Goal: Information Seeking & Learning: Compare options

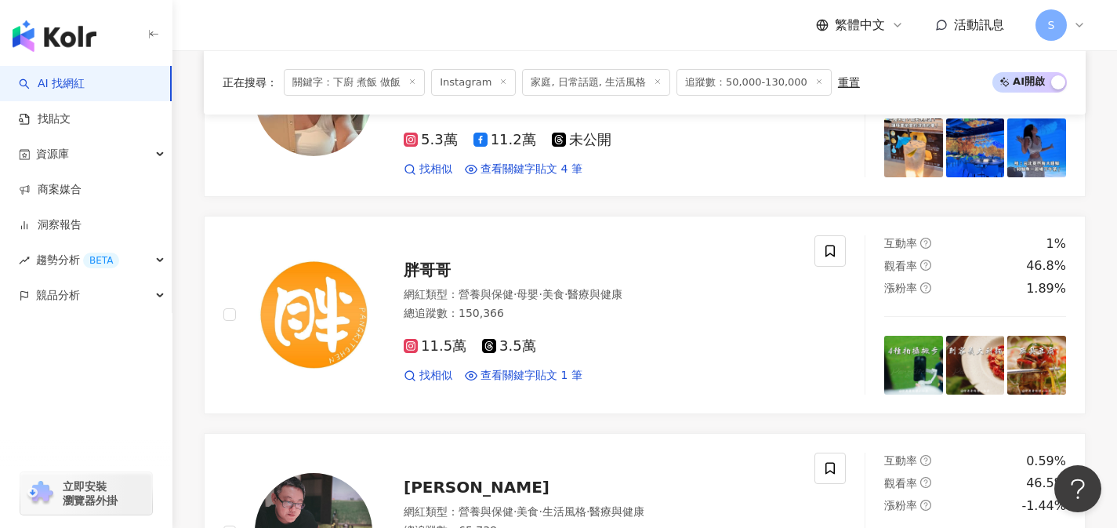
scroll to position [1152, 0]
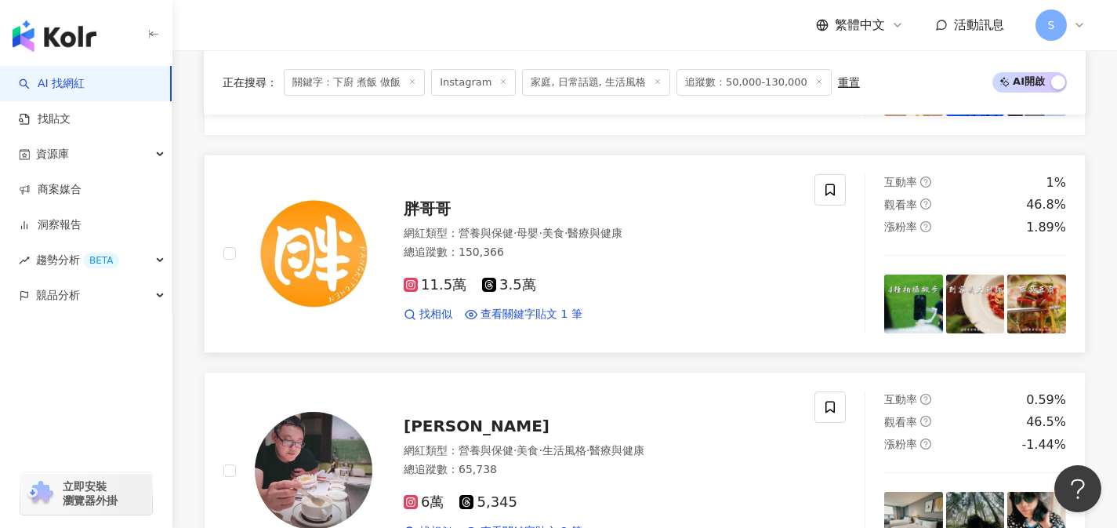
click at [554, 267] on div "11.5萬 3.5萬 找相似 查看關鍵字貼文 1 筆" at bounding box center [600, 293] width 392 height 58
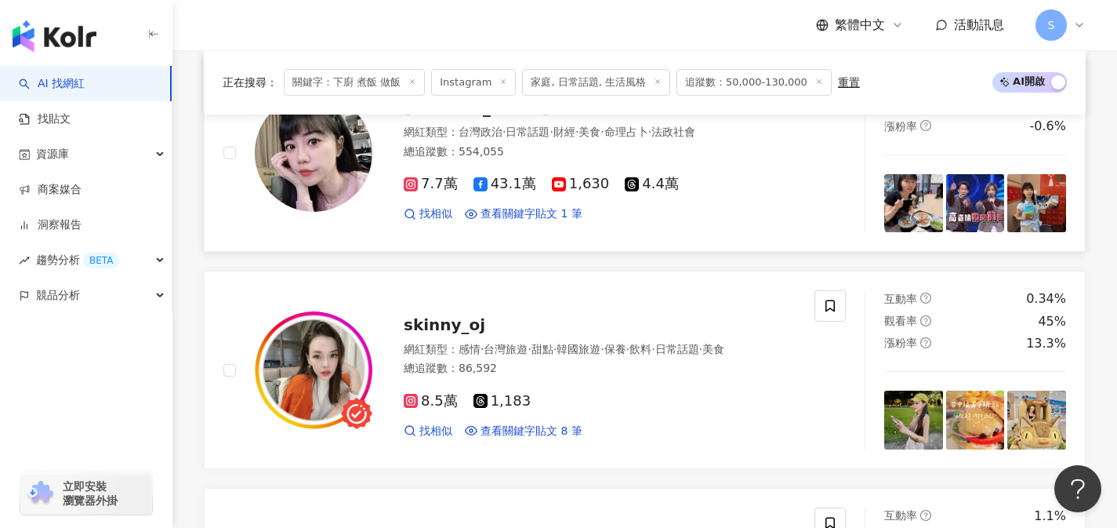
scroll to position [1998, 0]
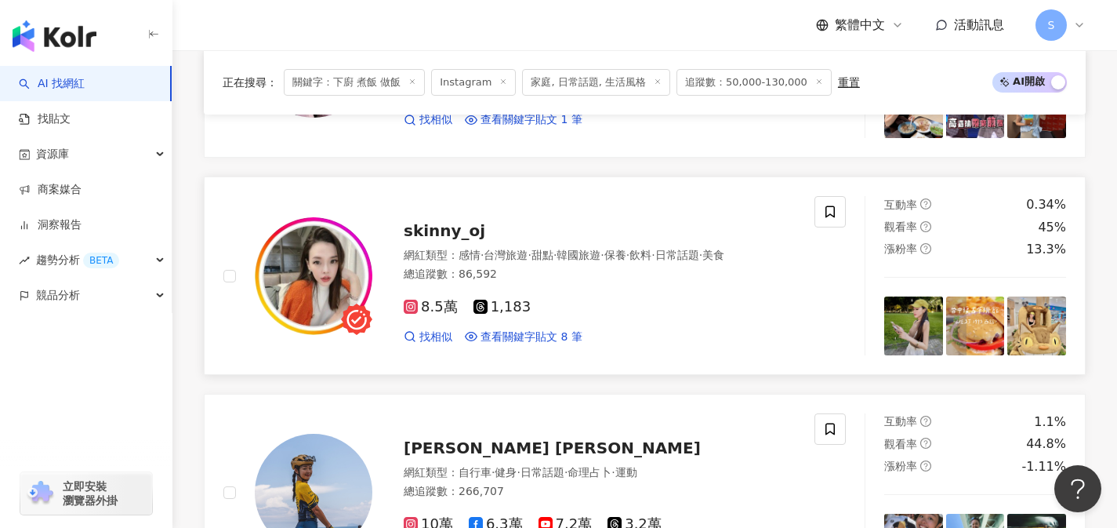
click at [563, 302] on div "8.5萬 1,183" at bounding box center [600, 307] width 392 height 17
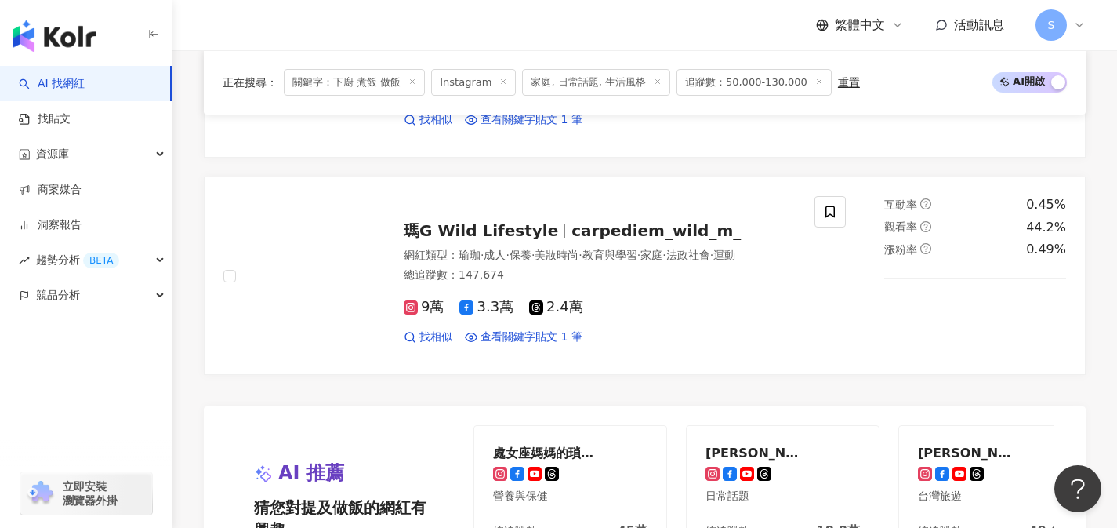
scroll to position [2764, 0]
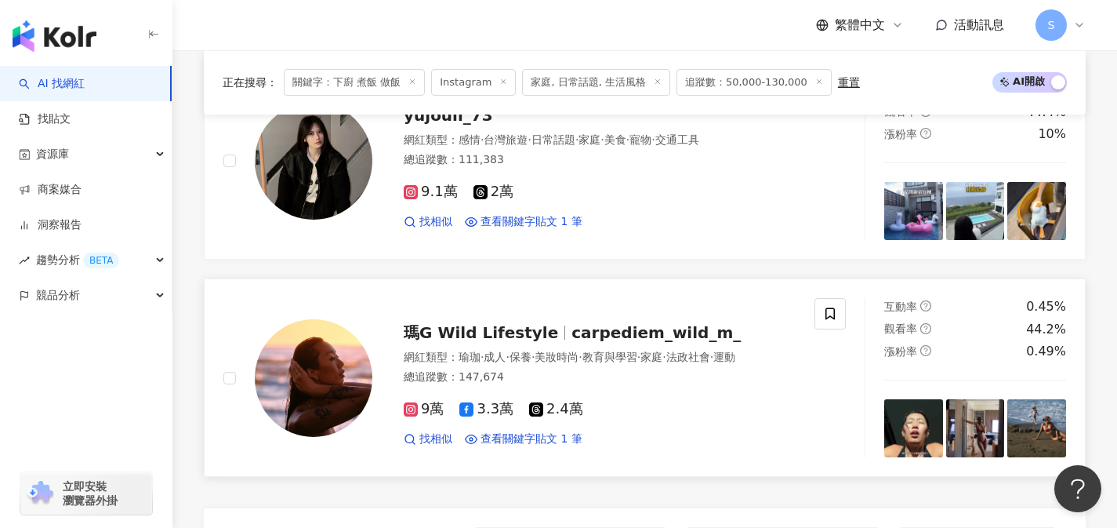
click at [553, 377] on div "網紅類型 ： 瑜珈 · 成人 · 保養 · 美妝時尚 · 教育與學習 · 家庭 · 法政社會 · 運動 總追蹤數 ： 147,674" at bounding box center [600, 369] width 392 height 38
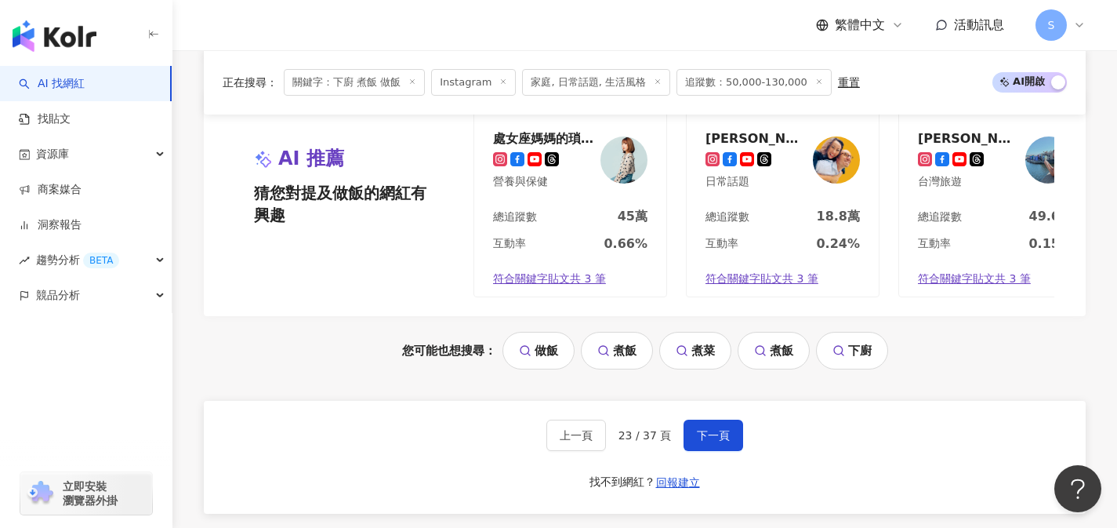
scroll to position [3212, 0]
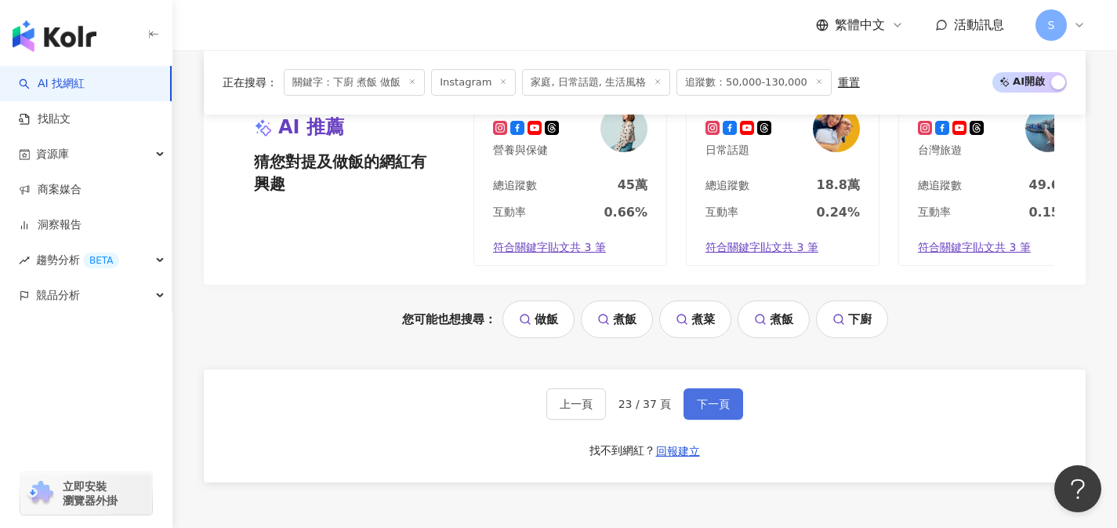
click at [722, 416] on button "下一頁" at bounding box center [714, 403] width 60 height 31
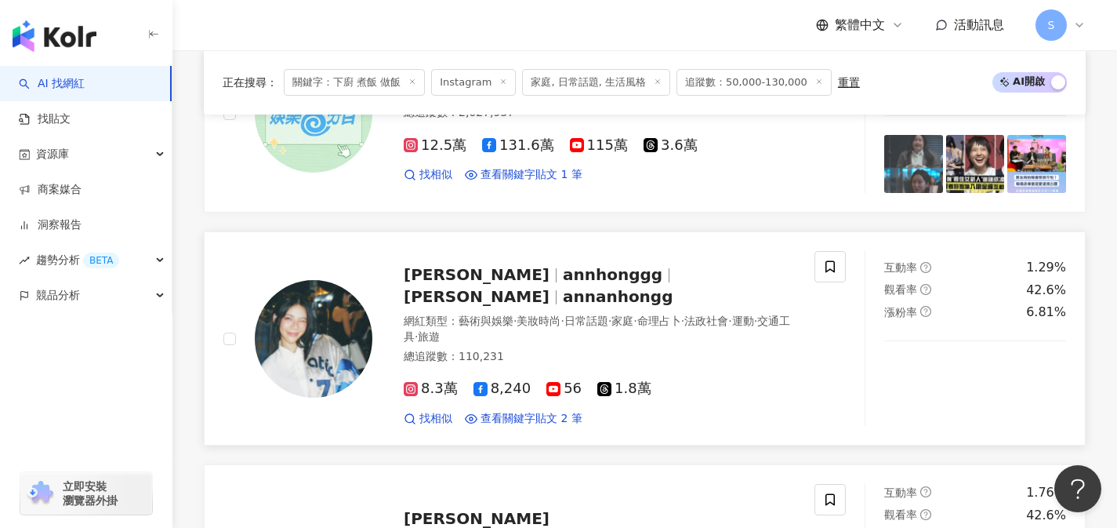
scroll to position [646, 0]
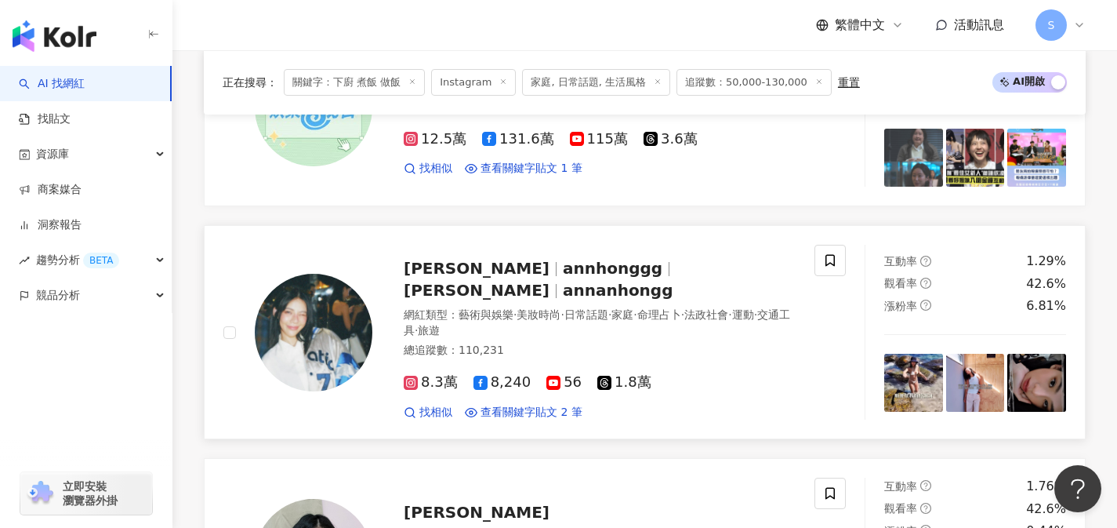
click at [586, 328] on div "網紅類型 ： 藝術與娛樂 · 美妝時尚 · 日常話題 · 家庭 · 命理占卜 · 法政社會 · 運動 · 交通工具 · 旅遊" at bounding box center [600, 322] width 392 height 31
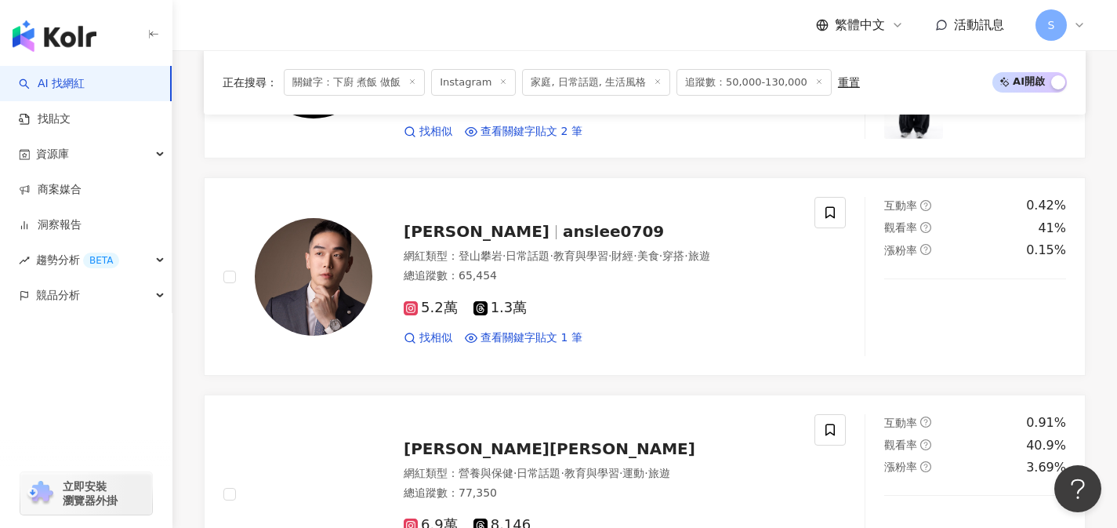
scroll to position [2677, 0]
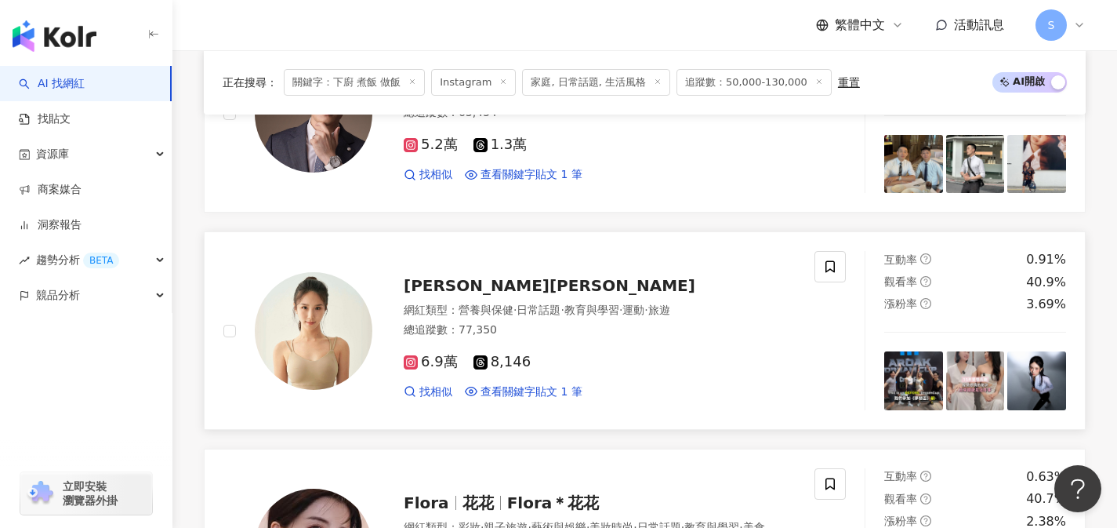
click at [558, 354] on div "6.9萬 8,146" at bounding box center [600, 362] width 392 height 17
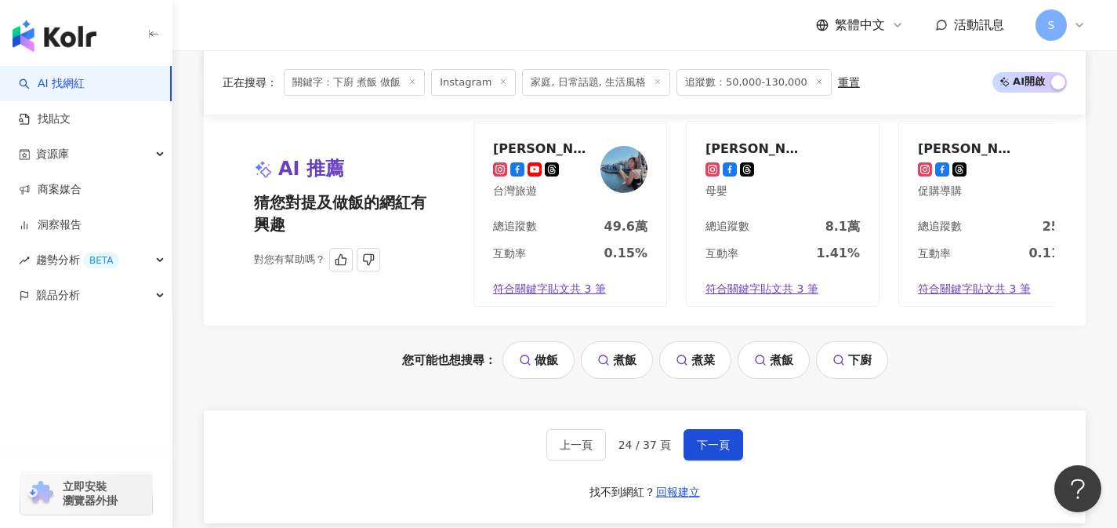
scroll to position [3259, 0]
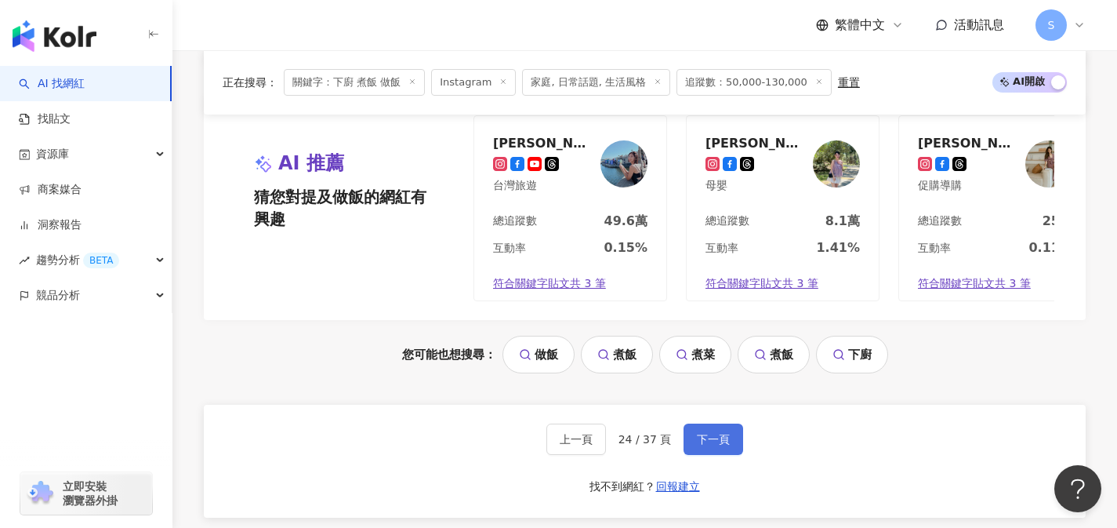
click at [728, 423] on button "下一頁" at bounding box center [714, 438] width 60 height 31
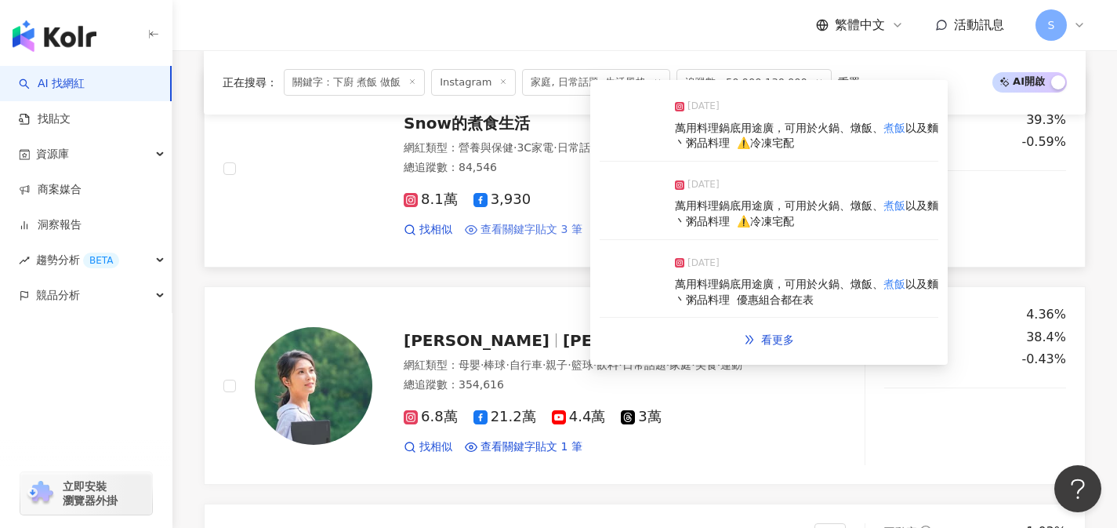
scroll to position [1717, 0]
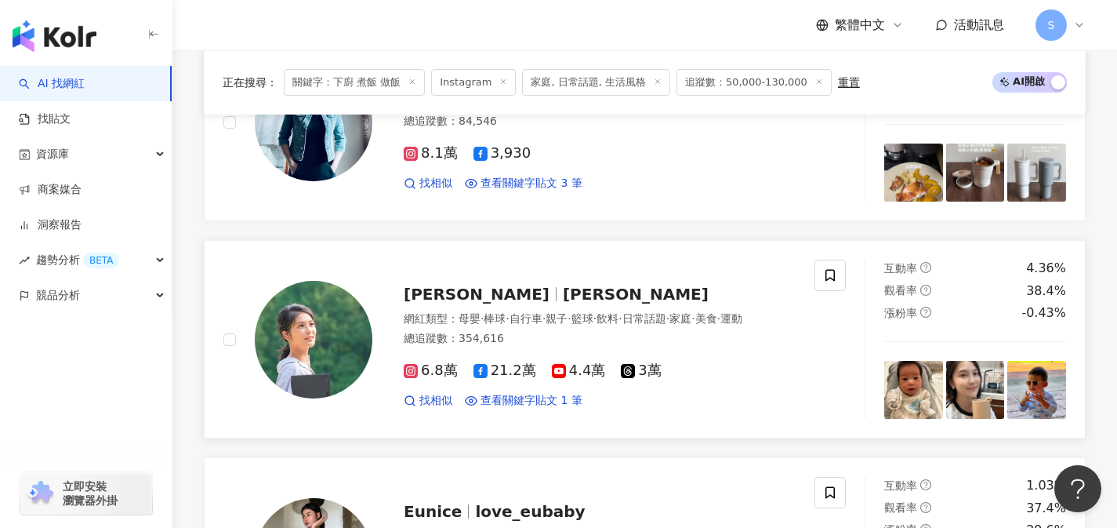
click at [522, 319] on div "網紅類型 ： 母嬰 · 棒球 · 自行車 · 親子 · 籃球 · 飲料 · 日常話題 · 家庭 · 美食 · 運動" at bounding box center [600, 319] width 392 height 16
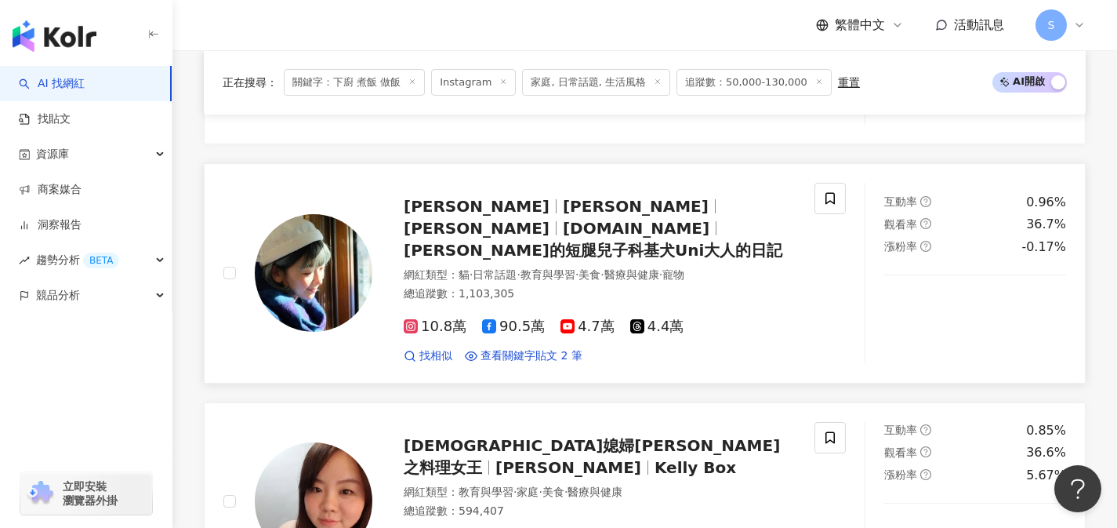
scroll to position [2664, 0]
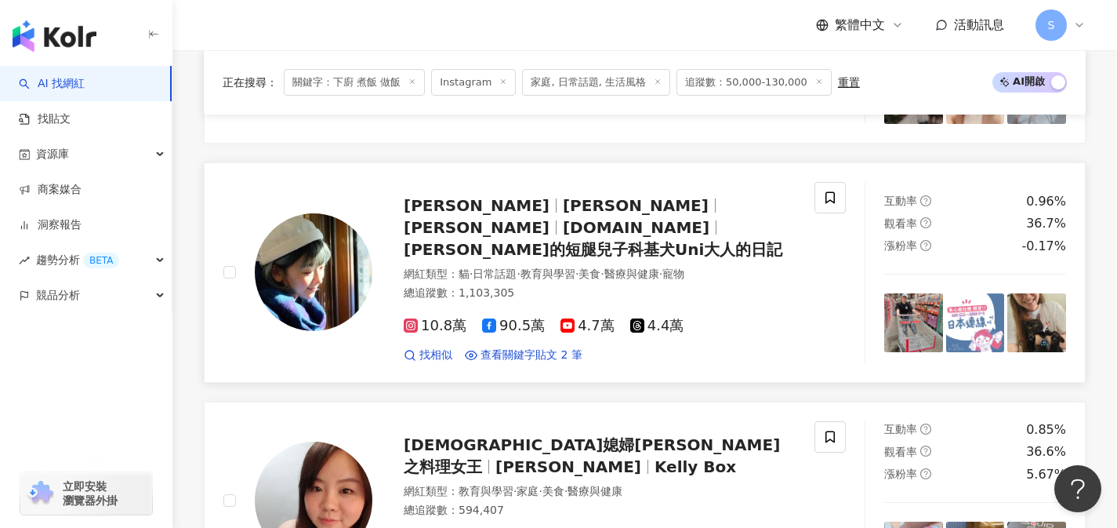
click at [539, 285] on div "總追蹤數 ： 1,103,305" at bounding box center [600, 293] width 392 height 16
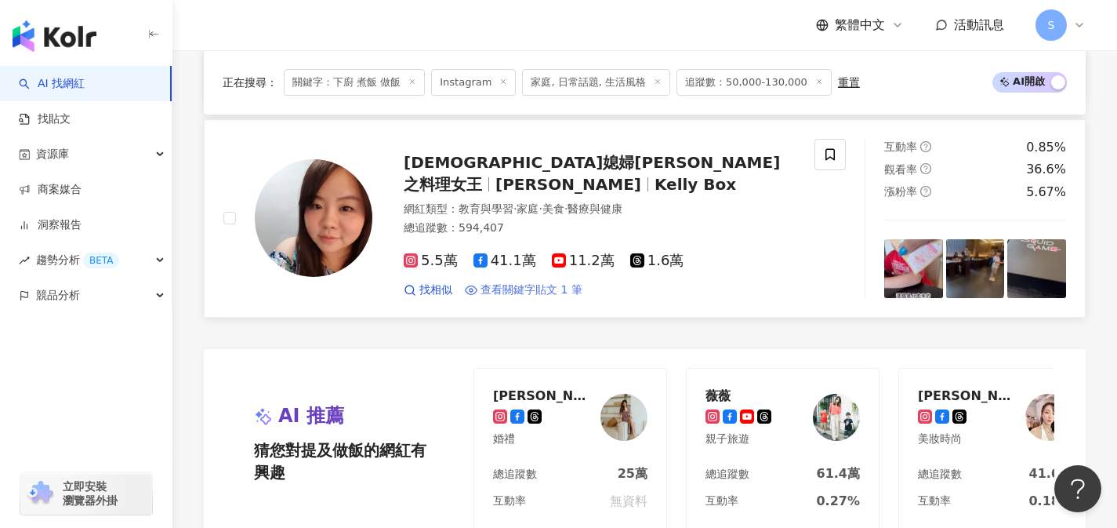
scroll to position [3246, 0]
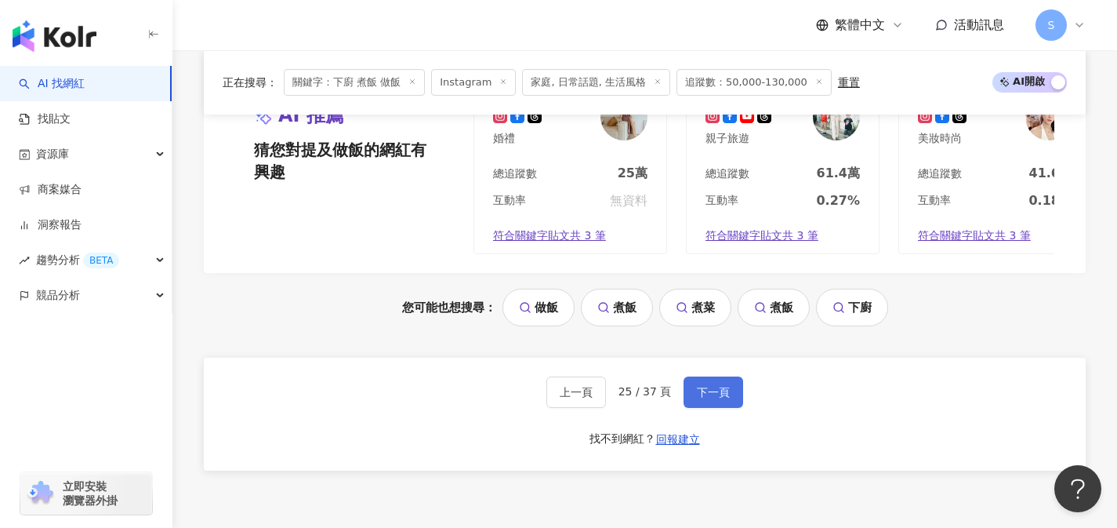
click at [709, 386] on span "下一頁" at bounding box center [713, 392] width 33 height 13
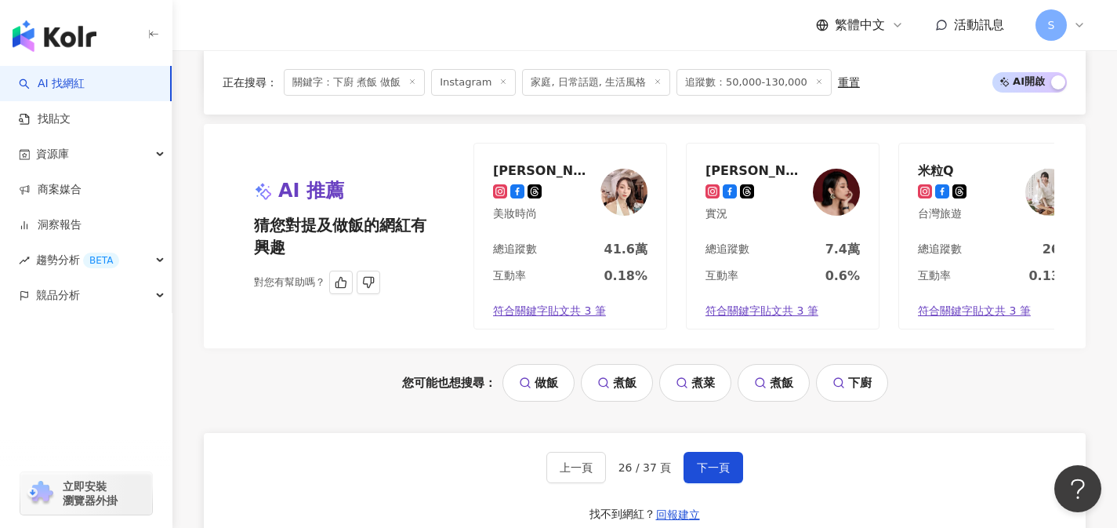
scroll to position [3333, 0]
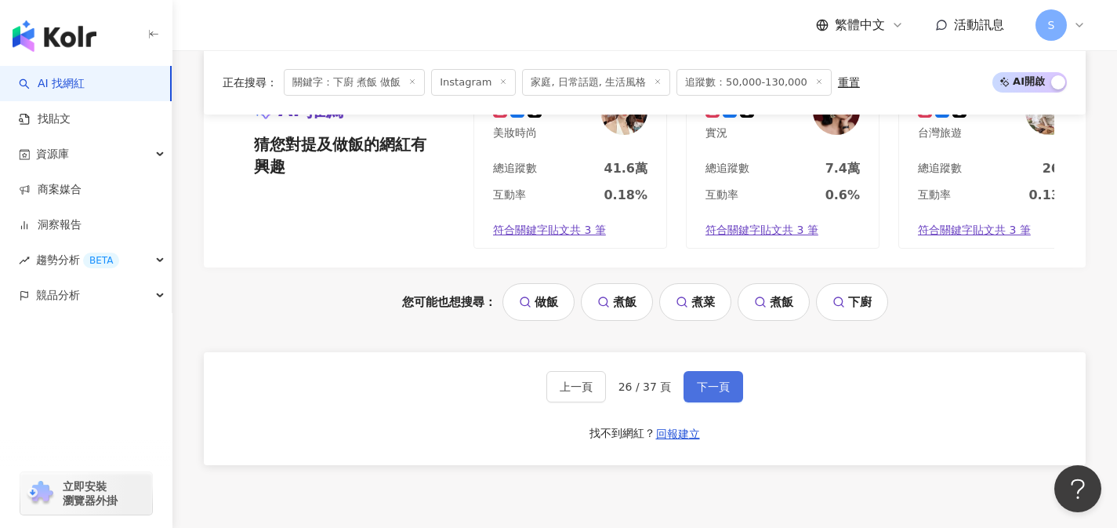
click at [698, 371] on button "下一頁" at bounding box center [714, 386] width 60 height 31
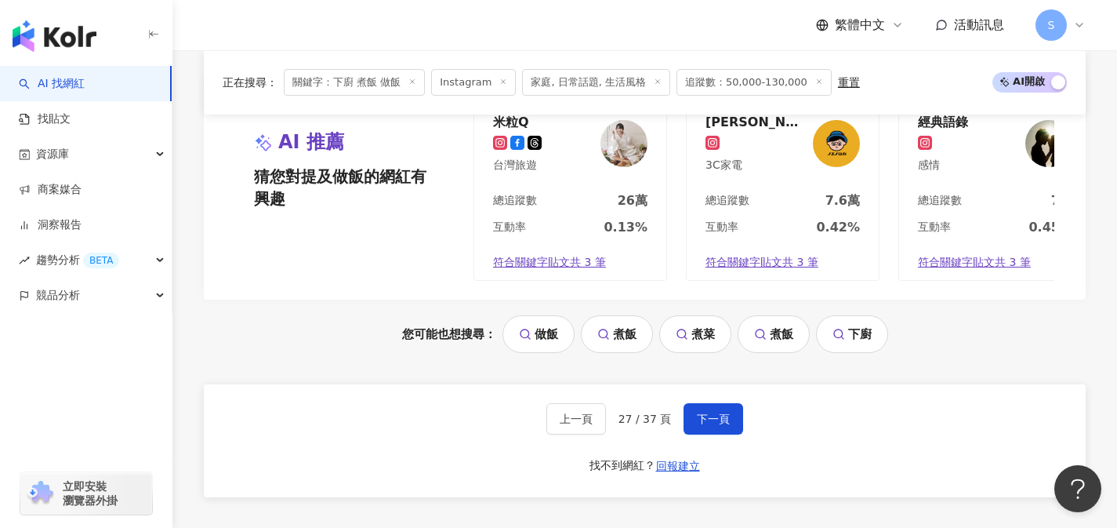
scroll to position [3214, 0]
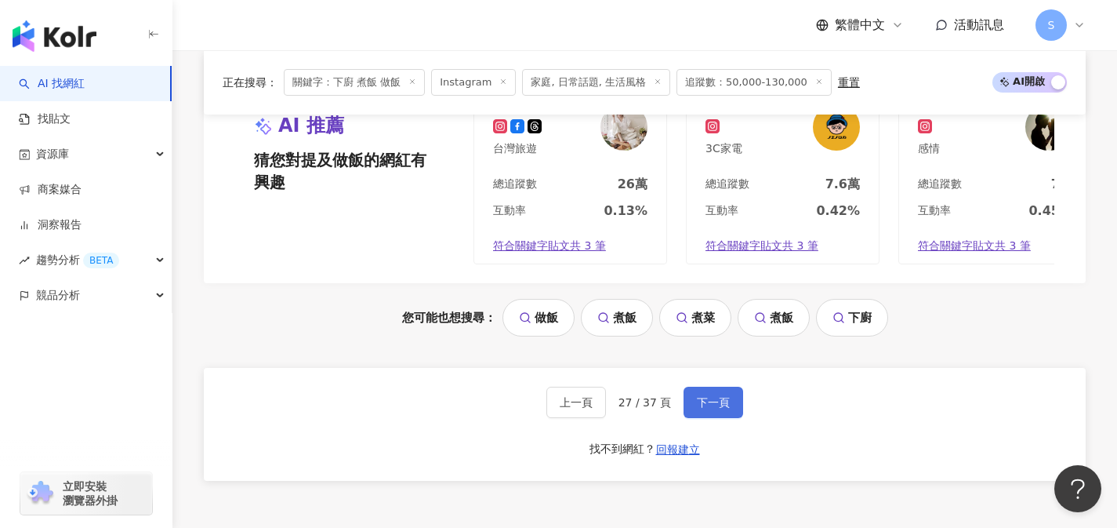
click at [716, 394] on button "下一頁" at bounding box center [714, 402] width 60 height 31
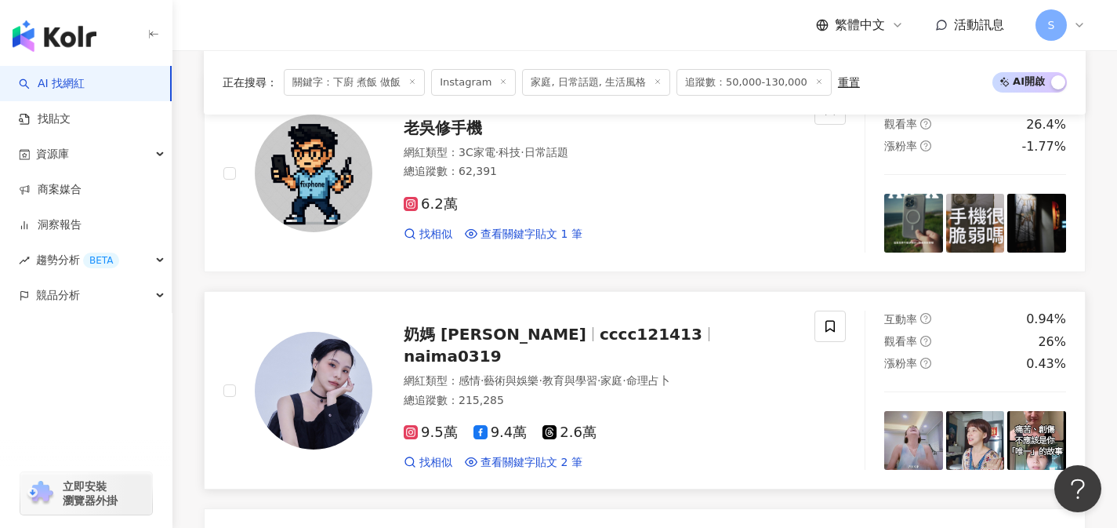
scroll to position [2102, 0]
click at [547, 411] on div "9.5萬 9.4萬 2.6萬 找相似 查看關鍵字貼文 2 筆" at bounding box center [600, 440] width 392 height 58
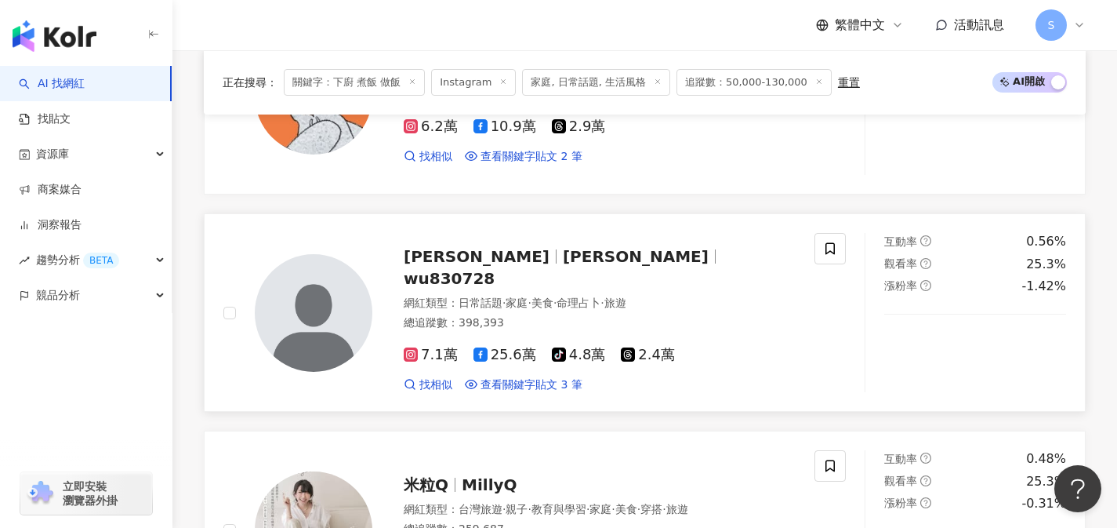
scroll to position [2680, 0]
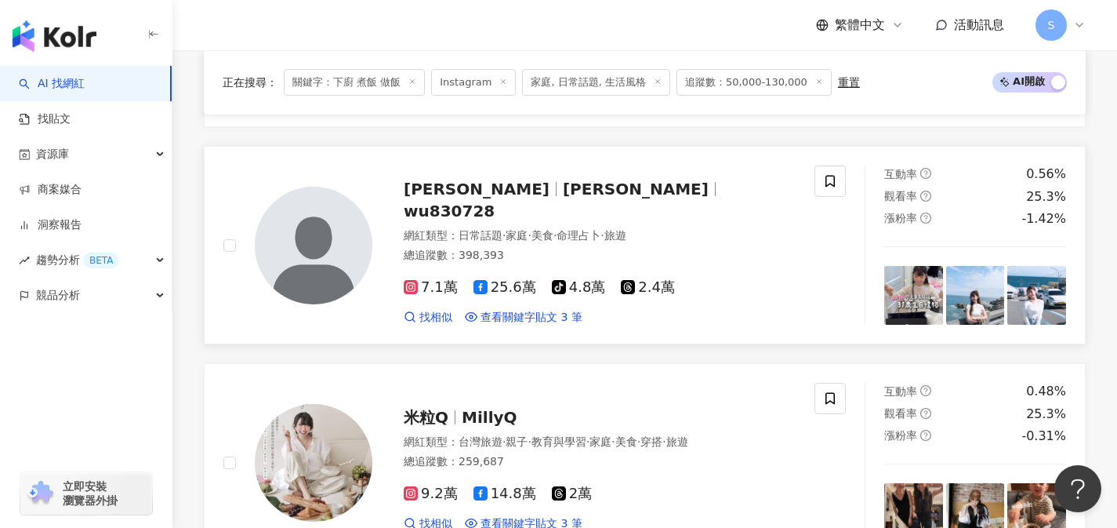
click at [551, 318] on link "吳于瑄 瑄瑄 wu830728 網紅類型 ： 日常話題 · 家庭 · 美食 · 命理占卜 · 旅遊 總追蹤數 ： 398,393 7.1萬 25.6萬 tik…" at bounding box center [645, 245] width 882 height 198
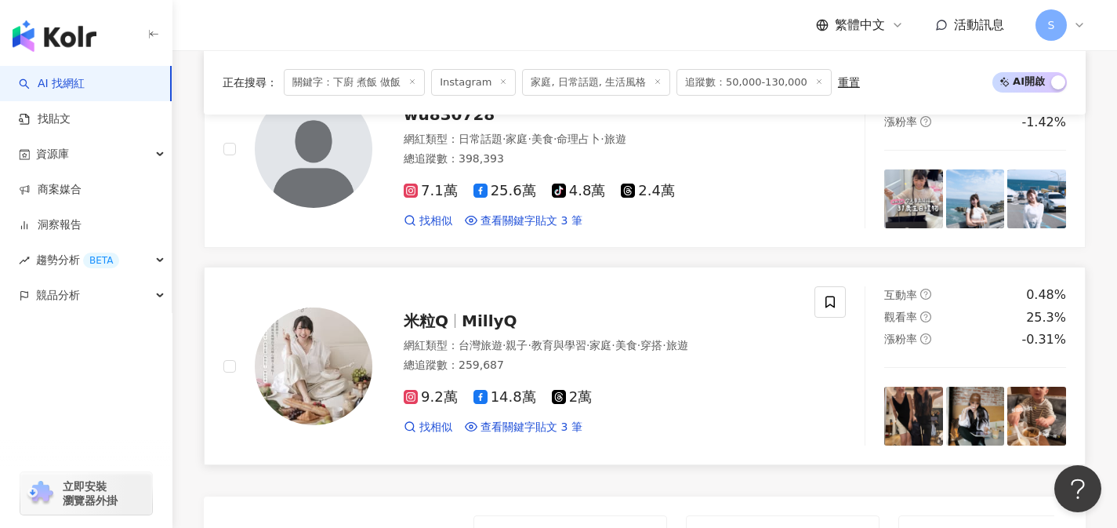
click at [546, 427] on div "米粒Q MillyQ 網紅類型 ： 台灣旅遊 · 親子 · 教育與學習 · 家庭 · 美食 · 穿搭 · 旅遊 總追蹤數 ： 259,687 9.2萬 14.…" at bounding box center [518, 365] width 591 height 159
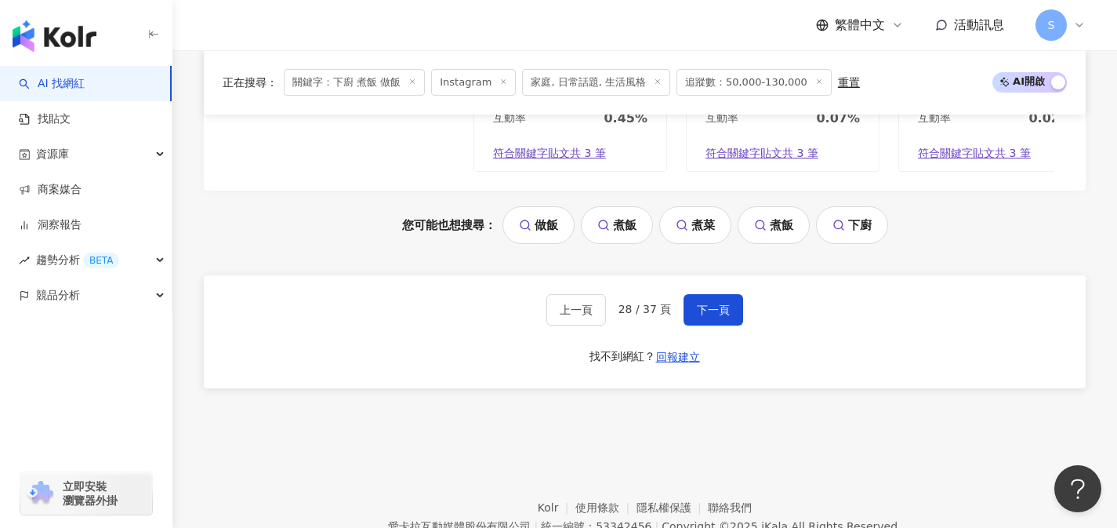
scroll to position [3384, 0]
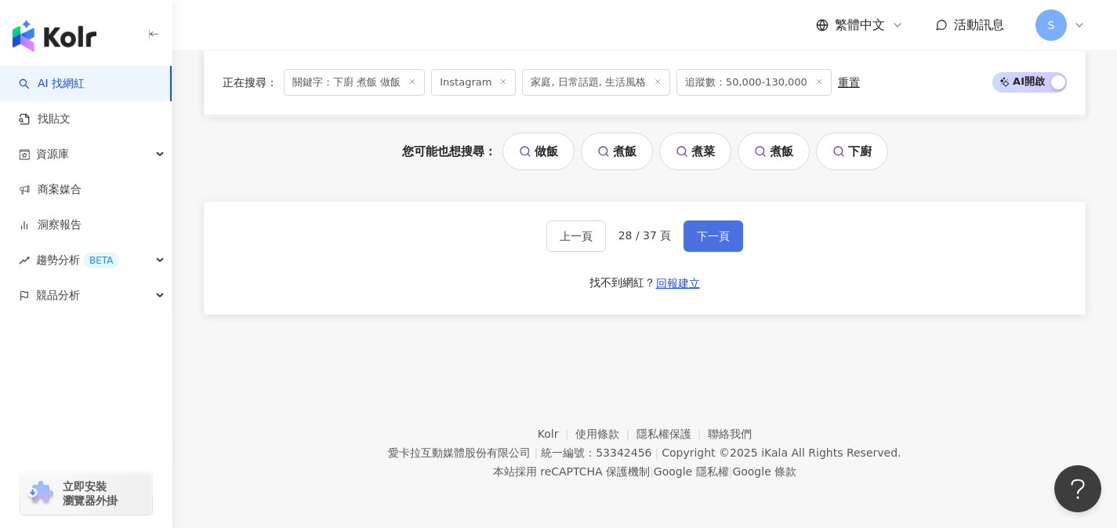
click at [711, 245] on button "下一頁" at bounding box center [714, 235] width 60 height 31
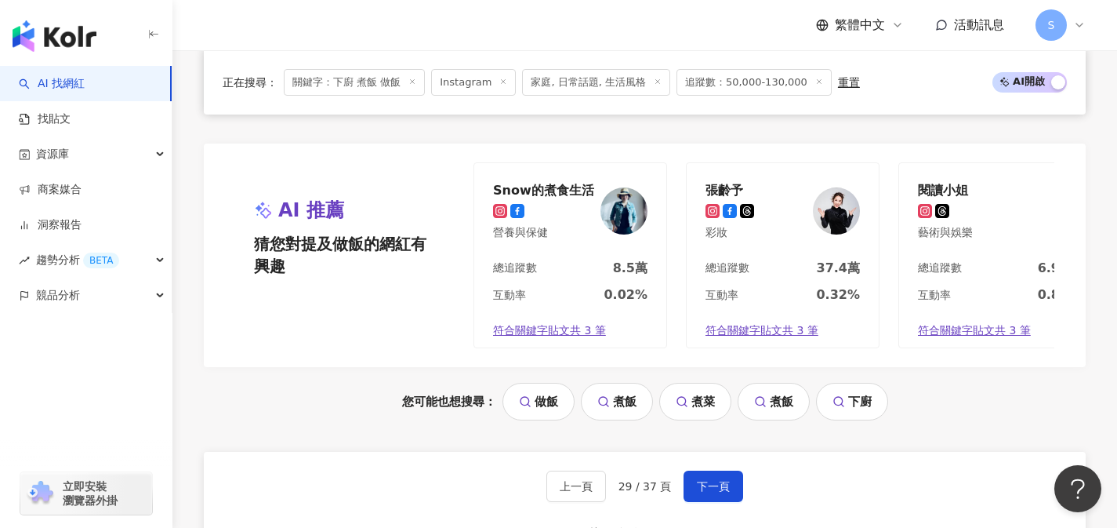
scroll to position [3242, 0]
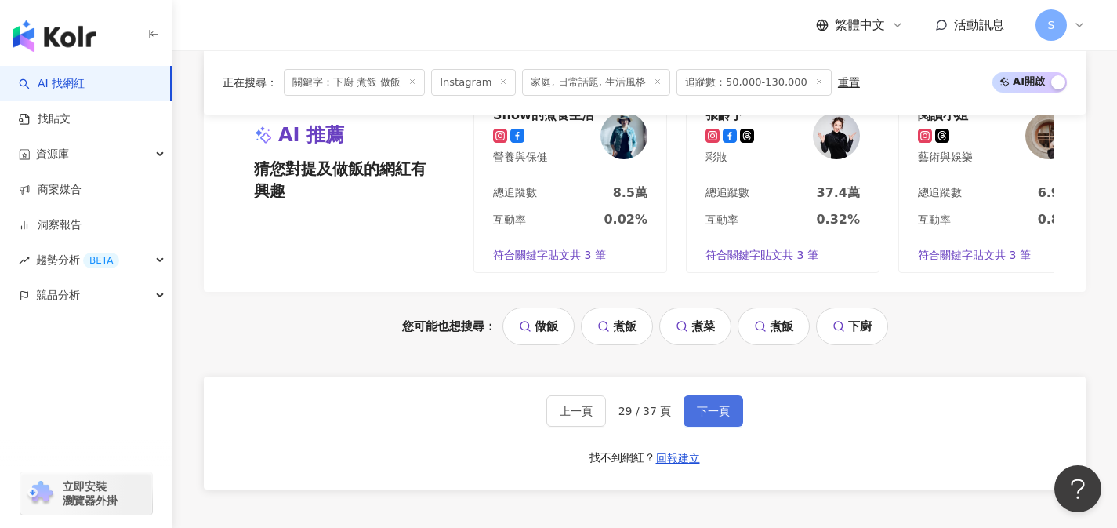
click at [715, 405] on span "下一頁" at bounding box center [713, 411] width 33 height 13
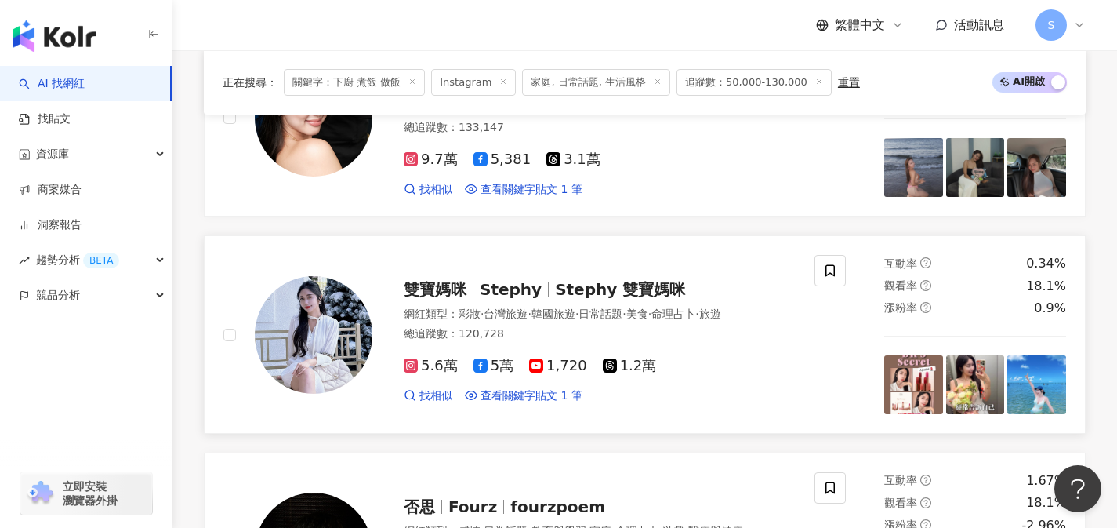
scroll to position [2421, 0]
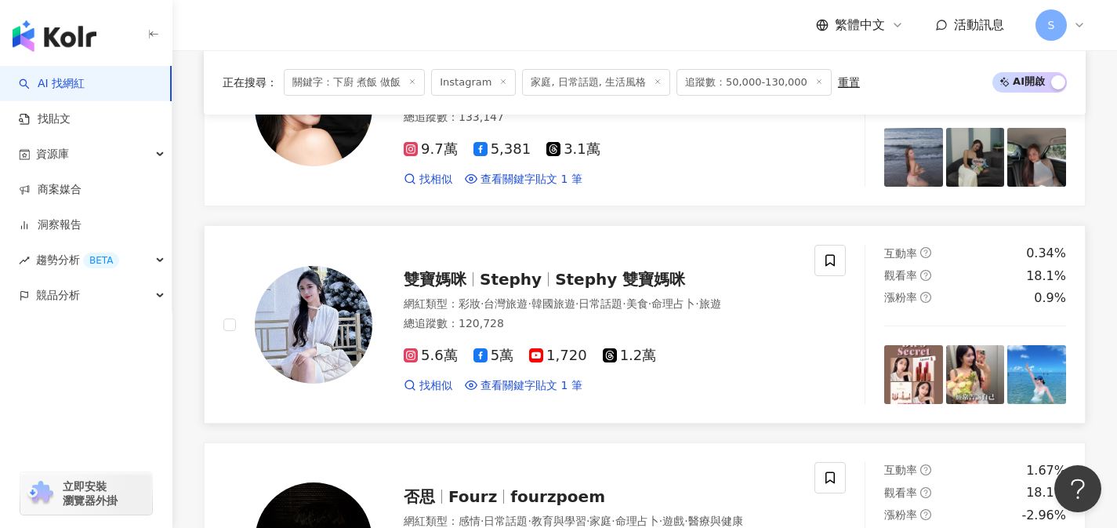
click at [535, 335] on div "5.6萬 5萬 1,720 1.2萬 找相似 查看關鍵字貼文 1 筆" at bounding box center [600, 364] width 392 height 58
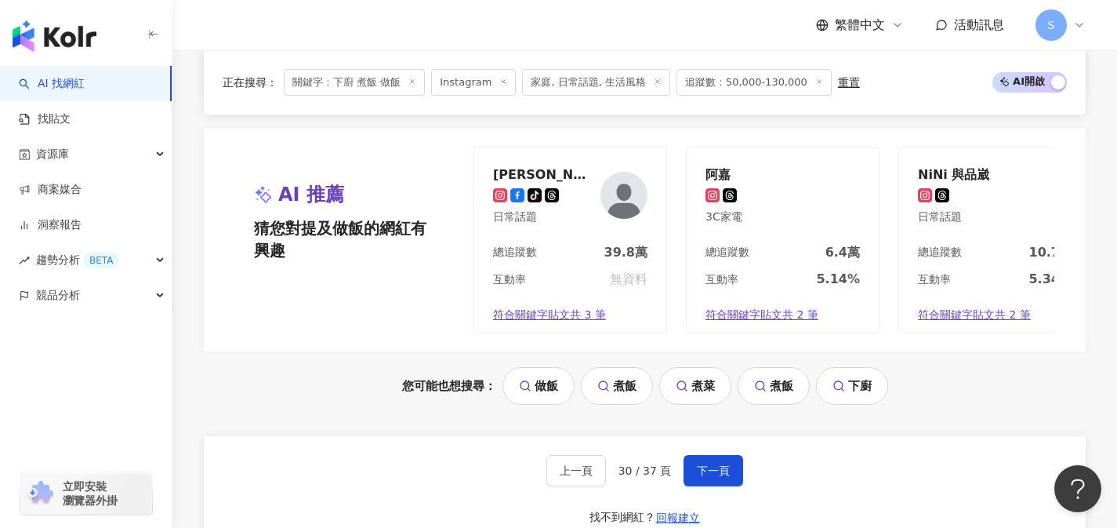
scroll to position [3210, 0]
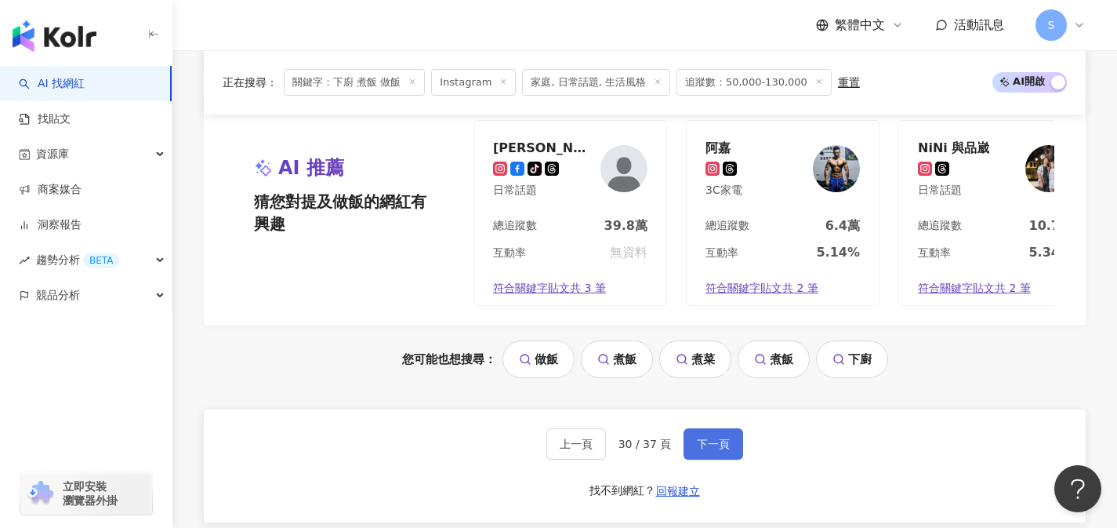
click at [732, 450] on button "下一頁" at bounding box center [714, 443] width 60 height 31
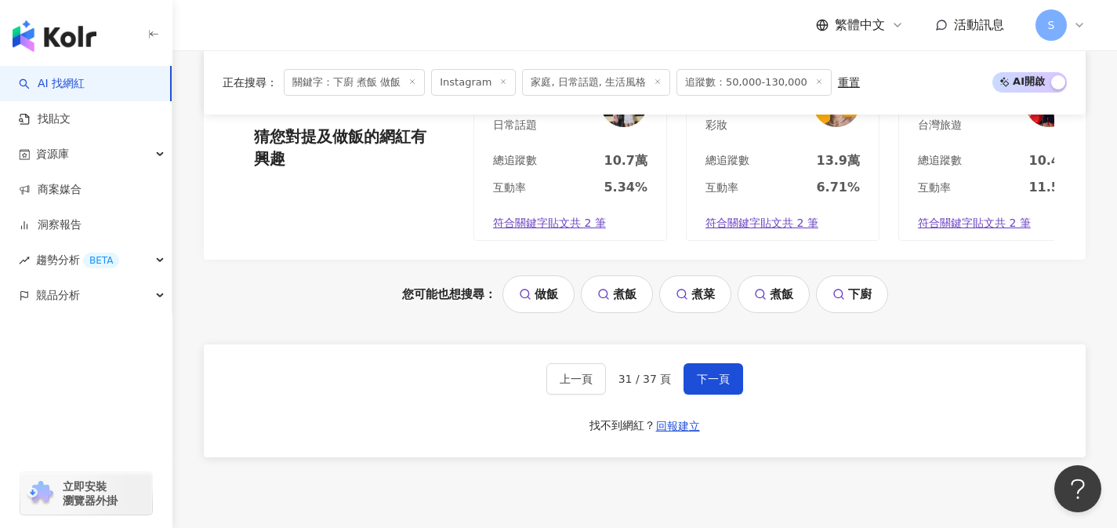
scroll to position [3370, 0]
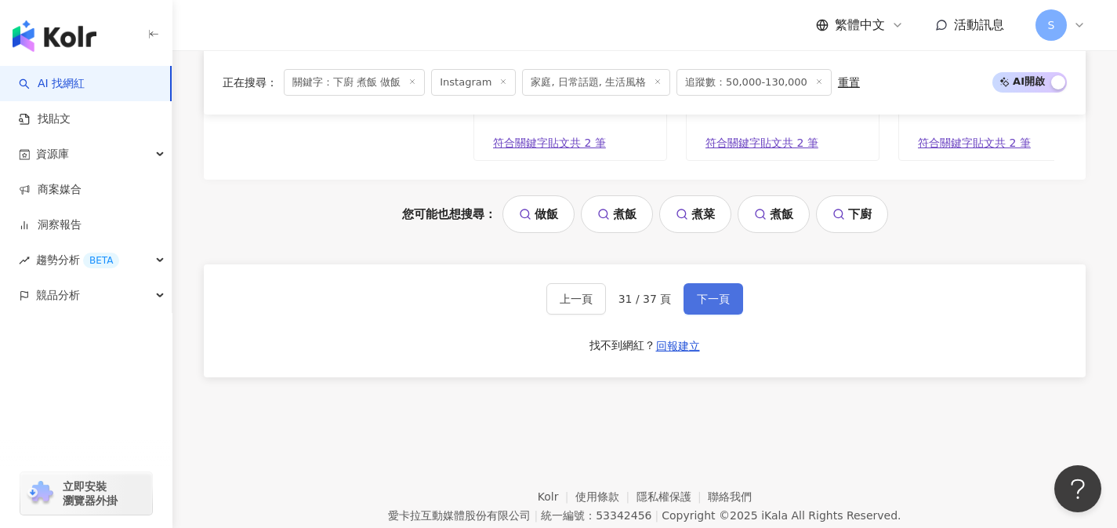
click at [707, 292] on span "下一頁" at bounding box center [713, 298] width 33 height 13
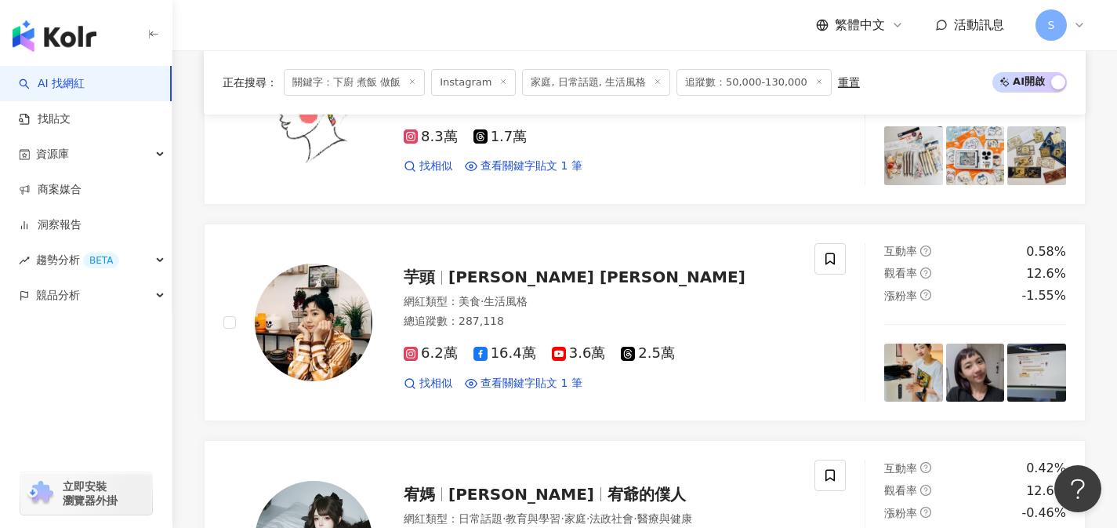
scroll to position [1117, 0]
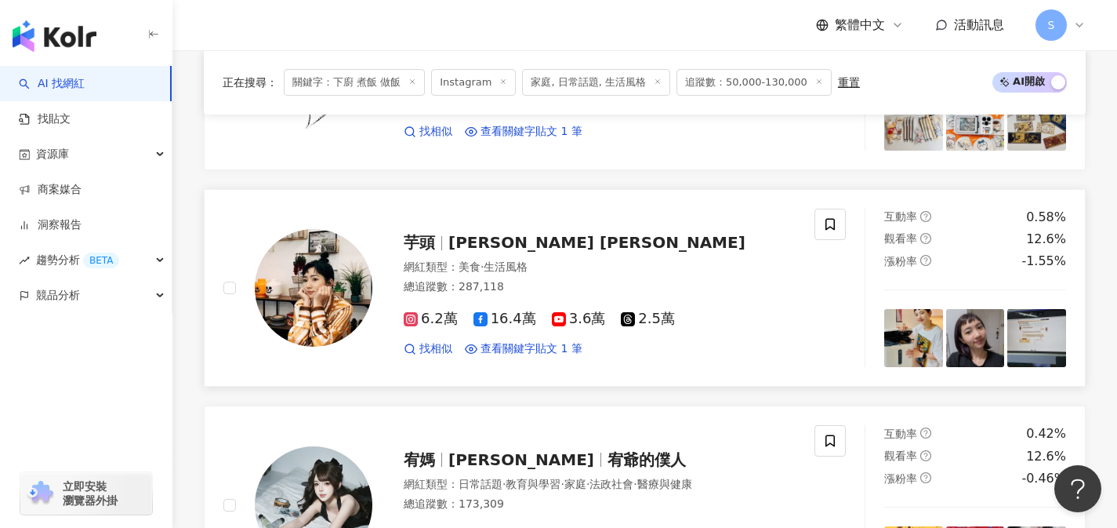
click at [582, 282] on div "總追蹤數 ： 287,118" at bounding box center [600, 287] width 392 height 16
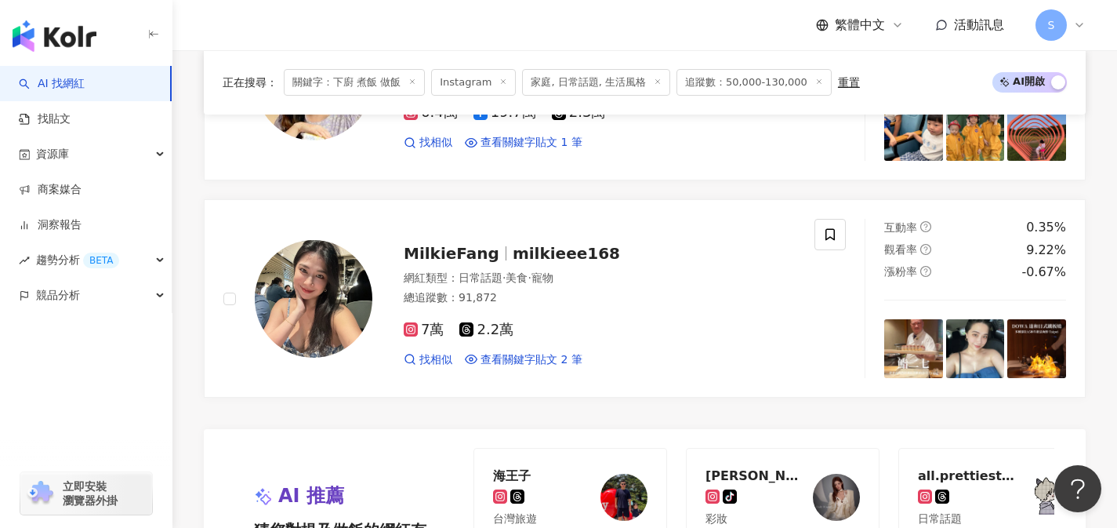
scroll to position [0, 0]
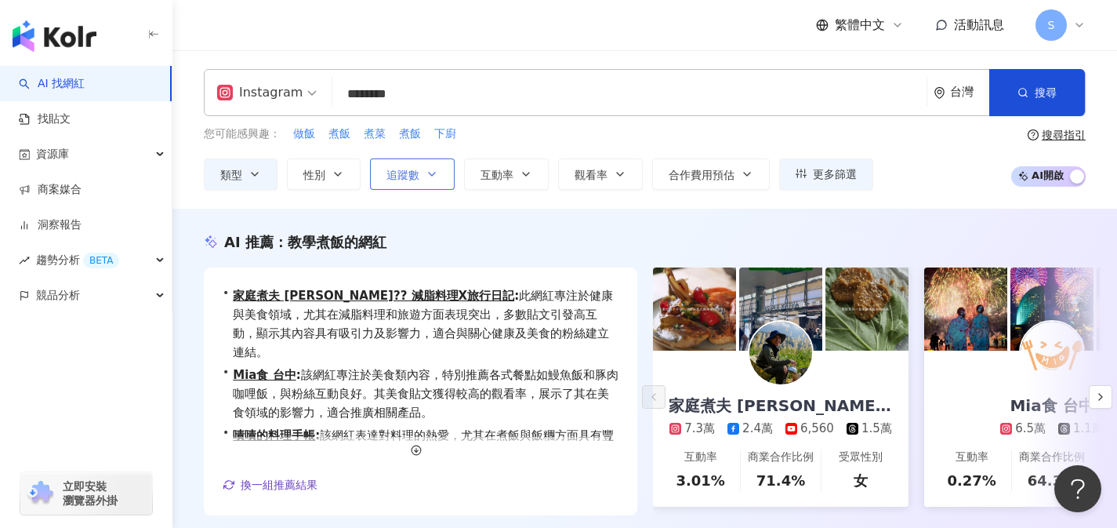
click at [394, 174] on span "追蹤數" at bounding box center [403, 175] width 33 height 13
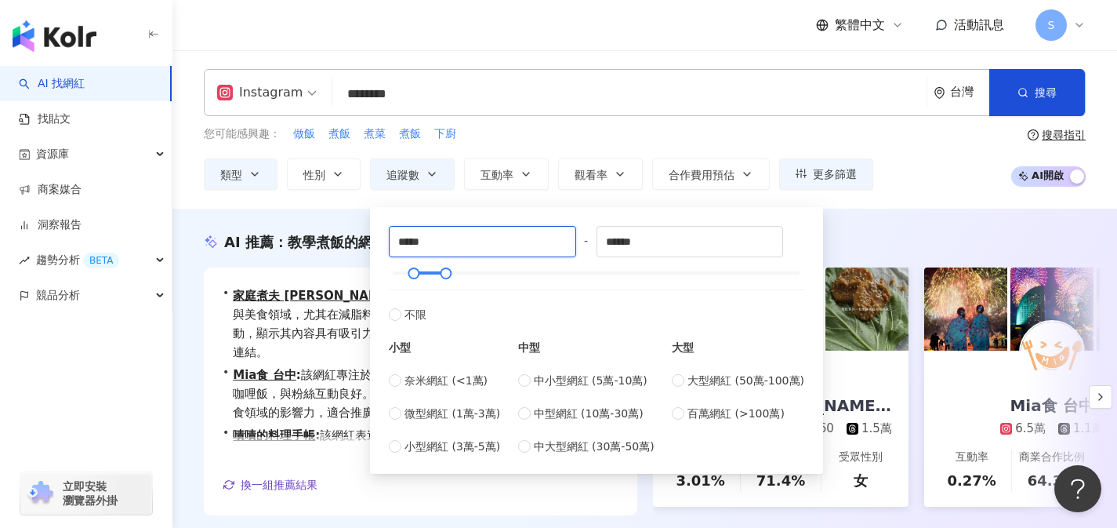
drag, startPoint x: 445, startPoint y: 238, endPoint x: 331, endPoint y: 244, distance: 114.6
type input "*****"
drag, startPoint x: 680, startPoint y: 234, endPoint x: 565, endPoint y: 250, distance: 115.6
click at [565, 250] on div "***** - ****** 不限 小型 奈米網紅 (<1萬) 微型網紅 (1萬-3萬) 小型網紅 (3萬-5萬) 中型 中小型網紅 (5萬-10萬) 中型網…" at bounding box center [597, 340] width 416 height 229
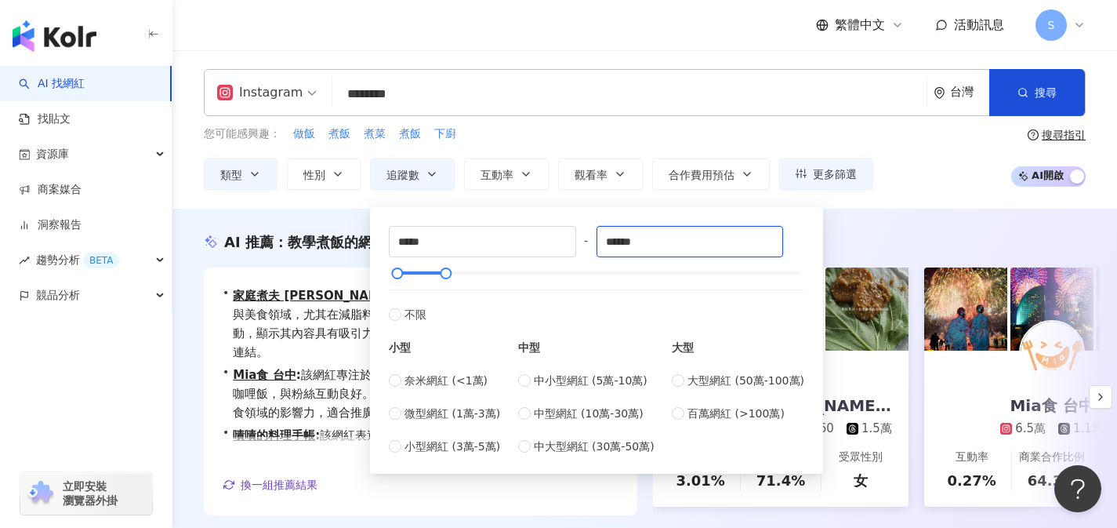
drag, startPoint x: 663, startPoint y: 245, endPoint x: 583, endPoint y: 249, distance: 80.9
click at [583, 249] on div "***** - ****** 不限 小型 奈米網紅 (<1萬) 微型網紅 (1萬-3萬) 小型網紅 (3萬-5萬) 中型 中小型網紅 (5萬-10萬) 中型網…" at bounding box center [597, 340] width 416 height 229
type input "*****"
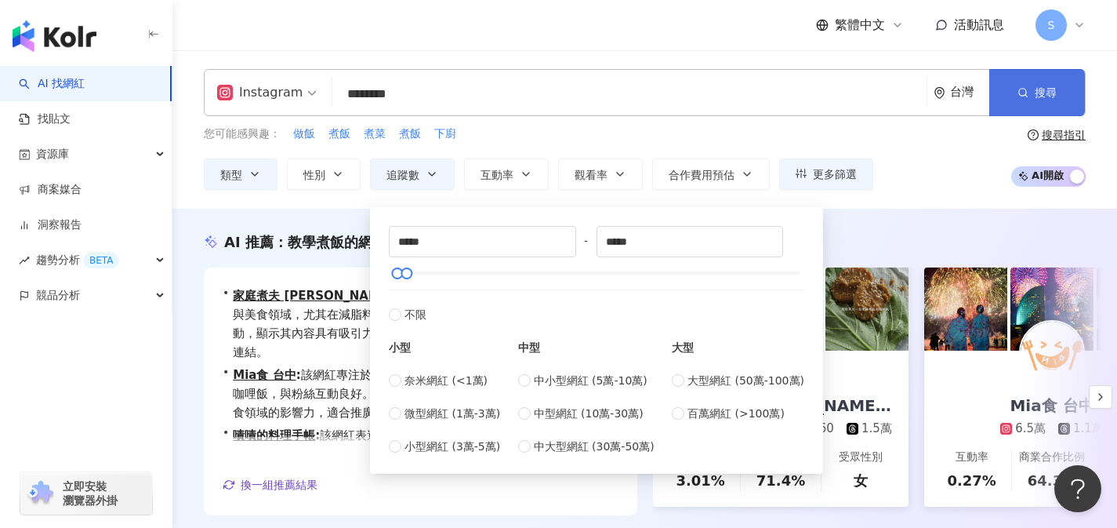
click at [1021, 101] on button "搜尋" at bounding box center [1038, 92] width 96 height 47
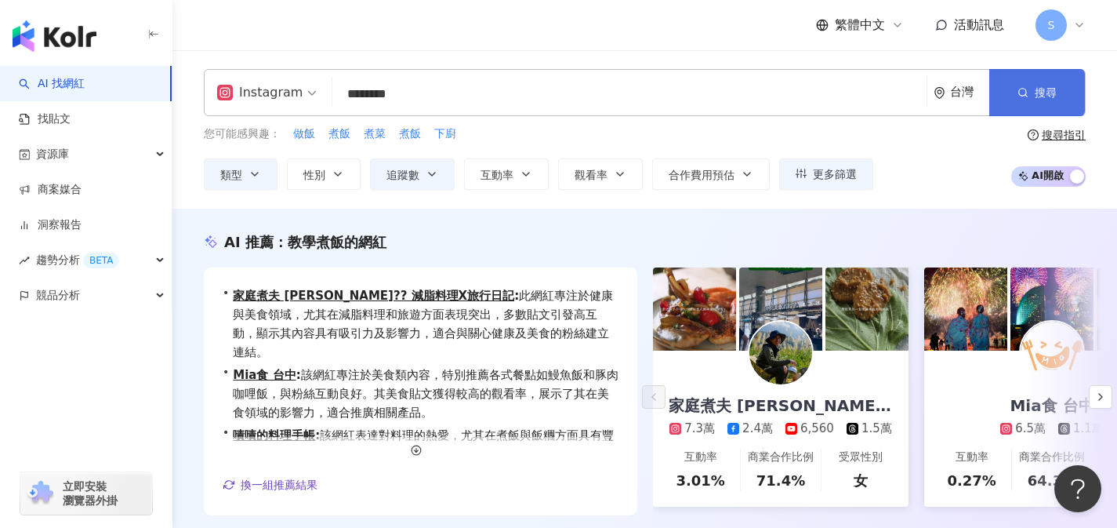
click at [1039, 99] on button "搜尋" at bounding box center [1038, 92] width 96 height 47
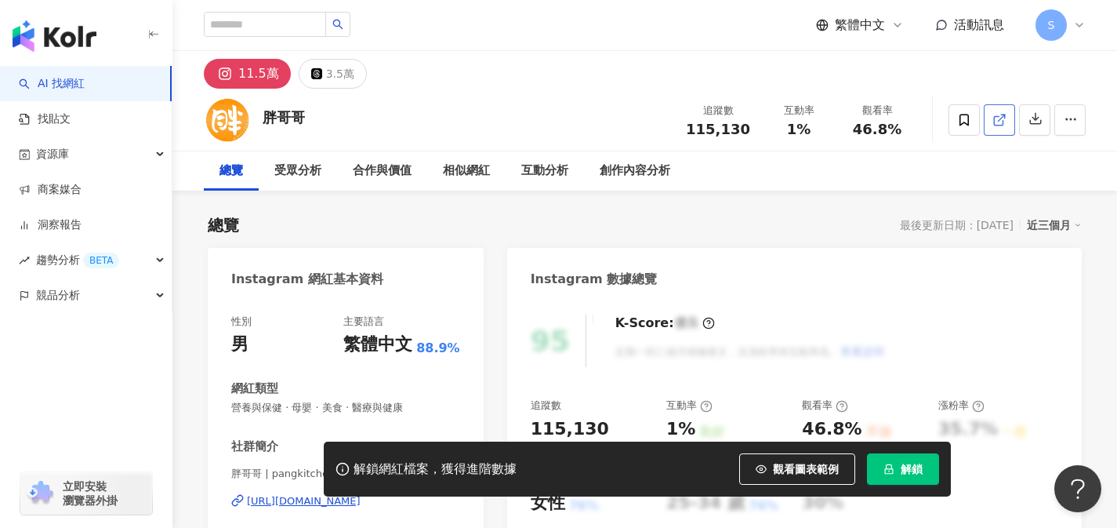
click at [987, 120] on link at bounding box center [999, 119] width 31 height 31
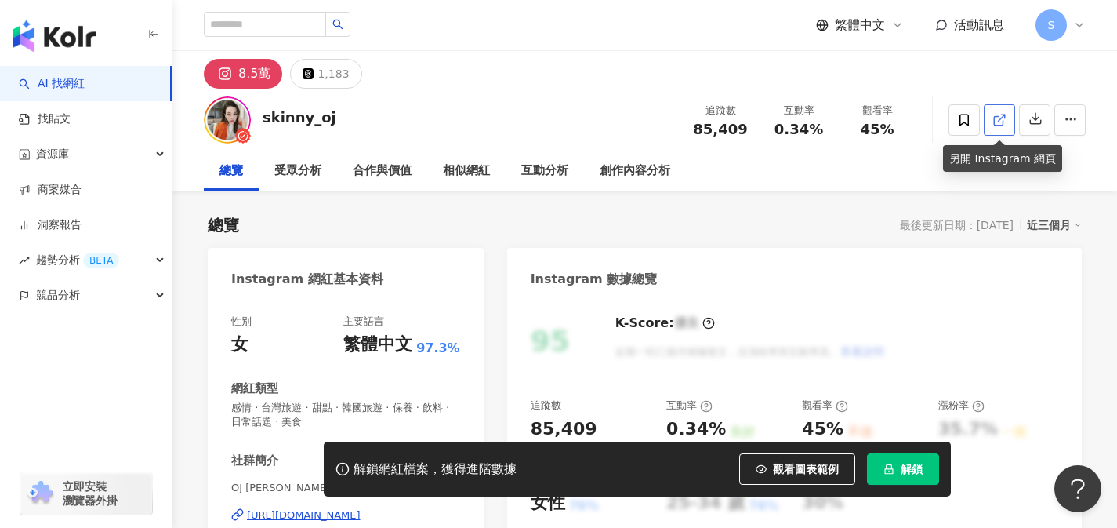
click at [993, 122] on icon at bounding box center [1000, 120] width 14 height 14
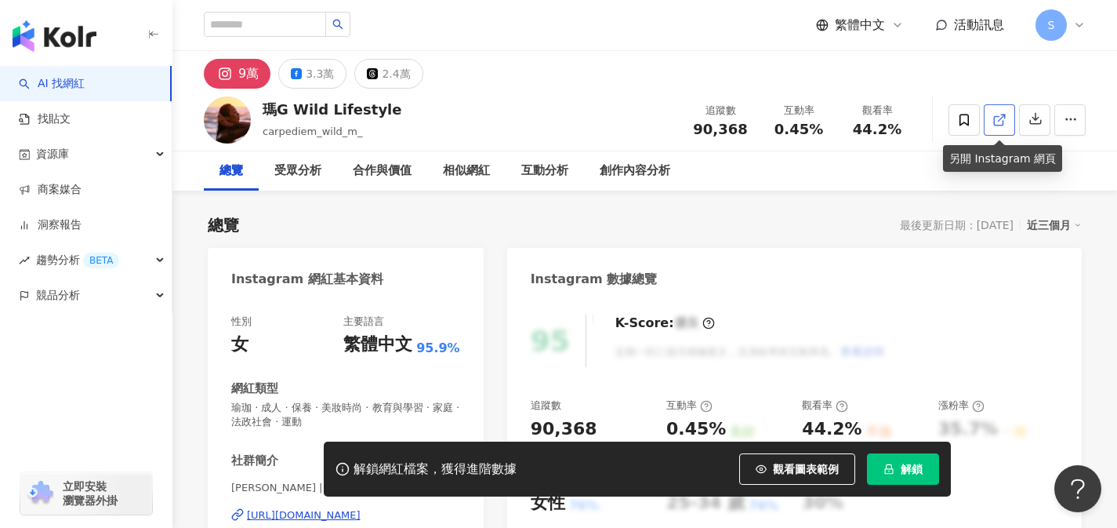
click at [1003, 122] on icon at bounding box center [998, 120] width 9 height 9
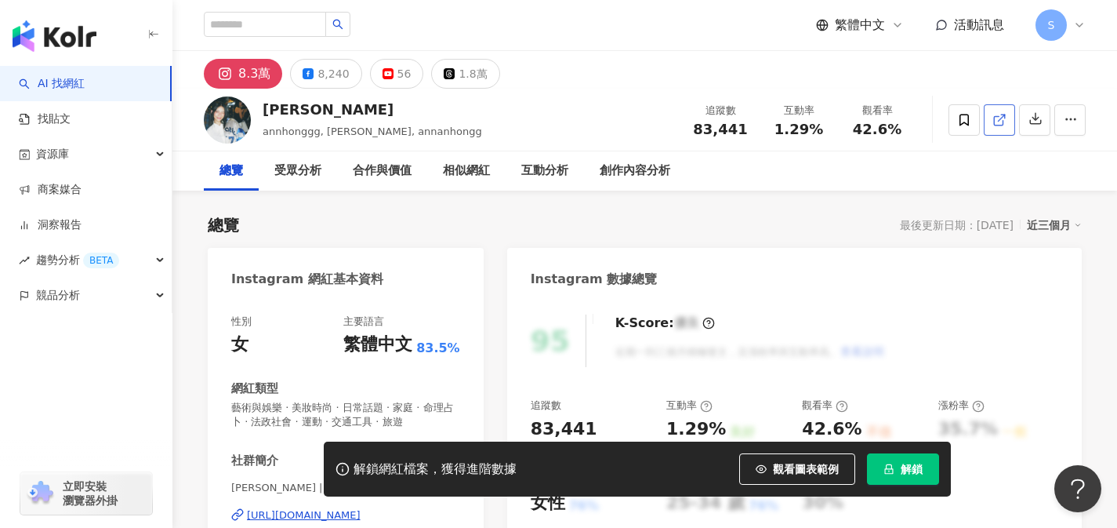
click at [1002, 130] on link at bounding box center [999, 119] width 31 height 31
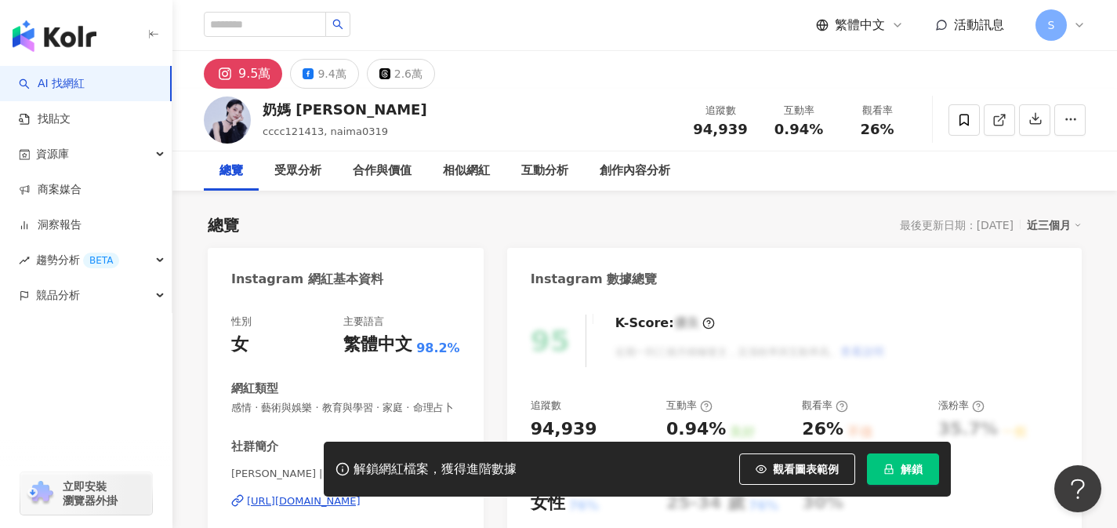
click at [1001, 129] on link at bounding box center [999, 119] width 31 height 31
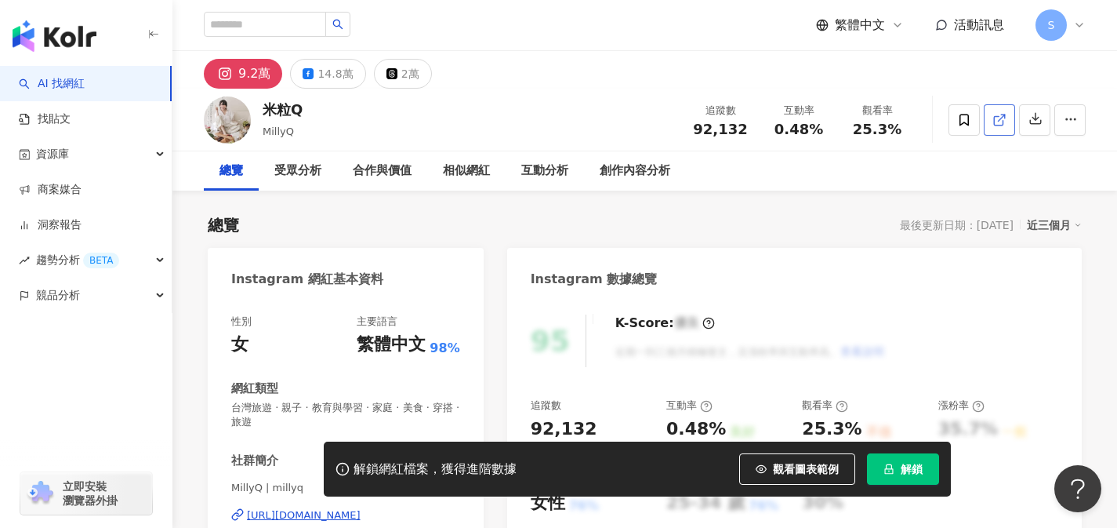
click at [990, 130] on link at bounding box center [999, 119] width 31 height 31
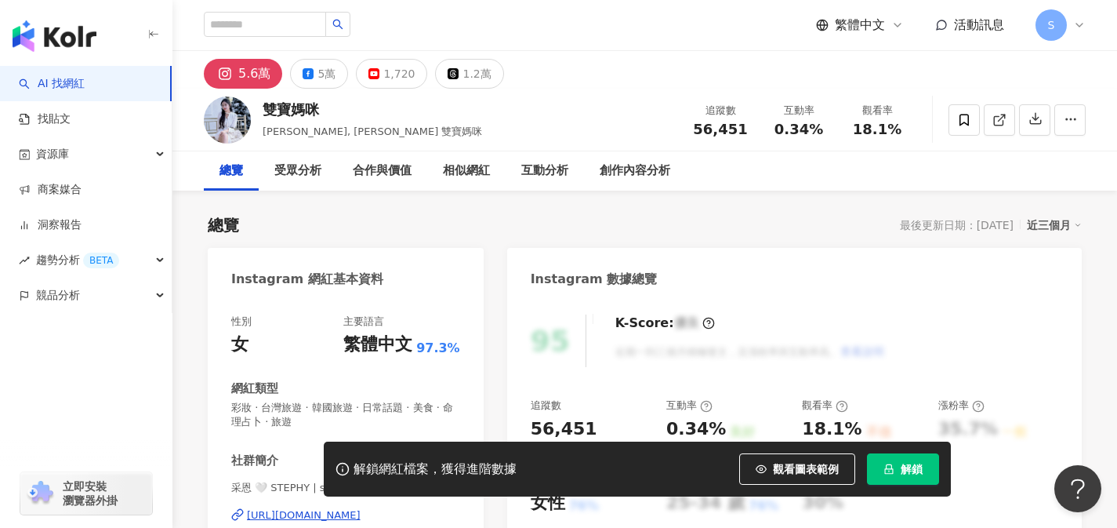
click at [1003, 123] on icon at bounding box center [998, 120] width 9 height 9
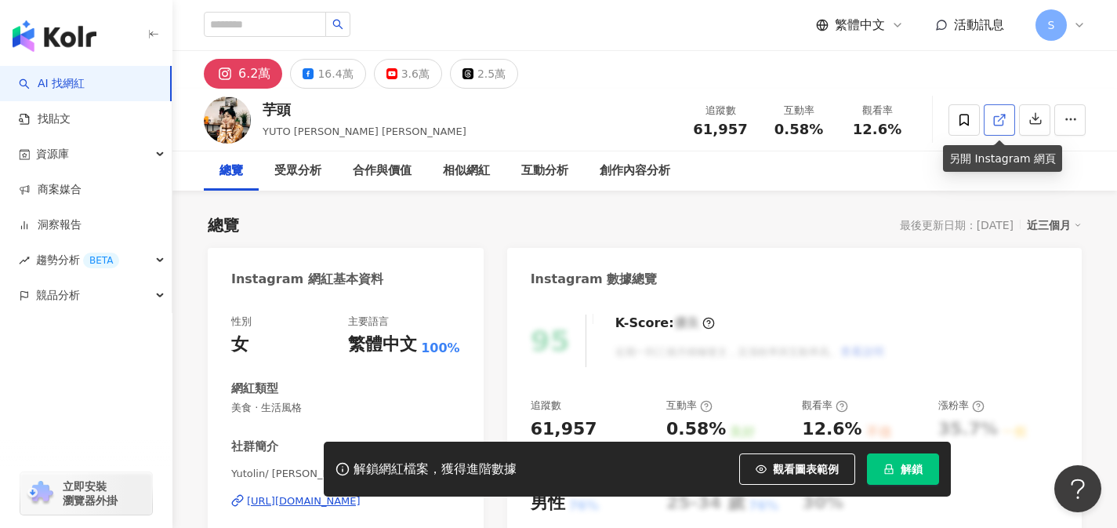
click at [994, 124] on icon at bounding box center [998, 120] width 9 height 9
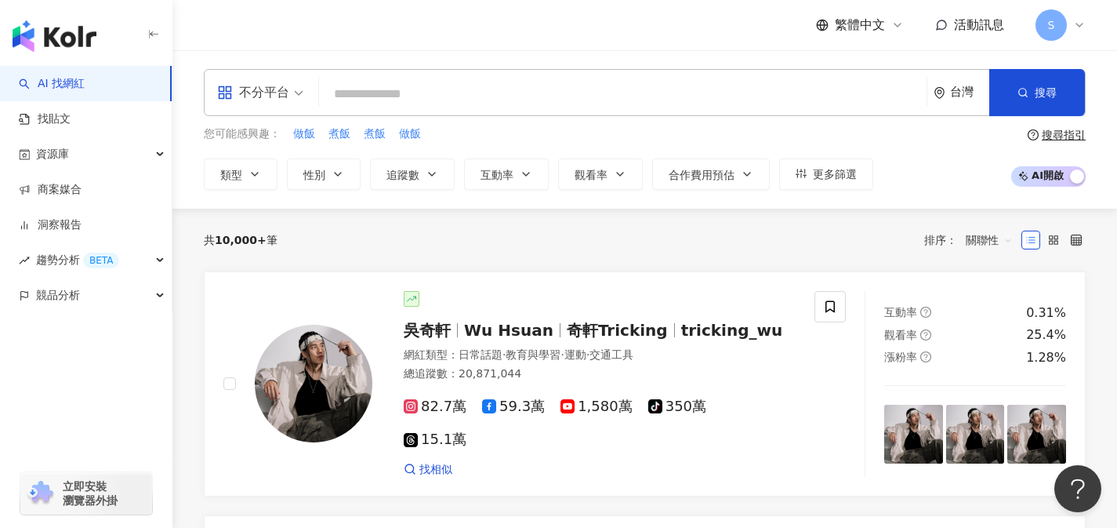
click at [268, 80] on div "不分平台" at bounding box center [253, 92] width 72 height 25
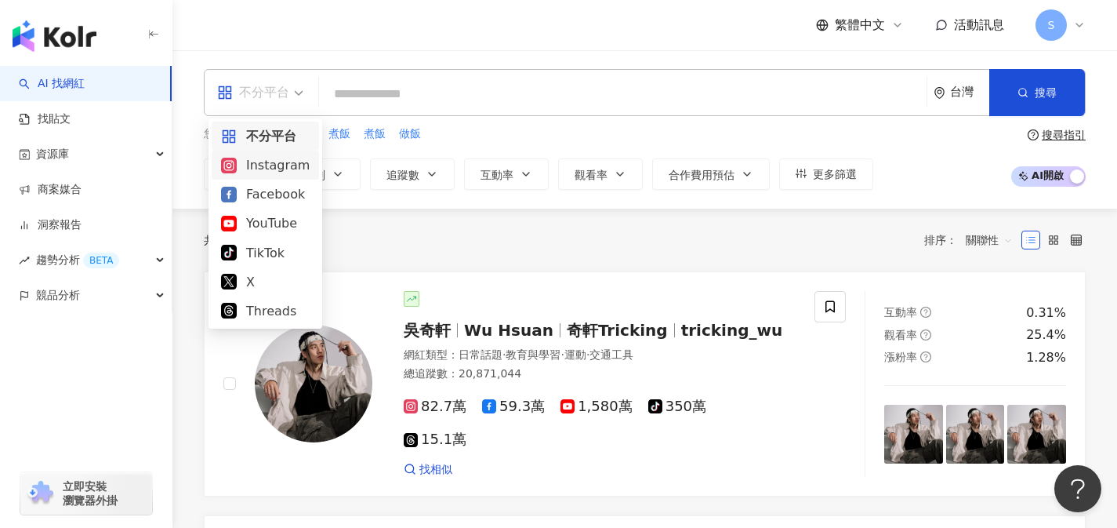
click at [275, 158] on div "Instagram" at bounding box center [265, 165] width 89 height 20
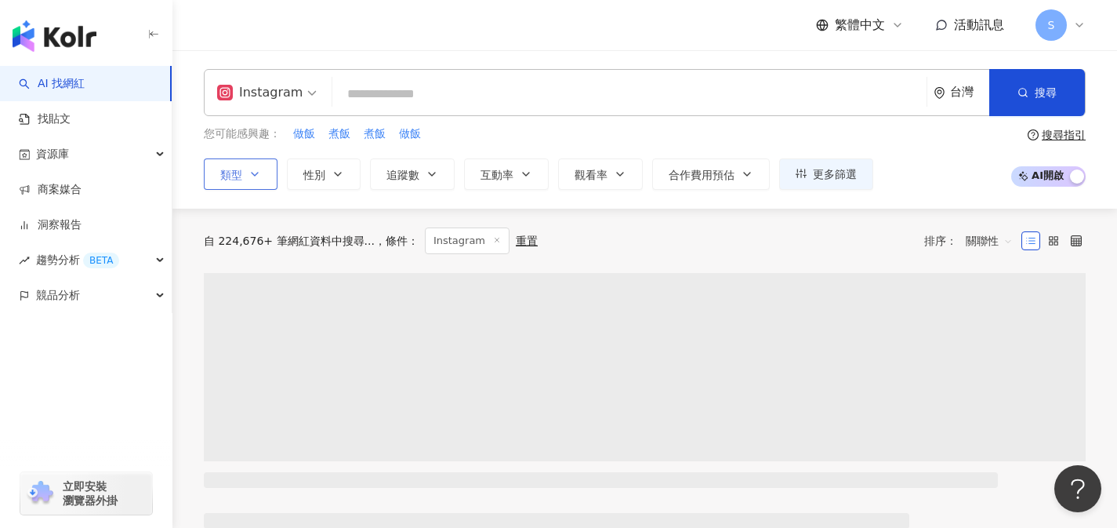
click at [264, 178] on button "類型" at bounding box center [241, 173] width 74 height 31
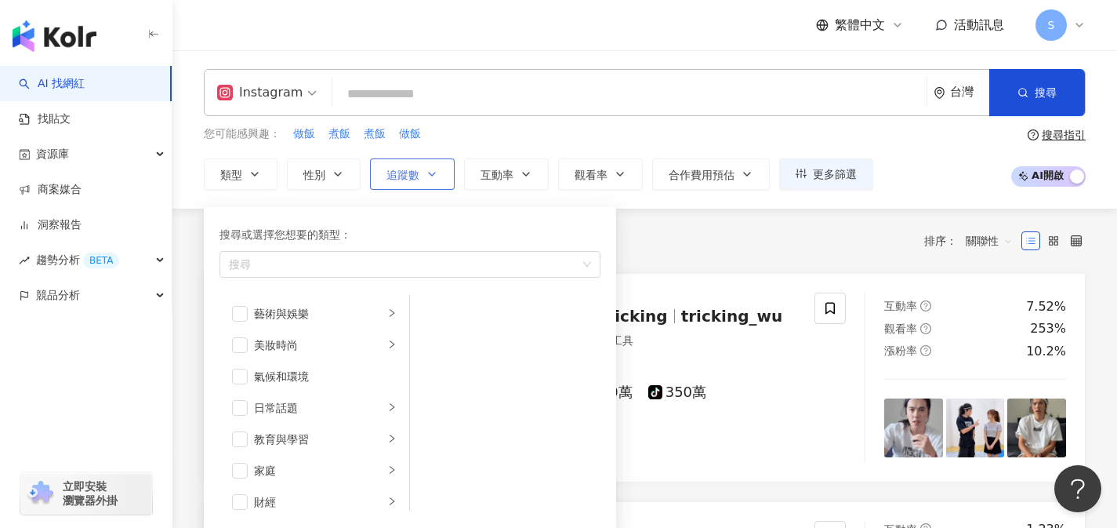
click at [448, 169] on button "追蹤數" at bounding box center [412, 173] width 85 height 31
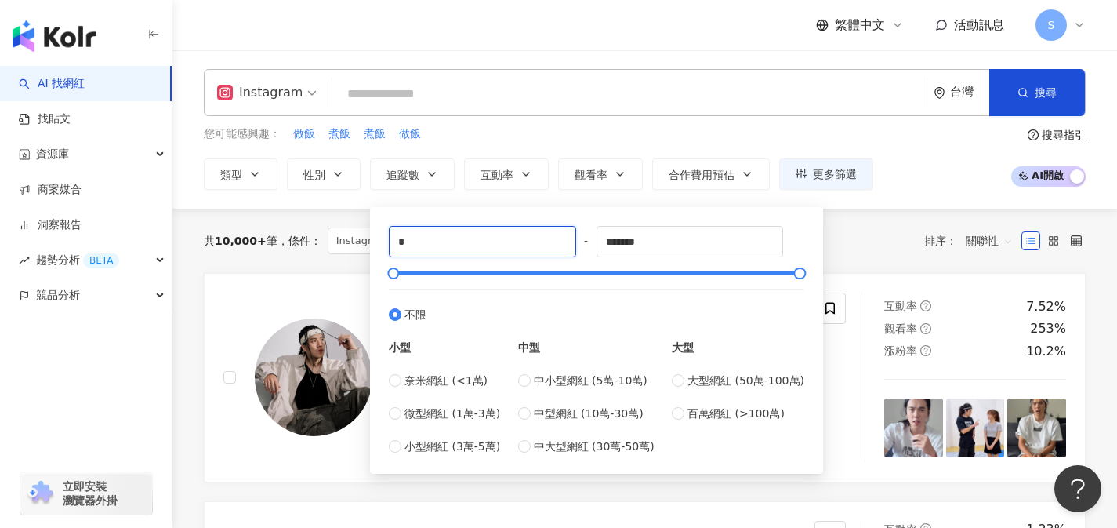
drag, startPoint x: 321, startPoint y: 257, endPoint x: 311, endPoint y: 257, distance: 9.4
type input "*****"
drag, startPoint x: 674, startPoint y: 242, endPoint x: 555, endPoint y: 241, distance: 119.2
click at [555, 241] on div "***** - ******* 不限 小型 奈米網紅 (<1萬) 微型網紅 (1萬-3萬) 小型網紅 (3萬-5萬) 中型 中小型網紅 (5萬-10萬) 中型…" at bounding box center [597, 340] width 416 height 229
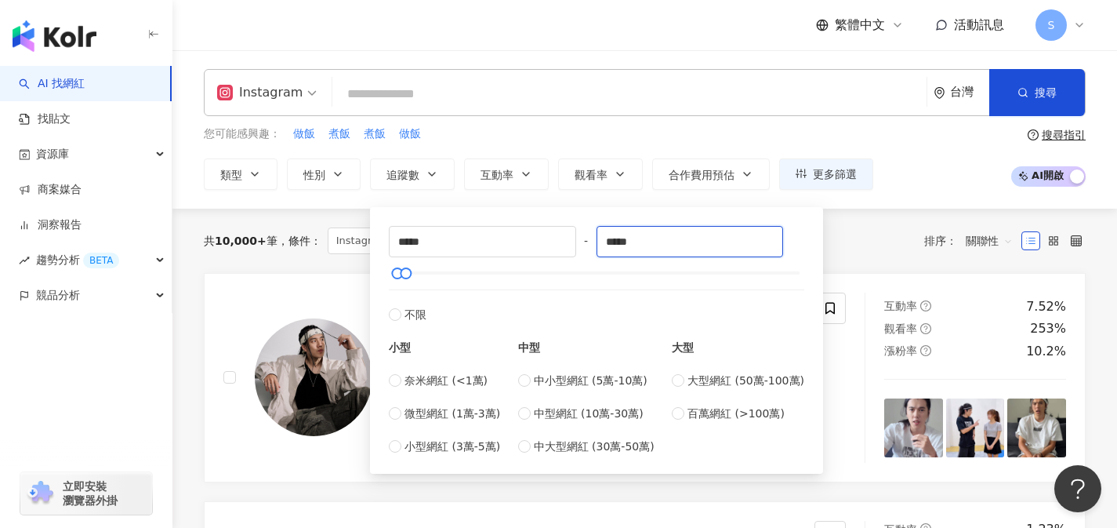
type input "*****"
click at [619, 96] on input "search" at bounding box center [630, 94] width 582 height 30
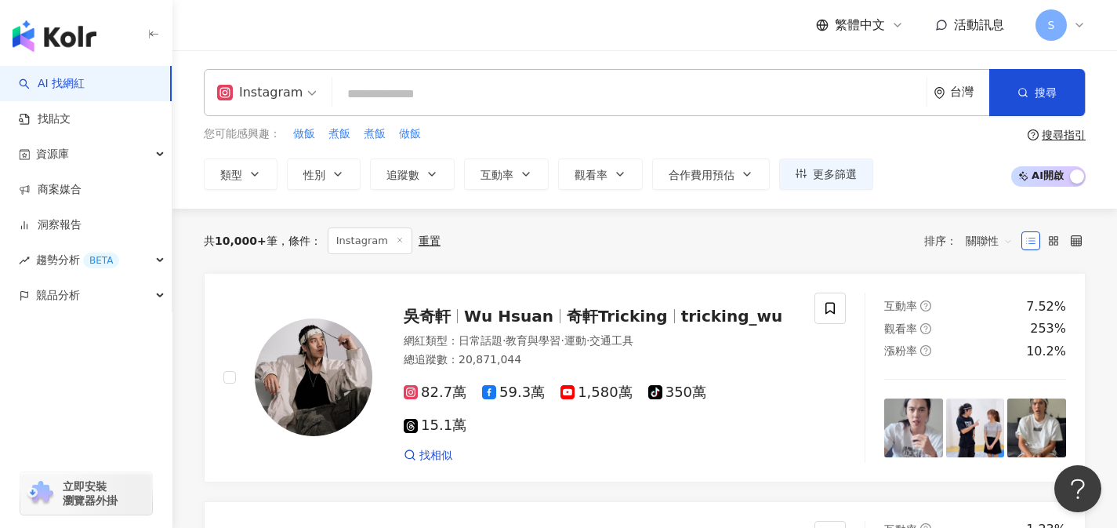
type input "*"
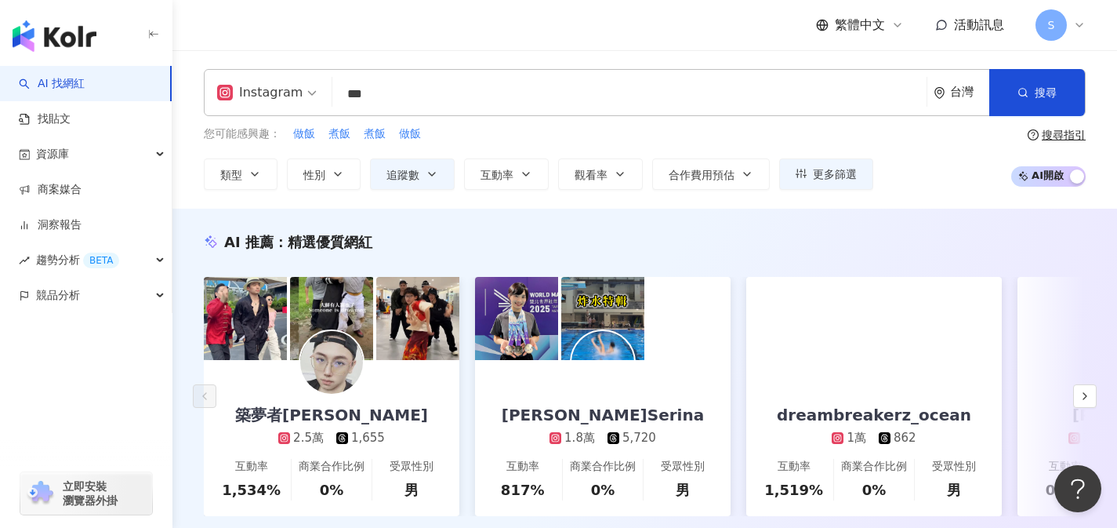
type input "*"
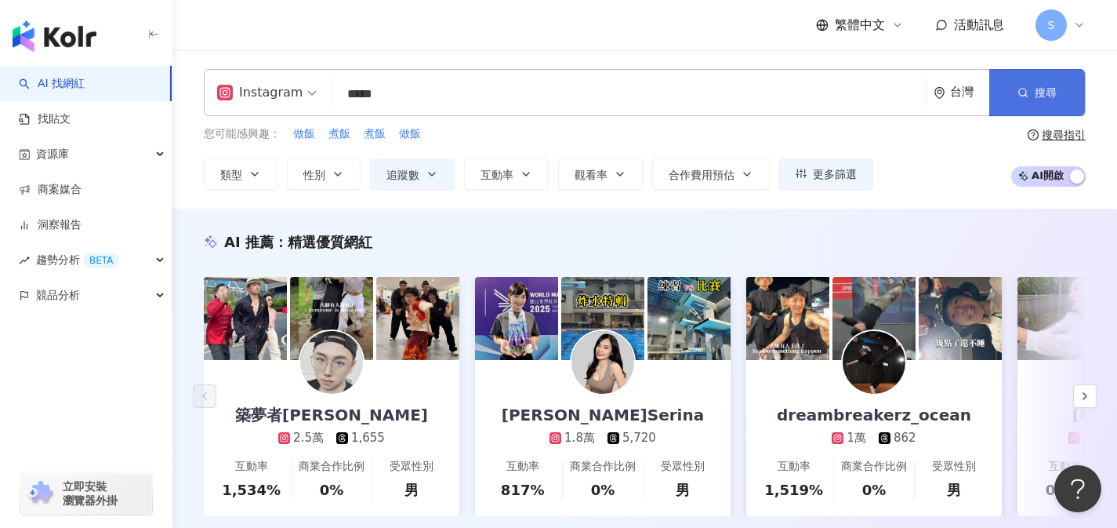
click at [1007, 105] on button "搜尋" at bounding box center [1038, 92] width 96 height 47
click at [732, 101] on input "*****" at bounding box center [630, 94] width 582 height 30
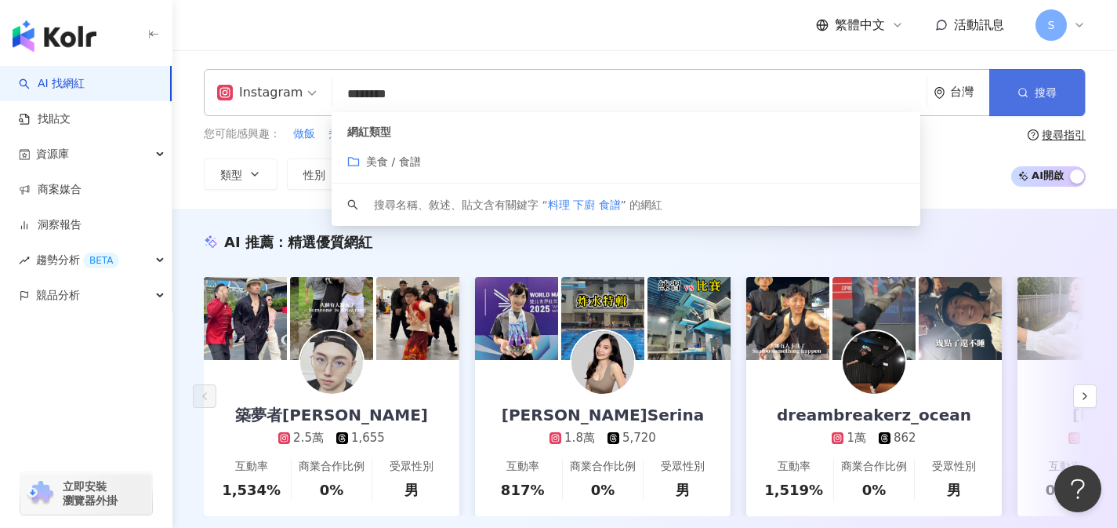
click at [1015, 84] on button "搜尋" at bounding box center [1038, 92] width 96 height 47
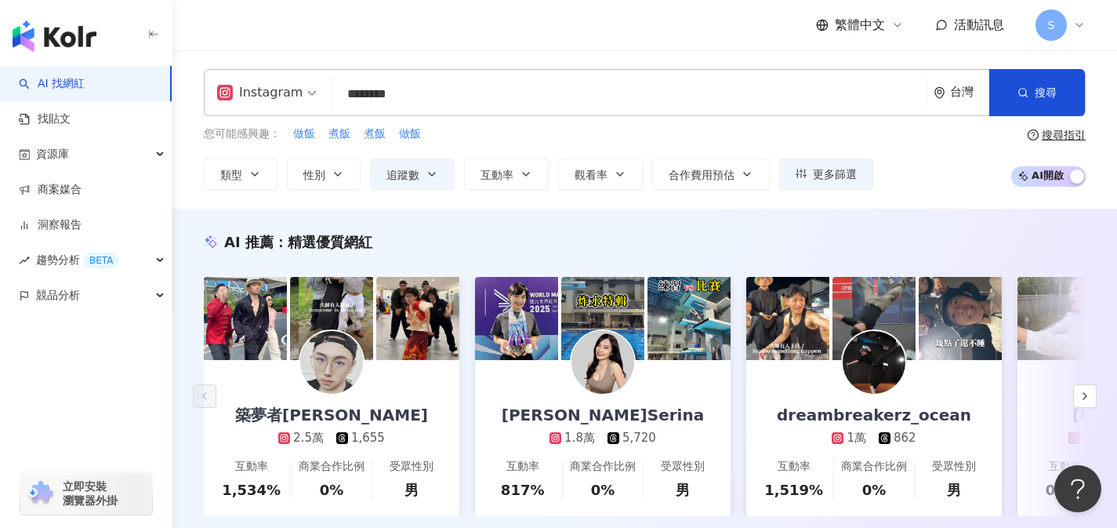
click at [442, 105] on input "********" at bounding box center [630, 94] width 582 height 30
click at [669, 33] on div "繁體中文 活動訊息 S" at bounding box center [645, 25] width 882 height 50
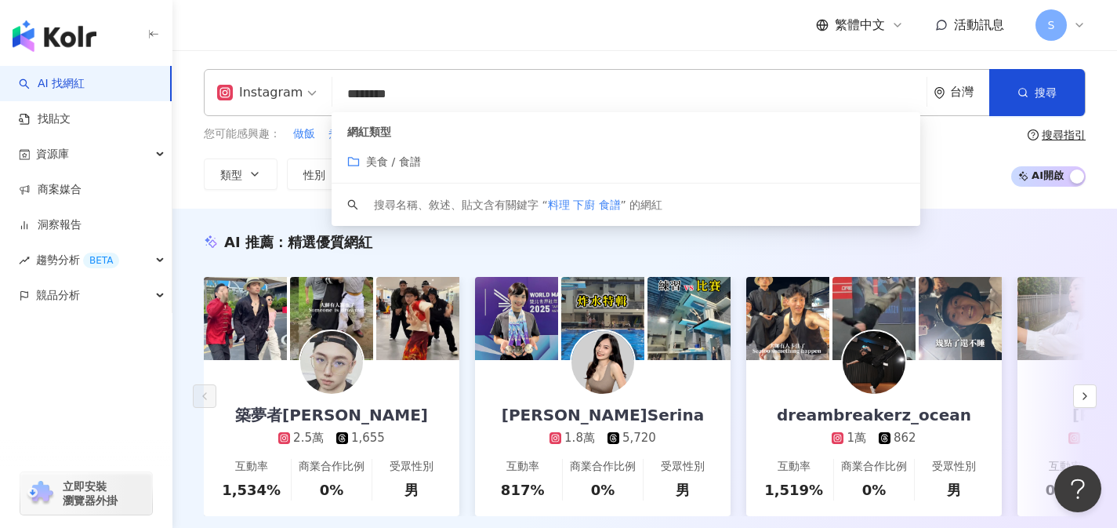
click at [519, 104] on input "********" at bounding box center [630, 94] width 582 height 30
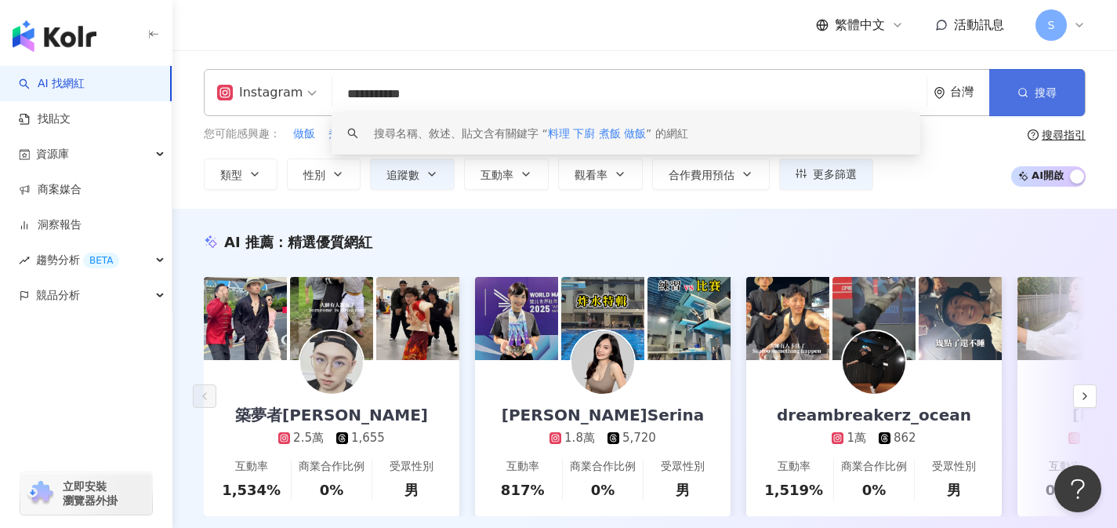
type input "**********"
click at [1040, 99] on button "搜尋" at bounding box center [1038, 92] width 96 height 47
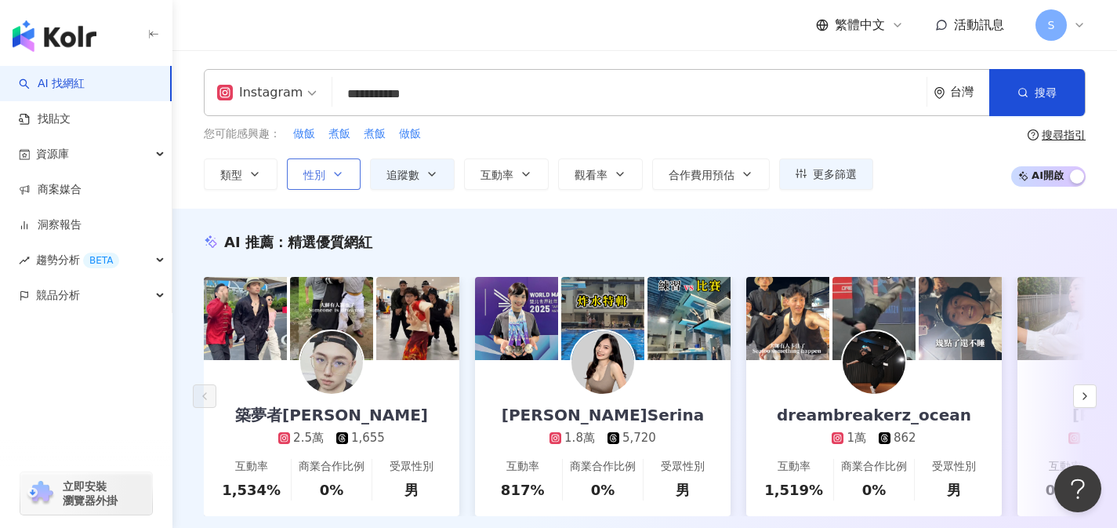
click at [328, 183] on button "性別" at bounding box center [324, 173] width 74 height 31
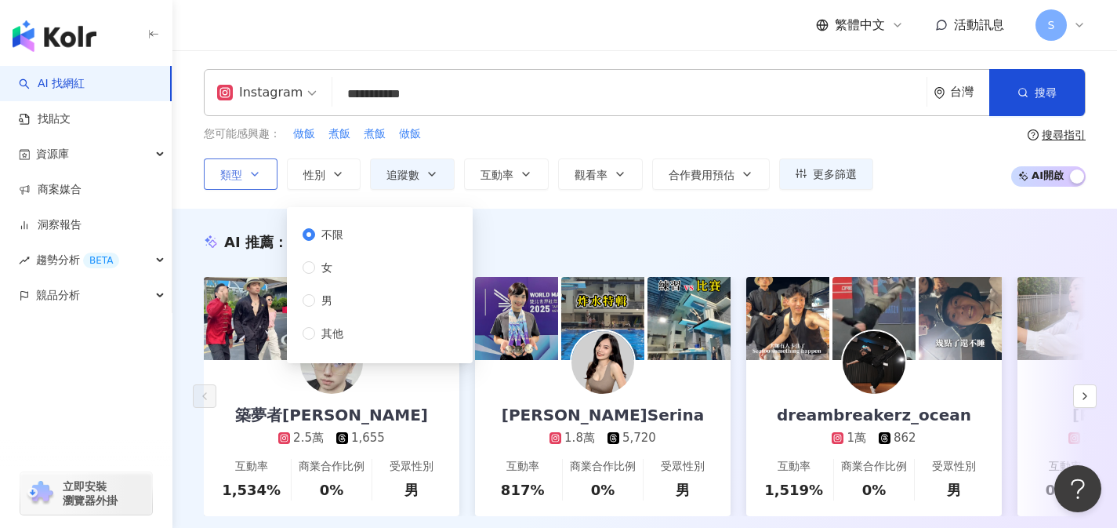
click at [257, 174] on icon "button" at bounding box center [255, 174] width 13 height 13
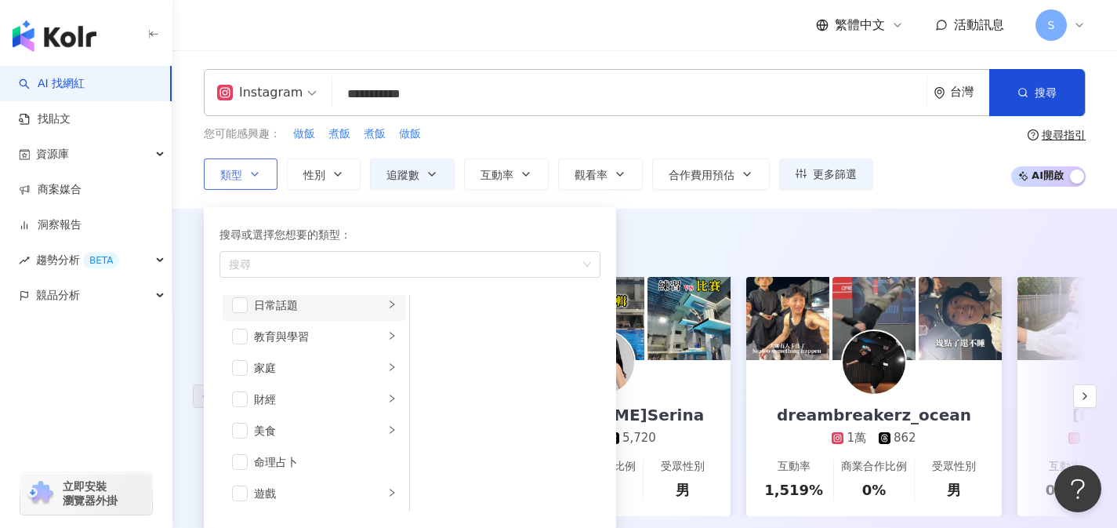
click at [296, 312] on div "日常話題" at bounding box center [319, 304] width 130 height 17
click at [239, 315] on span "button" at bounding box center [240, 311] width 16 height 16
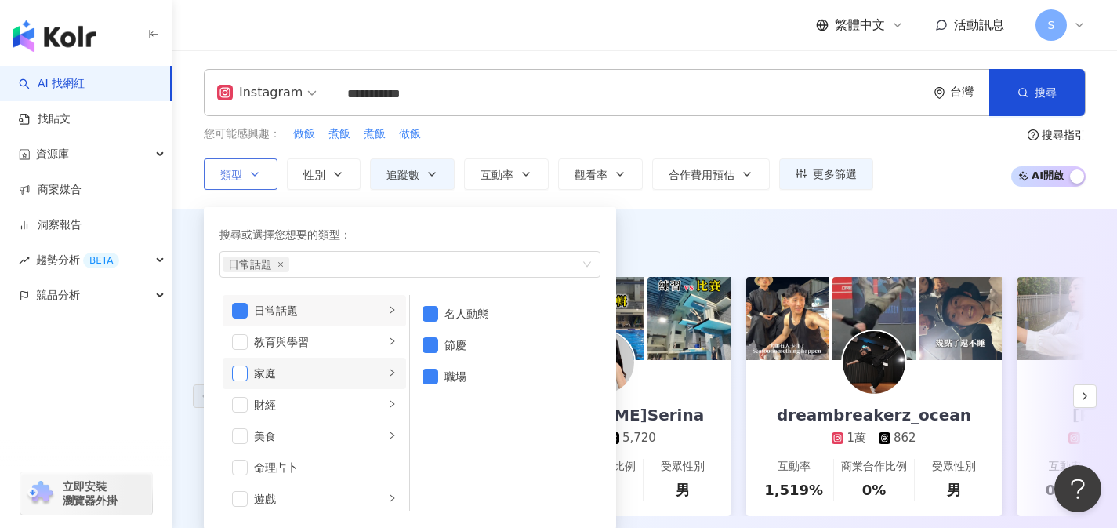
click at [238, 377] on span "button" at bounding box center [240, 373] width 16 height 16
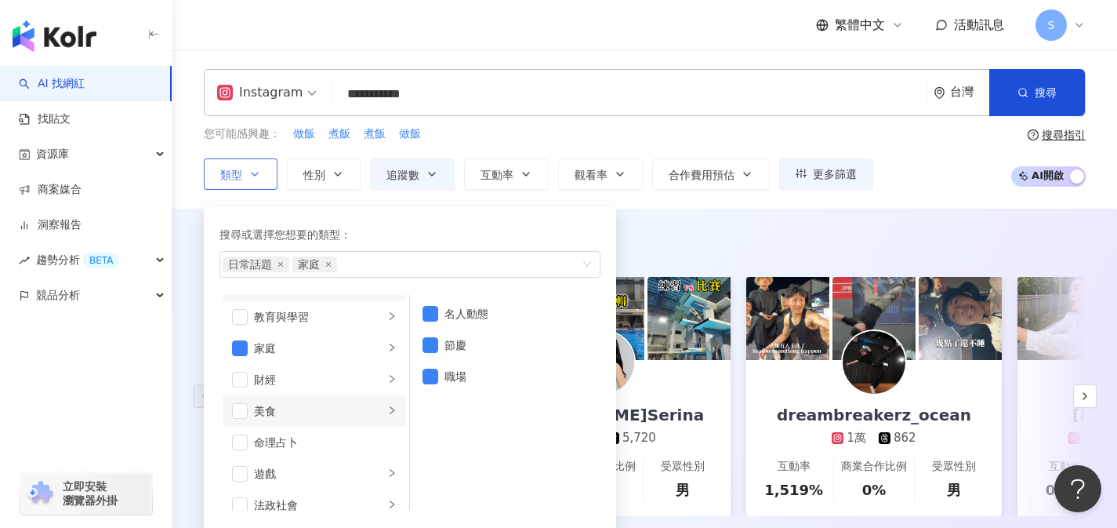
click at [274, 409] on div "美食" at bounding box center [319, 410] width 130 height 17
click at [245, 408] on span "button" at bounding box center [240, 411] width 16 height 16
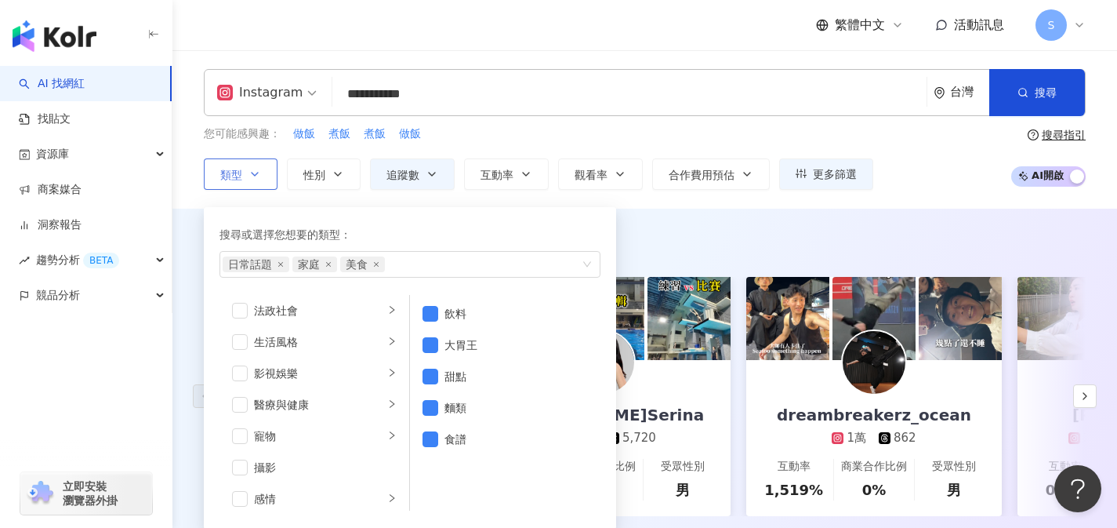
scroll to position [317, 0]
click at [236, 339] on span "button" at bounding box center [240, 342] width 16 height 16
click at [888, 223] on div "AI 推薦 ： 精選優質網紅 築夢者杰哥 2.5萬 1,655 互動率 1,534% 商業合作比例 0% 受眾性別 男 林玉心 Serina 1.8萬 5,7…" at bounding box center [645, 391] width 945 height 364
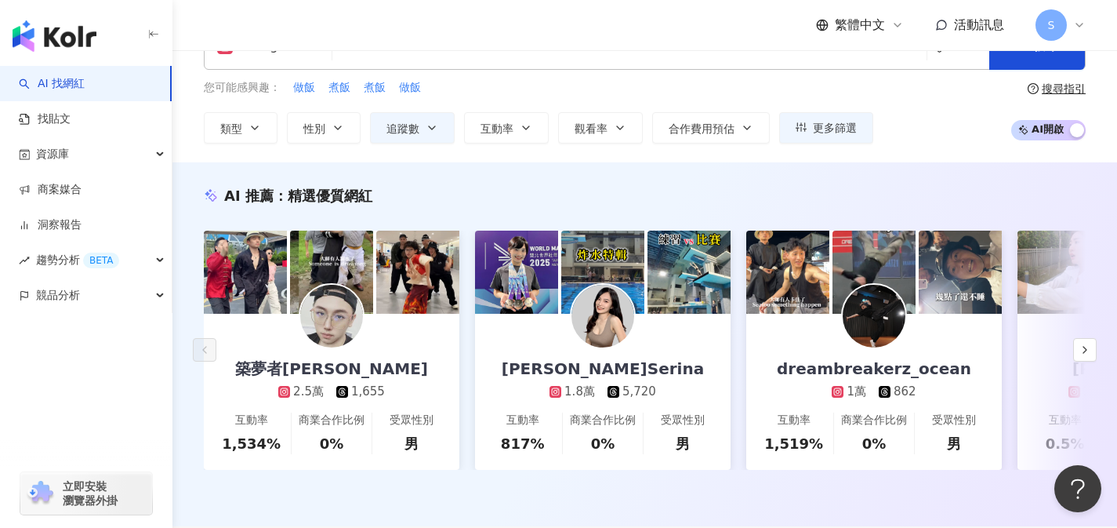
scroll to position [0, 0]
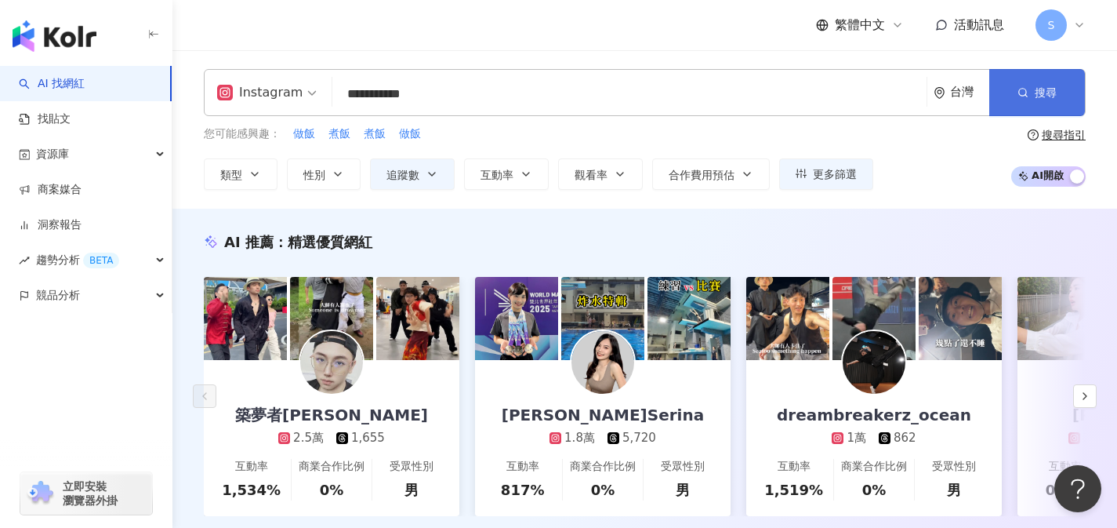
click at [1037, 81] on button "搜尋" at bounding box center [1038, 92] width 96 height 47
click at [659, 104] on input "**********" at bounding box center [630, 94] width 582 height 30
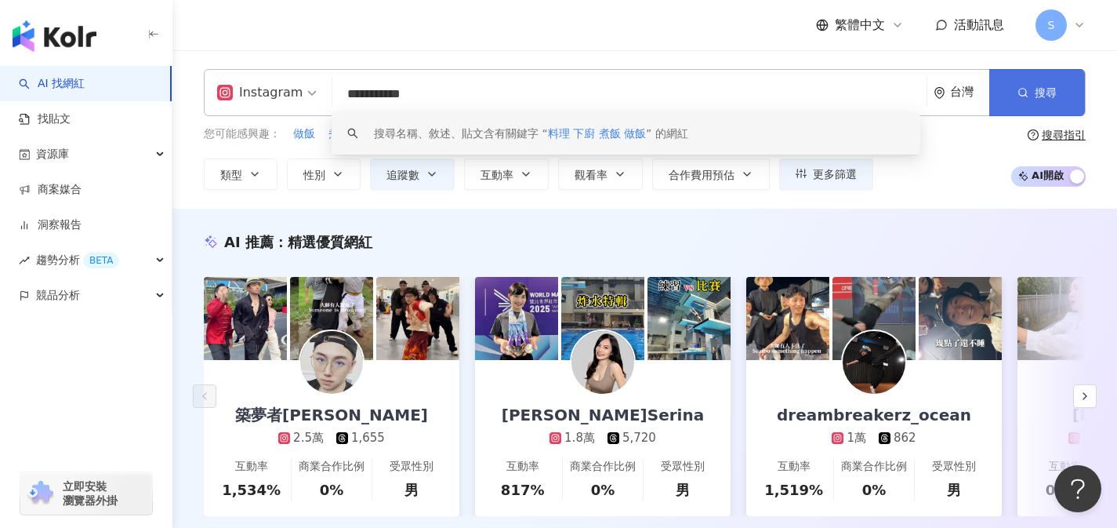
click at [1040, 83] on button "搜尋" at bounding box center [1038, 92] width 96 height 47
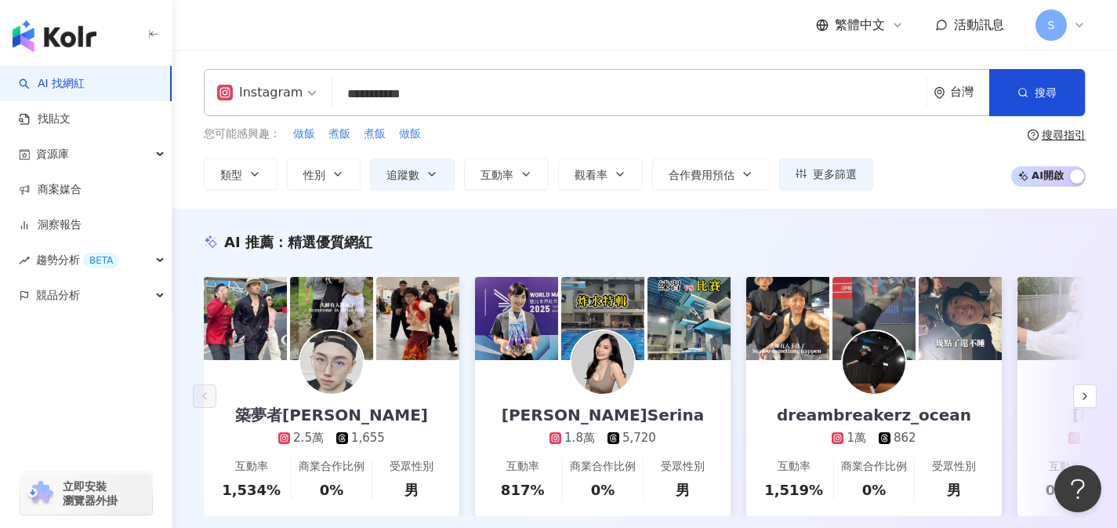
click at [870, 85] on input "**********" at bounding box center [630, 94] width 582 height 30
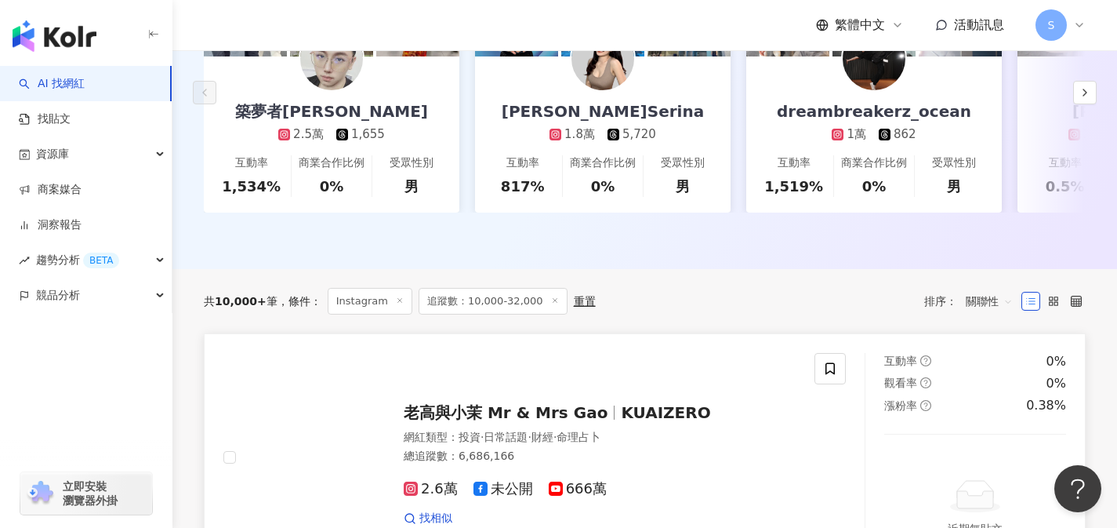
scroll to position [297, 0]
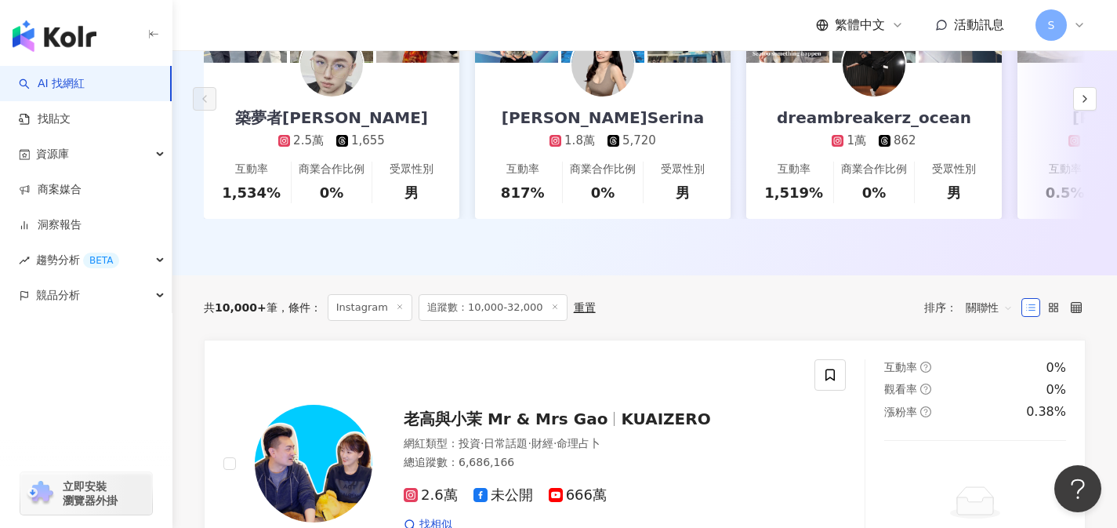
click at [577, 314] on div "重置" at bounding box center [585, 307] width 22 height 13
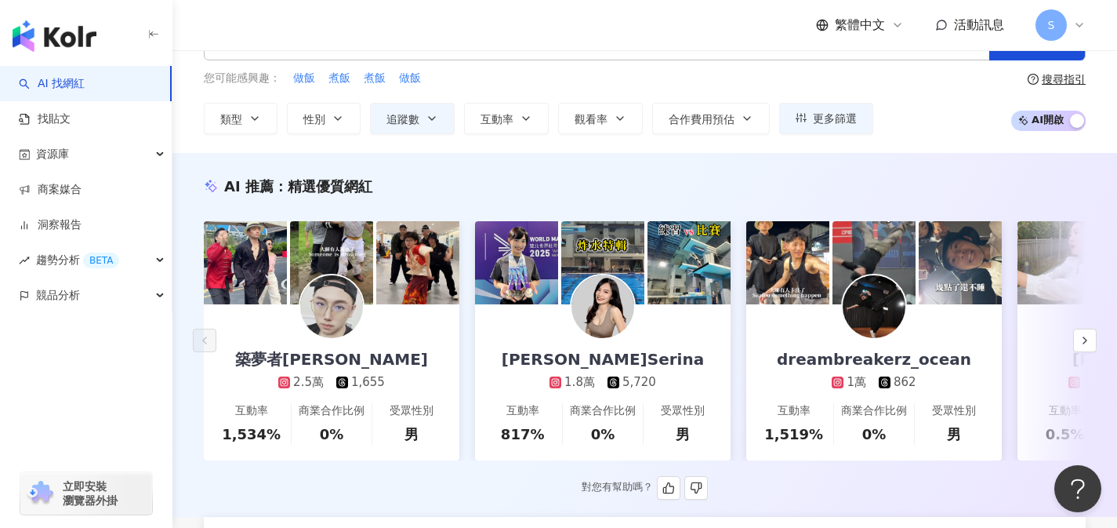
scroll to position [0, 0]
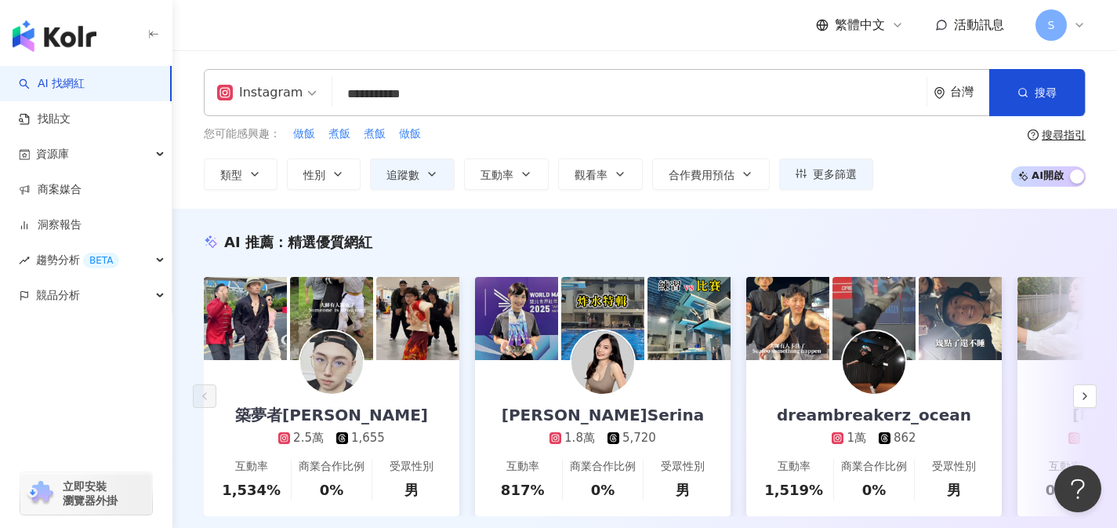
click at [773, 88] on input "**********" at bounding box center [630, 94] width 582 height 30
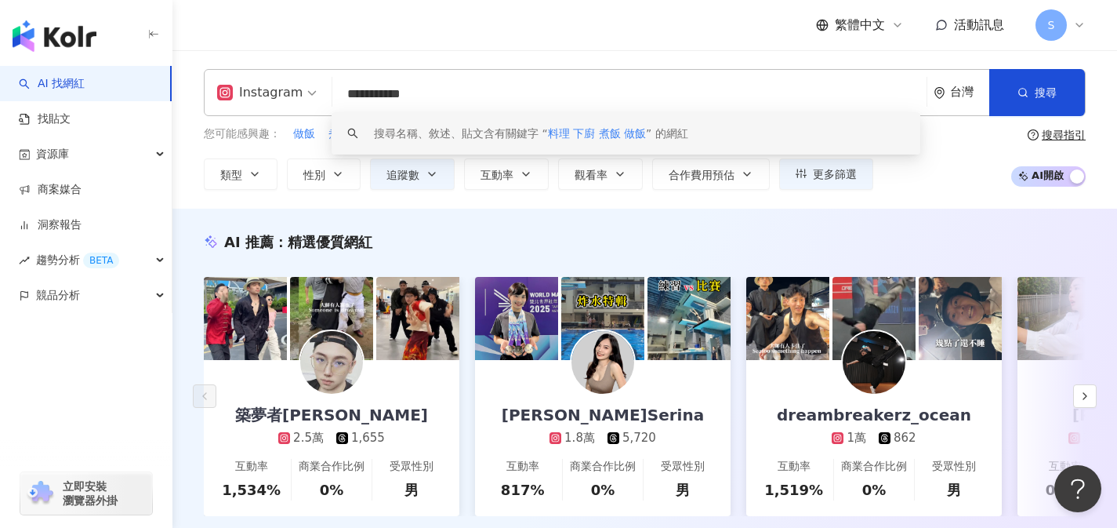
click at [773, 88] on input "**********" at bounding box center [630, 94] width 582 height 30
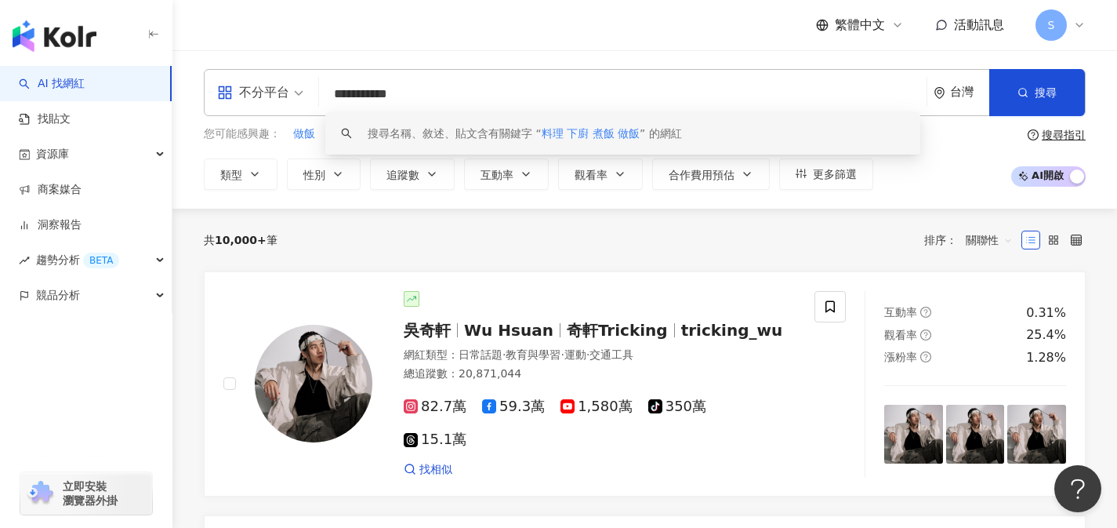
click at [557, 242] on div "共 10,000+ 筆 排序： 關聯性" at bounding box center [645, 239] width 882 height 25
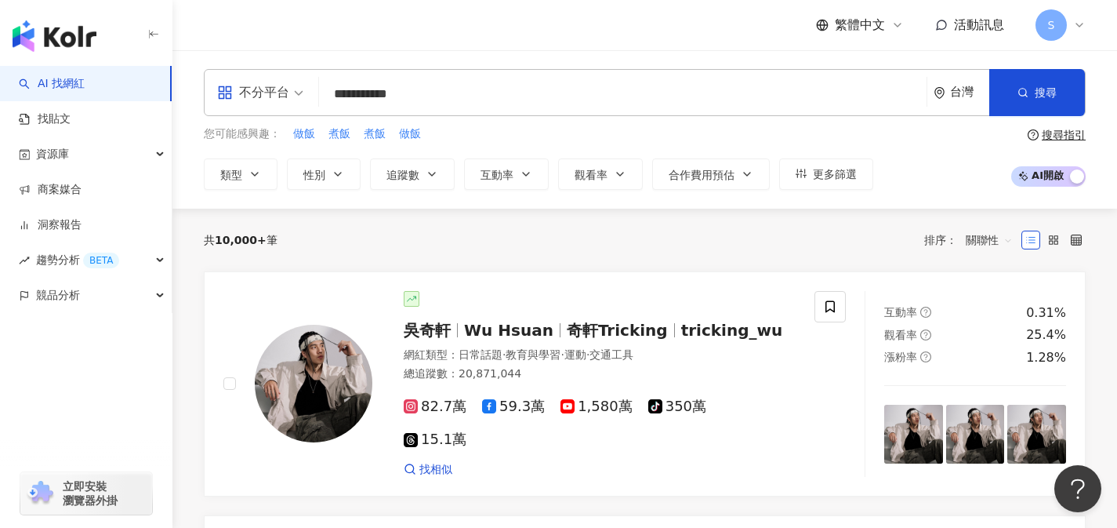
click at [253, 102] on div "不分平台" at bounding box center [253, 92] width 72 height 25
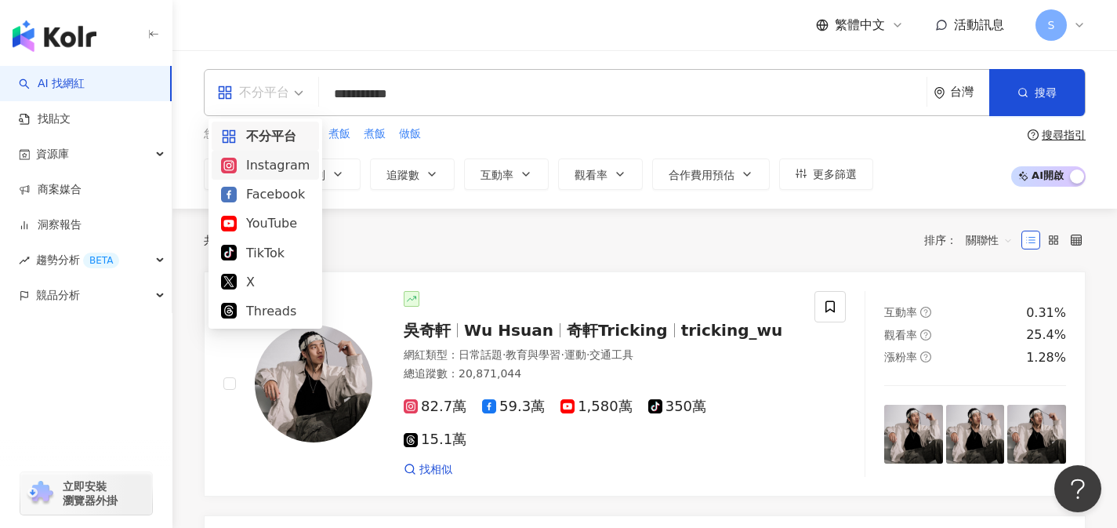
click at [259, 169] on div "Instagram" at bounding box center [265, 165] width 89 height 20
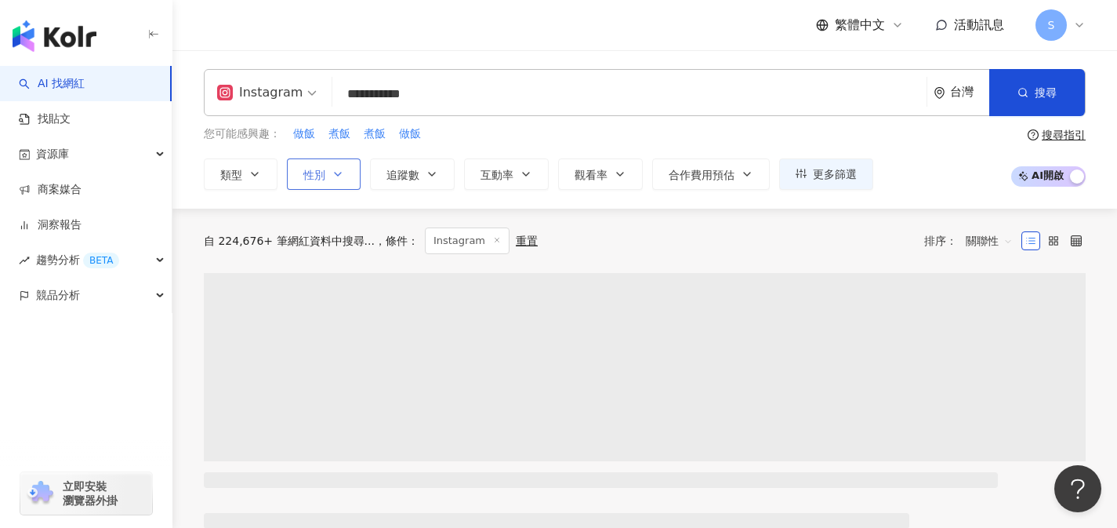
click at [323, 169] on span "性別" at bounding box center [314, 175] width 22 height 13
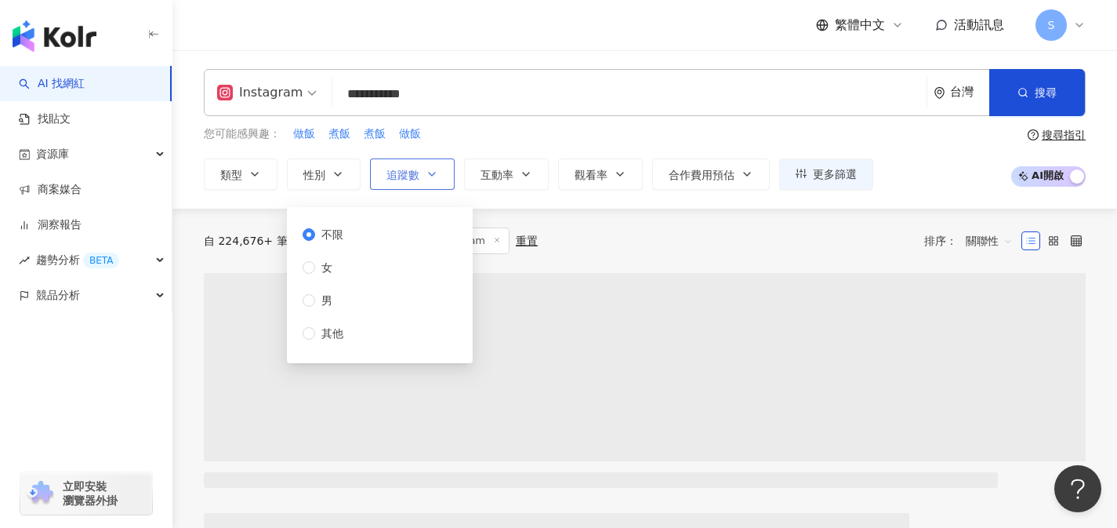
click at [415, 169] on span "追蹤數" at bounding box center [403, 175] width 33 height 13
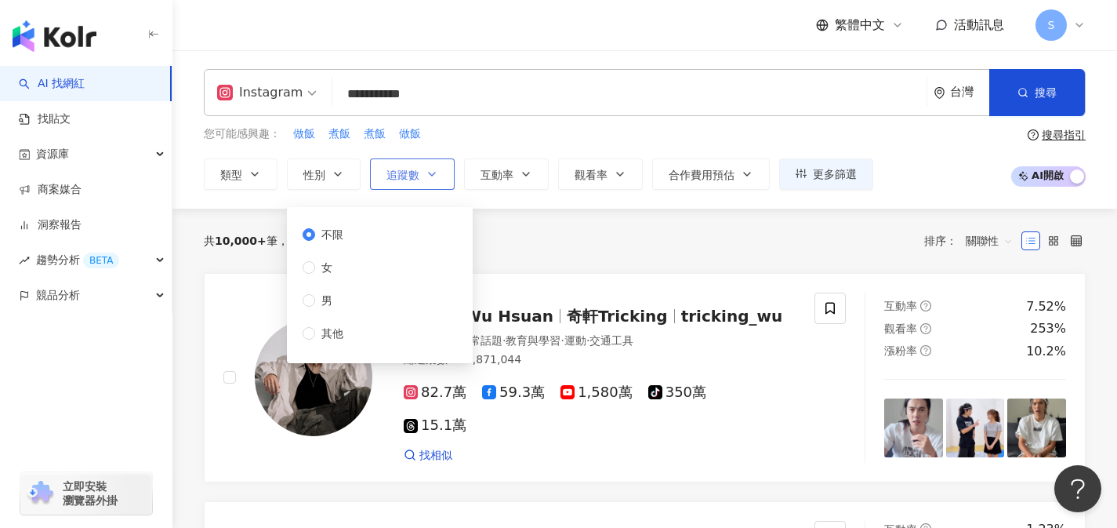
type input "*"
type input "*******"
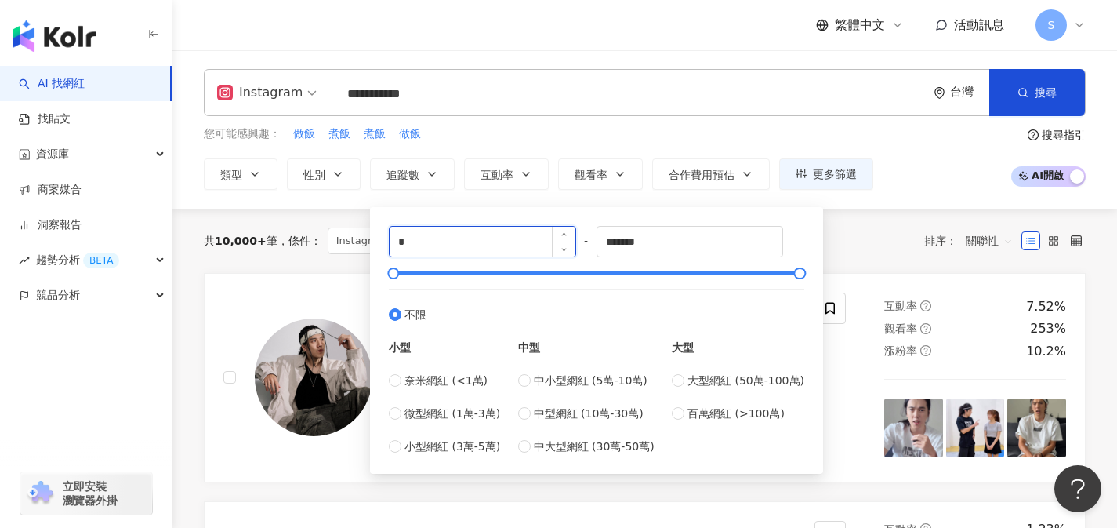
click at [430, 235] on input "*" at bounding box center [483, 242] width 186 height 30
type input "*****"
drag, startPoint x: 639, startPoint y: 241, endPoint x: 572, endPoint y: 236, distance: 66.8
click at [573, 237] on div "***** - ******* 不限 小型 奈米網紅 (<1萬) 微型網紅 (1萬-3萬) 小型網紅 (3萬-5萬) 中型 中小型網紅 (5萬-10萬) 中型…" at bounding box center [597, 340] width 416 height 229
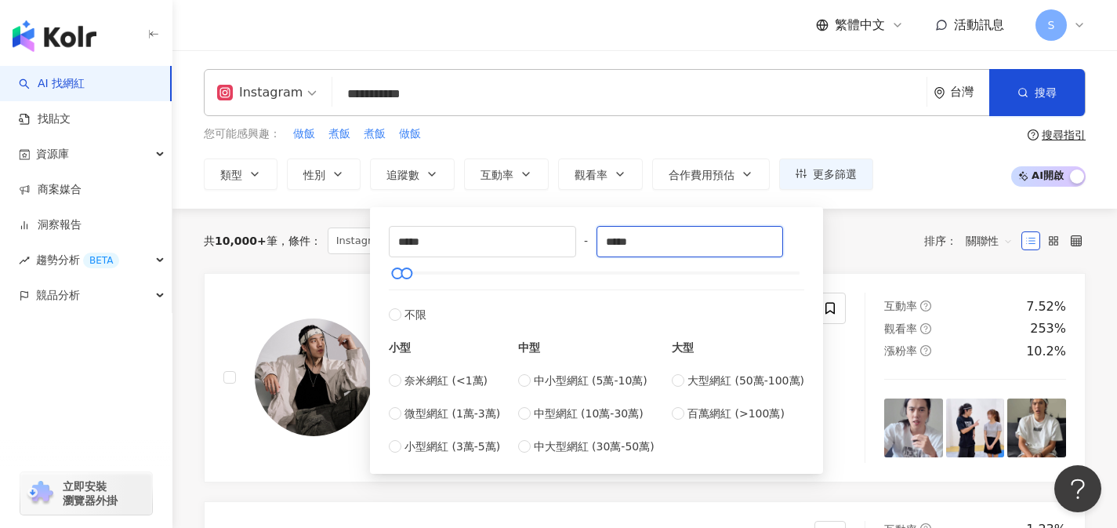
type input "*****"
click at [873, 245] on div "共 10,000+ 筆 條件 ： Instagram 重置 排序： 關聯性" at bounding box center [645, 240] width 882 height 27
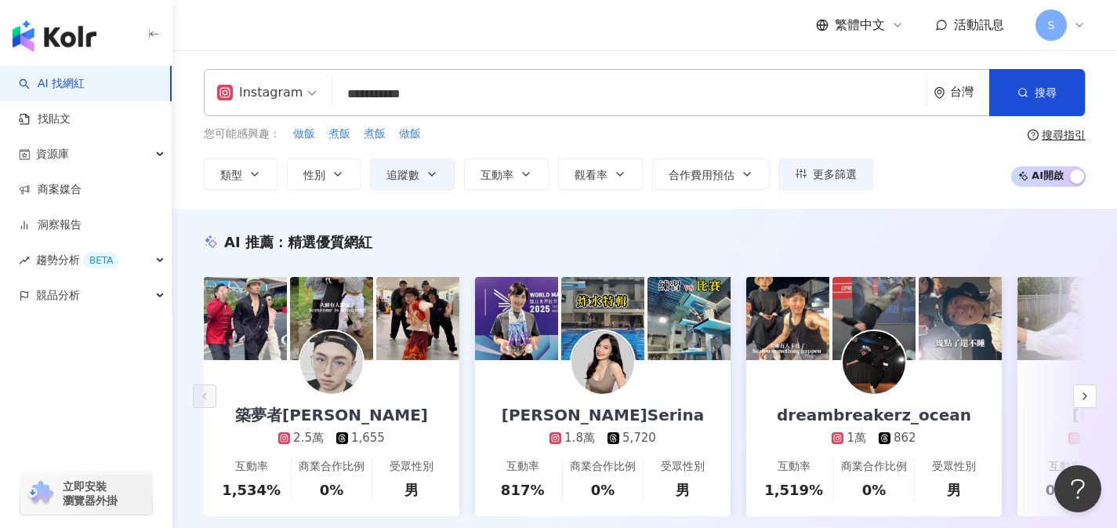
click at [625, 100] on input "**********" at bounding box center [630, 94] width 582 height 30
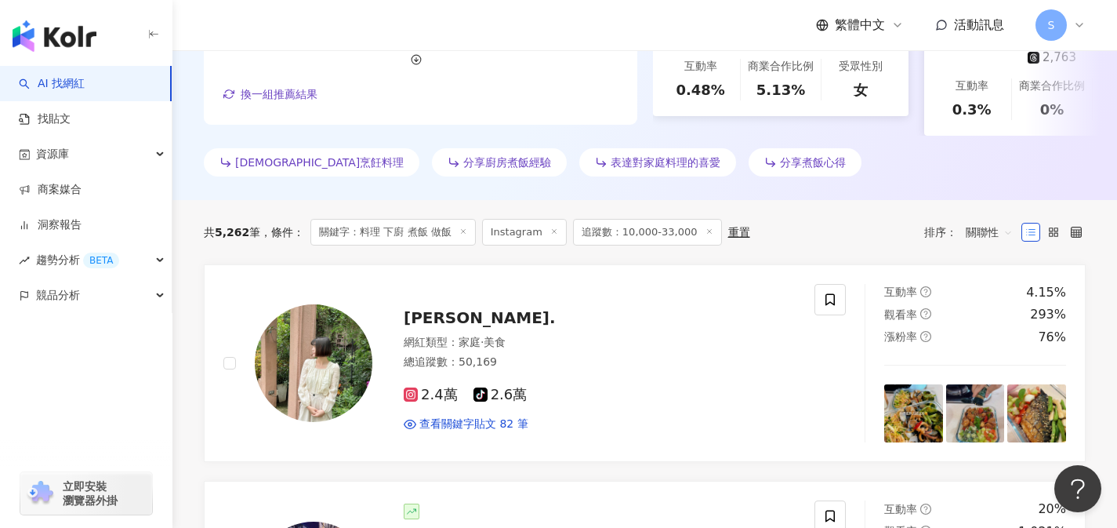
scroll to position [425, 0]
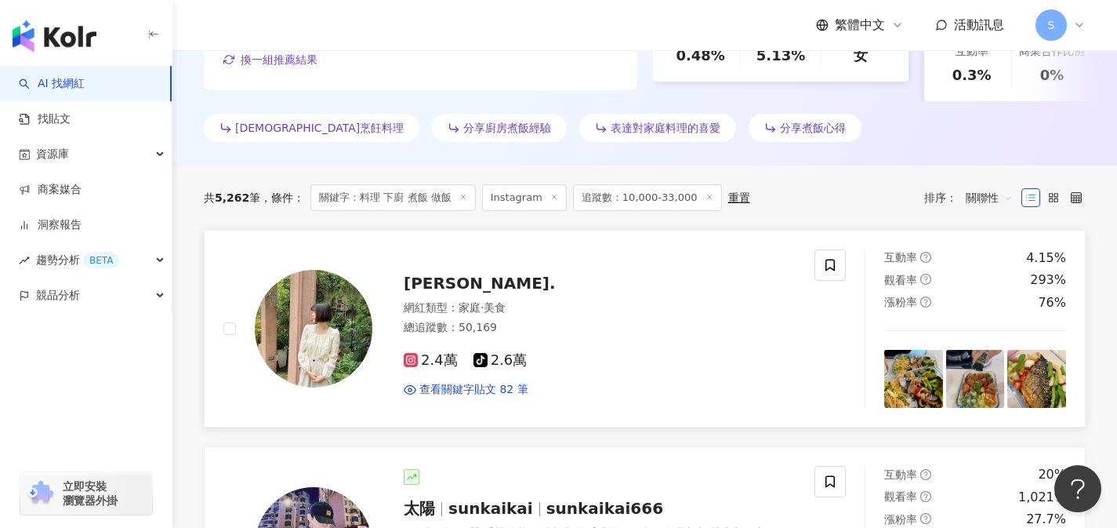
click at [501, 284] on div "佳瑄." at bounding box center [600, 283] width 392 height 22
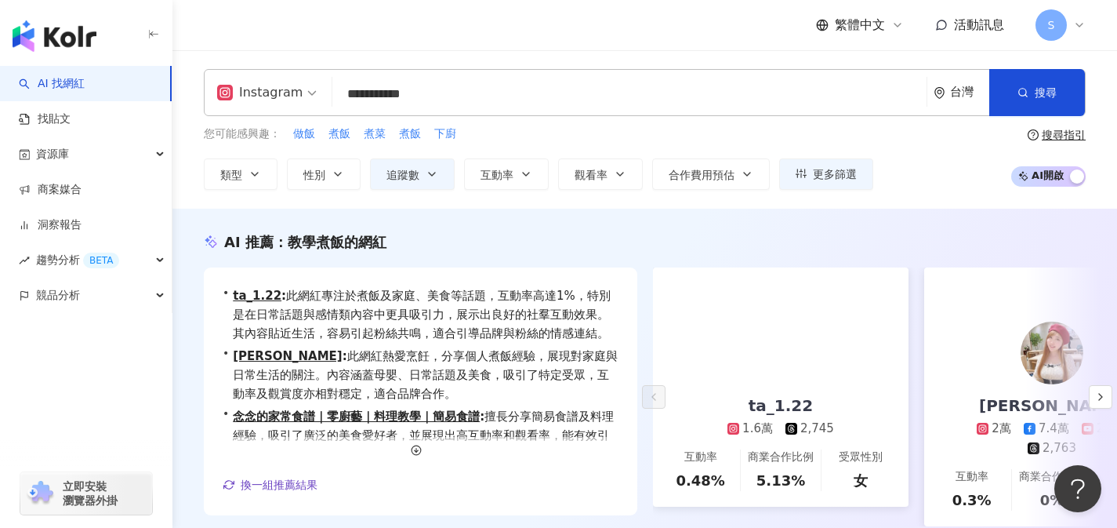
scroll to position [267, 0]
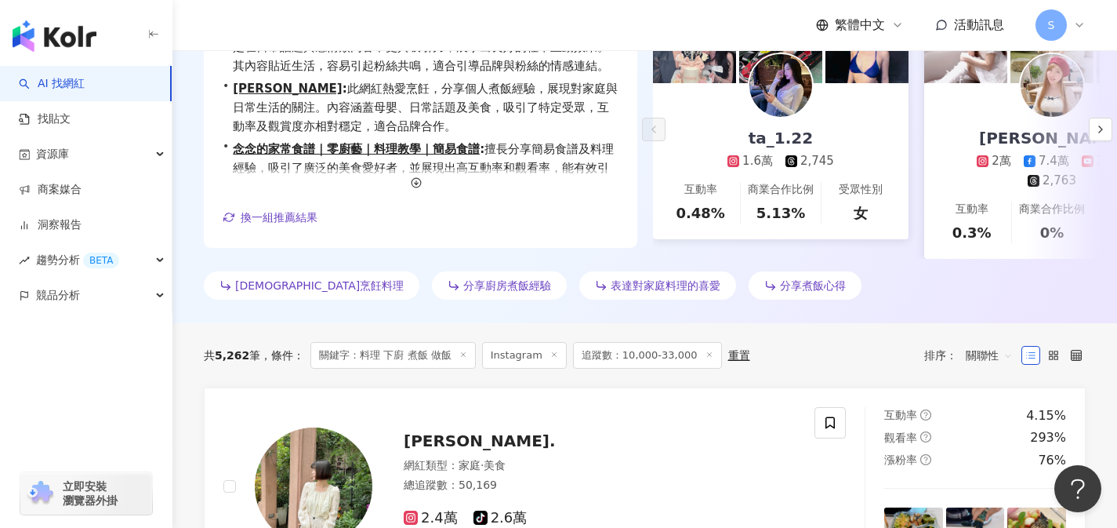
click at [954, 352] on div "排序： 關聯性" at bounding box center [973, 355] width 97 height 25
click at [964, 348] on div "關聯性" at bounding box center [989, 355] width 64 height 25
click at [994, 262] on div "互動率" at bounding box center [989, 263] width 39 height 17
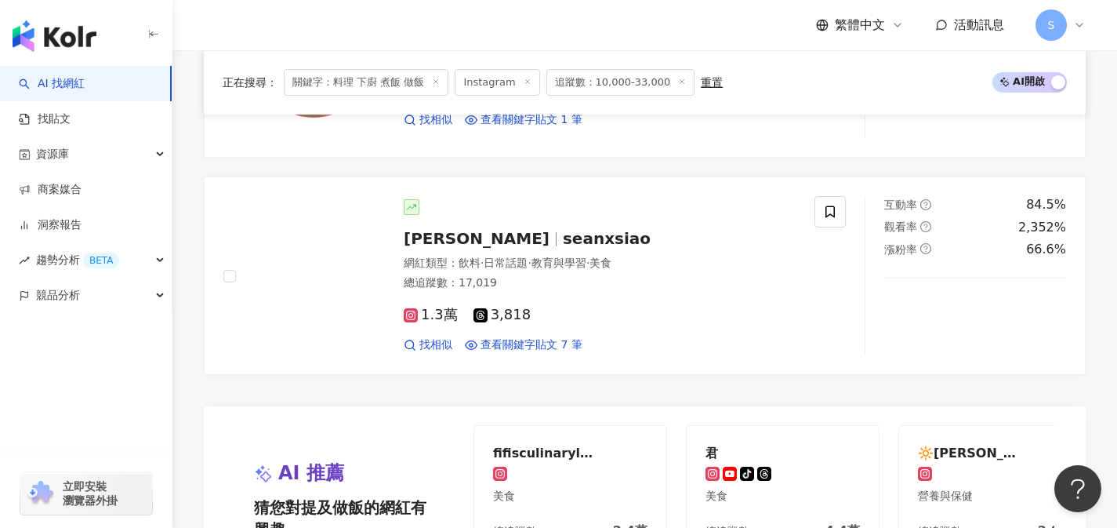
scroll to position [3176, 0]
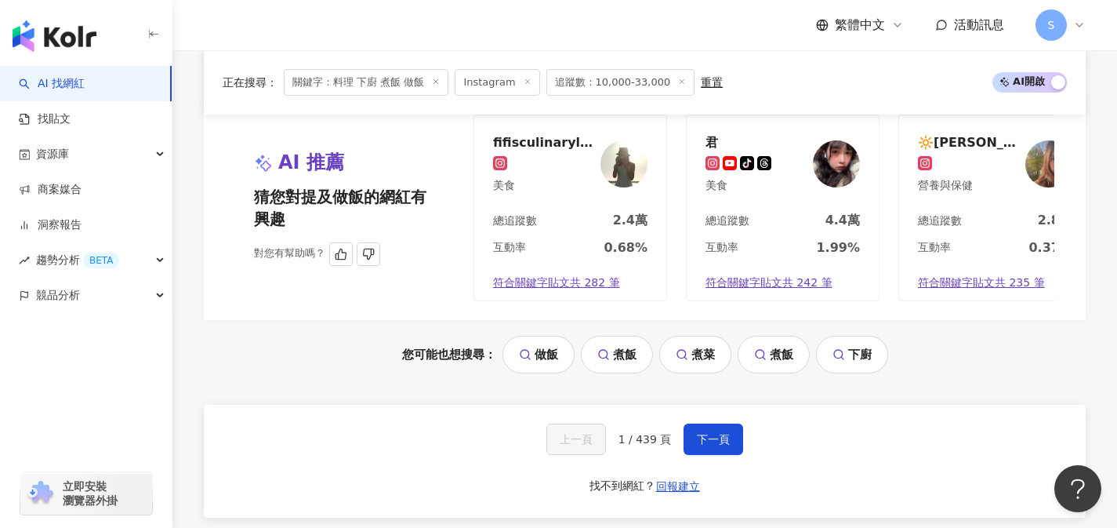
click at [769, 200] on div "君 tiktok-icon 美食" at bounding box center [783, 163] width 192 height 96
click at [722, 445] on span "下一頁" at bounding box center [713, 439] width 33 height 13
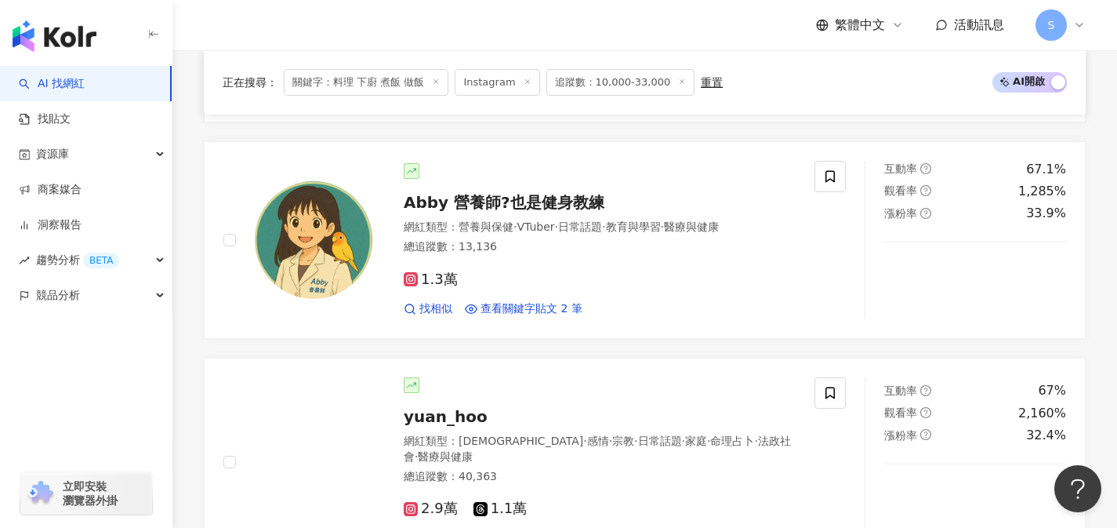
scroll to position [1596, 0]
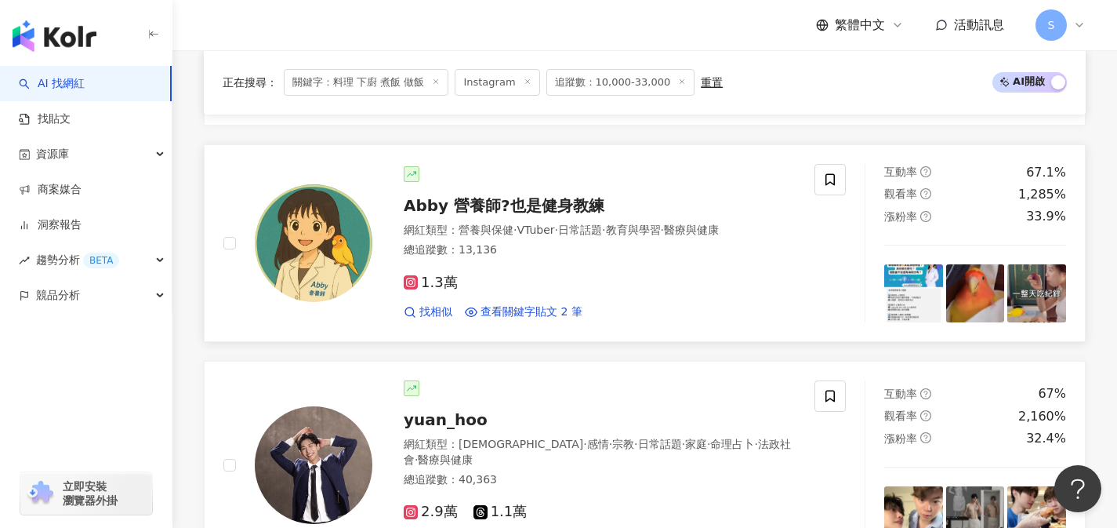
click at [547, 242] on div "總追蹤數 ： 13,136" at bounding box center [600, 250] width 392 height 16
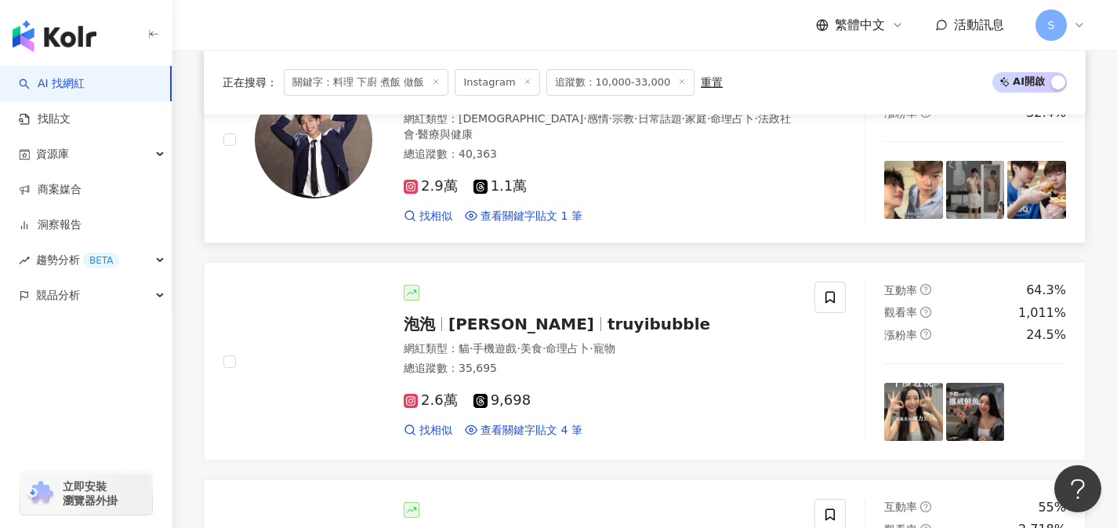
scroll to position [1925, 0]
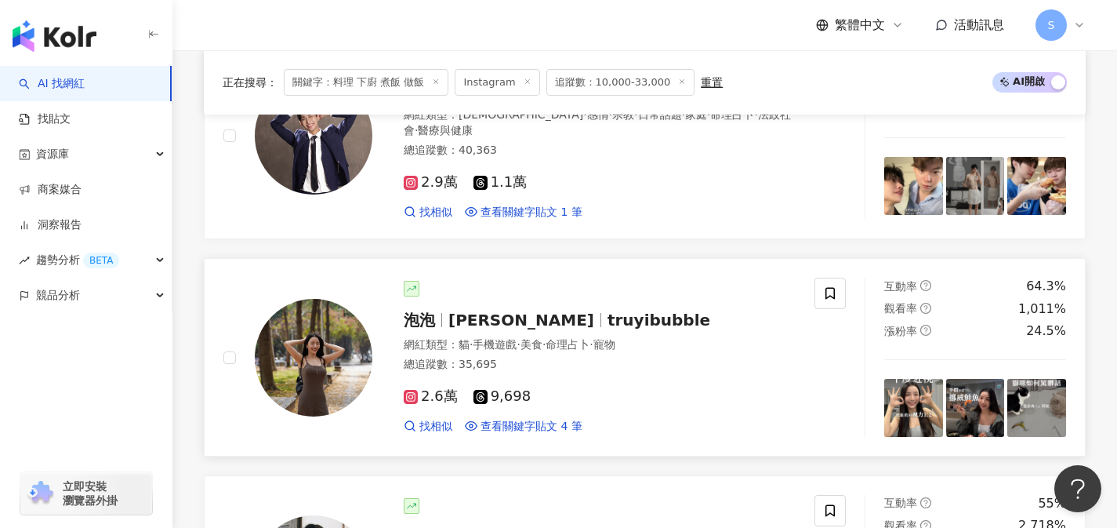
click at [559, 391] on div "2.6萬 9,698" at bounding box center [600, 396] width 392 height 17
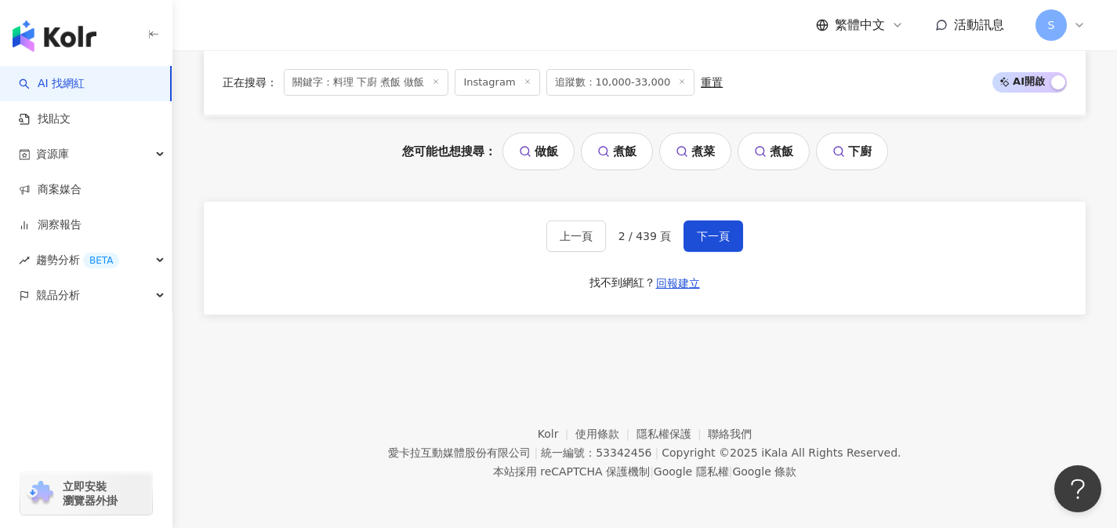
scroll to position [3392, 0]
click at [717, 242] on span "下一頁" at bounding box center [713, 236] width 33 height 13
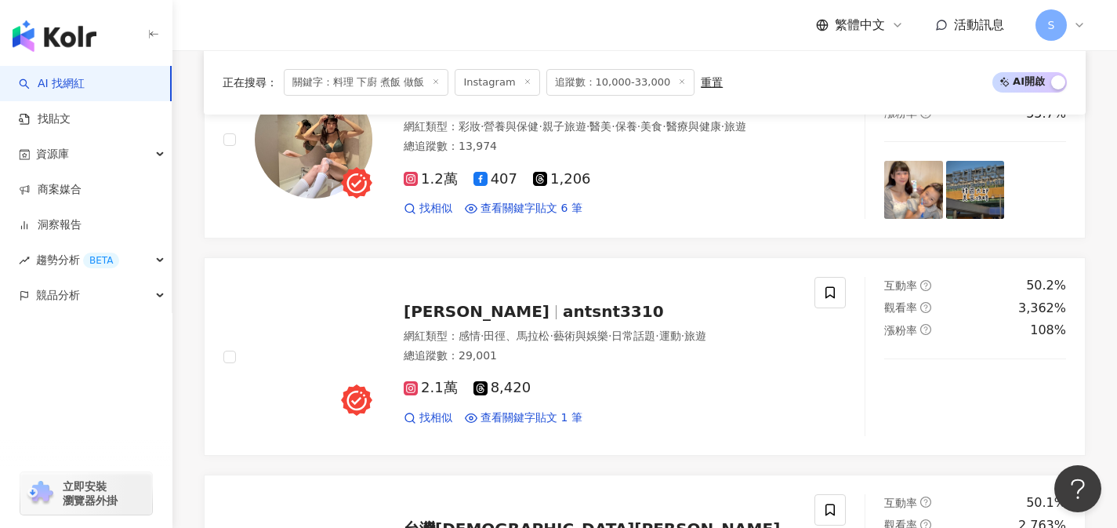
scroll to position [581, 0]
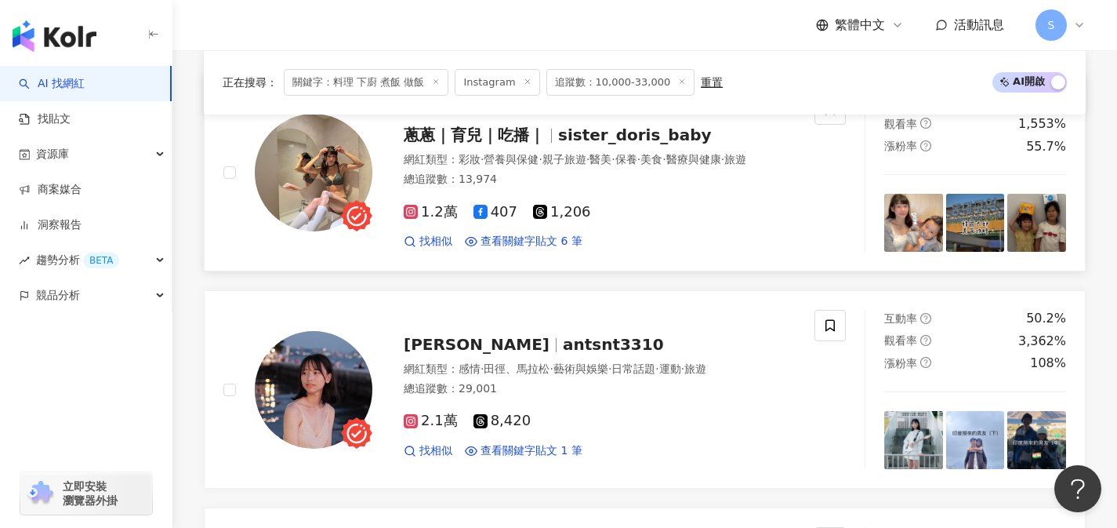
click at [558, 172] on div "總追蹤數 ： 13,974" at bounding box center [600, 180] width 392 height 16
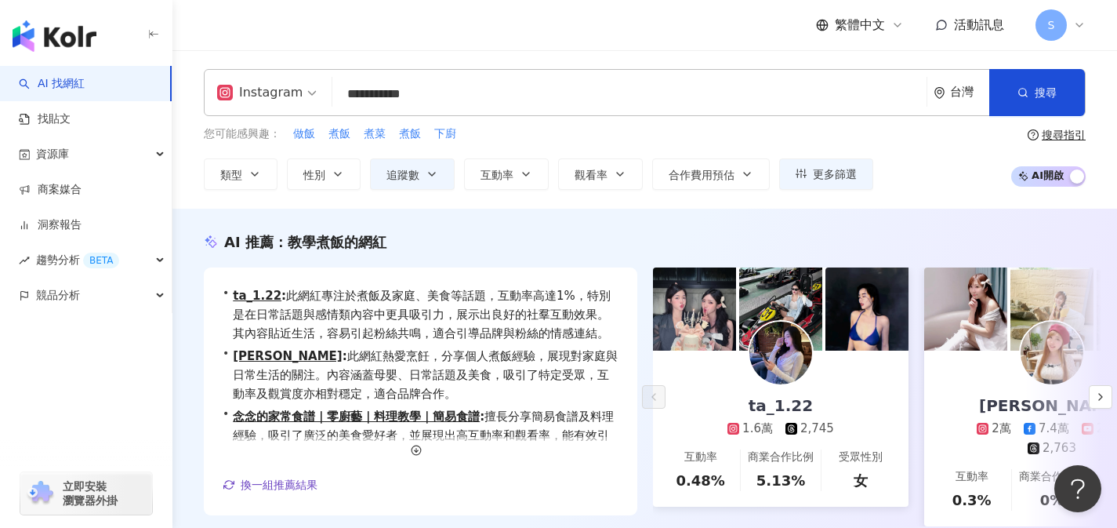
scroll to position [306, 0]
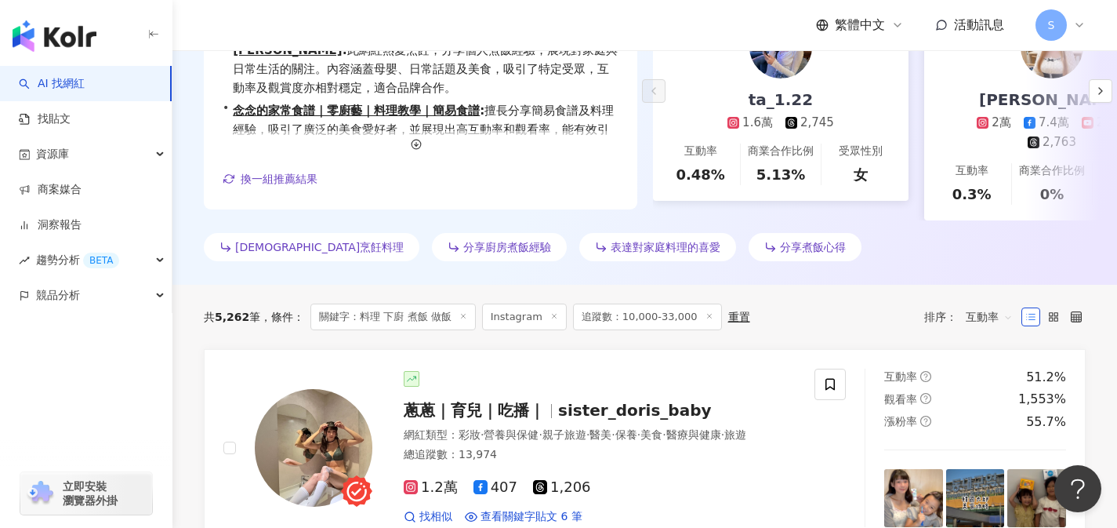
click at [994, 306] on span "互動率" at bounding box center [989, 316] width 47 height 25
click at [999, 472] on div "關鍵字" at bounding box center [989, 475] width 39 height 17
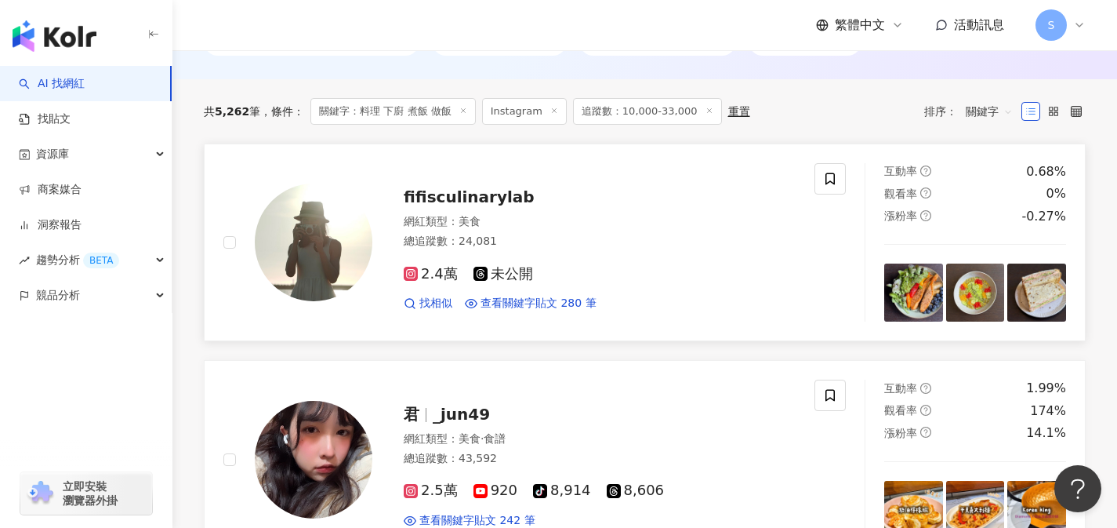
scroll to position [634, 0]
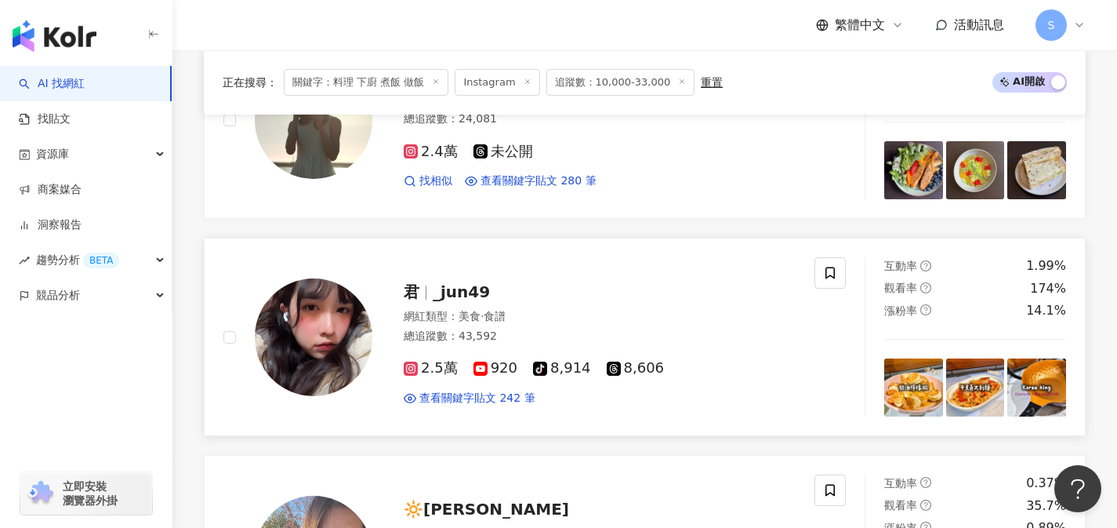
click at [519, 309] on div "網紅類型 ： 美食 · 食譜" at bounding box center [600, 317] width 392 height 16
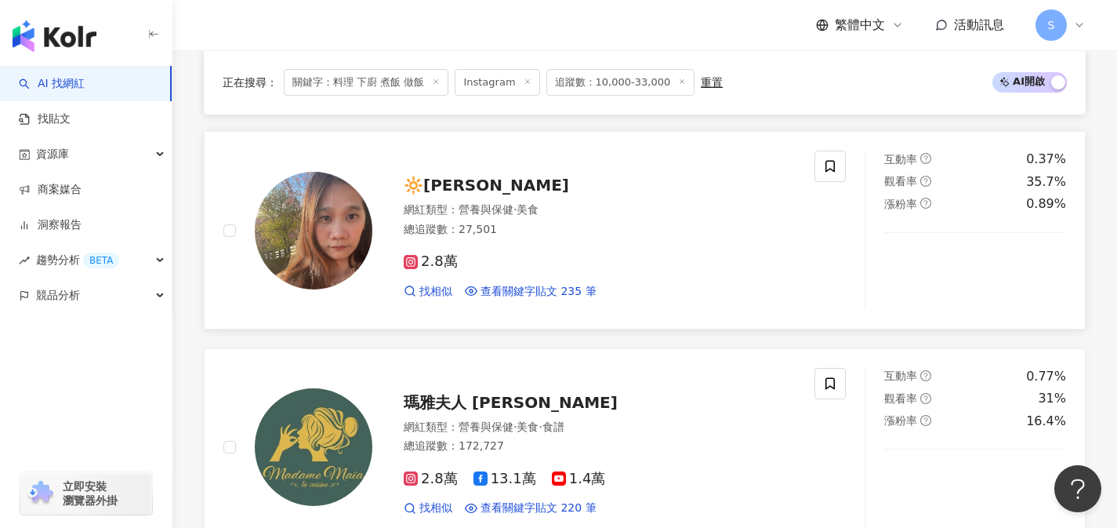
scroll to position [959, 0]
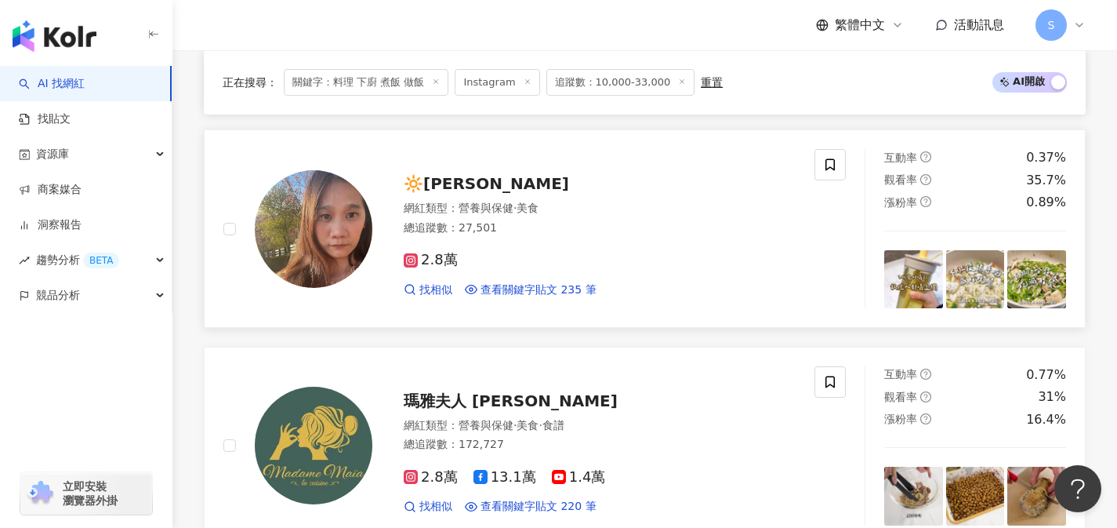
click at [560, 220] on div "總追蹤數 ： 27,501" at bounding box center [600, 228] width 392 height 16
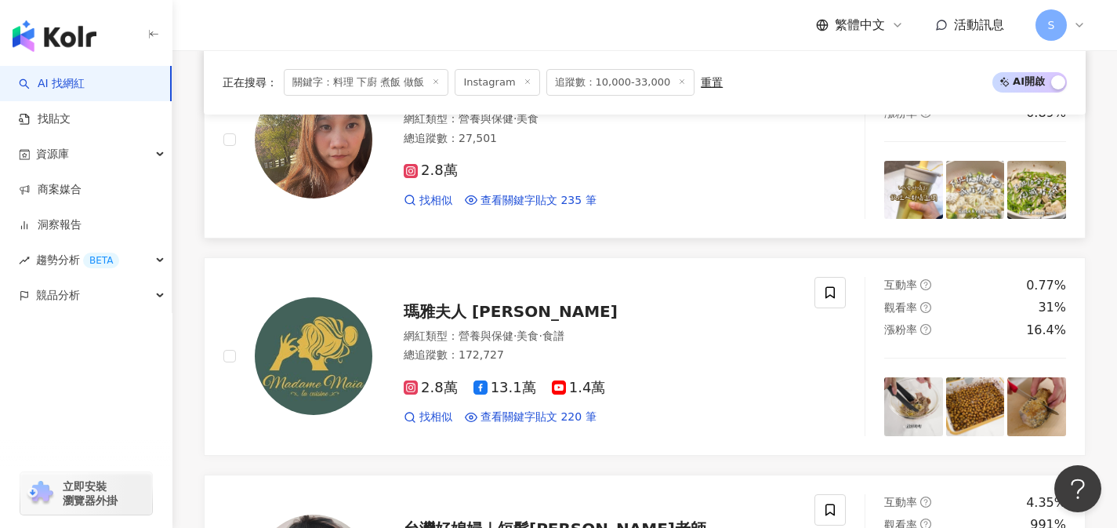
scroll to position [1149, 0]
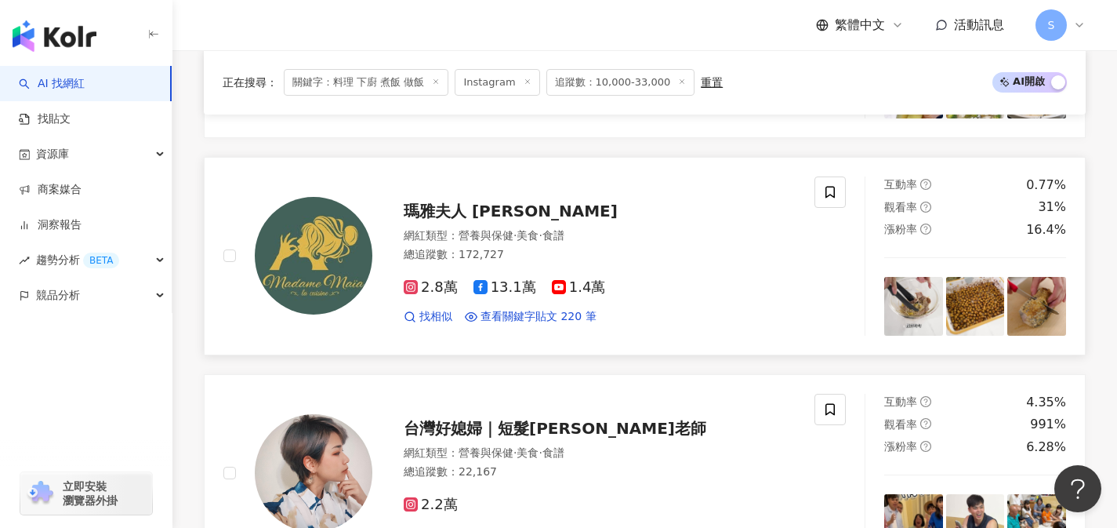
click at [547, 228] on div "網紅類型 ： 營養與保健 · 美食 · 食譜" at bounding box center [600, 236] width 392 height 16
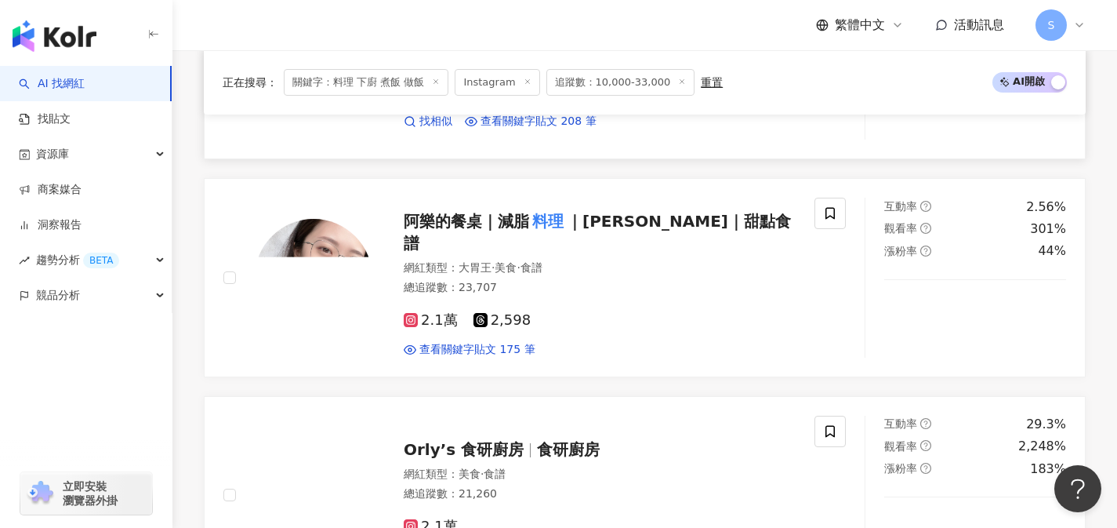
scroll to position [1782, 0]
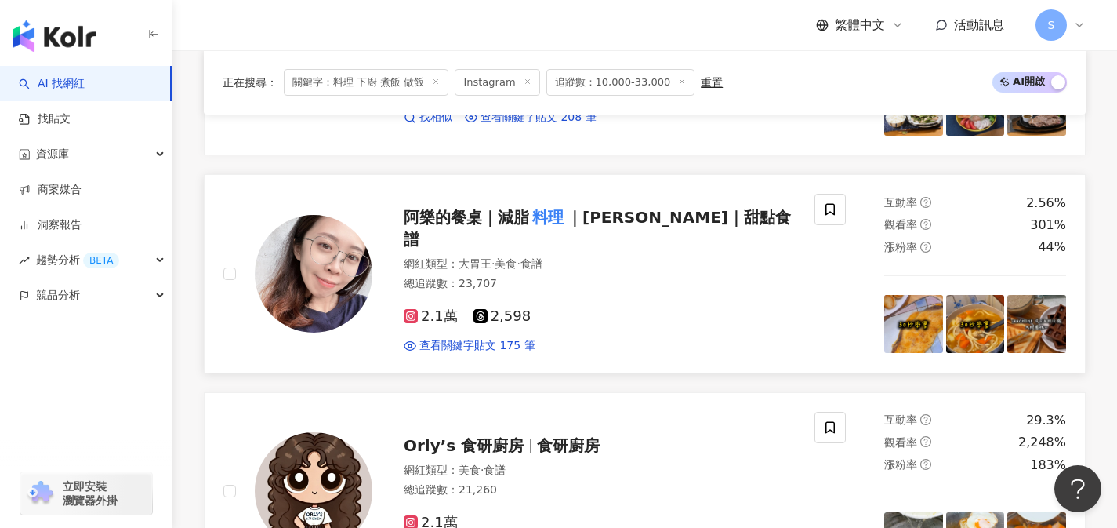
click at [529, 277] on div "網紅類型 ： 大胃王 · 美食 · 食譜 總追蹤數 ： 23,707" at bounding box center [600, 275] width 392 height 38
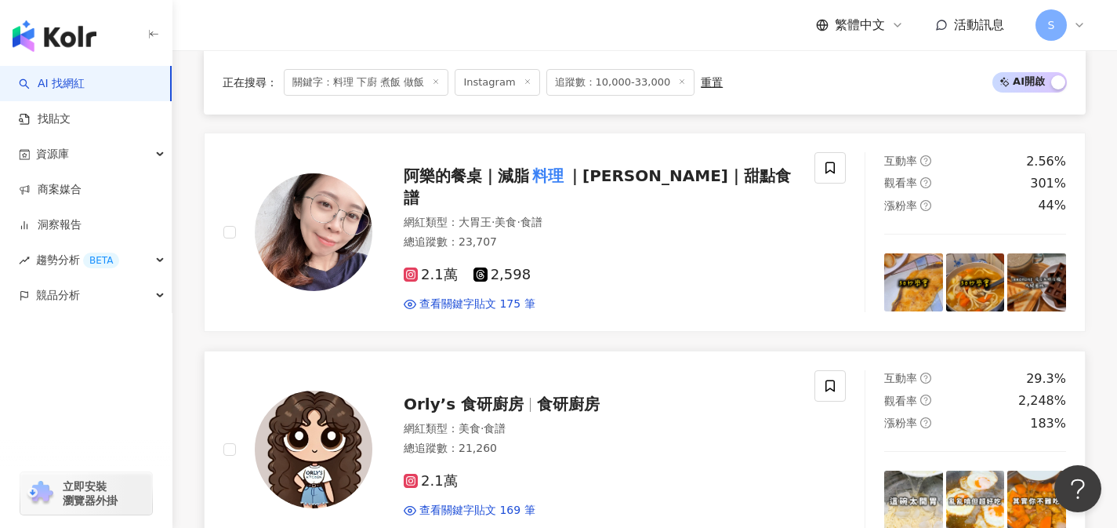
scroll to position [1954, 0]
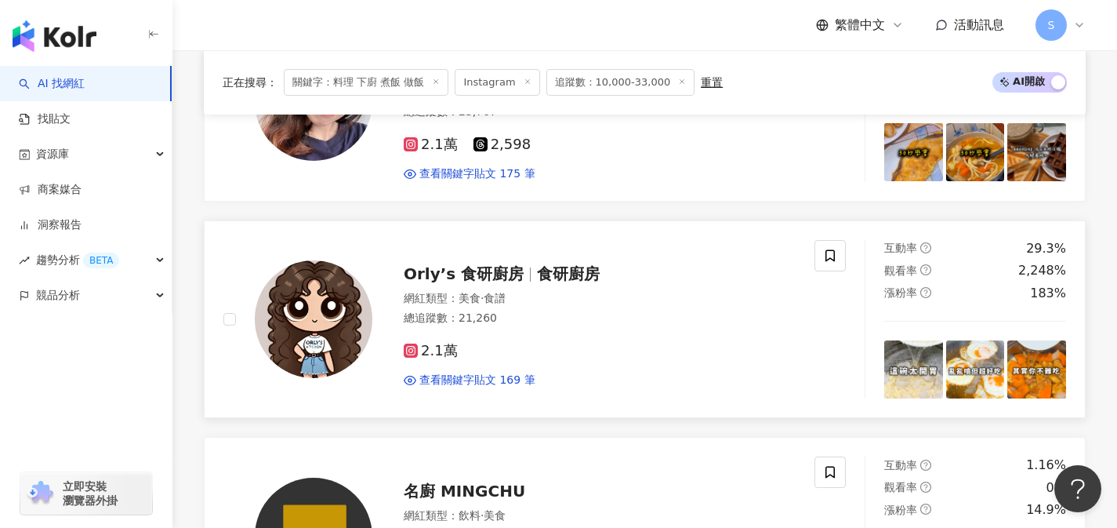
click at [528, 361] on div "2.1萬 查看關鍵字貼文 169 筆" at bounding box center [600, 359] width 392 height 58
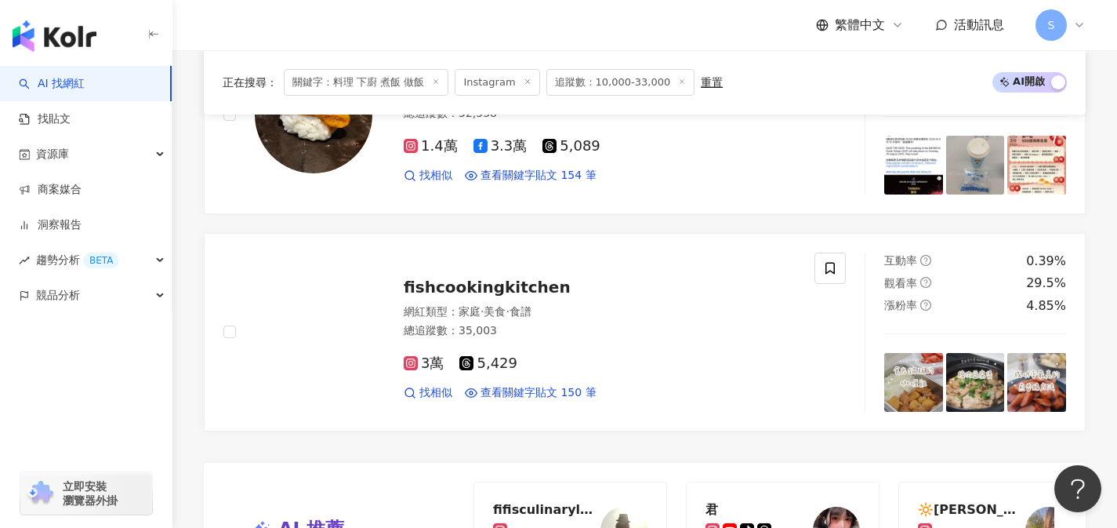
scroll to position [2877, 0]
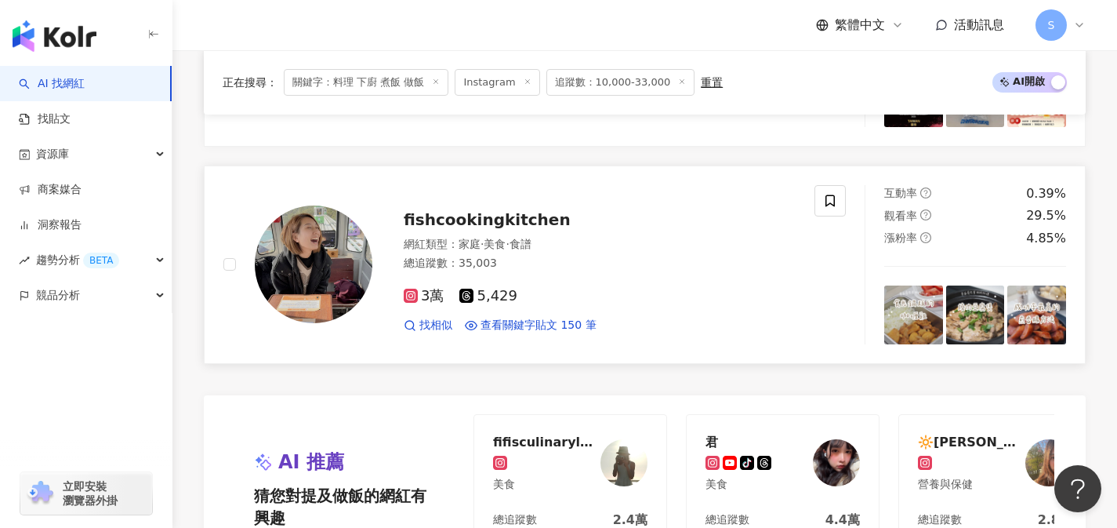
click at [573, 293] on div "3萬 5,429" at bounding box center [600, 296] width 392 height 17
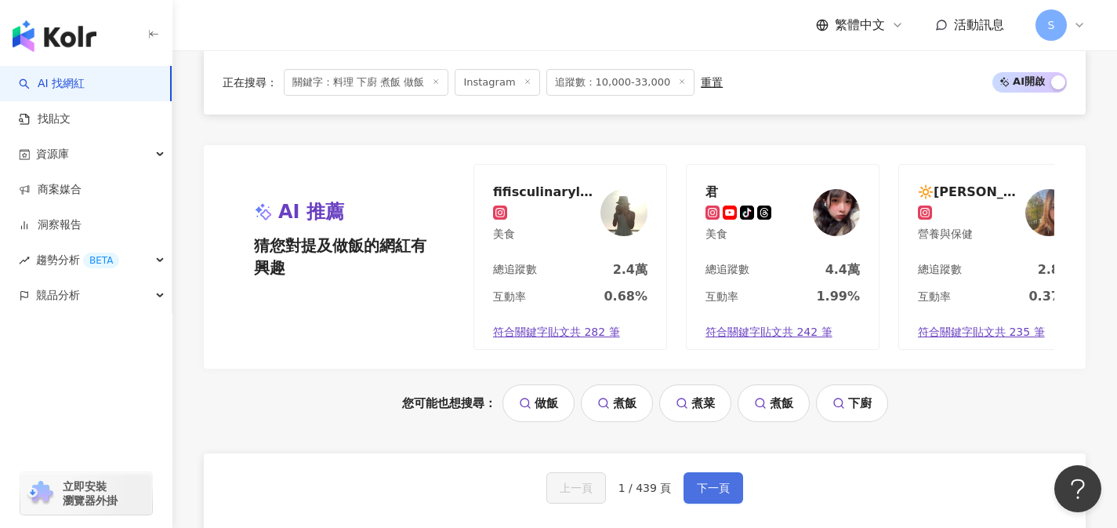
click at [699, 484] on button "下一頁" at bounding box center [714, 487] width 60 height 31
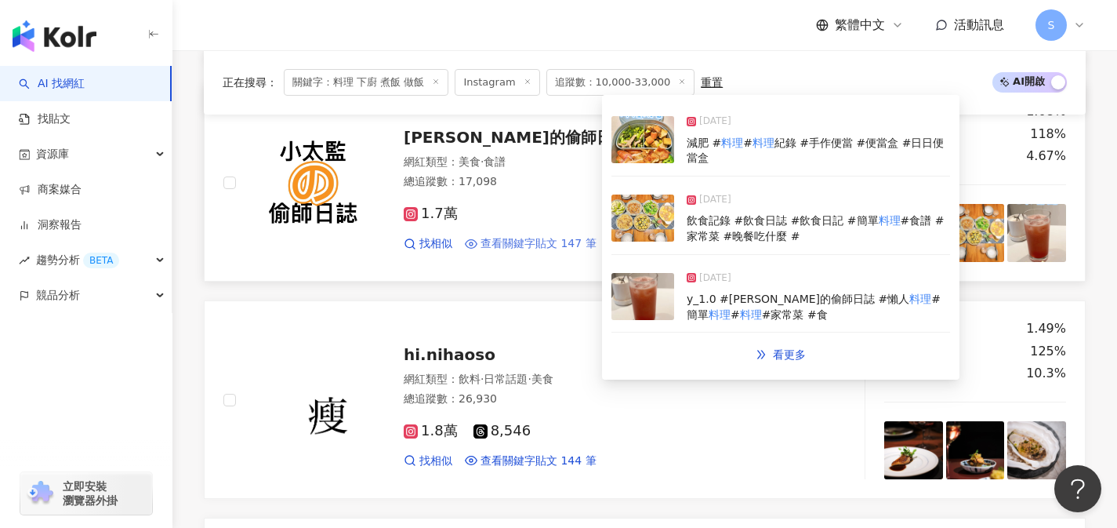
scroll to position [756, 0]
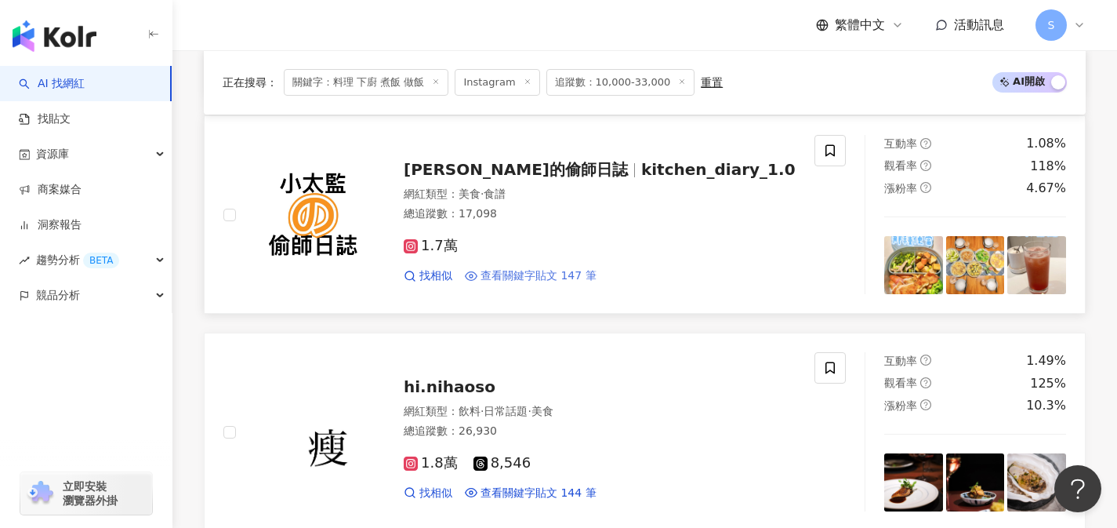
click at [579, 238] on div "1.7萬" at bounding box center [600, 246] width 392 height 17
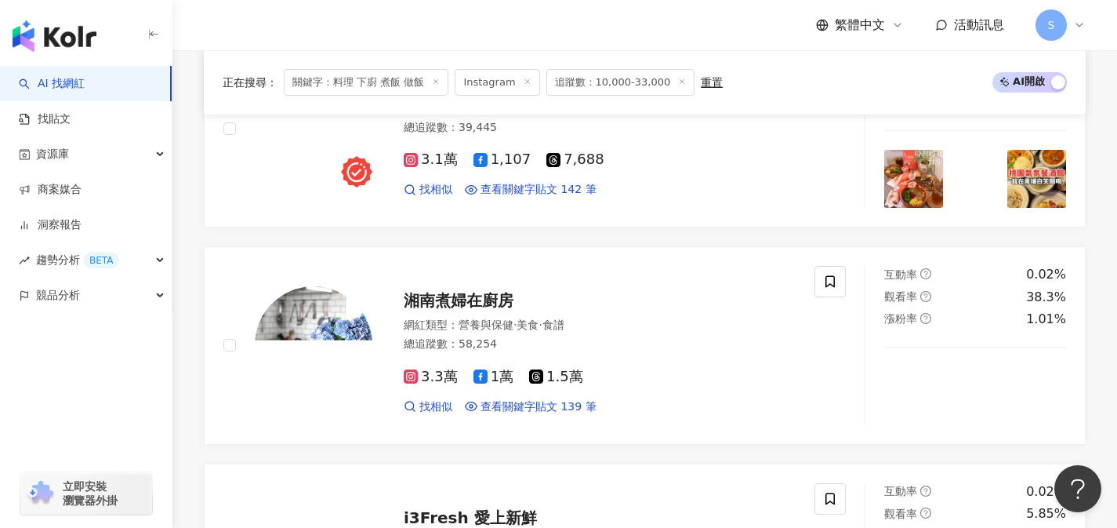
scroll to position [1542, 0]
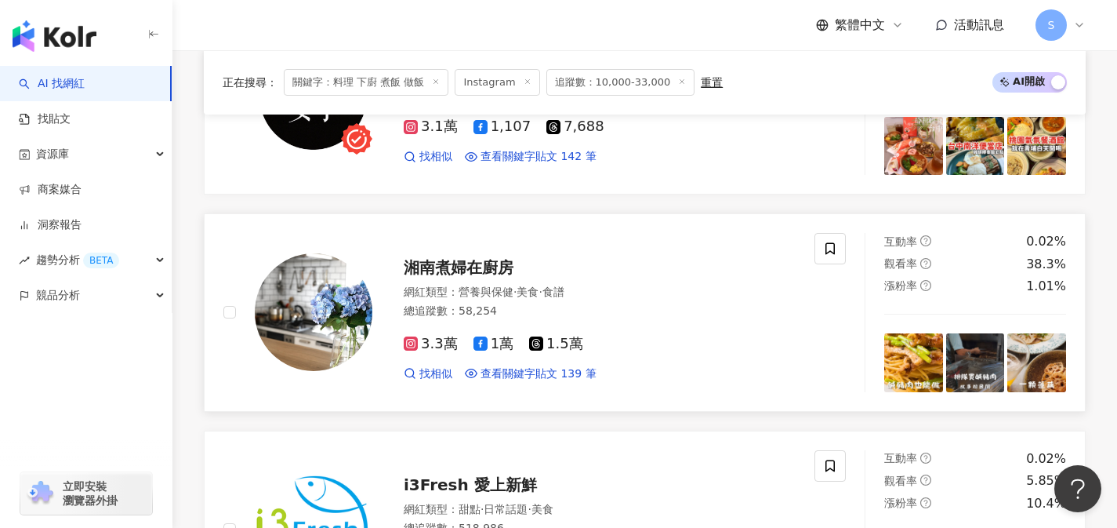
click at [555, 258] on div "湘南煮婦在廚房 網紅類型 ： 營養與保健 · 美食 · 食譜 總追蹤數 ： 58,254 3.3萬 1萬 1.5萬 找相似 查看關鍵字貼文 139 筆" at bounding box center [583, 312] width 423 height 137
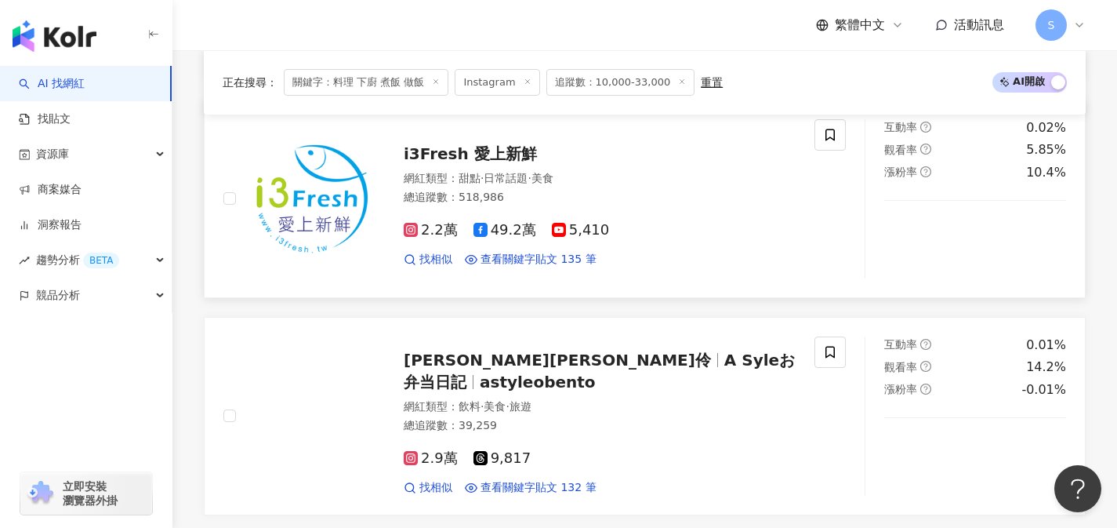
scroll to position [1960, 0]
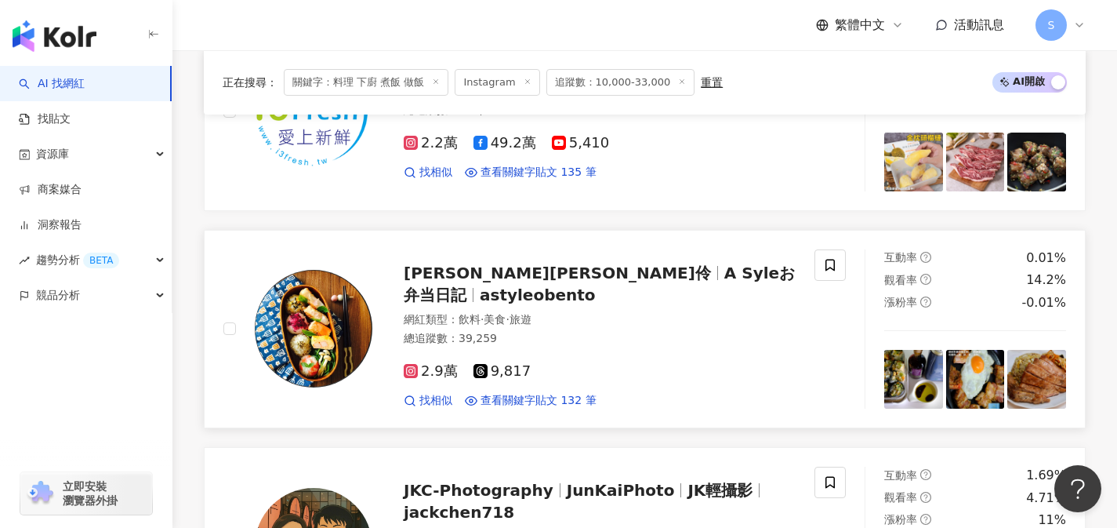
click at [539, 363] on div "2.9萬 9,817" at bounding box center [600, 371] width 392 height 17
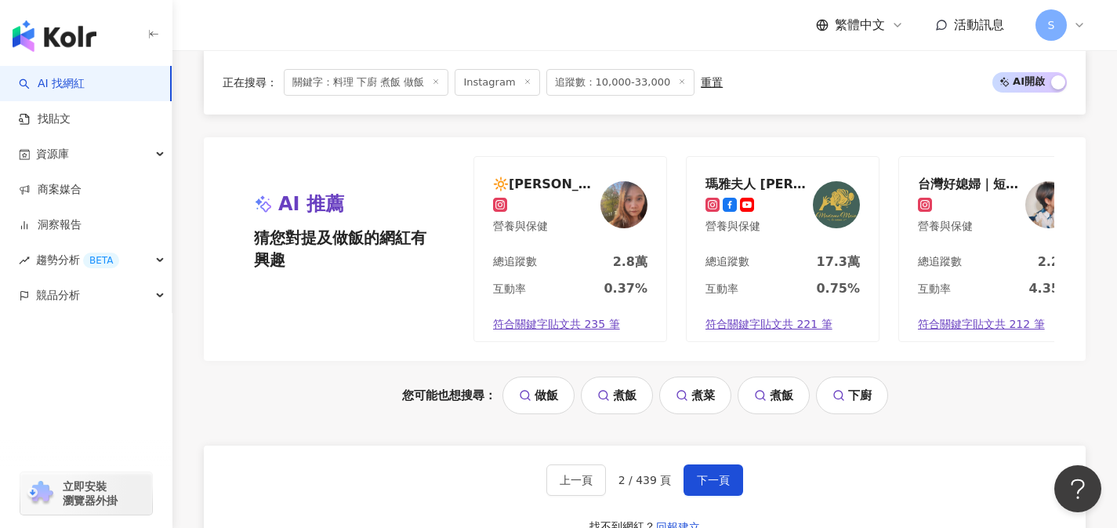
scroll to position [3181, 0]
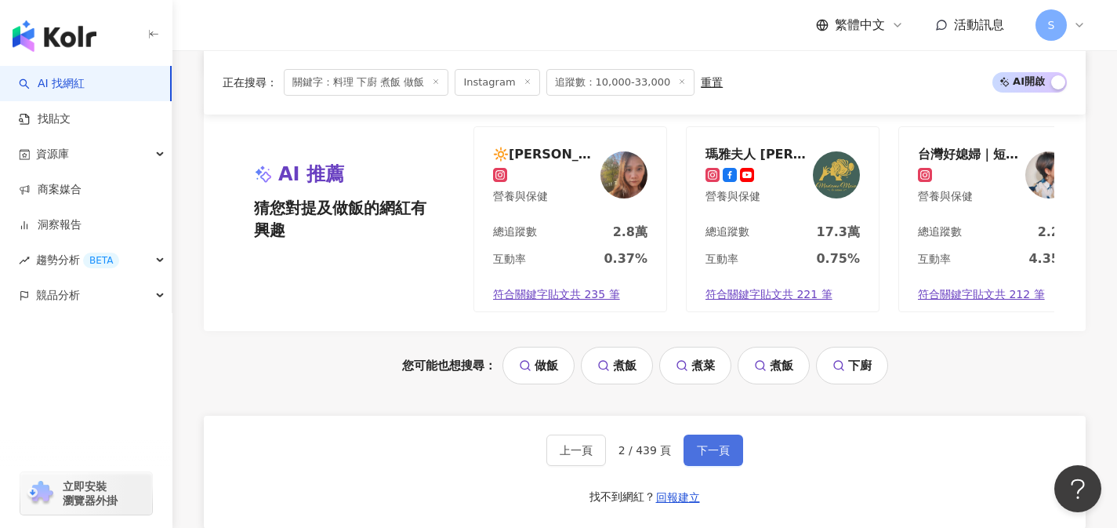
click at [711, 434] on button "下一頁" at bounding box center [714, 449] width 60 height 31
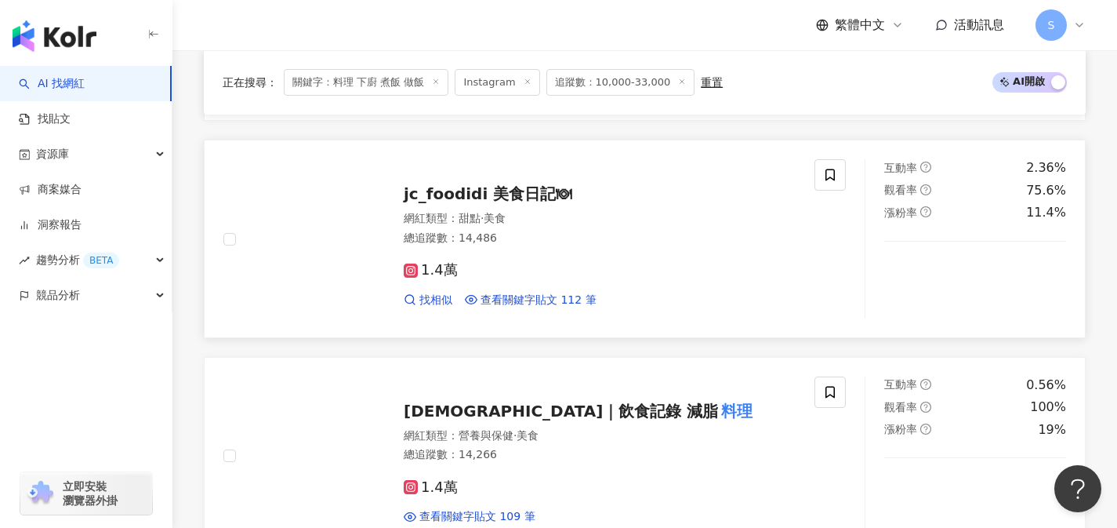
scroll to position [1040, 0]
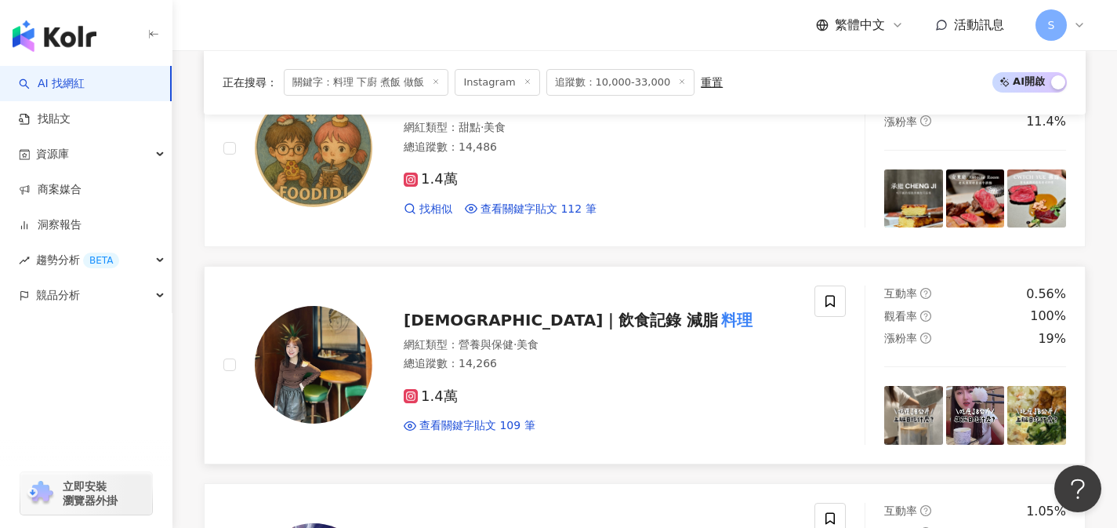
click at [508, 388] on div "1.4萬" at bounding box center [600, 396] width 392 height 17
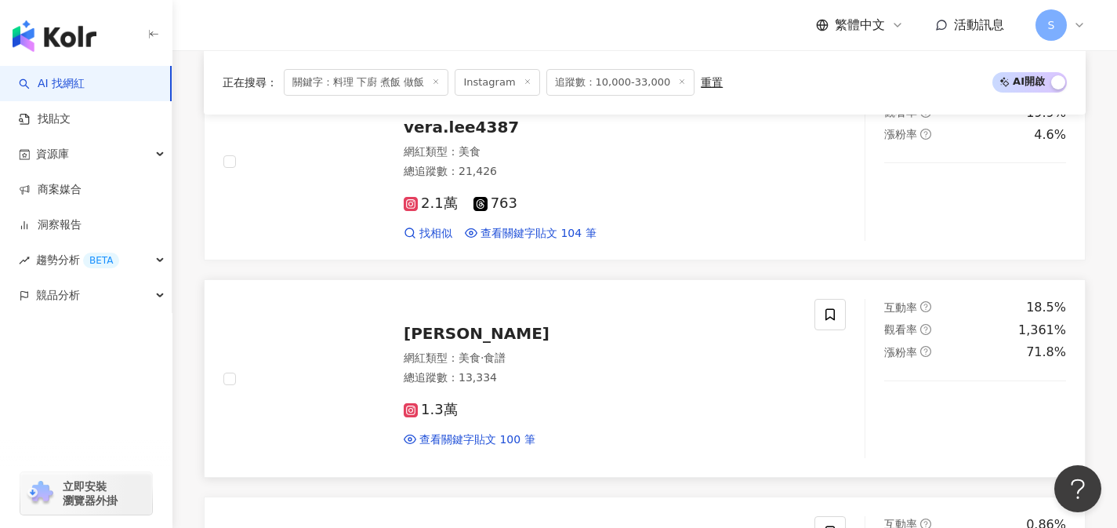
scroll to position [2382, 0]
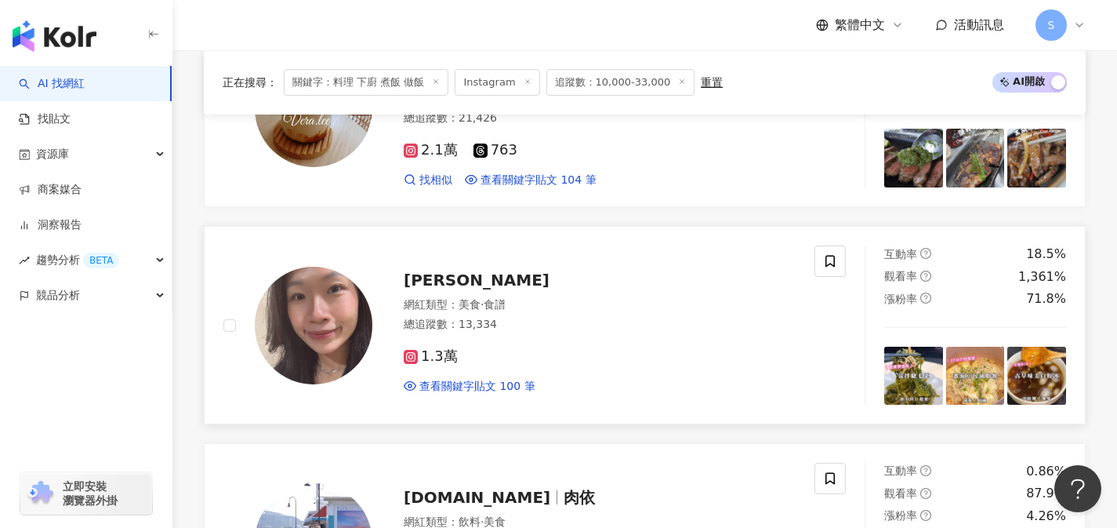
click at [510, 336] on div "1.3萬 查看關鍵字貼文 100 筆" at bounding box center [600, 365] width 392 height 58
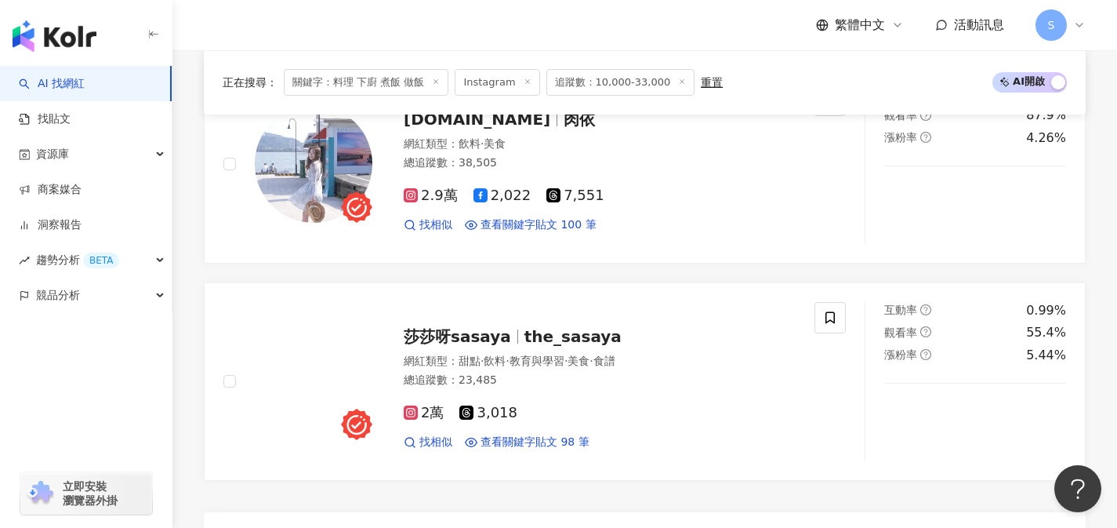
scroll to position [2893, 0]
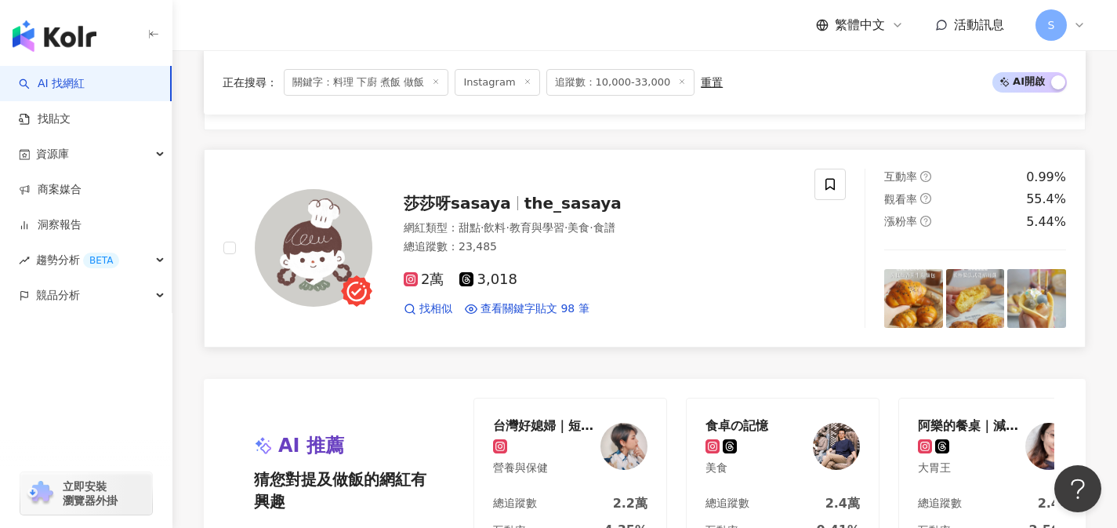
click at [567, 274] on div "2萬 3,018" at bounding box center [600, 279] width 392 height 17
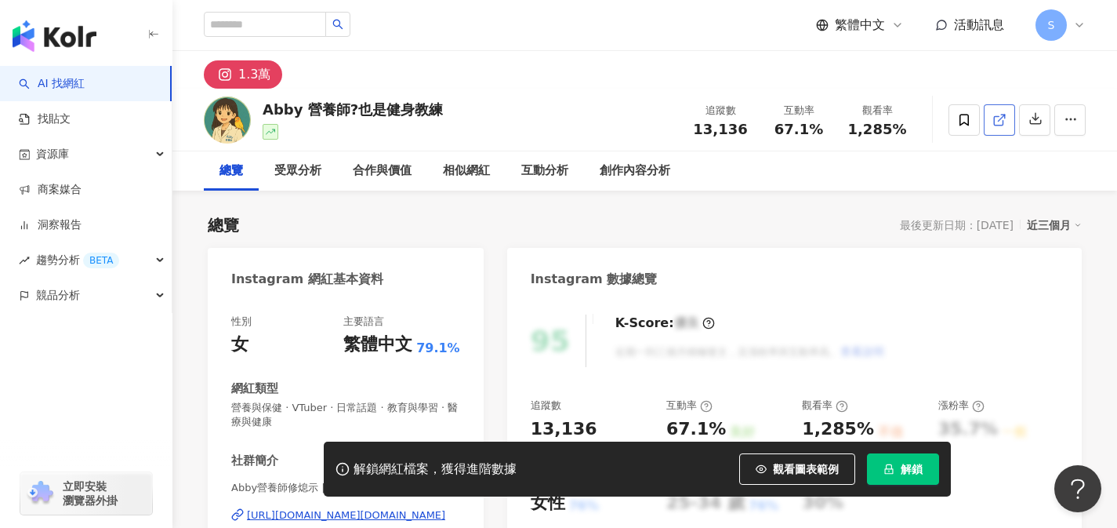
click at [1006, 118] on icon at bounding box center [1000, 120] width 14 height 14
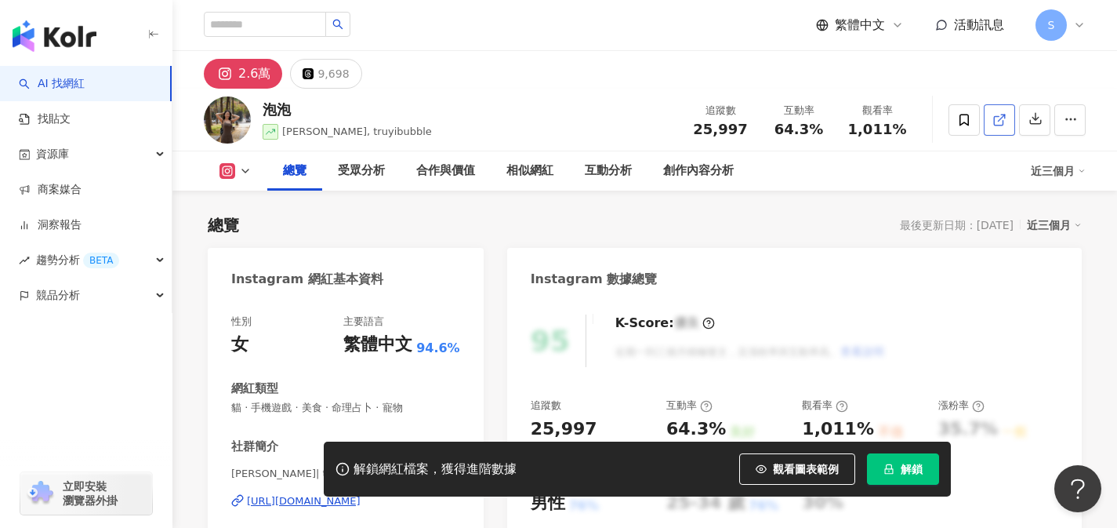
click at [1005, 115] on polyline at bounding box center [1003, 116] width 4 height 4
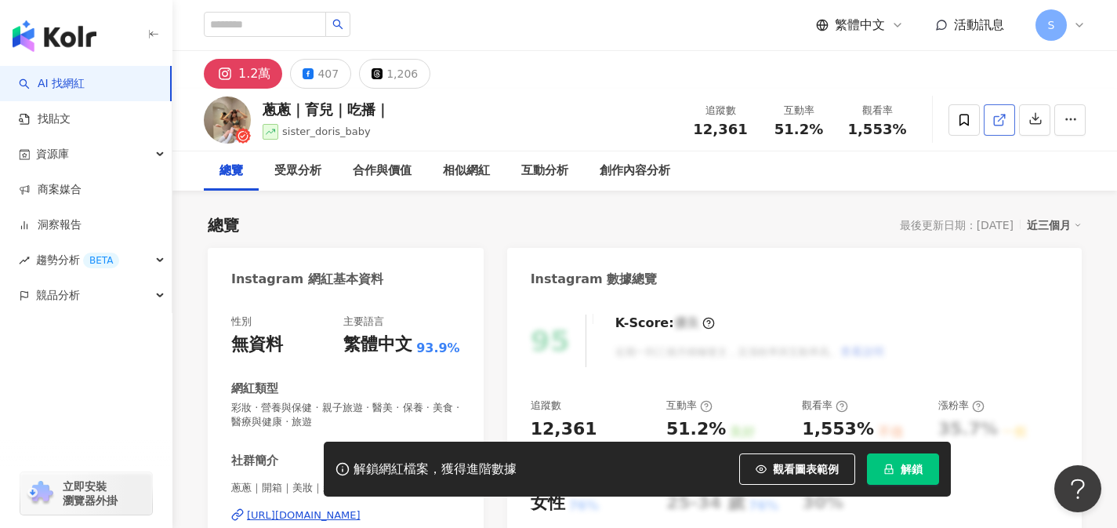
click at [997, 127] on span at bounding box center [1000, 119] width 14 height 16
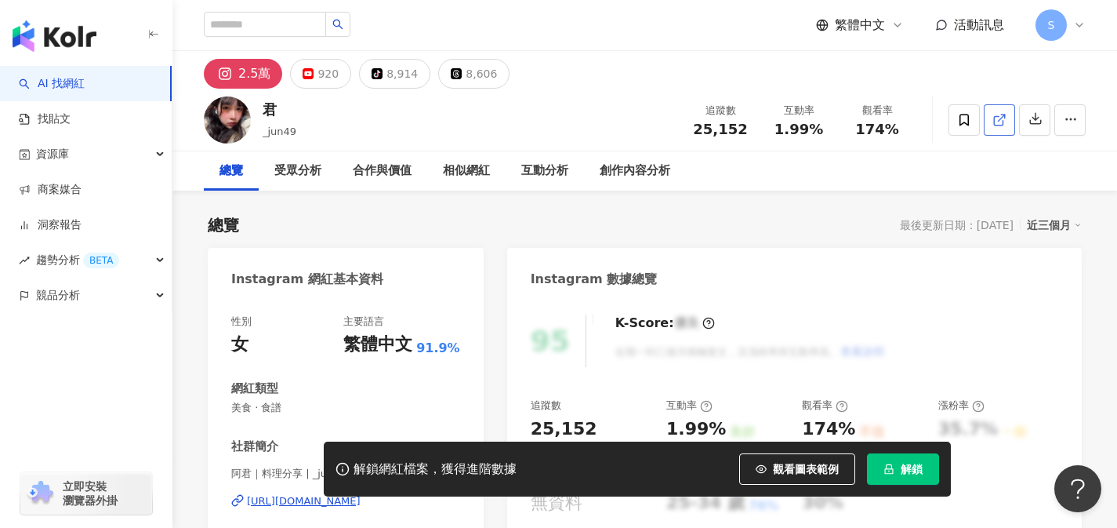
click at [1007, 129] on link at bounding box center [999, 119] width 31 height 31
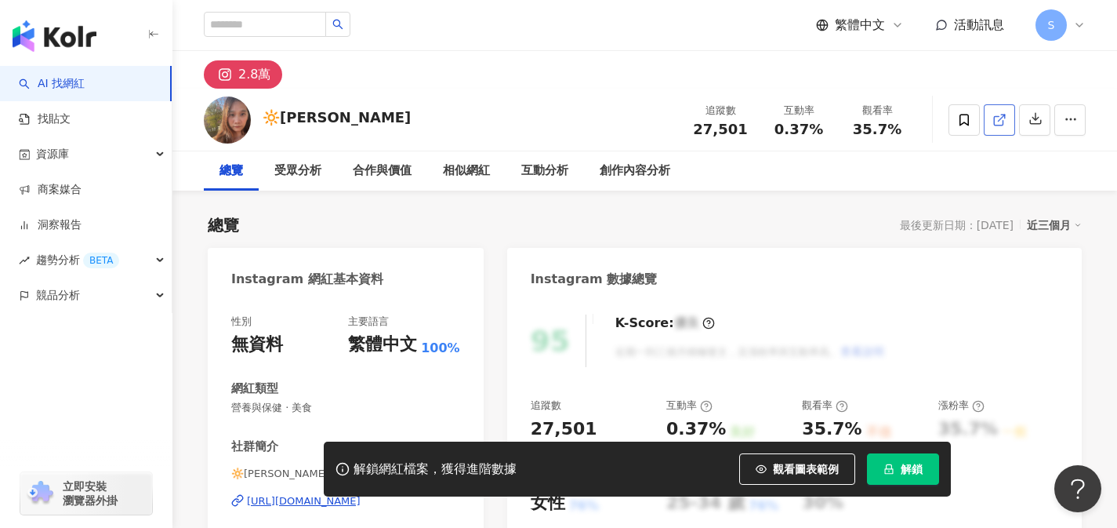
click at [1001, 119] on icon at bounding box center [1000, 120] width 14 height 14
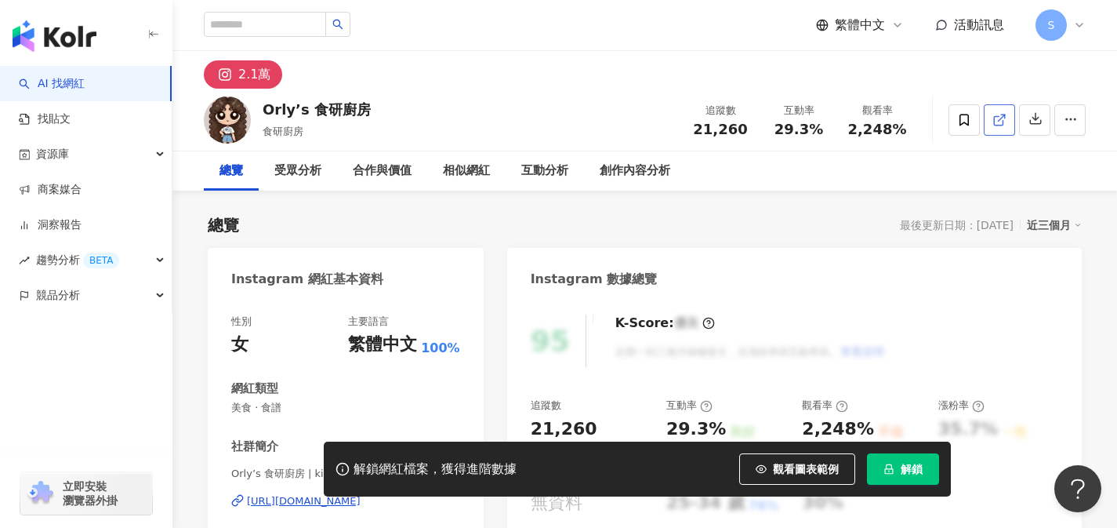
click at [995, 120] on icon at bounding box center [1000, 120] width 14 height 14
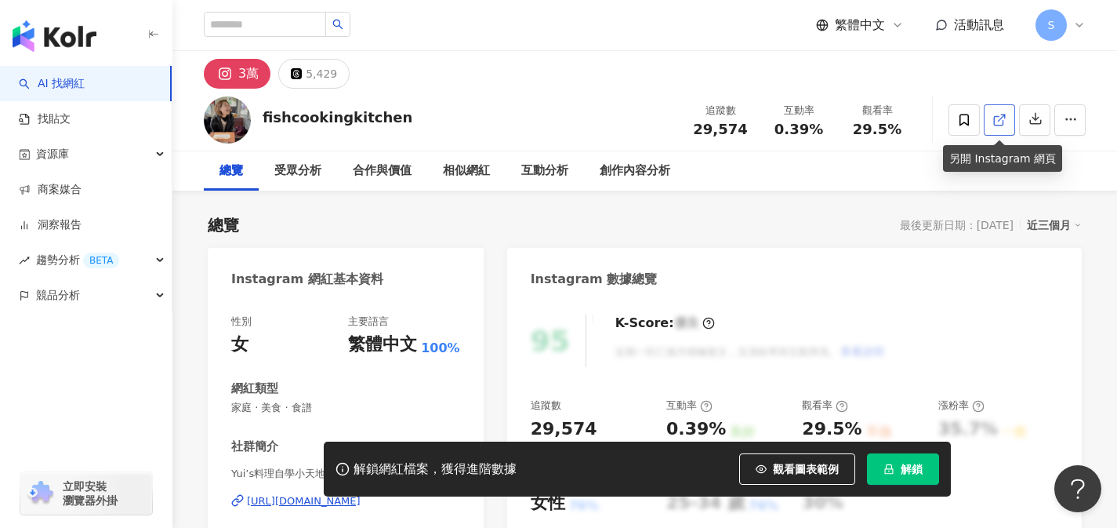
click at [1008, 124] on link at bounding box center [999, 119] width 31 height 31
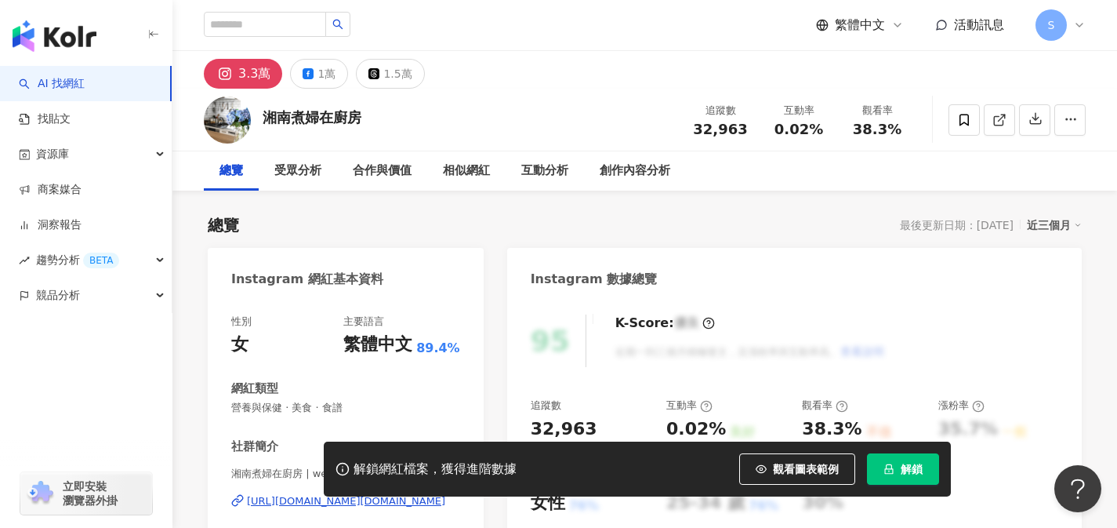
click at [997, 123] on icon at bounding box center [1000, 120] width 14 height 14
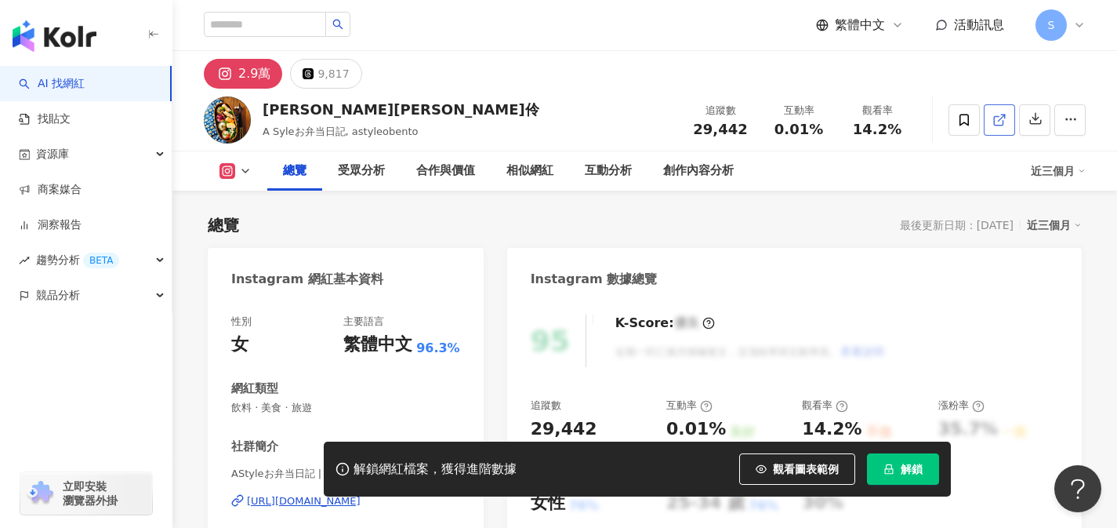
click at [1008, 126] on link at bounding box center [999, 119] width 31 height 31
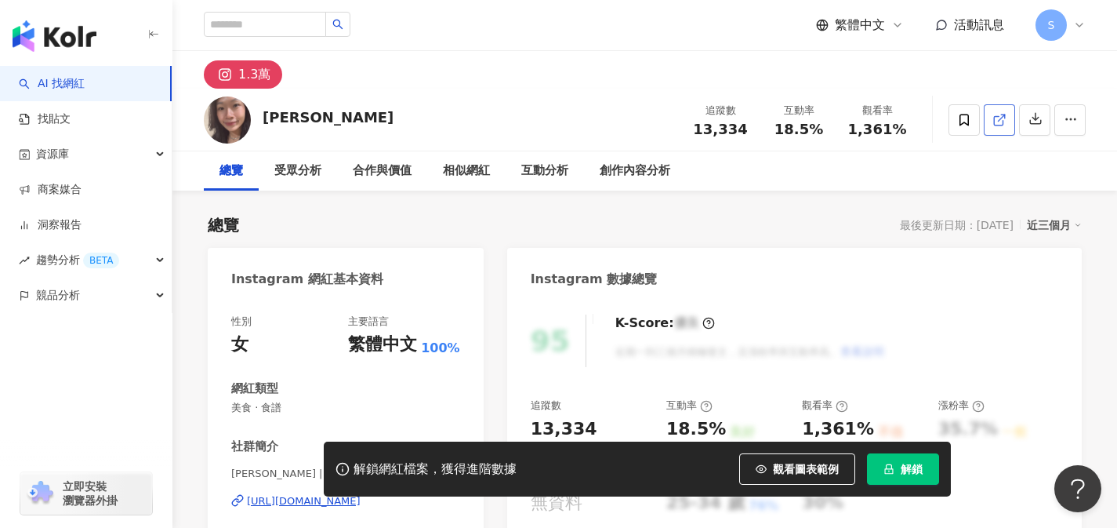
click at [993, 133] on link at bounding box center [999, 119] width 31 height 31
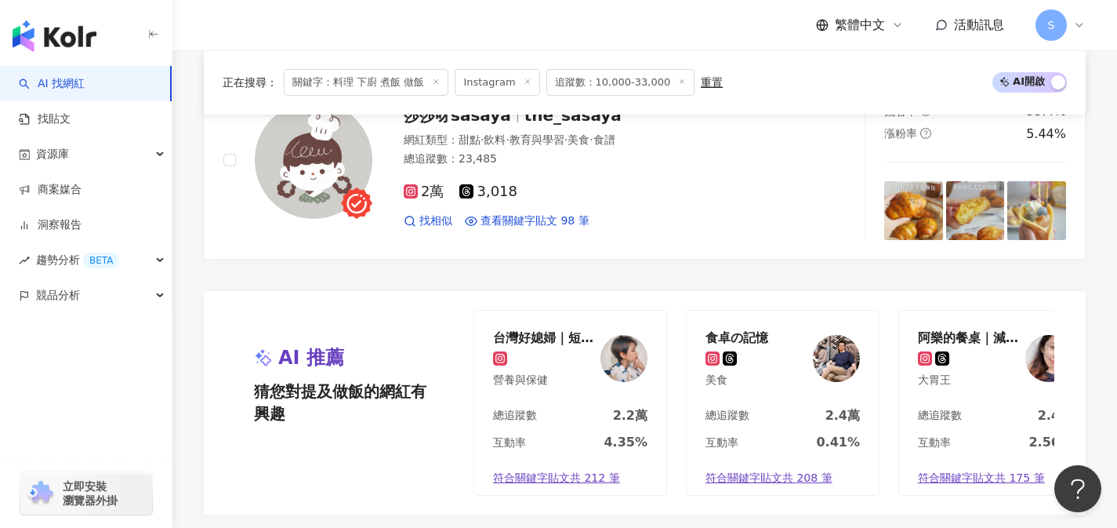
scroll to position [3263, 0]
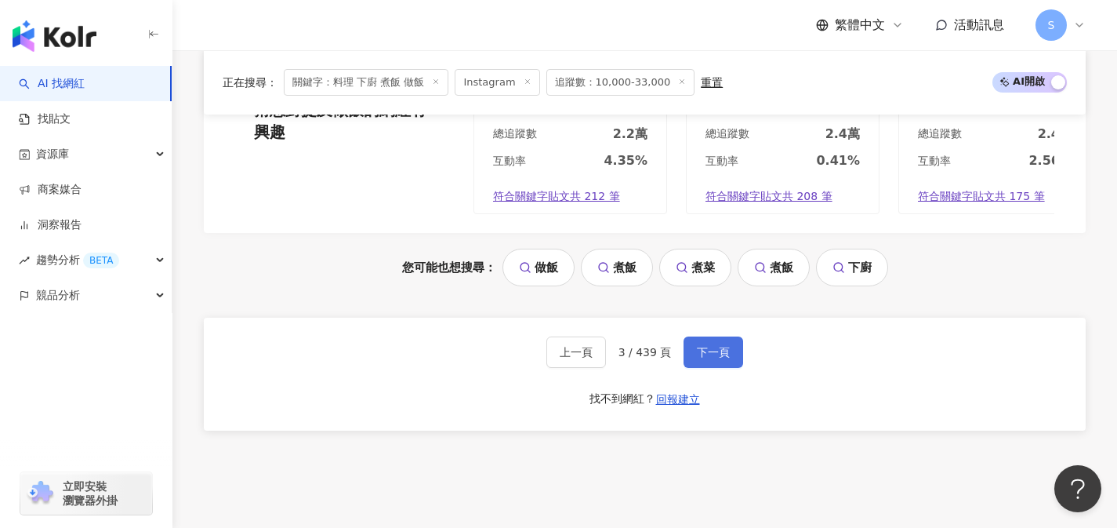
click at [725, 358] on span "下一頁" at bounding box center [713, 352] width 33 height 13
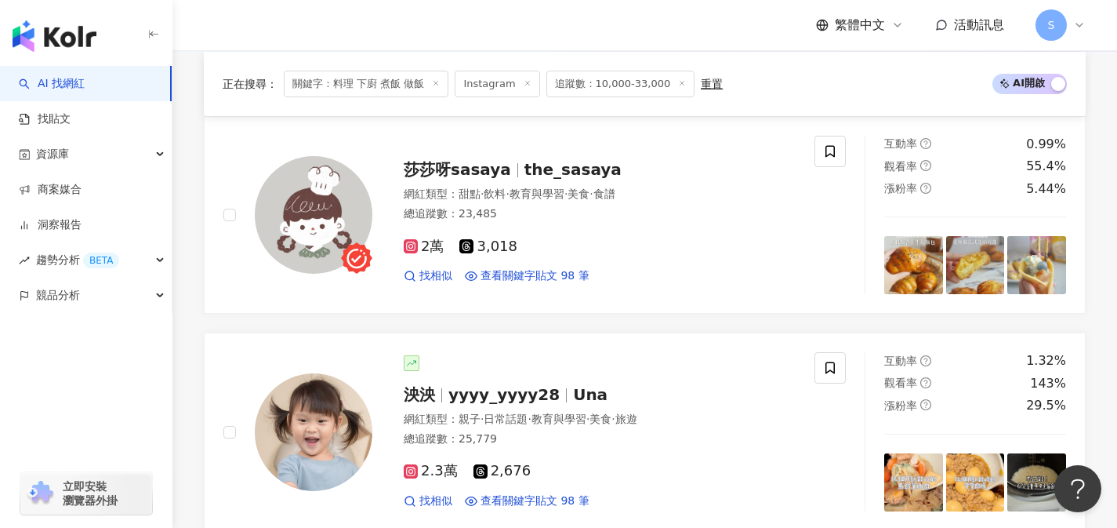
scroll to position [608, 0]
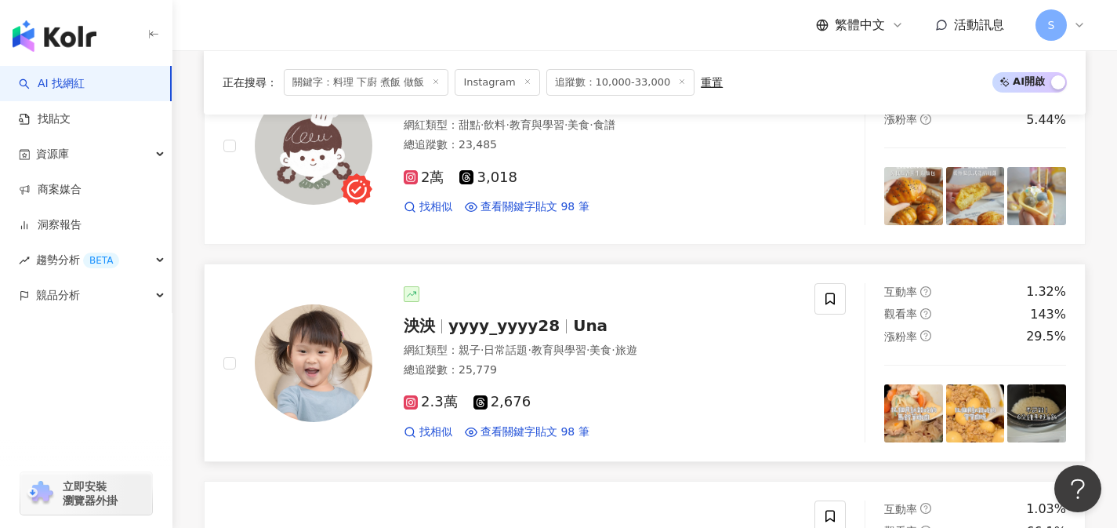
click at [560, 368] on div "總追蹤數 ： 25,779" at bounding box center [600, 370] width 392 height 16
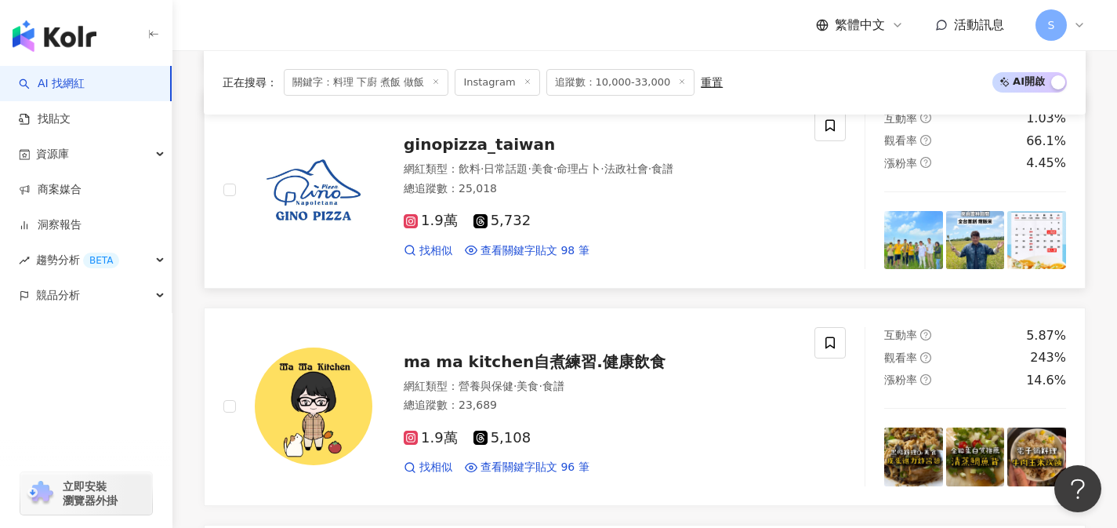
scroll to position [1088, 0]
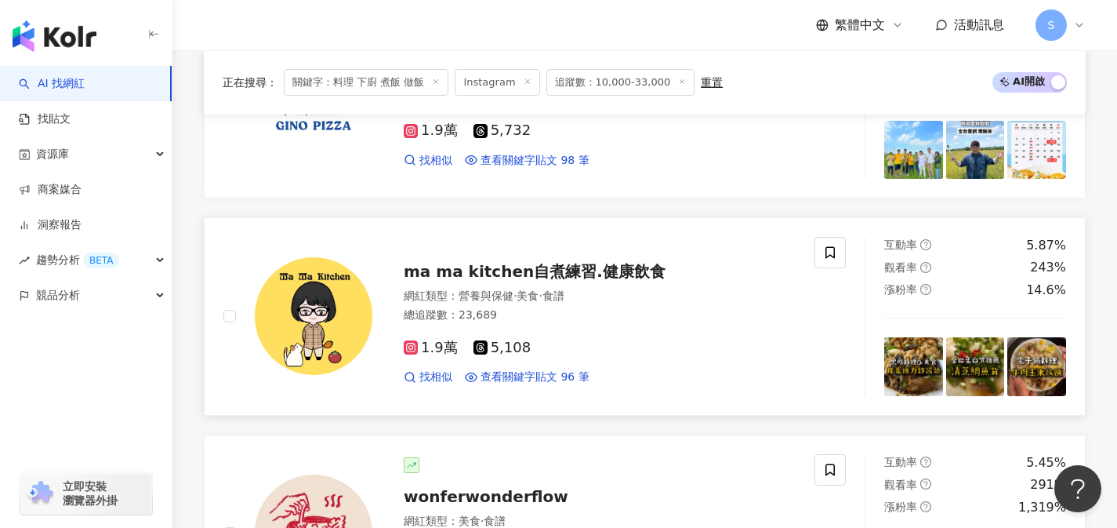
click at [569, 353] on div "1.9萬 5,108 找相似 查看關鍵字貼文 96 筆" at bounding box center [600, 356] width 392 height 58
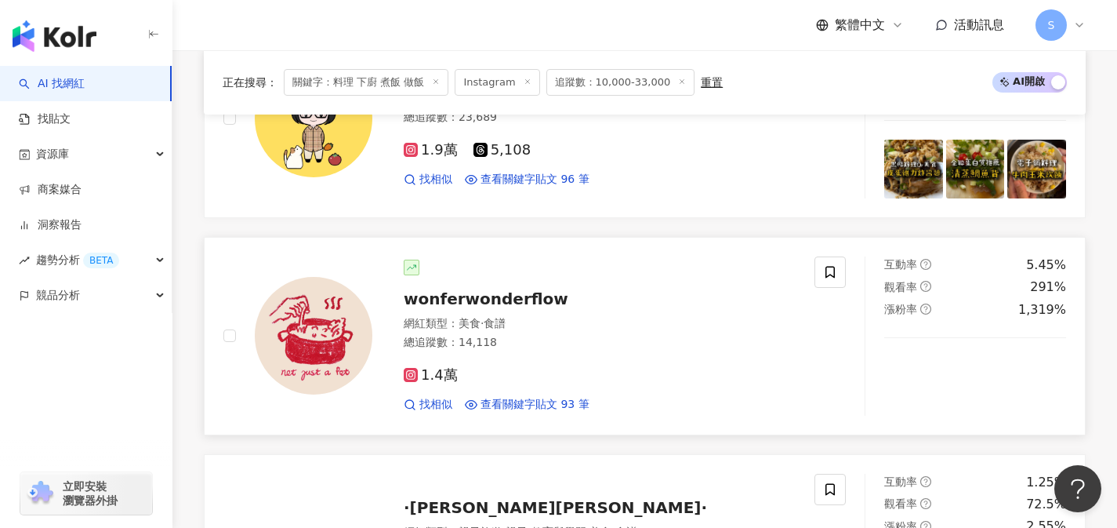
scroll to position [1310, 0]
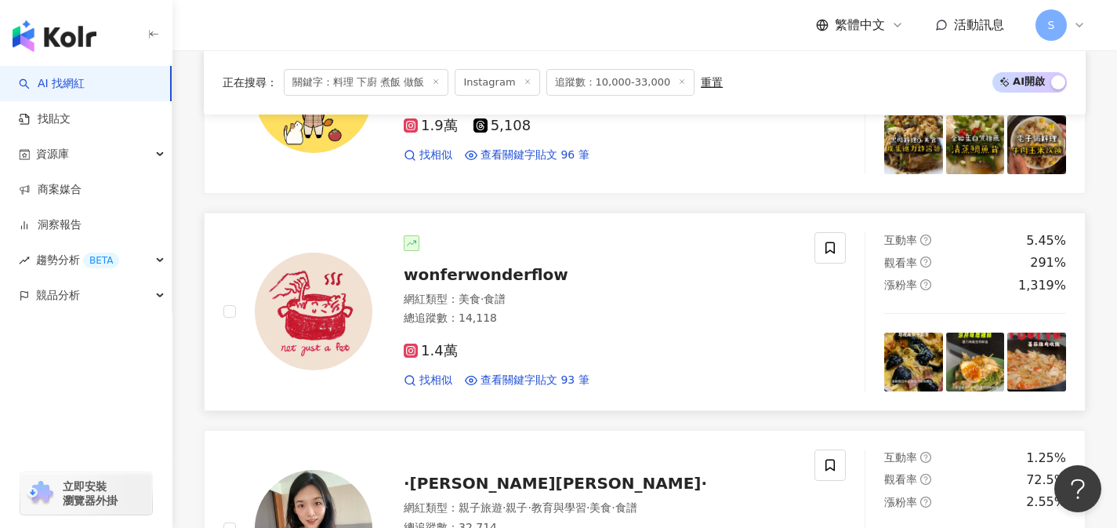
click at [525, 353] on div "1.4萬" at bounding box center [600, 351] width 392 height 17
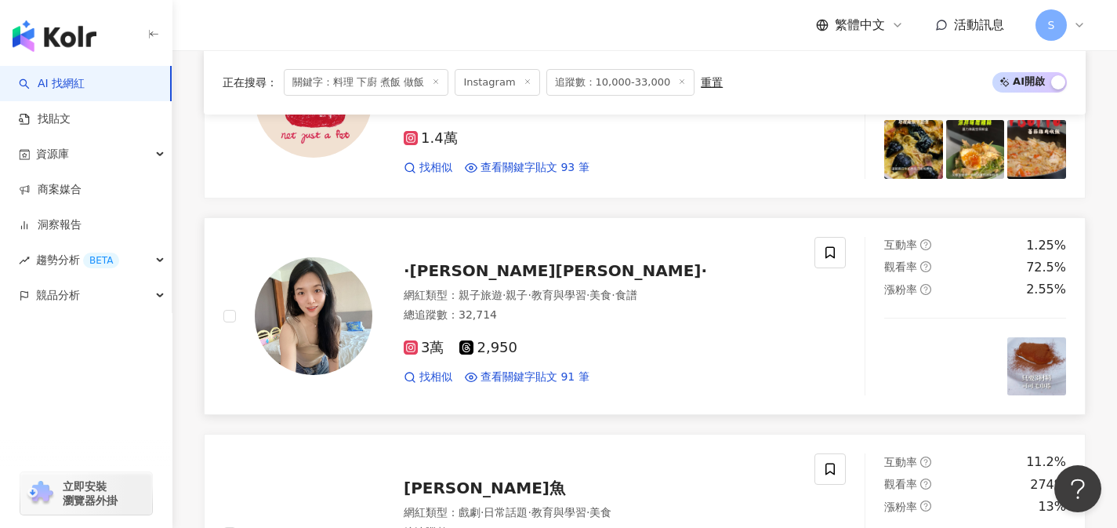
scroll to position [1524, 0]
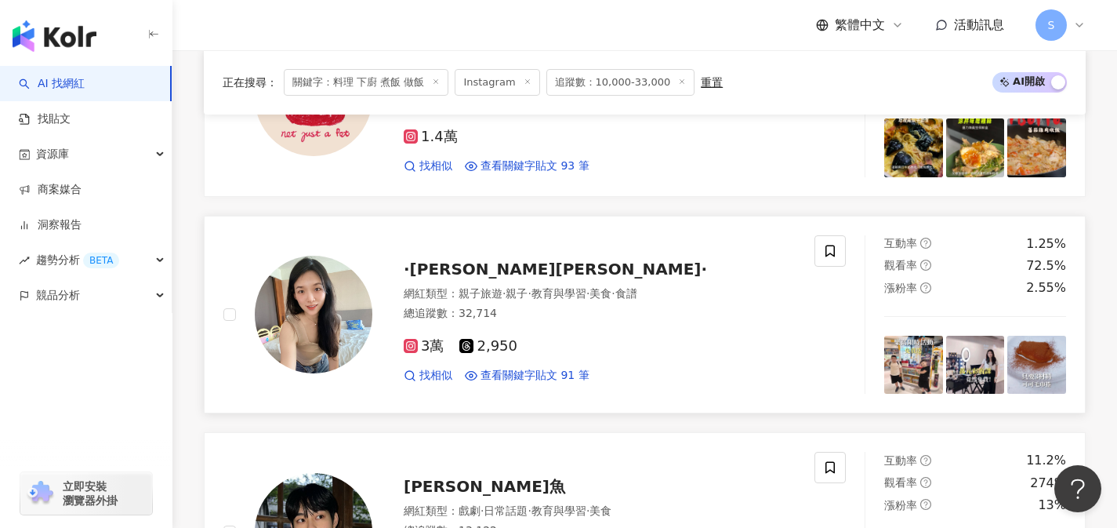
click at [568, 327] on div "3萬 2,950 找相似 查看關鍵字貼文 91 筆" at bounding box center [600, 354] width 392 height 58
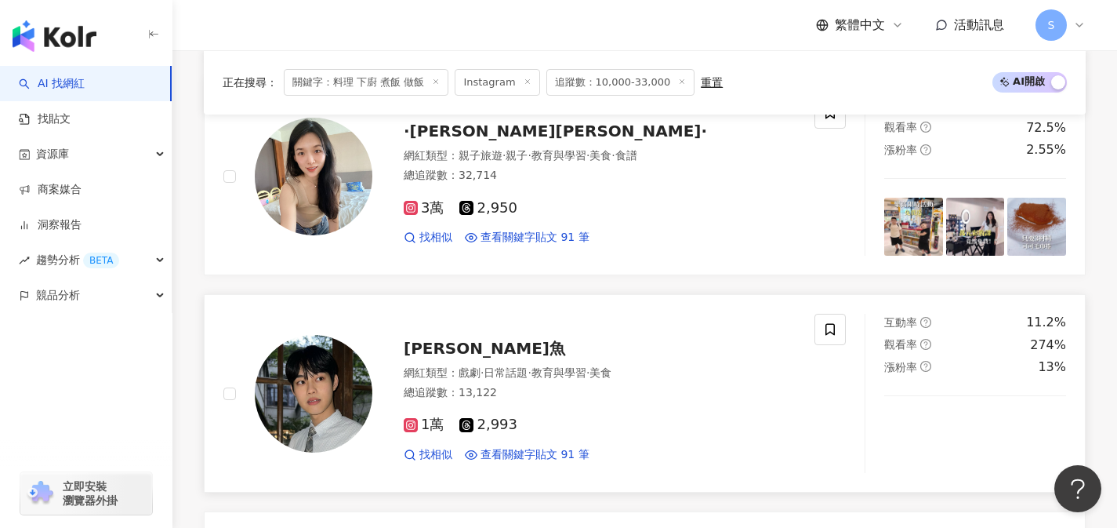
scroll to position [1673, 0]
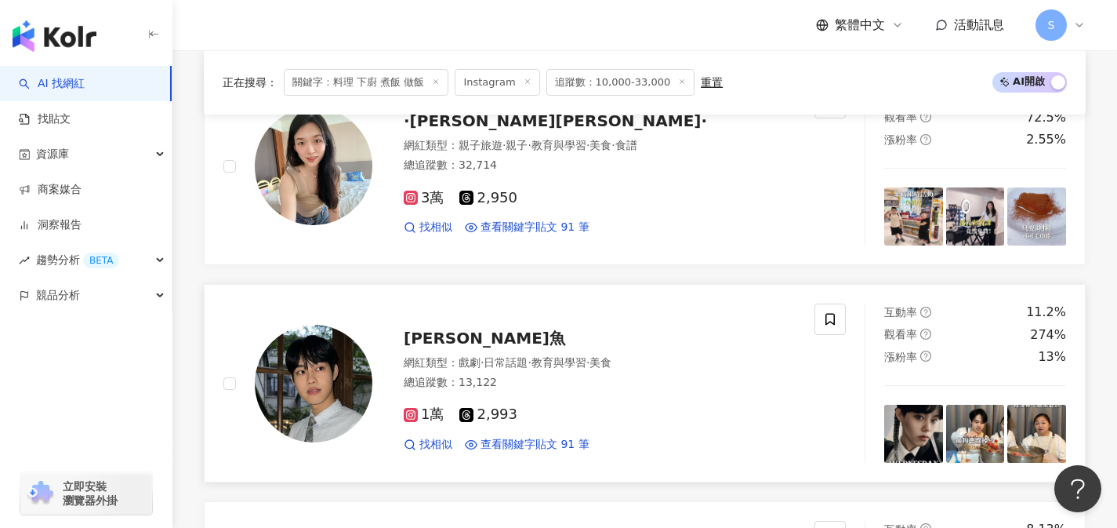
click at [572, 409] on div "1萬 2,993" at bounding box center [600, 414] width 392 height 17
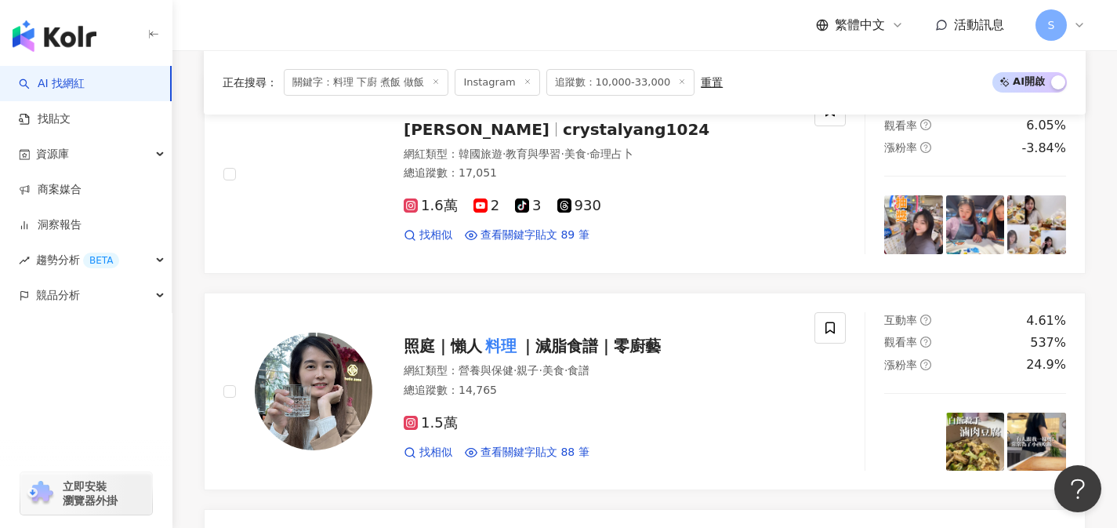
scroll to position [2563, 0]
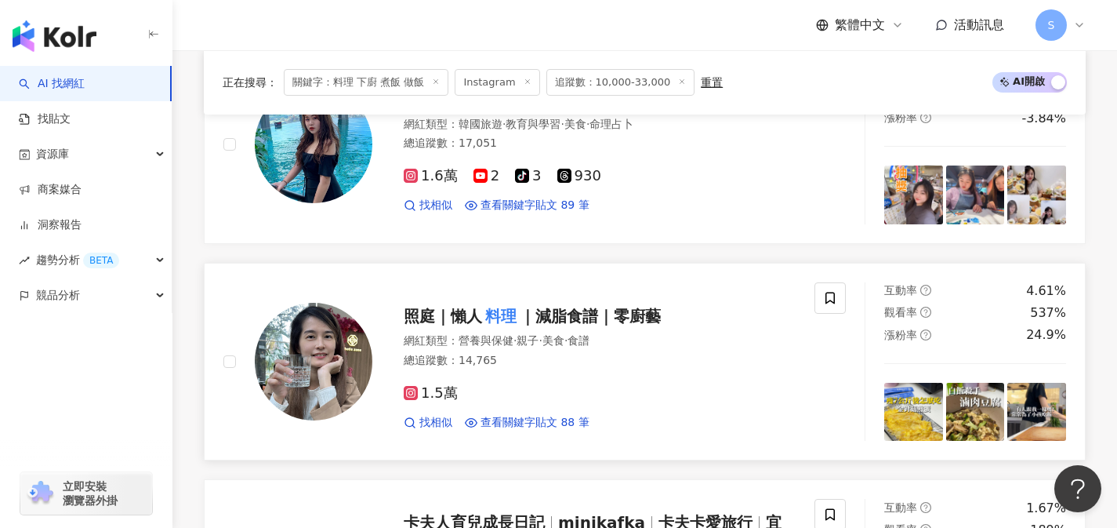
click at [556, 391] on div "1.5萬" at bounding box center [600, 393] width 392 height 17
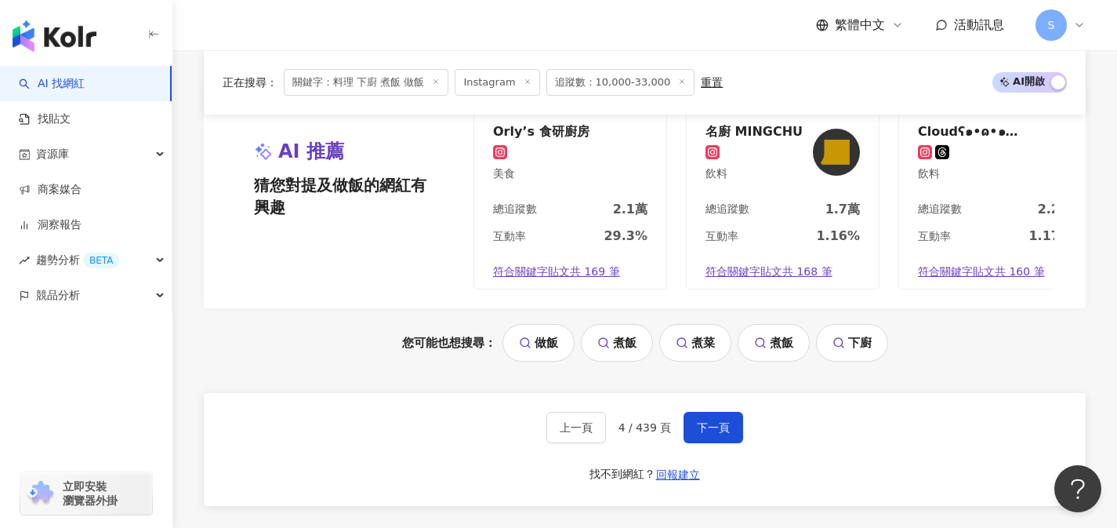
scroll to position [3220, 0]
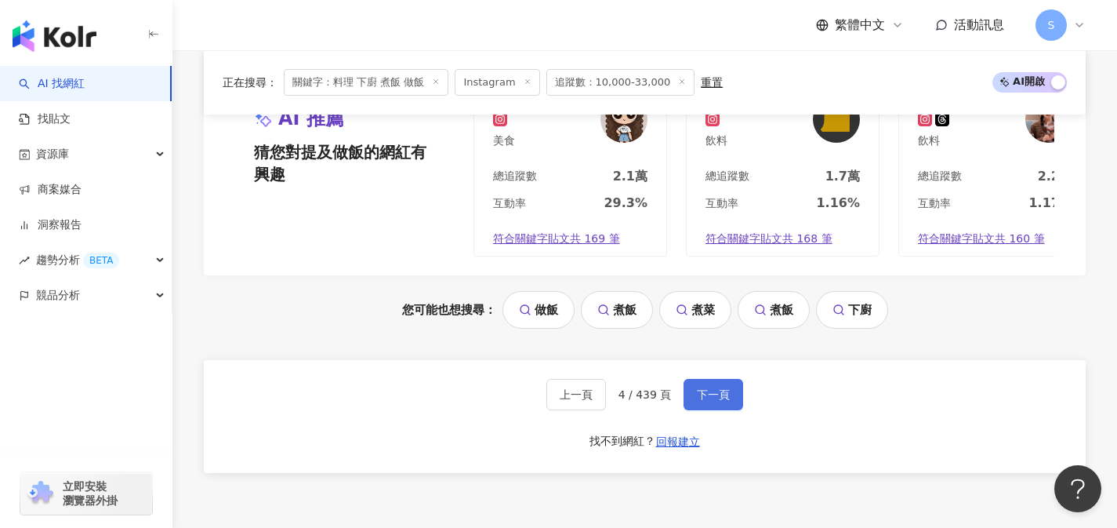
click at [731, 393] on button "下一頁" at bounding box center [714, 394] width 60 height 31
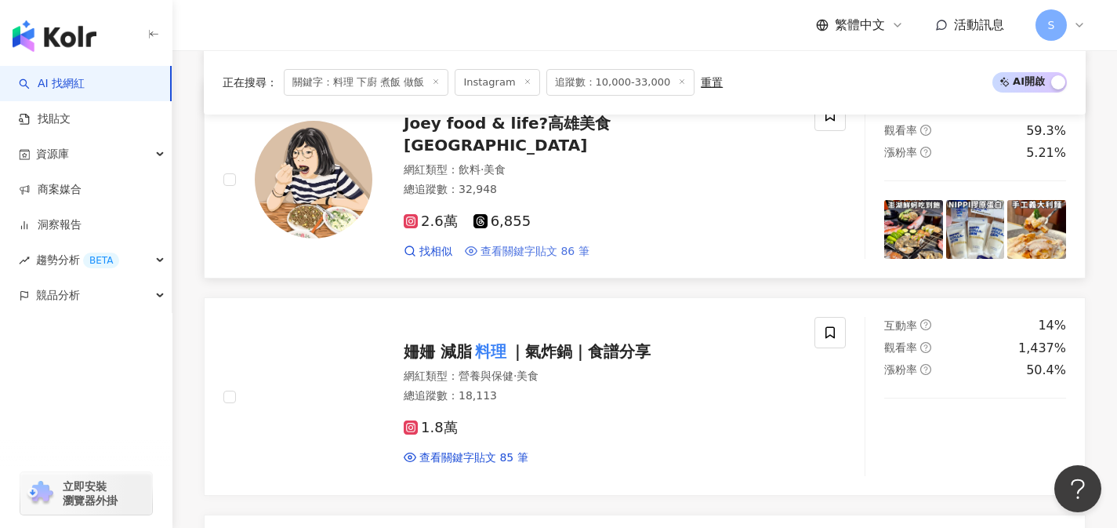
scroll to position [840, 0]
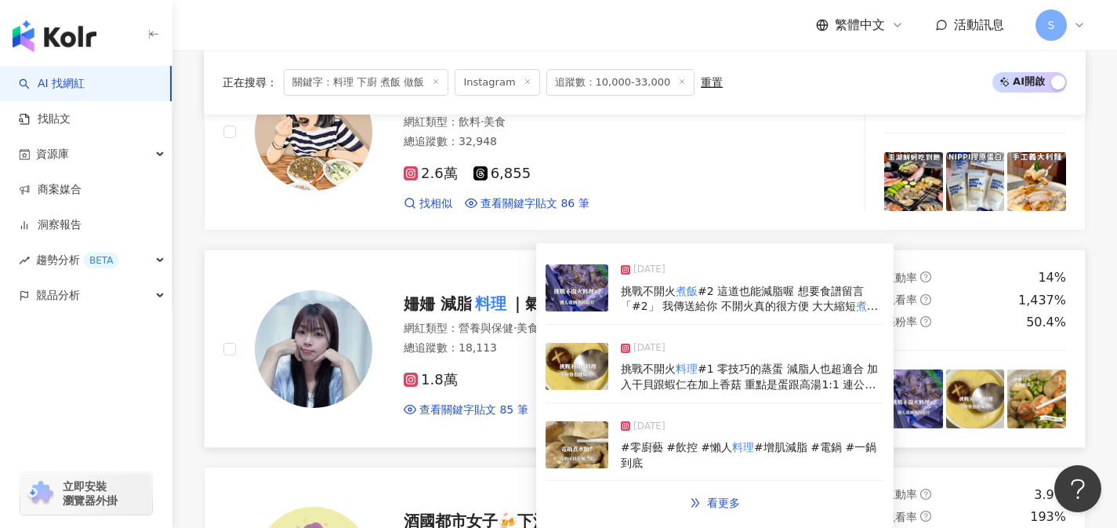
click at [507, 372] on div "1.8萬" at bounding box center [600, 380] width 392 height 17
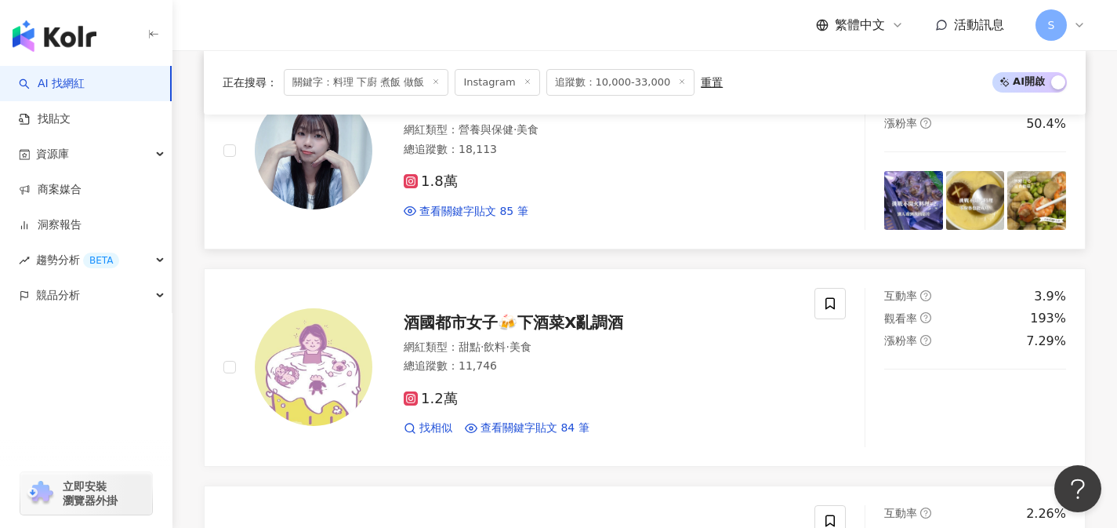
scroll to position [1052, 0]
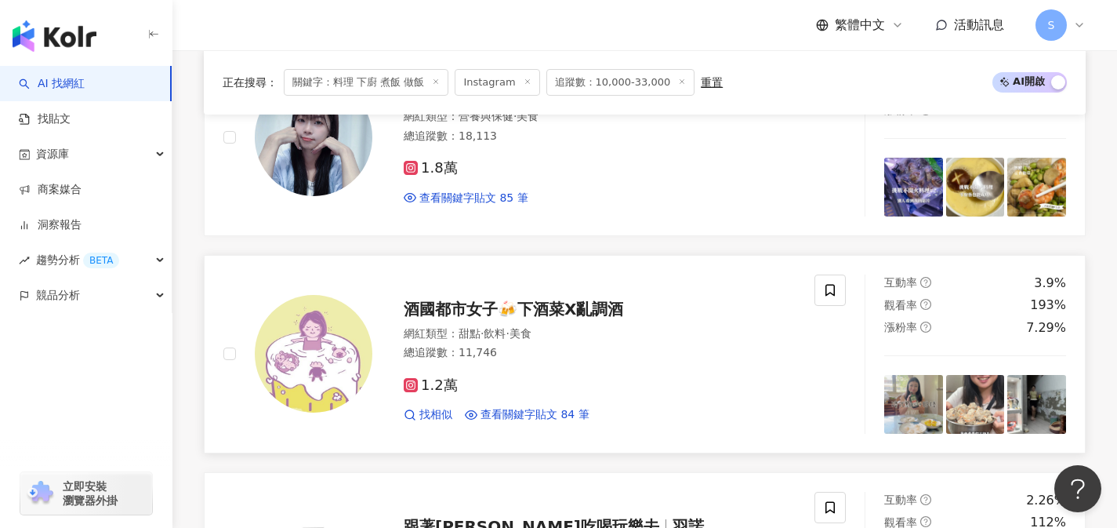
click at [568, 377] on div "1.2萬" at bounding box center [600, 385] width 392 height 17
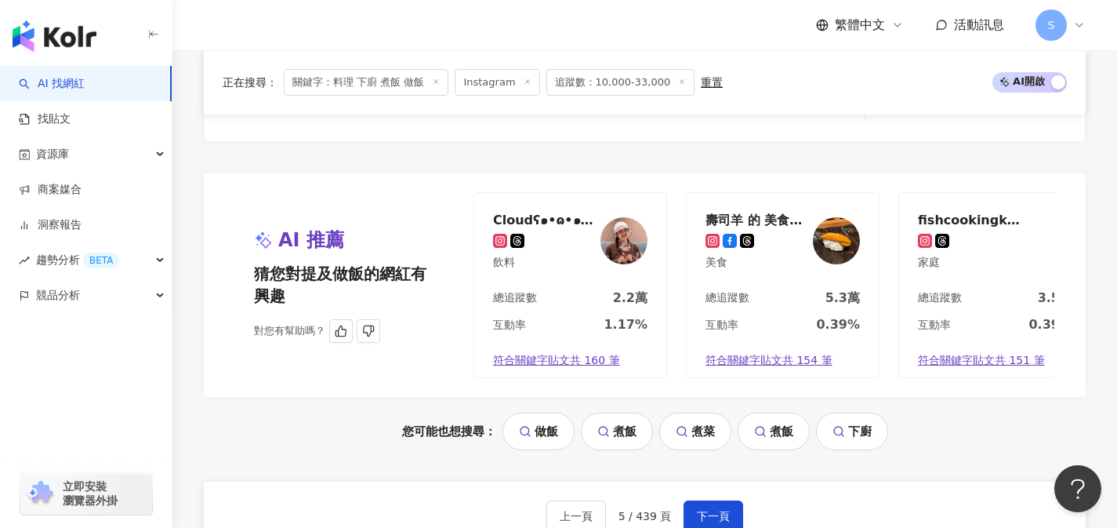
scroll to position [3176, 0]
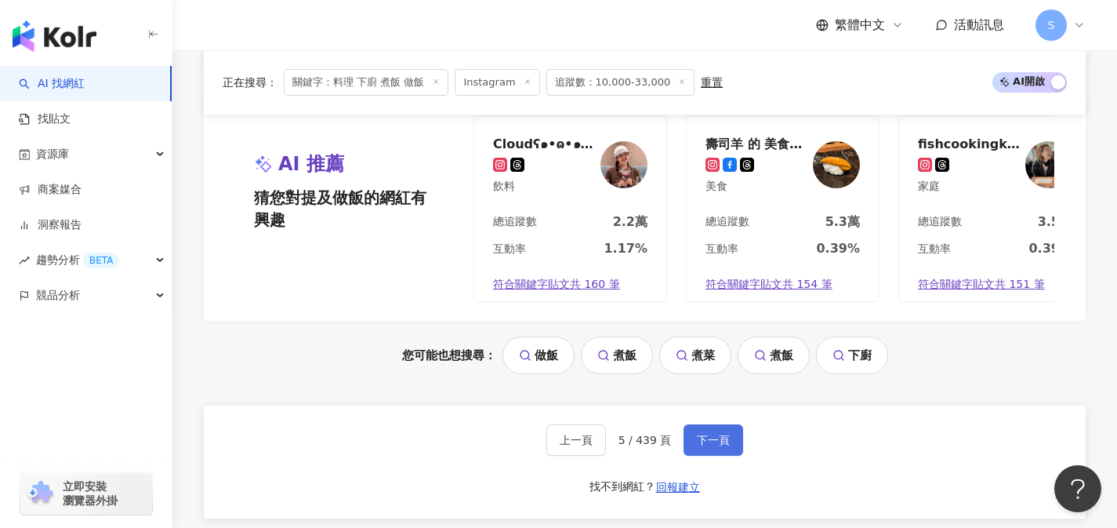
click at [692, 444] on button "下一頁" at bounding box center [714, 439] width 60 height 31
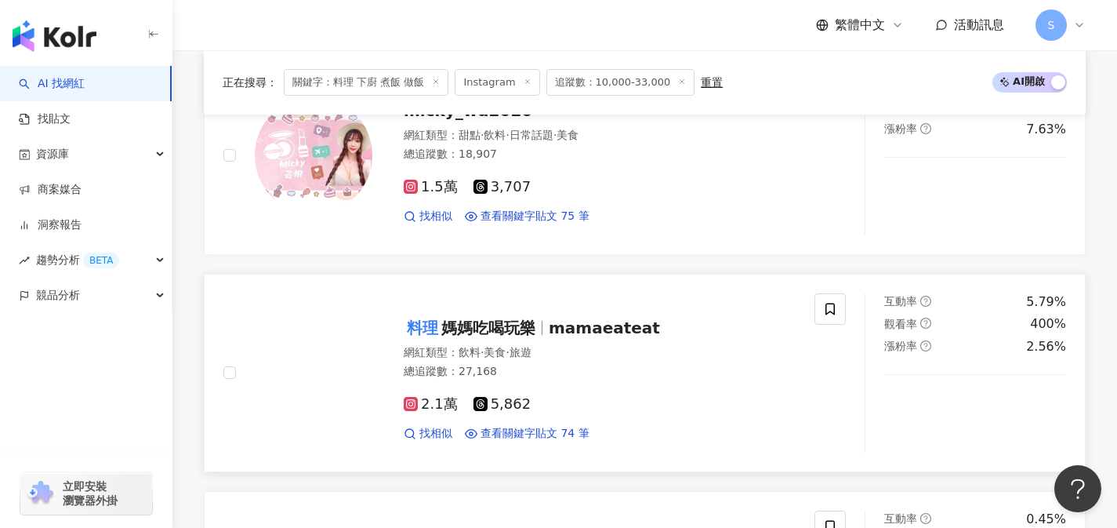
scroll to position [1254, 0]
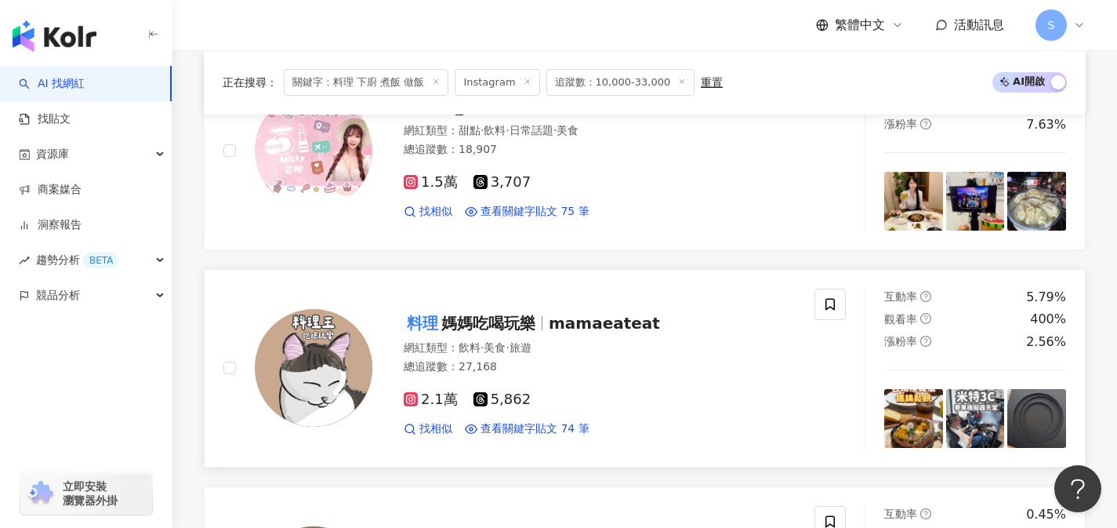
click at [517, 380] on div "2.1萬 5,862 找相似 查看關鍵字貼文 74 筆" at bounding box center [600, 408] width 392 height 58
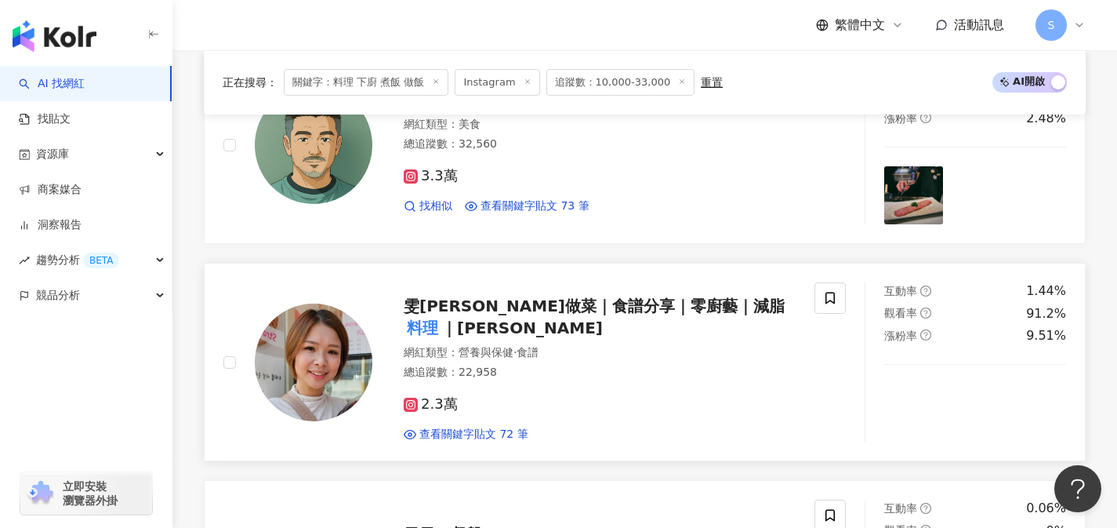
scroll to position [1934, 0]
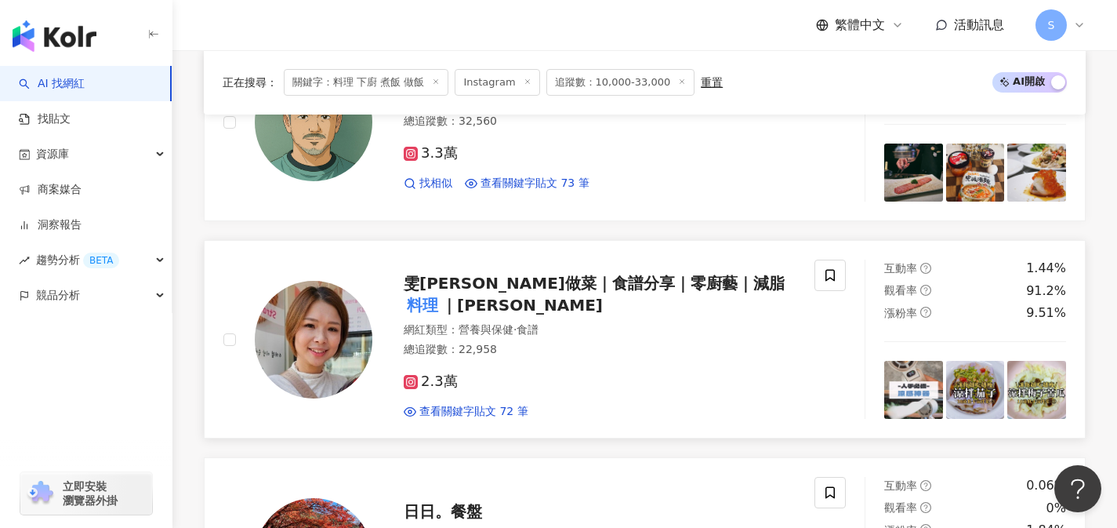
click at [505, 373] on div "2.3萬" at bounding box center [600, 381] width 392 height 17
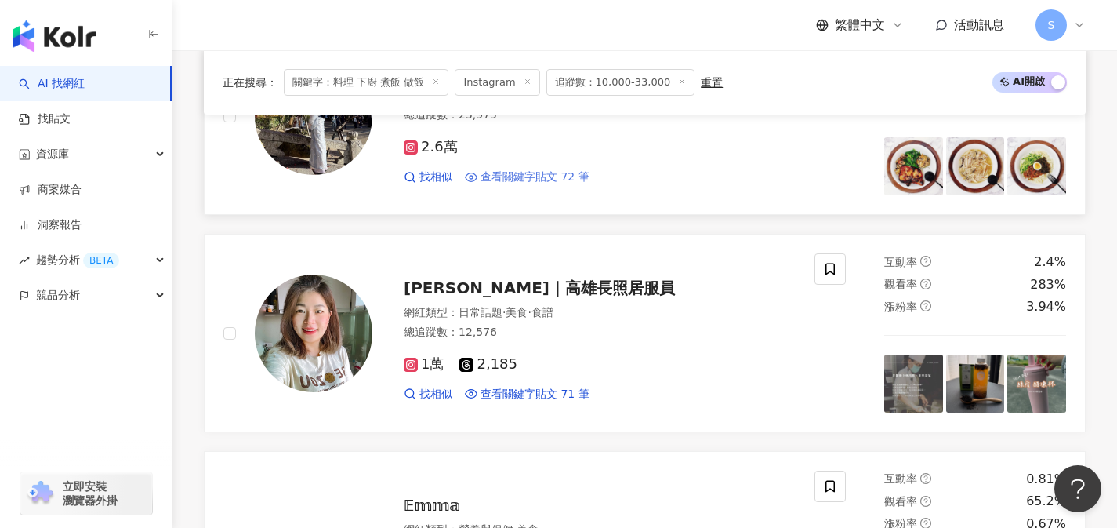
scroll to position [2436, 0]
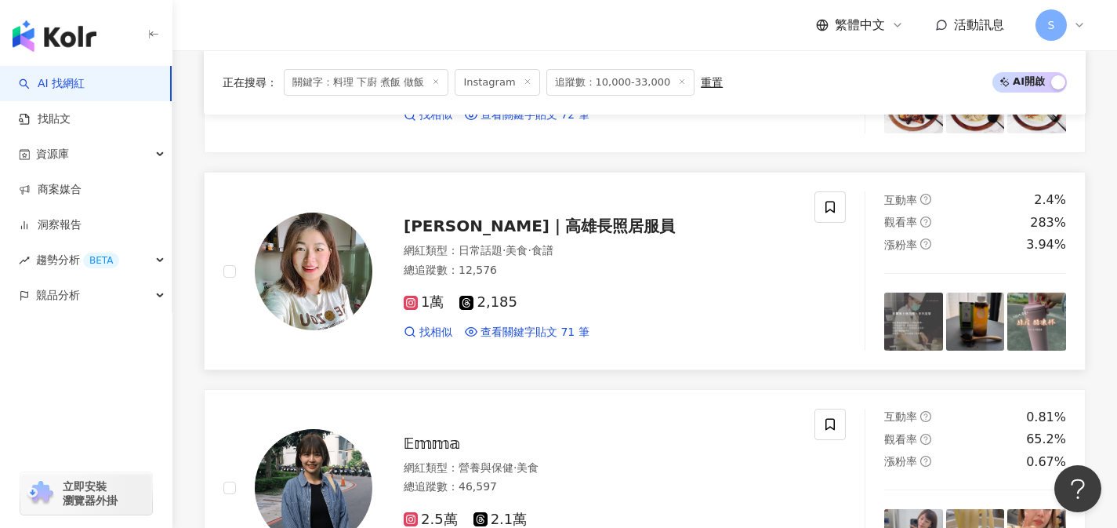
click at [539, 282] on div "1萬 2,185 找相似 查看關鍵字貼文 71 筆" at bounding box center [600, 311] width 392 height 58
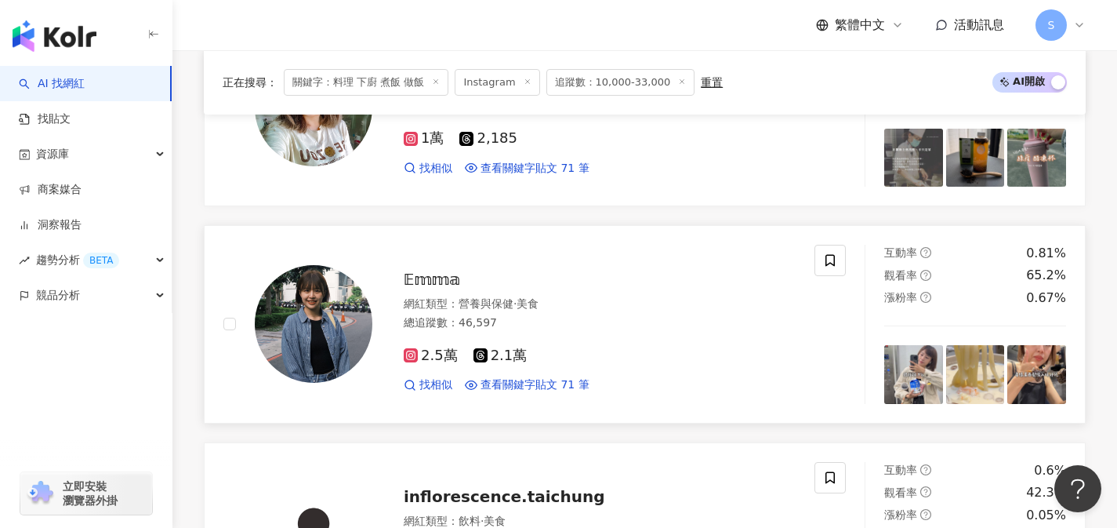
click at [551, 347] on div "2.5萬 2.1萬" at bounding box center [600, 355] width 392 height 17
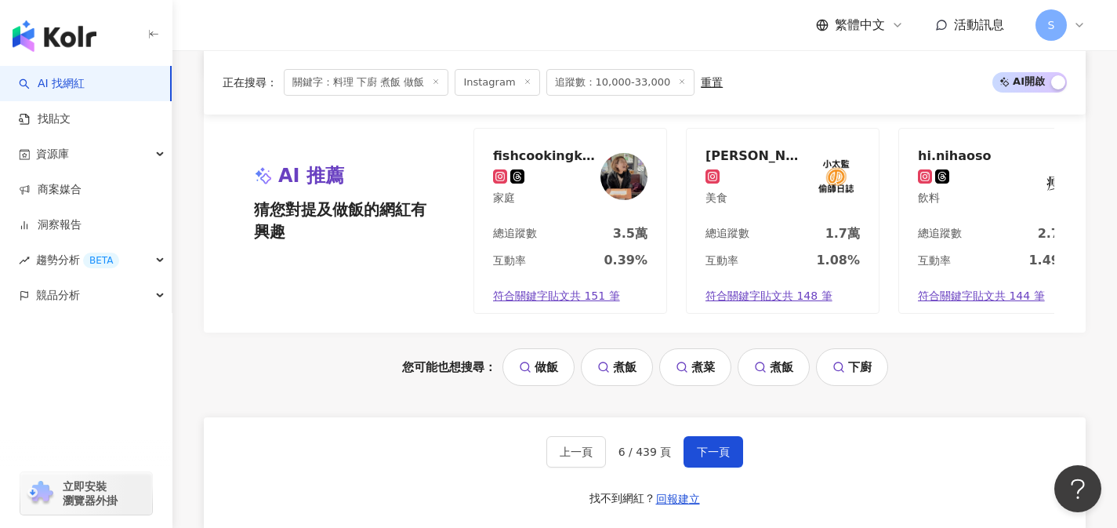
scroll to position [3214, 0]
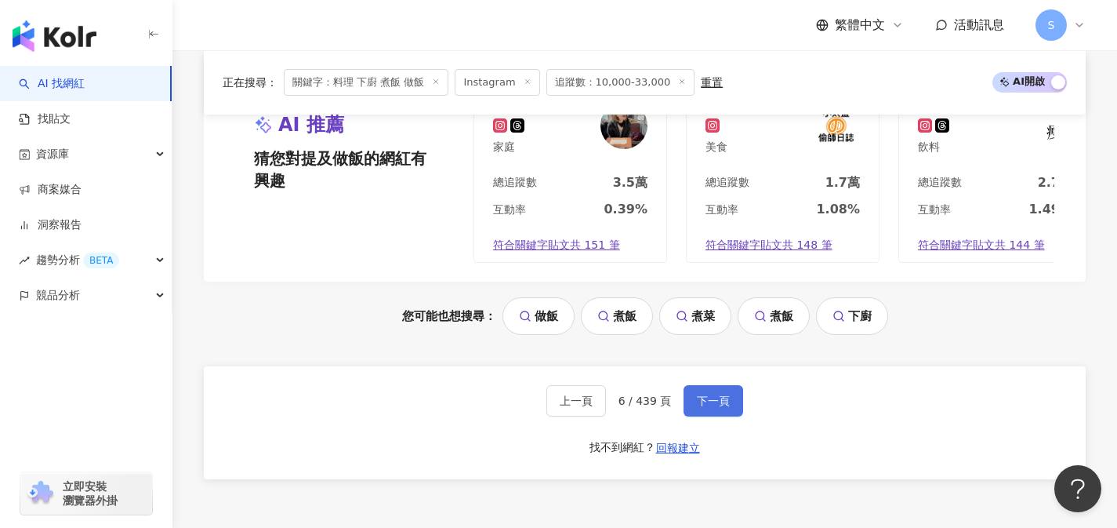
click at [732, 405] on button "下一頁" at bounding box center [714, 400] width 60 height 31
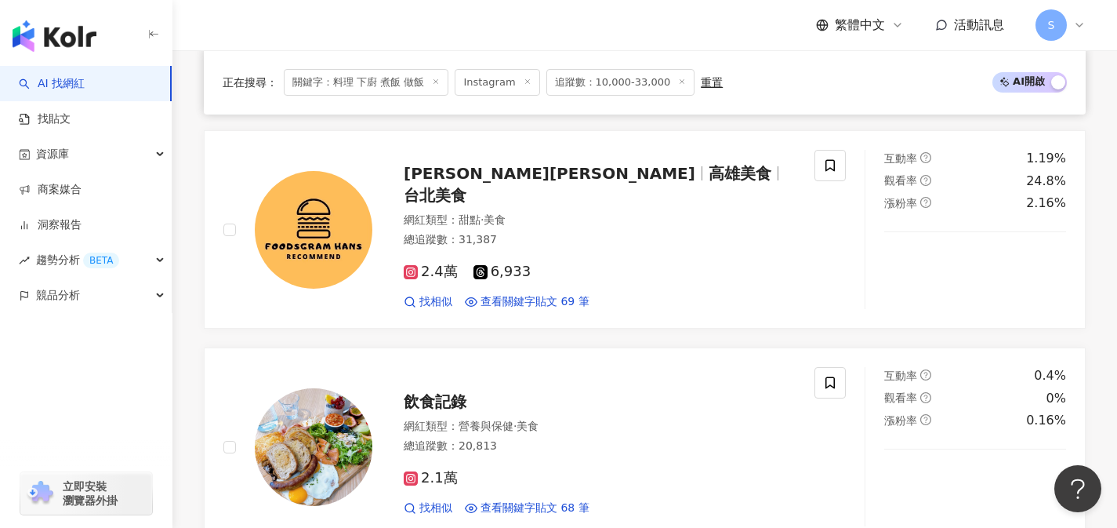
scroll to position [1254, 0]
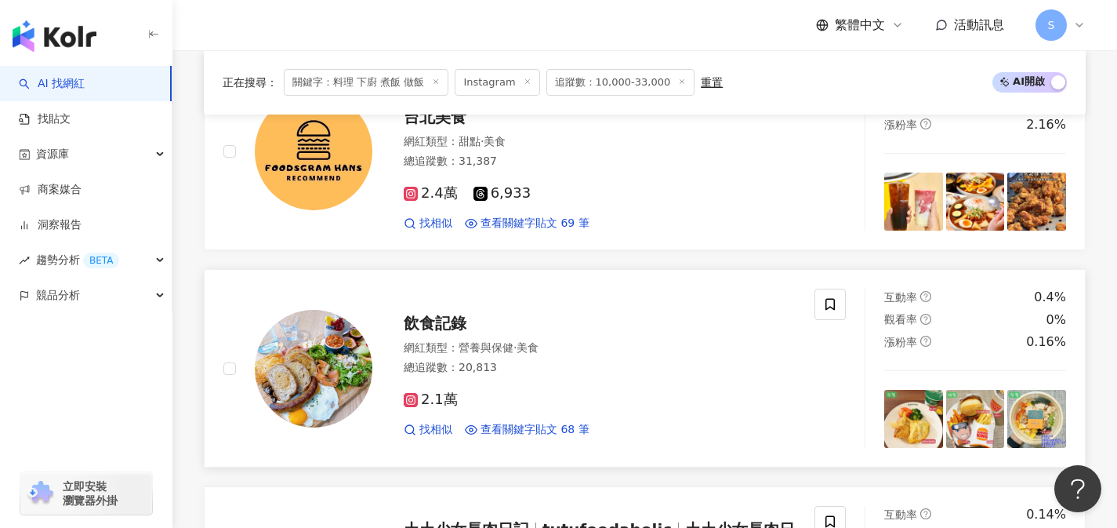
click at [549, 379] on div "2.1萬 找相似 查看關鍵字貼文 68 筆" at bounding box center [600, 408] width 392 height 58
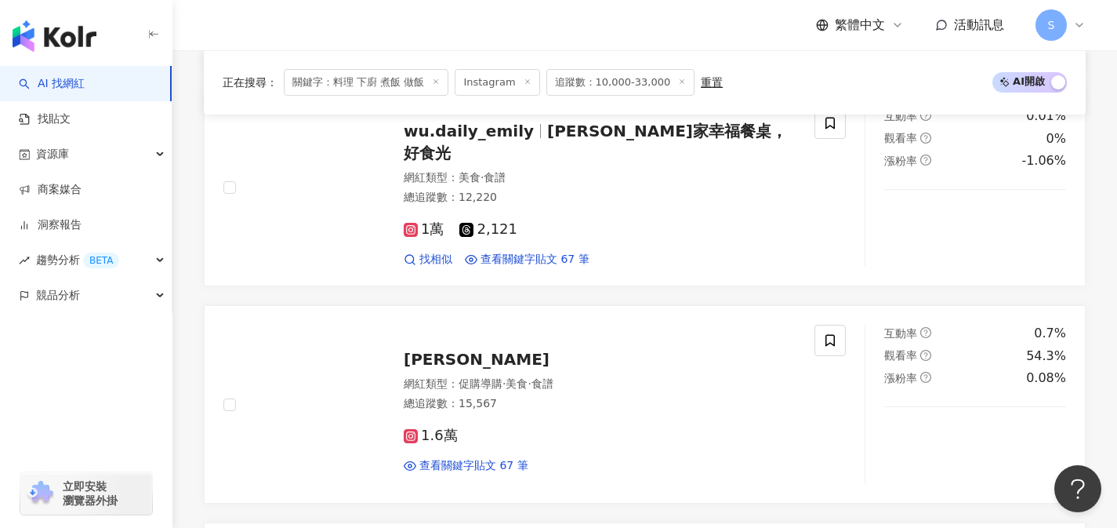
scroll to position [2162, 0]
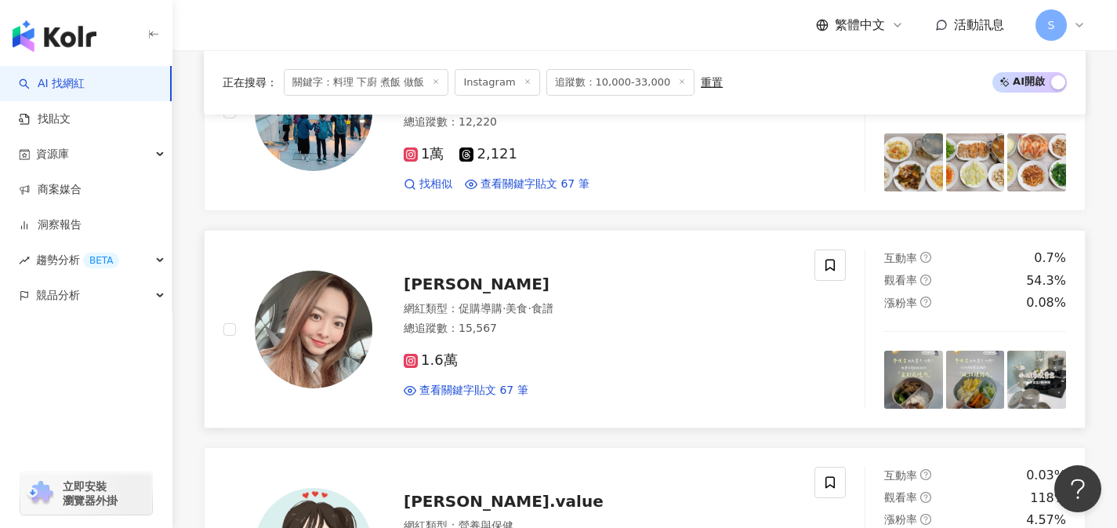
click at [511, 329] on div "網紅類型 ： 促購導購 · 美食 · 食譜 總追蹤數 ： 15,567" at bounding box center [600, 320] width 392 height 38
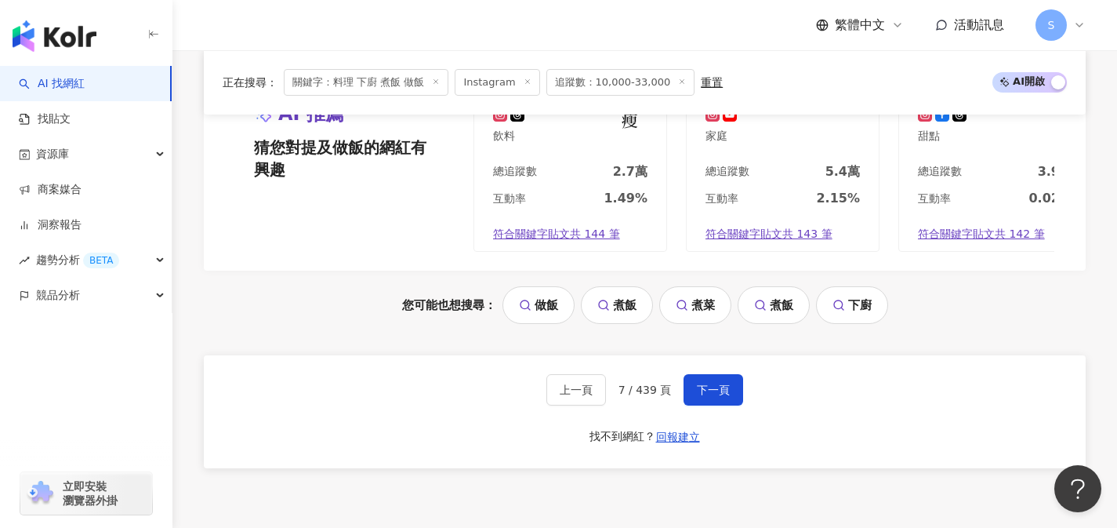
scroll to position [3267, 0]
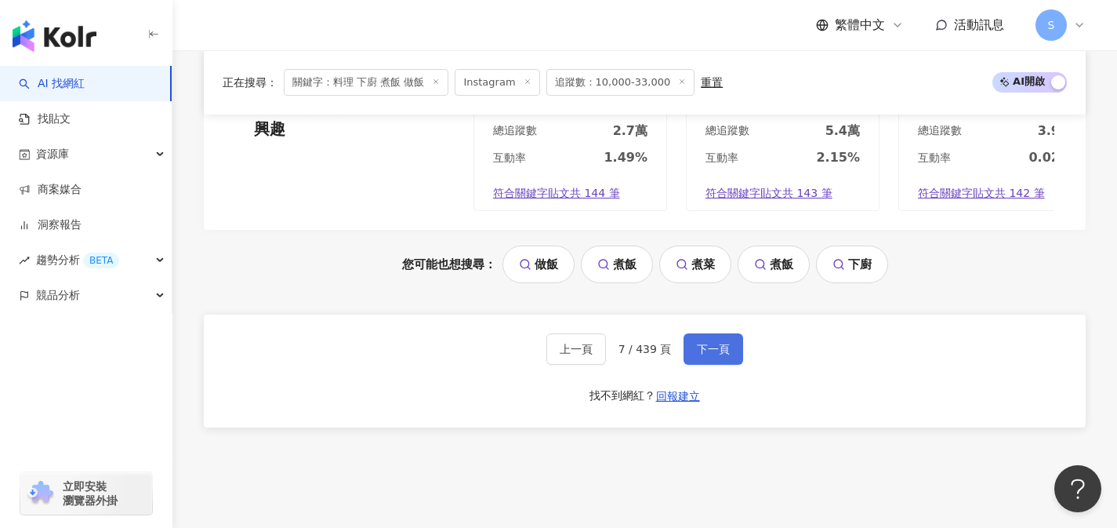
click at [684, 365] on button "下一頁" at bounding box center [714, 348] width 60 height 31
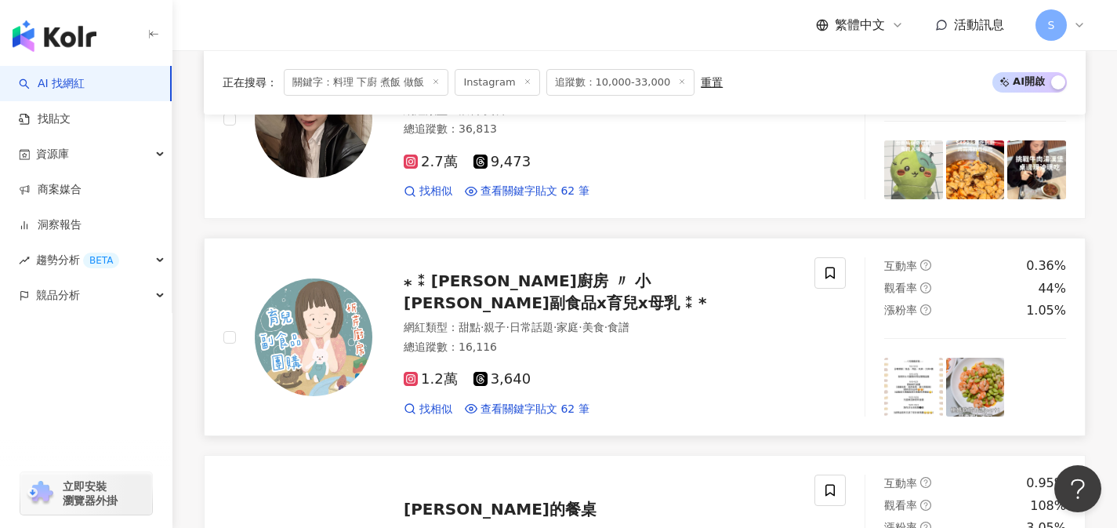
scroll to position [2154, 0]
click at [581, 371] on div "1.2萬 3,640" at bounding box center [600, 379] width 392 height 17
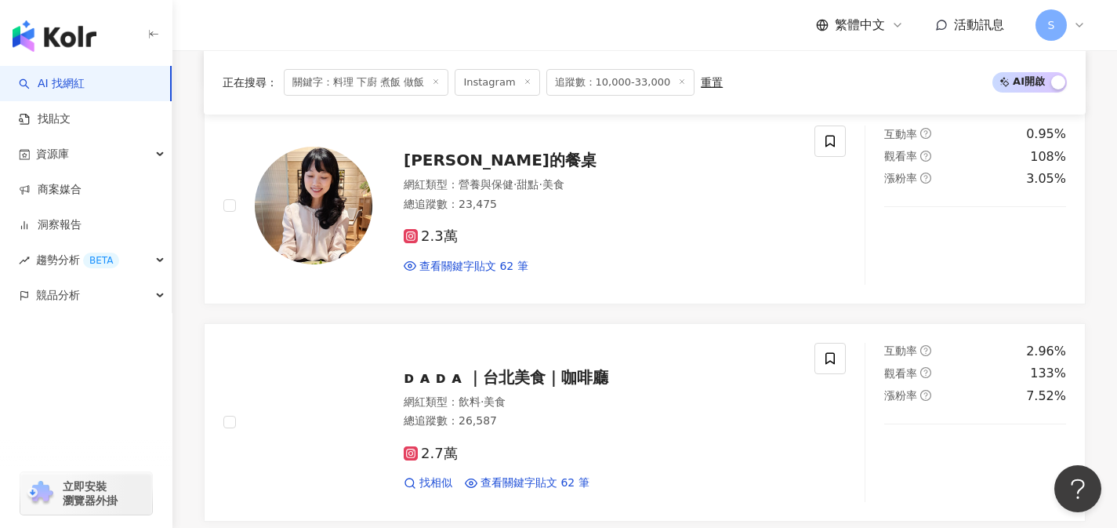
scroll to position [2465, 0]
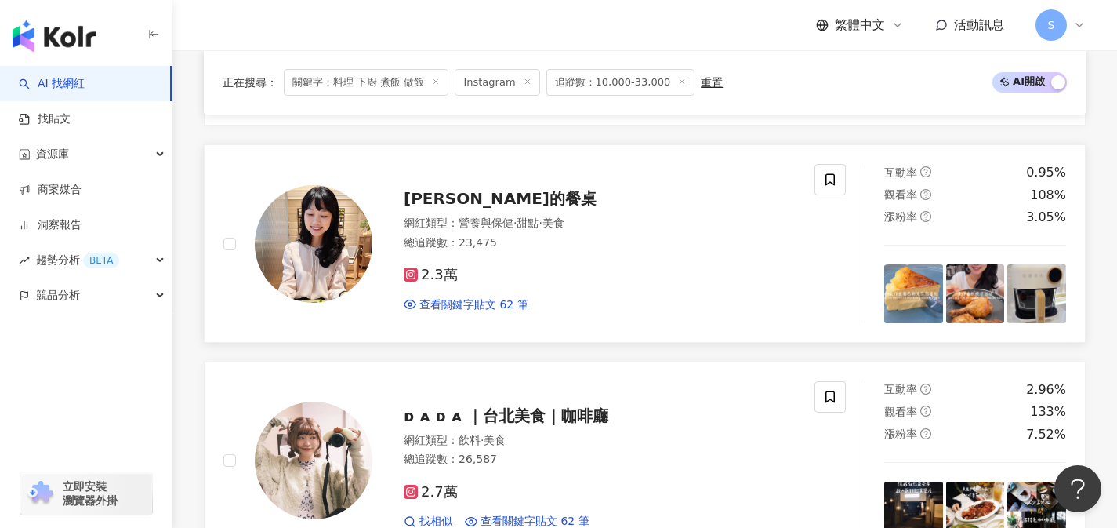
click at [510, 235] on div "總追蹤數 ： 23,475" at bounding box center [600, 243] width 392 height 16
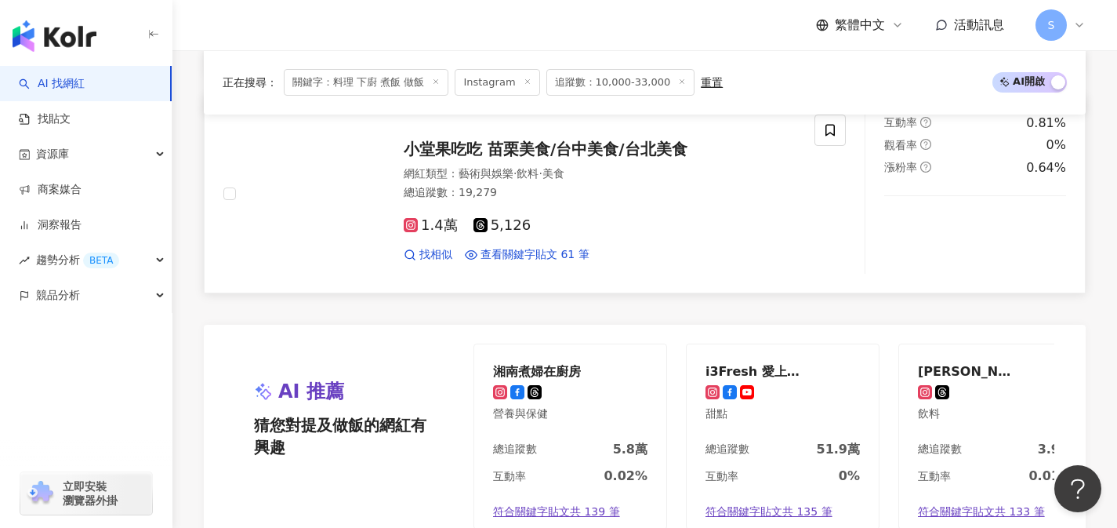
scroll to position [3242, 0]
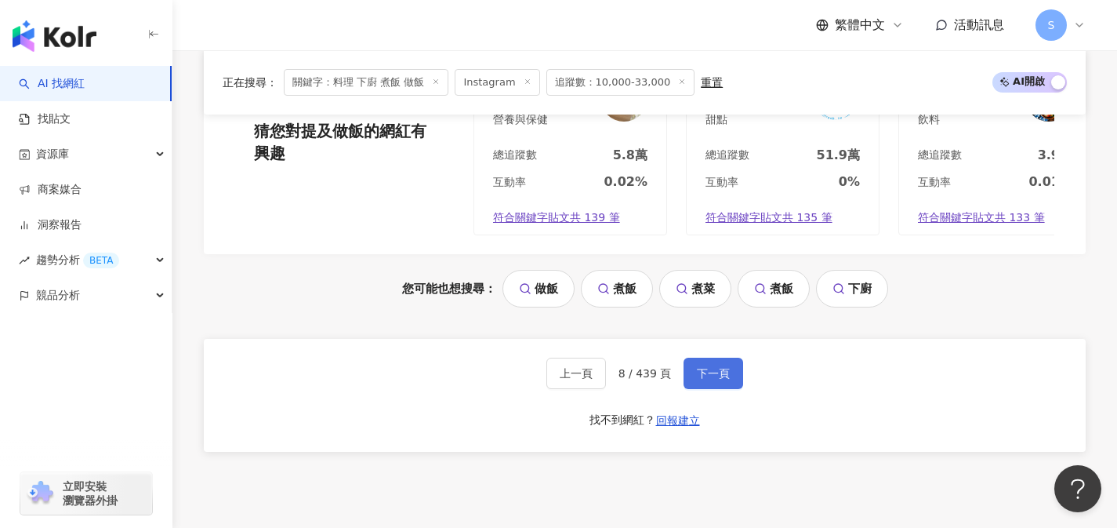
click at [700, 372] on span "下一頁" at bounding box center [713, 373] width 33 height 13
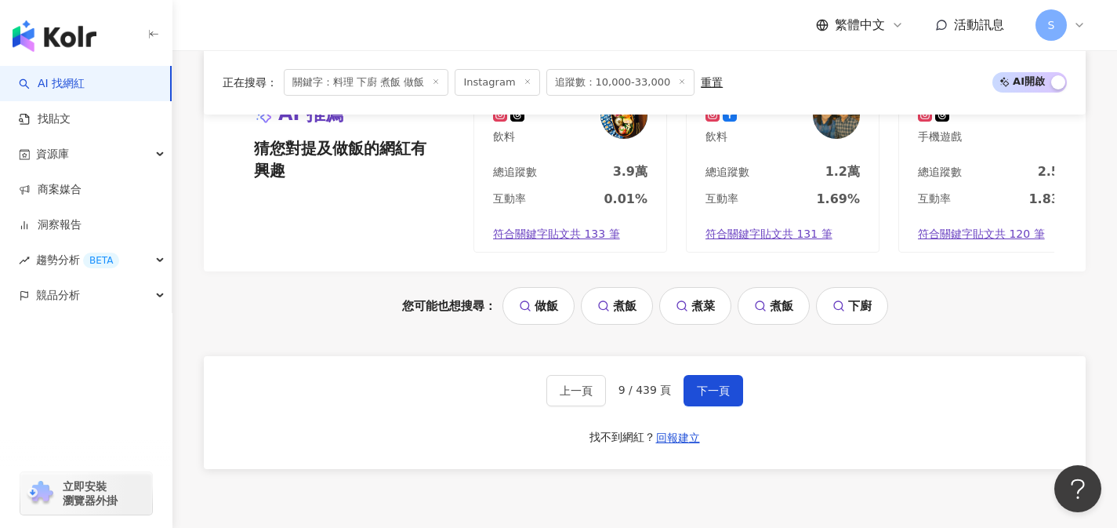
scroll to position [3223, 0]
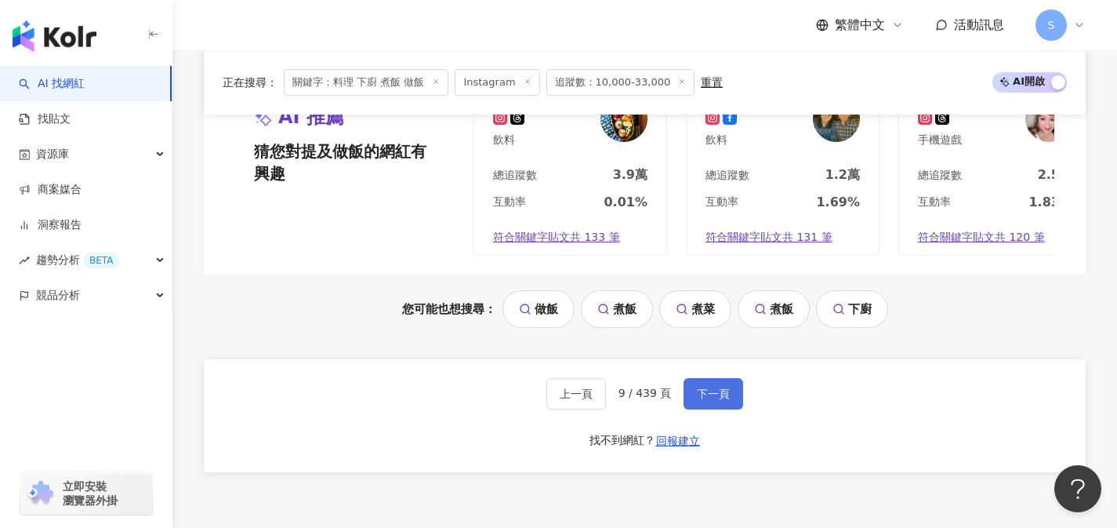
click at [732, 391] on button "下一頁" at bounding box center [714, 393] width 60 height 31
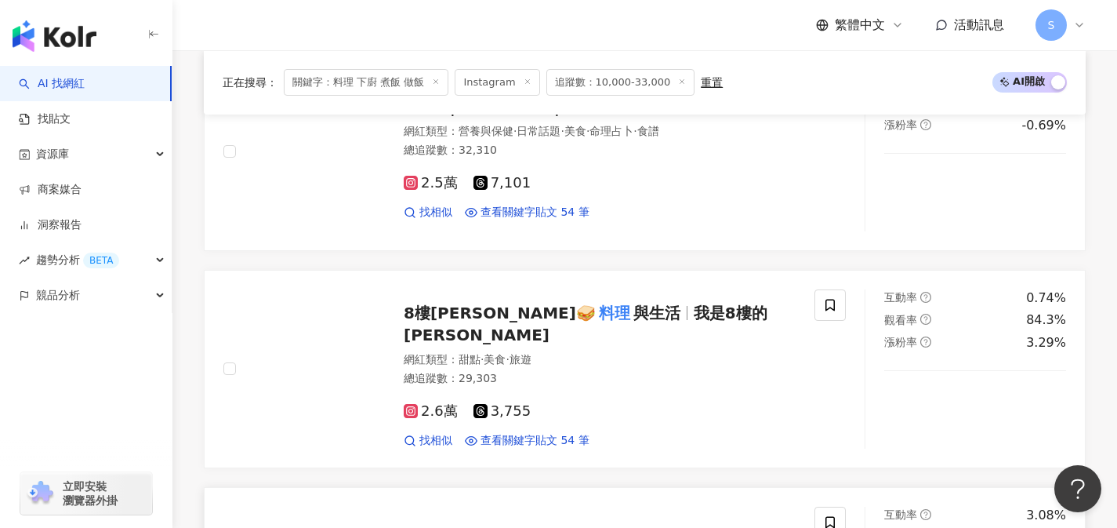
scroll to position [2535, 0]
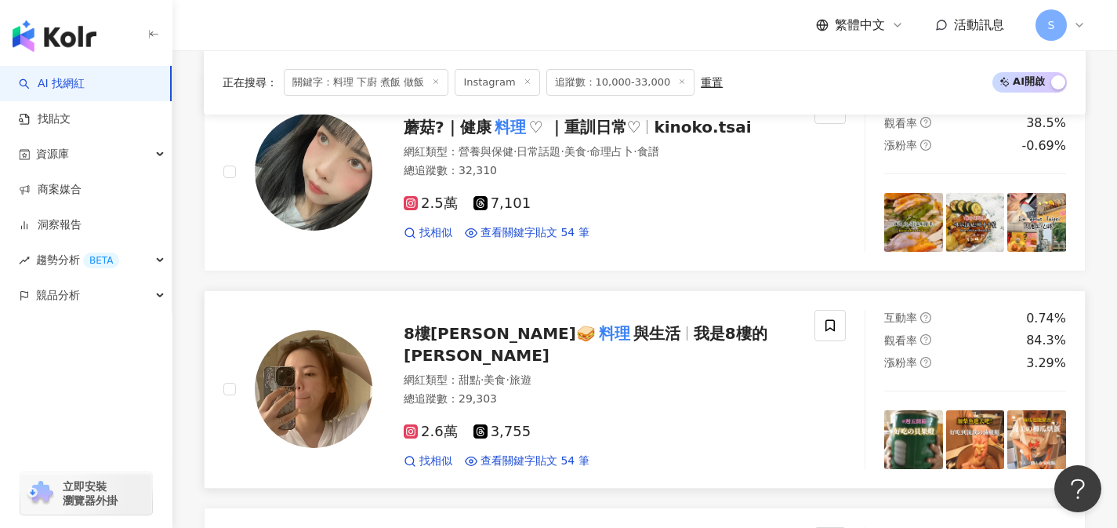
click at [606, 372] on div "網紅類型 ： 甜點 · 美食 · 旅遊" at bounding box center [600, 380] width 392 height 16
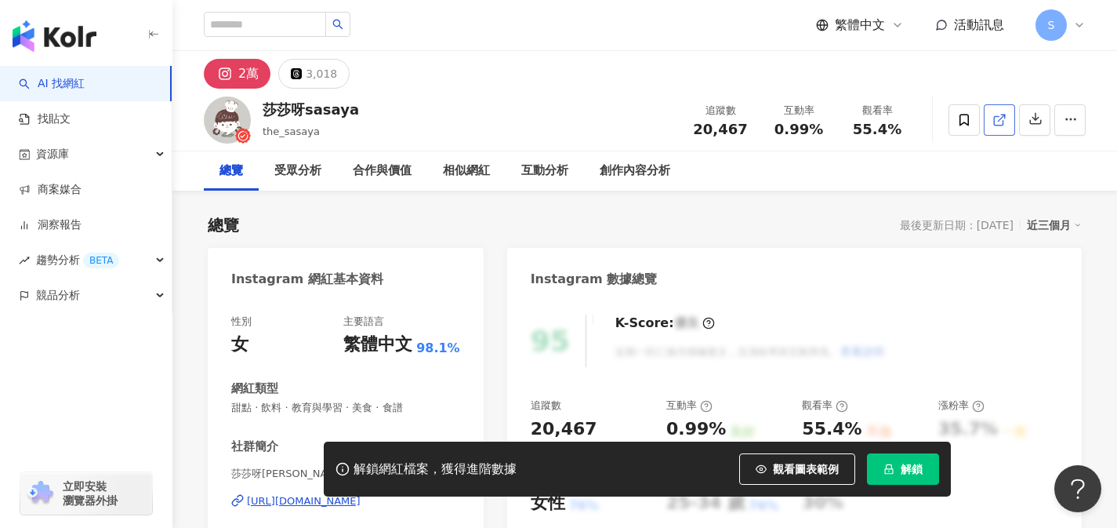
click at [997, 134] on link at bounding box center [999, 119] width 31 height 31
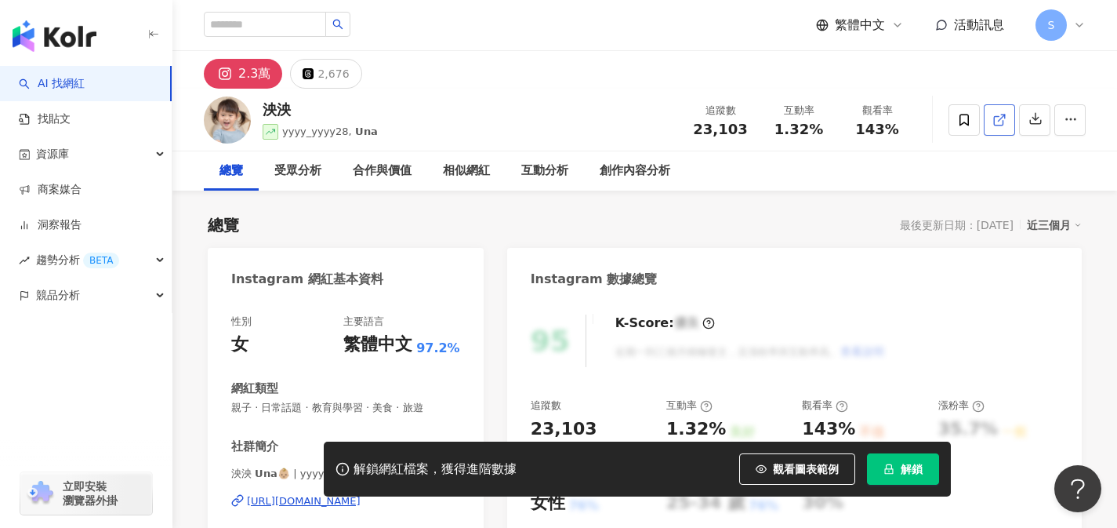
click at [998, 119] on icon at bounding box center [1000, 120] width 14 height 14
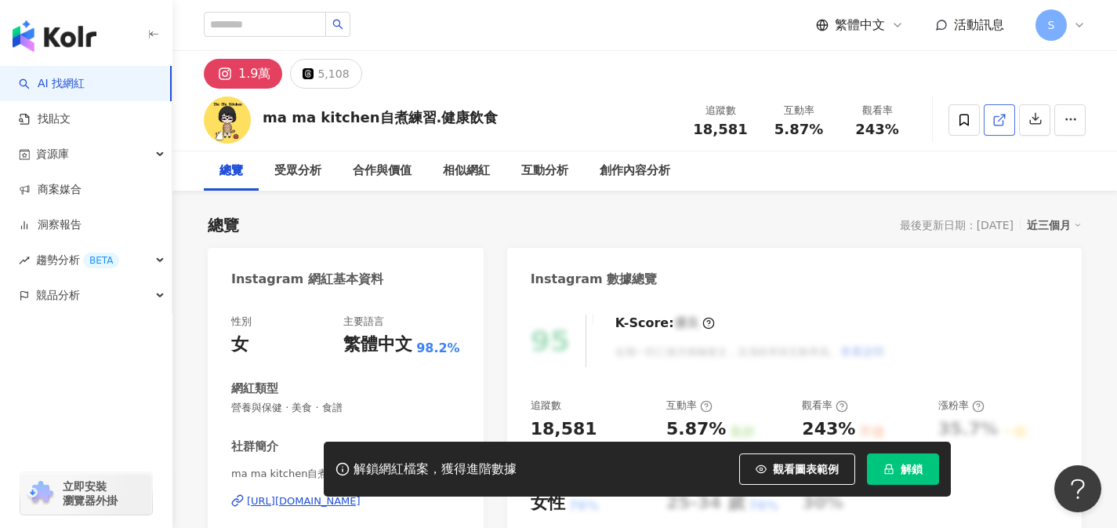
click at [991, 132] on link at bounding box center [999, 119] width 31 height 31
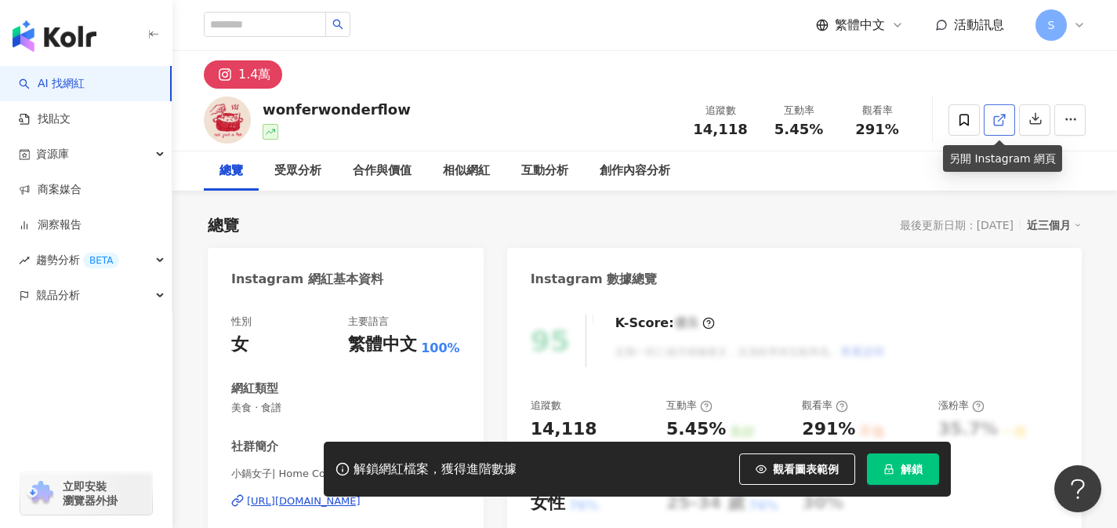
click at [994, 121] on icon at bounding box center [998, 120] width 9 height 9
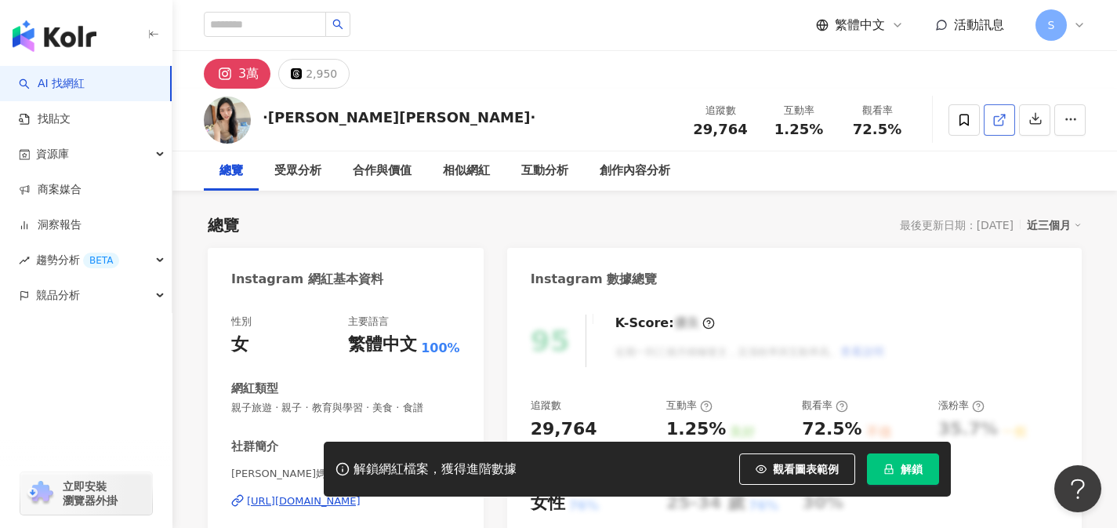
click at [1009, 116] on link at bounding box center [999, 119] width 31 height 31
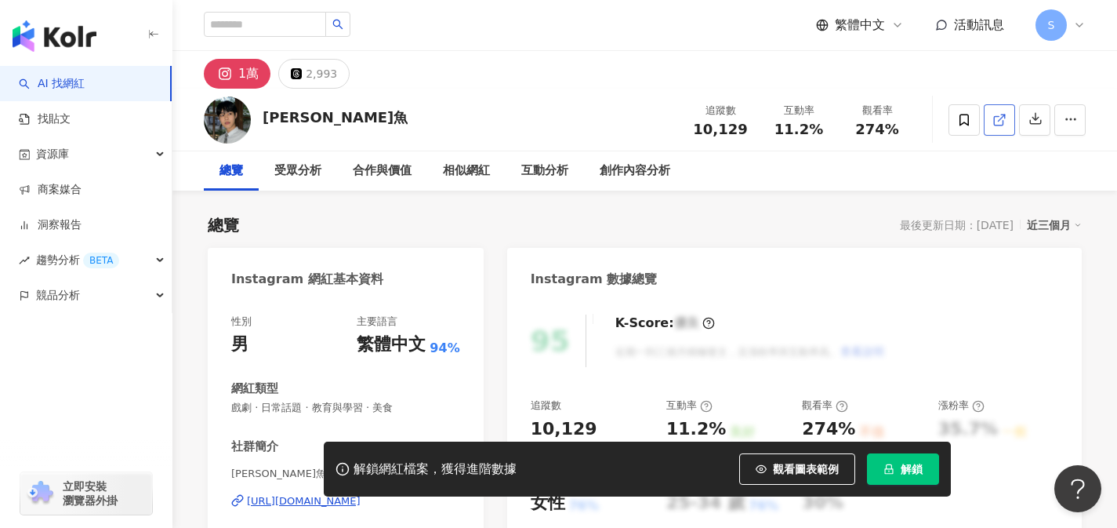
click at [1001, 125] on icon at bounding box center [998, 120] width 9 height 9
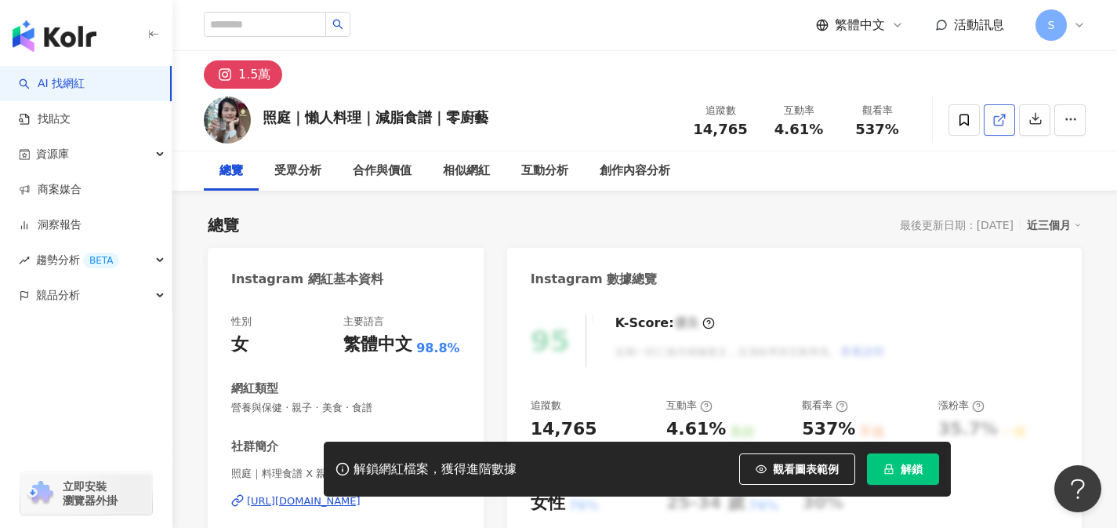
click at [1000, 132] on link at bounding box center [999, 119] width 31 height 31
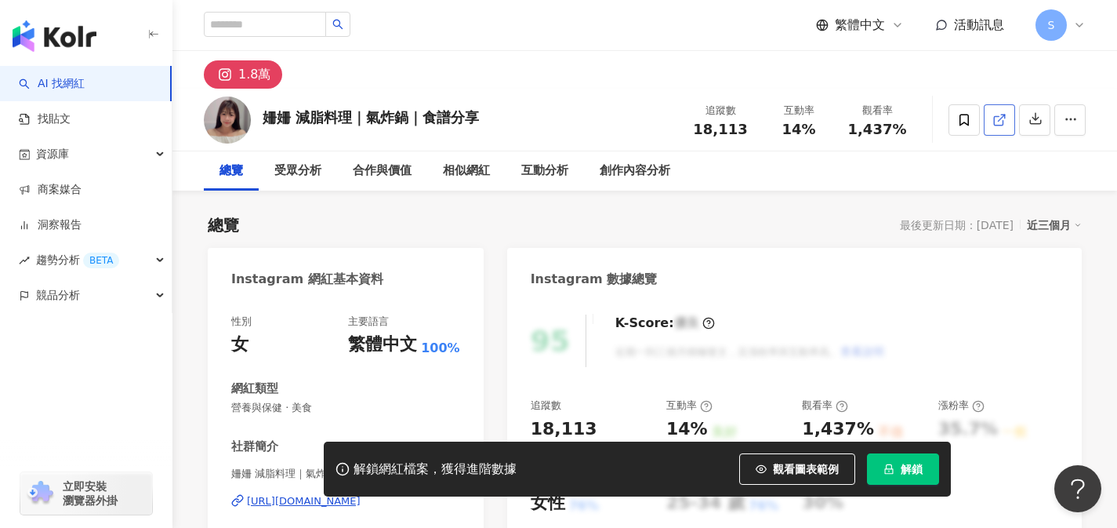
click at [994, 131] on link at bounding box center [999, 119] width 31 height 31
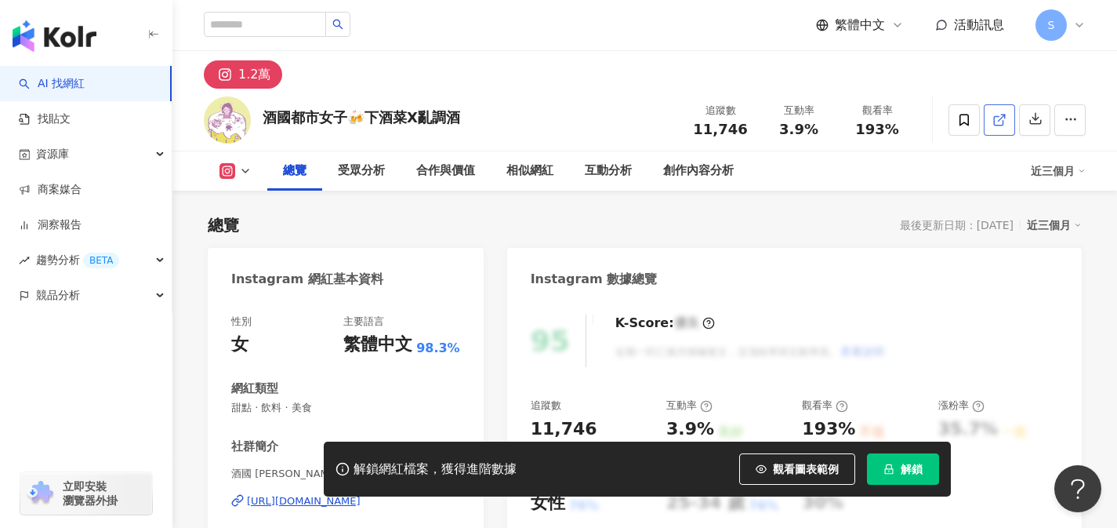
click at [990, 116] on link at bounding box center [999, 119] width 31 height 31
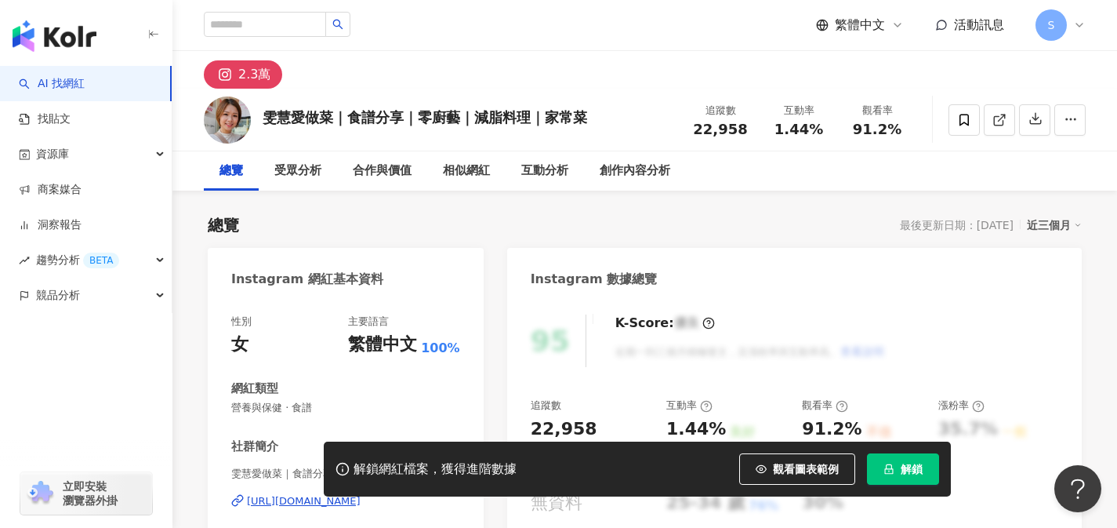
click at [1004, 134] on link at bounding box center [999, 119] width 31 height 31
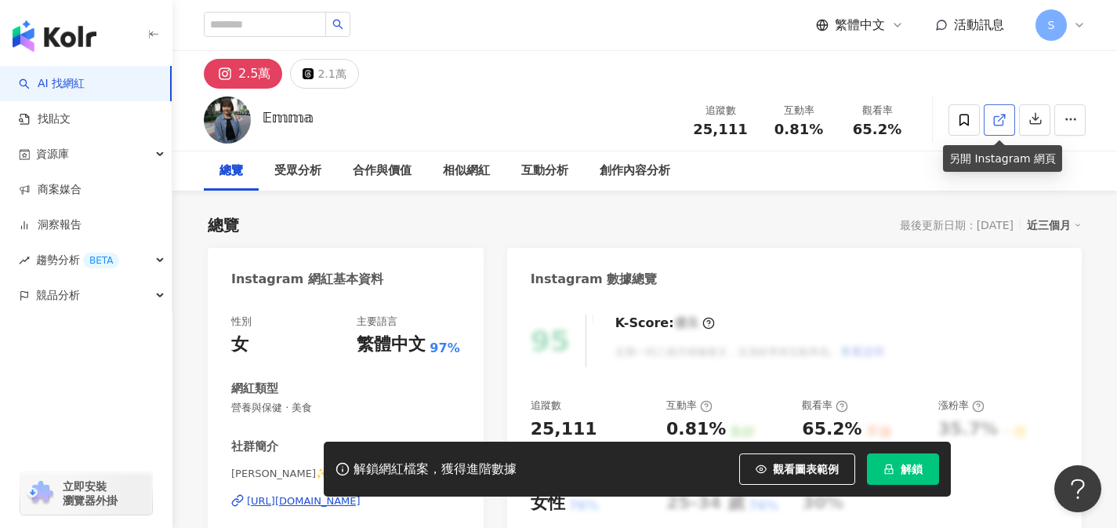
click at [998, 120] on icon at bounding box center [1000, 120] width 14 height 14
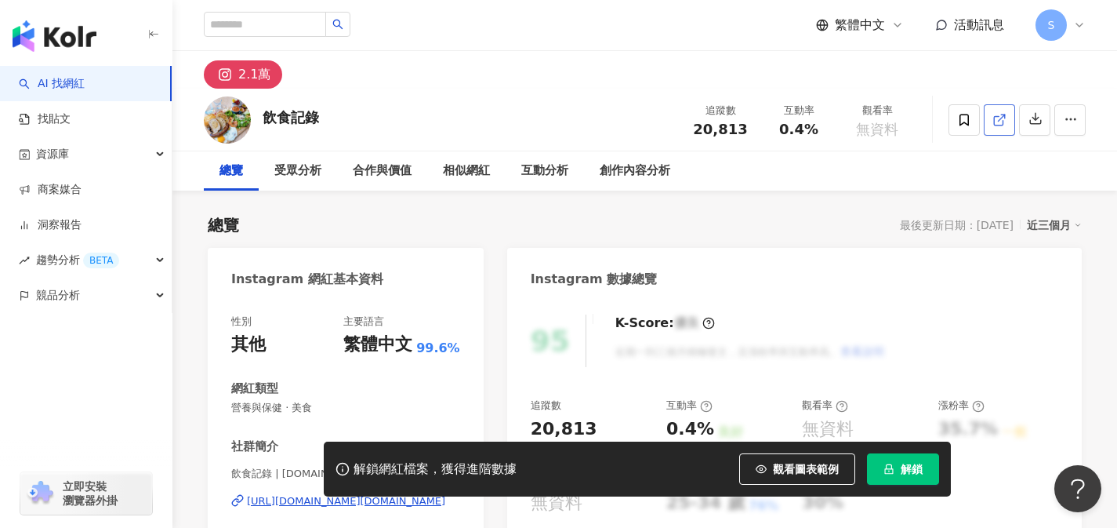
click at [1012, 117] on link at bounding box center [999, 119] width 31 height 31
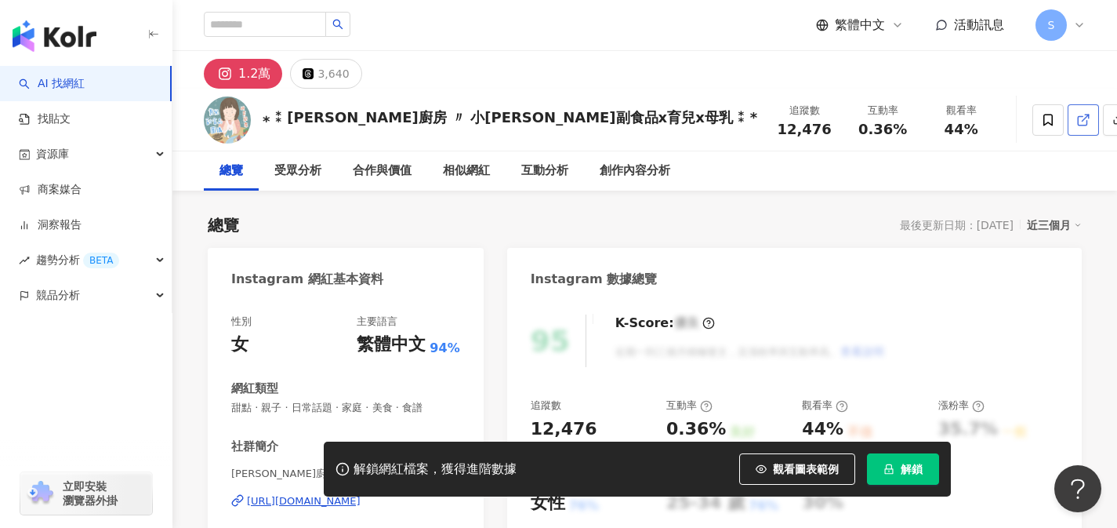
click at [1068, 125] on link at bounding box center [1083, 119] width 31 height 31
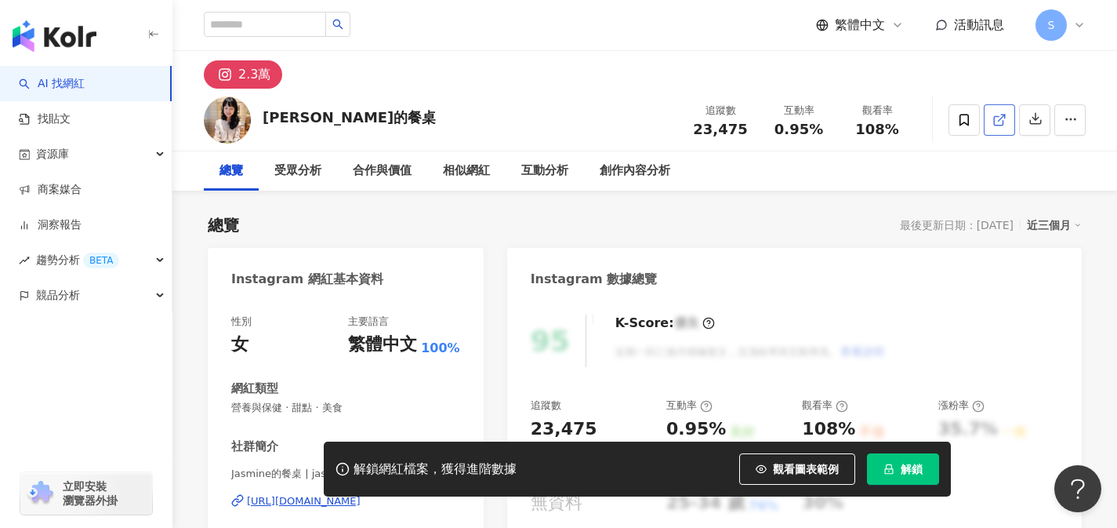
click at [995, 122] on icon at bounding box center [1000, 120] width 14 height 14
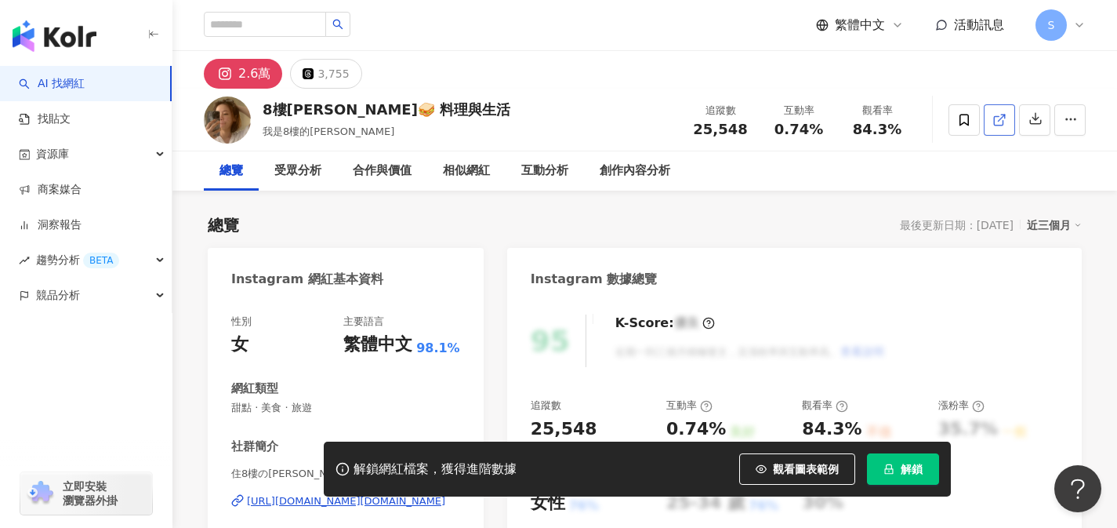
click at [1001, 124] on icon at bounding box center [998, 120] width 9 height 9
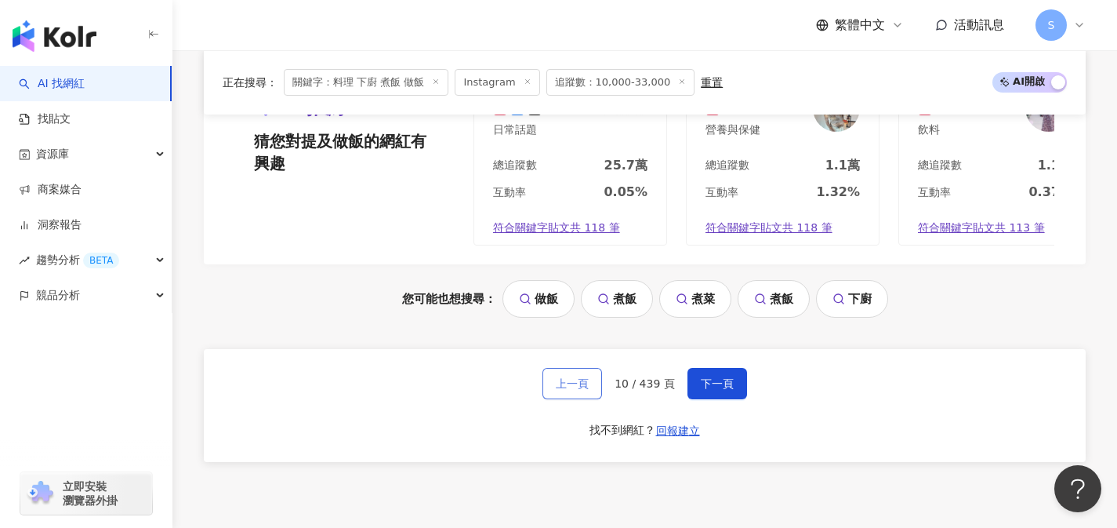
scroll to position [3298, 0]
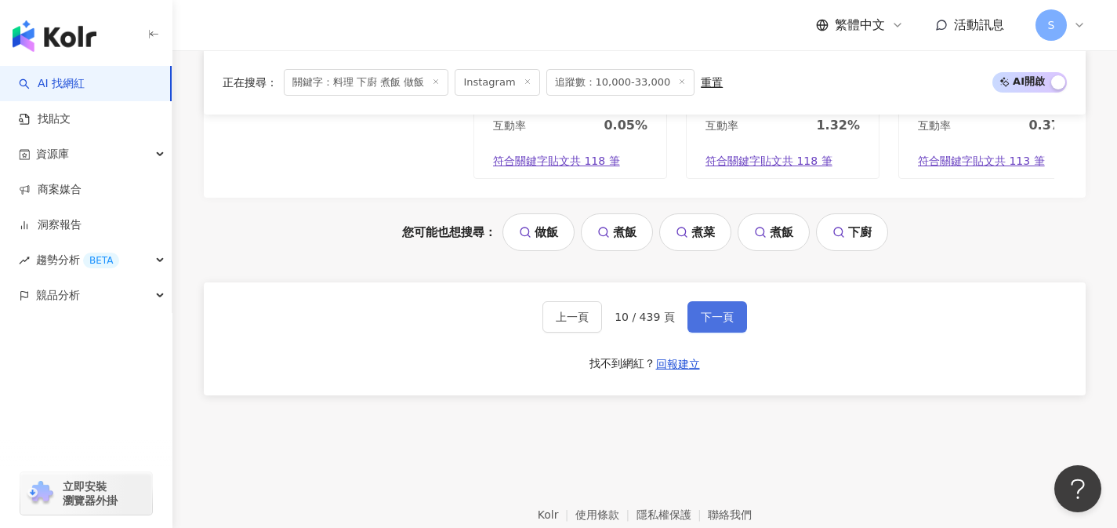
click at [706, 329] on button "下一頁" at bounding box center [718, 316] width 60 height 31
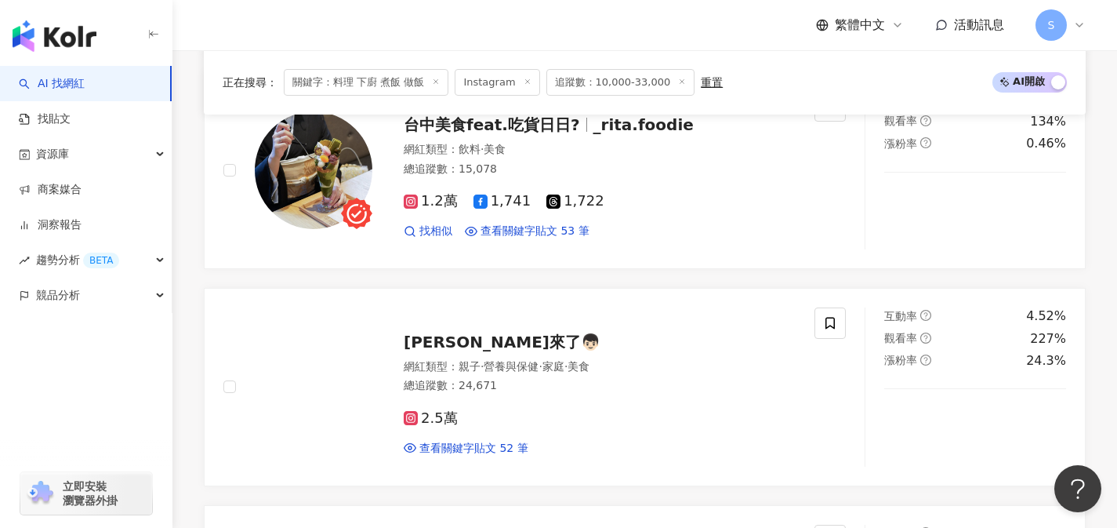
scroll to position [1463, 0]
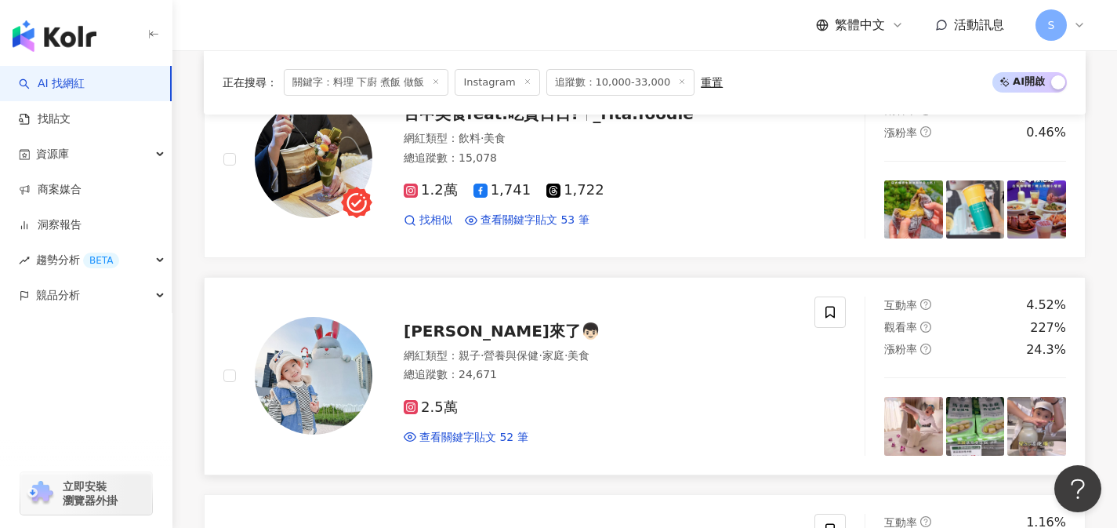
click at [488, 399] on div "2.5萬" at bounding box center [600, 407] width 392 height 17
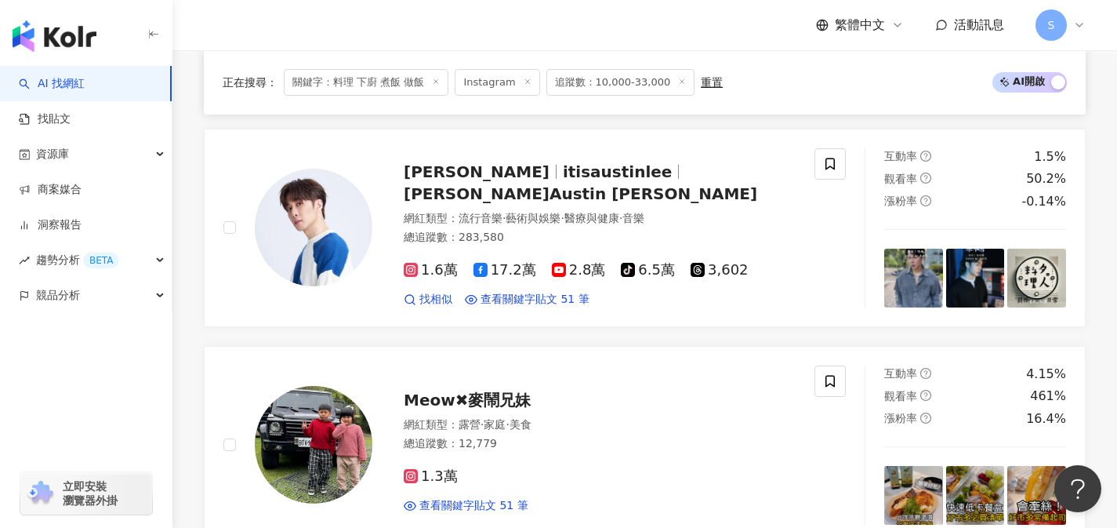
scroll to position [2817, 0]
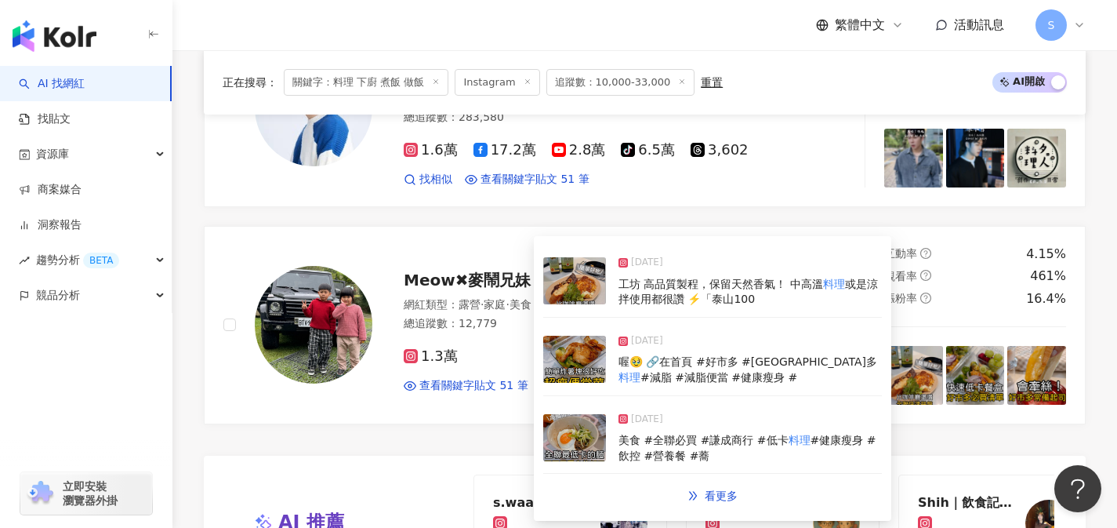
click at [541, 364] on div "2025/9/12 工坊 高品質製程，保留天然香氣！ 中高溫 料理 或是涼拌使用都很讚 ⚡️「泰山100 2025/9/3 喔🥹 🔗在首頁 #好市多 #好市多…" at bounding box center [713, 378] width 358 height 285
click at [498, 336] on div "1.3萬 查看關鍵字貼文 51 筆" at bounding box center [600, 365] width 392 height 58
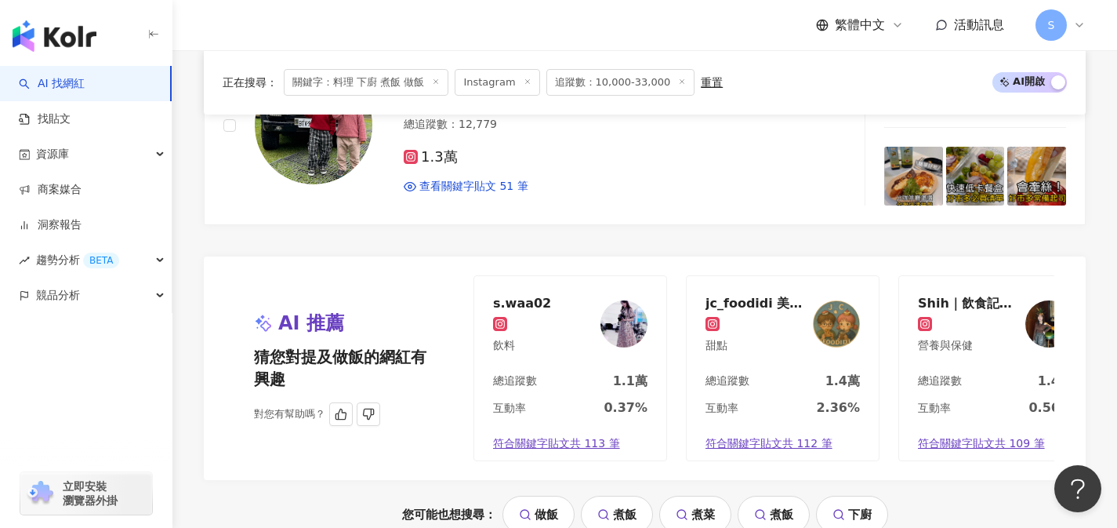
scroll to position [3228, 0]
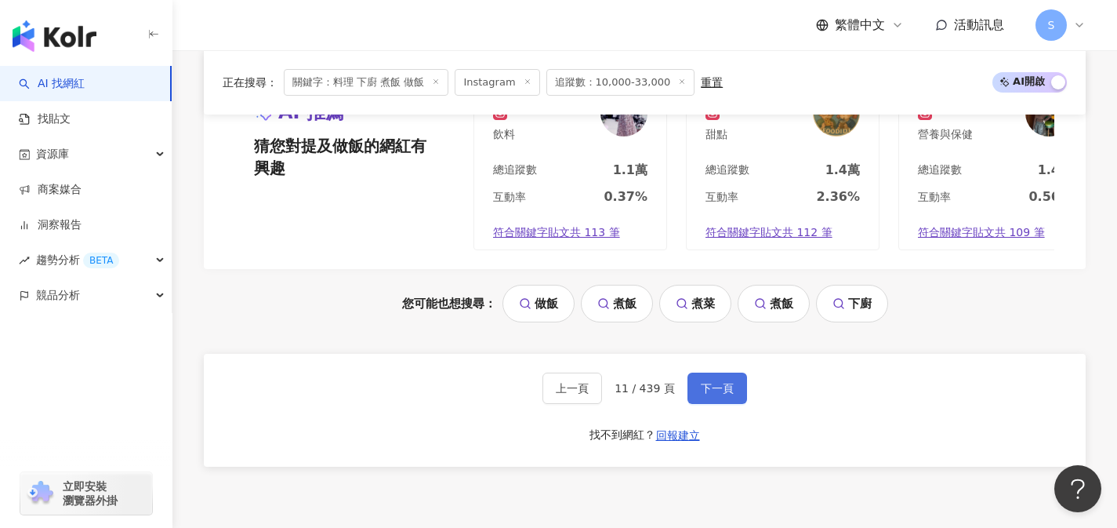
click at [708, 388] on span "下一頁" at bounding box center [717, 388] width 33 height 13
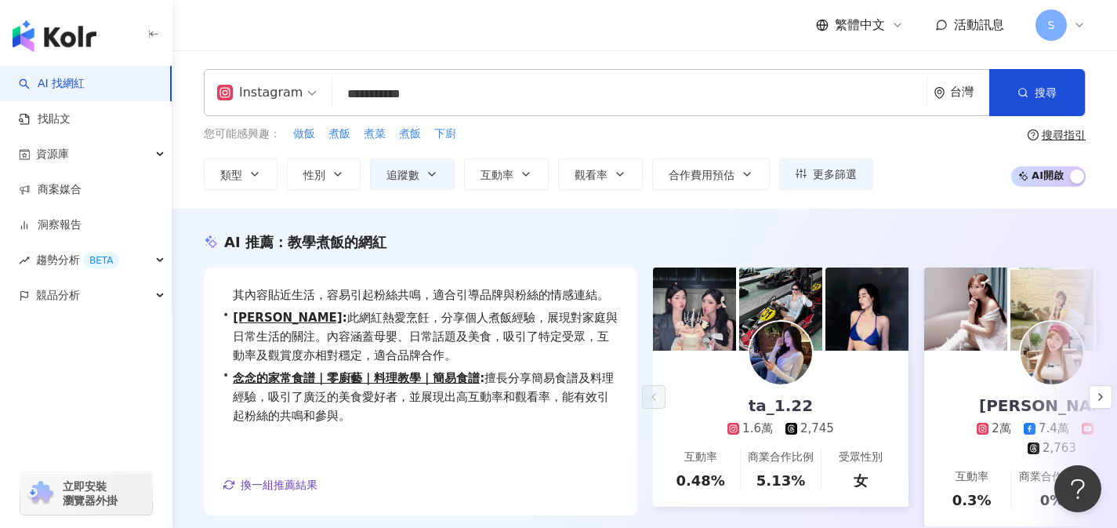
scroll to position [113, 0]
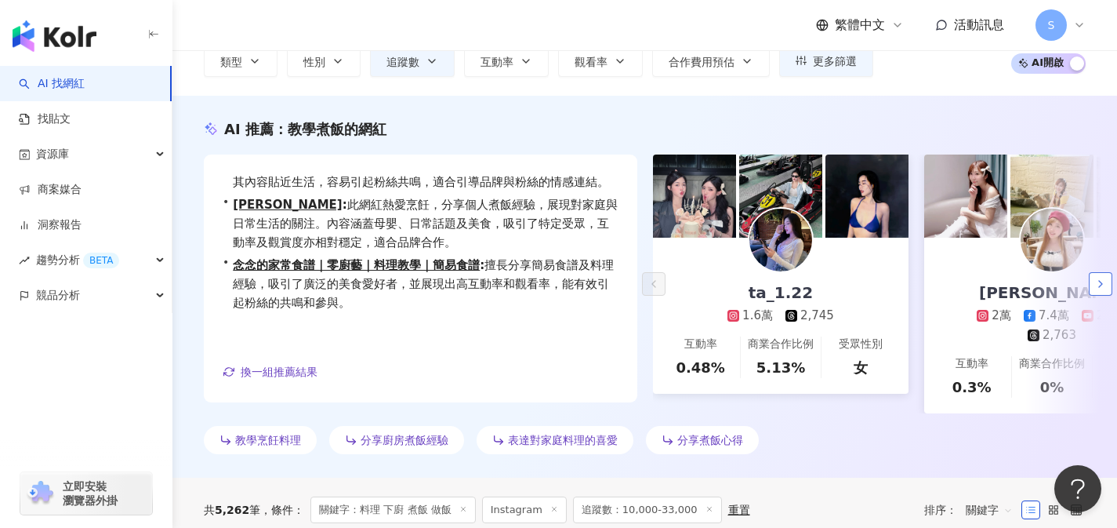
click at [1098, 283] on icon "button" at bounding box center [1101, 284] width 13 height 13
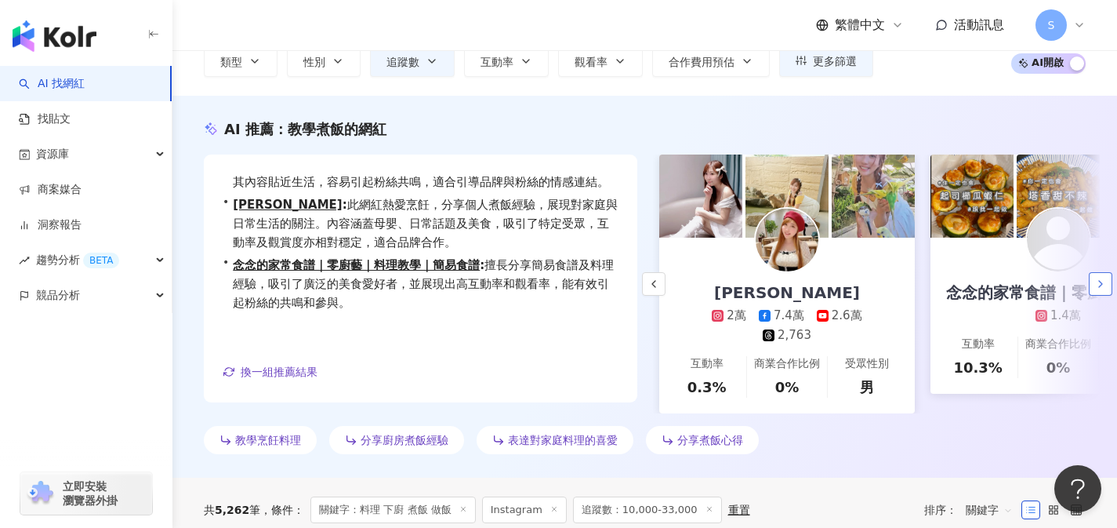
scroll to position [0, 271]
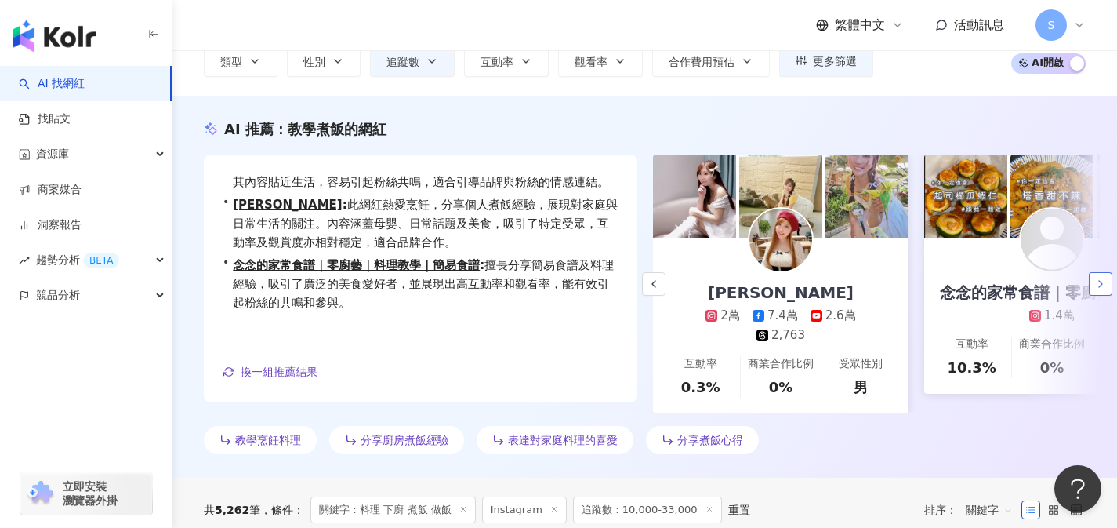
click at [1098, 283] on icon "button" at bounding box center [1101, 284] width 13 height 13
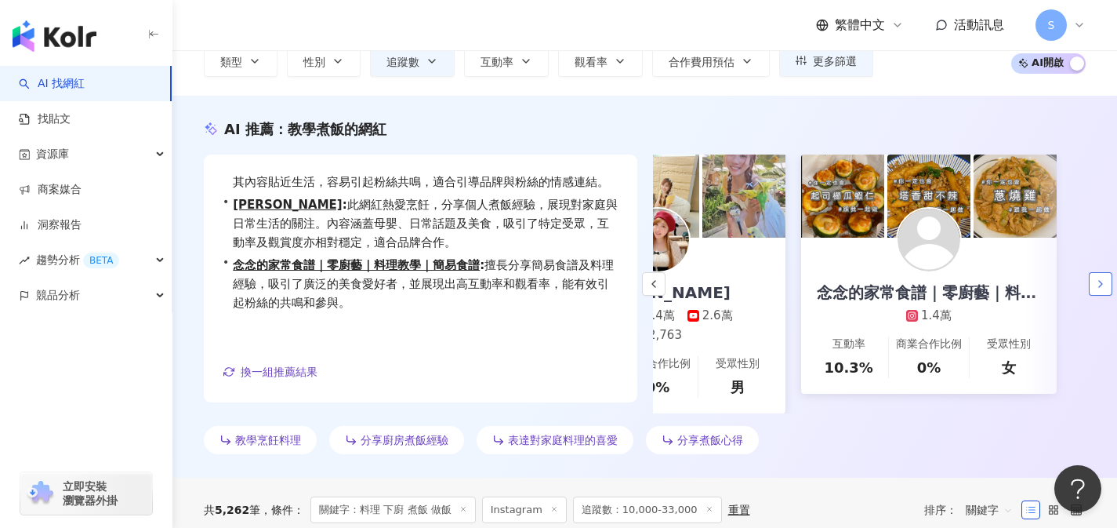
scroll to position [0, 397]
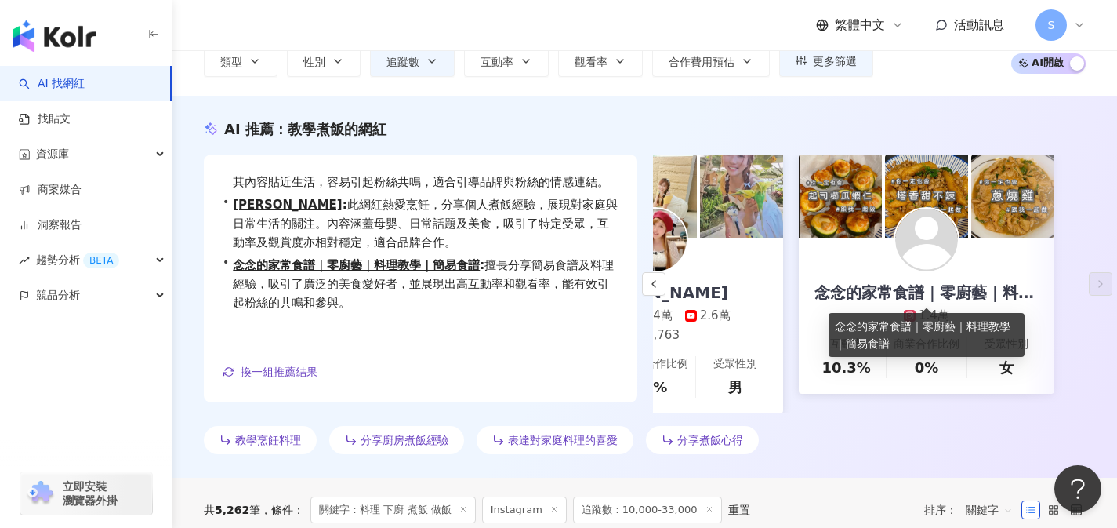
click at [927, 296] on div "念念的家常食譜｜零廚藝｜料理教學｜簡易食譜" at bounding box center [927, 293] width 256 height 22
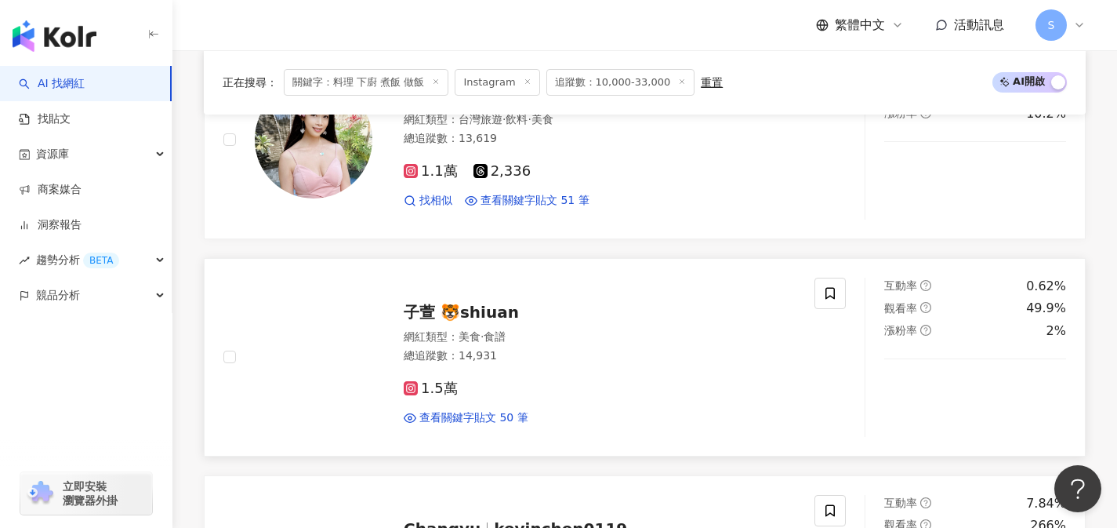
scroll to position [1266, 0]
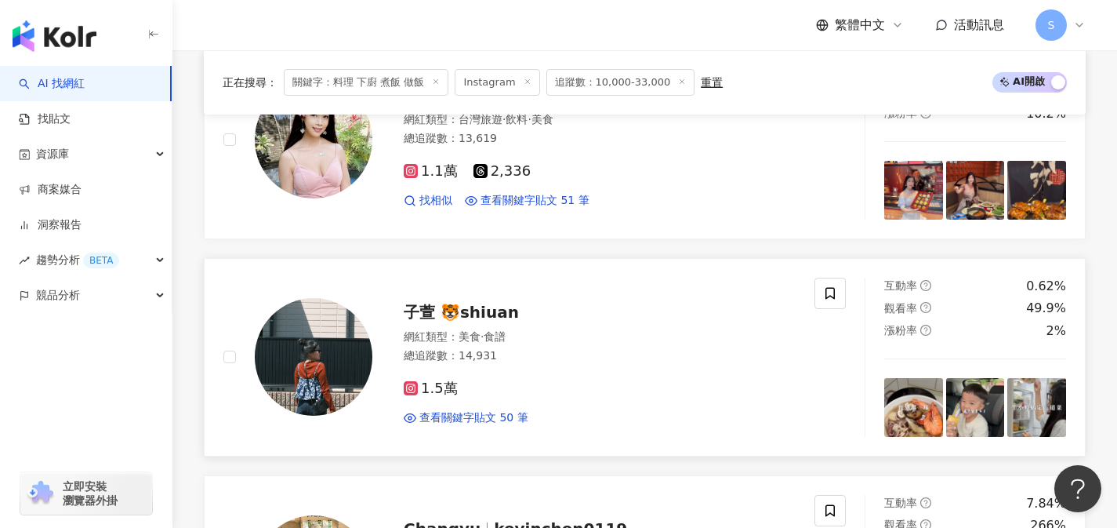
click at [519, 369] on div "1.5萬 查看關鍵字貼文 50 筆" at bounding box center [600, 397] width 392 height 58
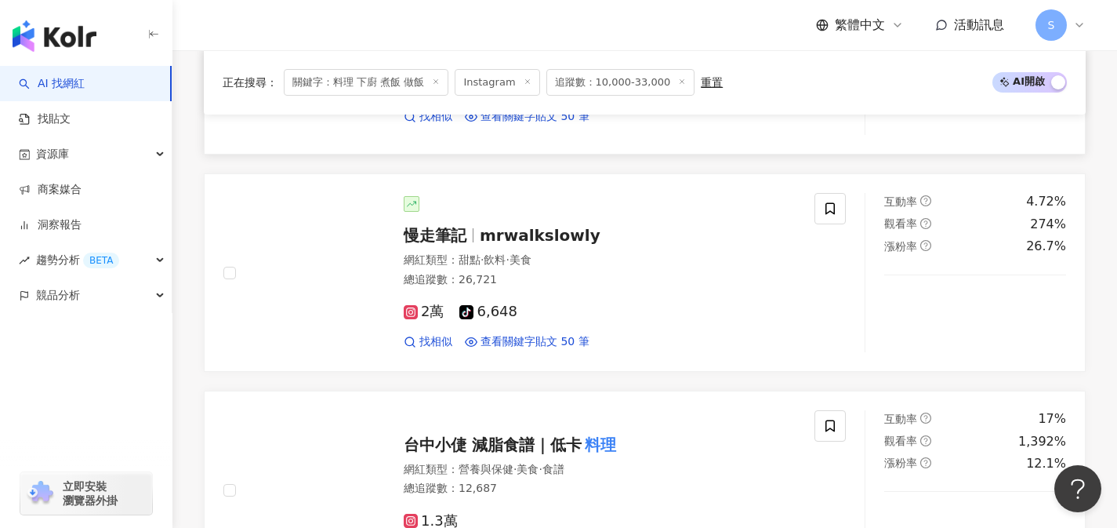
scroll to position [1996, 0]
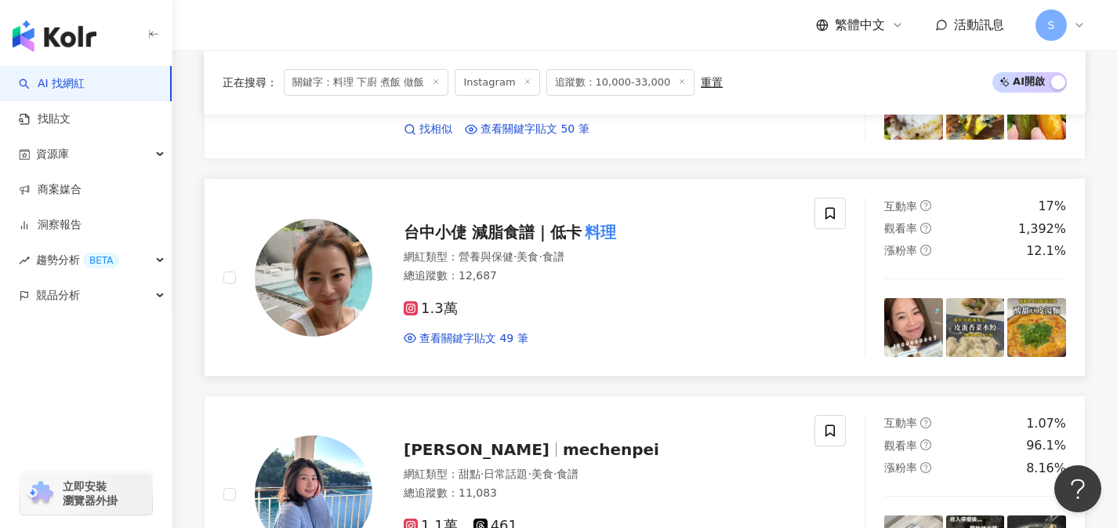
click at [519, 288] on div "1.3萬 查看關鍵字貼文 49 筆" at bounding box center [600, 317] width 392 height 58
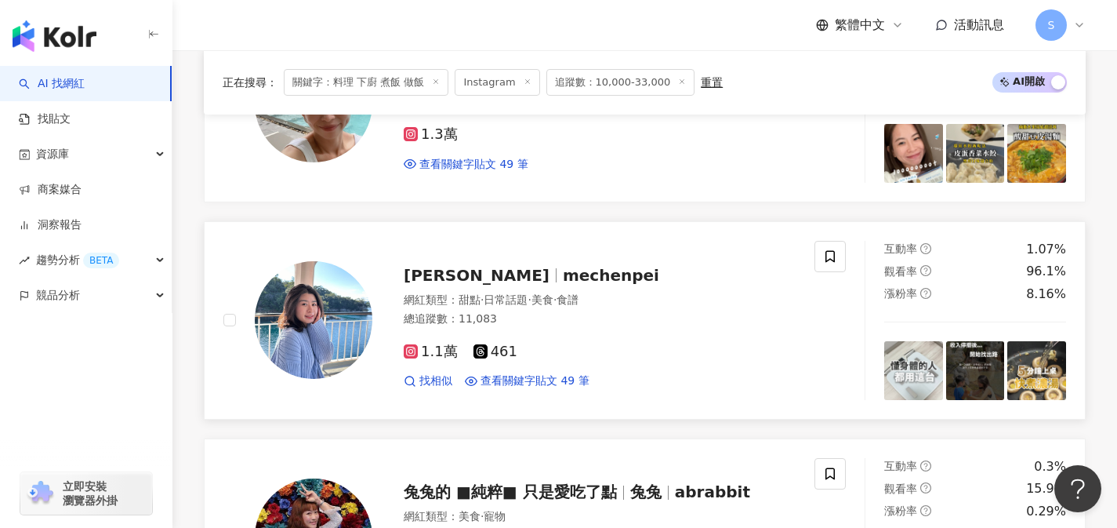
scroll to position [2172, 0]
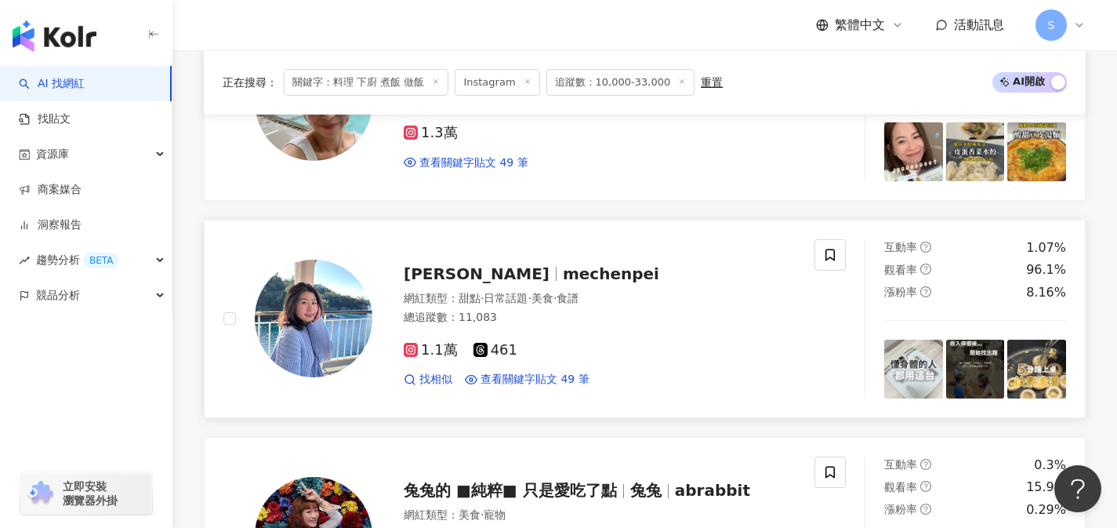
click at [587, 311] on div "總追蹤數 ： 11,083" at bounding box center [600, 318] width 392 height 16
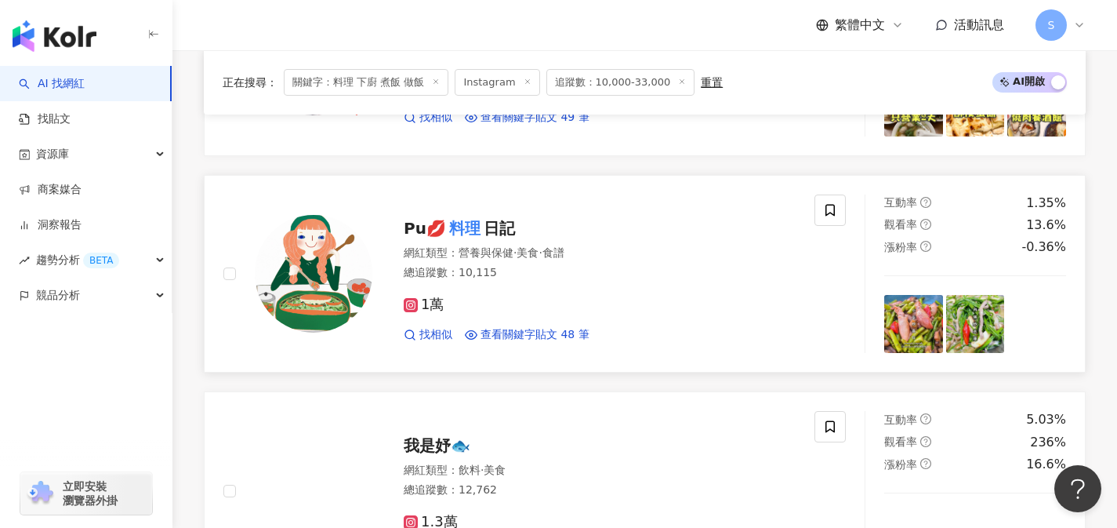
scroll to position [2654, 0]
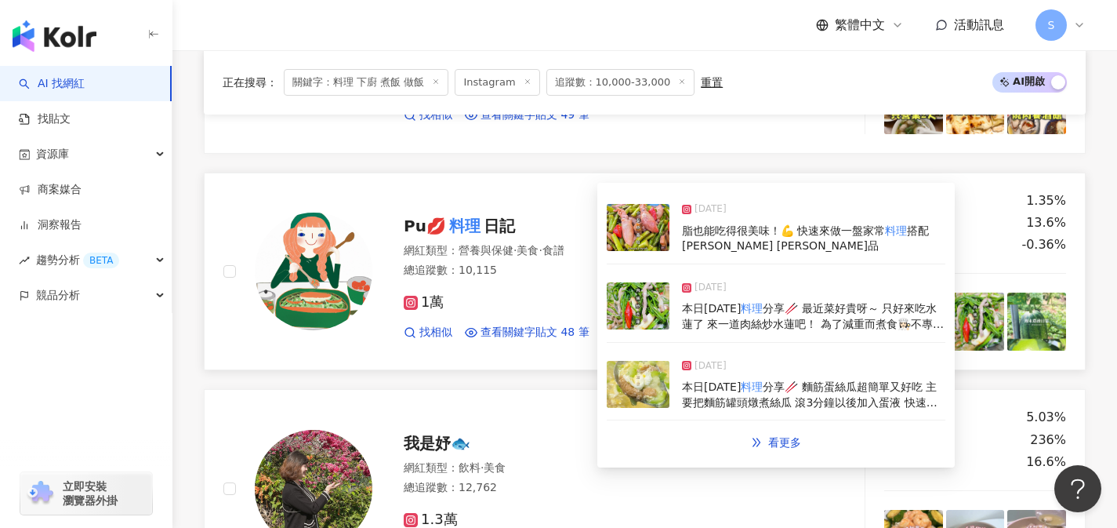
click at [556, 285] on div "1萬 找相似 查看關鍵字貼文 48 筆" at bounding box center [600, 311] width 392 height 58
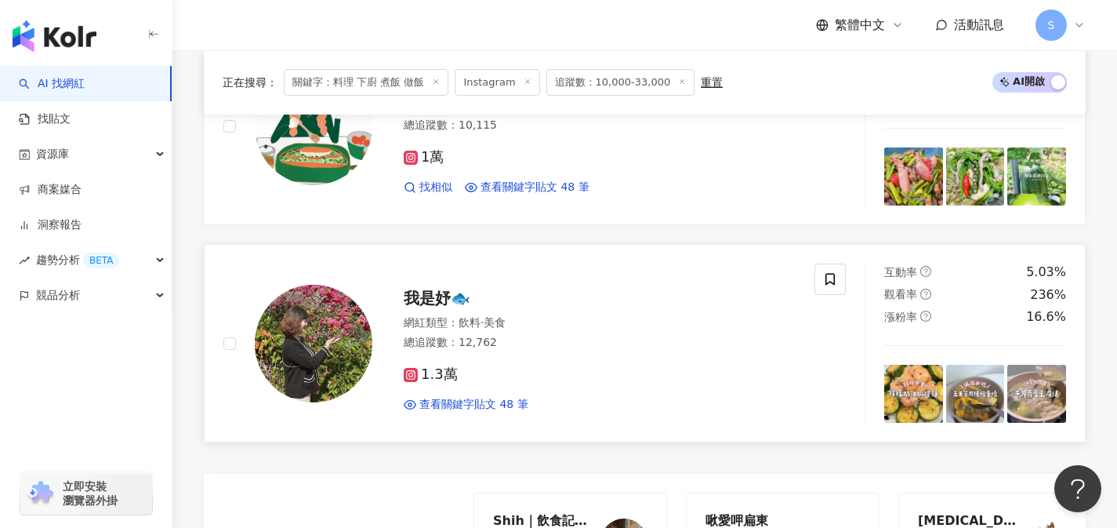
scroll to position [2799, 0]
click at [498, 366] on div "1.3萬" at bounding box center [600, 373] width 392 height 17
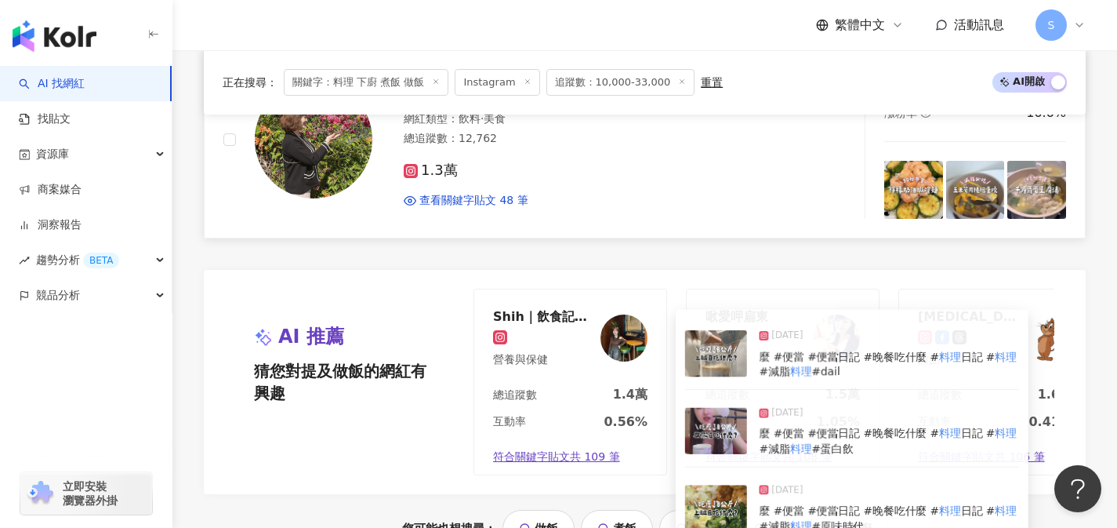
scroll to position [2910, 0]
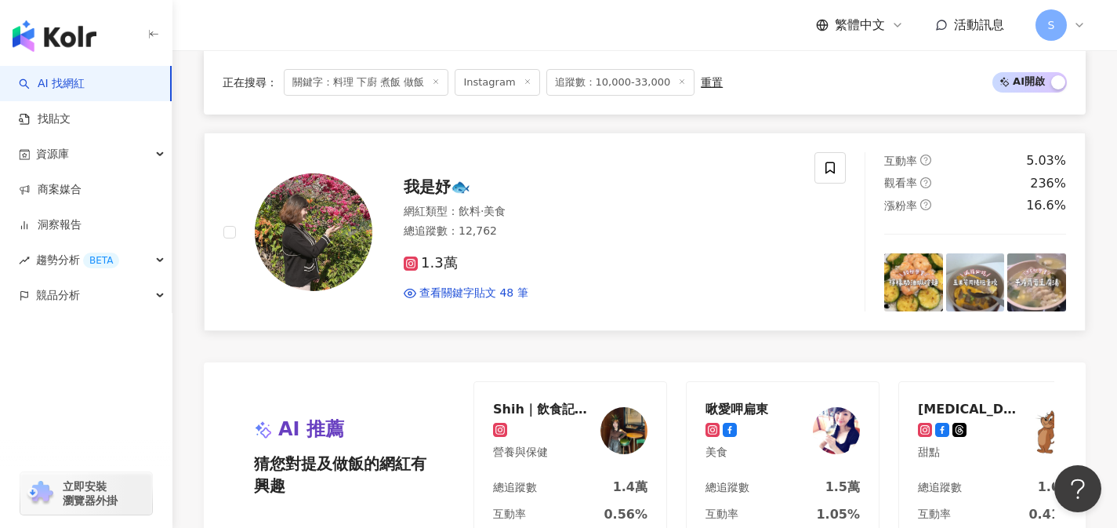
click at [461, 183] on span "我是妤🐟" at bounding box center [437, 186] width 67 height 19
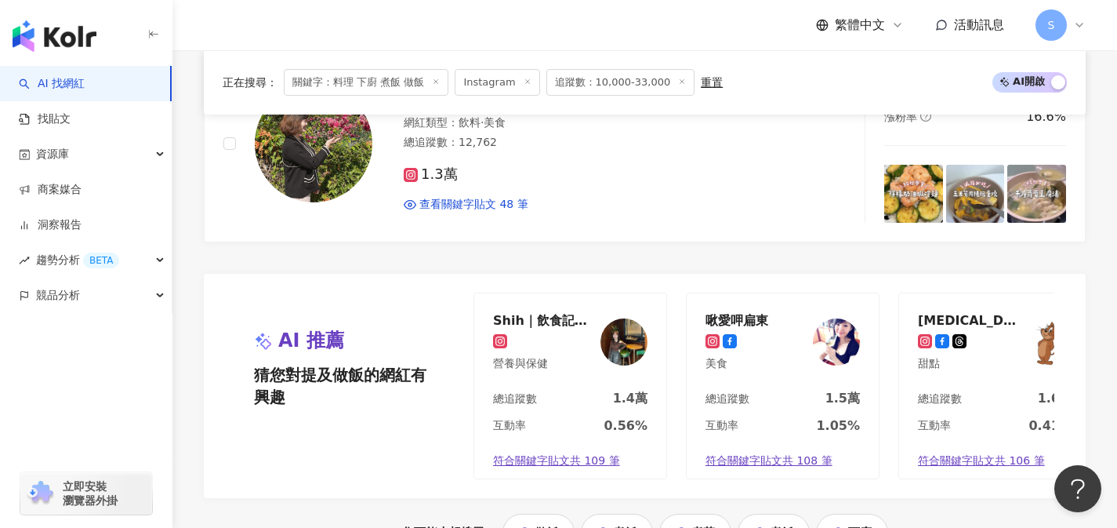
scroll to position [3246, 0]
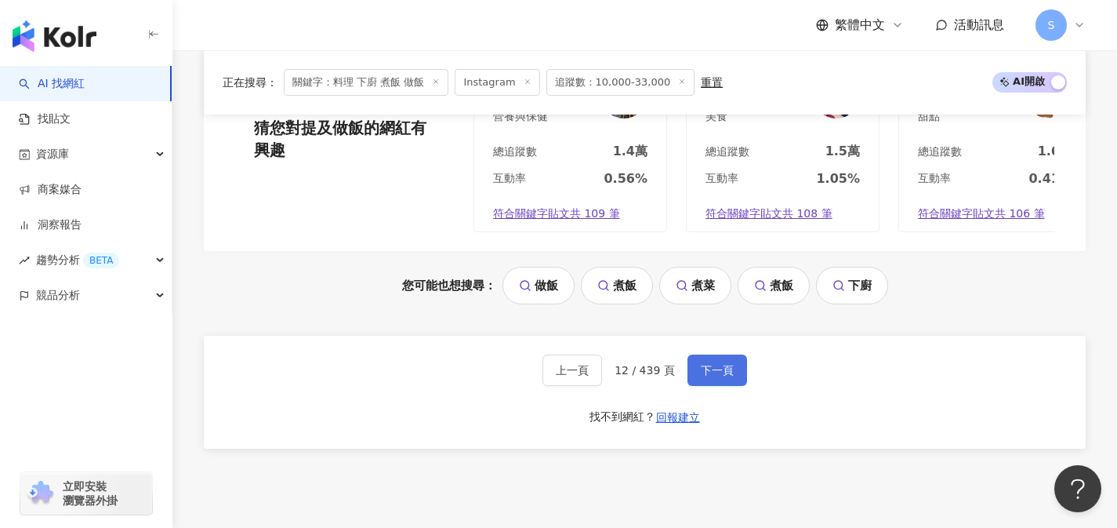
click at [698, 377] on button "下一頁" at bounding box center [718, 369] width 60 height 31
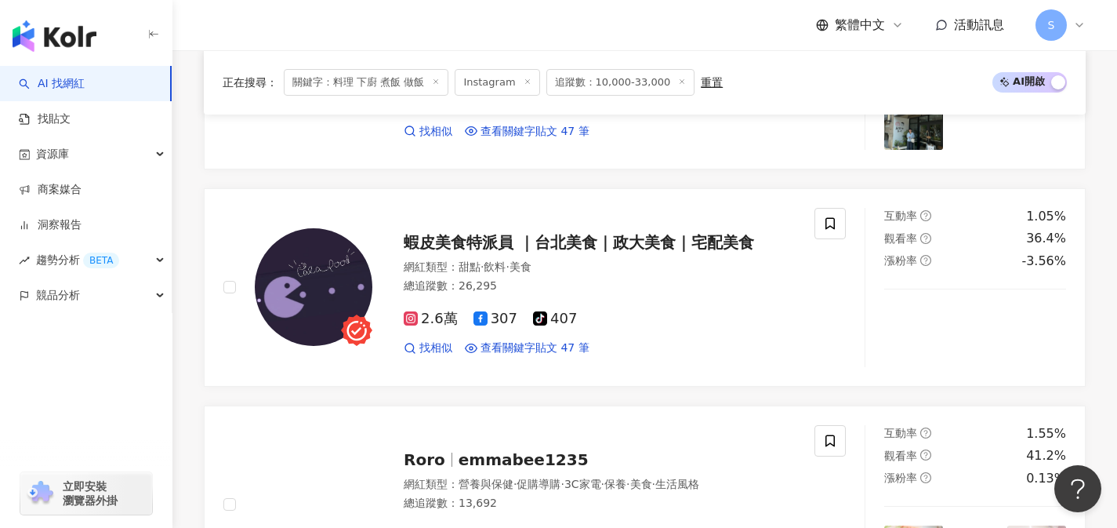
scroll to position [1246, 0]
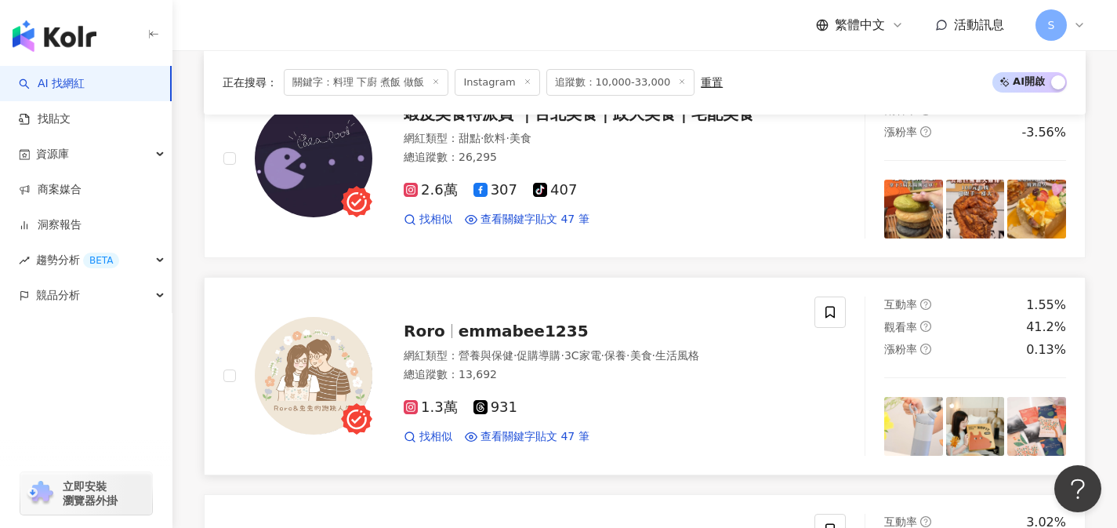
click at [550, 405] on div "1.3萬 931" at bounding box center [600, 407] width 392 height 17
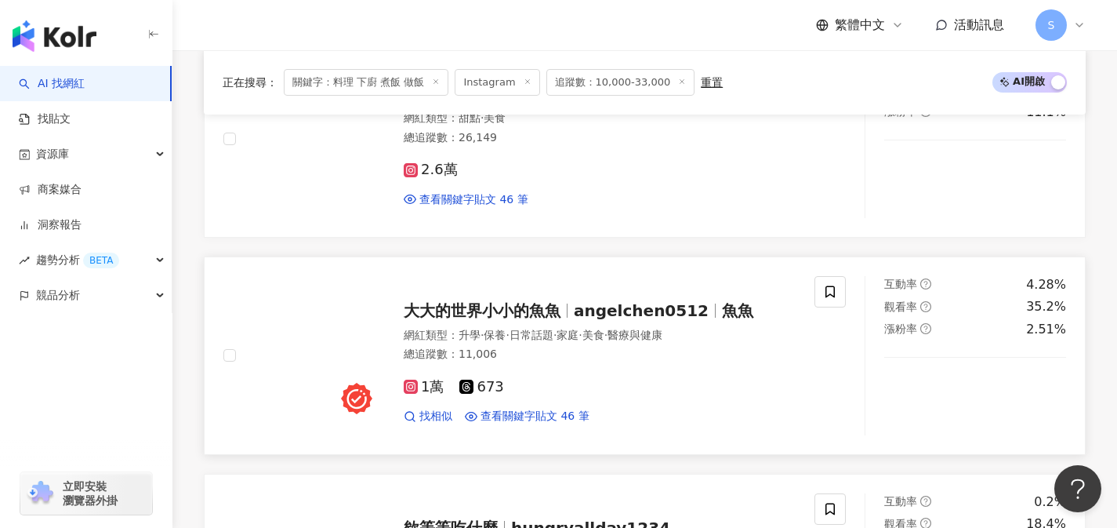
scroll to position [2199, 0]
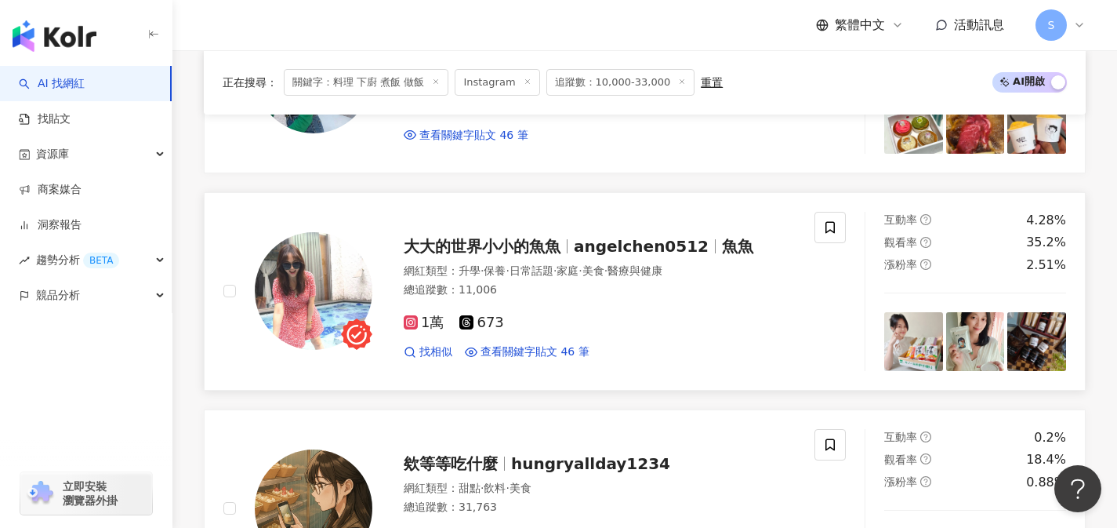
click at [548, 314] on div "1萬 673" at bounding box center [600, 322] width 392 height 17
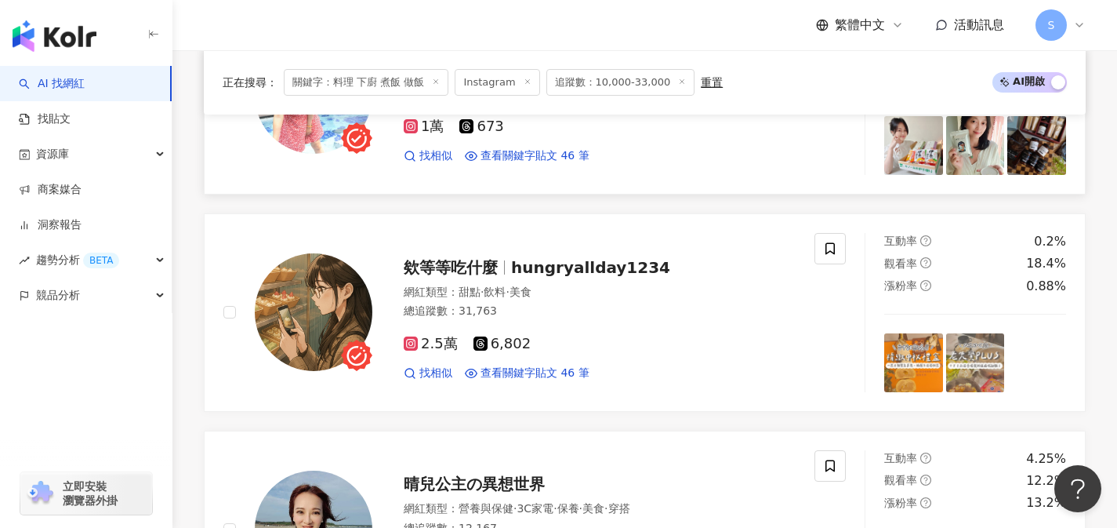
scroll to position [2474, 0]
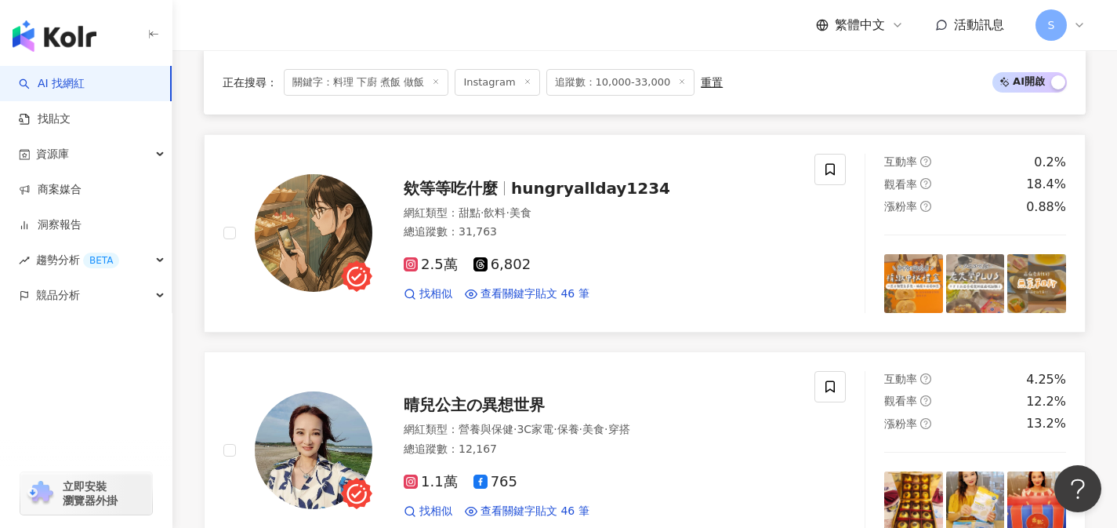
click at [593, 256] on div "2.5萬 6,802" at bounding box center [600, 264] width 392 height 17
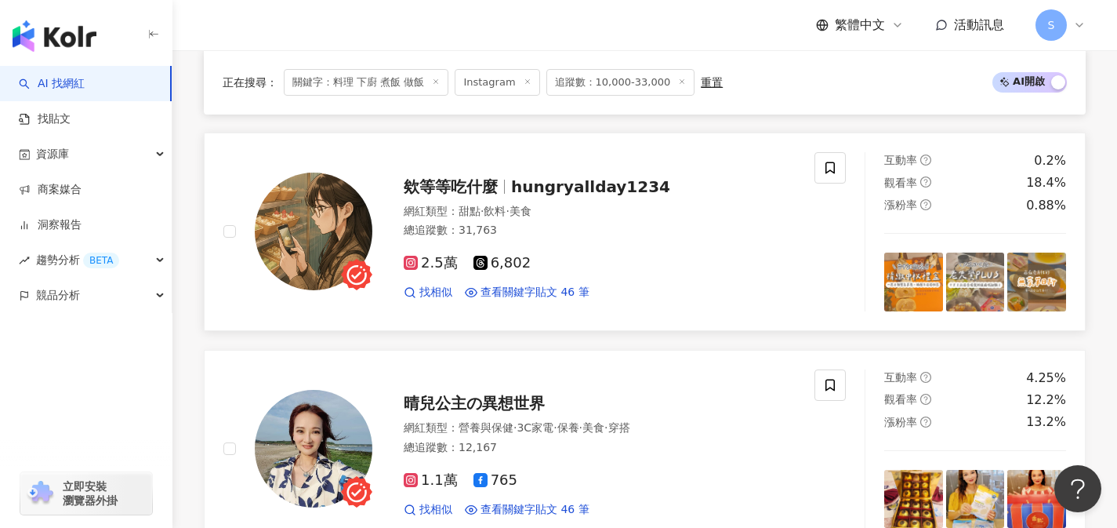
scroll to position [2915, 0]
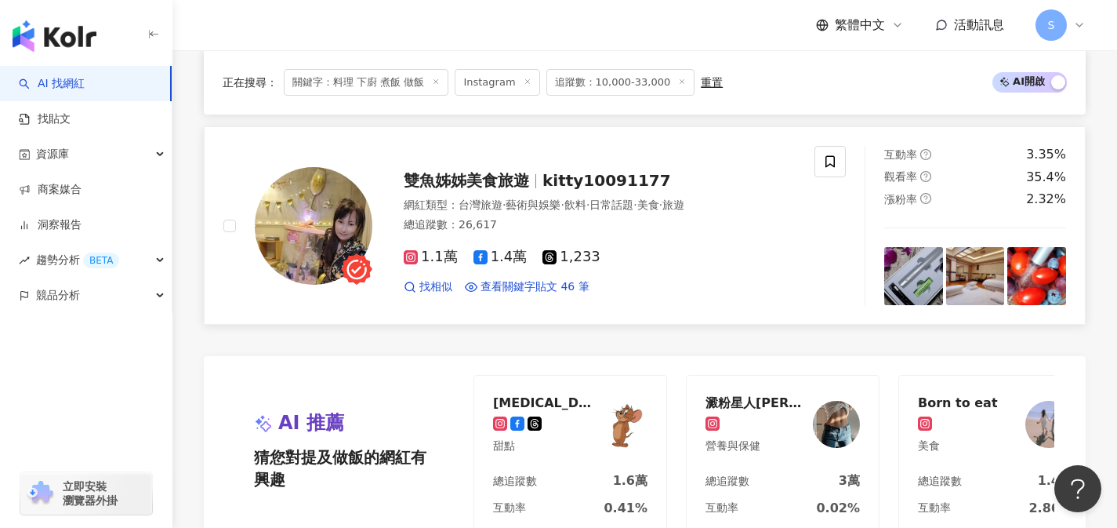
click at [557, 227] on div "網紅類型 ： 台灣旅遊 · 藝術與娛樂 · 飲料 · 日常話題 · 美食 · 旅遊 總追蹤數 ： 26,617" at bounding box center [600, 217] width 392 height 38
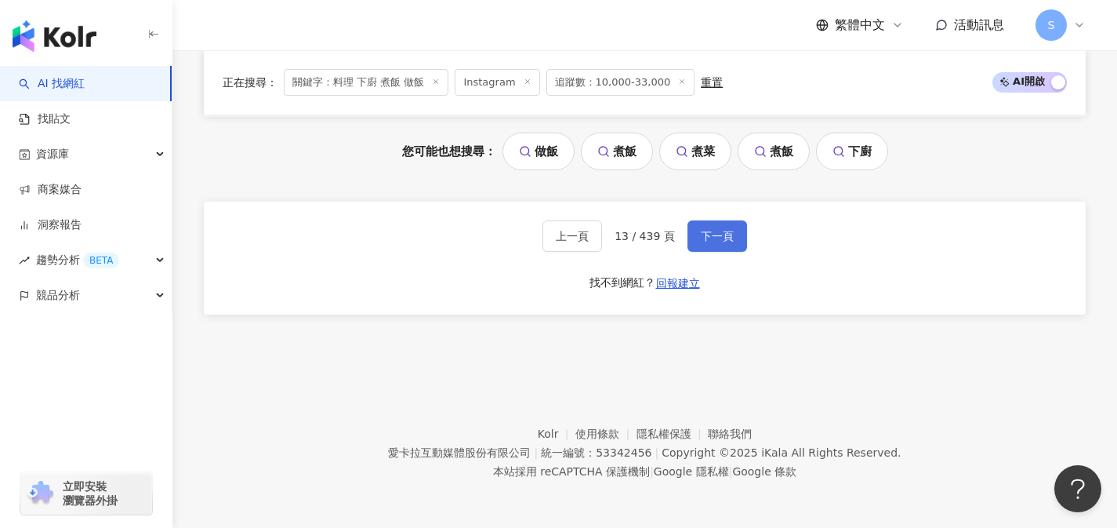
click at [714, 231] on span "下一頁" at bounding box center [717, 236] width 33 height 13
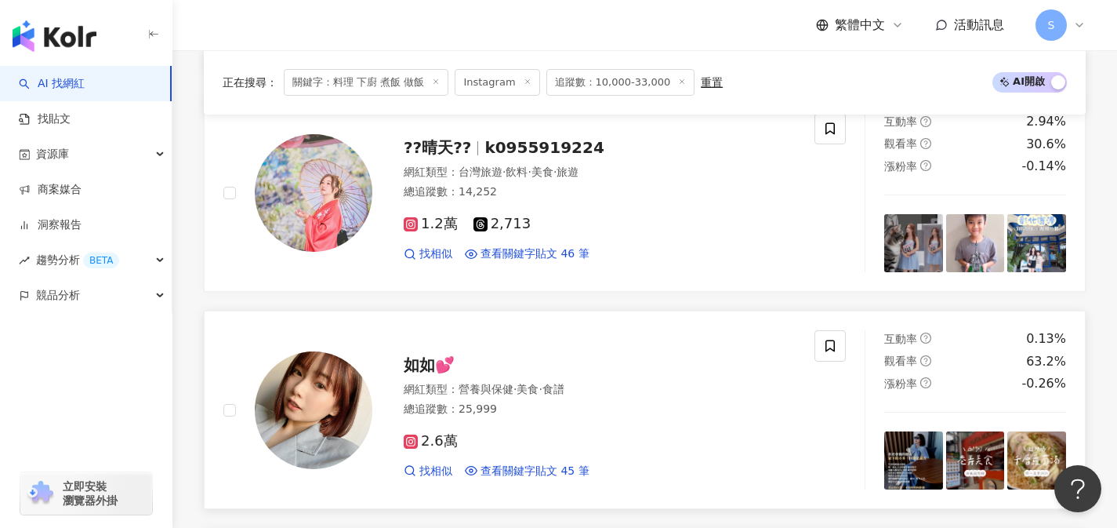
scroll to position [809, 0]
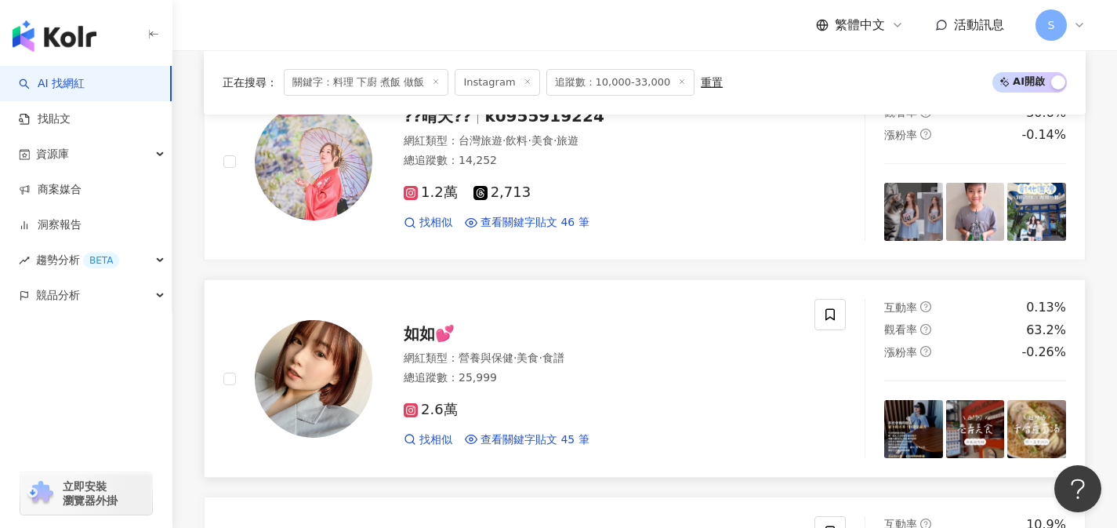
click at [589, 404] on div "2.6萬" at bounding box center [600, 409] width 392 height 17
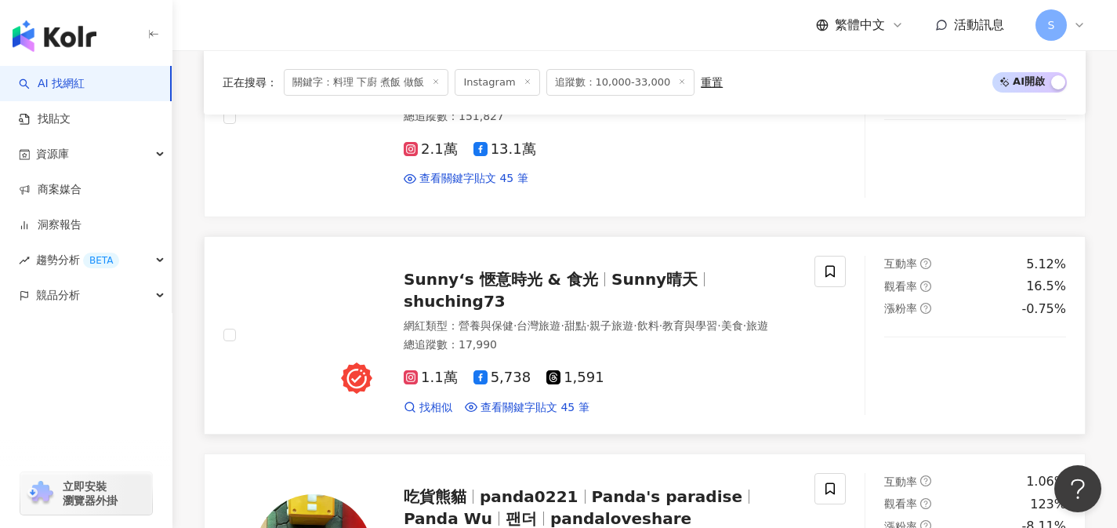
scroll to position [1299, 0]
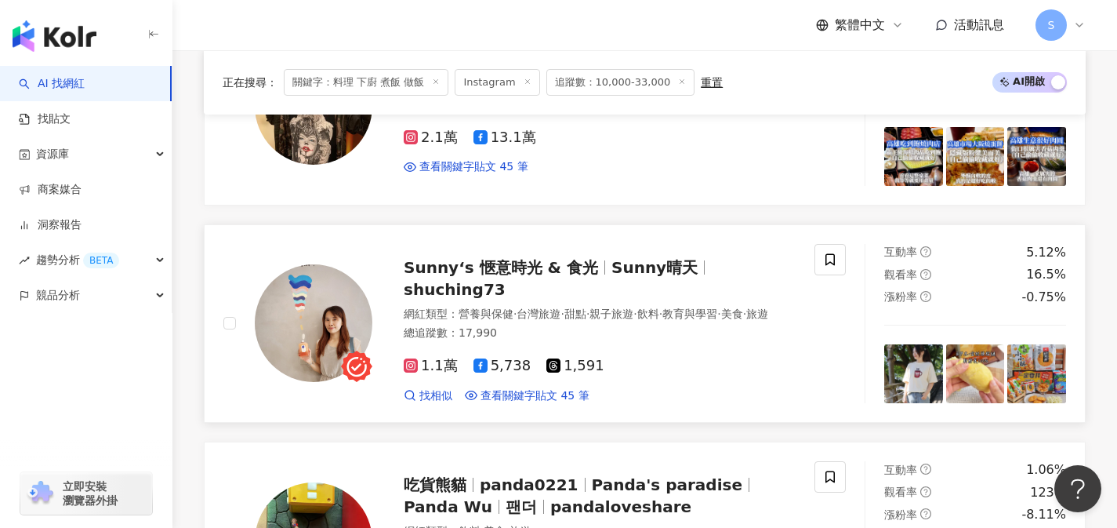
click at [572, 313] on div "網紅類型 ： 營養與保健 · 台灣旅遊 · 甜點 · 親子旅遊 · 飲料 · 教育與學習 · 美食 · 旅遊 總追蹤數 ： 17,990" at bounding box center [600, 326] width 392 height 38
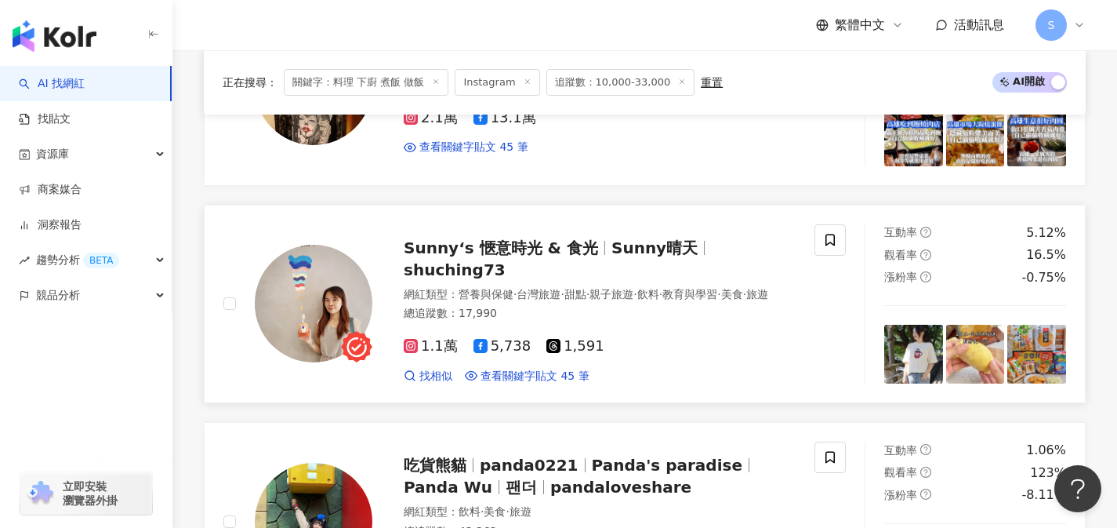
scroll to position [1331, 0]
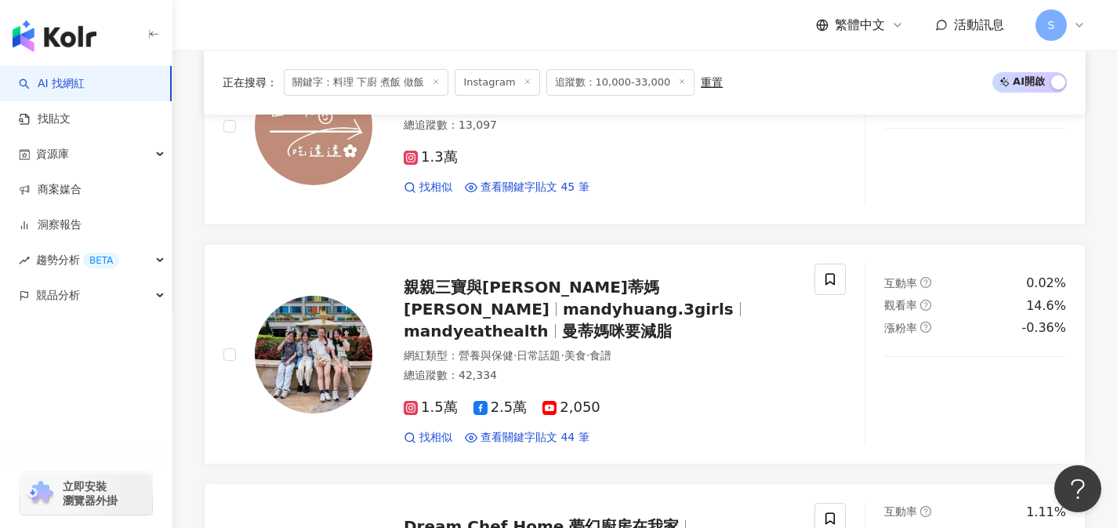
scroll to position [2003, 0]
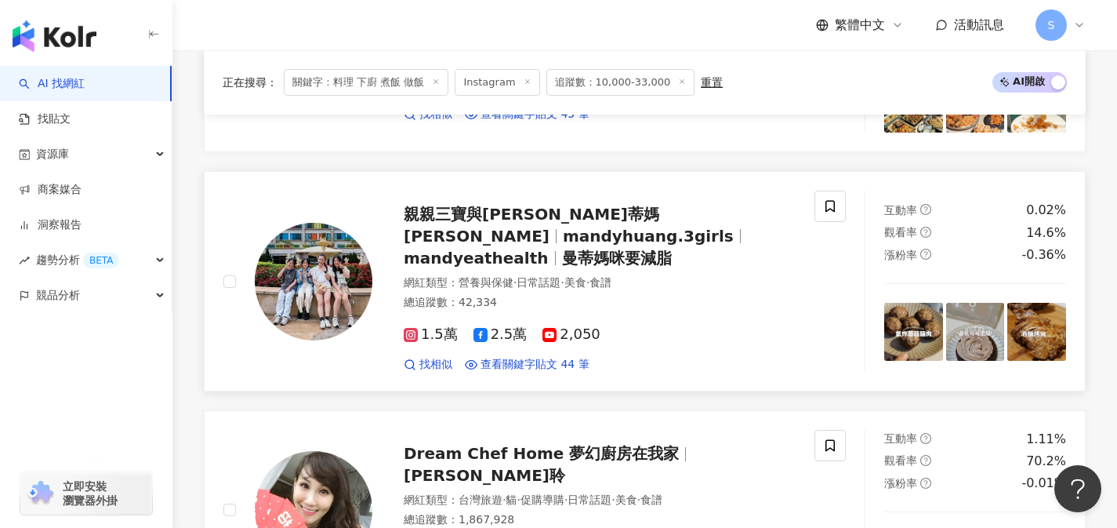
click at [561, 284] on div "網紅類型 ： 營養與保健 · 日常話題 · 美食 · 食譜 總追蹤數 ： 42,334" at bounding box center [600, 294] width 392 height 38
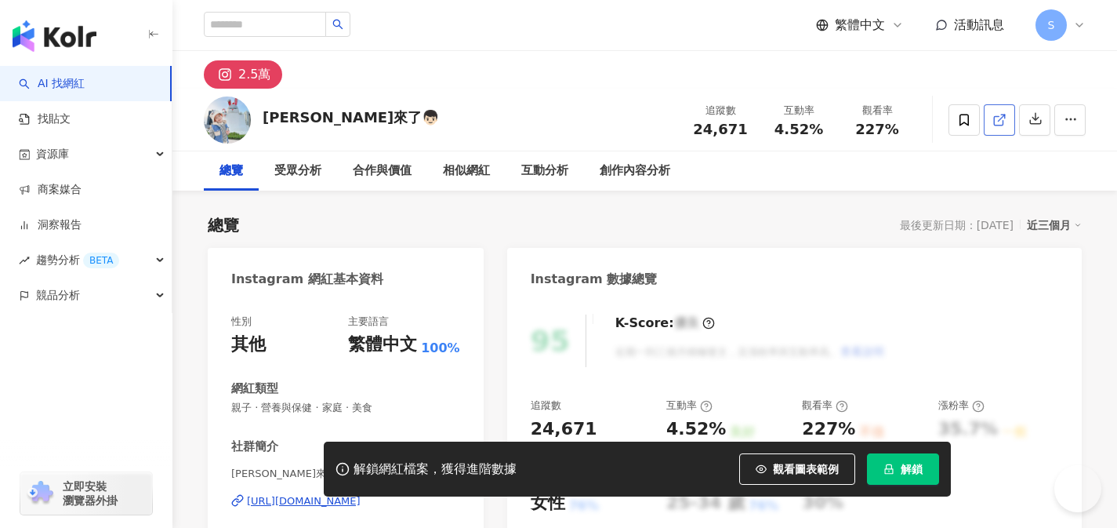
click at [987, 128] on link at bounding box center [999, 119] width 31 height 31
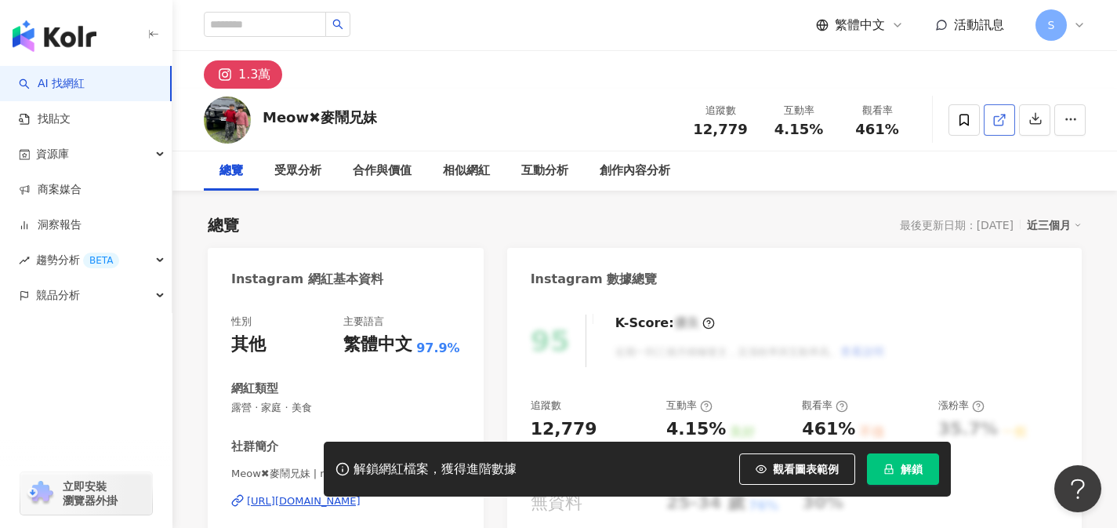
click at [996, 128] on link at bounding box center [999, 119] width 31 height 31
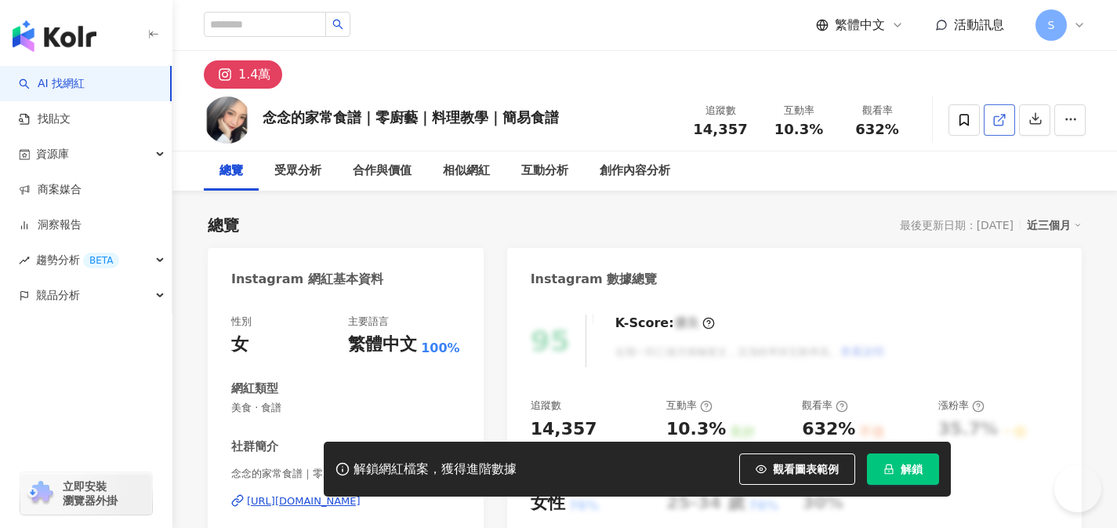
click at [1001, 118] on line at bounding box center [1002, 117] width 6 height 6
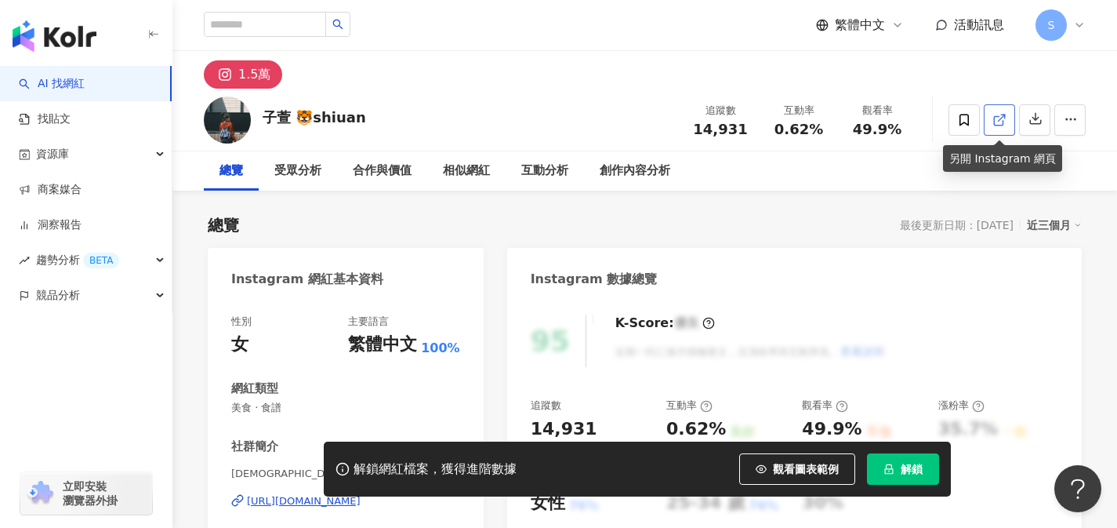
click at [990, 125] on link at bounding box center [999, 119] width 31 height 31
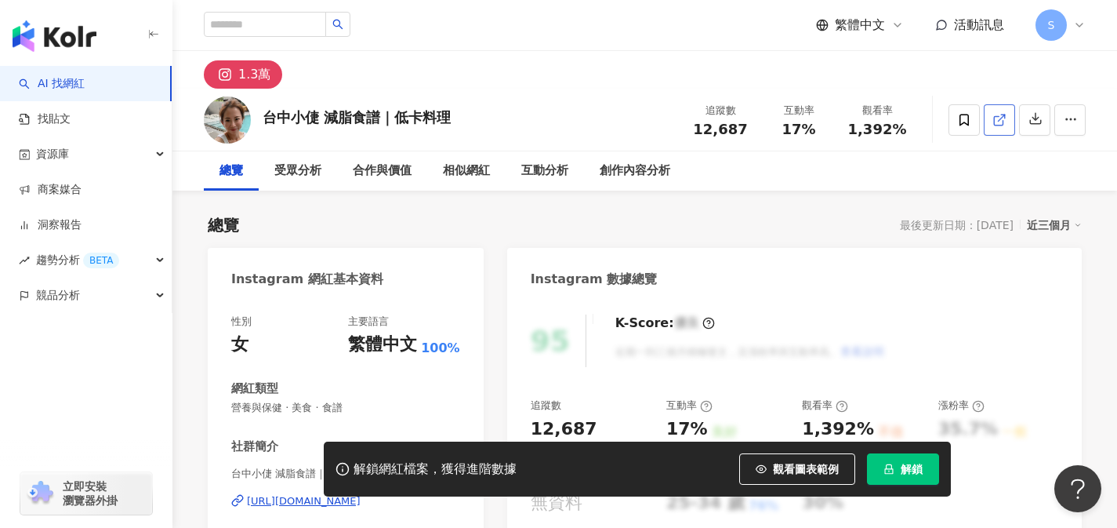
click at [994, 118] on icon at bounding box center [998, 120] width 9 height 9
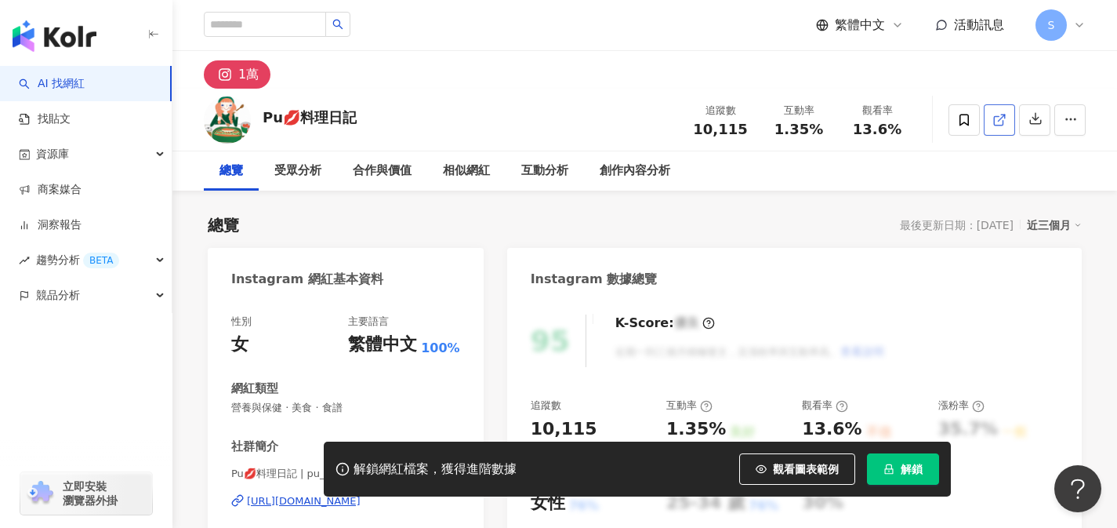
click at [1001, 127] on span at bounding box center [1000, 119] width 14 height 16
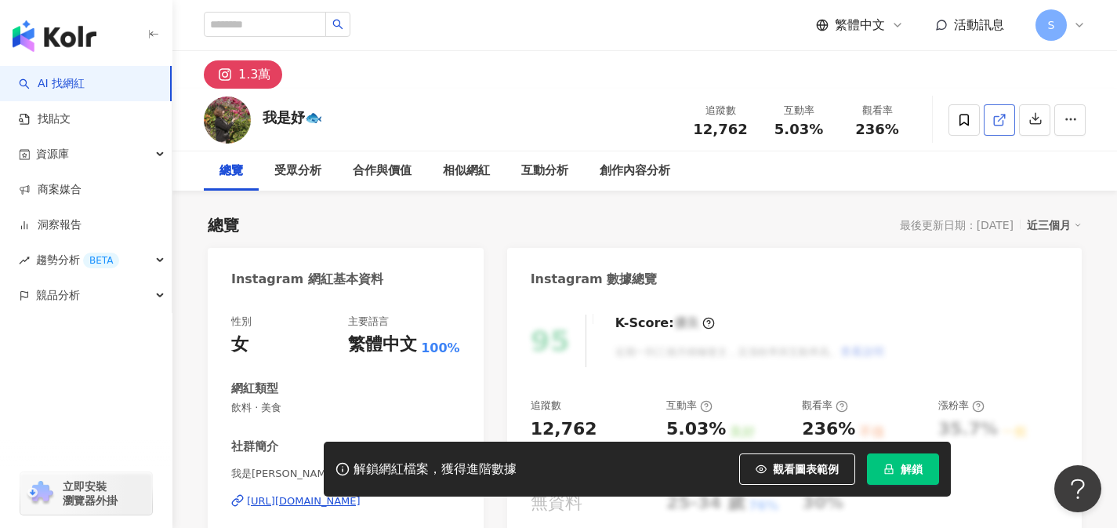
click at [1003, 132] on link at bounding box center [999, 119] width 31 height 31
click at [1010, 118] on link at bounding box center [999, 119] width 31 height 31
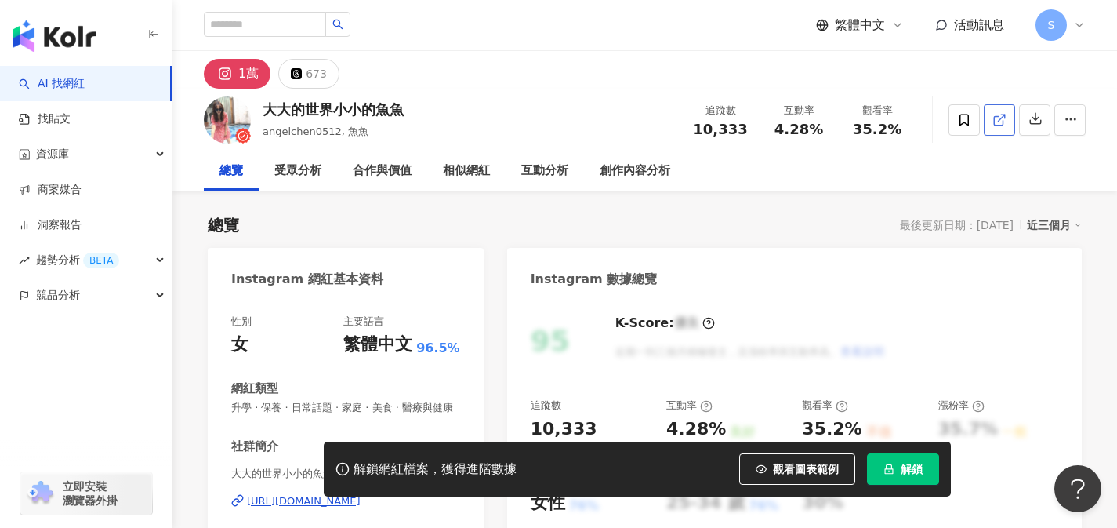
click at [993, 117] on icon at bounding box center [1000, 120] width 14 height 14
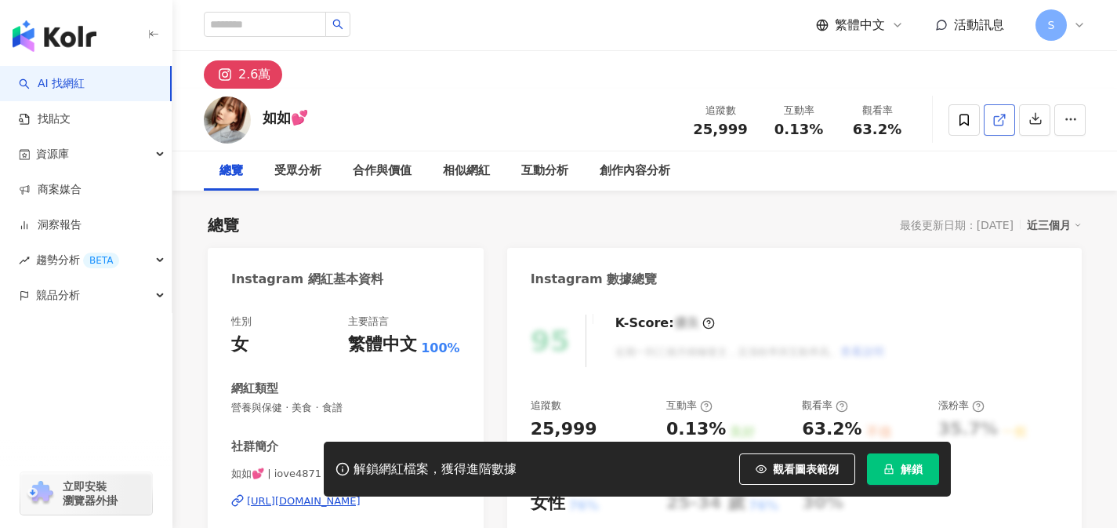
click at [1005, 127] on span at bounding box center [1000, 119] width 14 height 16
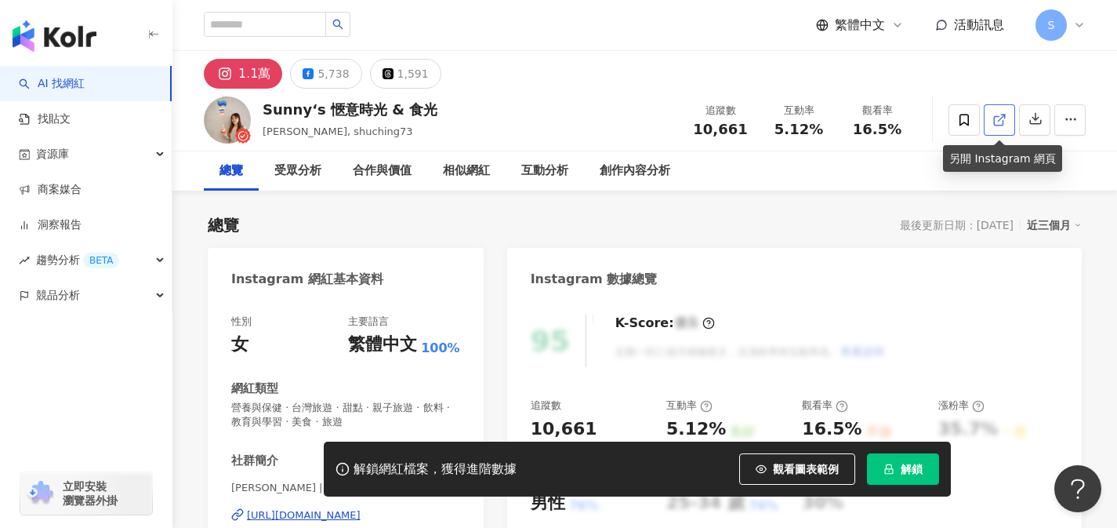
click at [999, 126] on span at bounding box center [1000, 119] width 14 height 16
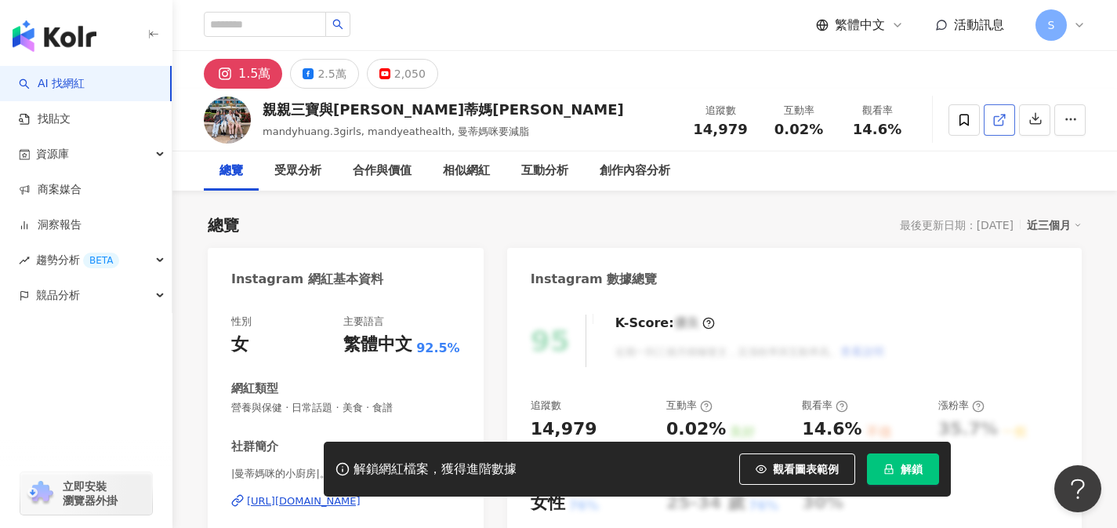
click at [989, 123] on link at bounding box center [999, 119] width 31 height 31
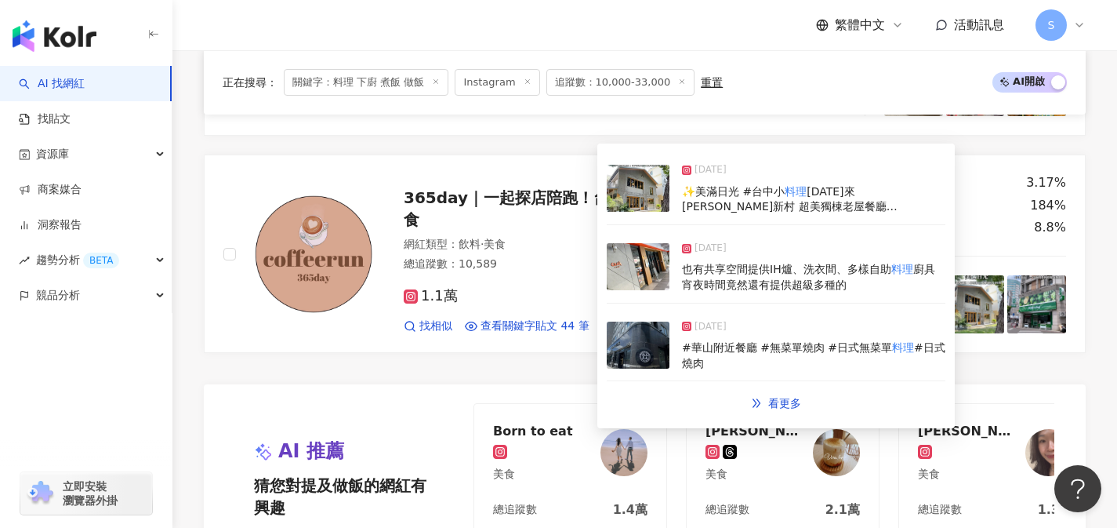
scroll to position [3385, 0]
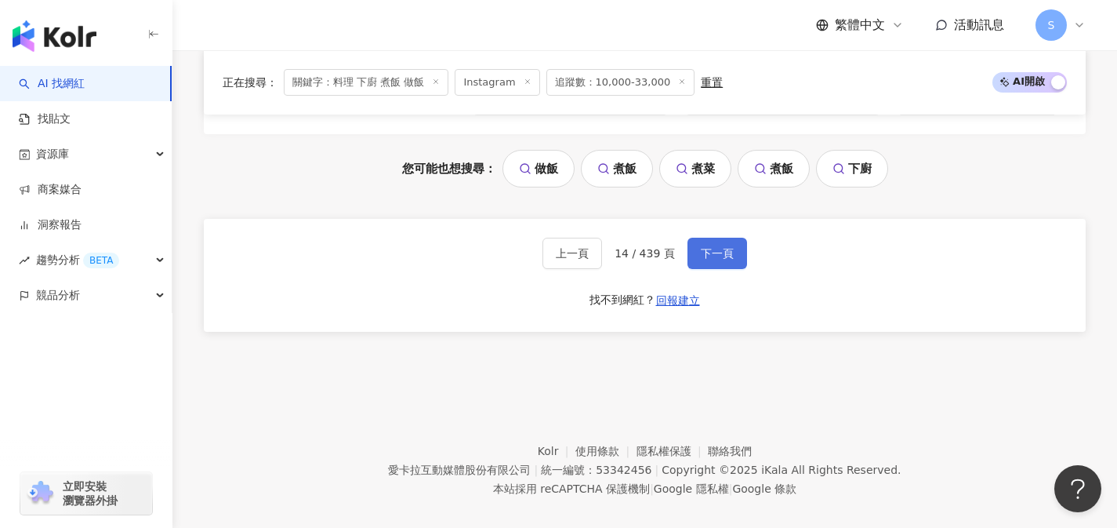
click at [729, 247] on span "下一頁" at bounding box center [717, 253] width 33 height 13
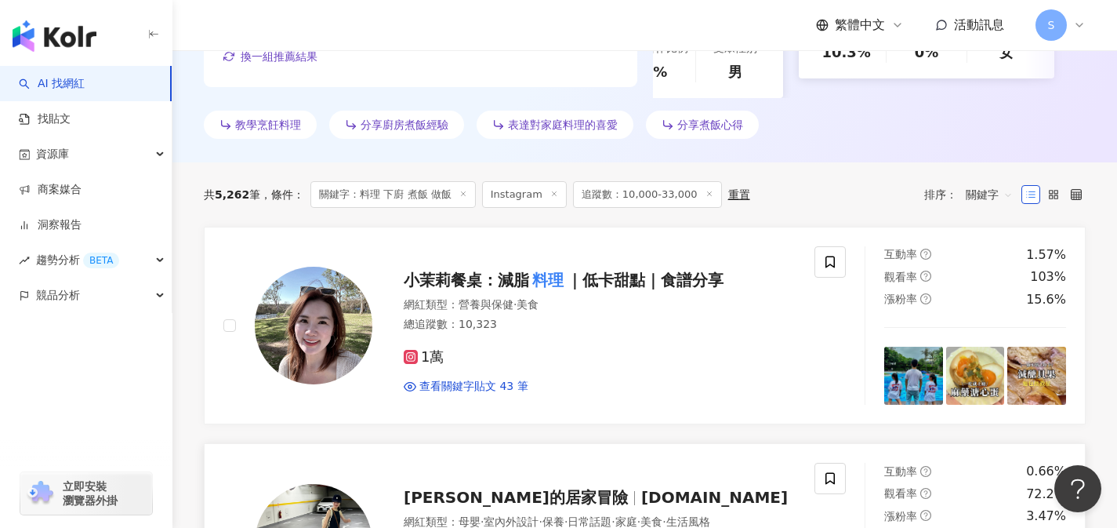
scroll to position [513, 0]
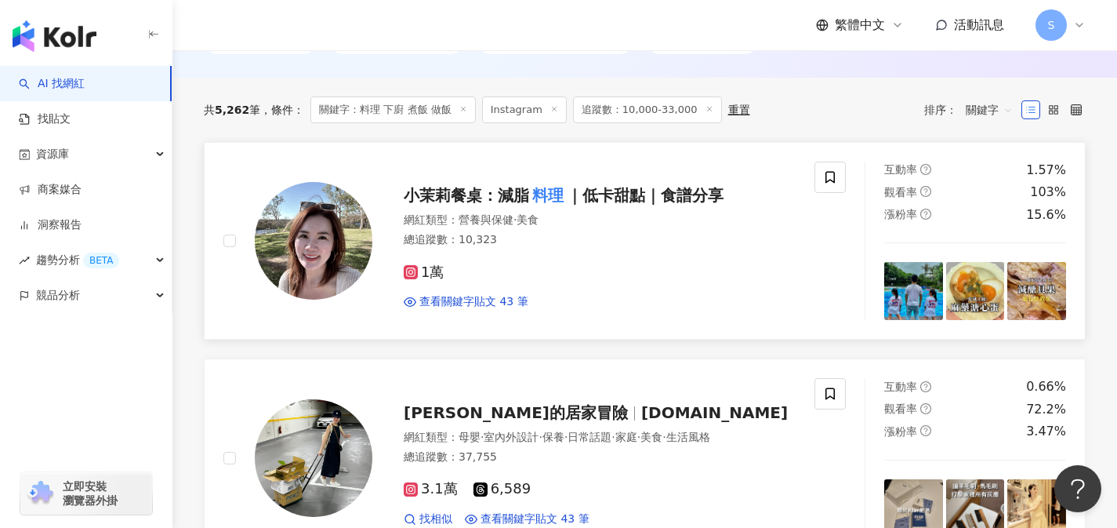
click at [500, 275] on div "1萬 查看關鍵字貼文 43 筆" at bounding box center [600, 281] width 392 height 58
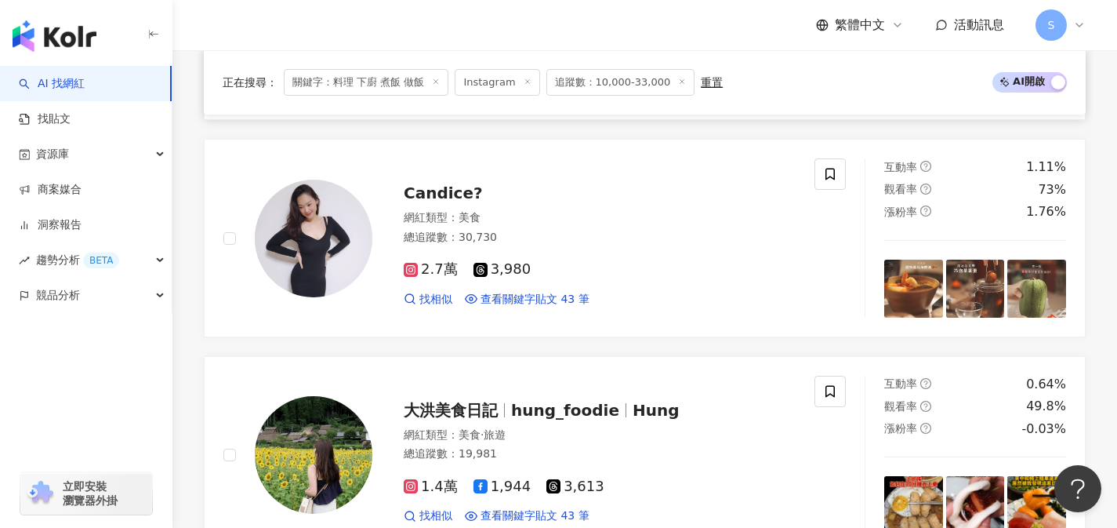
scroll to position [1146, 0]
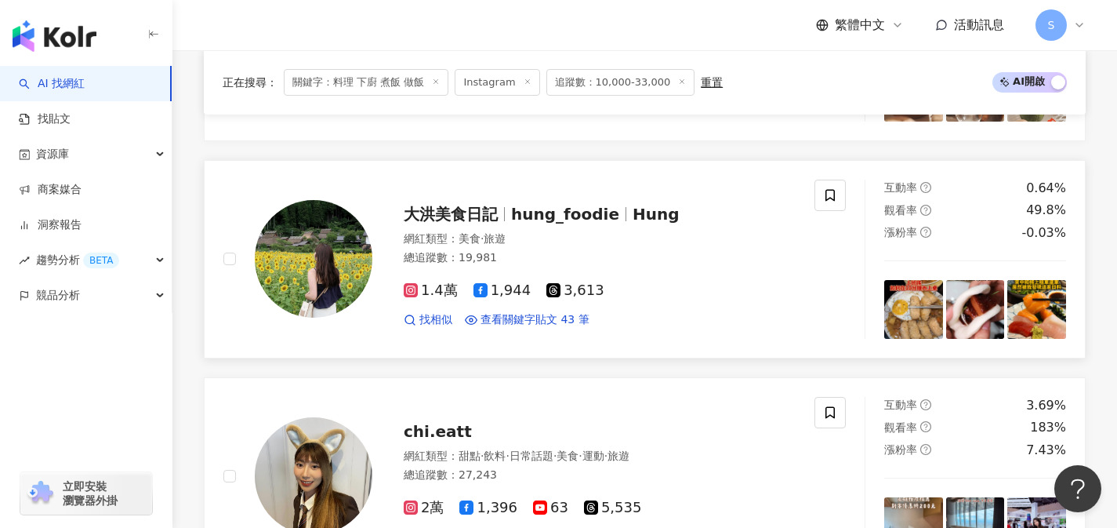
click at [539, 250] on div "總追蹤數 ： 19,981" at bounding box center [600, 258] width 392 height 16
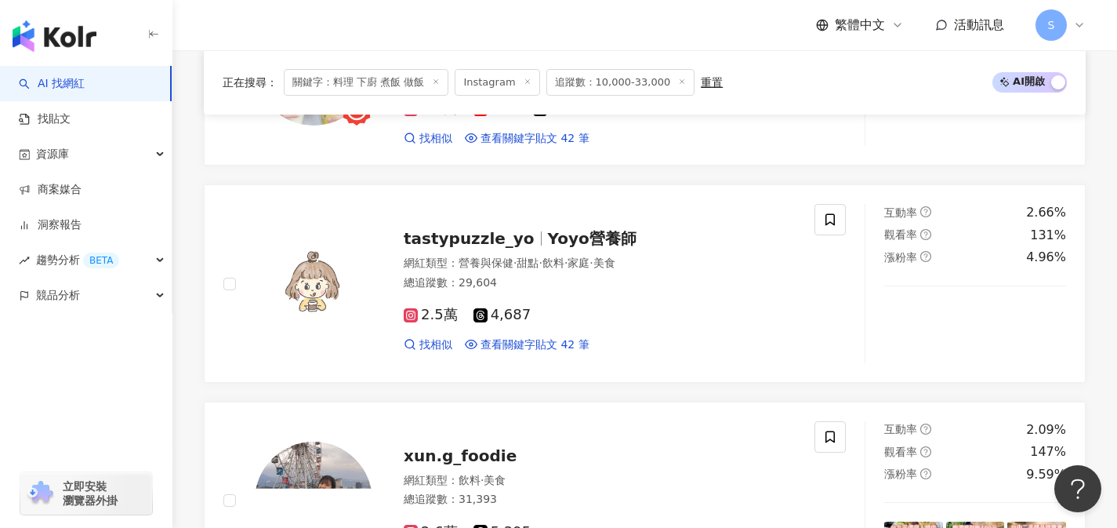
scroll to position [2424, 0]
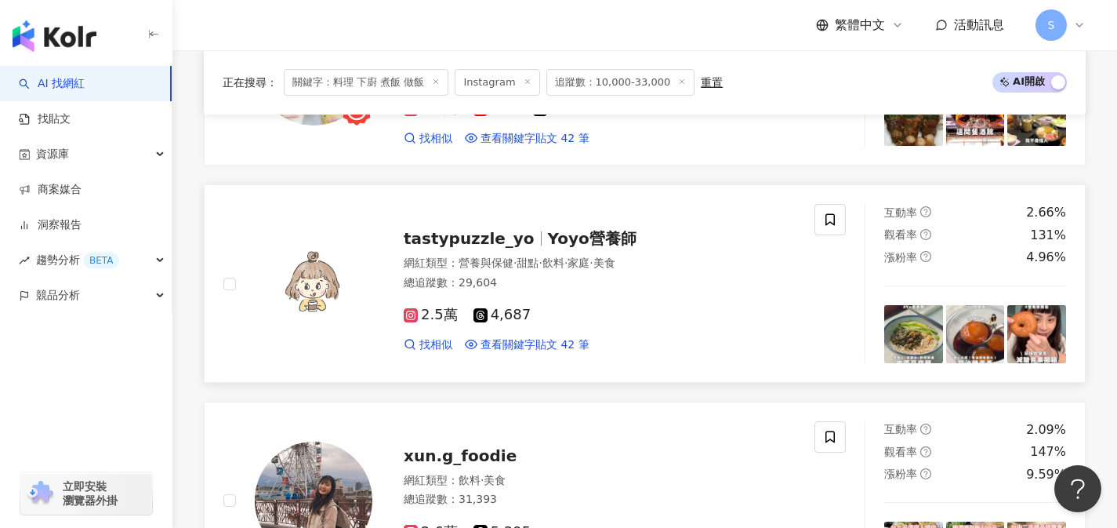
click at [576, 308] on div "2.5萬 4,687" at bounding box center [600, 315] width 392 height 17
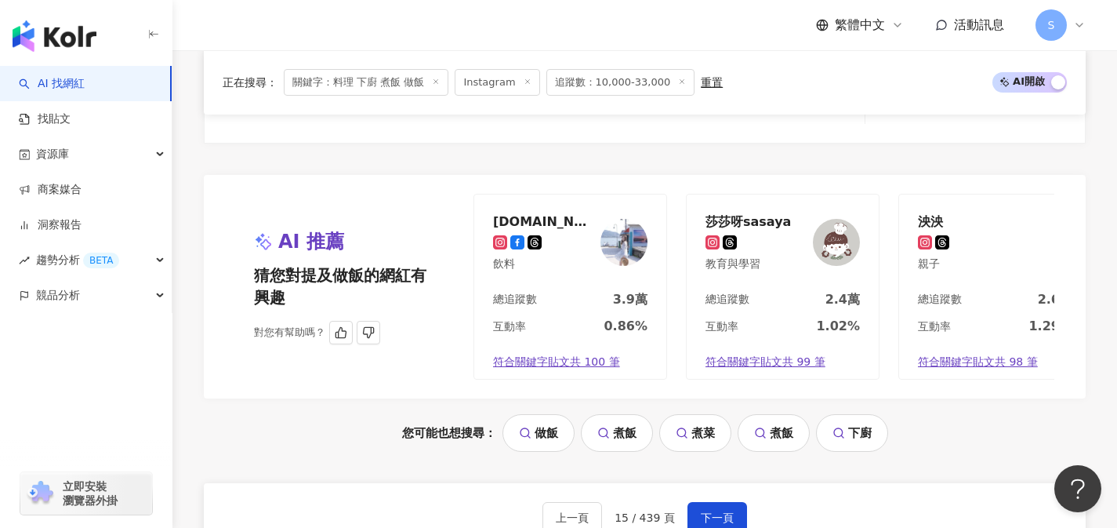
scroll to position [3109, 0]
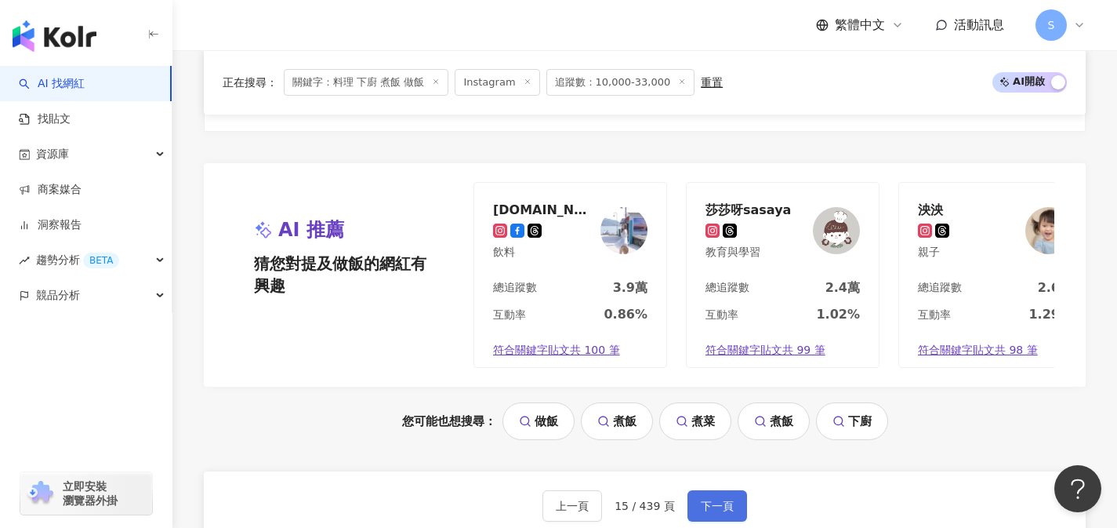
click at [726, 506] on span "下一頁" at bounding box center [717, 506] width 33 height 13
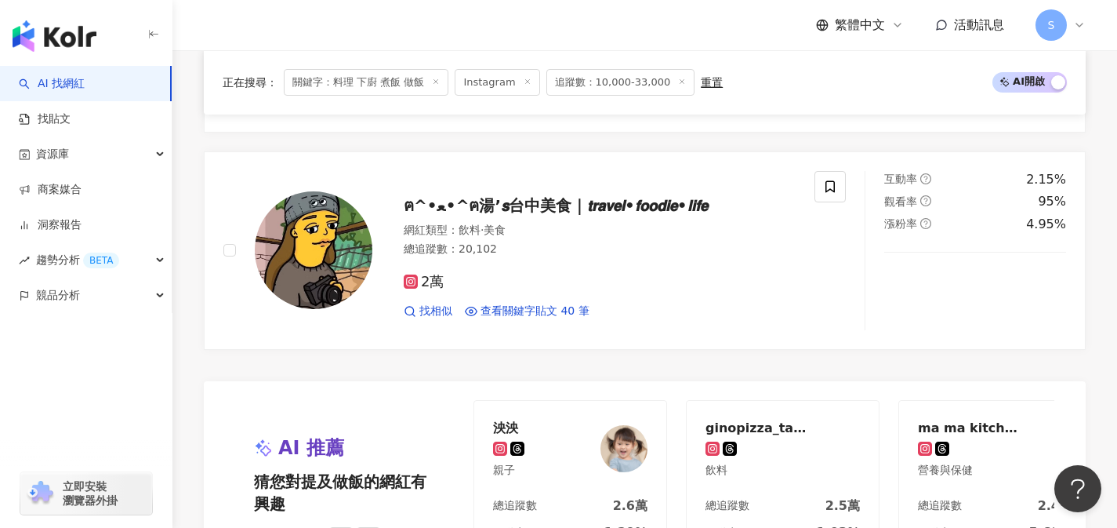
scroll to position [3036, 0]
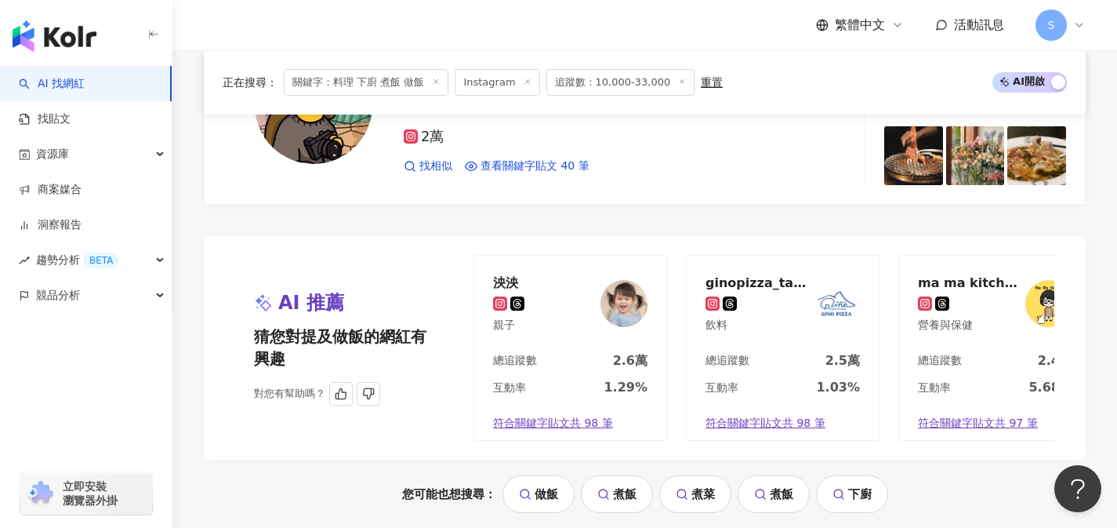
click at [982, 335] on div "ma ma kitchen自煮練習.健康飲食 營養與保健" at bounding box center [995, 304] width 192 height 96
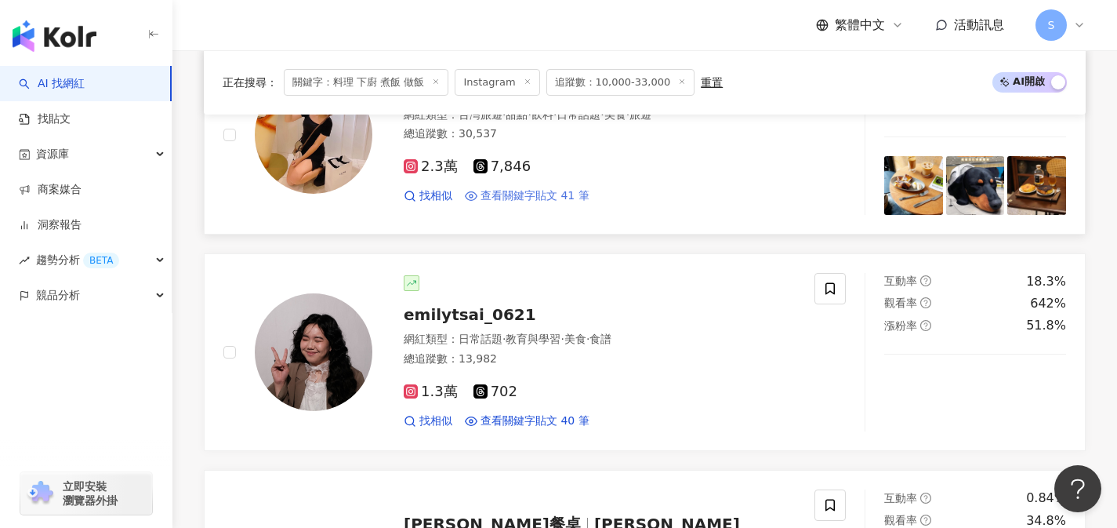
scroll to position [1522, 0]
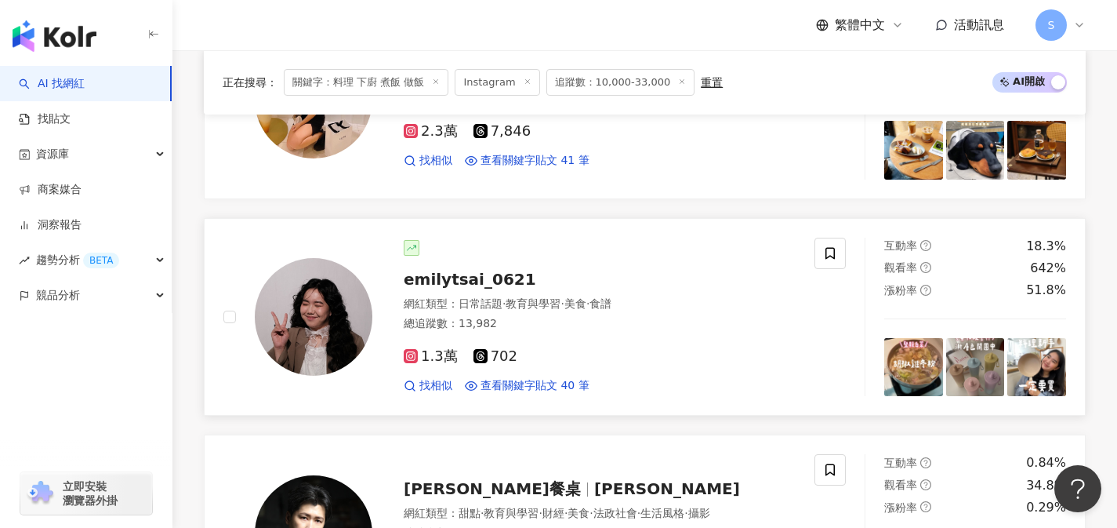
click at [539, 322] on div "總追蹤數 ： 13,982" at bounding box center [600, 324] width 392 height 16
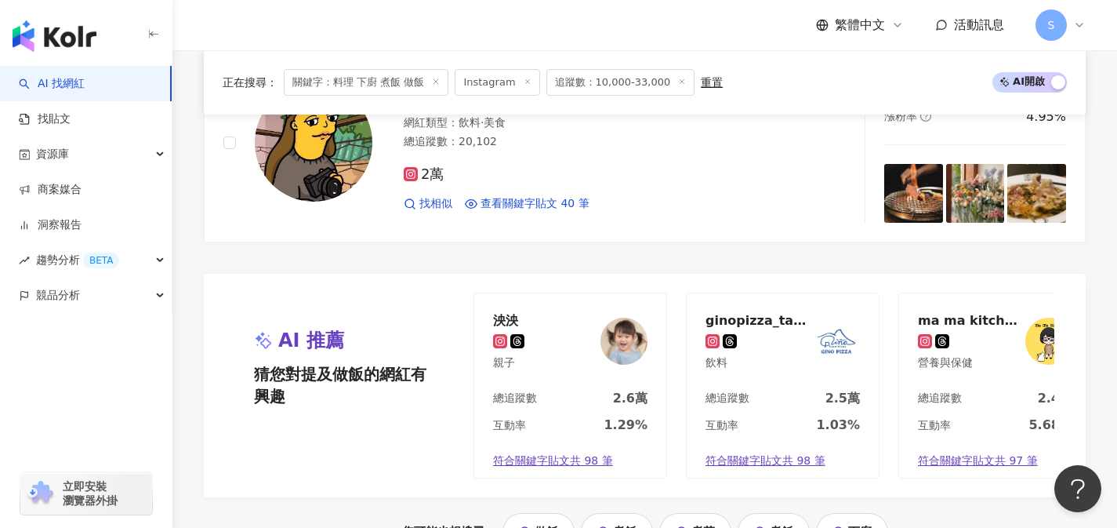
scroll to position [3132, 0]
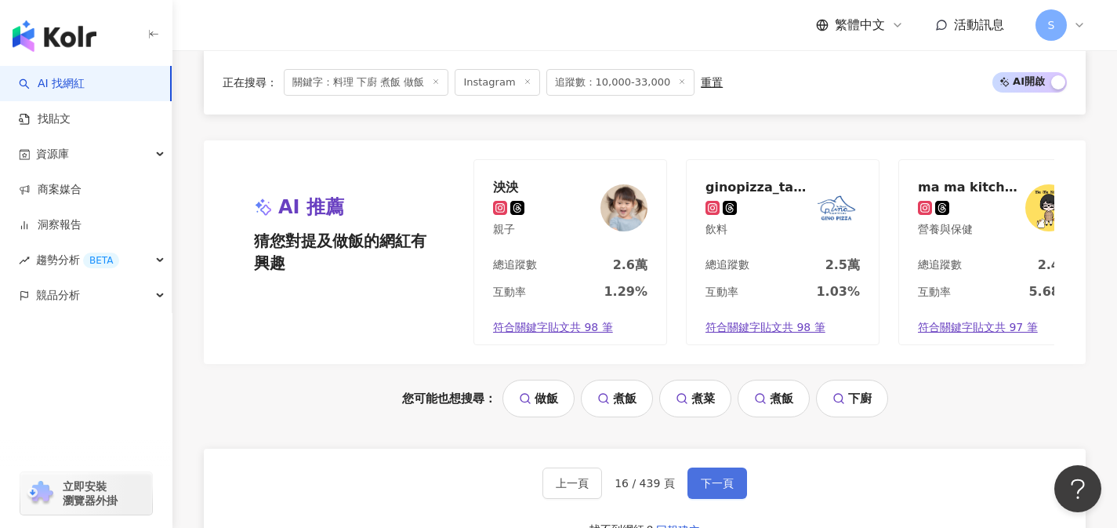
click at [719, 484] on span "下一頁" at bounding box center [717, 483] width 33 height 13
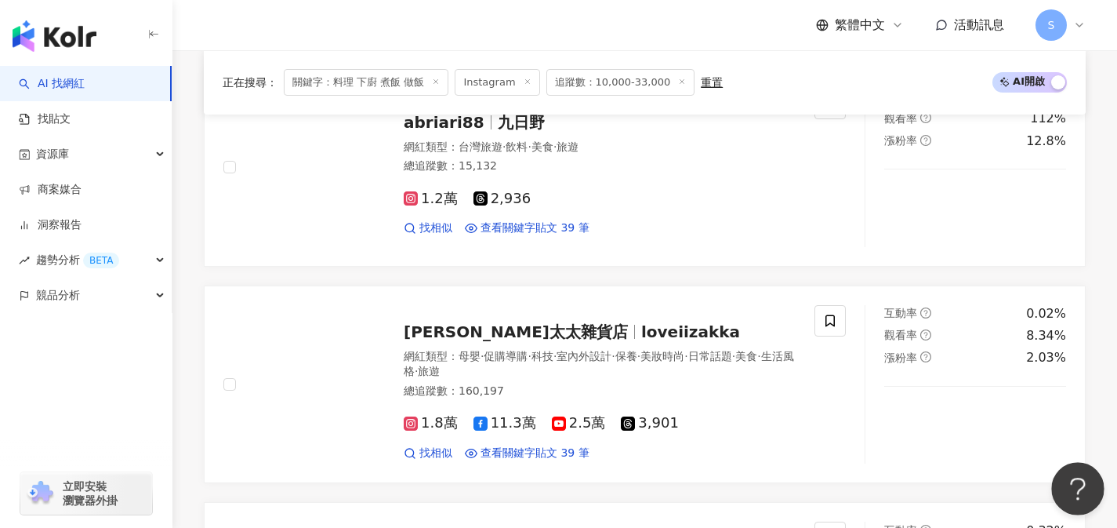
scroll to position [3155, 0]
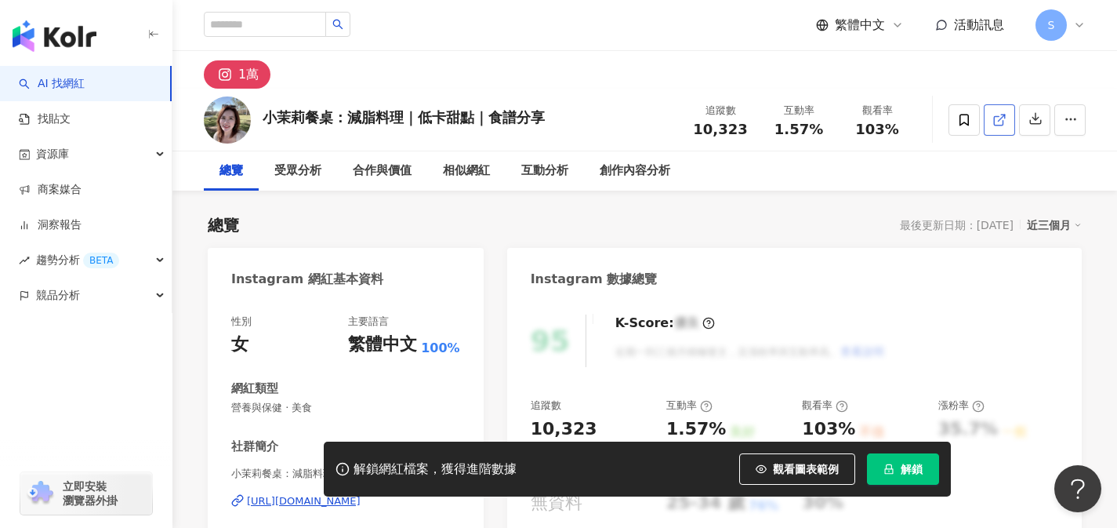
click at [995, 123] on icon at bounding box center [1000, 120] width 14 height 14
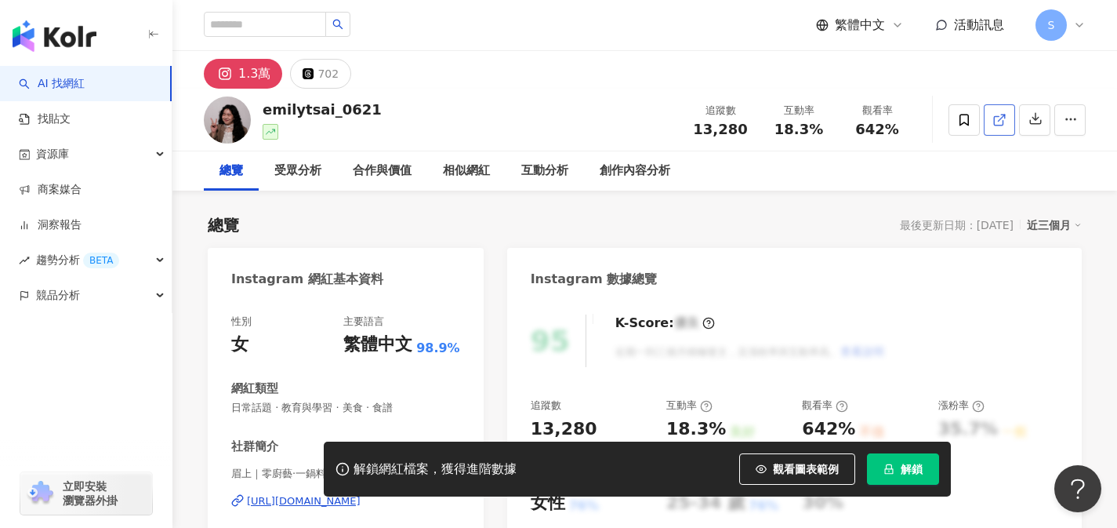
click at [993, 129] on link at bounding box center [999, 119] width 31 height 31
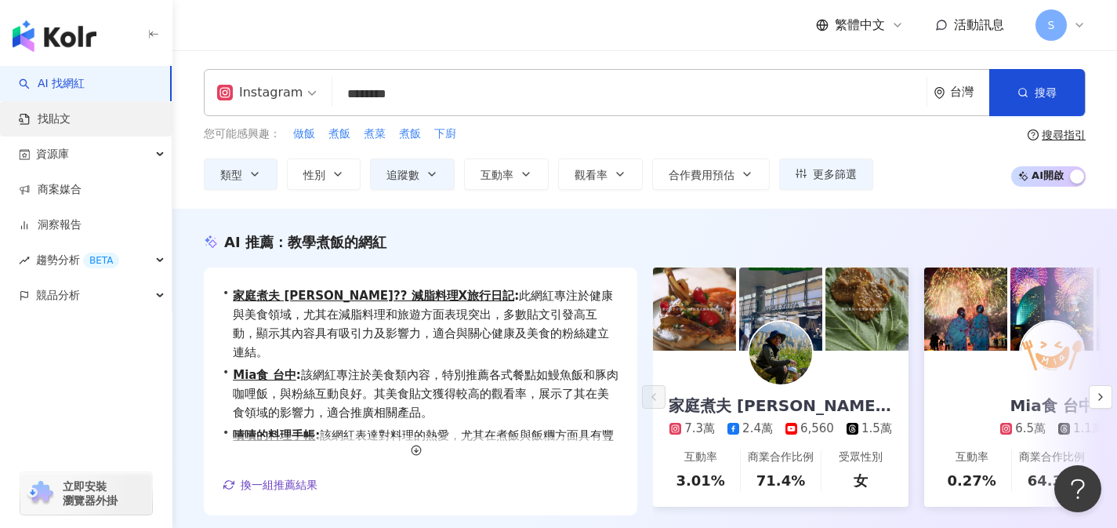
click at [71, 122] on link "找貼文" at bounding box center [45, 119] width 52 height 16
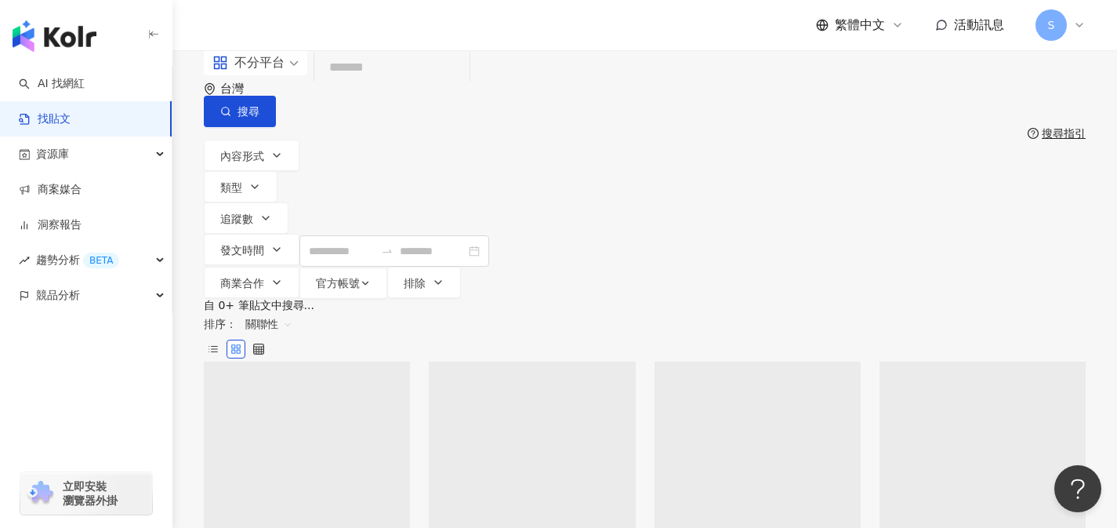
click at [272, 75] on div "不分平台" at bounding box center [249, 62] width 72 height 25
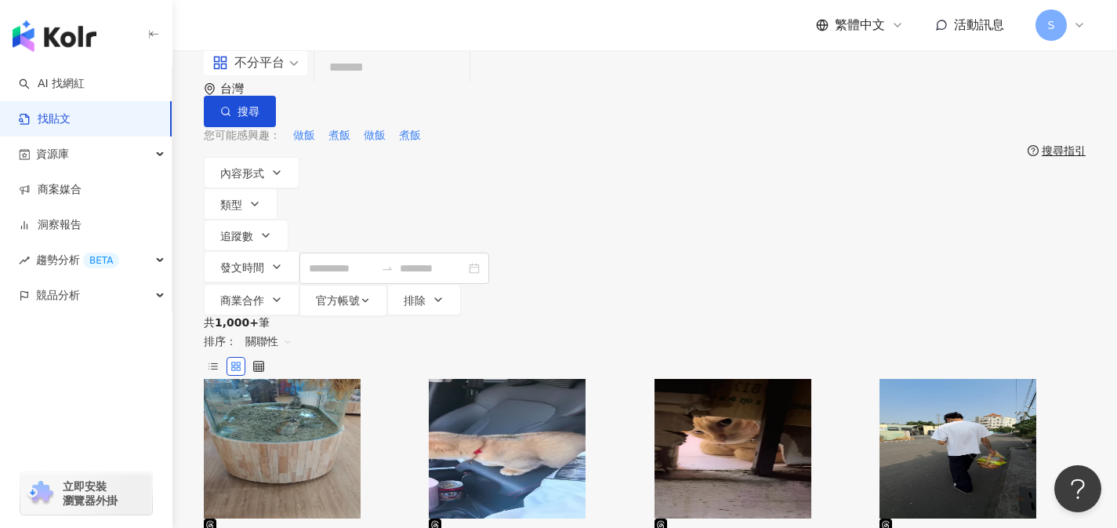
click at [263, 75] on div "不分平台" at bounding box center [249, 62] width 72 height 25
click at [253, 75] on div "不分平台" at bounding box center [249, 62] width 72 height 25
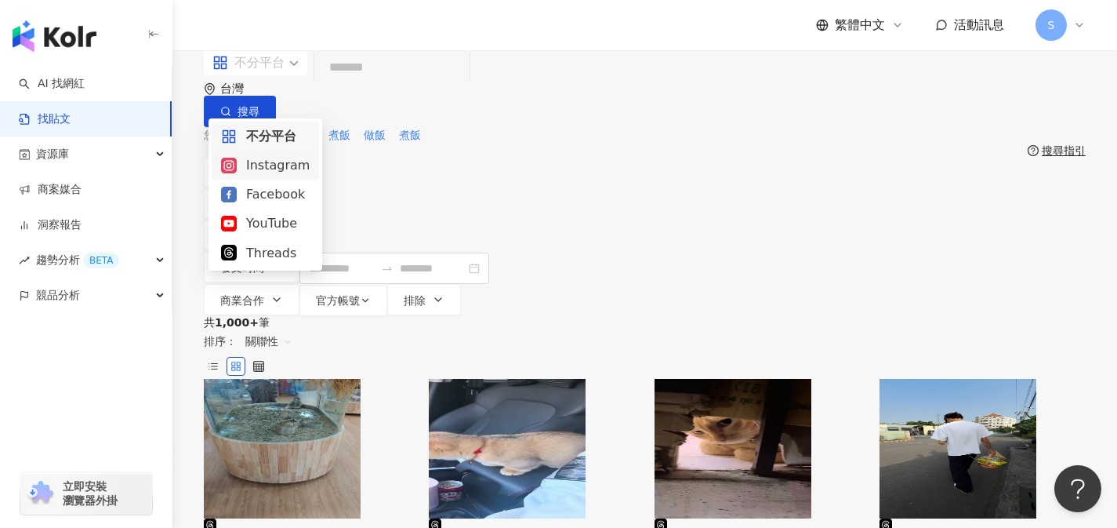
click at [261, 162] on div "Instagram" at bounding box center [265, 165] width 89 height 20
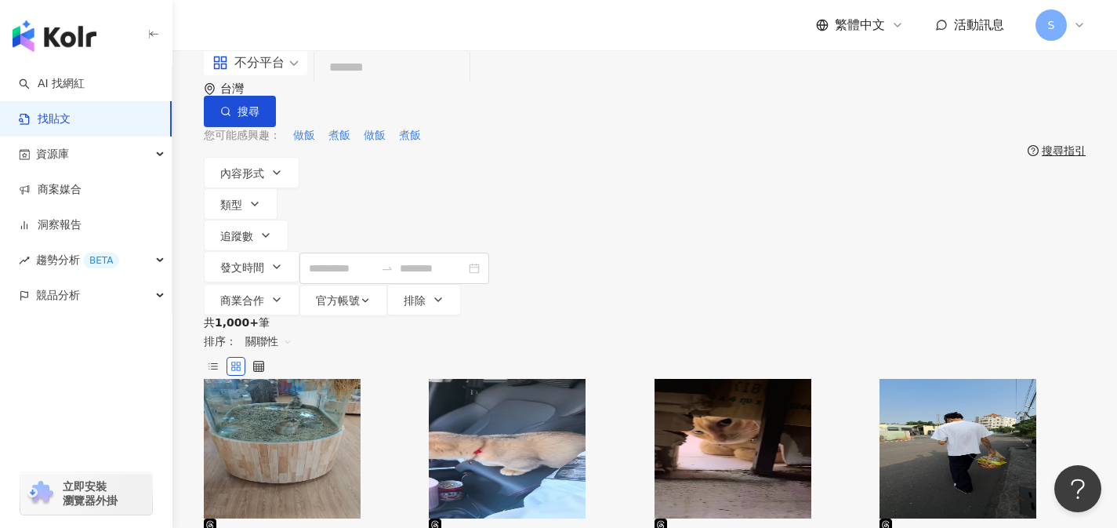
click at [408, 85] on input "search" at bounding box center [392, 68] width 143 height 34
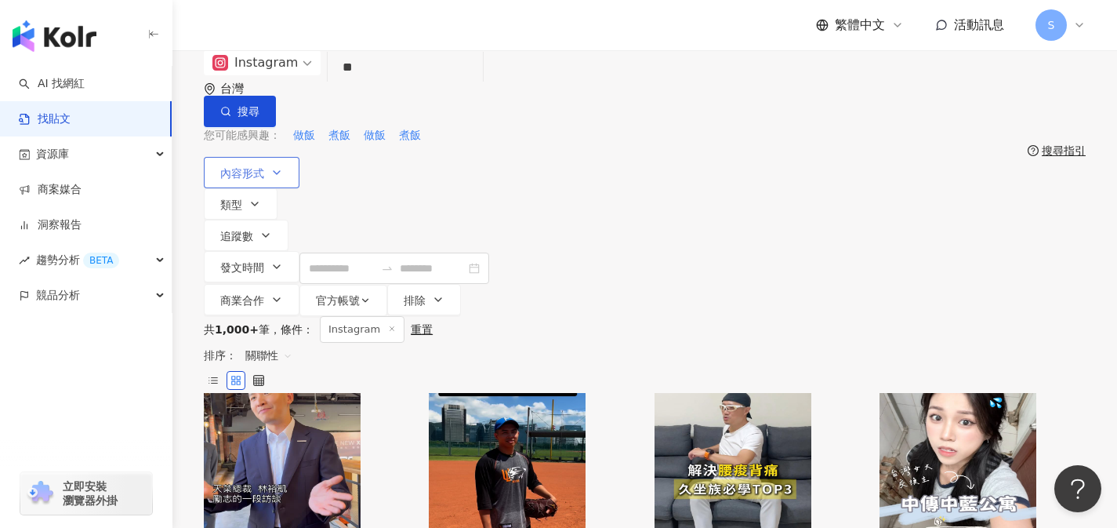
type input "**"
click at [256, 167] on span "內容形式" at bounding box center [242, 173] width 44 height 13
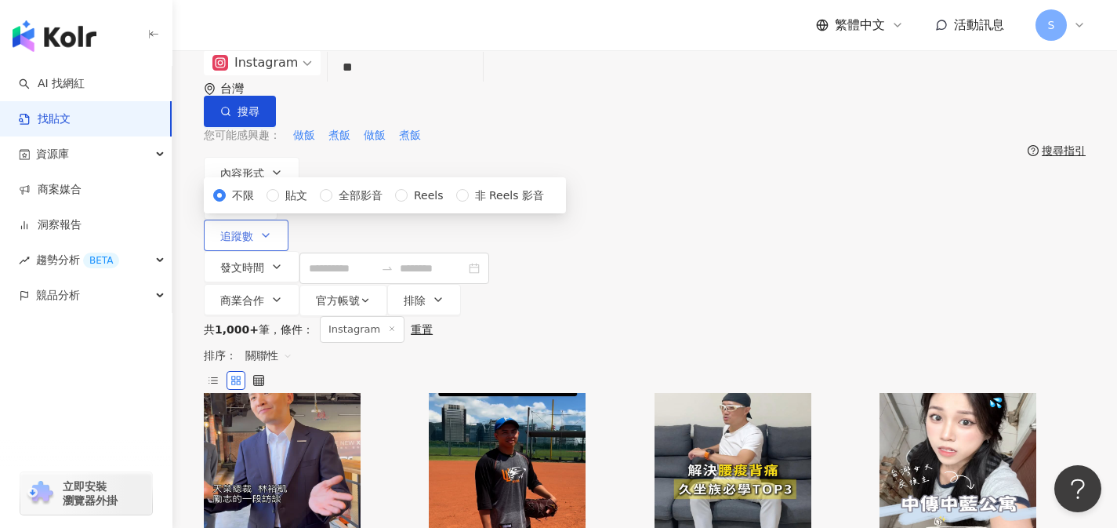
click at [289, 220] on button "追蹤數" at bounding box center [246, 235] width 85 height 31
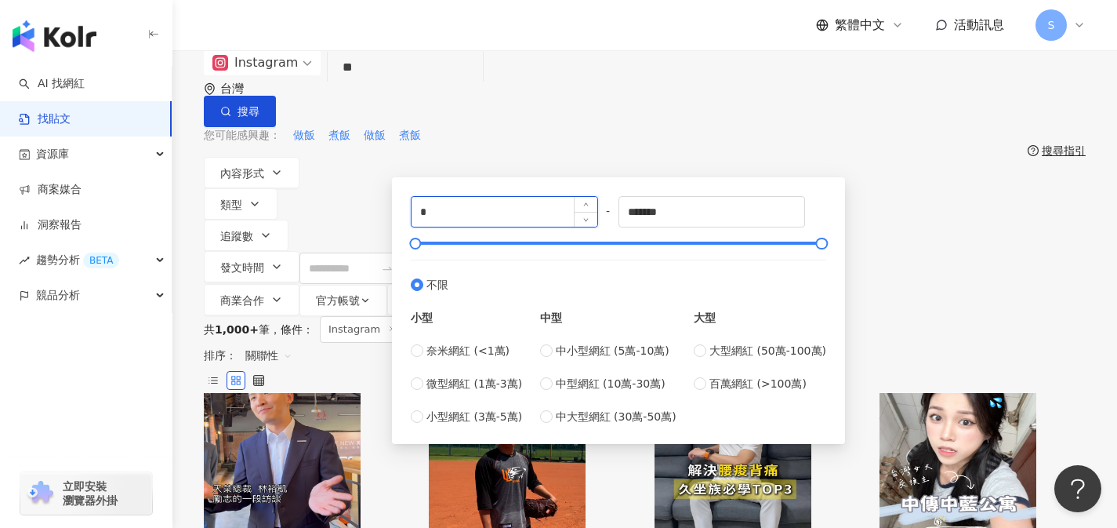
click at [456, 227] on input "*" at bounding box center [505, 212] width 186 height 30
type input "*****"
drag, startPoint x: 690, startPoint y: 236, endPoint x: 575, endPoint y: 249, distance: 116.0
click at [575, 249] on div "***** - ******* 不限 小型 奈米網紅 (<1萬) 微型網紅 (1萬-3萬) 小型網紅 (3萬-5萬) 中型 中小型網紅 (5萬-10萬) 中型…" at bounding box center [619, 310] width 416 height 229
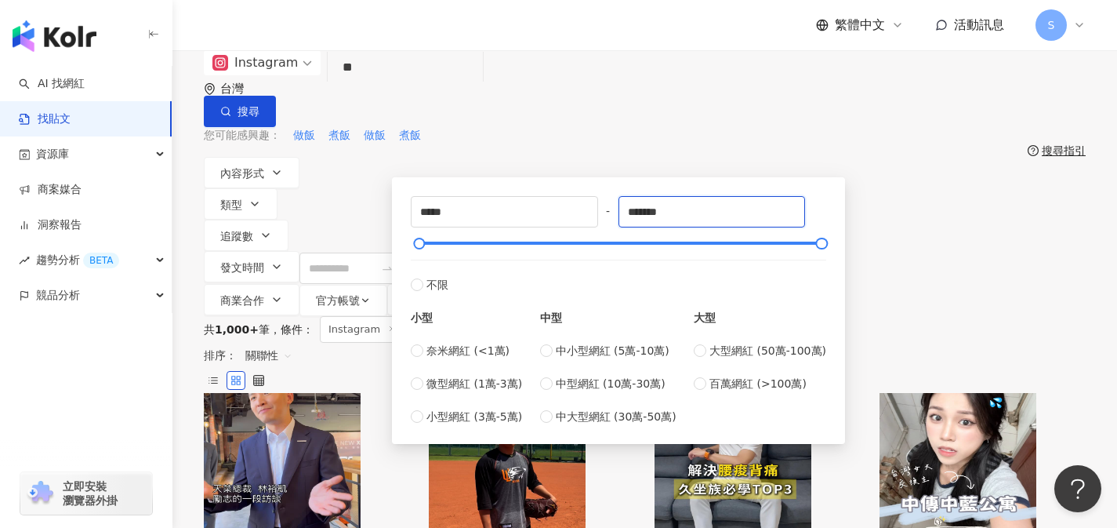
drag, startPoint x: 681, startPoint y: 241, endPoint x: 619, endPoint y: 240, distance: 62.7
click at [619, 240] on div "***** - ******* 不限 小型 奈米網紅 (<1萬) 微型網紅 (1萬-3萬) 小型網紅 (3萬-5萬) 中型 中小型網紅 (5萬-10萬) 中型…" at bounding box center [619, 310] width 416 height 229
type input "*"
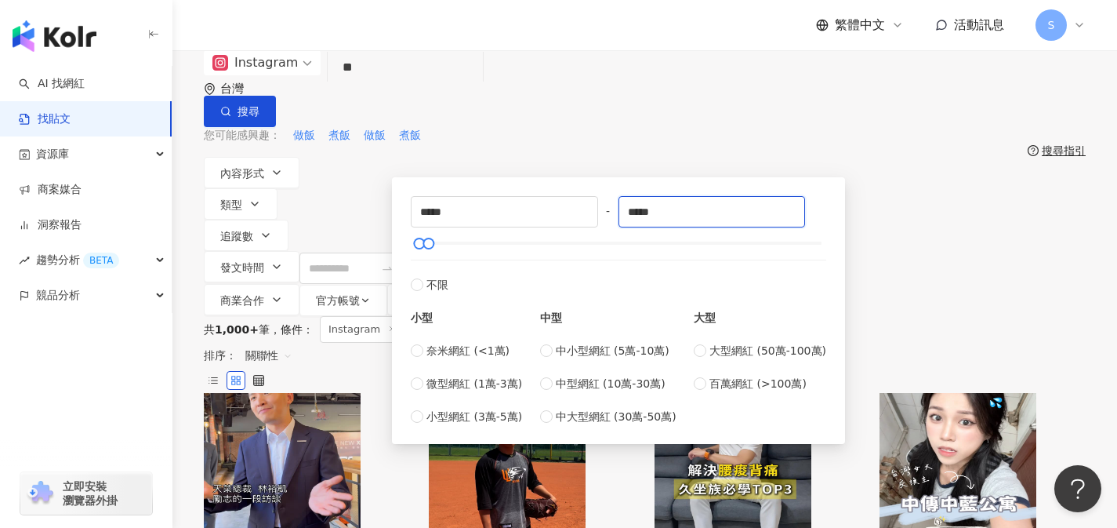
type input "*****"
click at [882, 316] on div "共 1,000+ 筆 條件 ： Instagram 重置 排序： 關聯性" at bounding box center [645, 354] width 882 height 77
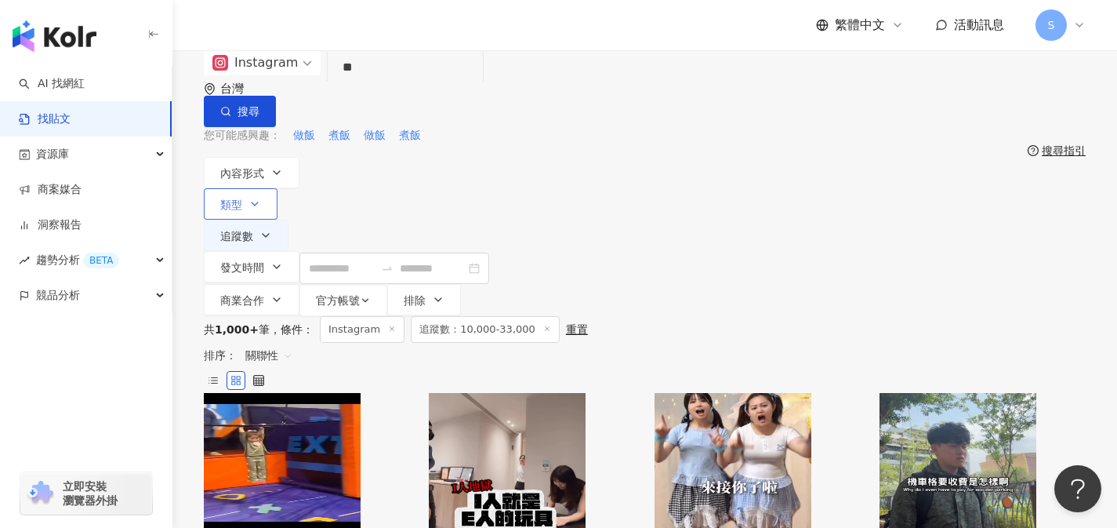
click at [278, 188] on button "類型" at bounding box center [241, 203] width 74 height 31
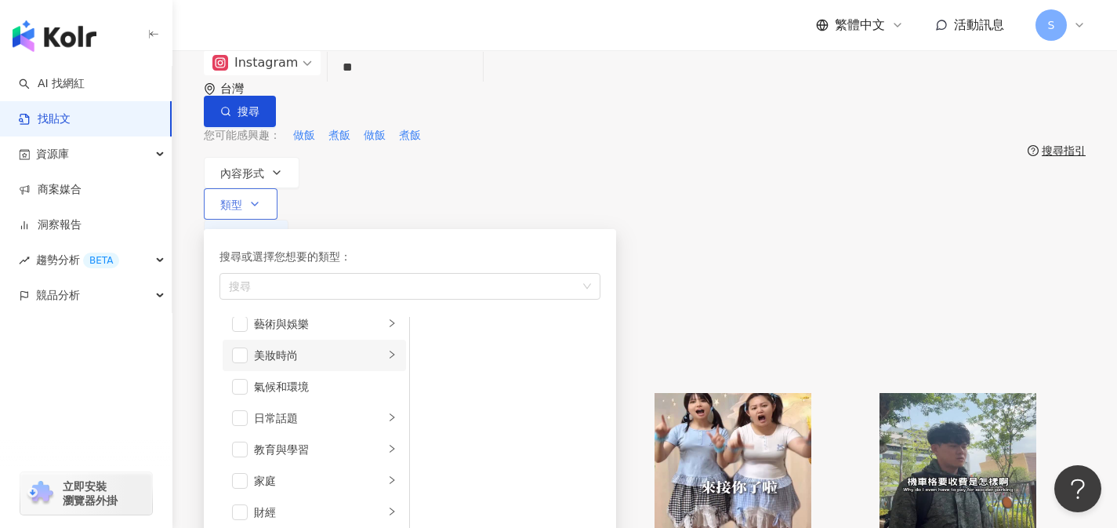
scroll to position [26, 0]
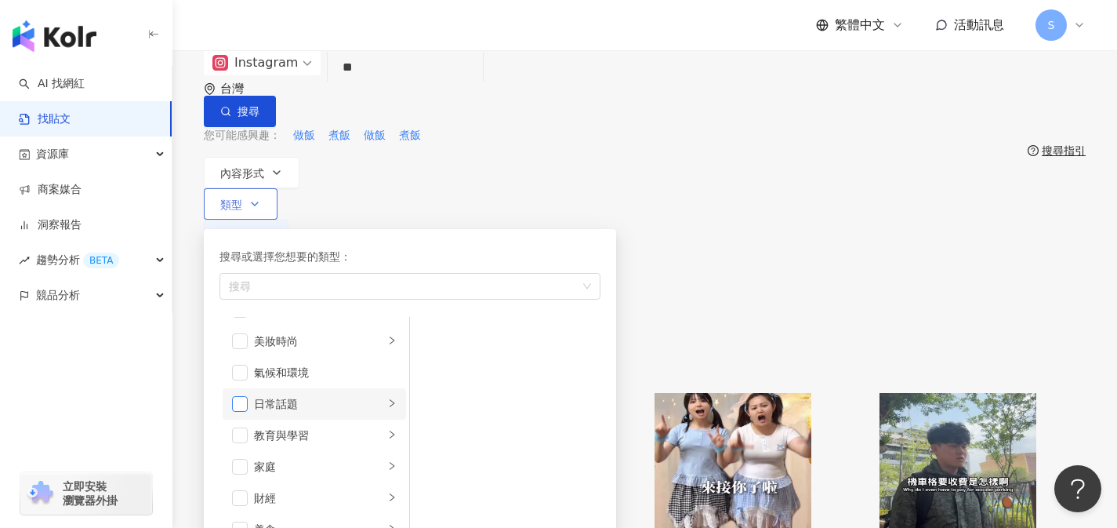
click at [248, 396] on span "button" at bounding box center [240, 404] width 16 height 16
click at [248, 400] on span "button" at bounding box center [240, 408] width 16 height 16
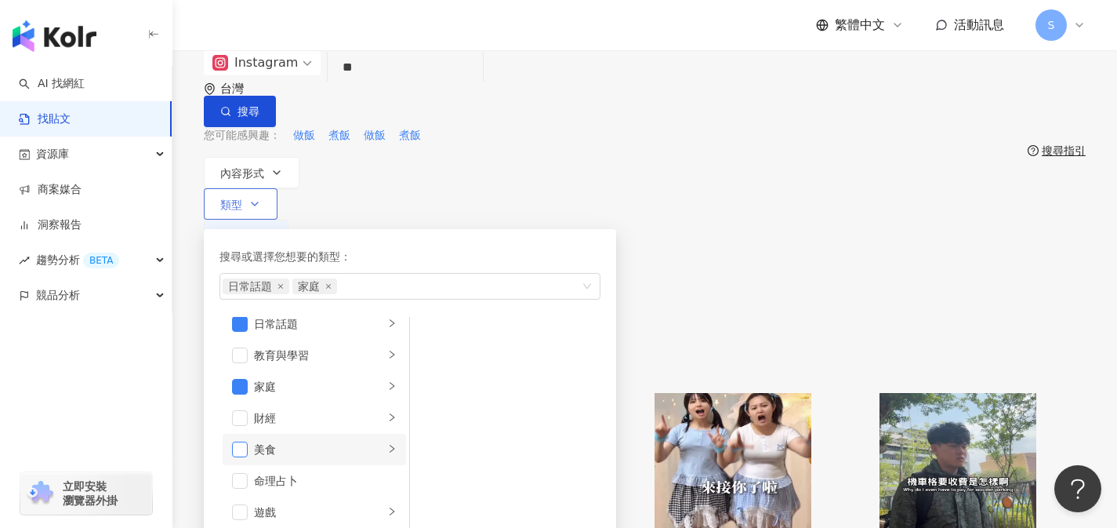
click at [248, 441] on span "button" at bounding box center [240, 449] width 16 height 16
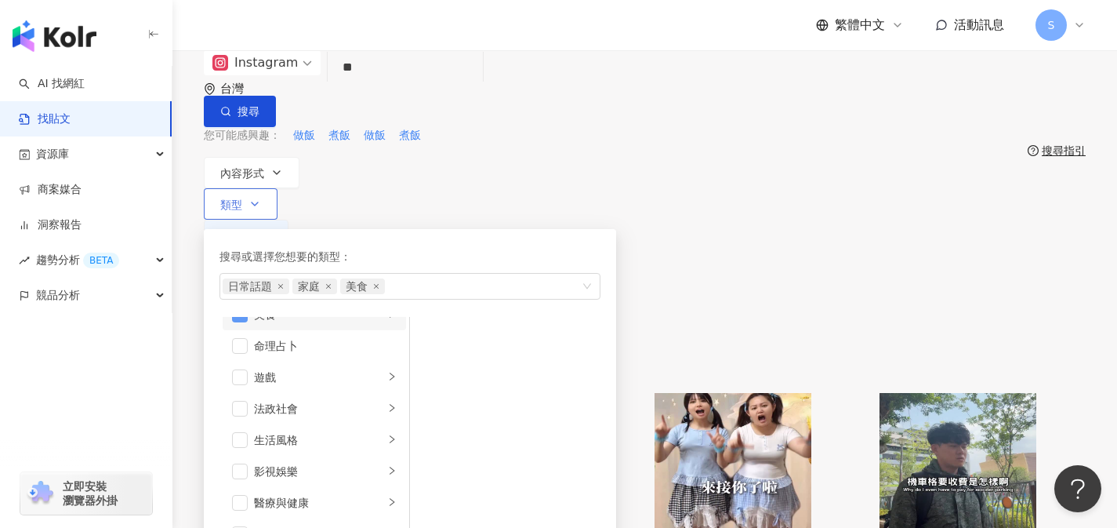
scroll to position [265, 0]
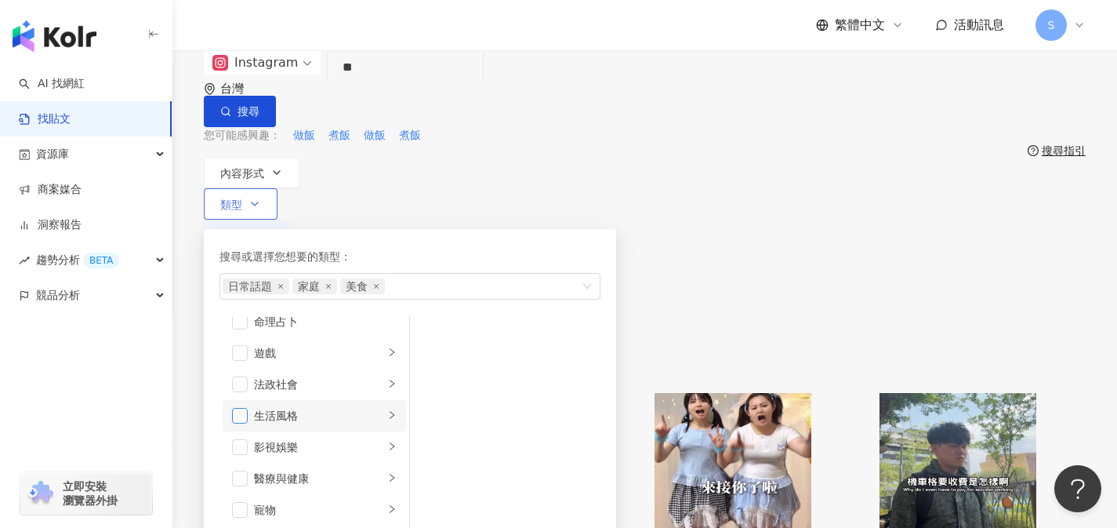
click at [248, 408] on span "button" at bounding box center [240, 416] width 16 height 16
click at [787, 316] on div "共 1,000+ 筆 條件 ： Instagram 追蹤數：10,000-33,000 重置 排序： 關聯性" at bounding box center [645, 354] width 882 height 77
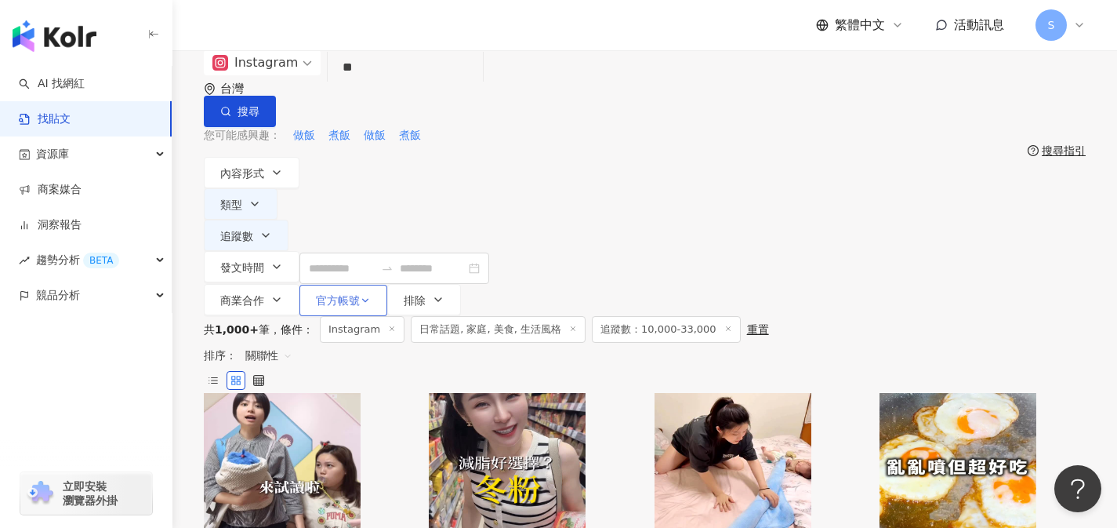
click at [387, 285] on button "官方帳號" at bounding box center [344, 300] width 88 height 31
click at [805, 316] on div "共 1,000+ 筆 條件 ： Instagram 日常話題, 家庭, 美食, 生活風格 追蹤數：10,000-33,000 重置 排序： 關聯性" at bounding box center [645, 354] width 882 height 77
click at [461, 284] on button "排除" at bounding box center [424, 299] width 74 height 31
click at [912, 168] on div "內容形式 類型 追蹤數 發文時間 商業合作 官方帳號 排除 不限 貼文 全部影音 Reels 非 Reels 影音 ***** - ***** 不限 小型 奈…" at bounding box center [645, 236] width 882 height 159
click at [292, 343] on span "關聯性" at bounding box center [268, 355] width 47 height 25
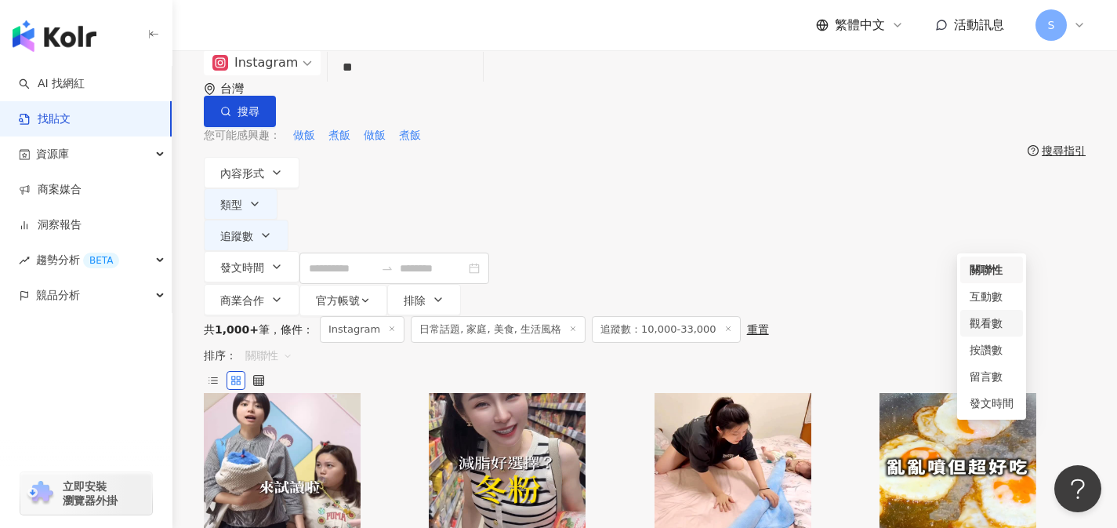
click at [1006, 325] on div "觀看數" at bounding box center [992, 322] width 44 height 17
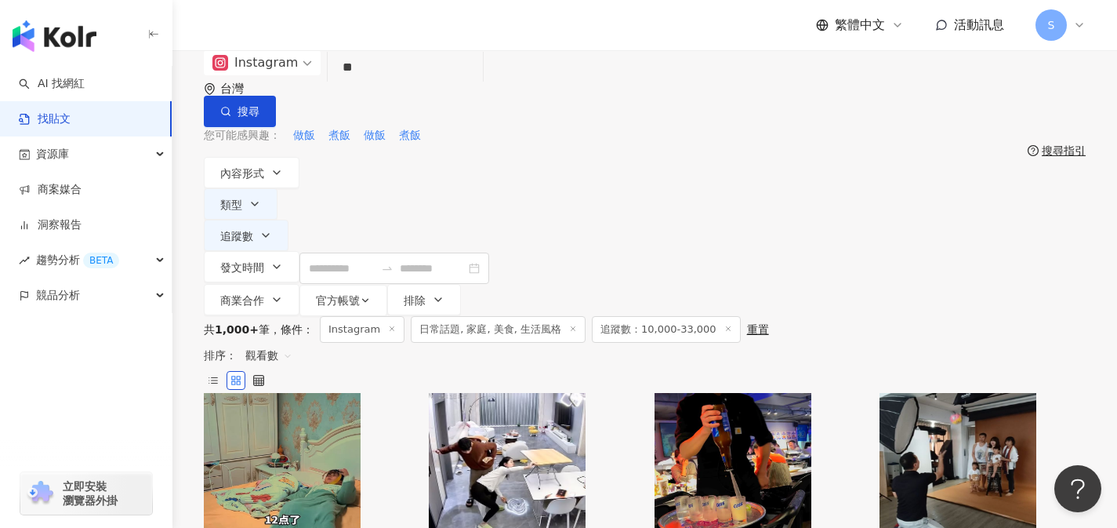
click at [292, 343] on span "觀看數" at bounding box center [268, 355] width 47 height 25
click at [851, 316] on div "共 1,000+ 筆 條件 ： Instagram 日常話題, 家庭, 美食, 生活風格 追蹤數：10,000-33,000 重置 排序： 觀看數 觀看數" at bounding box center [645, 354] width 882 height 77
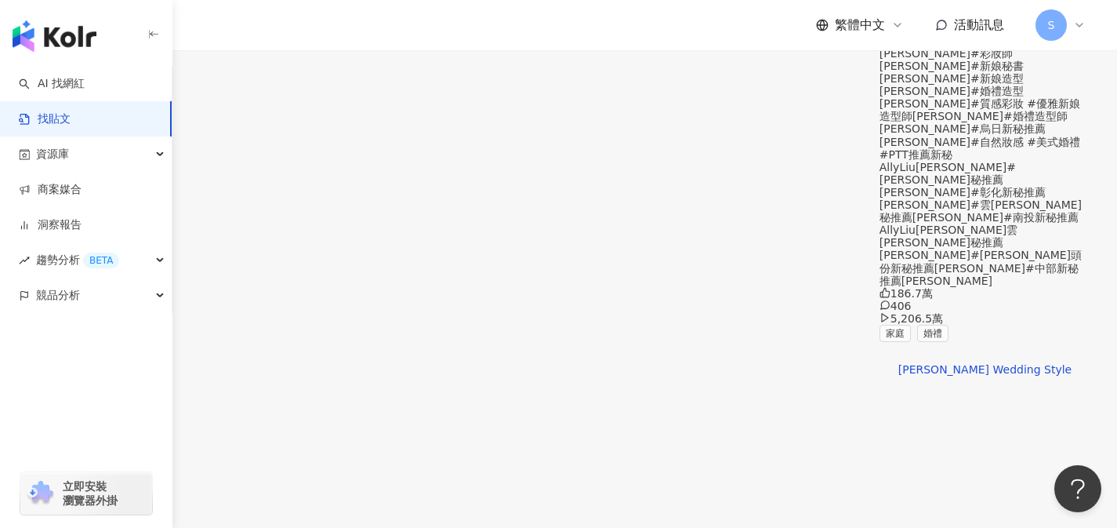
scroll to position [805, 0]
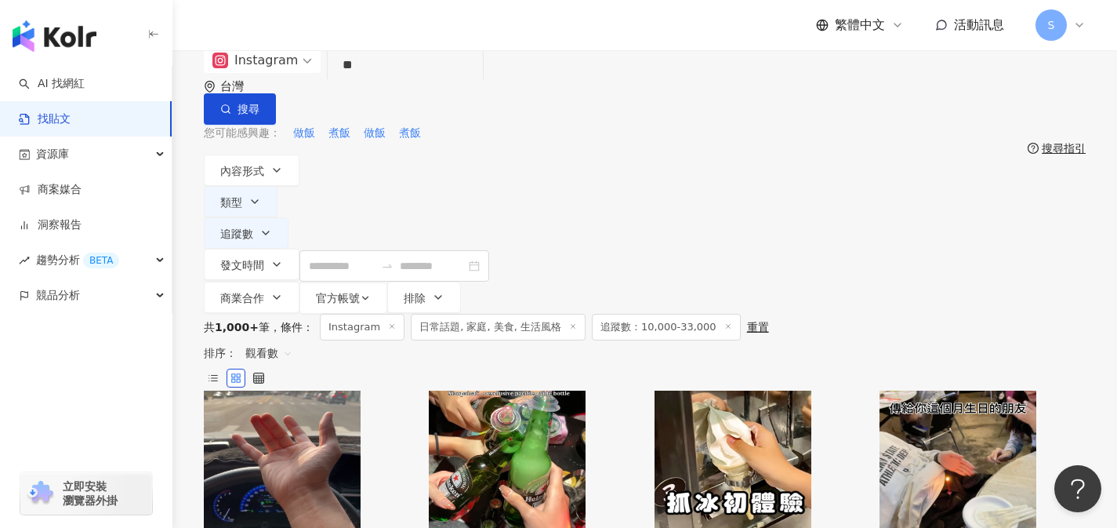
scroll to position [0, 0]
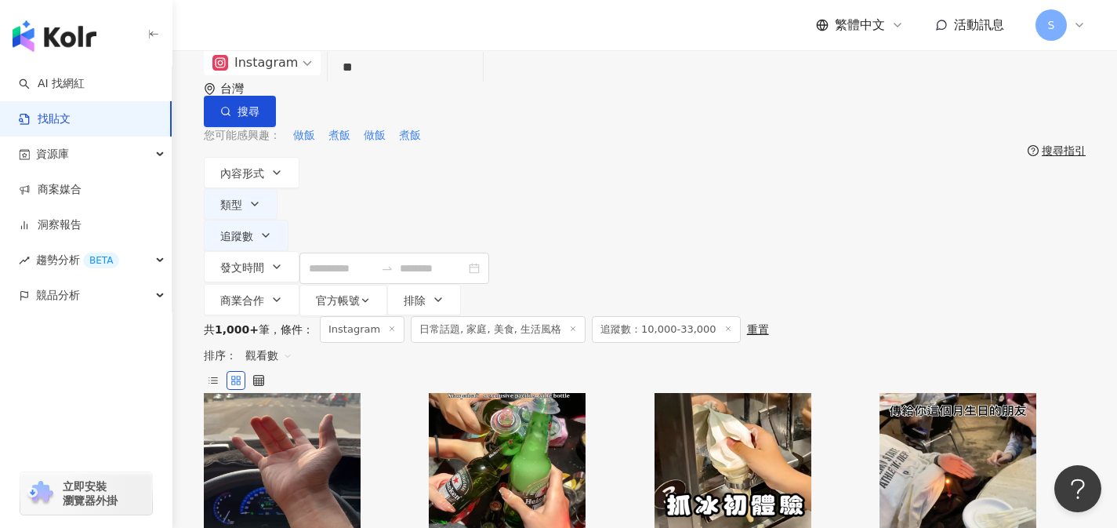
click at [477, 85] on input "**" at bounding box center [405, 68] width 143 height 34
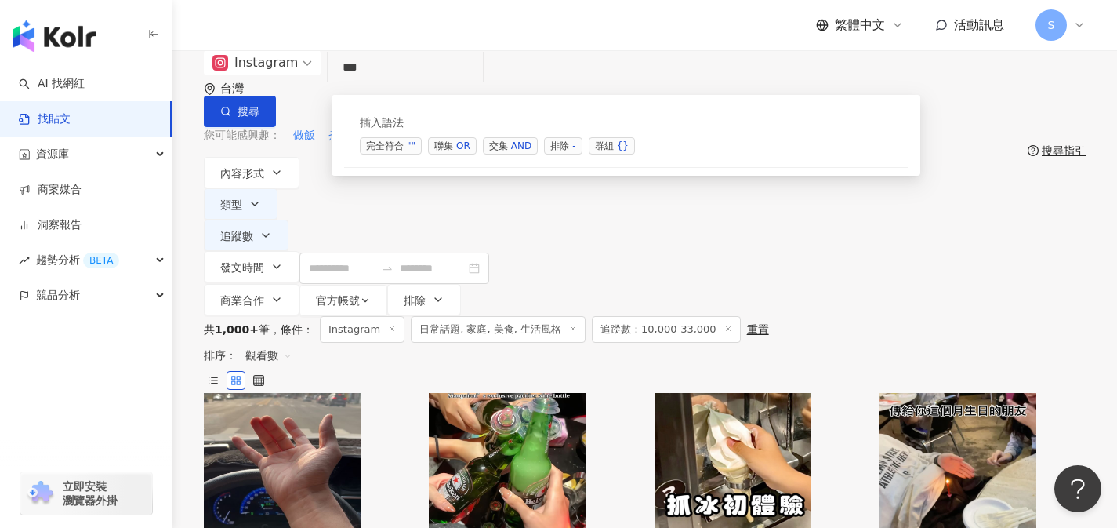
click at [477, 85] on input "**" at bounding box center [405, 68] width 143 height 34
type input "**"
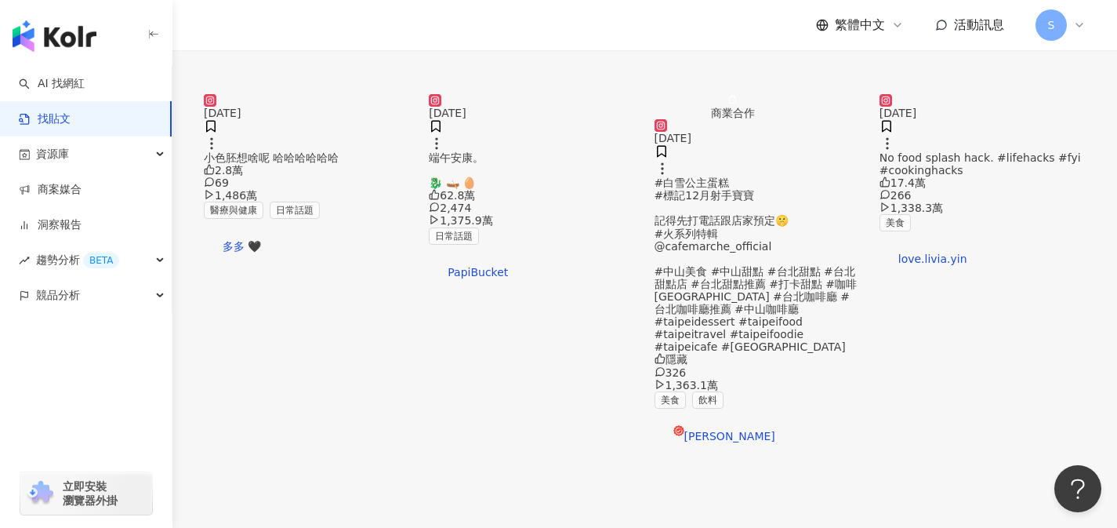
scroll to position [980, 0]
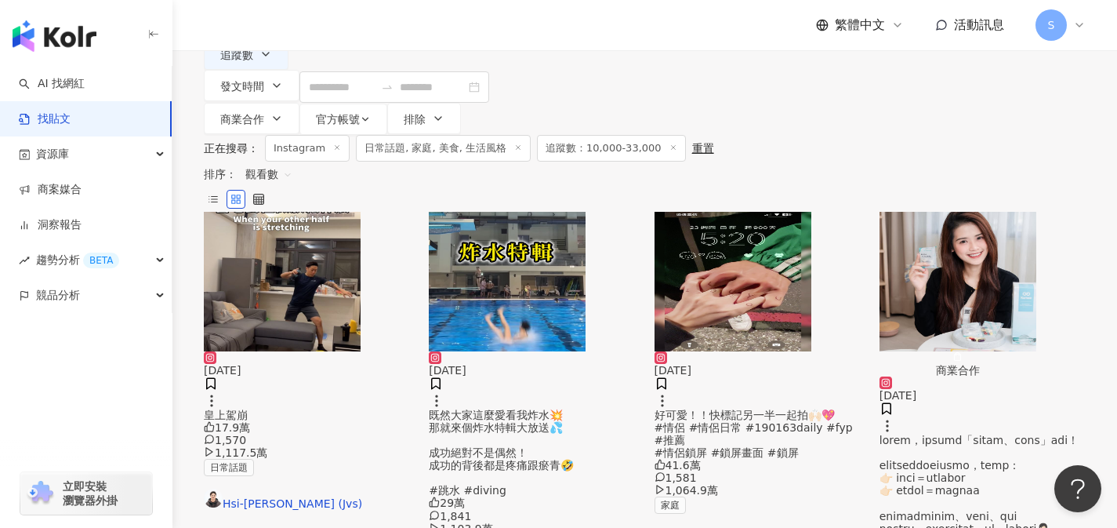
scroll to position [0, 0]
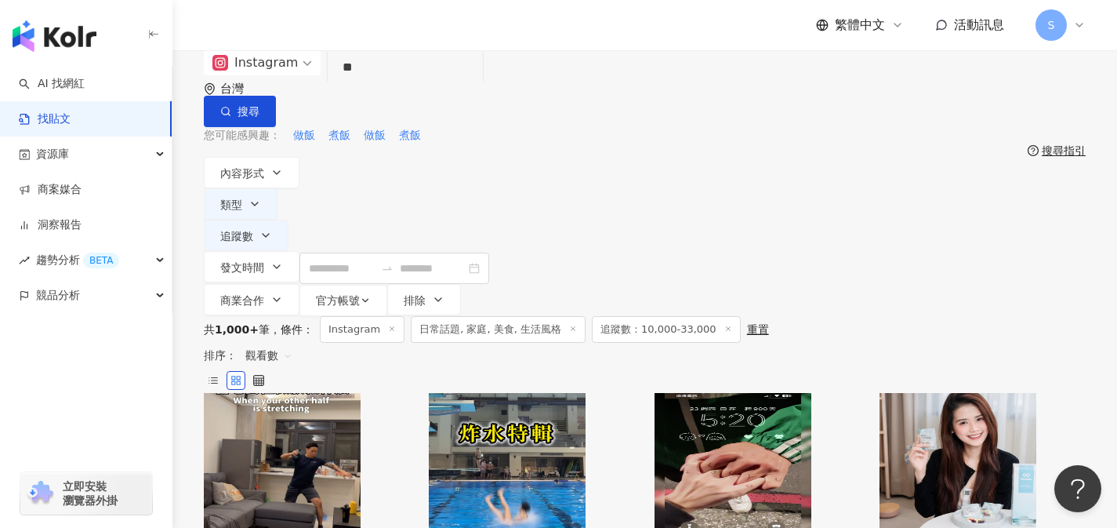
click at [292, 343] on span "觀看數" at bounding box center [268, 355] width 47 height 25
click at [974, 277] on div "關聯性" at bounding box center [992, 269] width 44 height 17
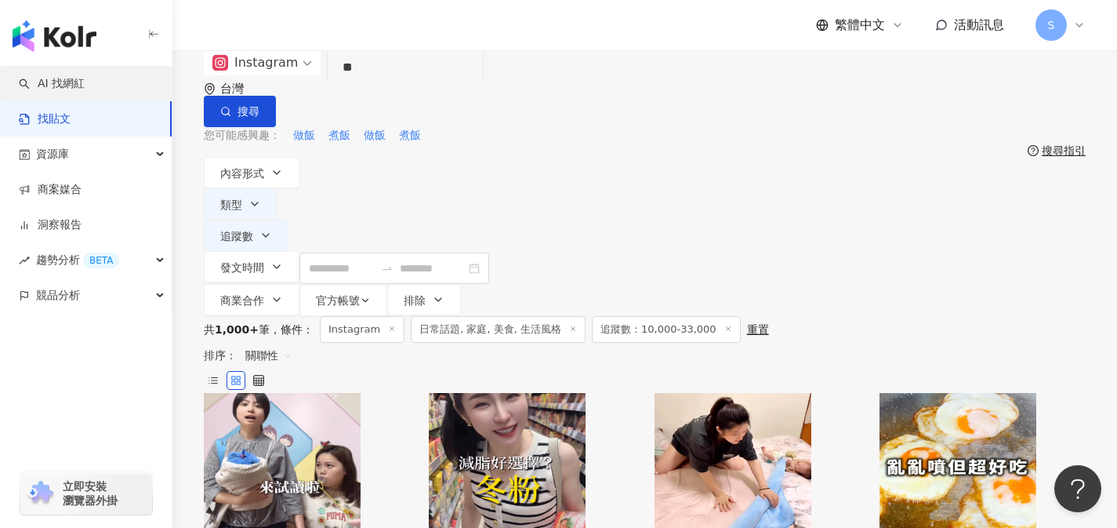
click at [85, 89] on link "AI 找網紅" at bounding box center [52, 84] width 66 height 16
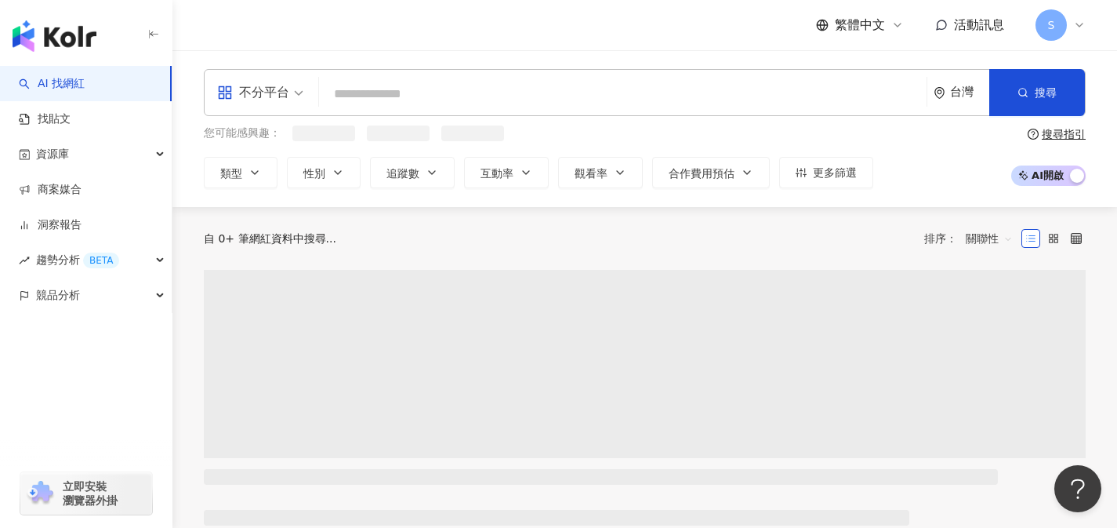
click at [284, 95] on div "不分平台" at bounding box center [253, 92] width 72 height 25
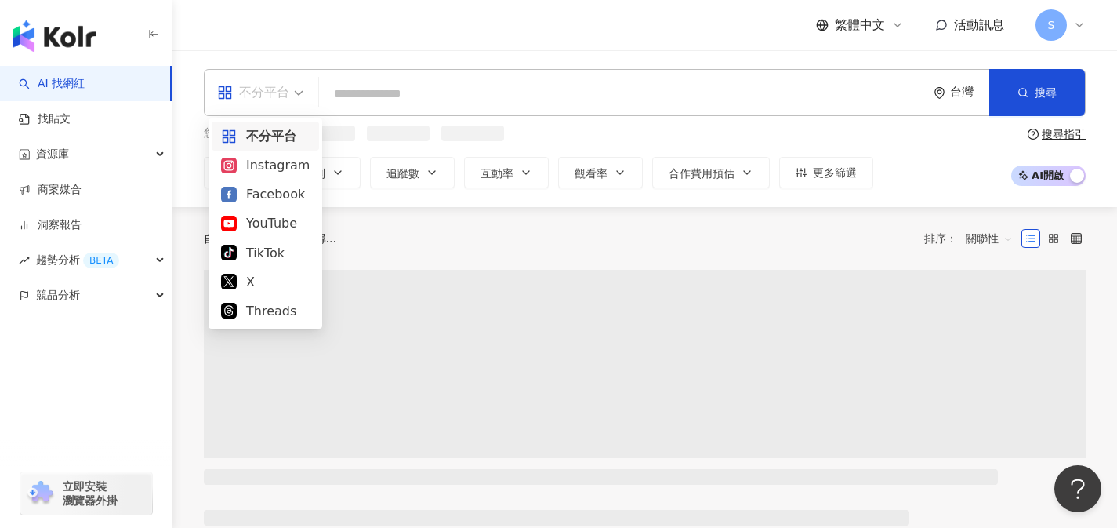
click at [265, 166] on div "Instagram" at bounding box center [265, 165] width 89 height 20
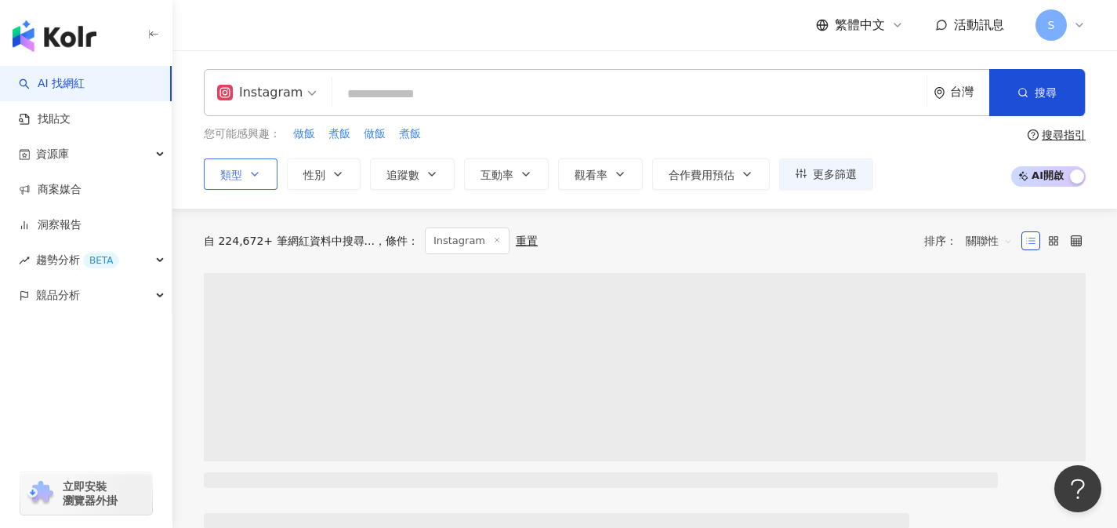
click at [255, 165] on button "類型" at bounding box center [241, 173] width 74 height 31
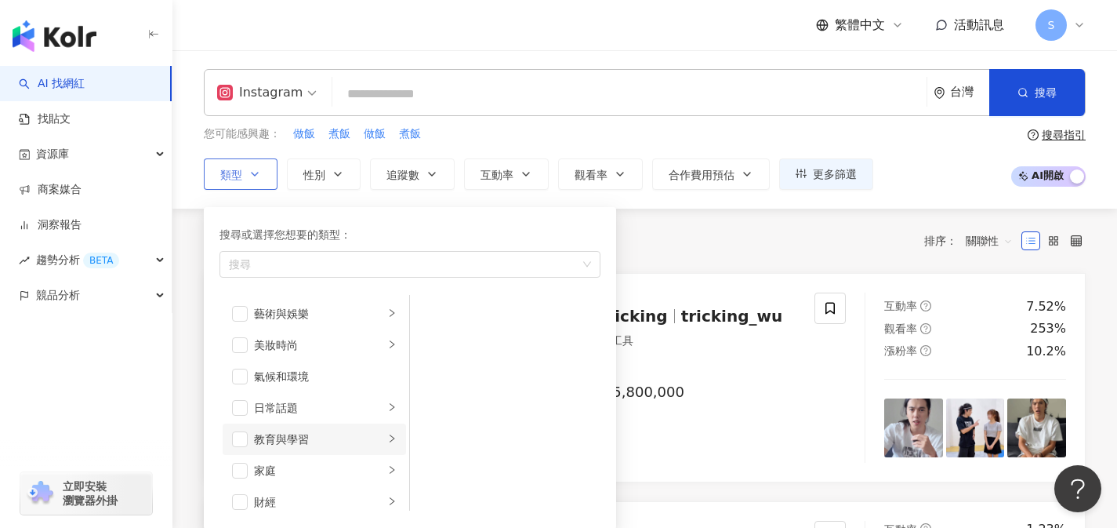
click at [292, 430] on div "教育與學習" at bounding box center [319, 438] width 130 height 17
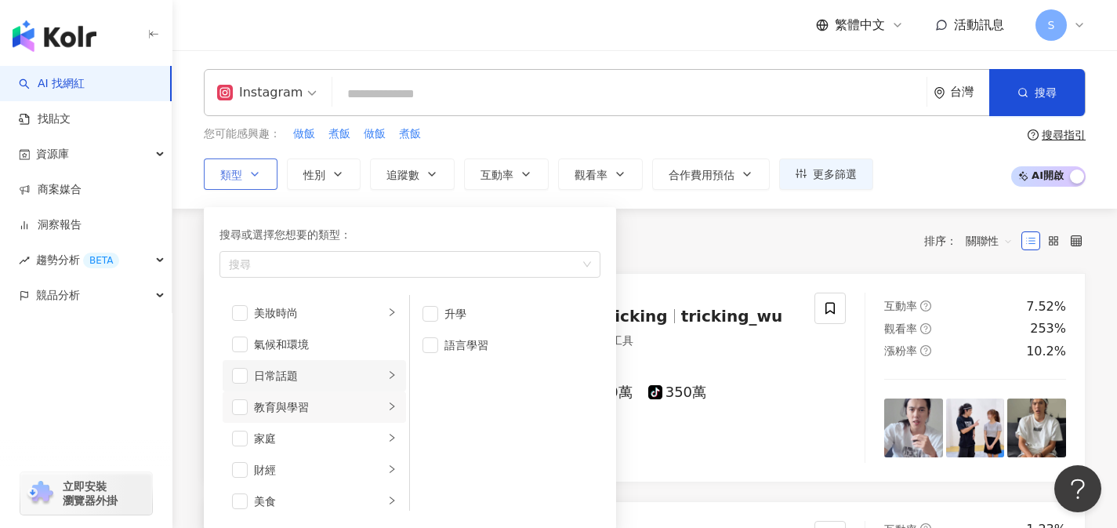
click at [292, 379] on div "日常話題" at bounding box center [319, 375] width 130 height 17
click at [239, 372] on span "button" at bounding box center [240, 376] width 16 height 16
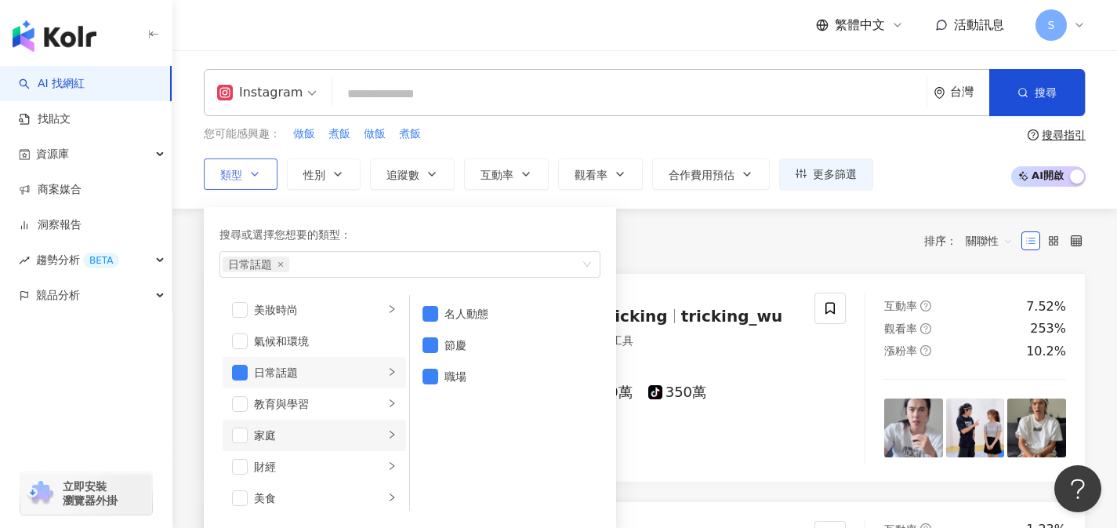
scroll to position [35, 0]
click at [238, 427] on span "button" at bounding box center [240, 435] width 16 height 16
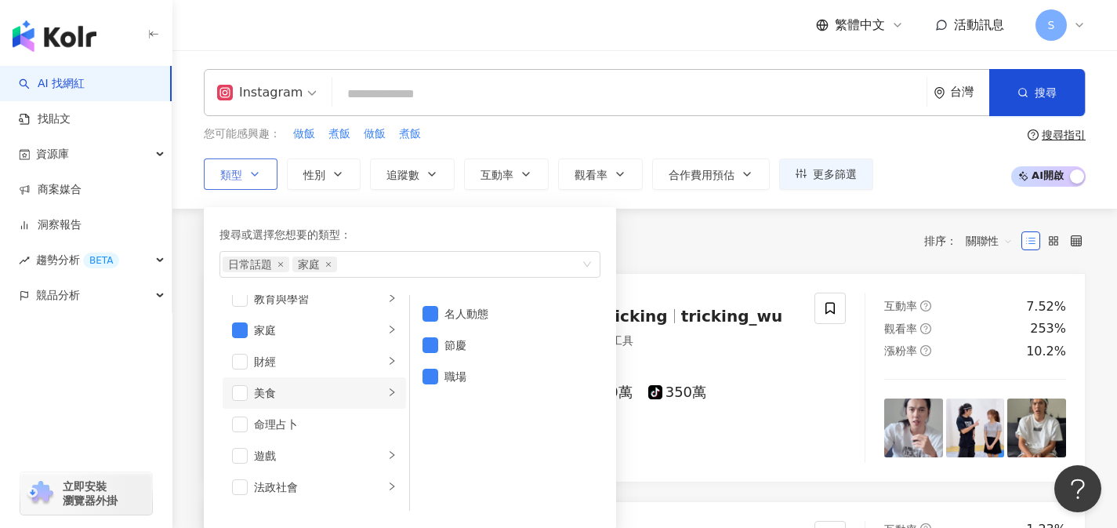
scroll to position [141, 0]
click at [241, 401] on li "美食" at bounding box center [314, 391] width 183 height 31
click at [241, 392] on span "button" at bounding box center [240, 392] width 16 height 16
click at [425, 444] on span "button" at bounding box center [431, 439] width 16 height 16
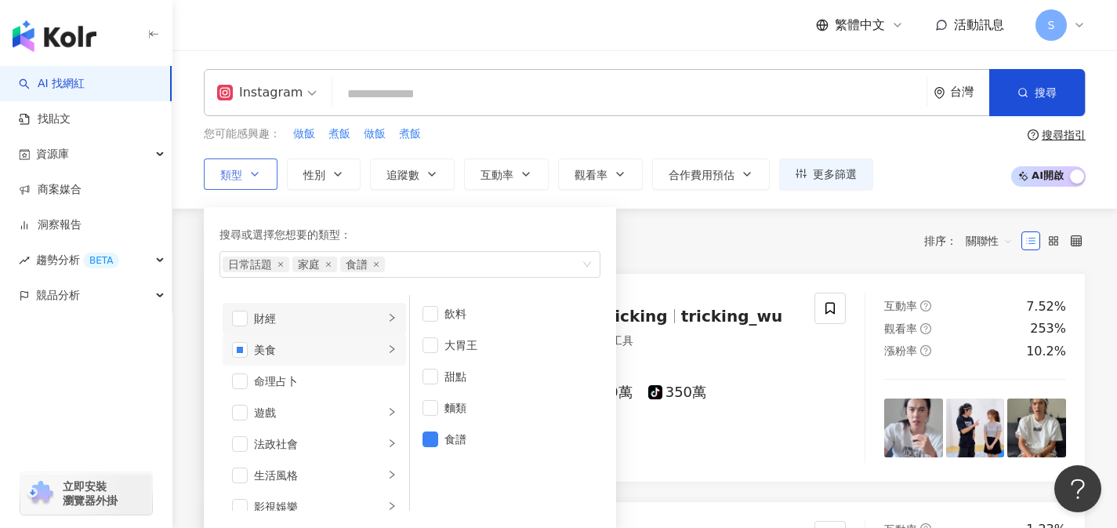
scroll to position [107, 0]
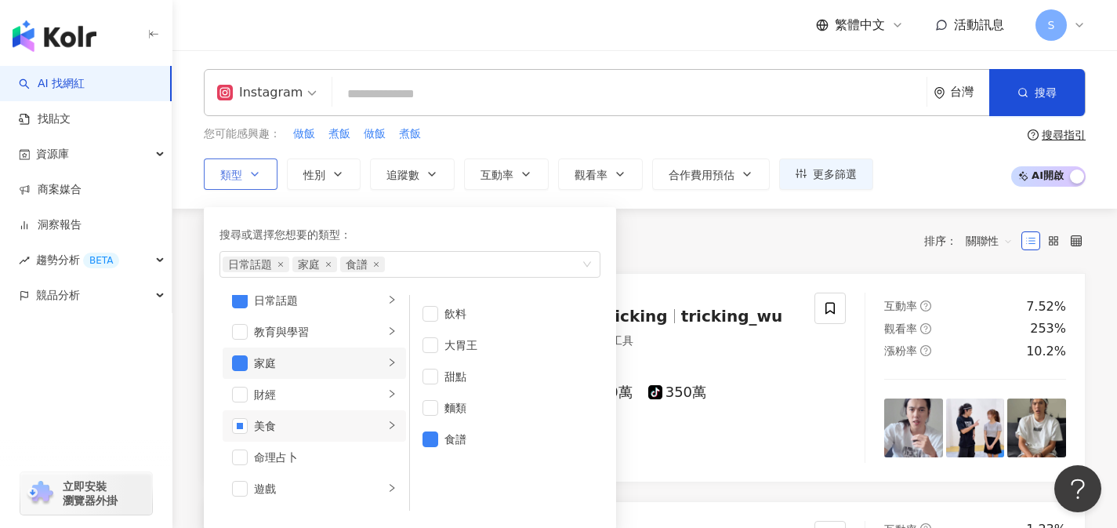
click at [287, 357] on div "家庭" at bounding box center [319, 362] width 130 height 17
click at [270, 303] on div "日常話題" at bounding box center [319, 300] width 130 height 17
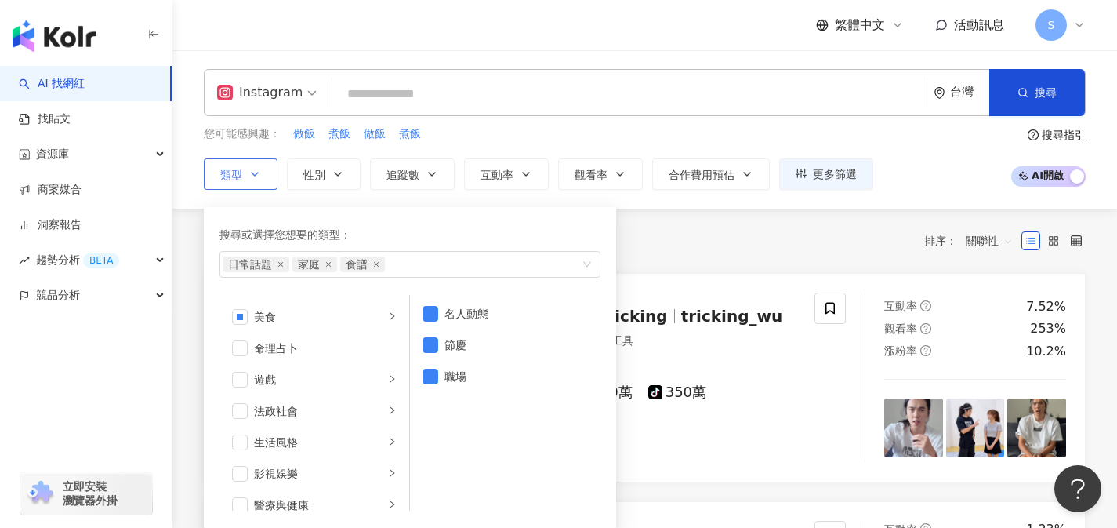
scroll to position [253, 0]
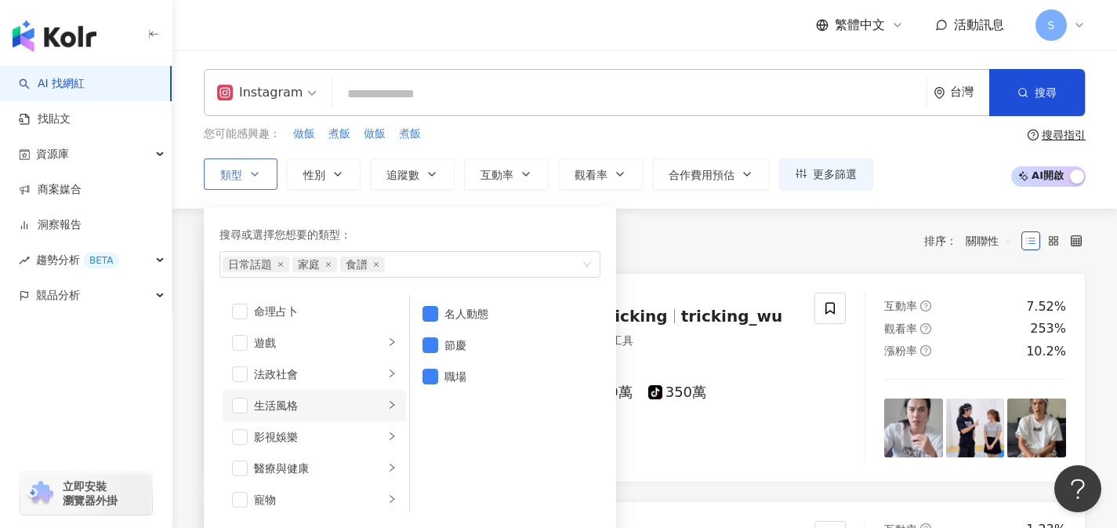
click at [267, 400] on div "生活風格" at bounding box center [319, 405] width 130 height 17
click at [241, 408] on span "button" at bounding box center [240, 406] width 16 height 16
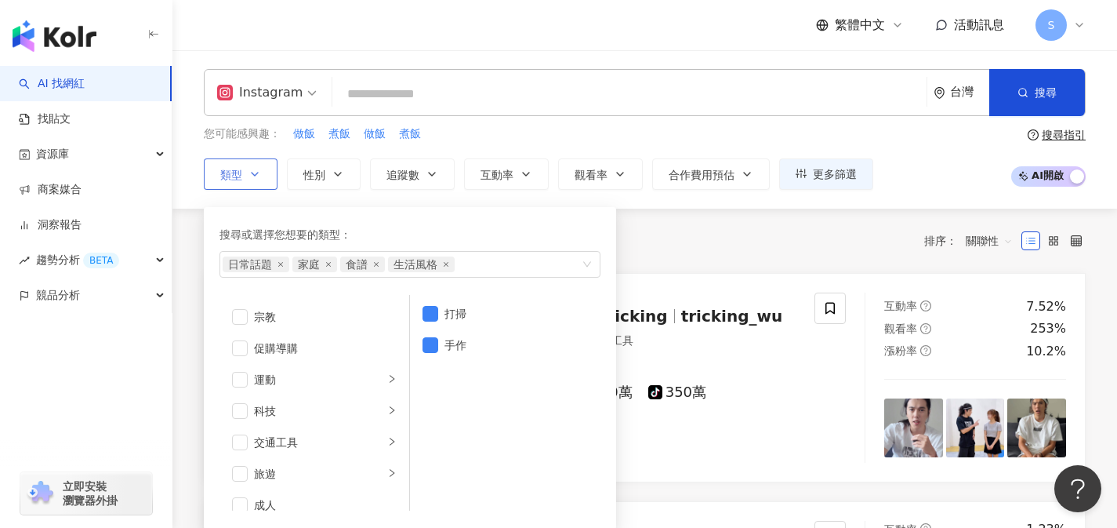
scroll to position [543, 0]
click at [734, 249] on div "共 10,000+ 筆 條件 ： Instagram 重置 排序： 關聯性" at bounding box center [645, 240] width 882 height 27
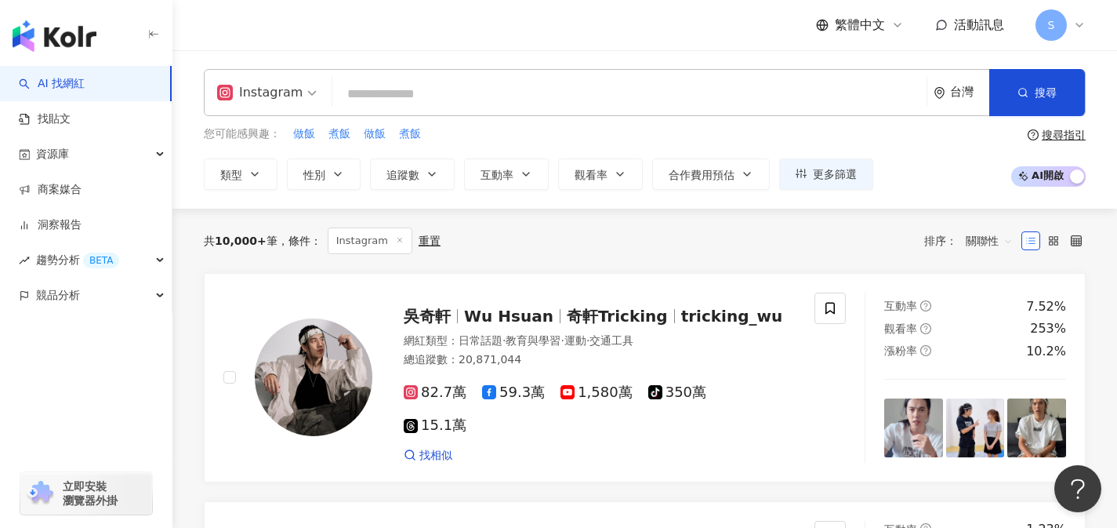
drag, startPoint x: 400, startPoint y: 169, endPoint x: 391, endPoint y: 194, distance: 26.5
click at [398, 169] on span "追蹤數" at bounding box center [403, 175] width 33 height 13
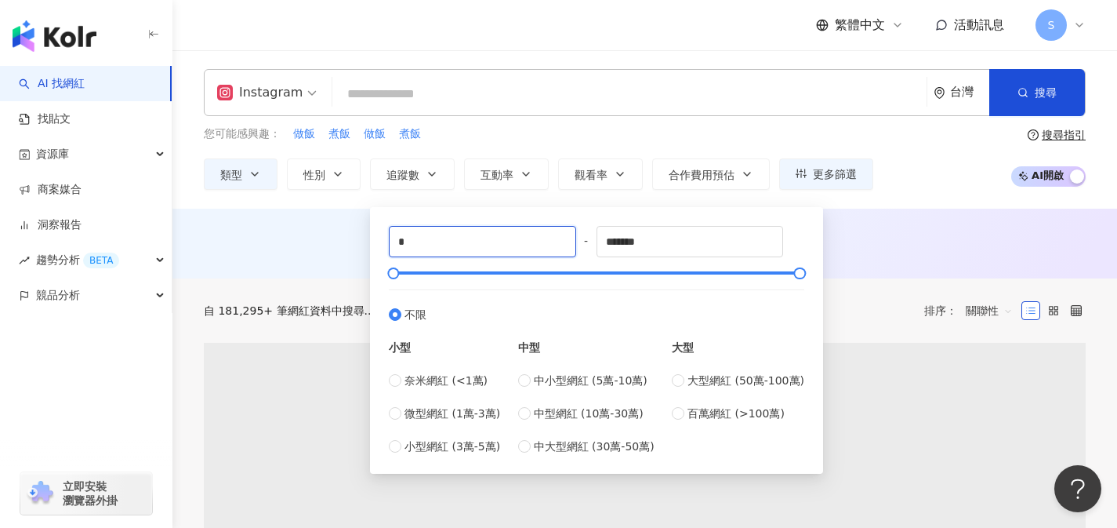
drag, startPoint x: 416, startPoint y: 245, endPoint x: 395, endPoint y: 222, distance: 31.1
click at [391, 242] on input "*" at bounding box center [483, 242] width 186 height 30
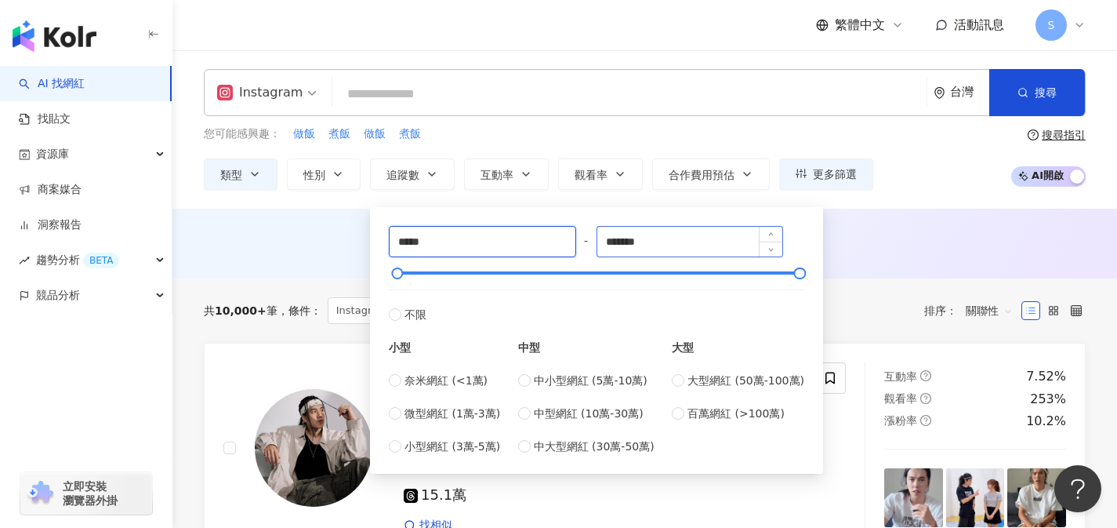
type input "*****"
drag, startPoint x: 685, startPoint y: 238, endPoint x: 554, endPoint y: 252, distance: 131.7
click at [554, 252] on div "***** - ******* 不限 小型 奈米網紅 (<1萬) 微型網紅 (1萬-3萬) 小型網紅 (3萬-5萬) 中型 中小型網紅 (5萬-10萬) 中型…" at bounding box center [597, 340] width 416 height 229
drag, startPoint x: 691, startPoint y: 239, endPoint x: 594, endPoint y: 242, distance: 97.3
click at [594, 242] on div "***** - ******* 不限 小型 奈米網紅 (<1萬) 微型網紅 (1萬-3萬) 小型網紅 (3萬-5萬) 中型 中小型網紅 (5萬-10萬) 中型…" at bounding box center [597, 340] width 416 height 229
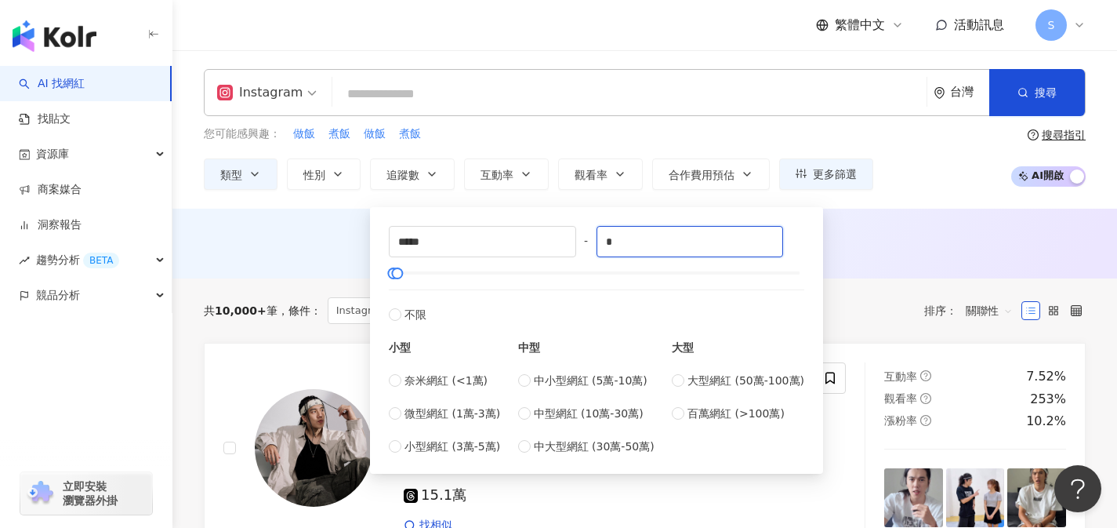
type input "*"
type input "******"
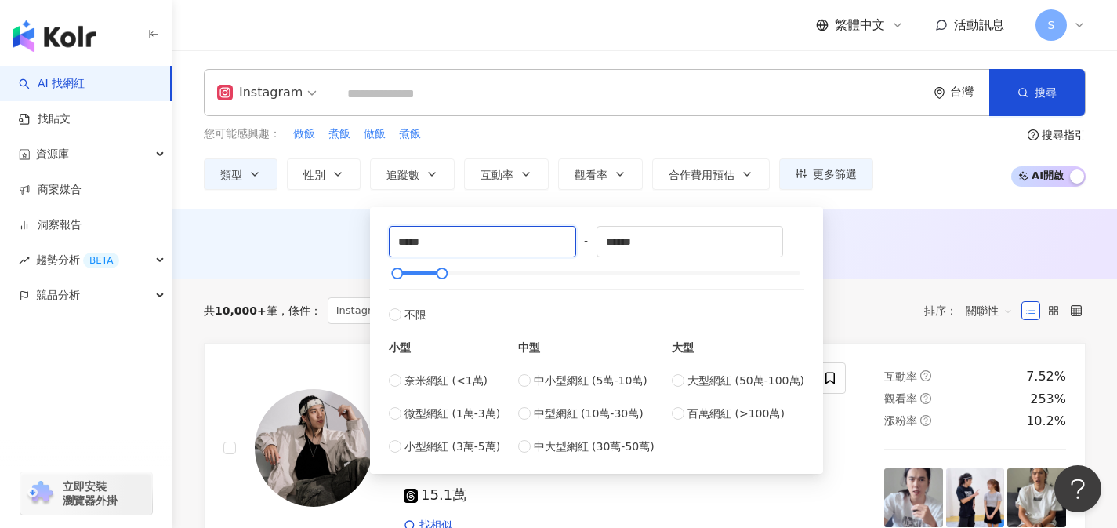
drag, startPoint x: 531, startPoint y: 228, endPoint x: 386, endPoint y: 250, distance: 146.7
click at [386, 250] on div "***** - ****** 不限 小型 奈米網紅 (<1萬) 微型網紅 (1萬-3萬) 小型網紅 (3萬-5萬) 中型 中小型網紅 (5萬-10萬) 中型網…" at bounding box center [597, 340] width 434 height 248
type input "*****"
click at [972, 252] on div "AI 推薦 ： 無結果，請嘗試搜尋其他語言關鍵字或條件" at bounding box center [645, 246] width 945 height 29
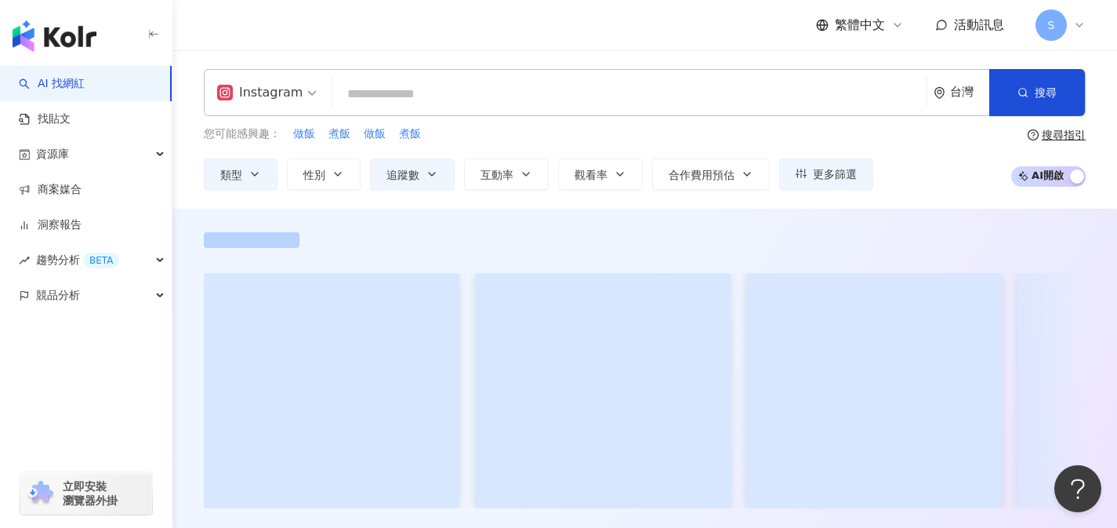
click at [636, 97] on input "search" at bounding box center [630, 94] width 582 height 30
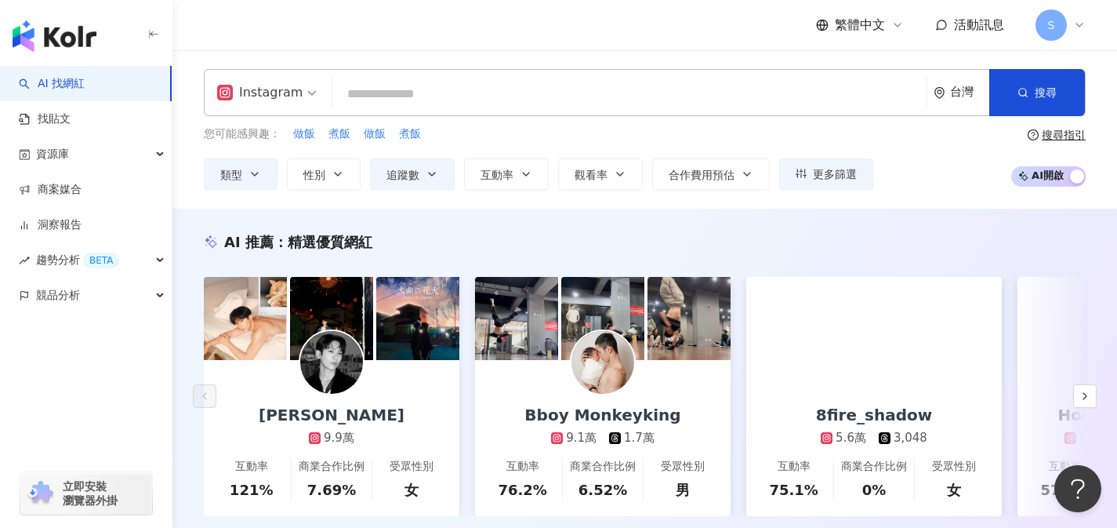
type input "*"
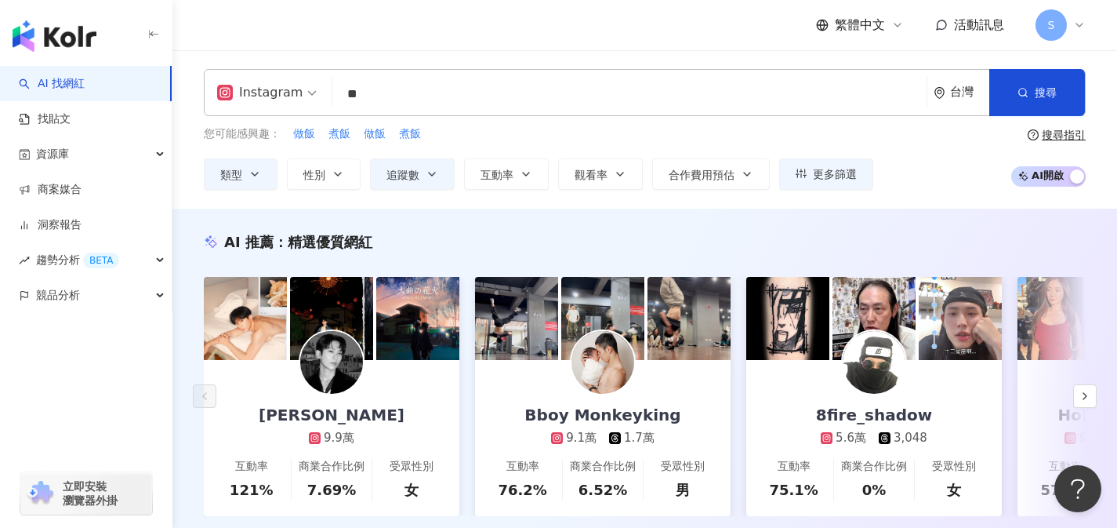
type input "**"
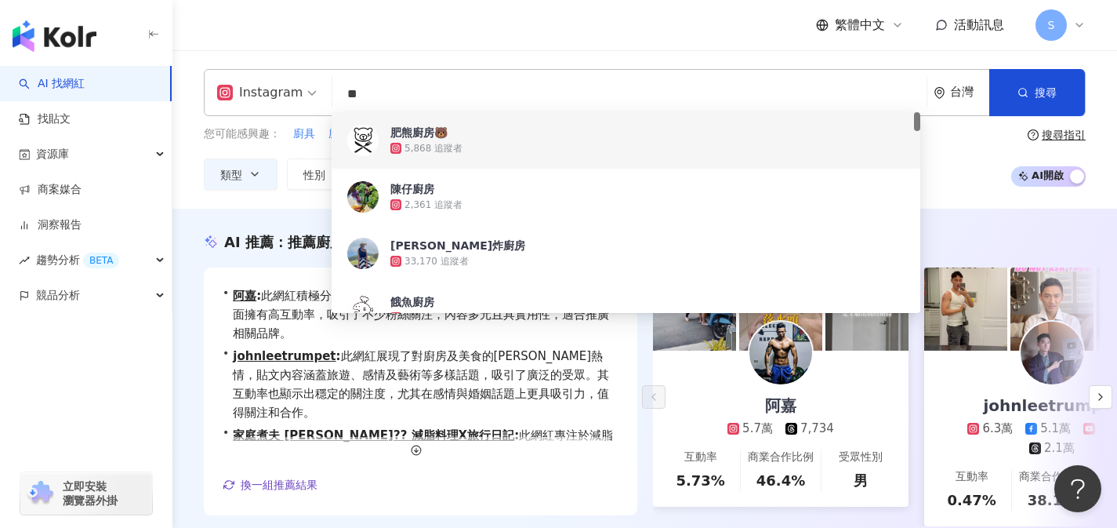
click at [616, 32] on div "繁體中文 活動訊息 S" at bounding box center [645, 25] width 882 height 50
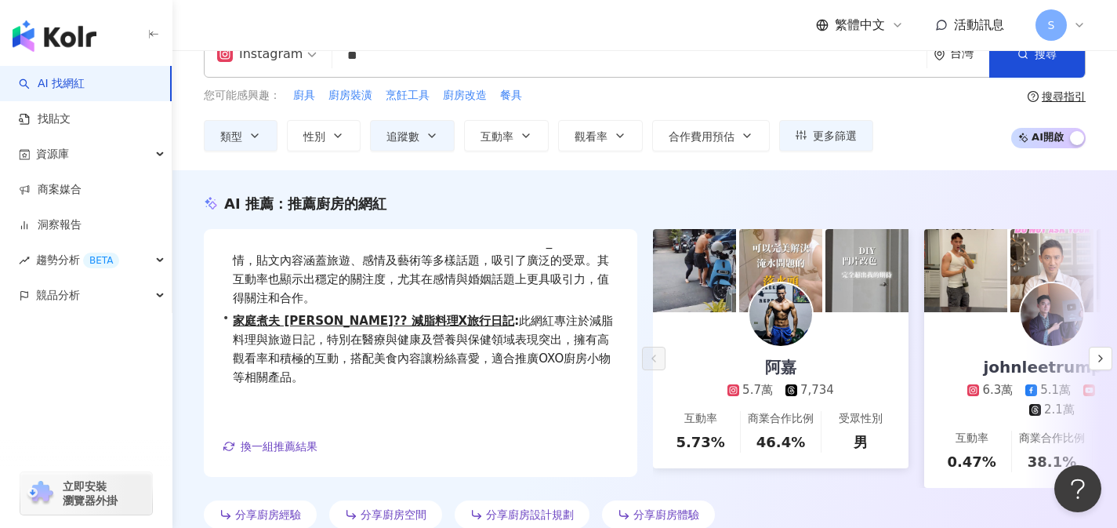
scroll to position [260, 0]
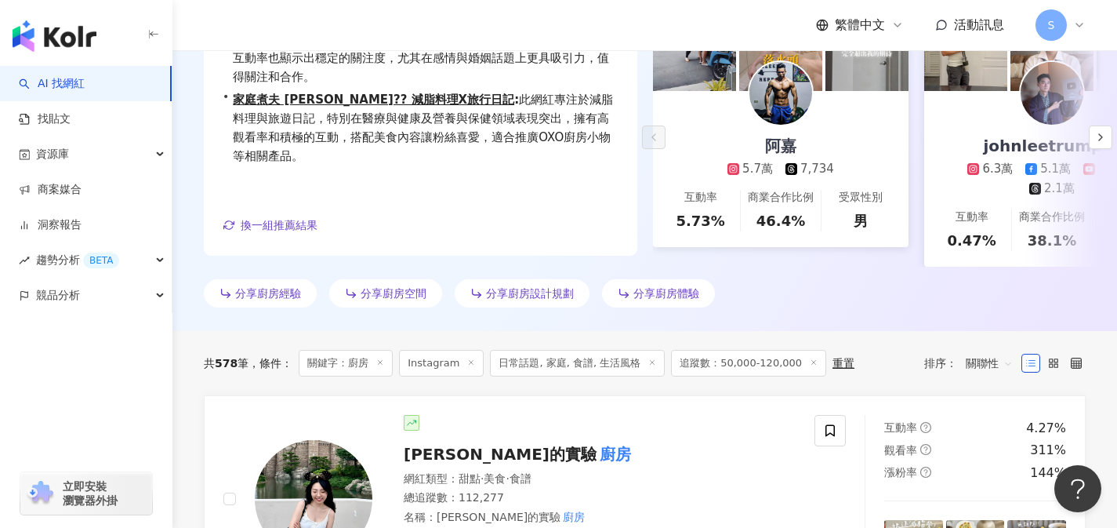
click at [973, 376] on span "關聯性" at bounding box center [989, 363] width 47 height 25
click at [988, 325] on div "觀看率" at bounding box center [990, 316] width 58 height 27
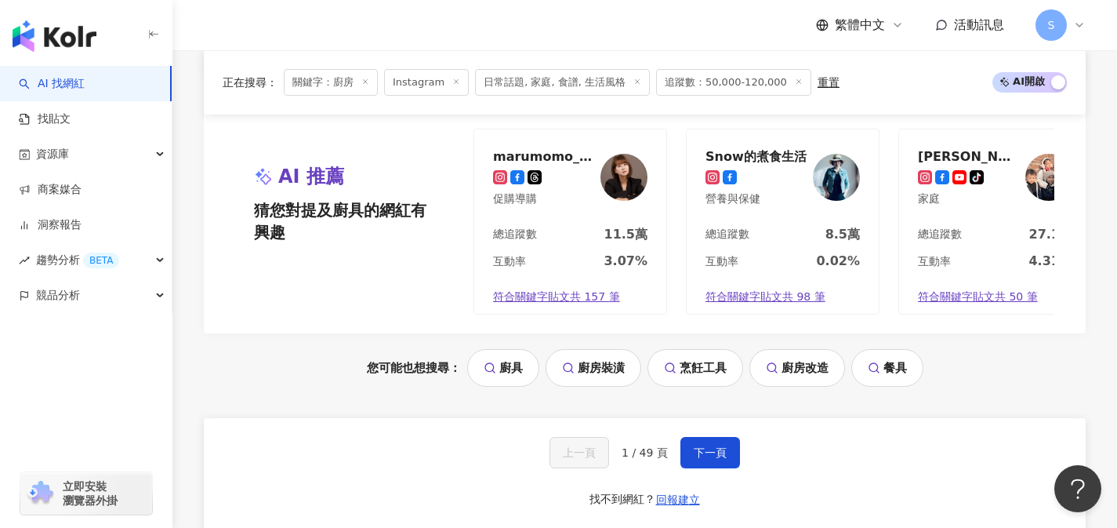
scroll to position [3173, 0]
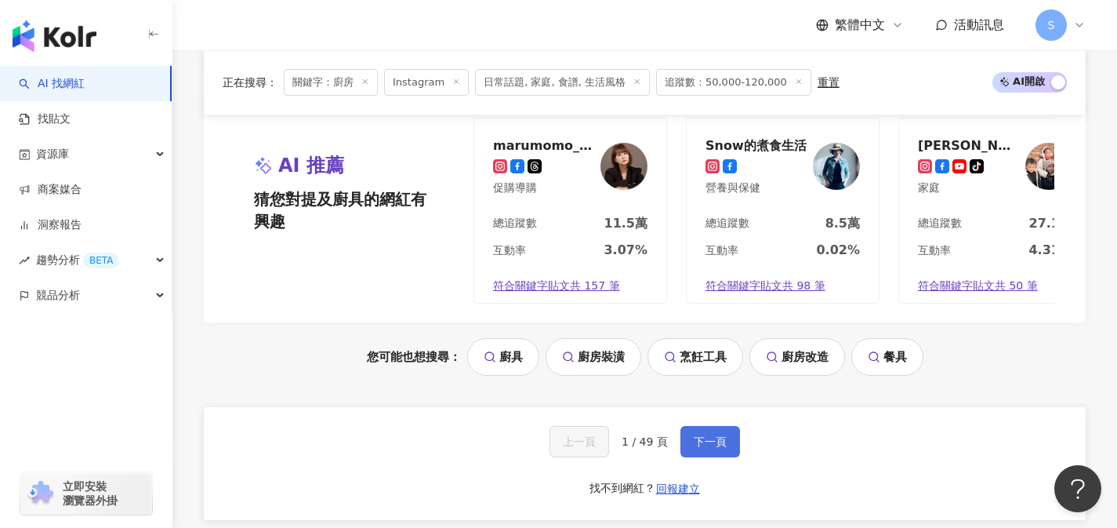
click at [706, 448] on span "下一頁" at bounding box center [710, 441] width 33 height 13
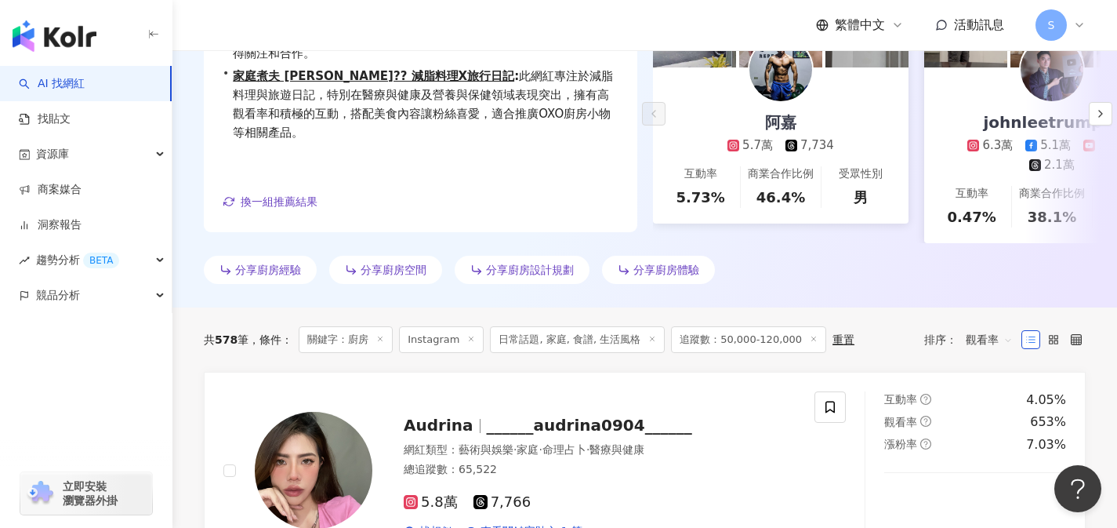
scroll to position [422, 0]
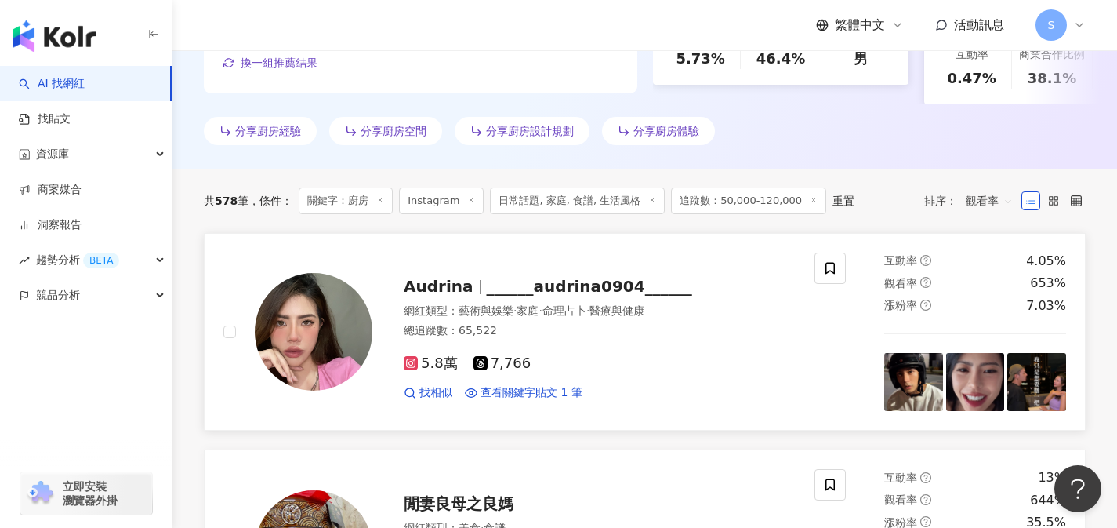
click at [590, 296] on span "______audrina0904______" at bounding box center [589, 286] width 205 height 19
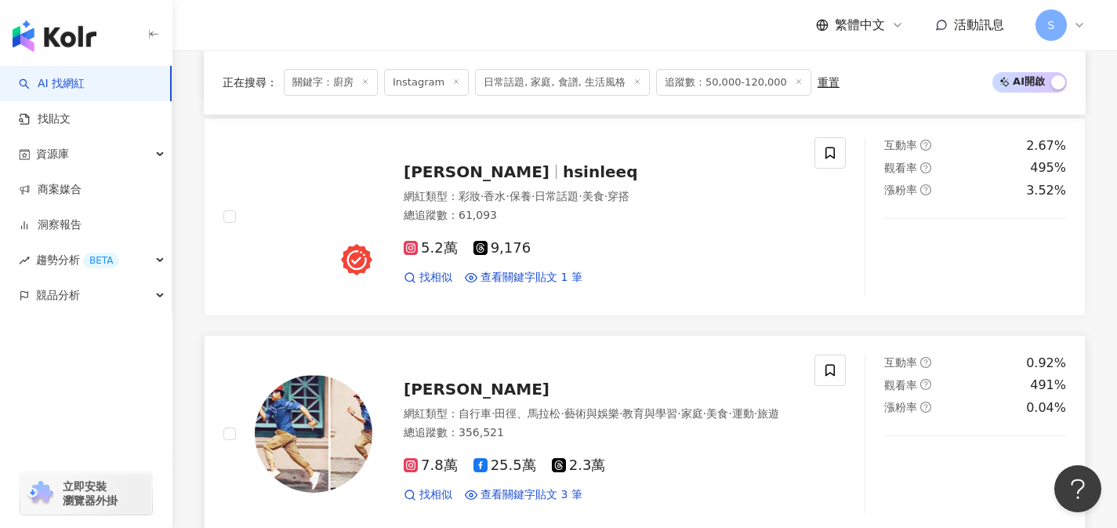
scroll to position [2261, 0]
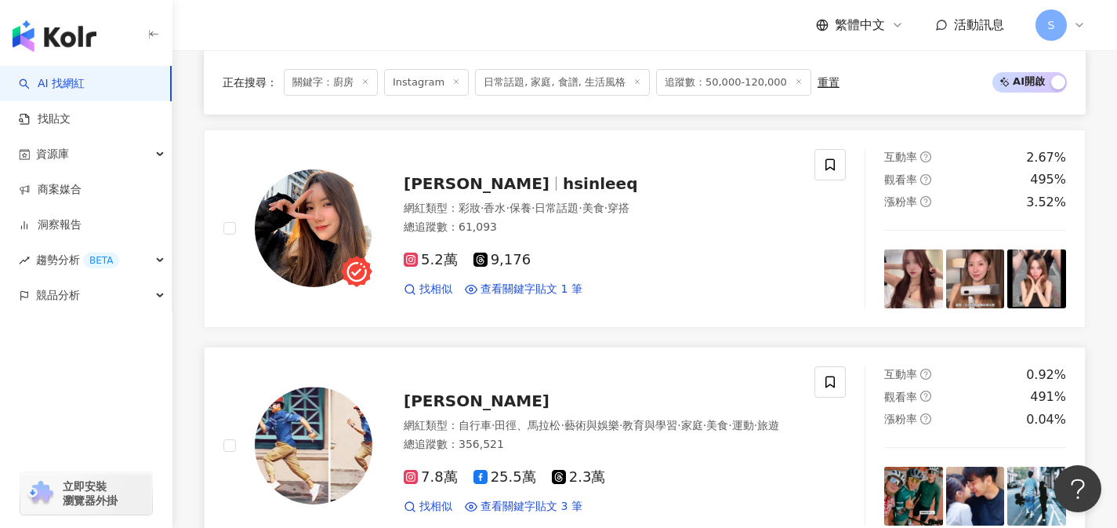
click at [584, 404] on div "郭彥均" at bounding box center [600, 401] width 392 height 22
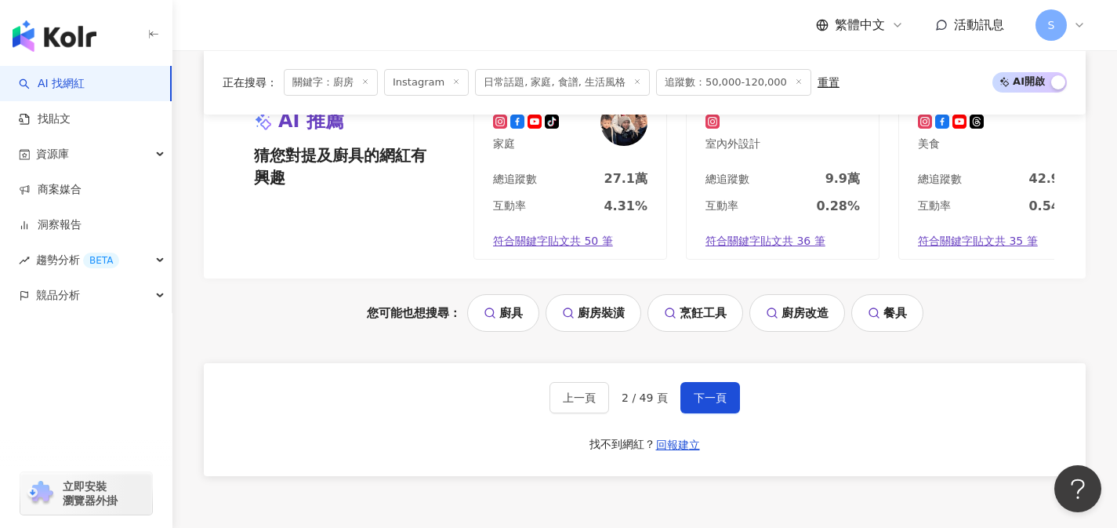
scroll to position [3223, 0]
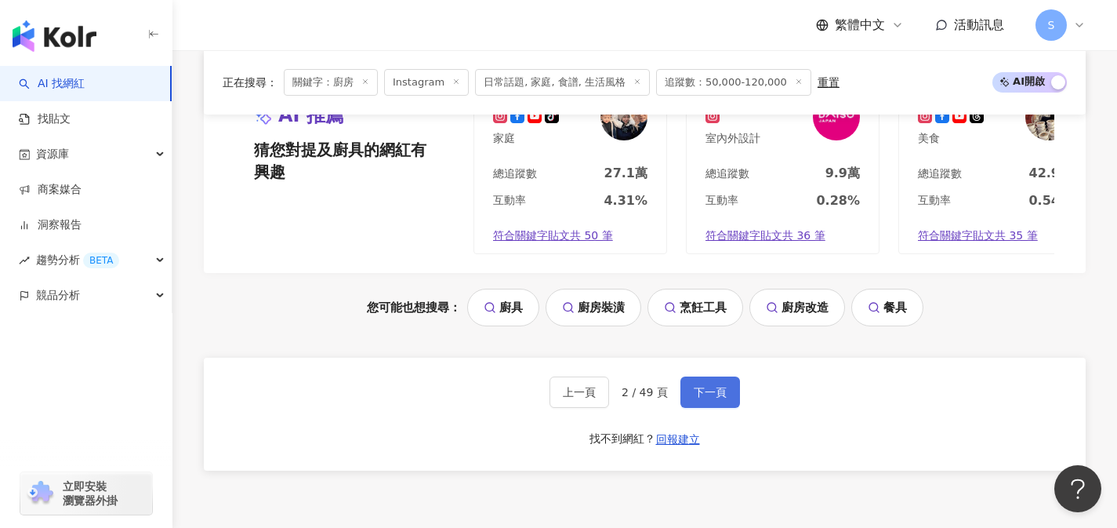
click at [707, 398] on span "下一頁" at bounding box center [710, 392] width 33 height 13
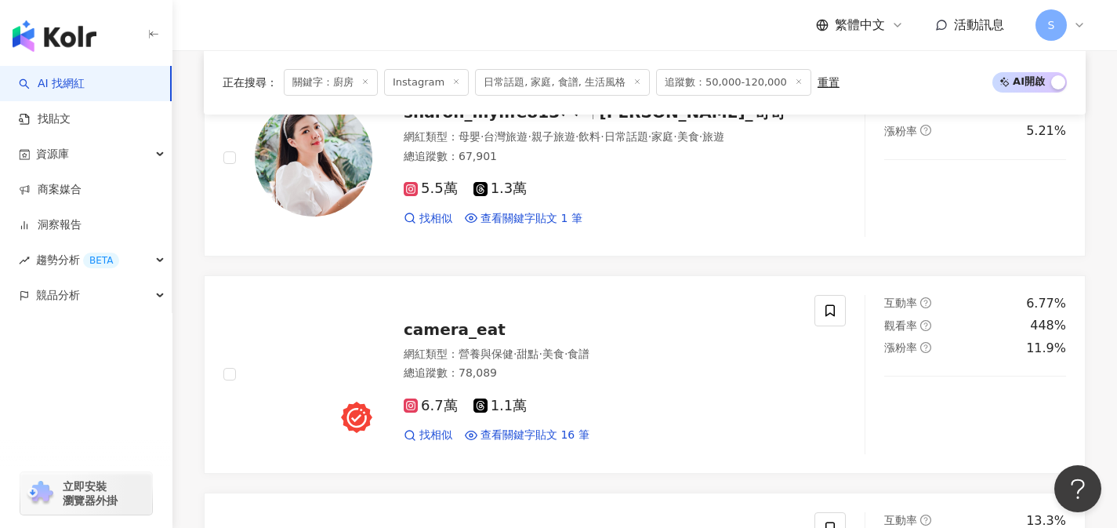
scroll to position [0, 0]
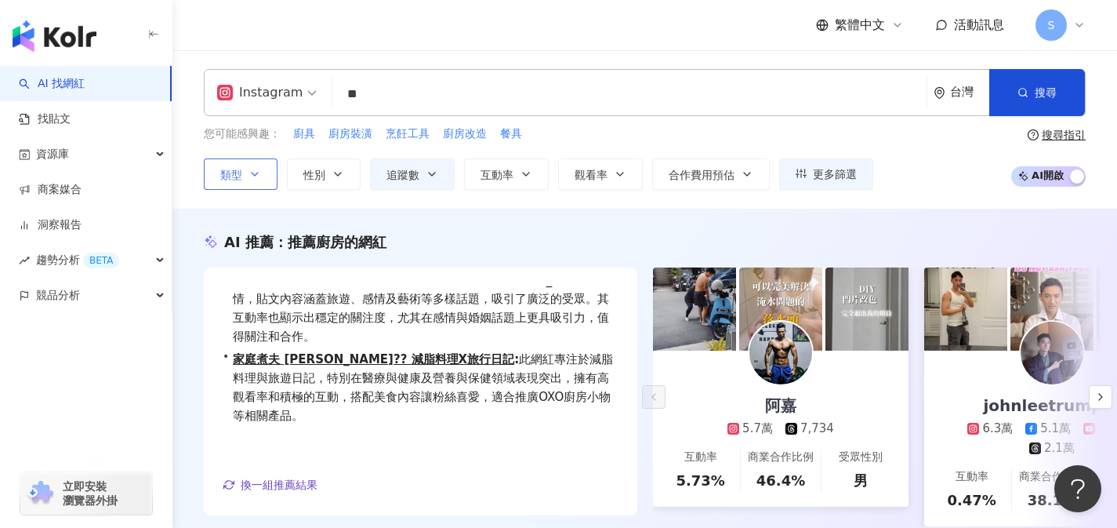
click at [231, 161] on button "類型" at bounding box center [241, 173] width 74 height 31
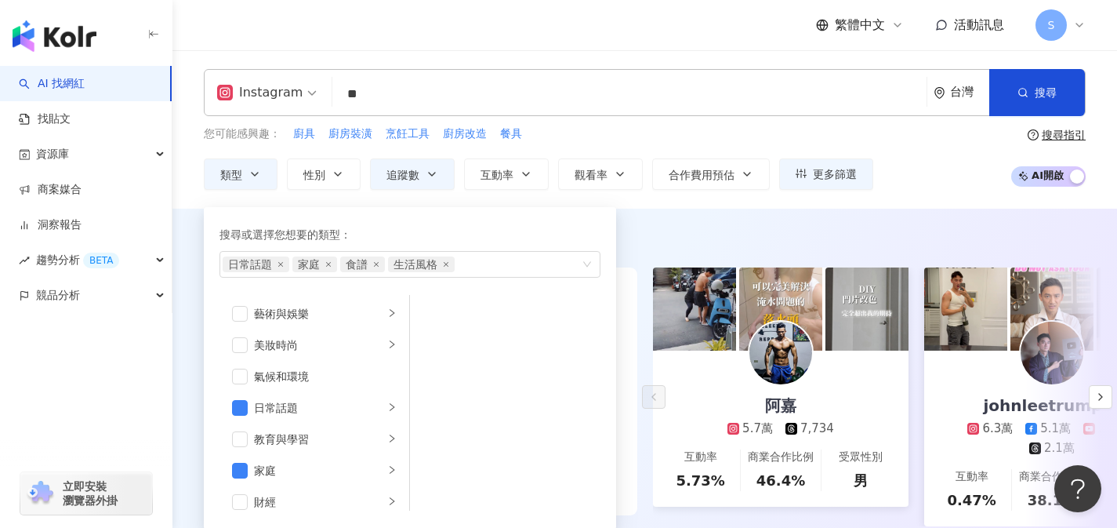
click at [187, 238] on div "AI 推薦 ： 推薦廚房的網紅 • 阿嘉 : 此網紅積極分享廚房產品與科技設備，且在室內外設計及生活風格方面擁有高互動率，吸引了不少粉絲關注，內容多元且具實用…" at bounding box center [645, 402] width 945 height 341
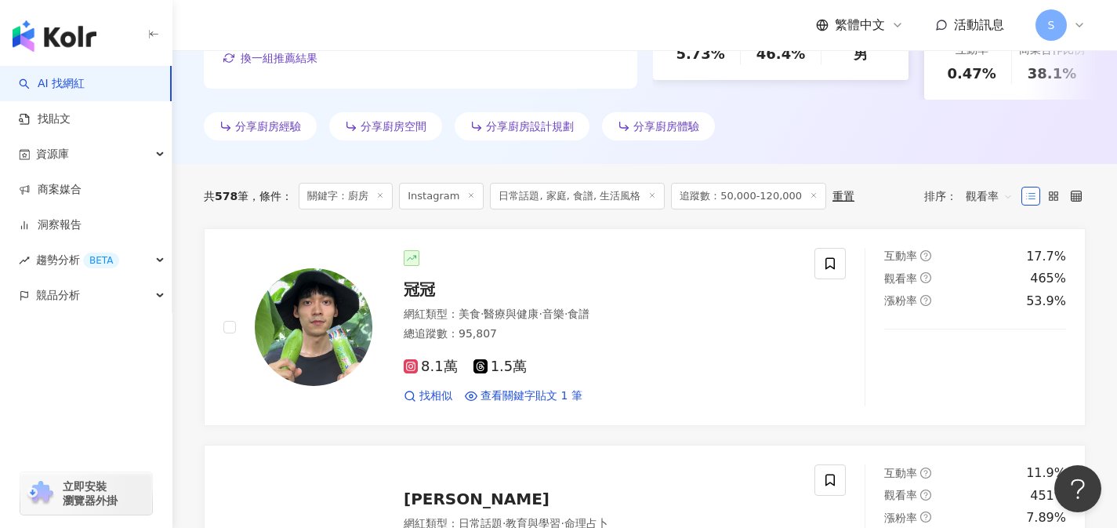
scroll to position [434, 0]
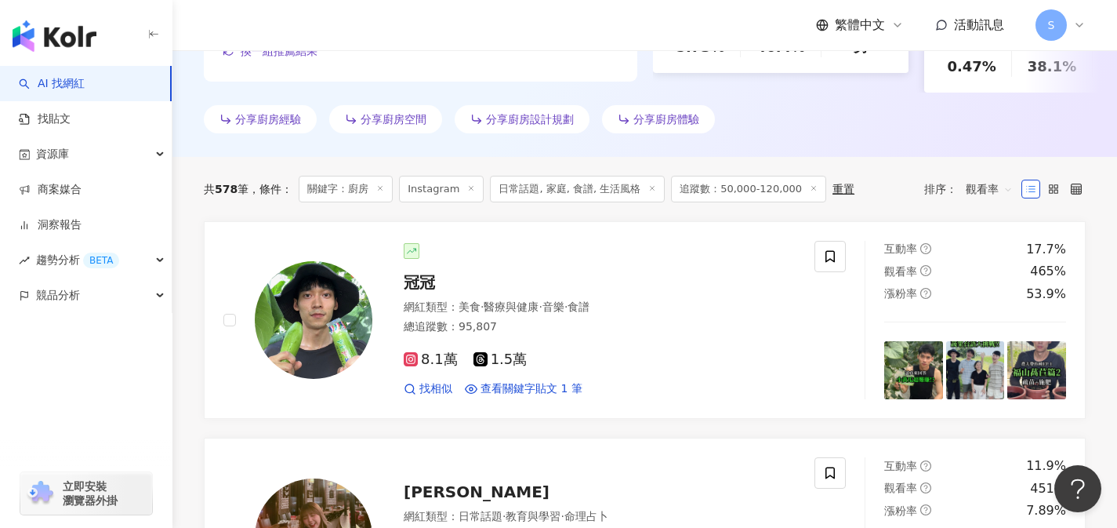
click at [648, 194] on span at bounding box center [652, 189] width 8 height 9
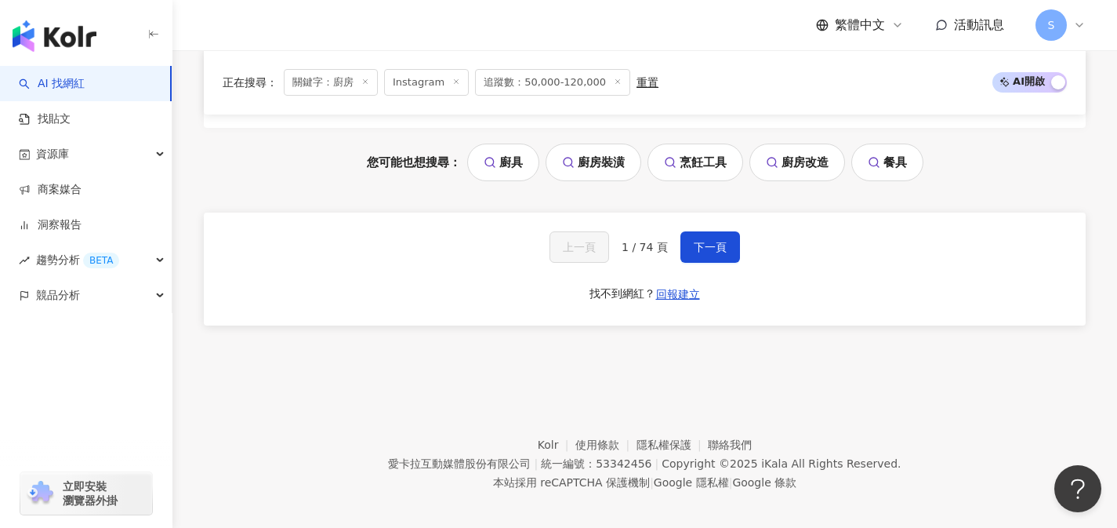
scroll to position [3402, 0]
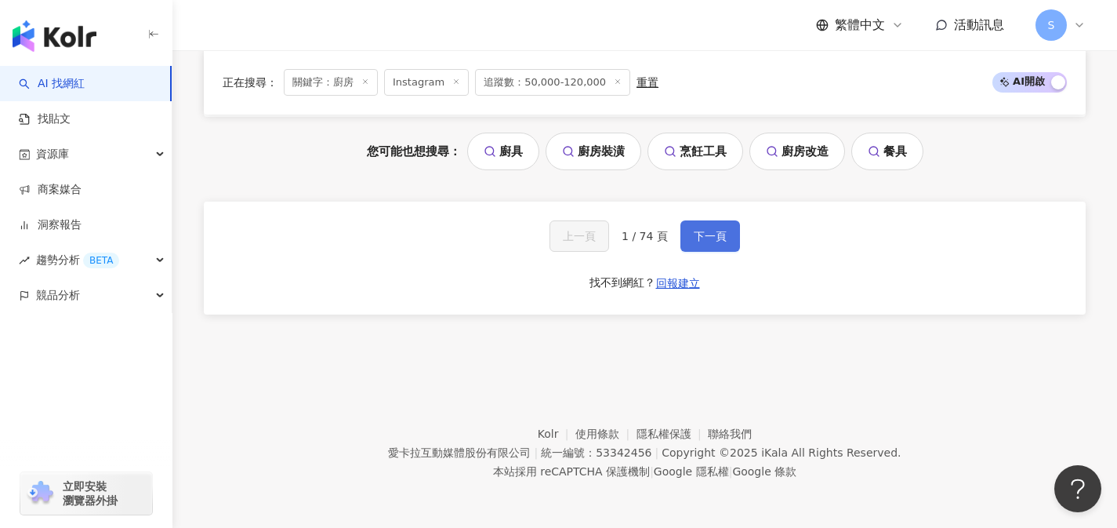
click at [707, 231] on span "下一頁" at bounding box center [710, 236] width 33 height 13
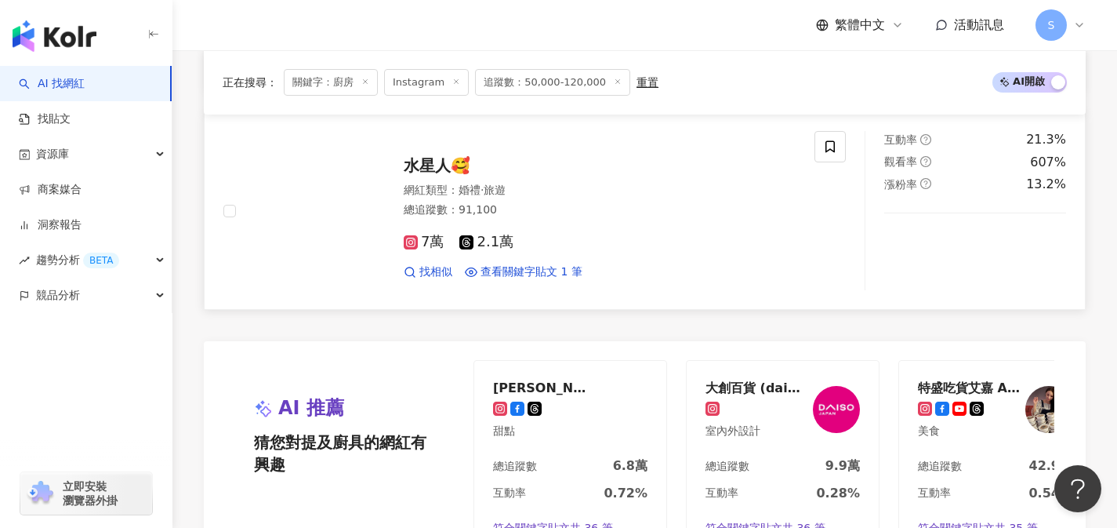
scroll to position [2930, 0]
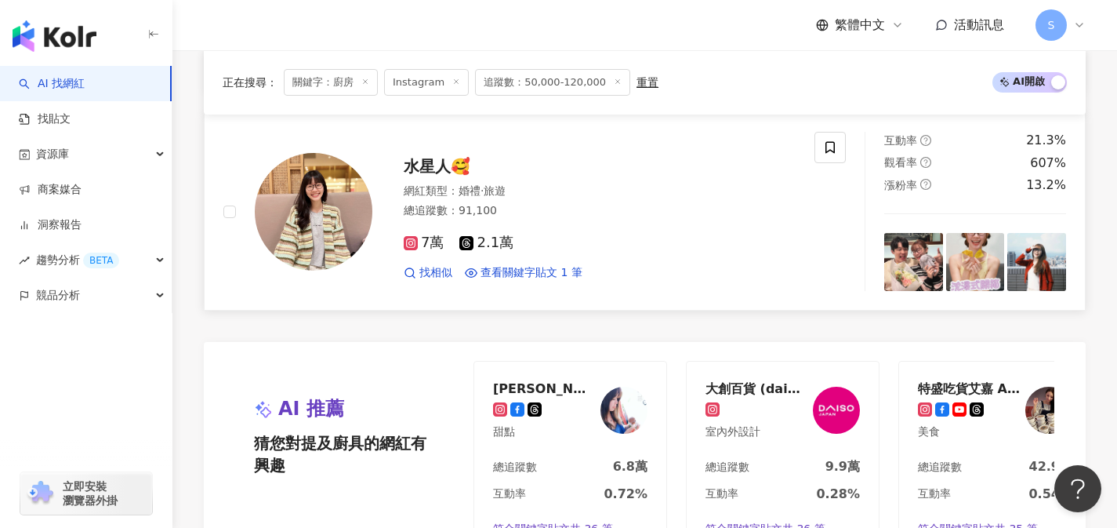
click at [572, 247] on div "7萬 2.1萬" at bounding box center [600, 242] width 392 height 17
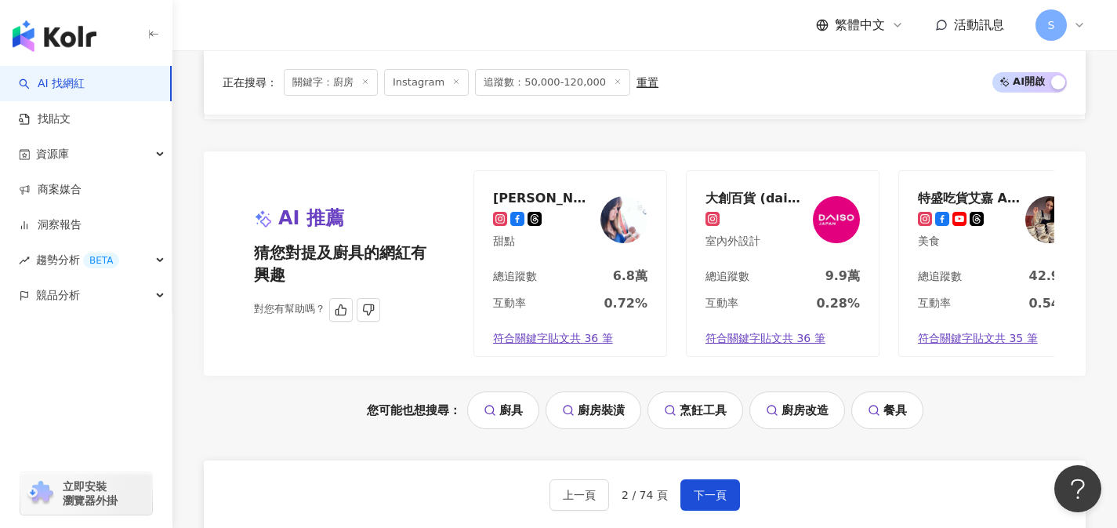
scroll to position [3209, 0]
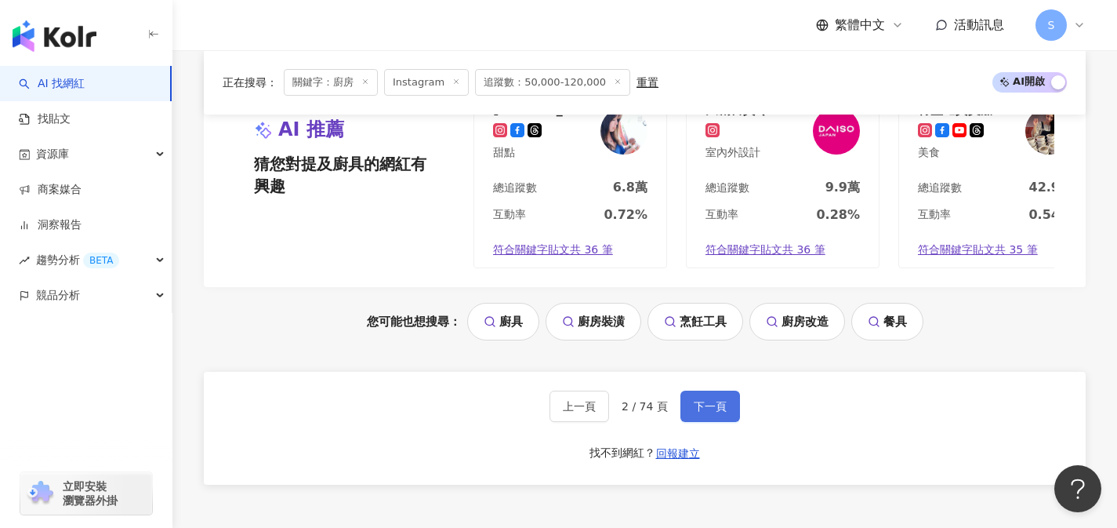
click at [723, 412] on span "下一頁" at bounding box center [710, 406] width 33 height 13
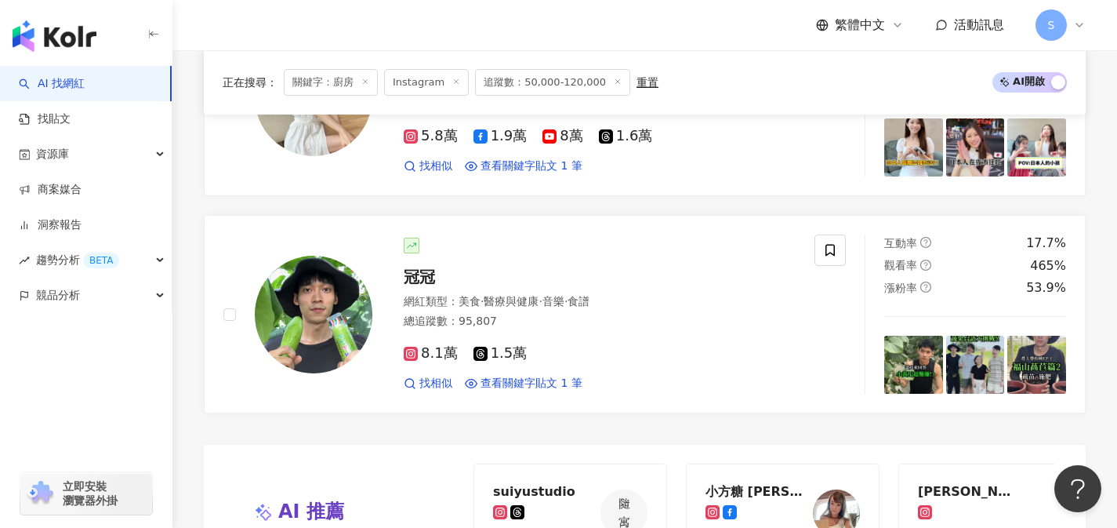
scroll to position [2887, 0]
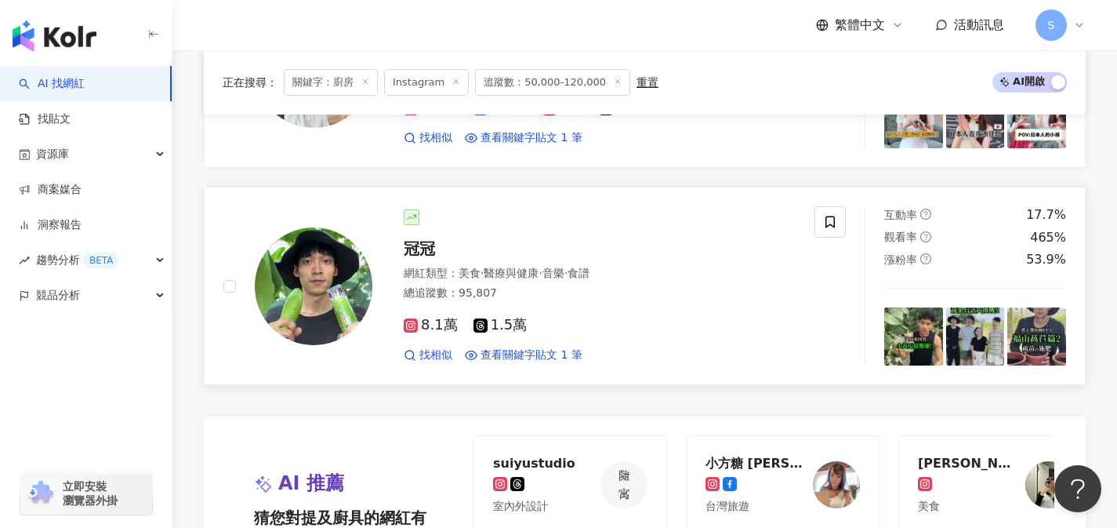
click at [571, 317] on div "8.1萬 1.5萬" at bounding box center [600, 325] width 392 height 17
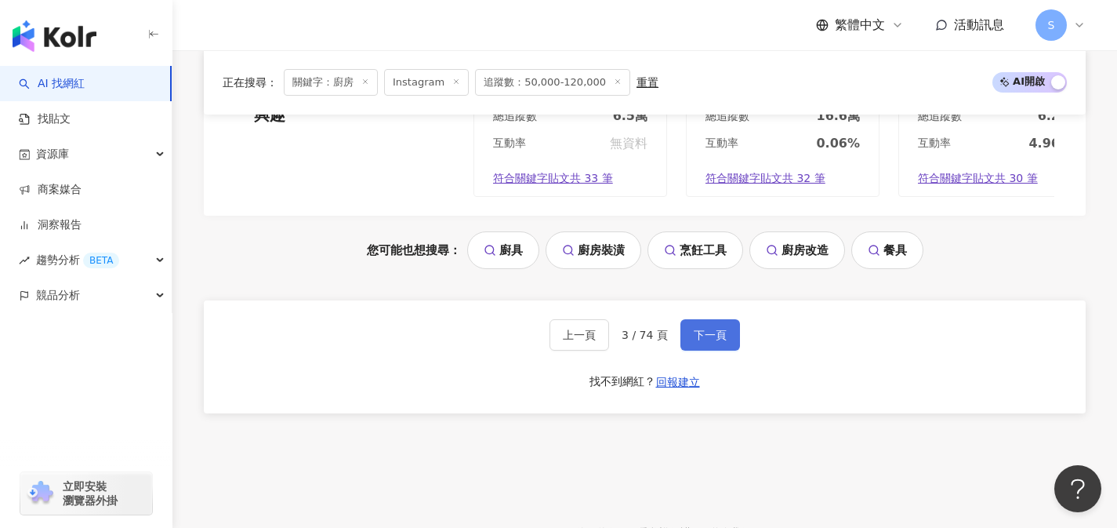
click at [717, 329] on span "下一頁" at bounding box center [710, 335] width 33 height 13
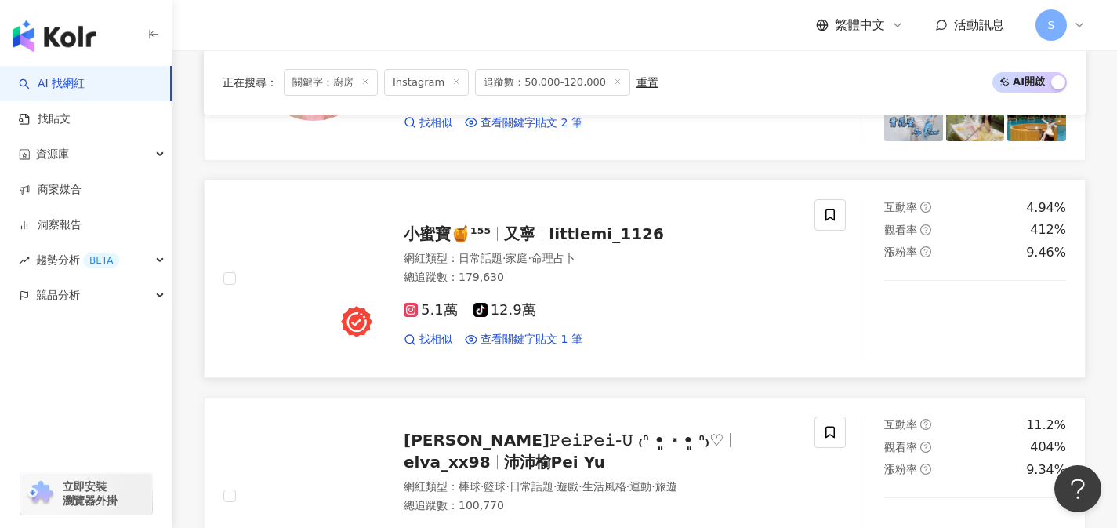
scroll to position [2721, 0]
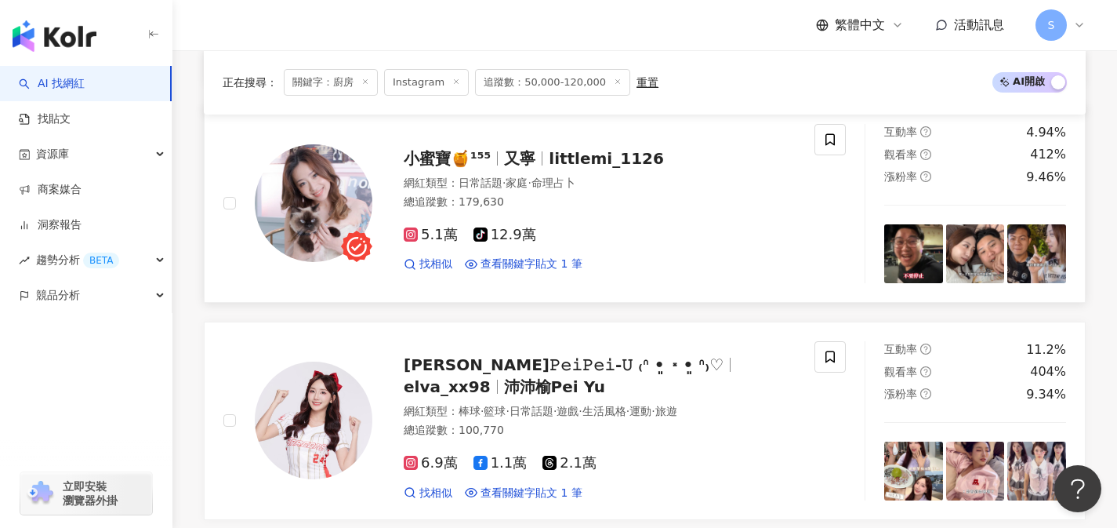
click at [564, 242] on div "5.1萬 tiktok-icon 12.9萬" at bounding box center [600, 235] width 392 height 17
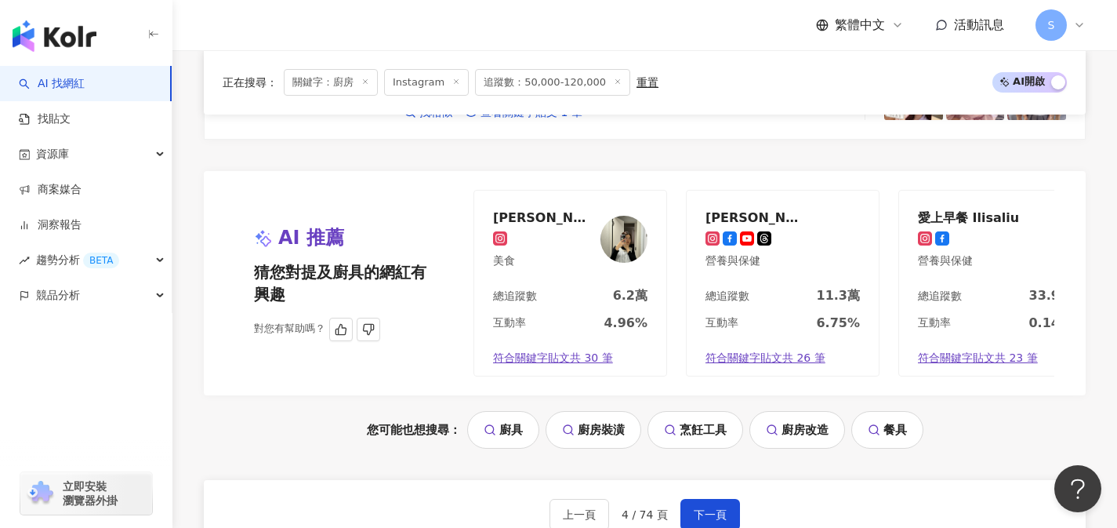
scroll to position [3187, 0]
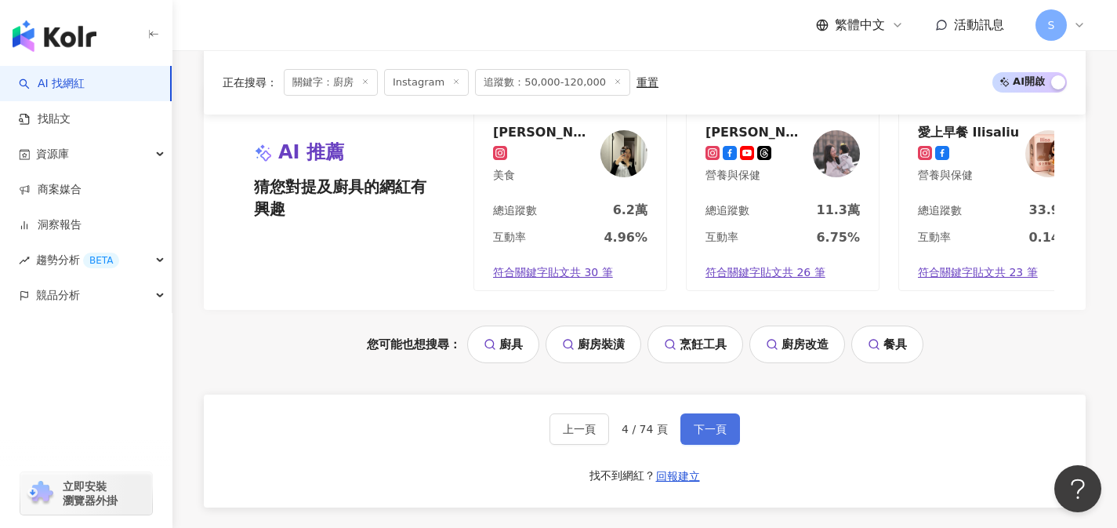
click at [691, 445] on button "下一頁" at bounding box center [711, 428] width 60 height 31
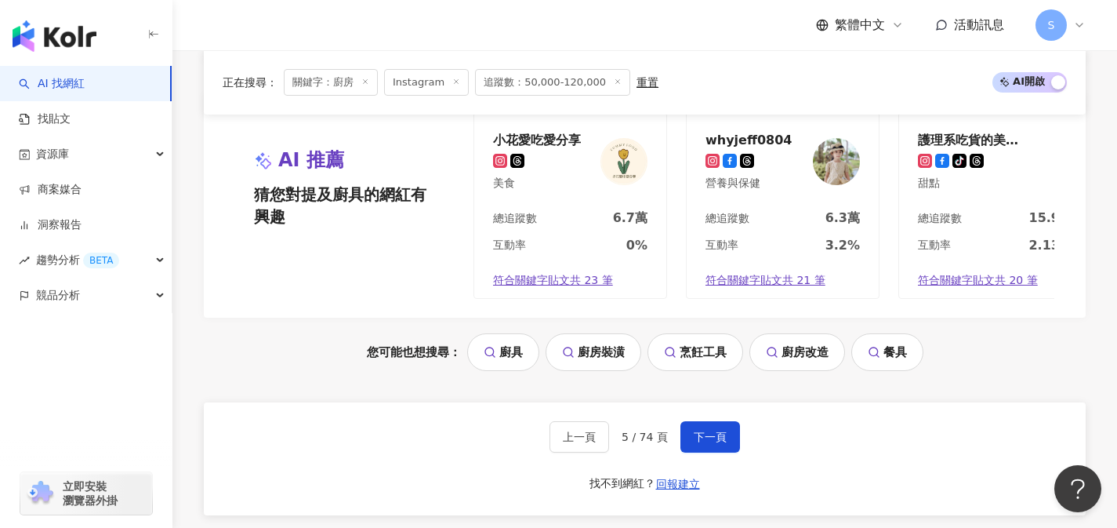
scroll to position [3181, 0]
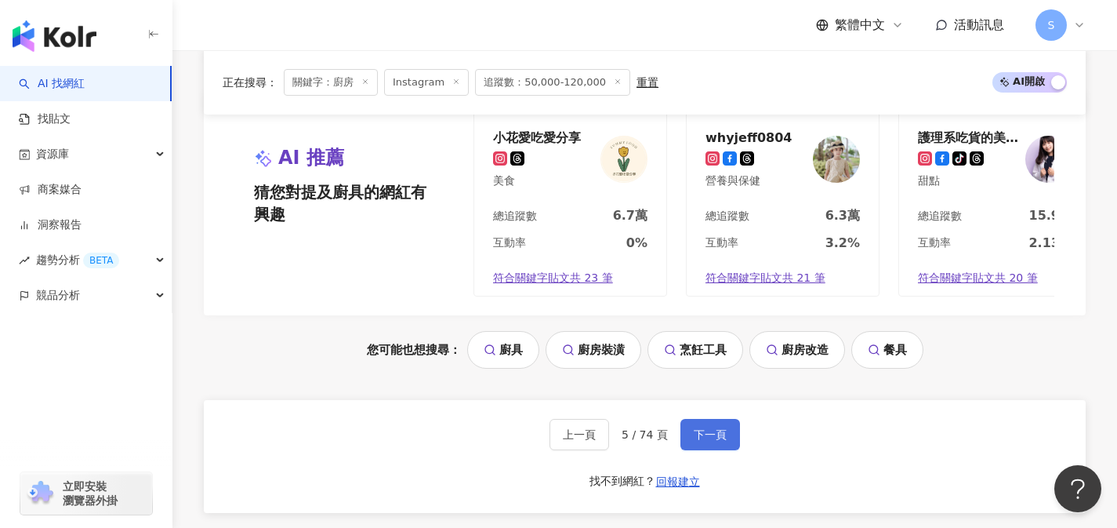
click at [722, 441] on span "下一頁" at bounding box center [710, 434] width 33 height 13
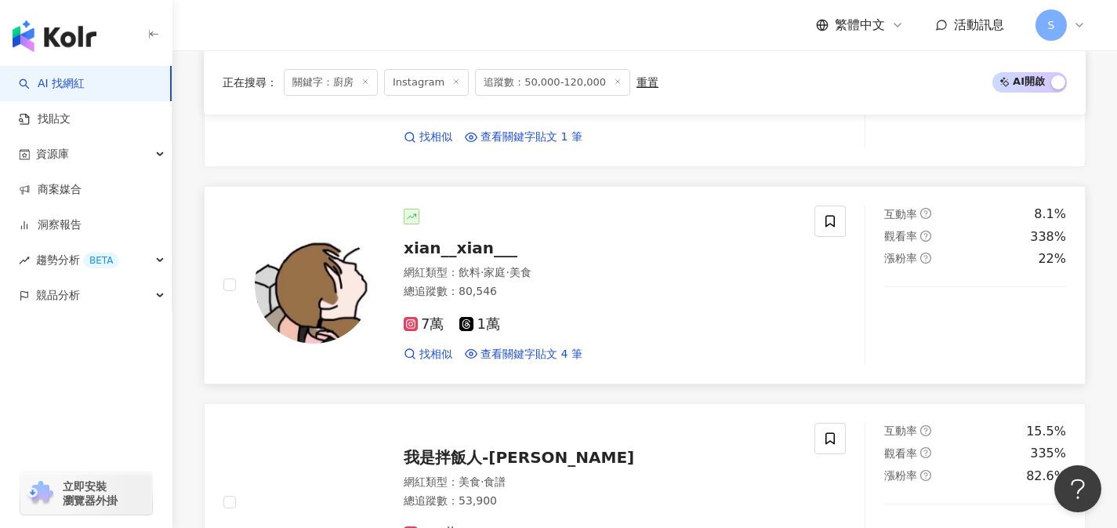
scroll to position [1579, 0]
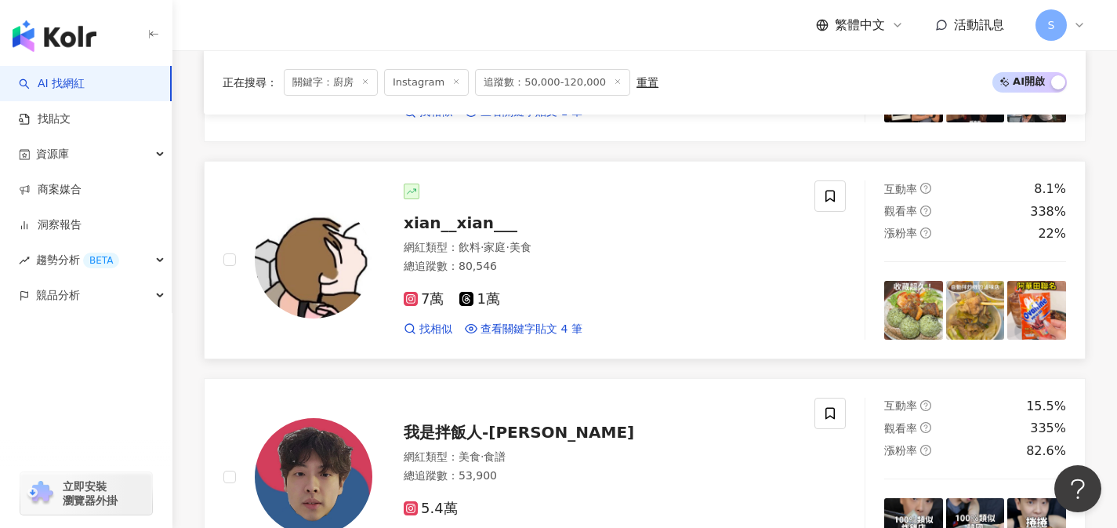
click at [577, 300] on div "7萬 1萬 找相似 查看關鍵字貼文 4 筆" at bounding box center [600, 307] width 392 height 58
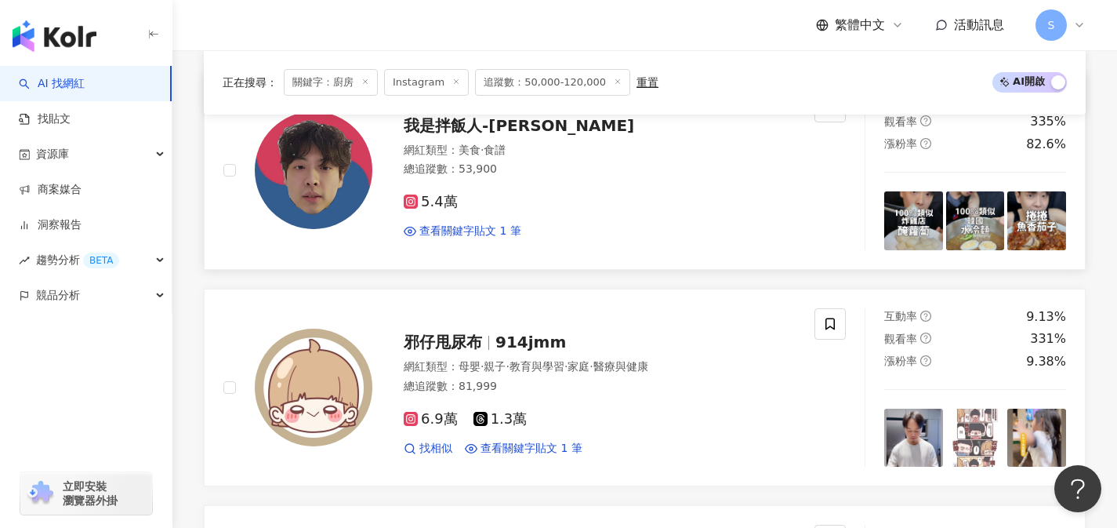
scroll to position [1858, 0]
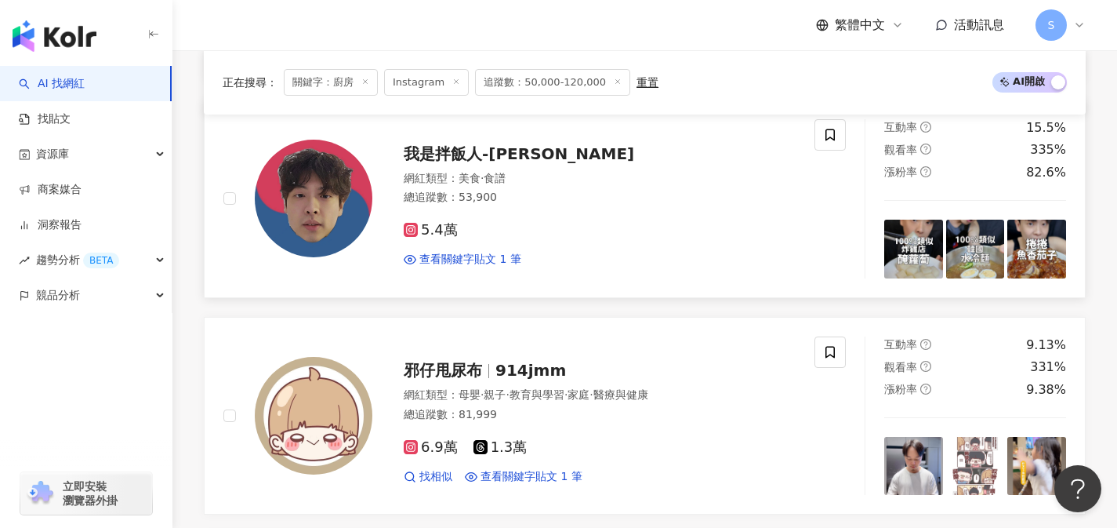
click at [517, 205] on div "總追蹤數 ： 53,900" at bounding box center [600, 198] width 392 height 16
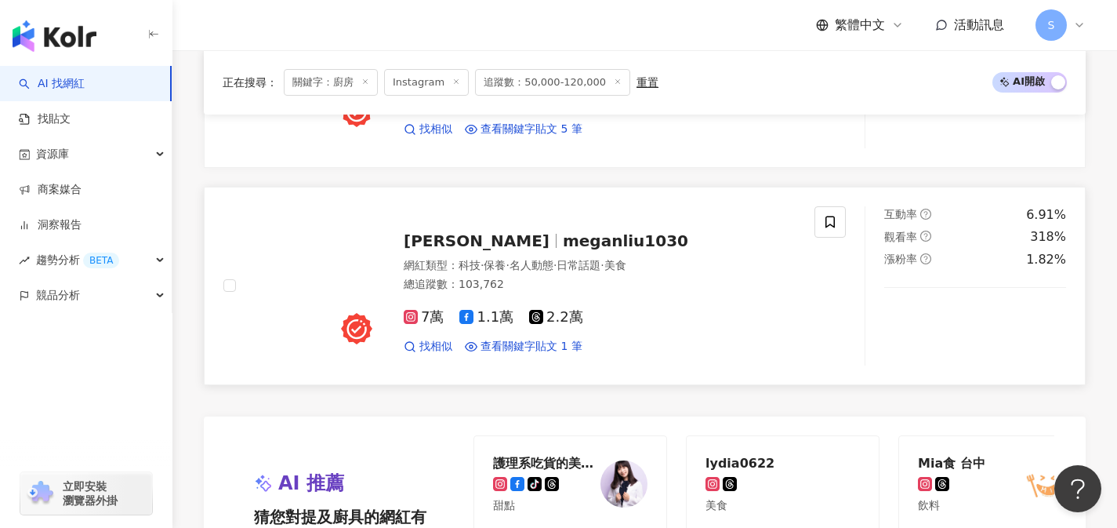
scroll to position [2857, 0]
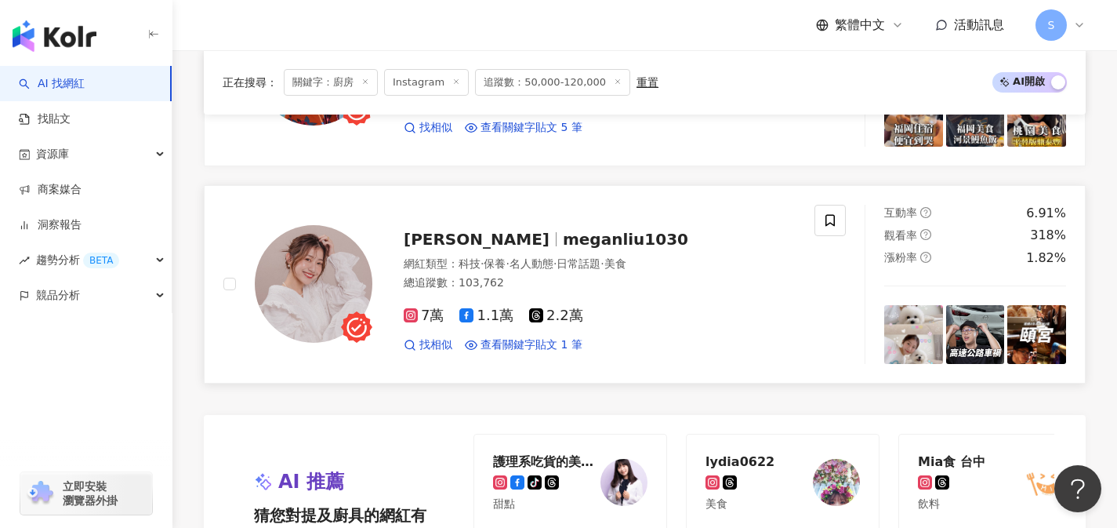
click at [554, 270] on span "名人動態" at bounding box center [532, 263] width 44 height 13
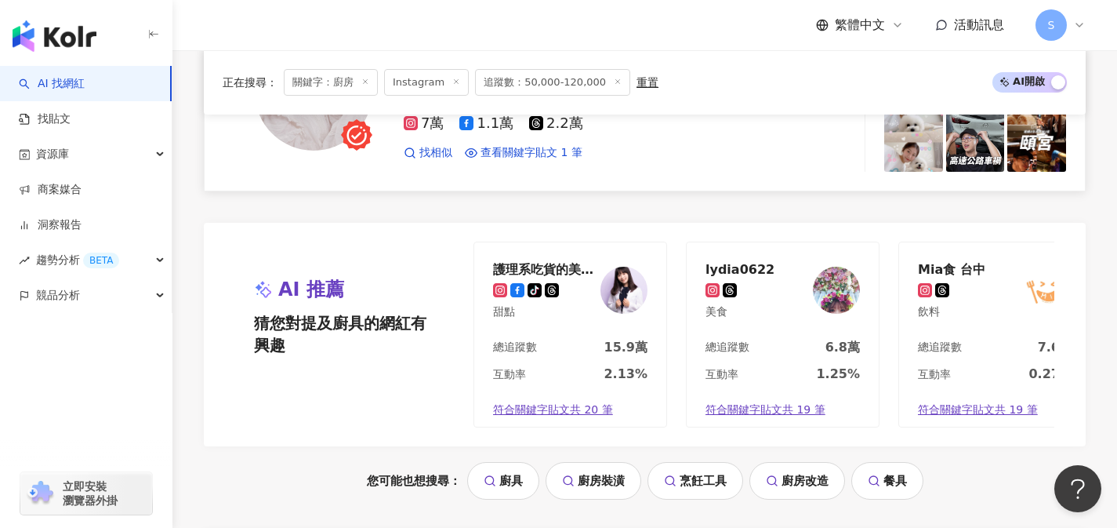
scroll to position [3195, 0]
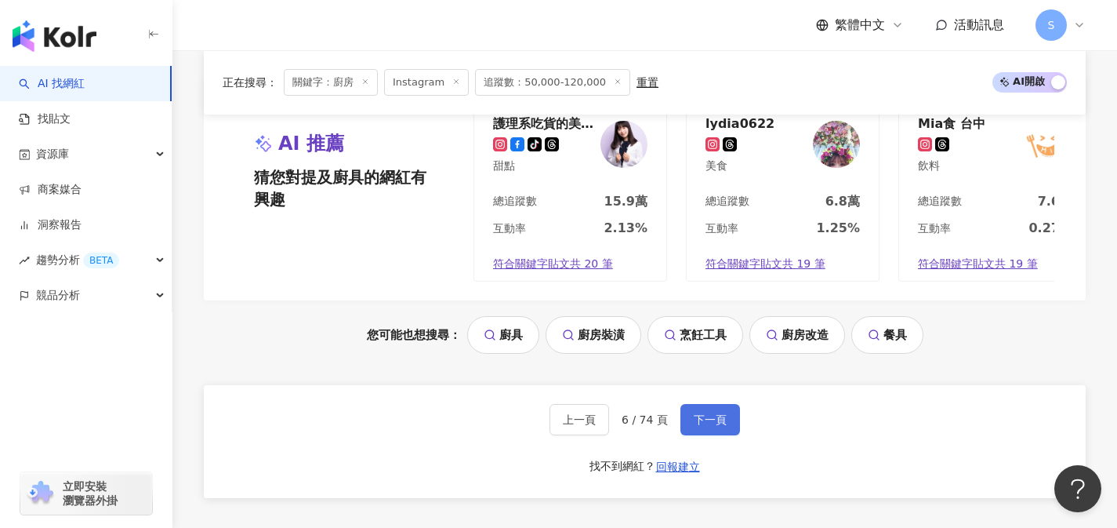
click at [736, 435] on button "下一頁" at bounding box center [711, 419] width 60 height 31
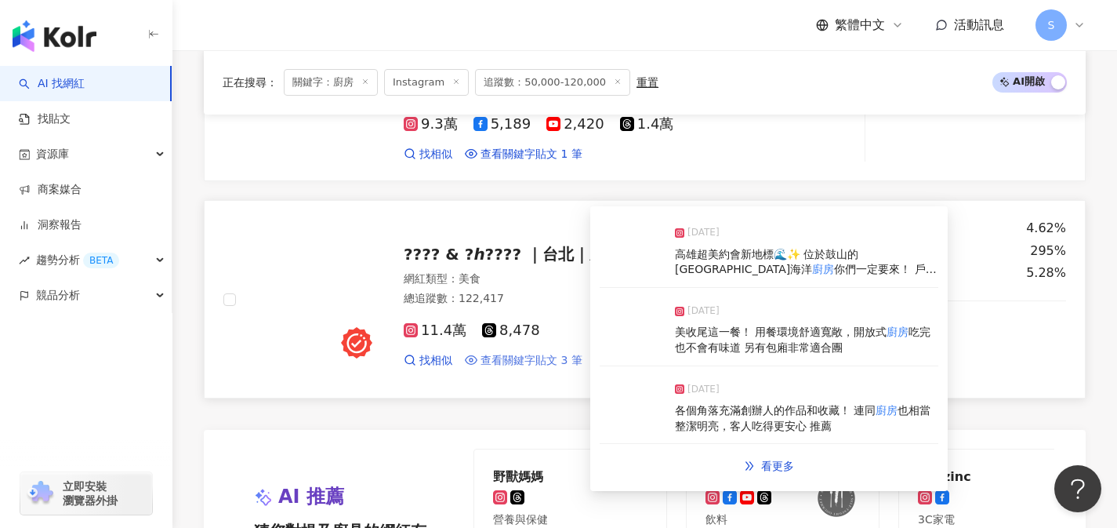
scroll to position [3309, 0]
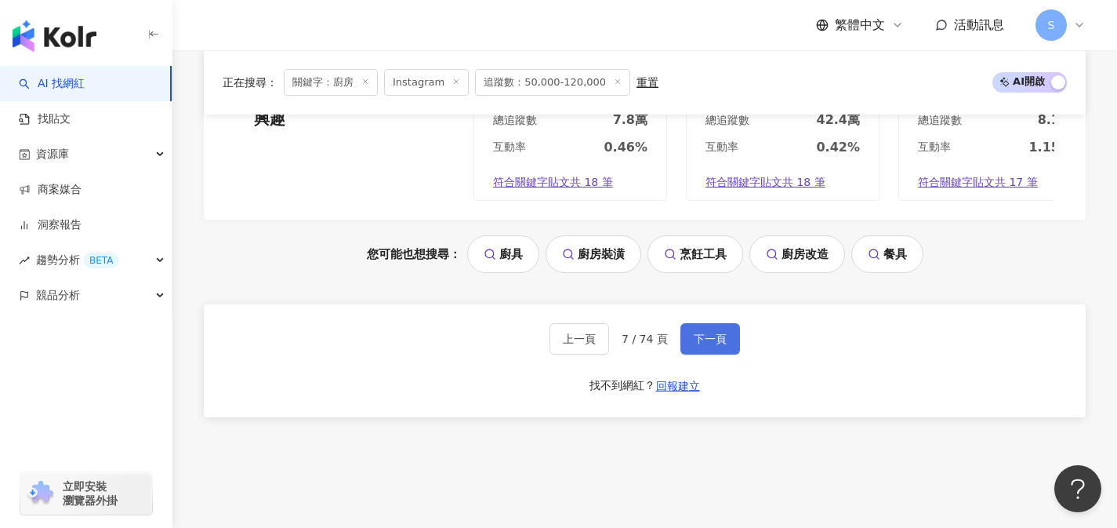
click at [689, 340] on button "下一頁" at bounding box center [711, 338] width 60 height 31
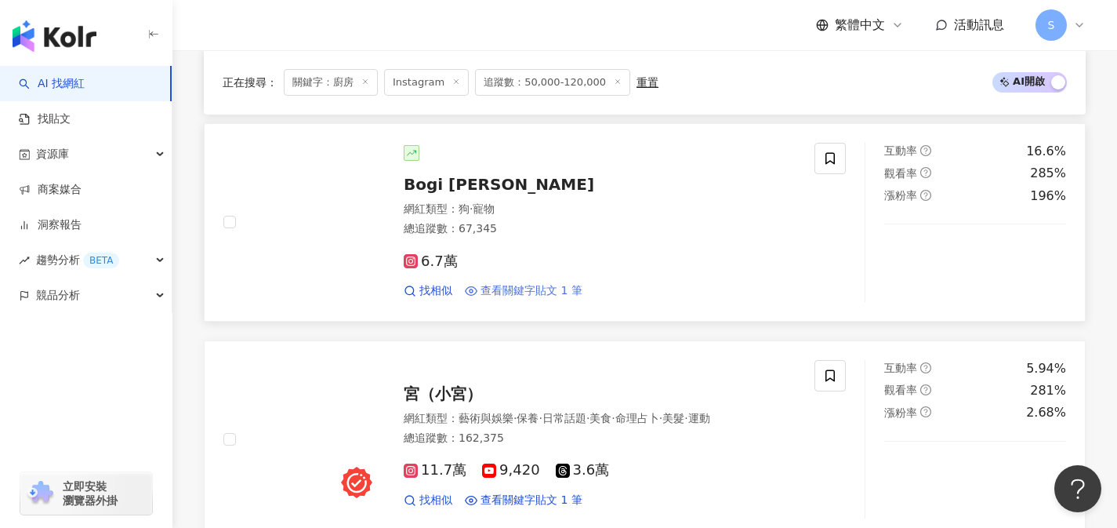
scroll to position [2069, 0]
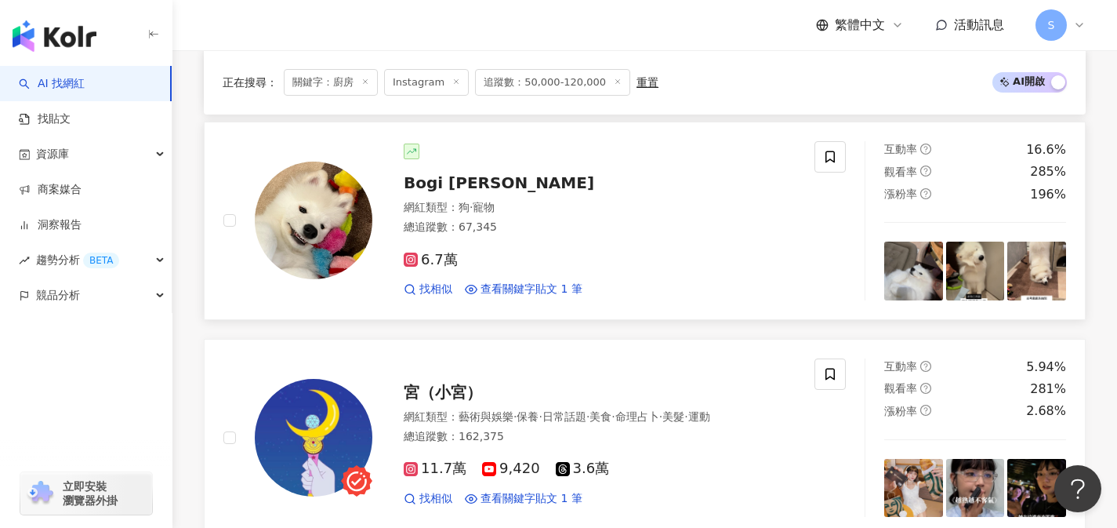
click at [561, 263] on div "6.7萬" at bounding box center [600, 260] width 392 height 17
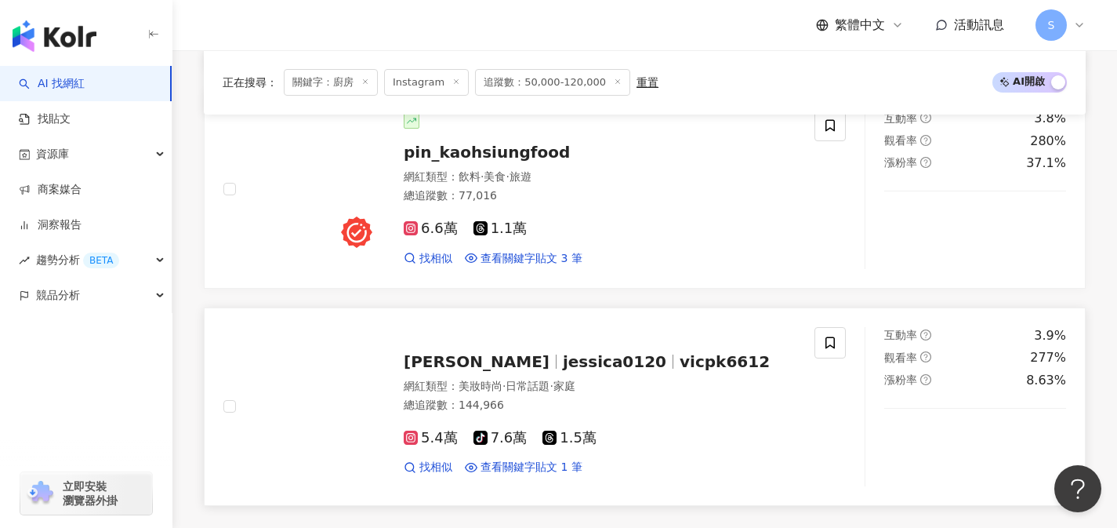
scroll to position [2802, 0]
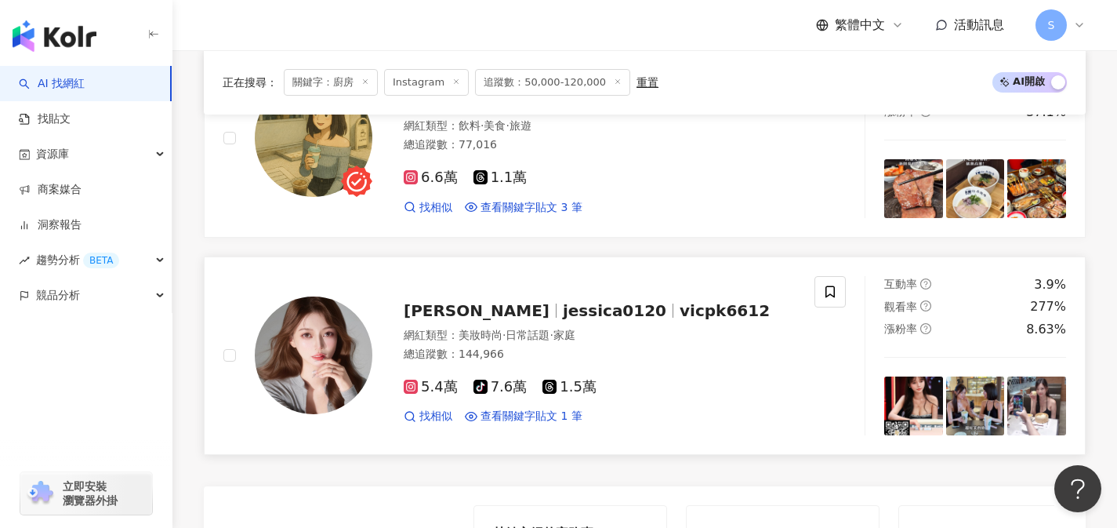
click at [602, 347] on div "總追蹤數 ： 144,966" at bounding box center [600, 355] width 392 height 16
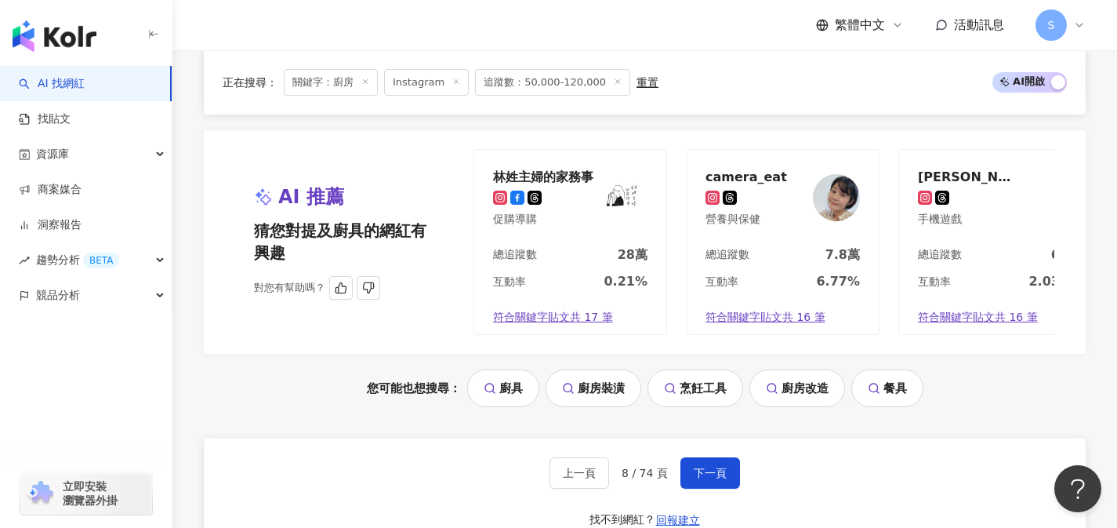
scroll to position [3158, 0]
click at [703, 473] on button "下一頁" at bounding box center [711, 472] width 60 height 31
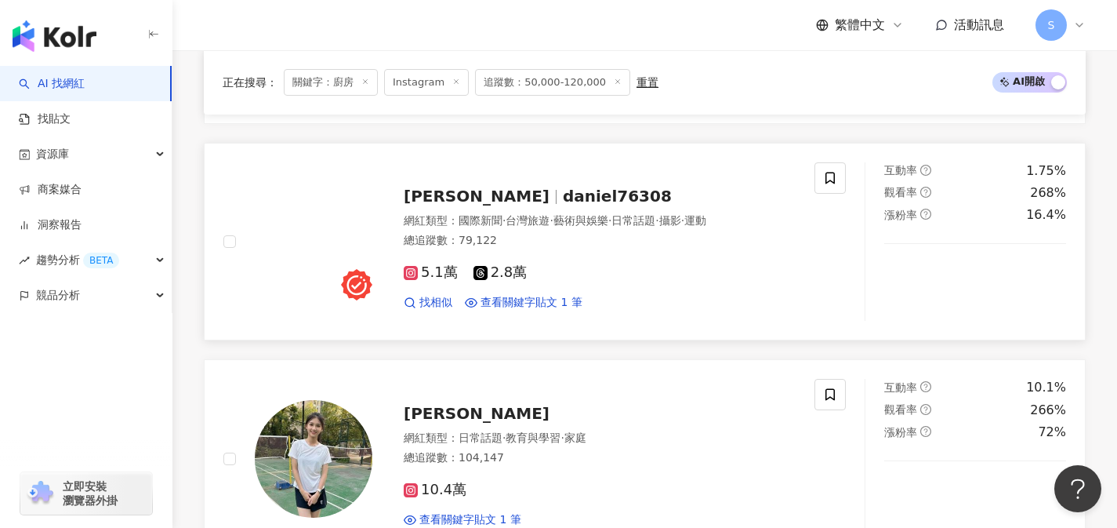
scroll to position [2288, 0]
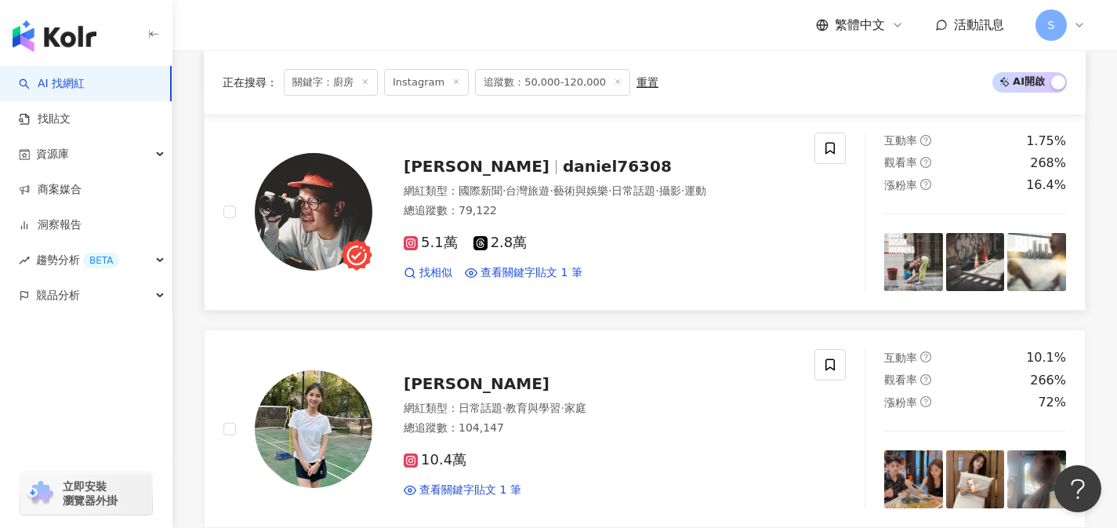
click at [554, 252] on div "5.1萬 2.8萬" at bounding box center [600, 242] width 392 height 17
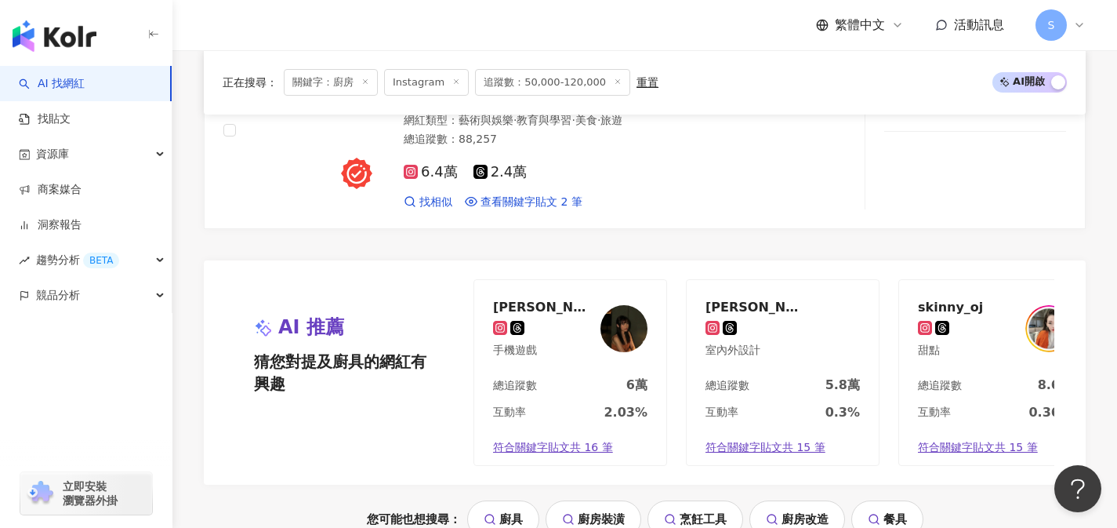
scroll to position [3355, 0]
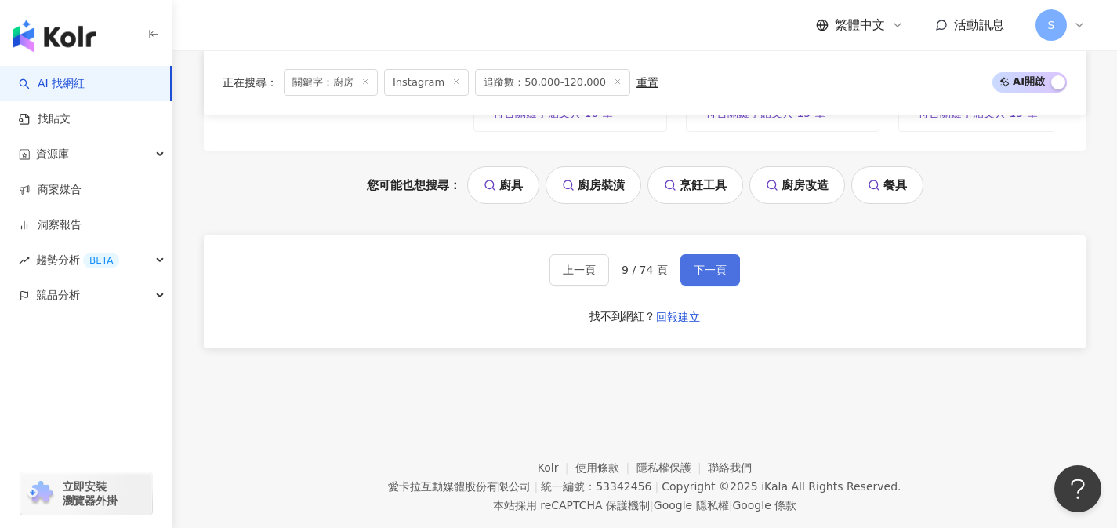
click at [726, 285] on button "下一頁" at bounding box center [711, 269] width 60 height 31
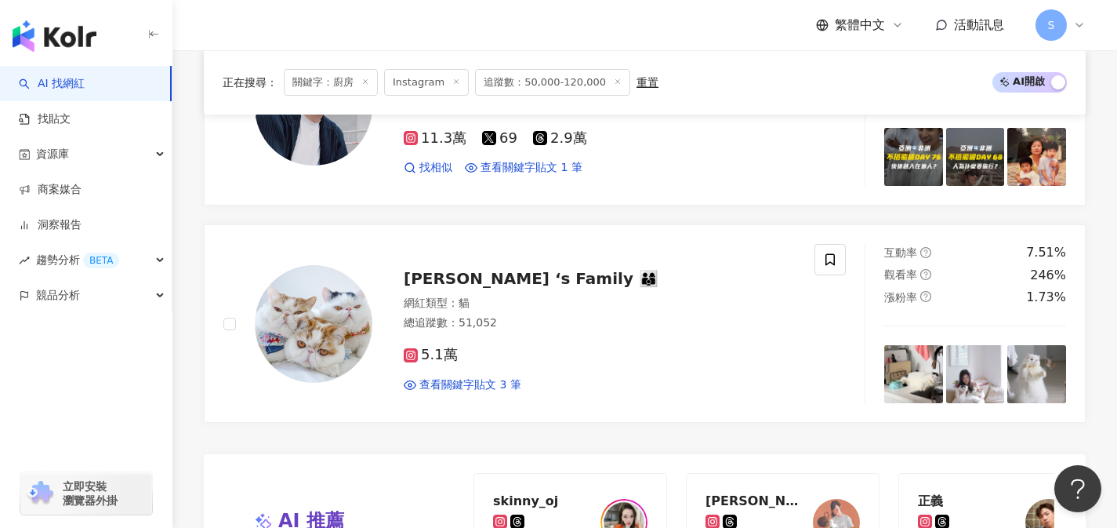
scroll to position [2876, 0]
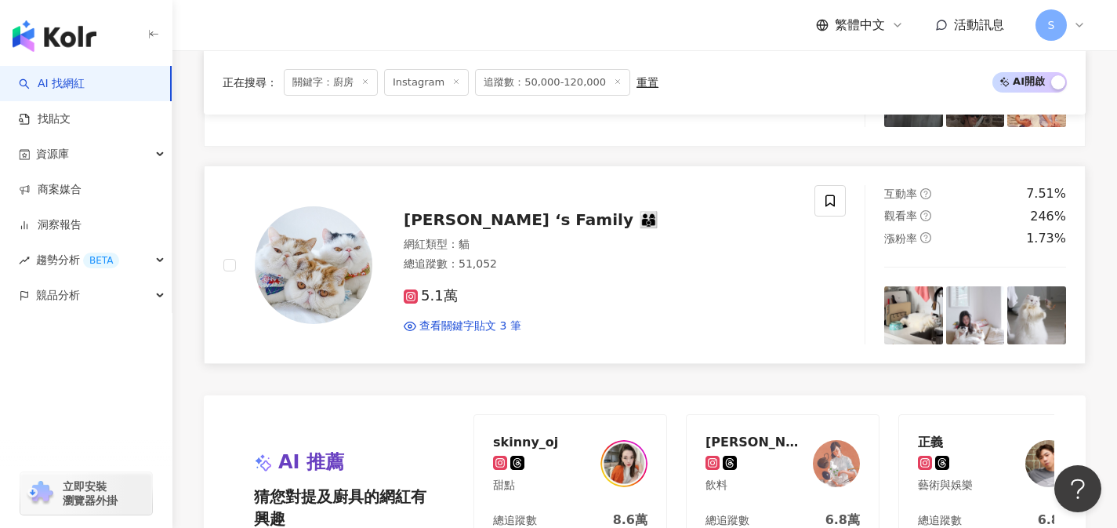
click at [505, 298] on div "5.1萬 查看關鍵字貼文 3 筆" at bounding box center [600, 304] width 392 height 58
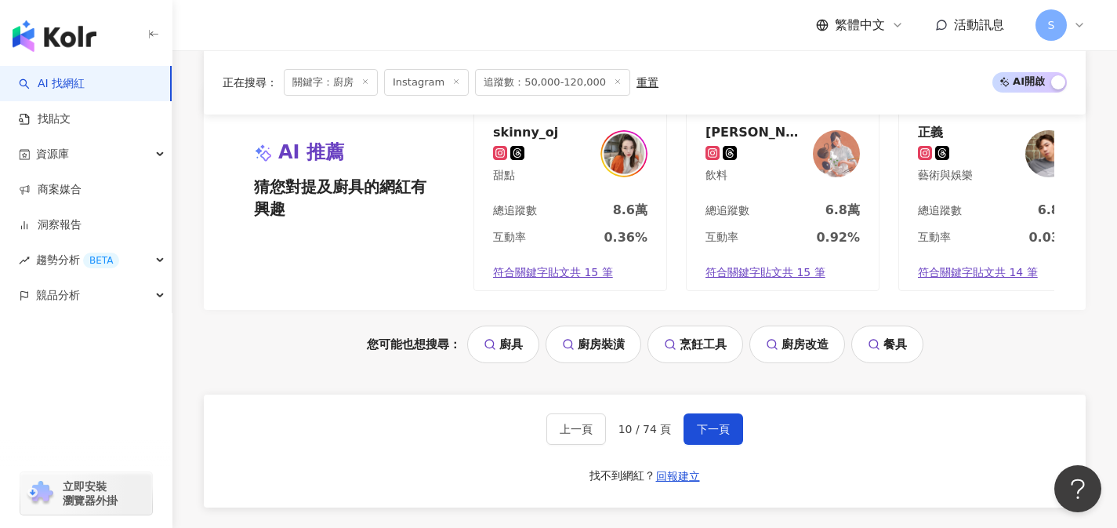
scroll to position [3186, 0]
click at [700, 435] on span "下一頁" at bounding box center [713, 429] width 33 height 13
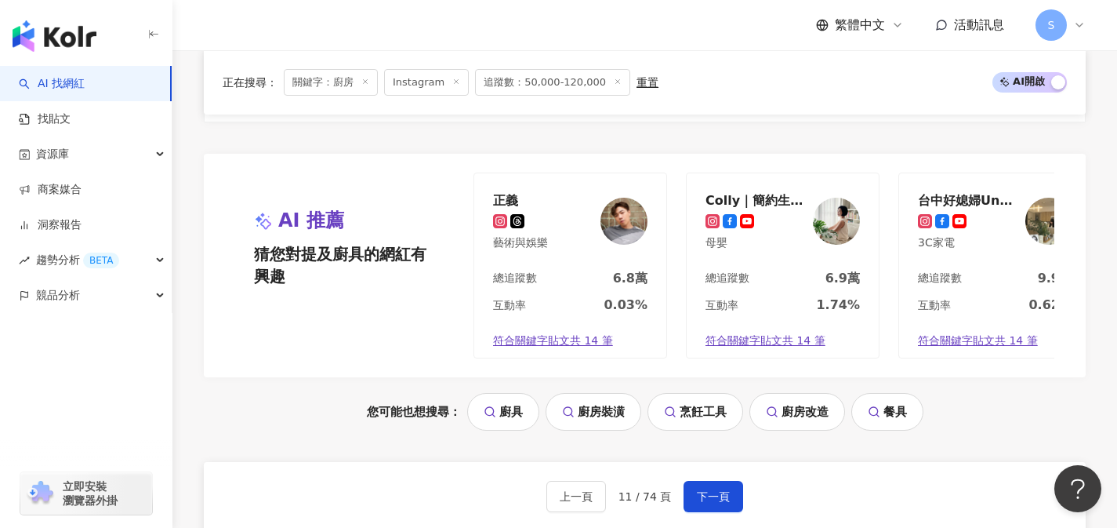
scroll to position [3191, 0]
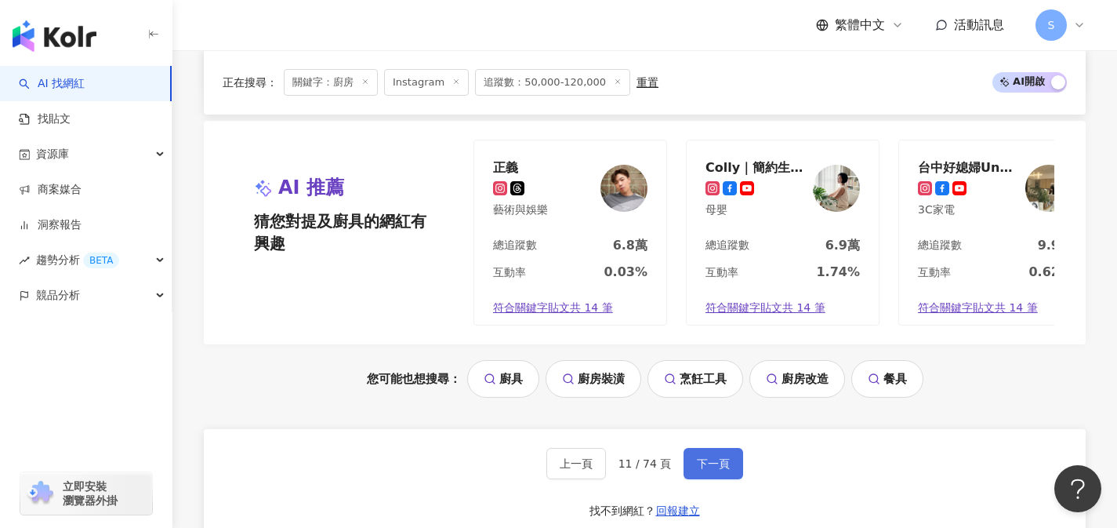
click at [691, 450] on button "下一頁" at bounding box center [714, 463] width 60 height 31
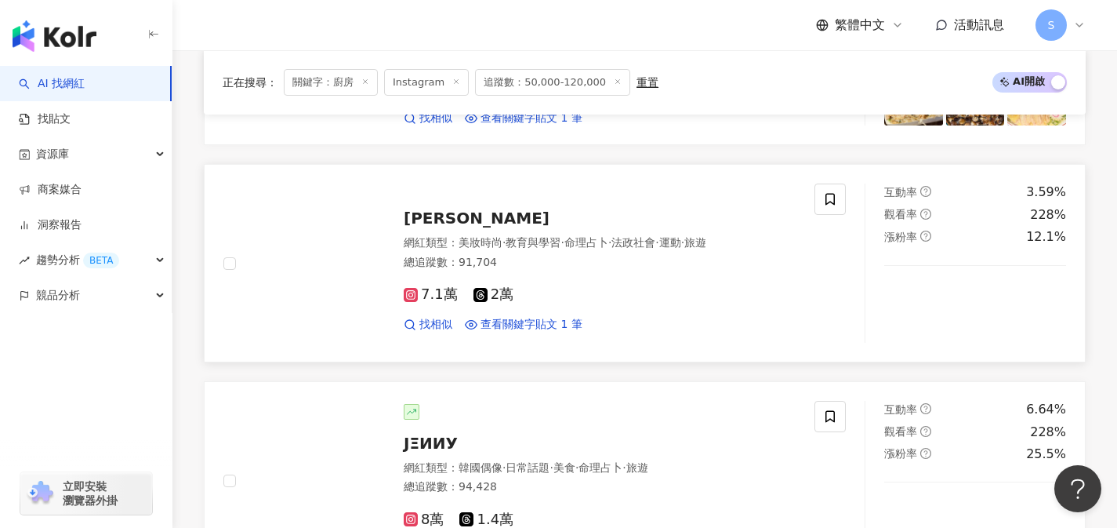
scroll to position [1865, 0]
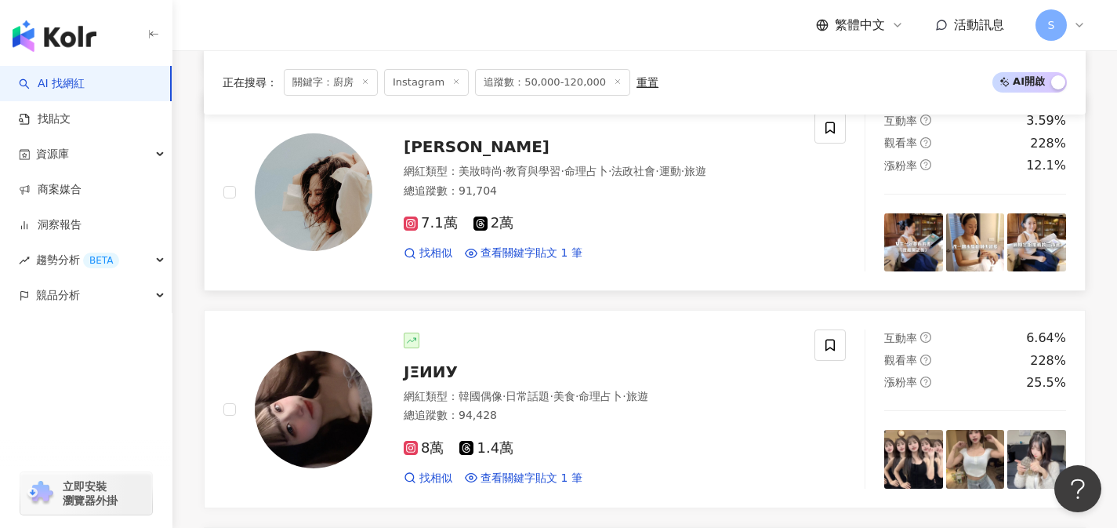
click at [676, 199] on div "總追蹤數 ： 91,704" at bounding box center [600, 191] width 392 height 16
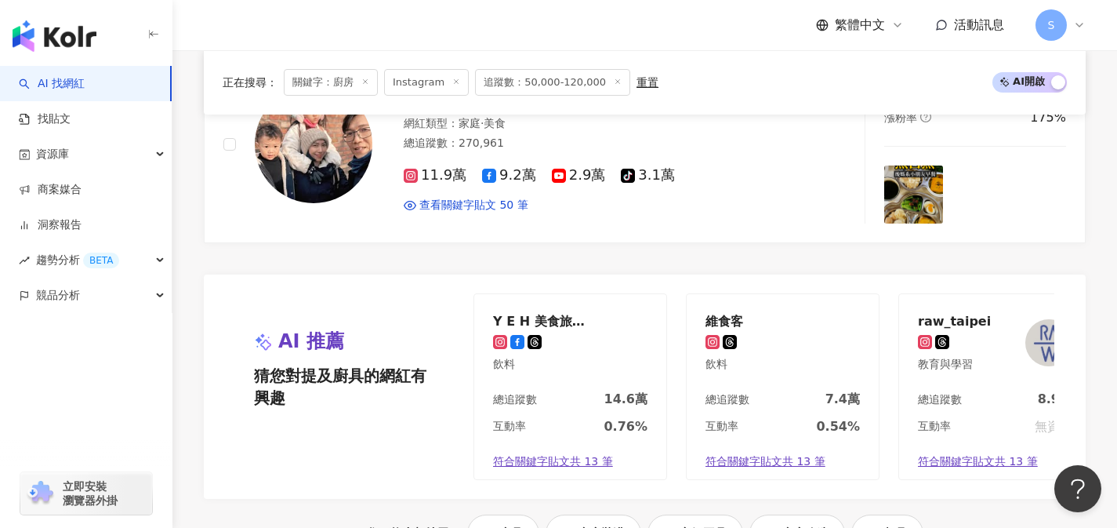
scroll to position [3136, 0]
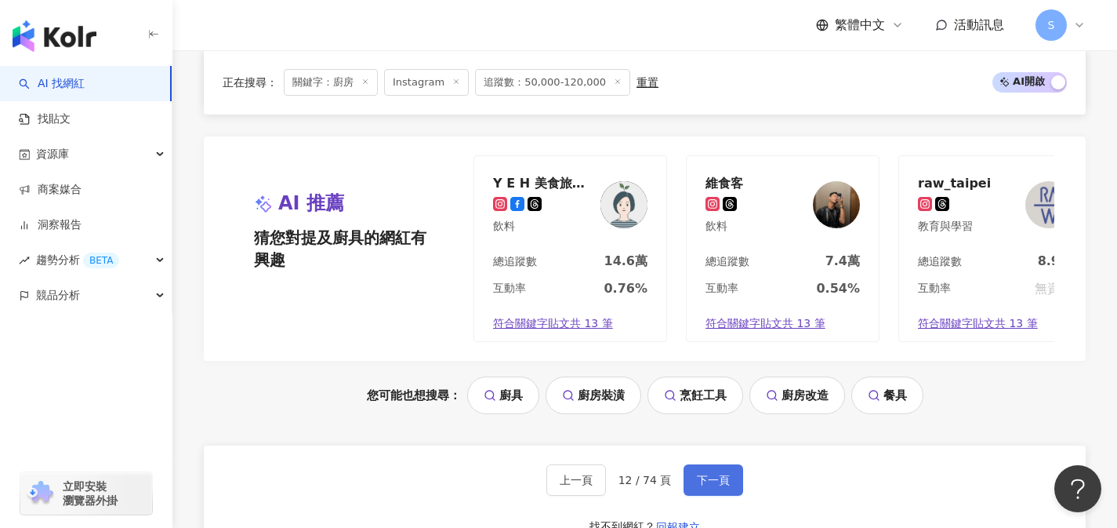
click at [716, 487] on button "下一頁" at bounding box center [714, 479] width 60 height 31
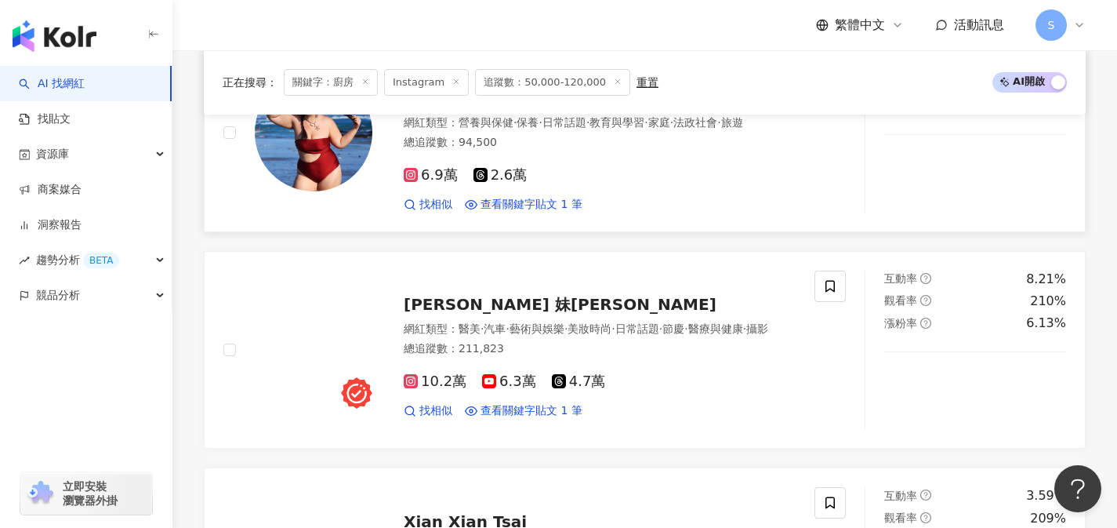
scroll to position [2010, 0]
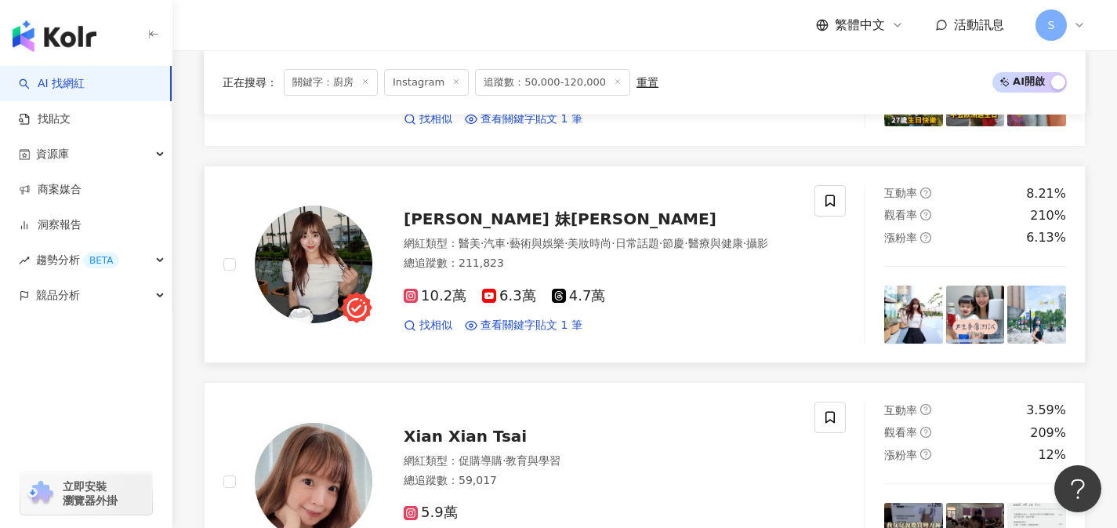
click at [566, 252] on div "網紅類型 ： 醫美 · 汽車 · 藝術與娛樂 · 美妝時尚 · 日常話題 · 節慶 · 醫療與健康 · 攝影" at bounding box center [600, 244] width 392 height 16
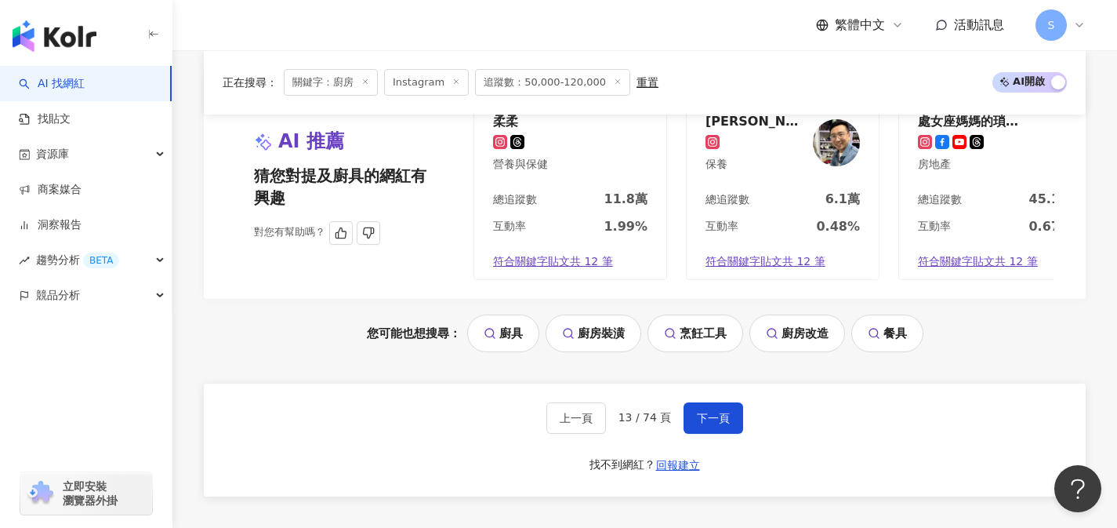
scroll to position [3208, 0]
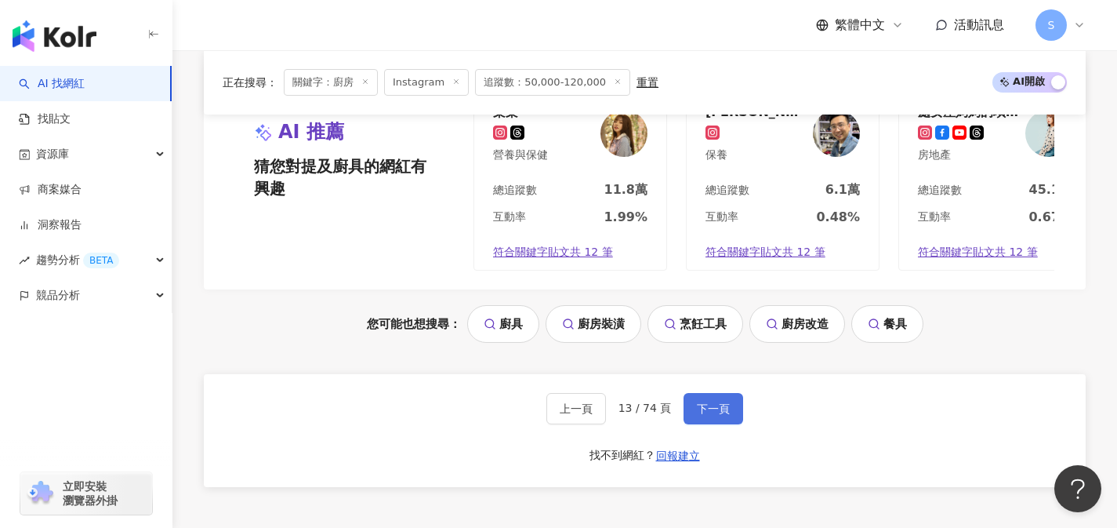
click at [697, 415] on span "下一頁" at bounding box center [713, 408] width 33 height 13
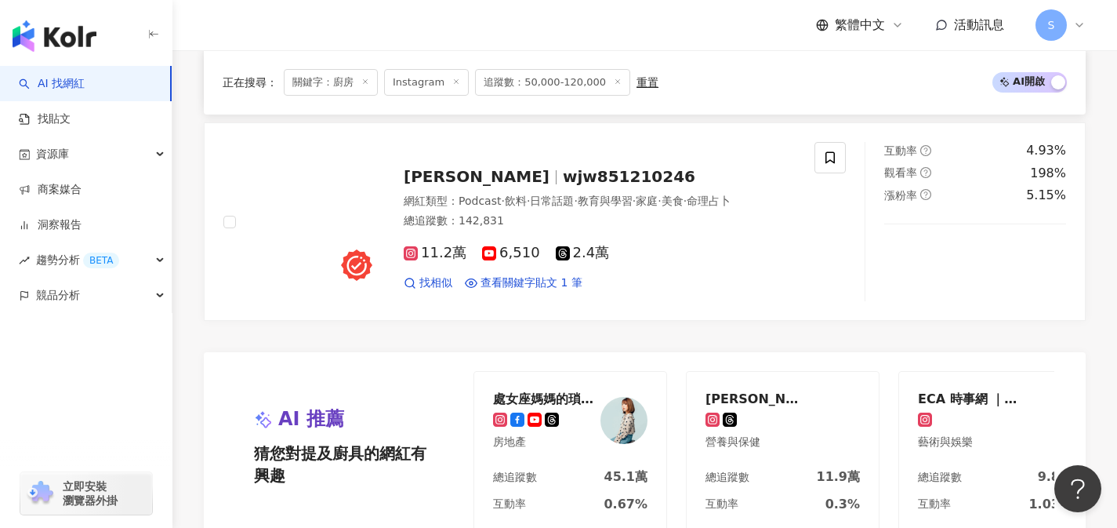
scroll to position [2893, 0]
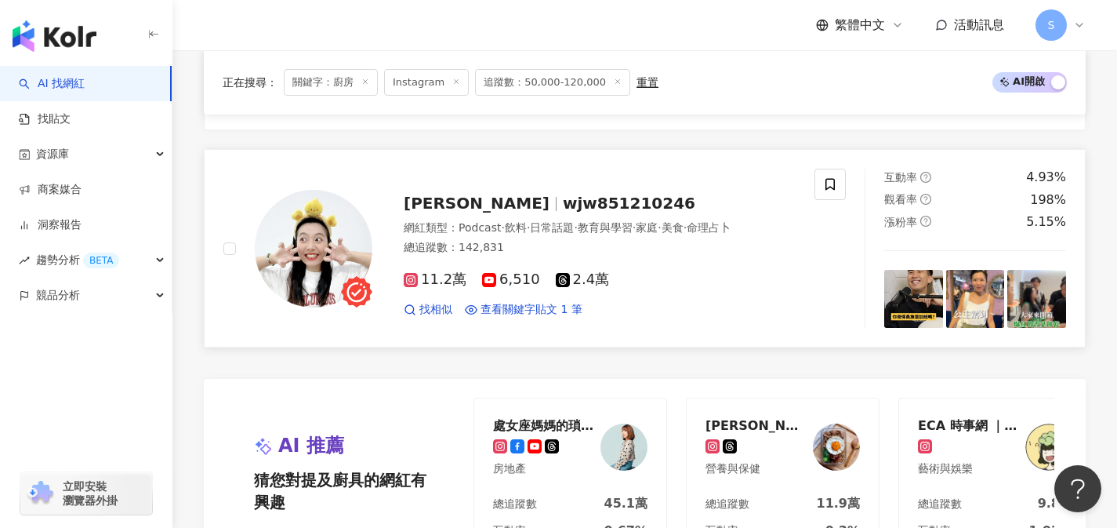
click at [619, 234] on span "教育與學習" at bounding box center [605, 227] width 55 height 13
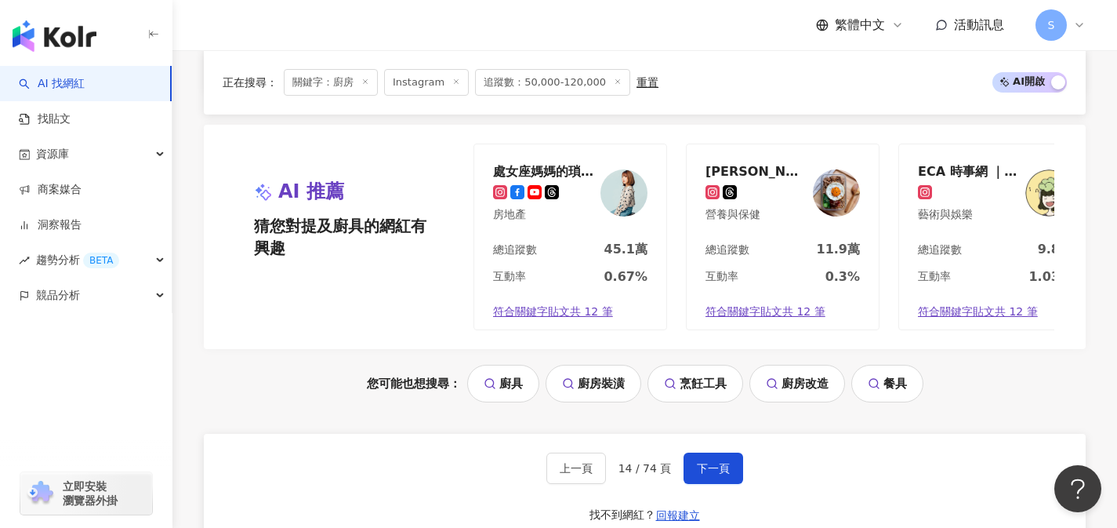
scroll to position [3323, 0]
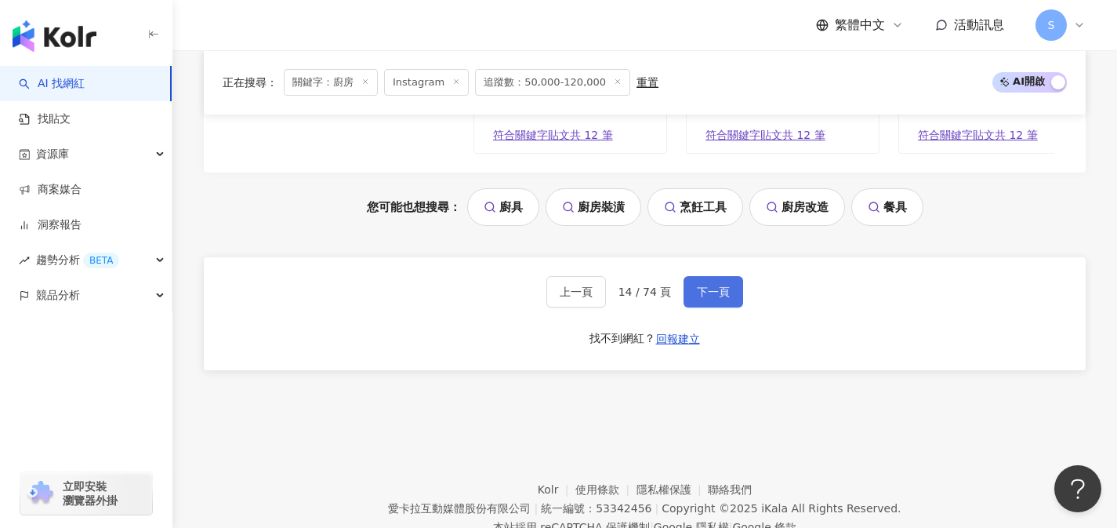
click at [723, 298] on span "下一頁" at bounding box center [713, 291] width 33 height 13
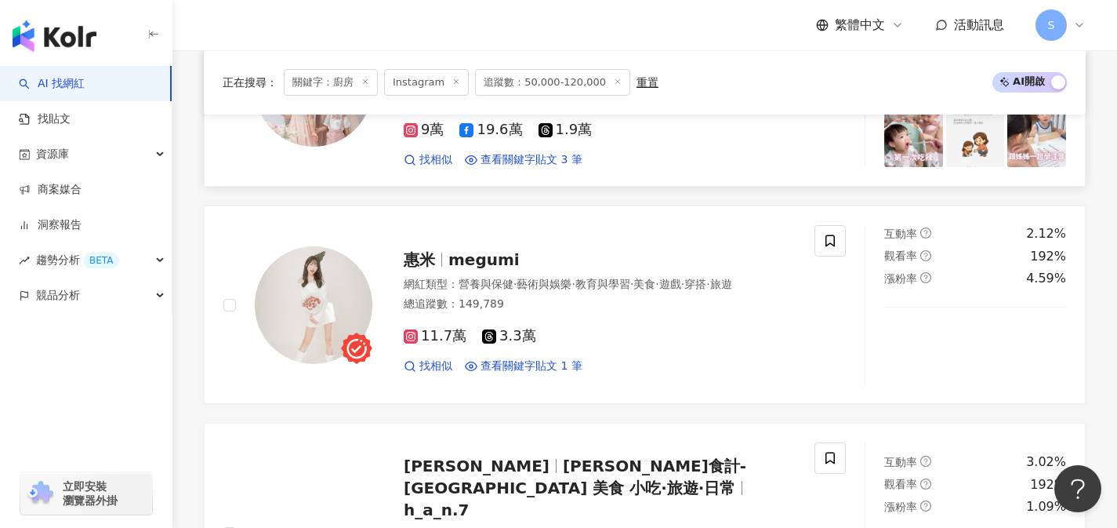
scroll to position [1317, 0]
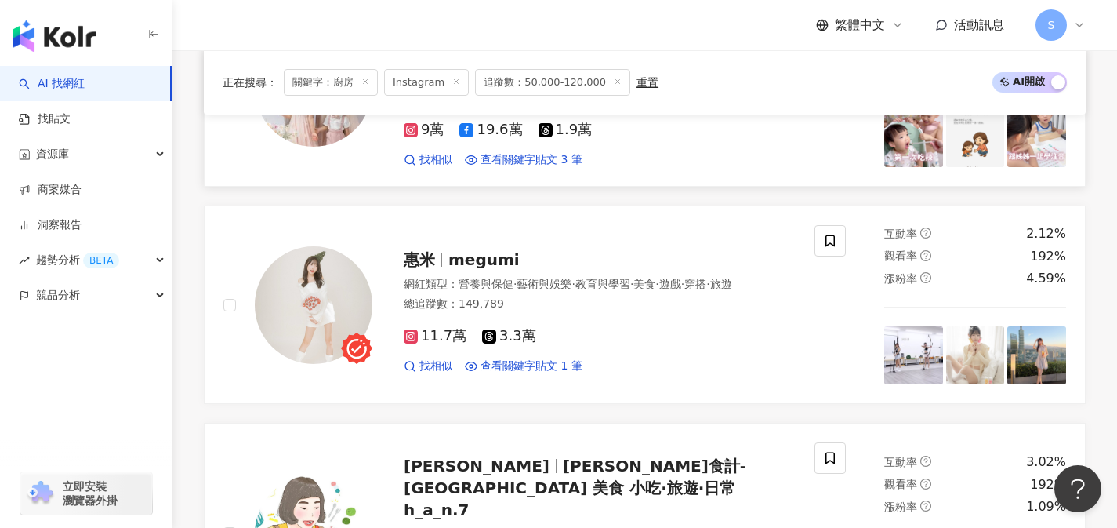
click at [650, 167] on div "倩兒 Adrianne Lu Adrianne Lu 倩兒 luvadrianne 網紅類型 ： 營養與保健 · 母嬰 · 親子 · 日常話題 · 教育與學習…" at bounding box center [518, 87] width 591 height 159
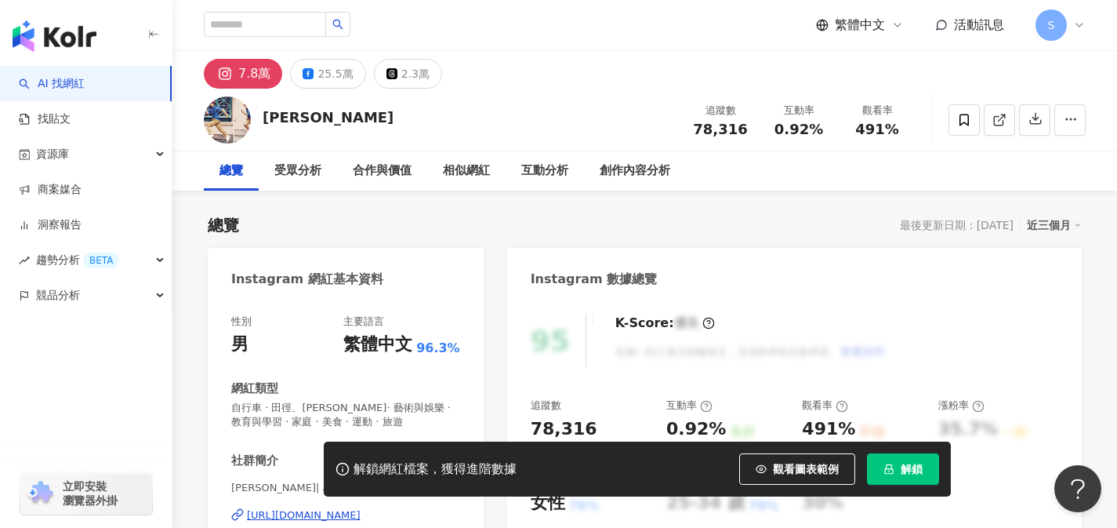
click at [996, 128] on link at bounding box center [999, 119] width 31 height 31
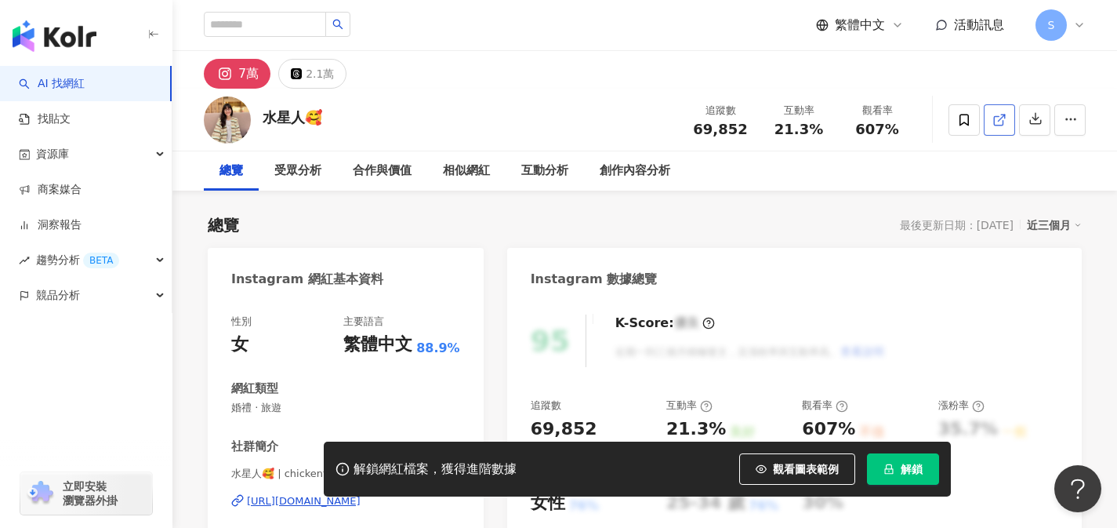
click at [997, 129] on link at bounding box center [999, 119] width 31 height 31
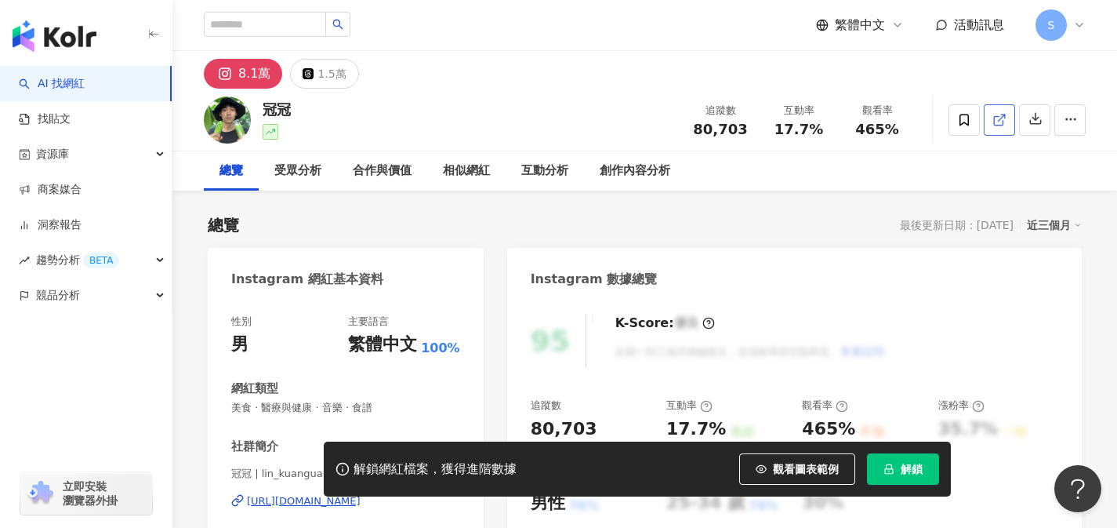
click at [1000, 129] on link at bounding box center [999, 119] width 31 height 31
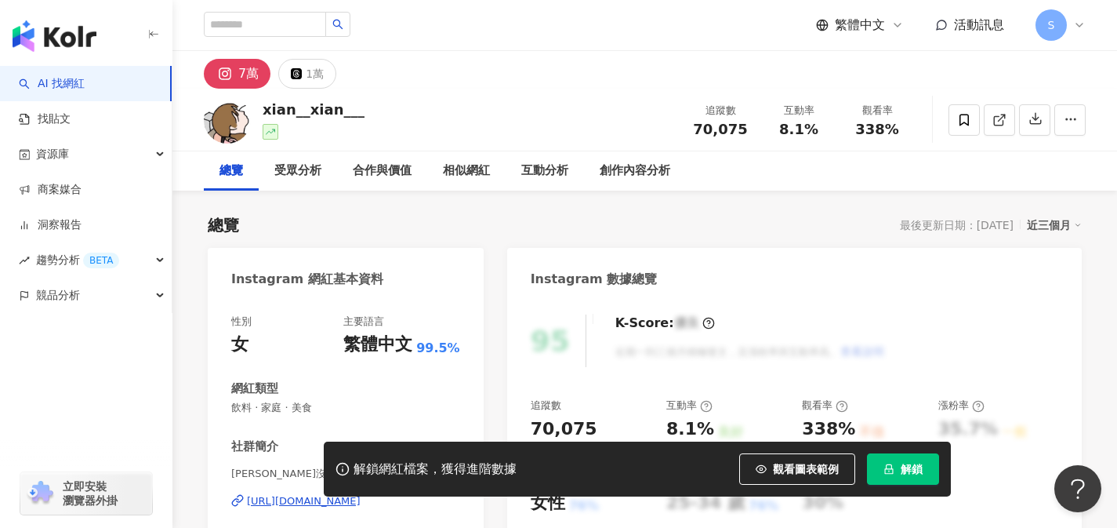
click at [990, 125] on link at bounding box center [999, 119] width 31 height 31
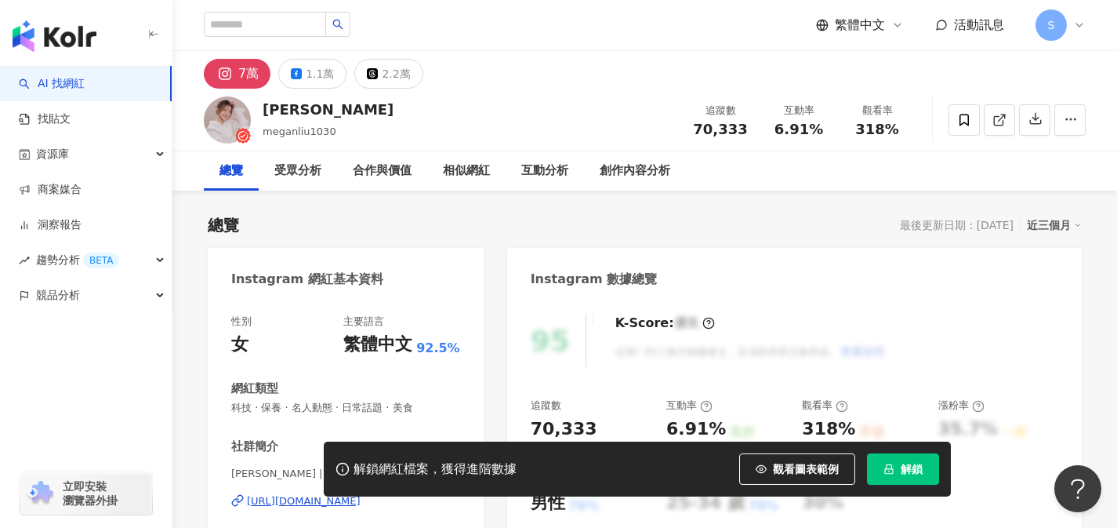
click at [994, 119] on icon at bounding box center [1000, 120] width 14 height 14
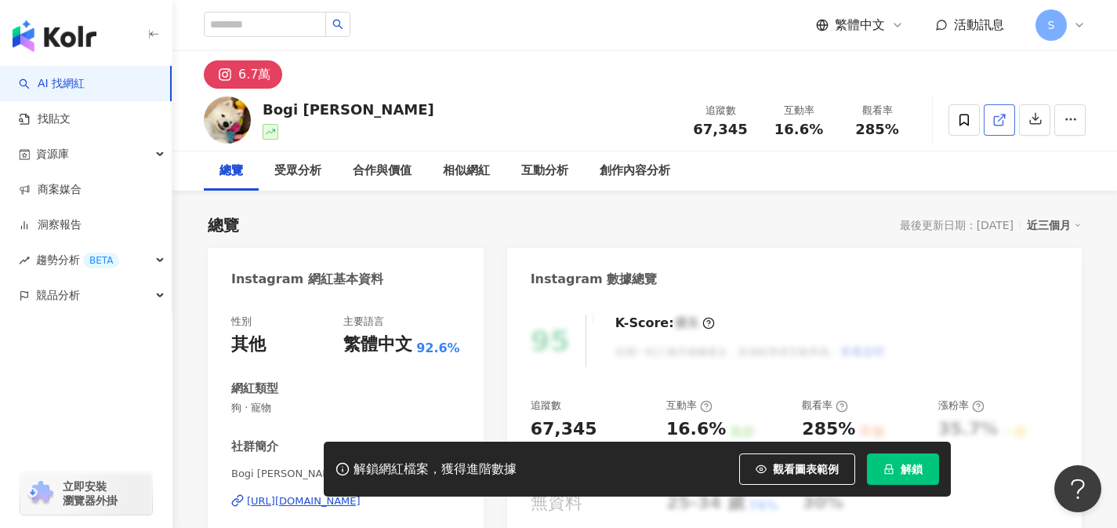
click at [1002, 116] on line at bounding box center [1002, 117] width 6 height 6
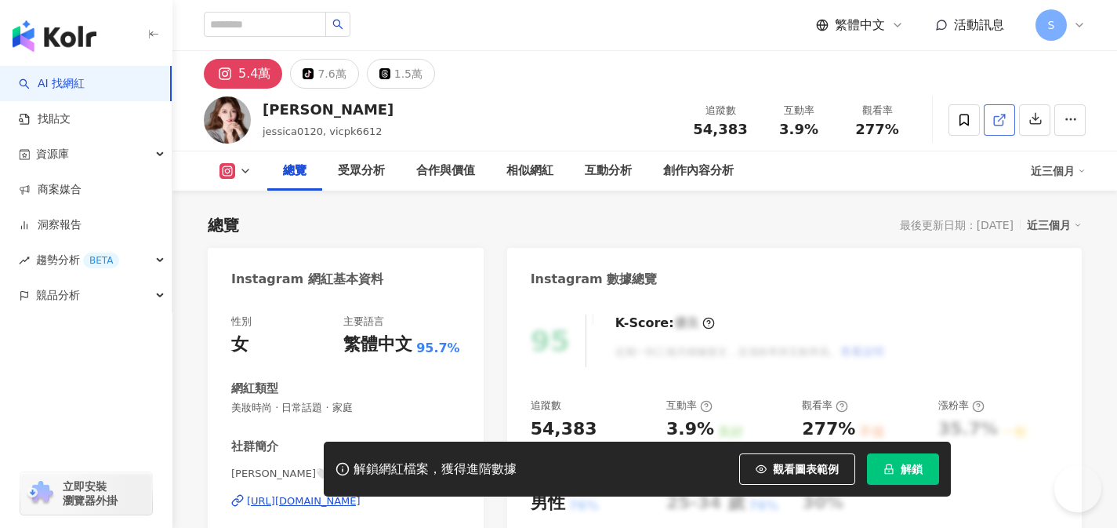
click at [1001, 127] on span at bounding box center [1000, 119] width 14 height 16
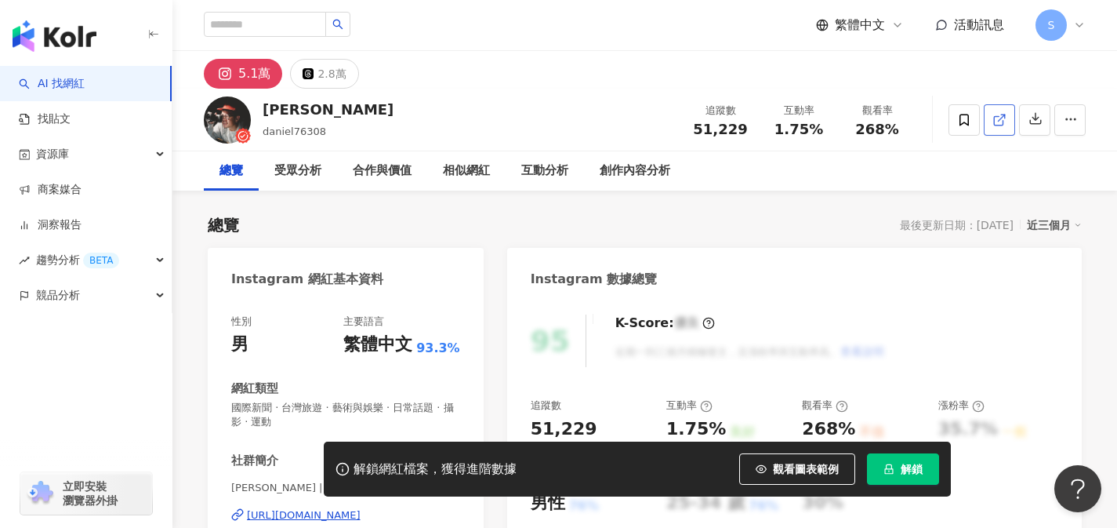
click at [994, 122] on icon at bounding box center [1000, 120] width 14 height 14
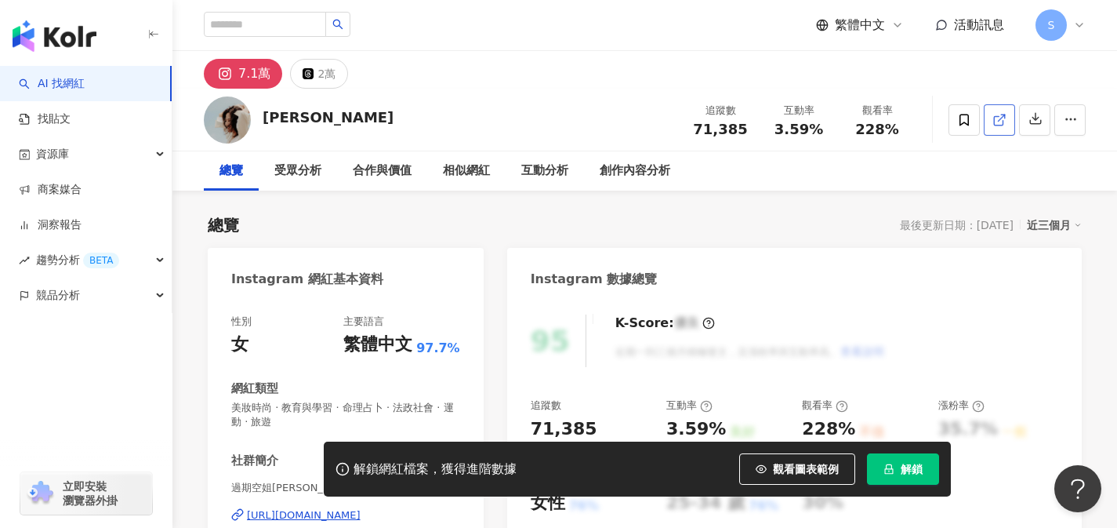
click at [997, 123] on icon at bounding box center [1000, 120] width 14 height 14
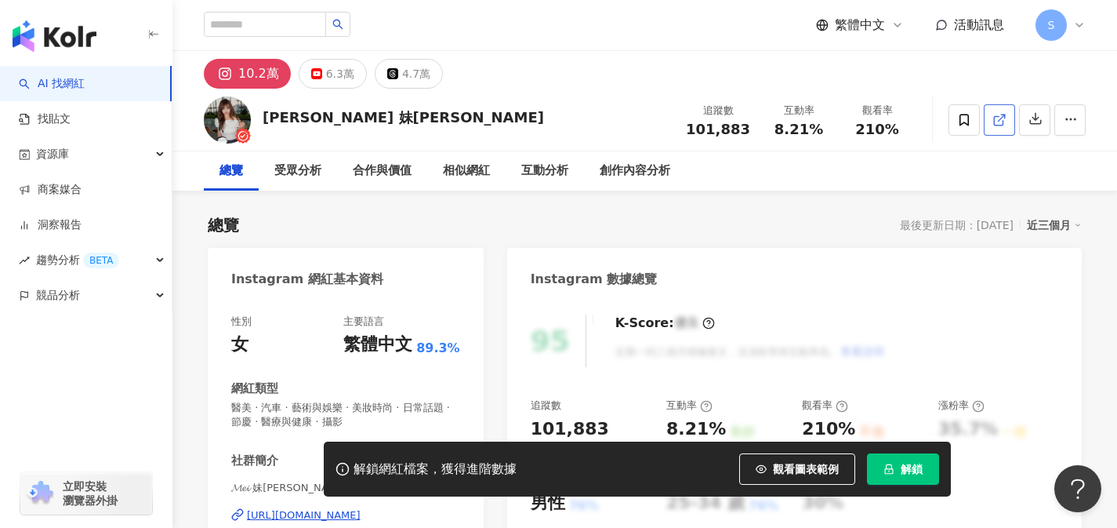
click at [1000, 118] on icon at bounding box center [1000, 120] width 14 height 14
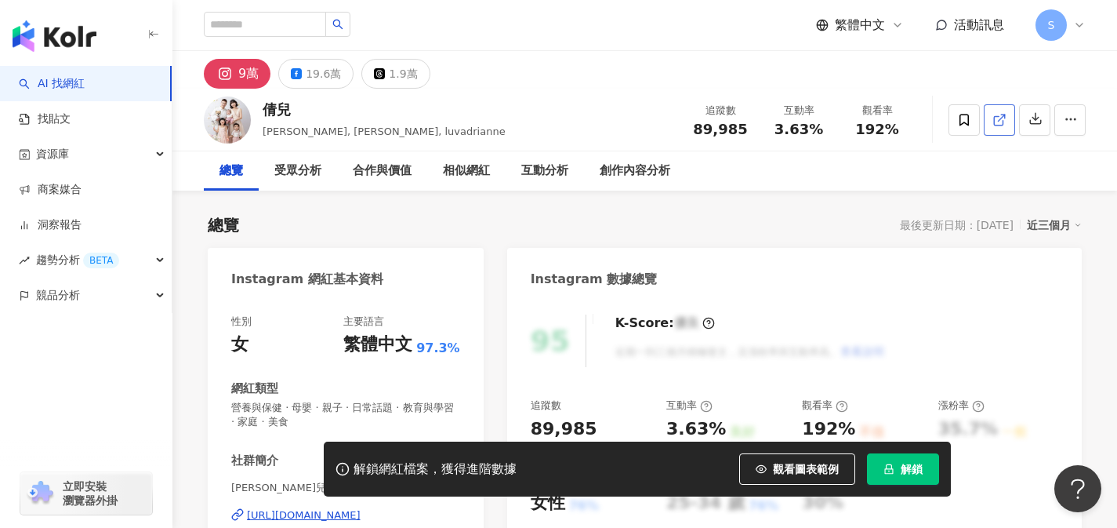
click at [997, 113] on icon at bounding box center [1000, 120] width 14 height 14
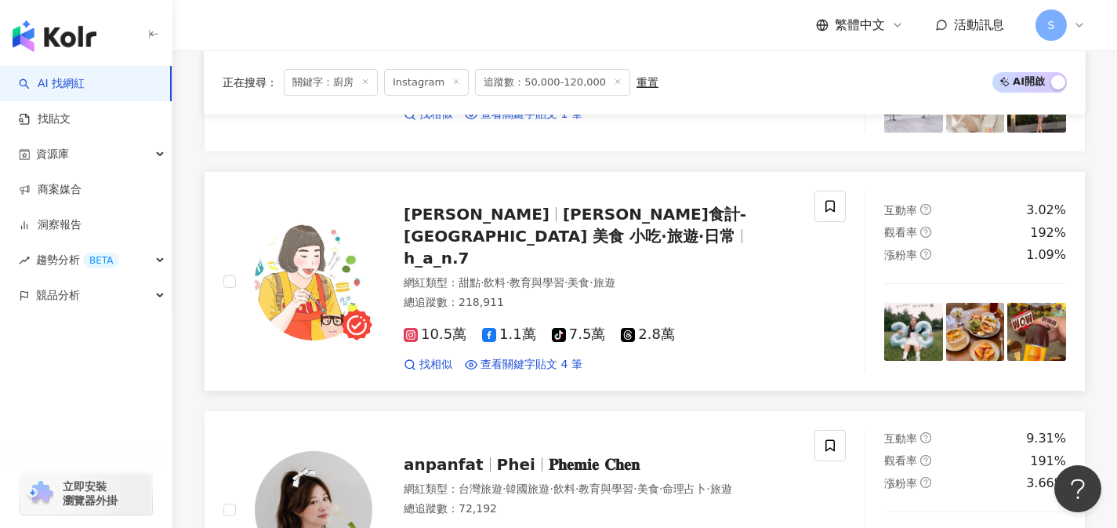
scroll to position [1702, 0]
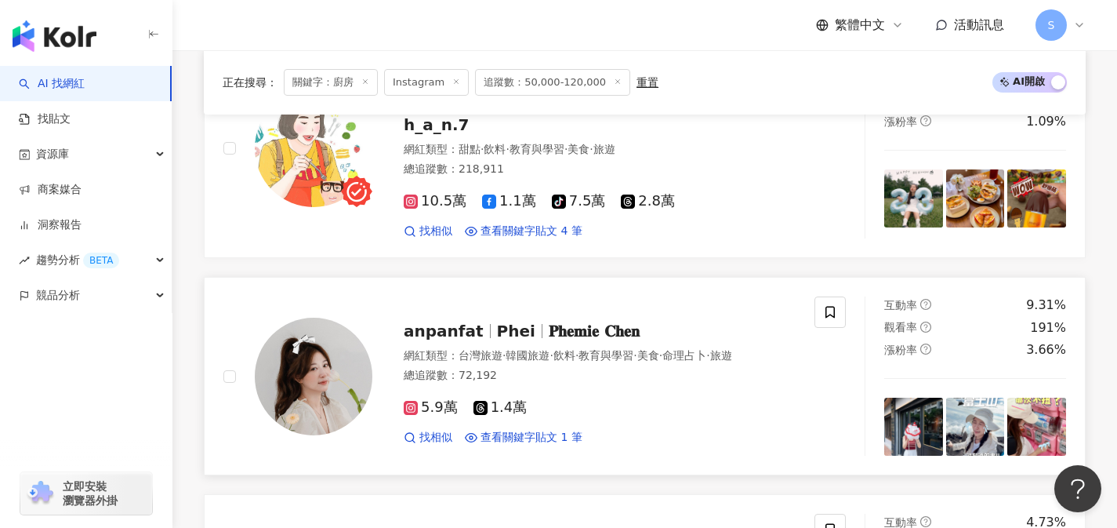
click at [558, 399] on div "5.9萬 1.4萬" at bounding box center [600, 407] width 392 height 17
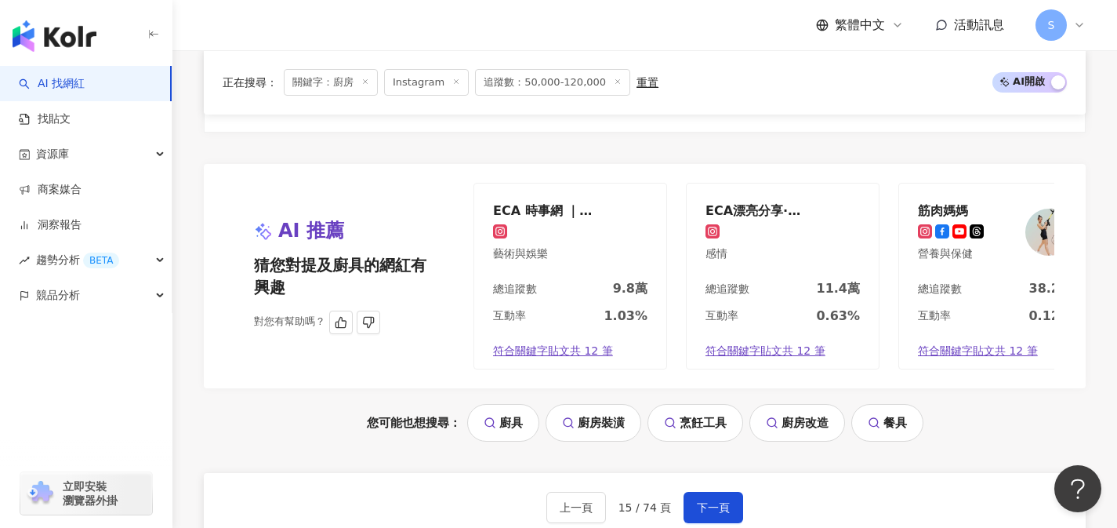
scroll to position [3229, 0]
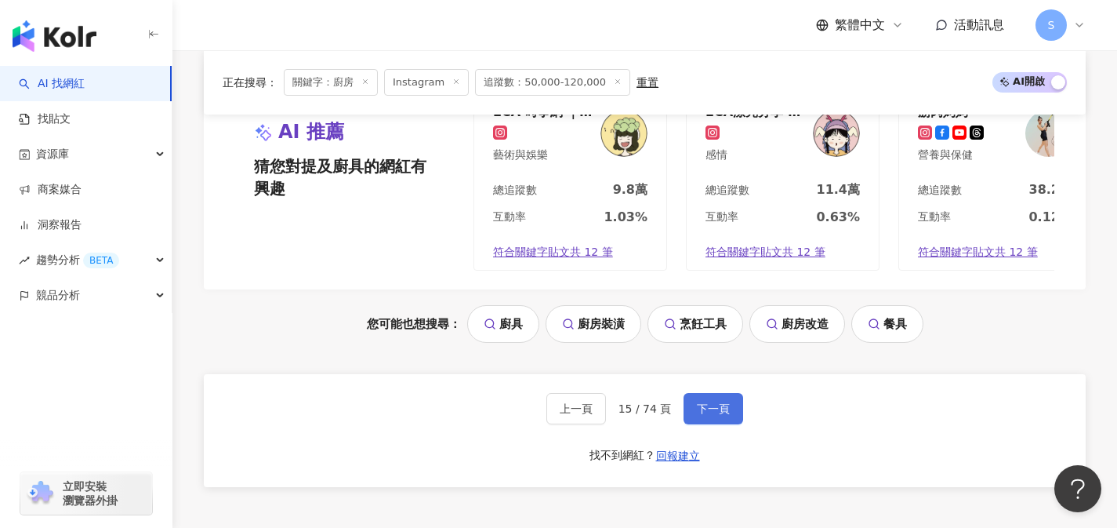
click at [727, 423] on button "下一頁" at bounding box center [714, 408] width 60 height 31
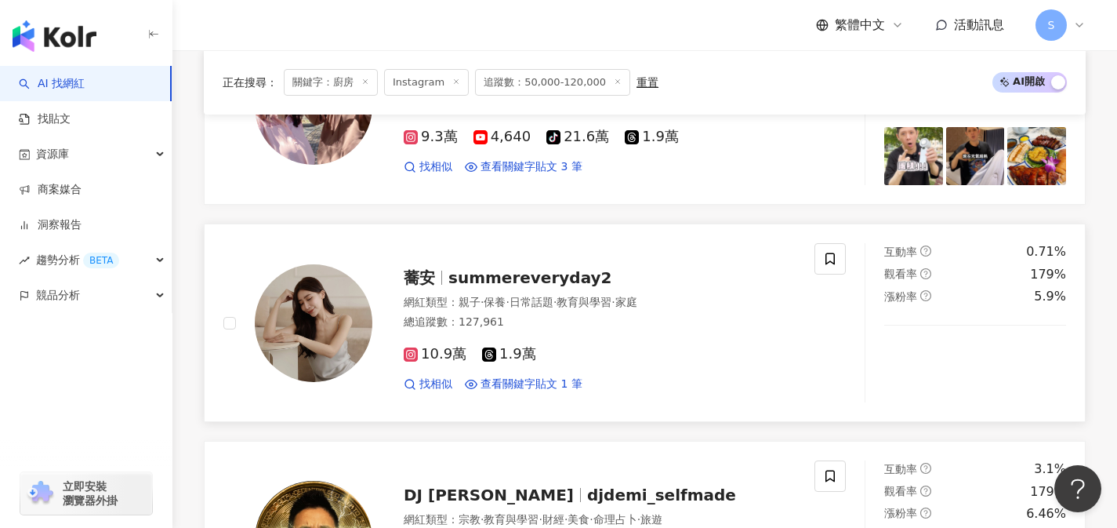
scroll to position [1300, 0]
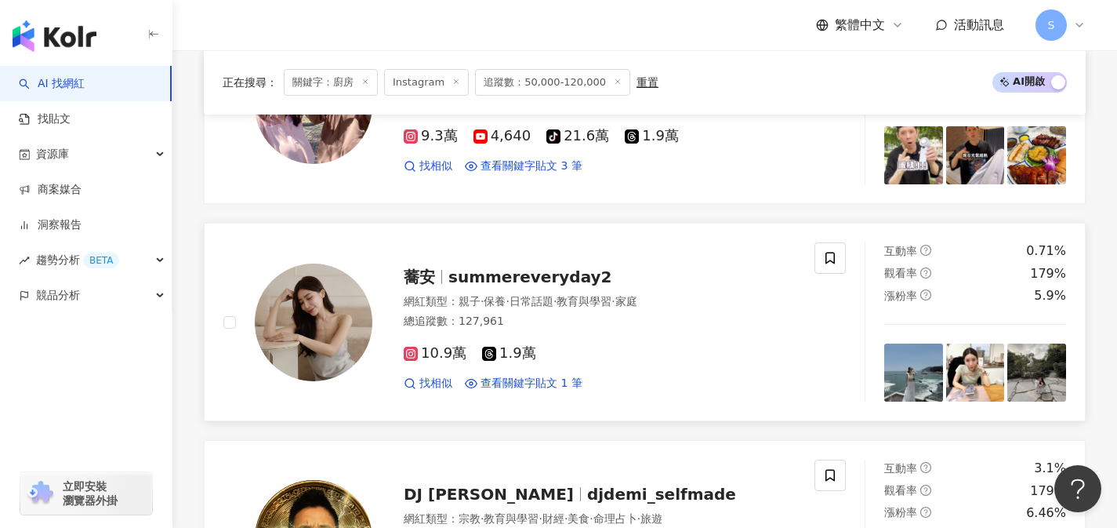
click at [589, 329] on div "總追蹤數 ： 127,961" at bounding box center [600, 322] width 392 height 16
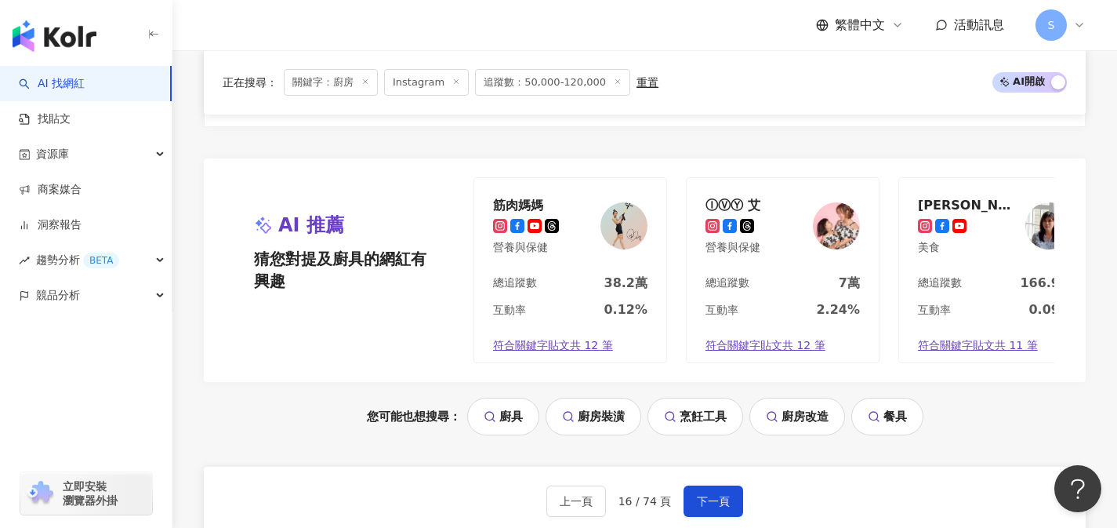
scroll to position [3329, 0]
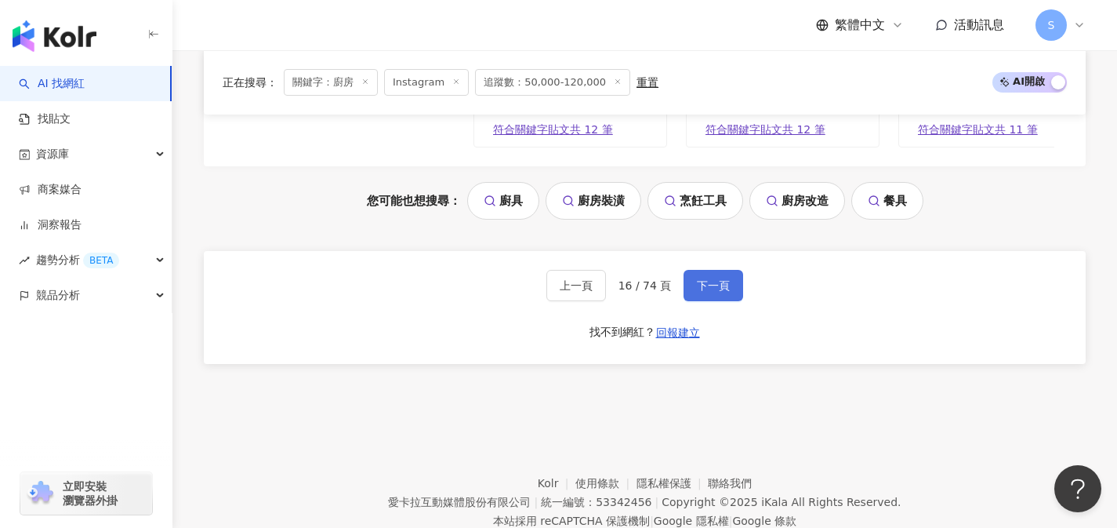
click at [723, 301] on button "下一頁" at bounding box center [714, 285] width 60 height 31
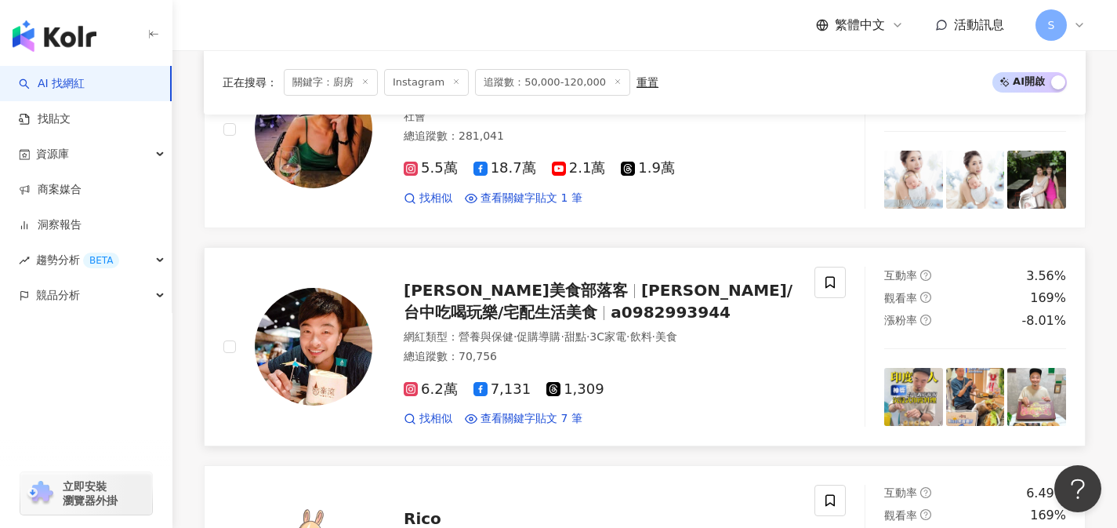
scroll to position [751, 0]
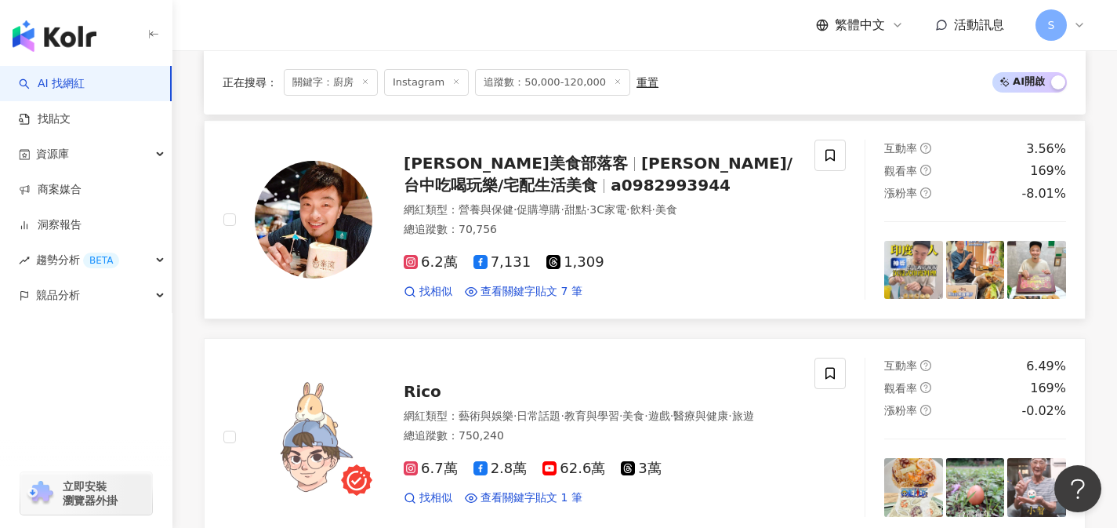
click at [579, 238] on div "總追蹤數 ： 70,756" at bounding box center [600, 230] width 392 height 16
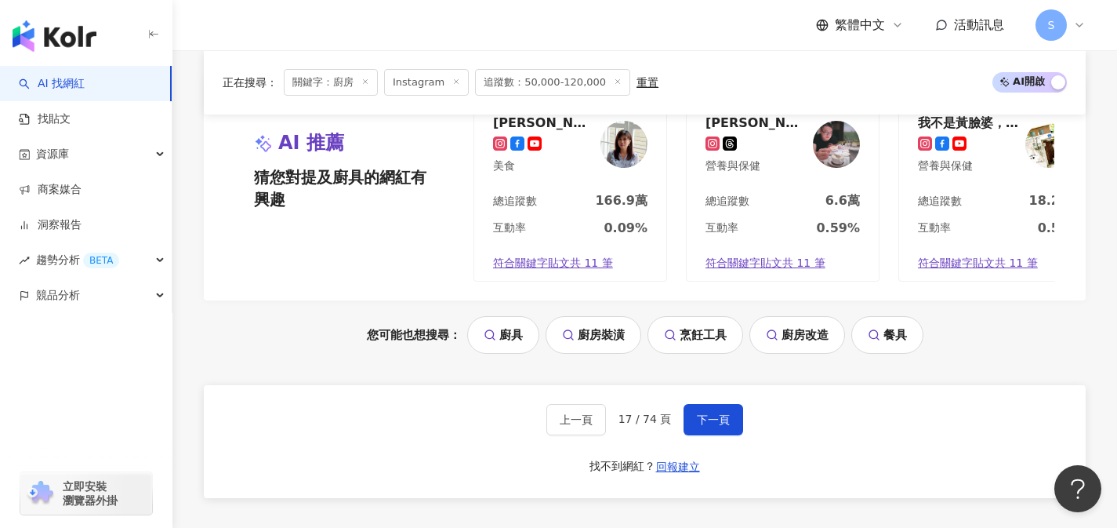
scroll to position [3239, 0]
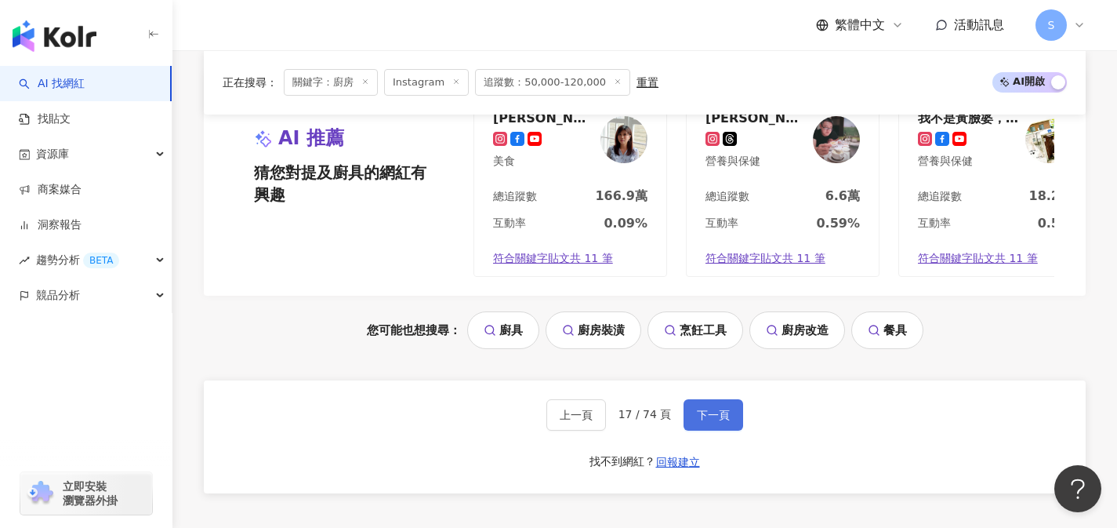
click at [709, 412] on span "下一頁" at bounding box center [713, 415] width 33 height 13
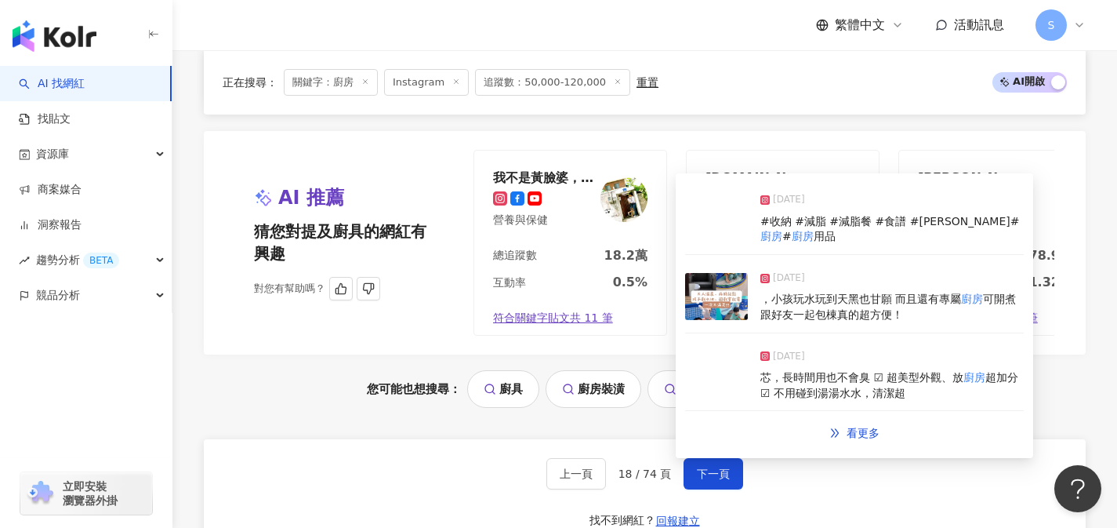
scroll to position [3159, 0]
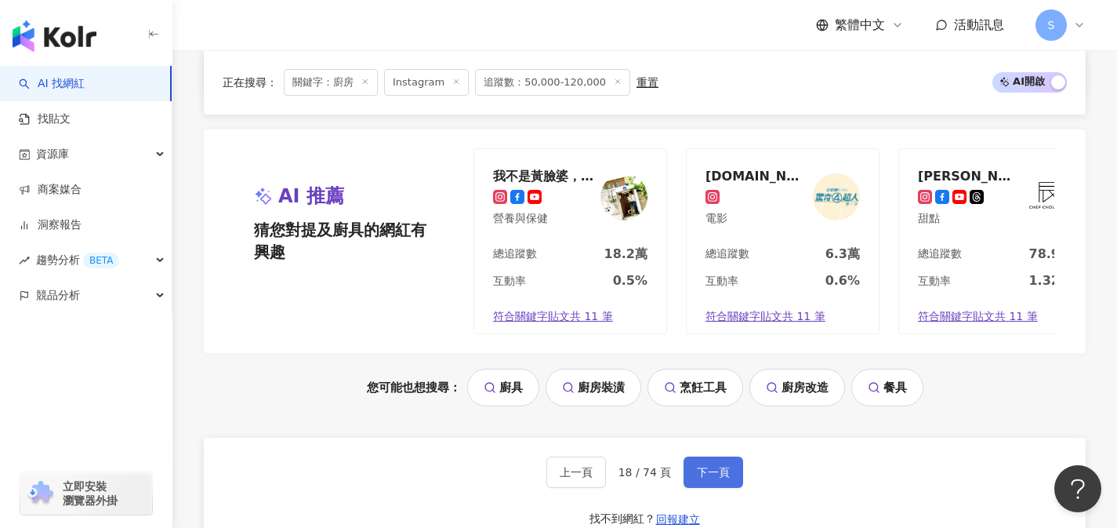
click at [728, 465] on button "下一頁" at bounding box center [714, 471] width 60 height 31
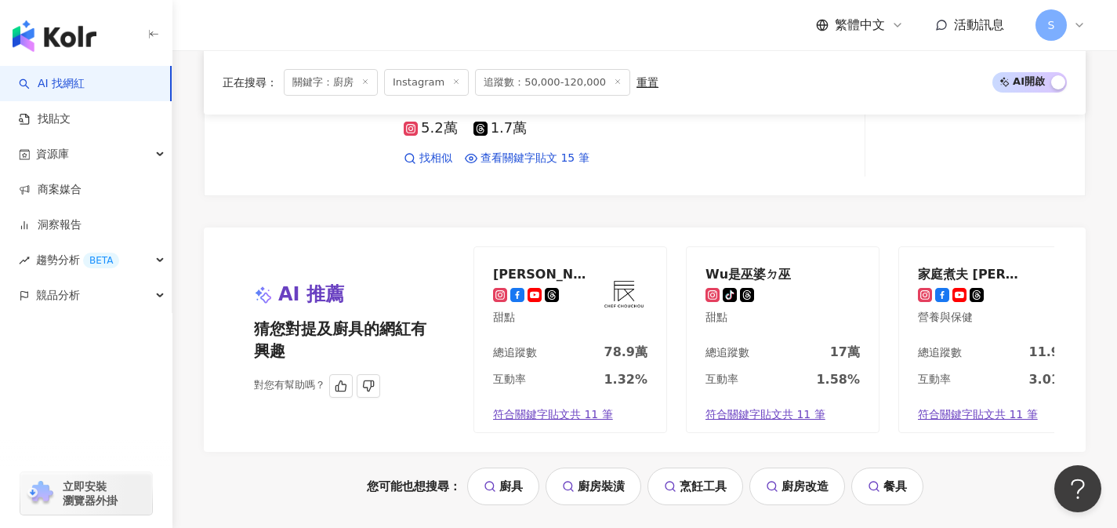
scroll to position [3132, 0]
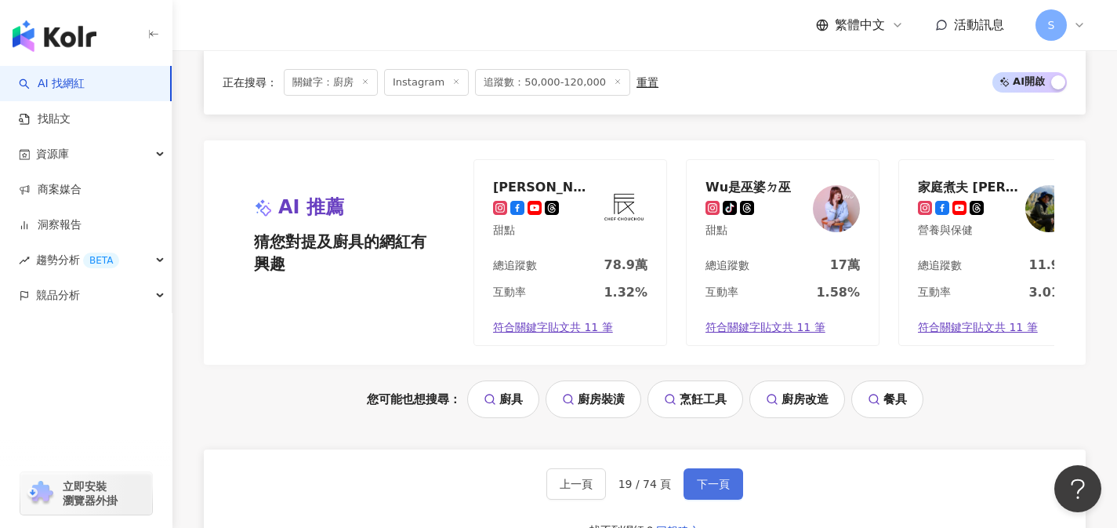
click at [733, 495] on button "下一頁" at bounding box center [714, 483] width 60 height 31
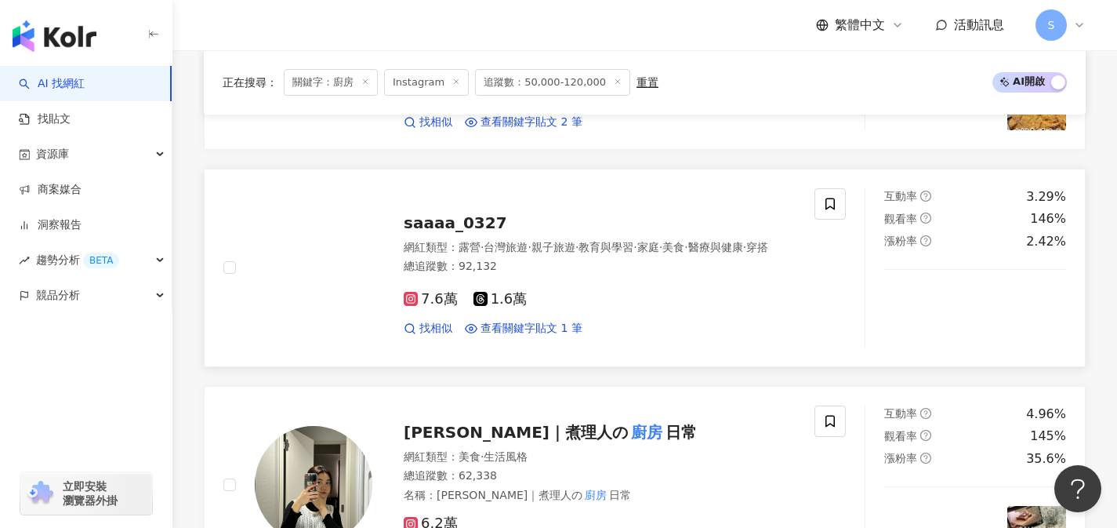
scroll to position [773, 0]
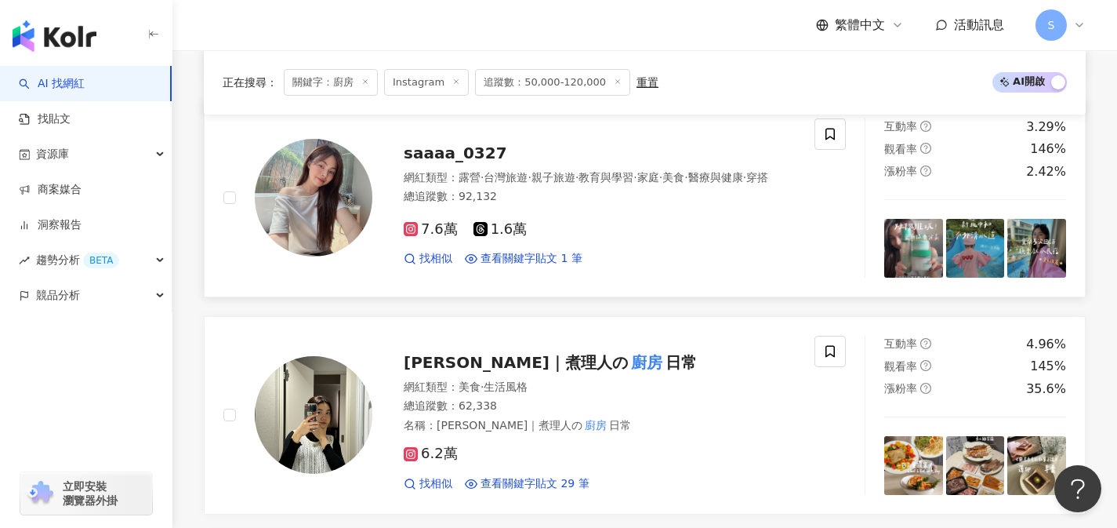
click at [551, 238] on div "7.6萬 1.6萬" at bounding box center [600, 229] width 392 height 17
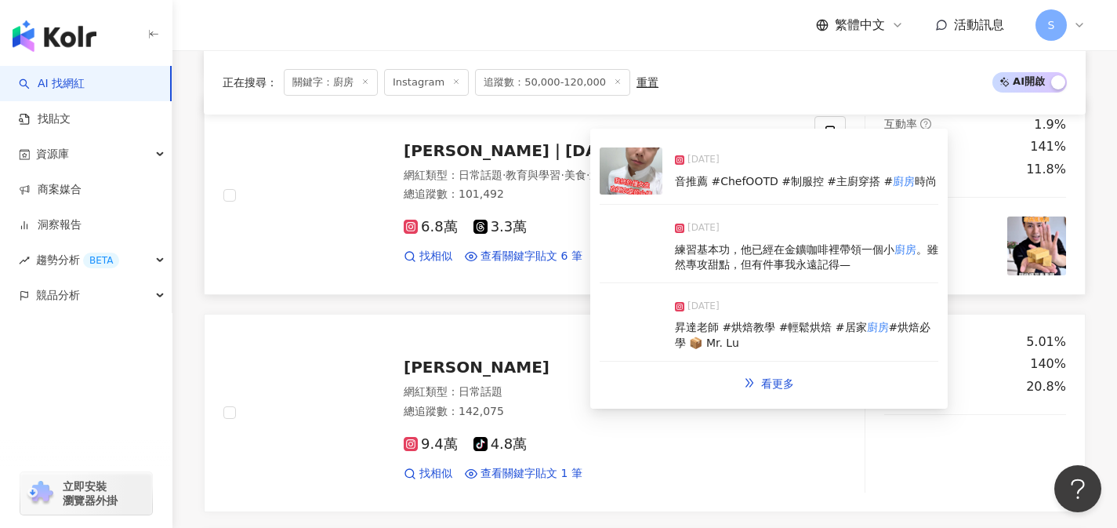
scroll to position [2279, 0]
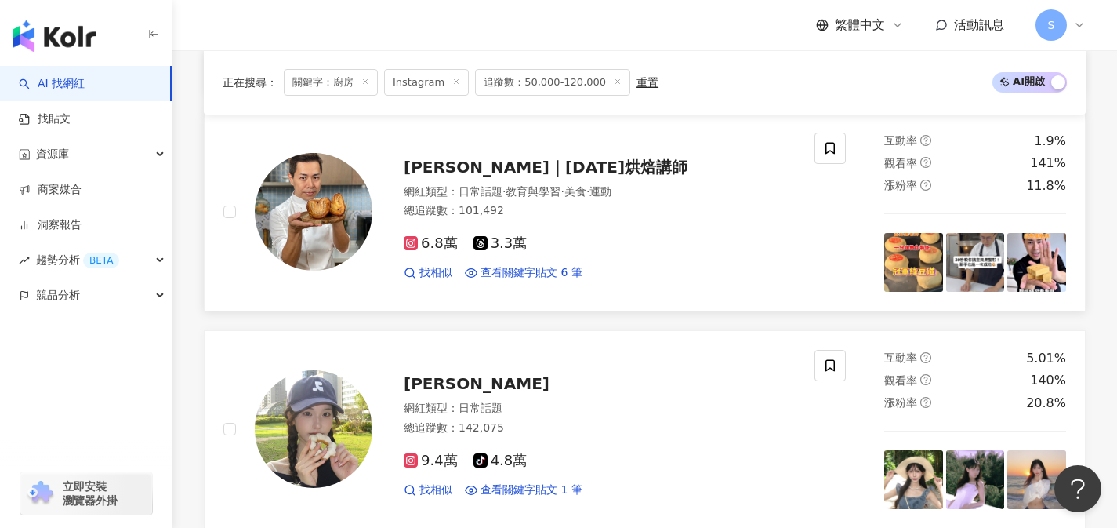
click at [555, 242] on div "6.8萬 3.3萬 找相似 查看關鍵字貼文 6 筆" at bounding box center [600, 252] width 392 height 58
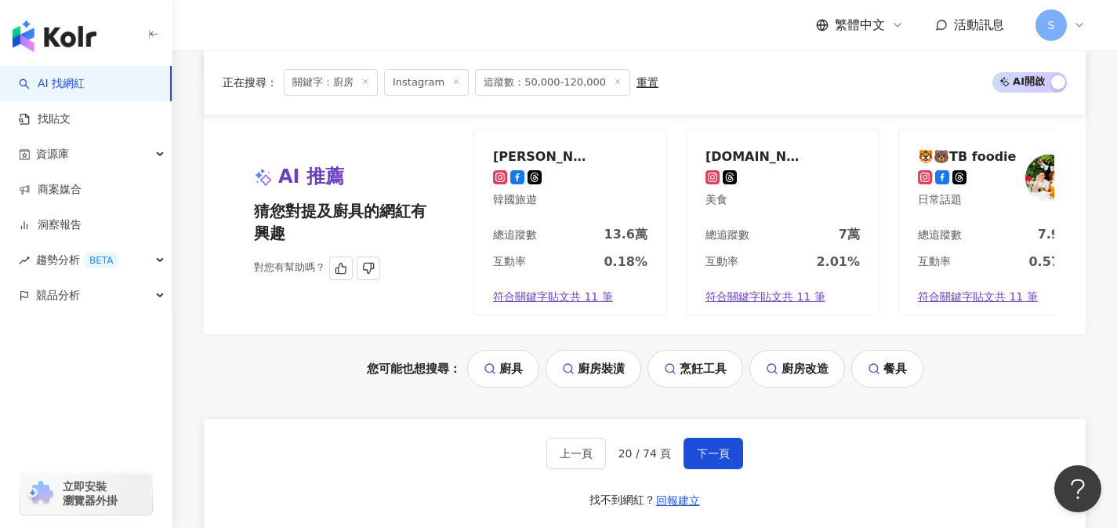
scroll to position [3229, 0]
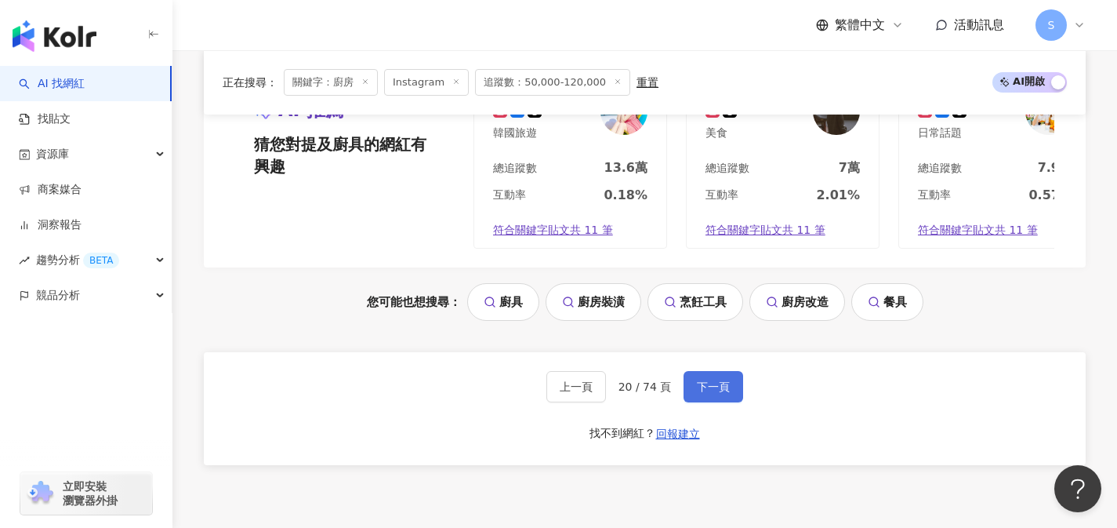
click at [735, 402] on button "下一頁" at bounding box center [714, 386] width 60 height 31
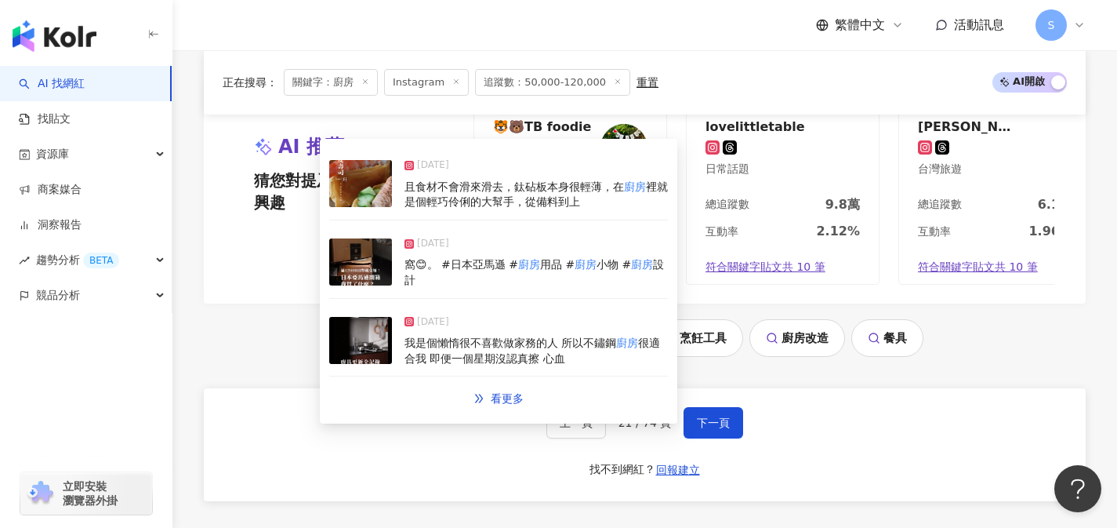
scroll to position [3210, 0]
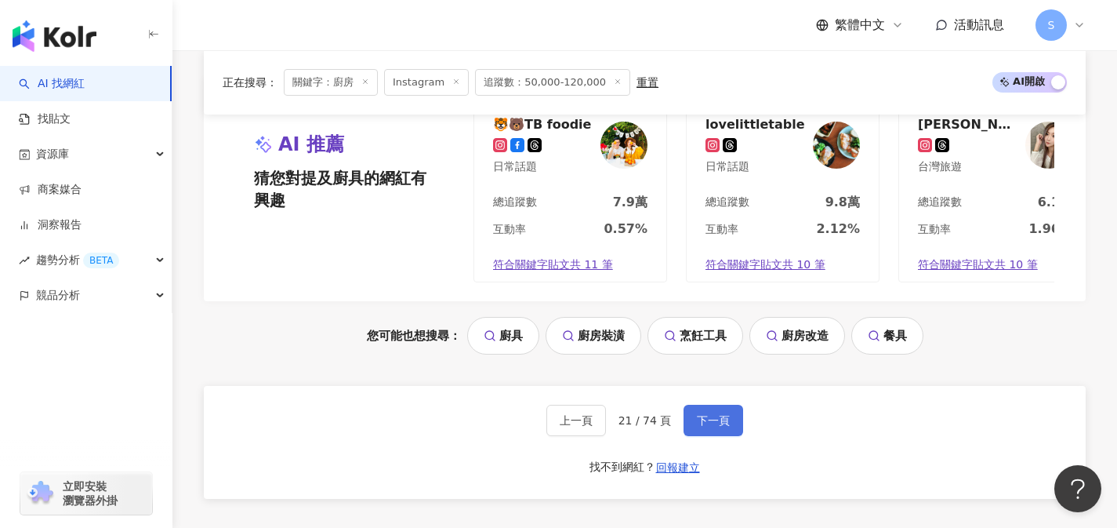
click at [725, 427] on span "下一頁" at bounding box center [713, 420] width 33 height 13
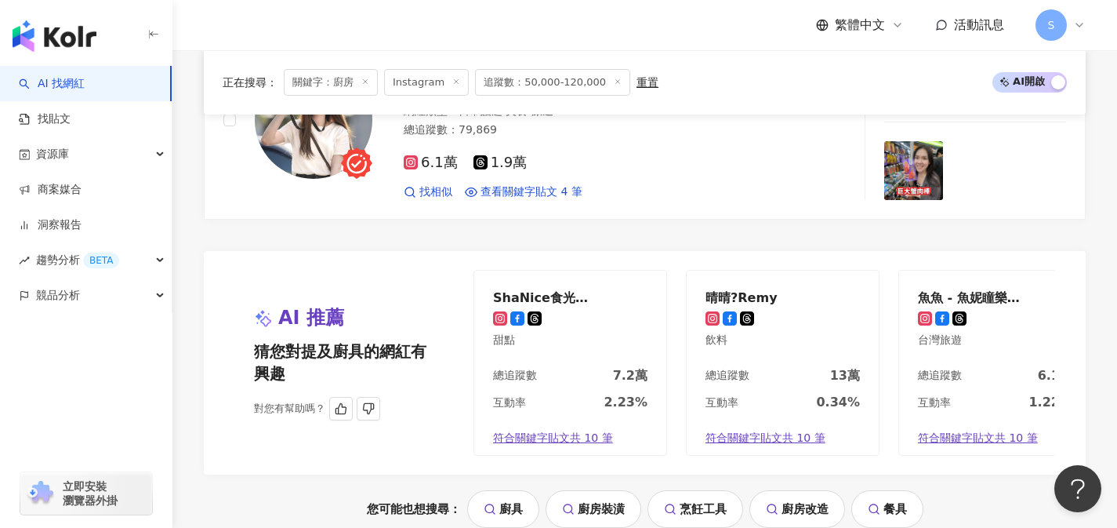
scroll to position [3237, 0]
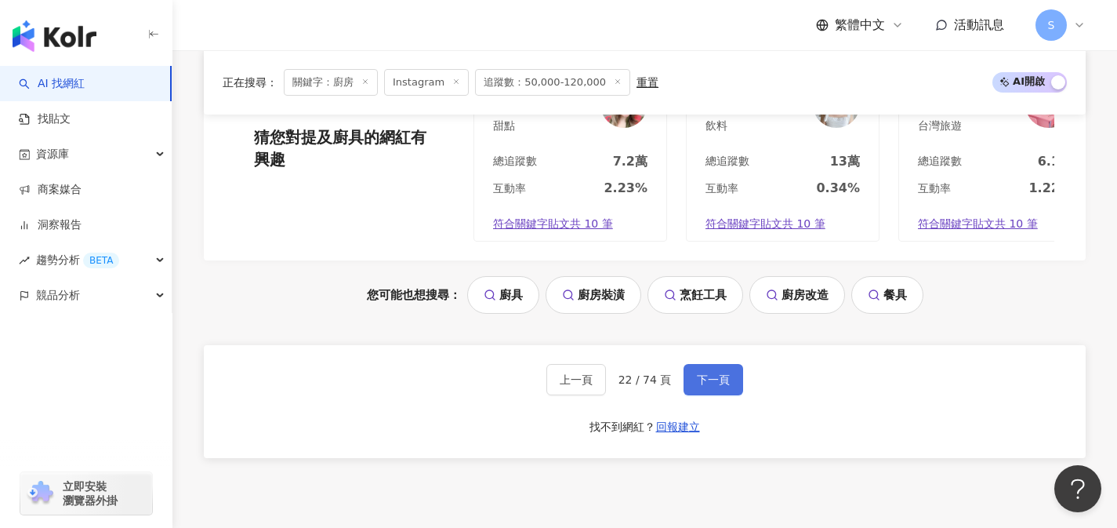
click at [723, 395] on button "下一頁" at bounding box center [714, 379] width 60 height 31
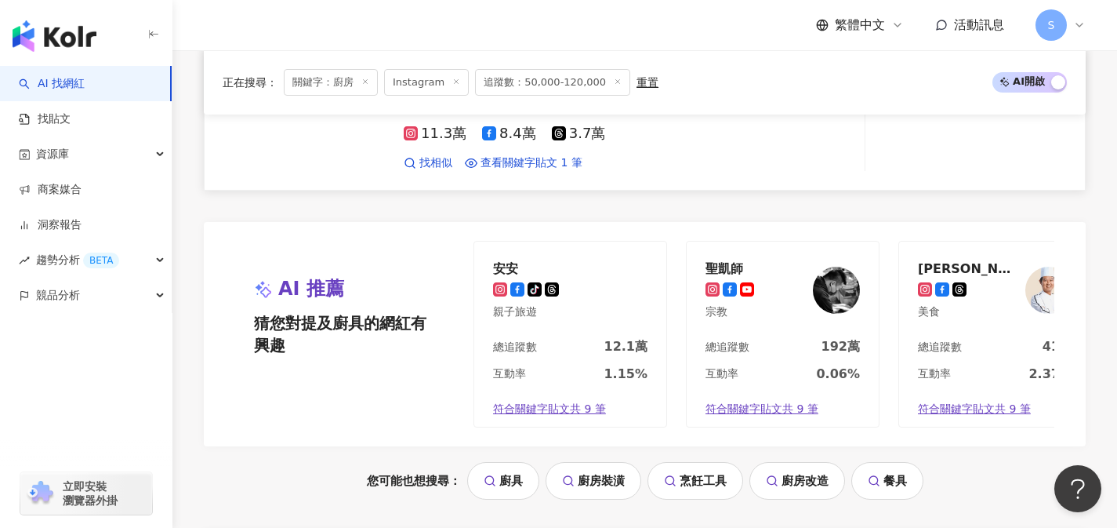
scroll to position [3149, 0]
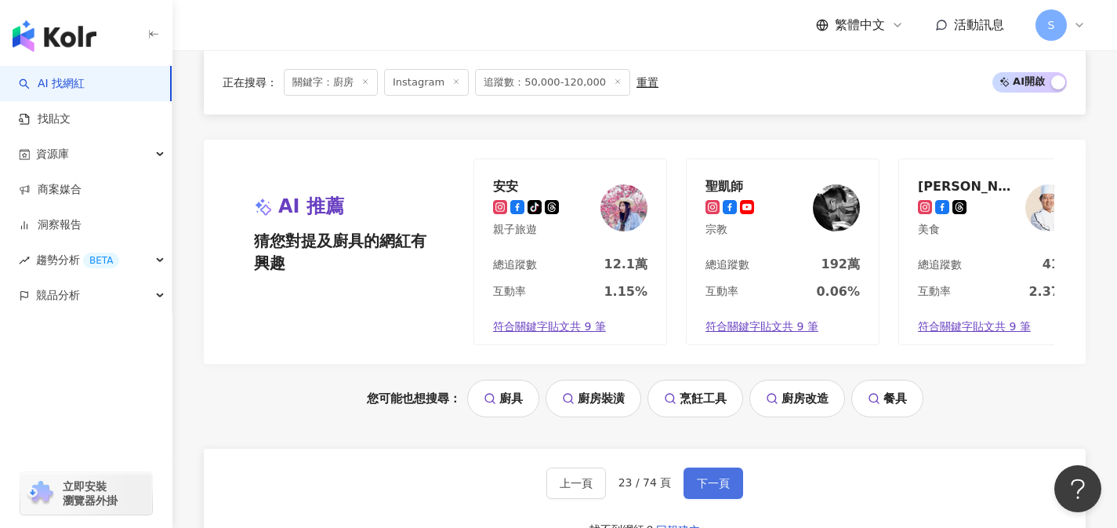
click at [730, 487] on button "下一頁" at bounding box center [714, 482] width 60 height 31
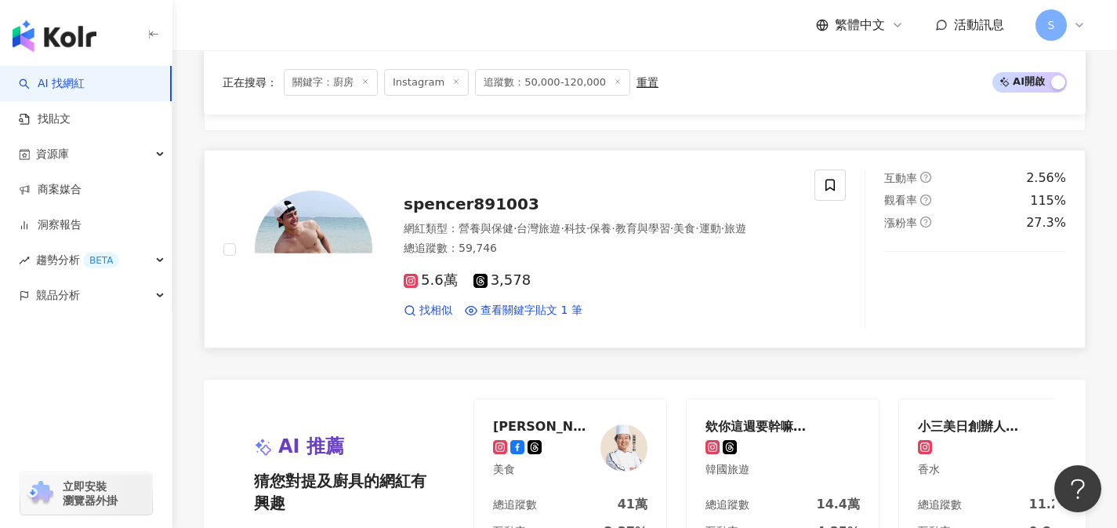
scroll to position [3115, 0]
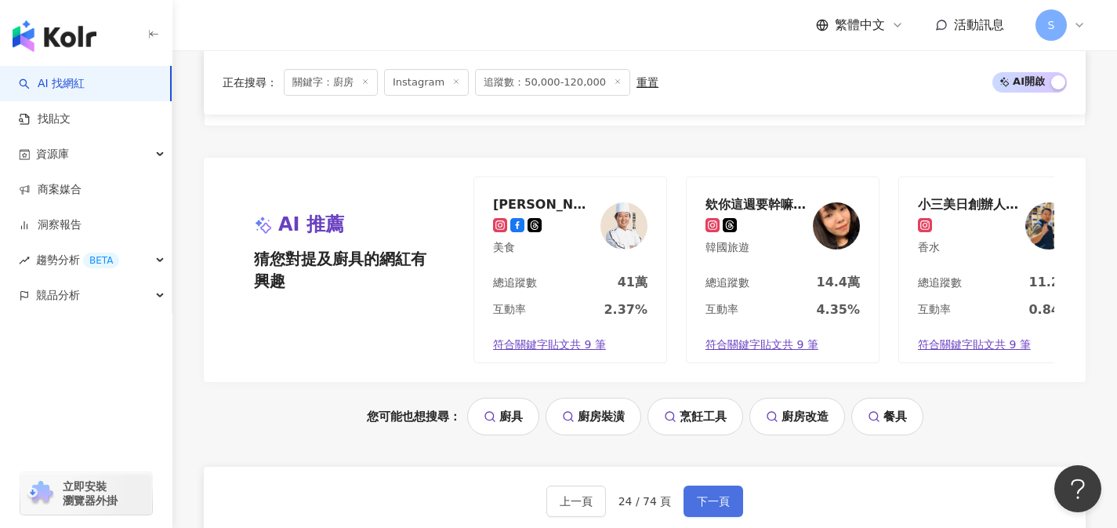
click at [720, 508] on button "下一頁" at bounding box center [714, 500] width 60 height 31
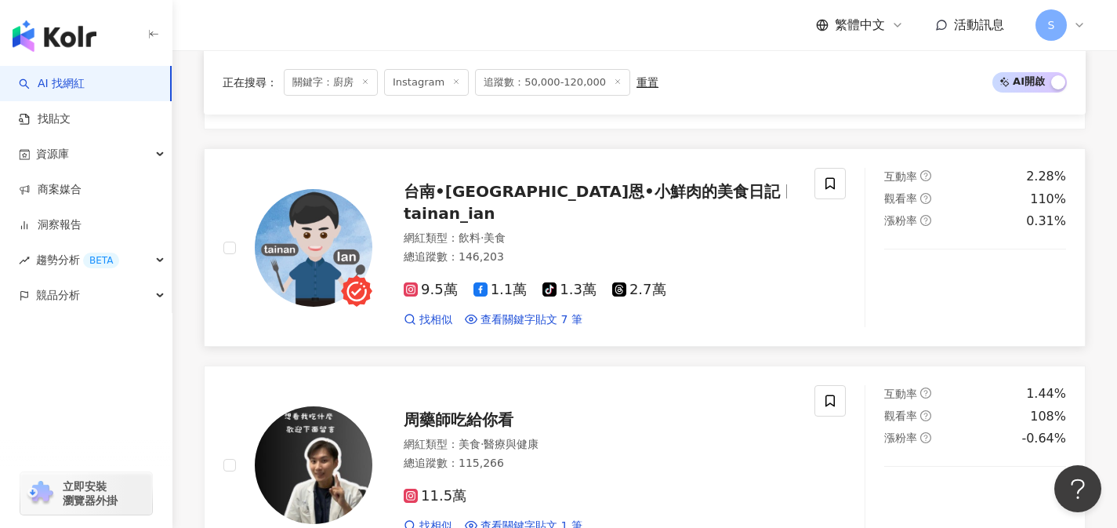
scroll to position [2507, 0]
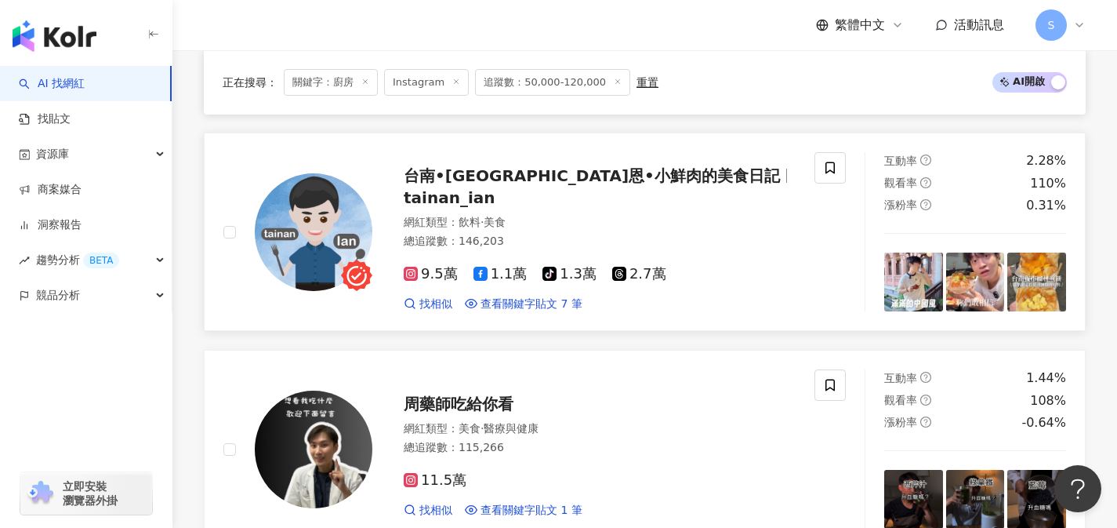
click at [557, 301] on link "台南•逸恩•小鮮肉的美食日記 tainan_ian 網紅類型 ： 飲料 · 美食 總追蹤數 ： 146,203 9.5萬 1.1萬 tiktok-icon 1…" at bounding box center [645, 232] width 882 height 198
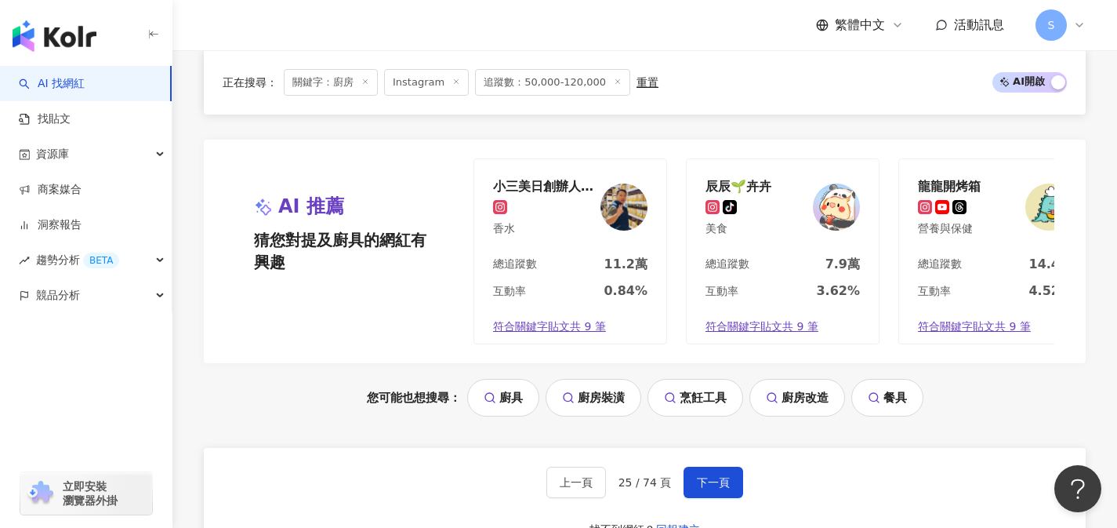
scroll to position [3247, 0]
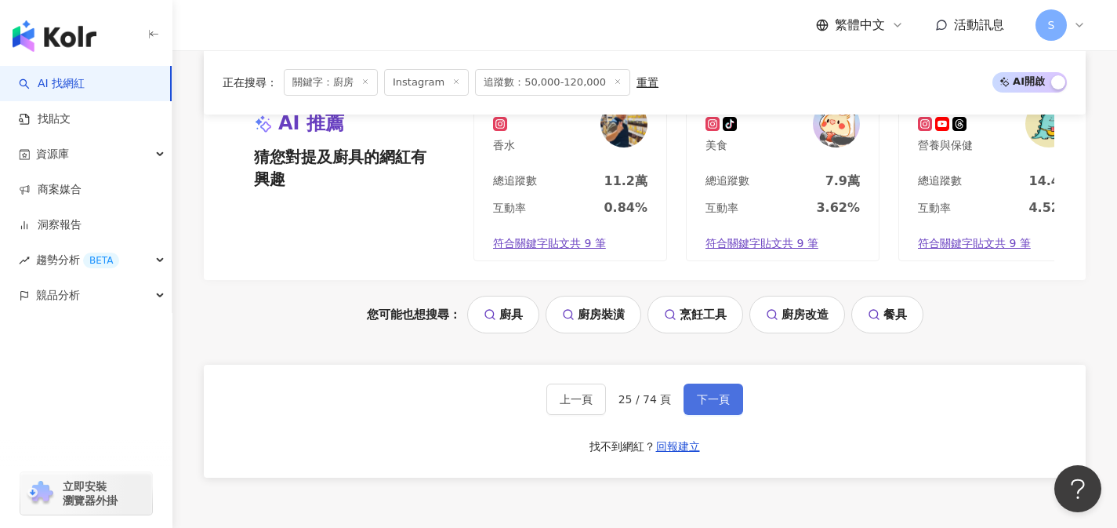
click at [730, 392] on button "下一頁" at bounding box center [714, 398] width 60 height 31
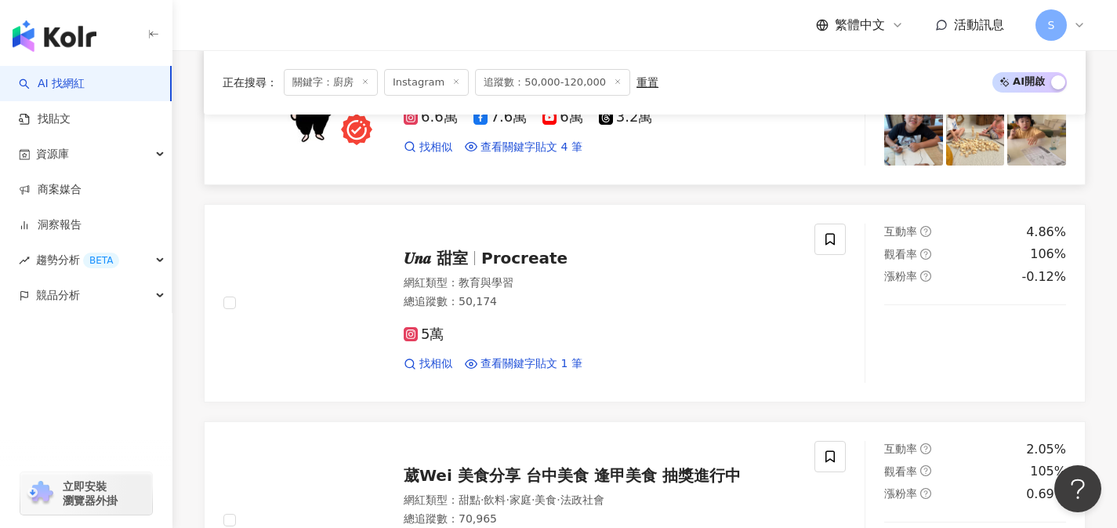
scroll to position [2187, 0]
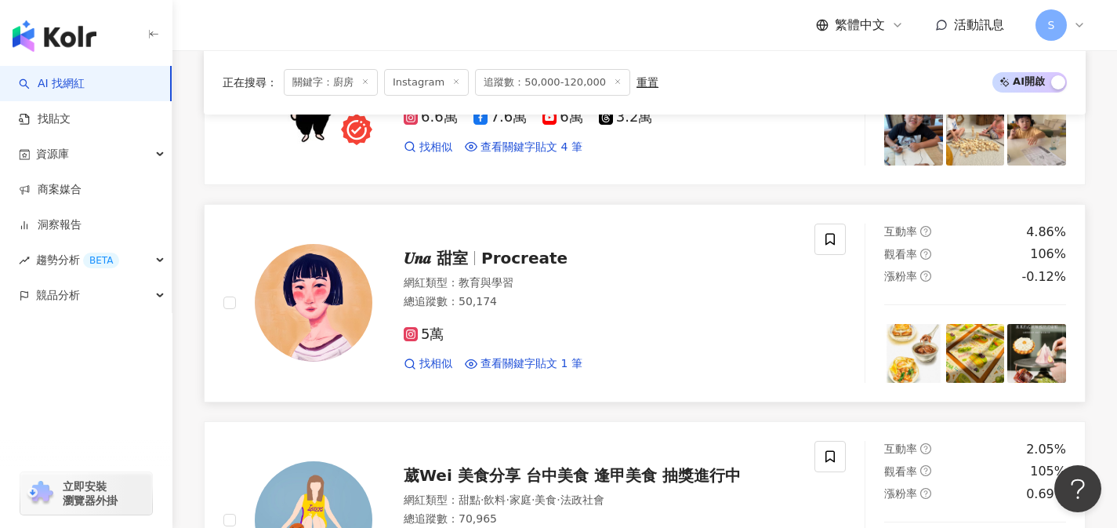
click at [564, 325] on div "5萬 找相似 查看關鍵字貼文 1 筆" at bounding box center [600, 343] width 392 height 58
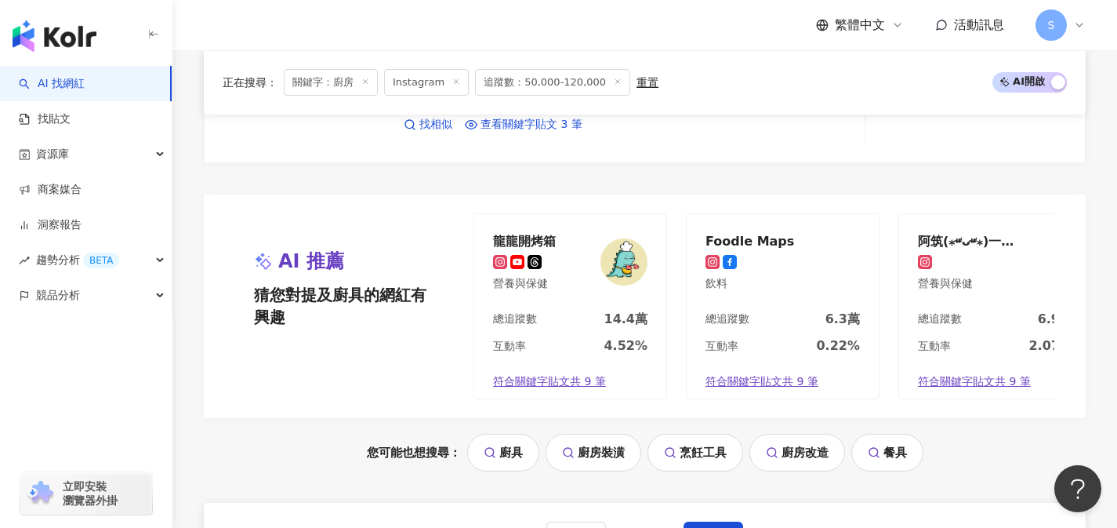
scroll to position [3288, 0]
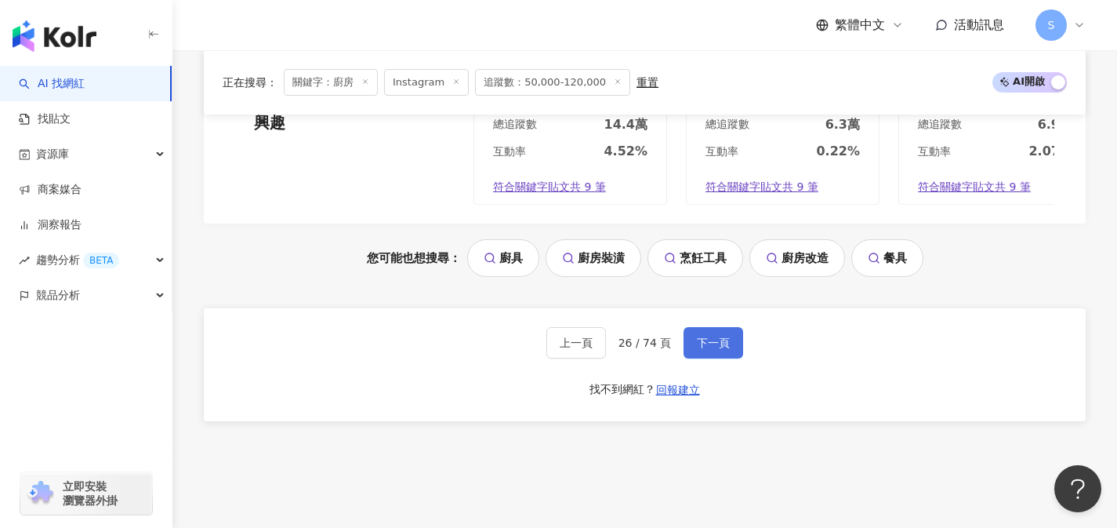
click at [707, 358] on button "下一頁" at bounding box center [714, 342] width 60 height 31
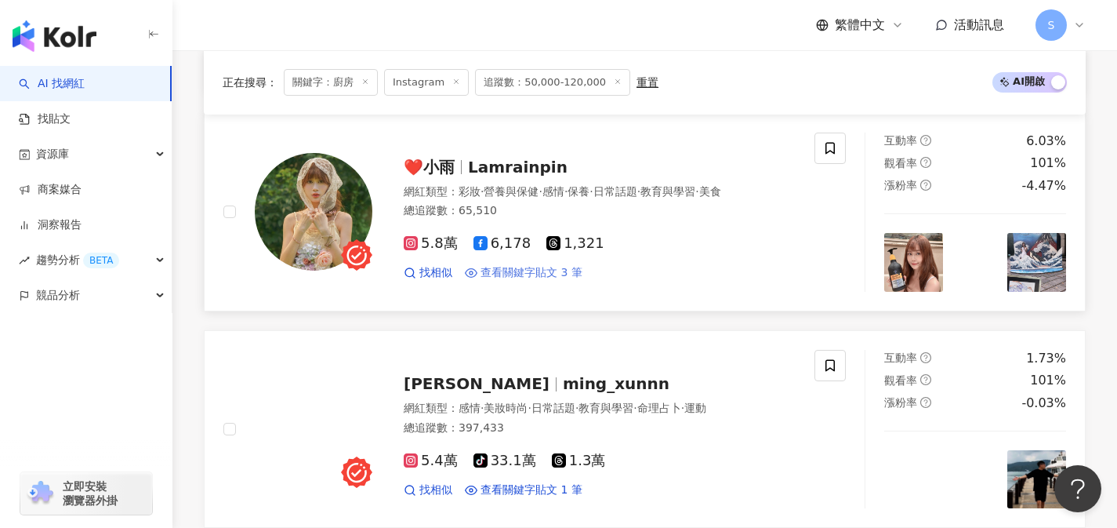
scroll to position [1846, 0]
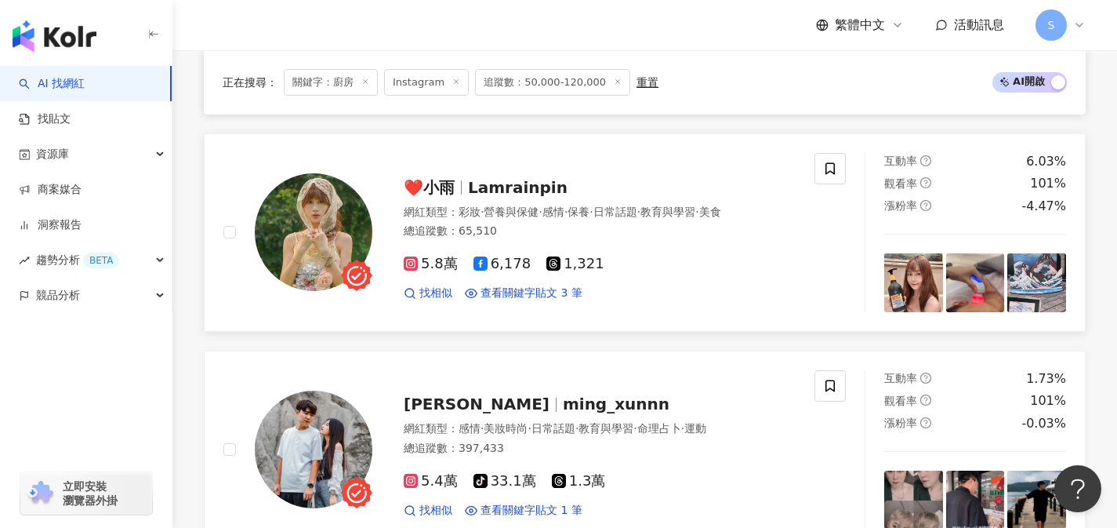
click at [530, 191] on div "❤️小雨 Lamrainpin 網紅類型 ： 彩妝 · 營養與保健 · 感情 · 保養 · 日常話題 · 教育與學習 · 美食 總追蹤數 ： 65,510 5…" at bounding box center [583, 232] width 423 height 137
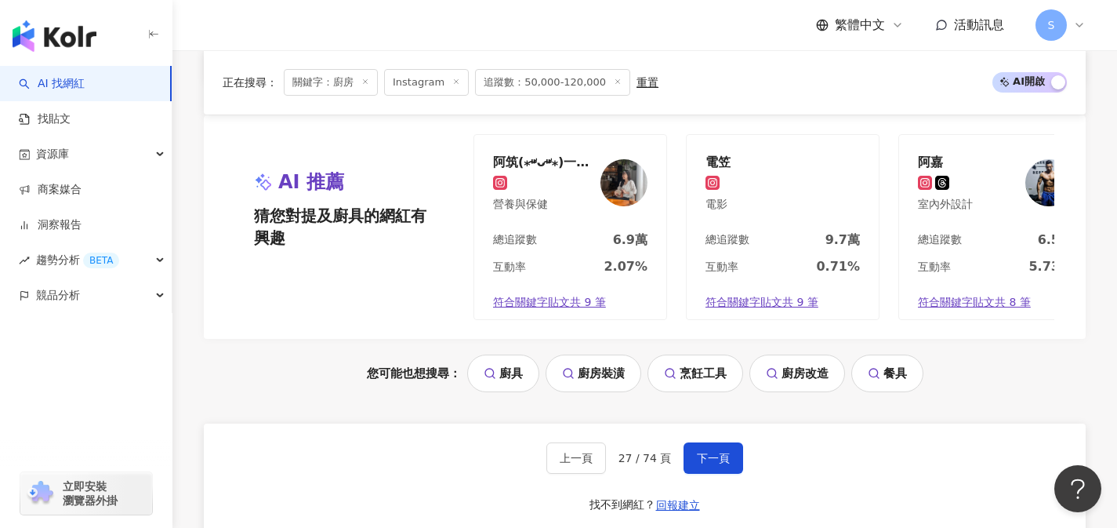
scroll to position [3198, 0]
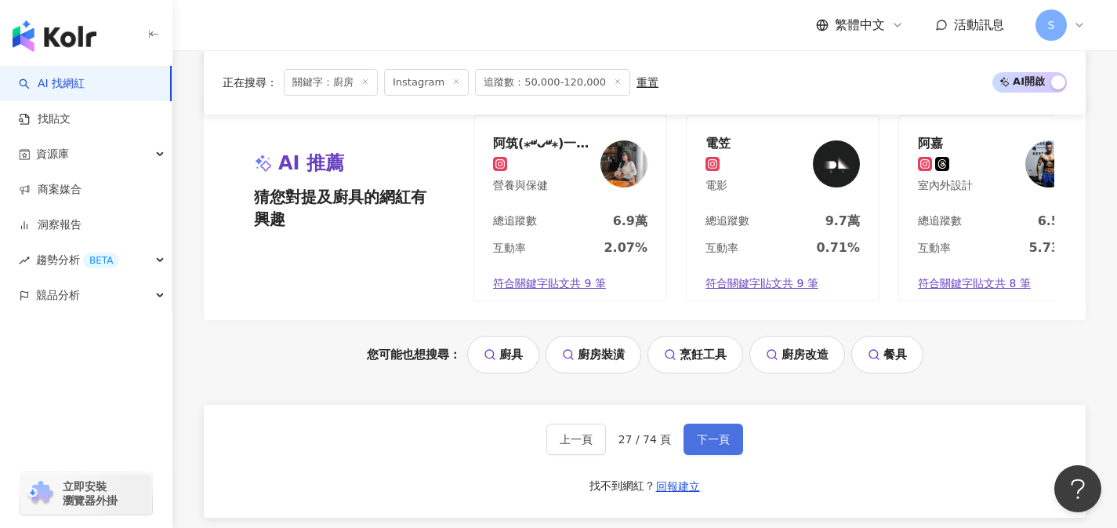
click at [714, 445] on span "下一頁" at bounding box center [713, 439] width 33 height 13
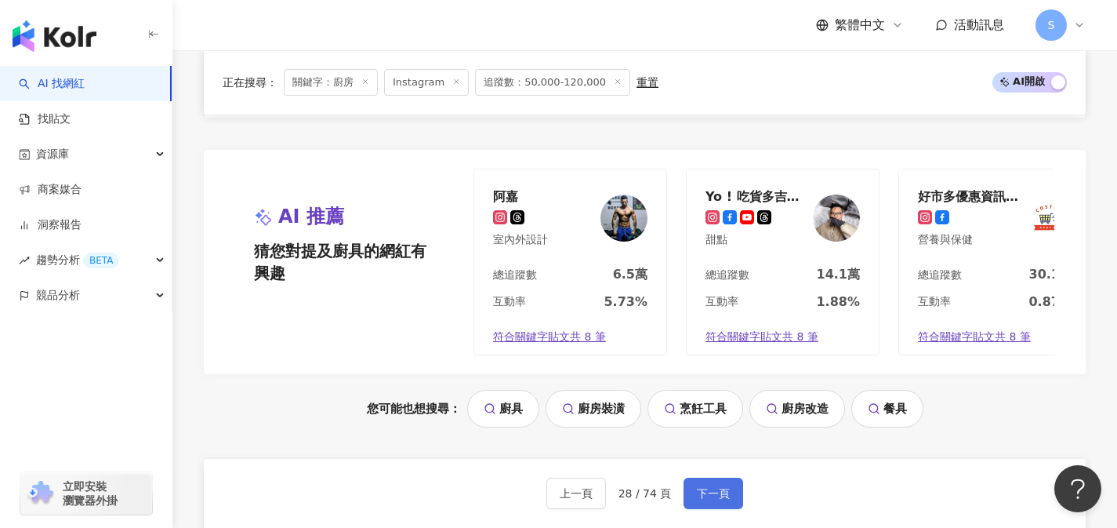
click at [716, 487] on span "下一頁" at bounding box center [713, 493] width 33 height 13
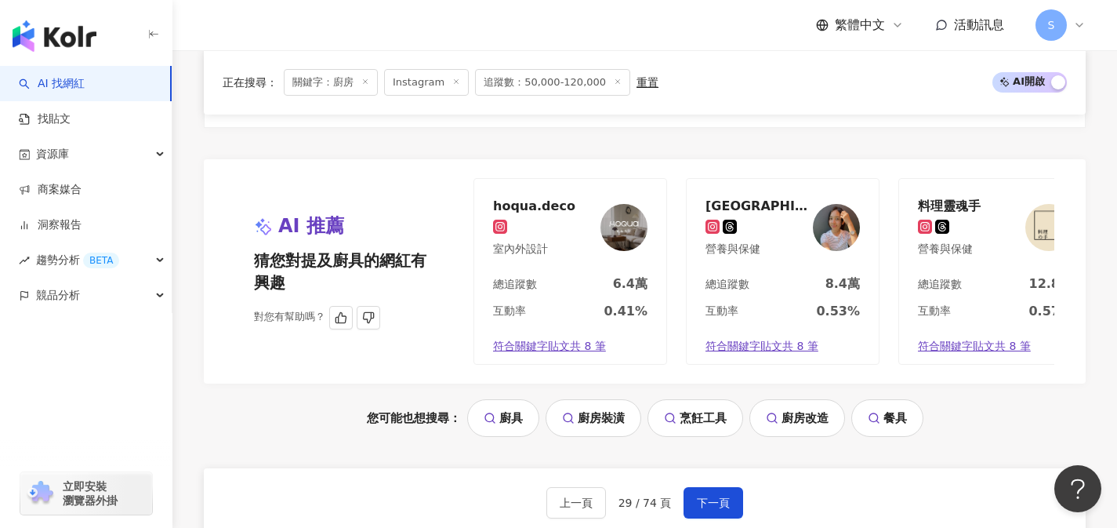
scroll to position [3236, 0]
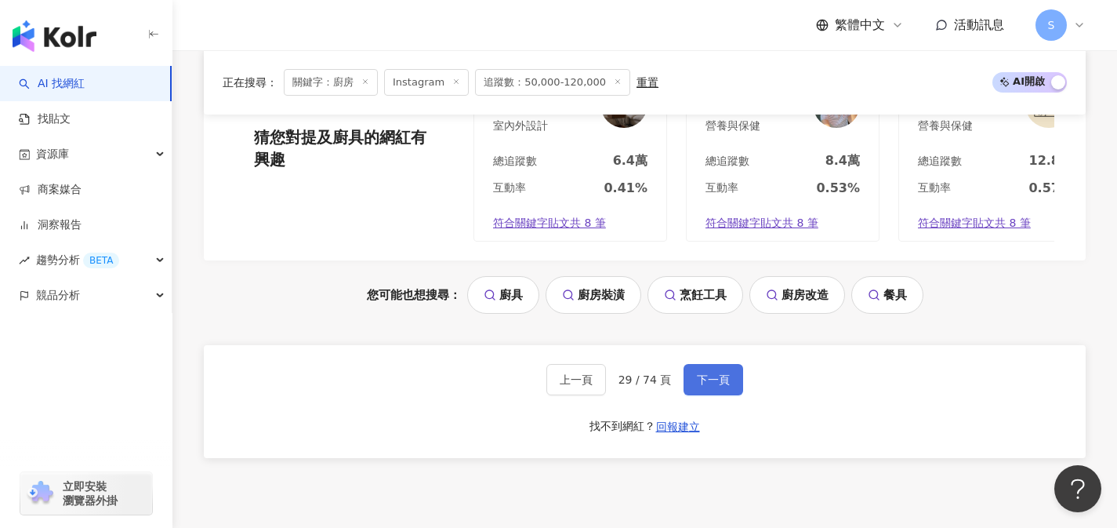
click at [736, 392] on button "下一頁" at bounding box center [714, 379] width 60 height 31
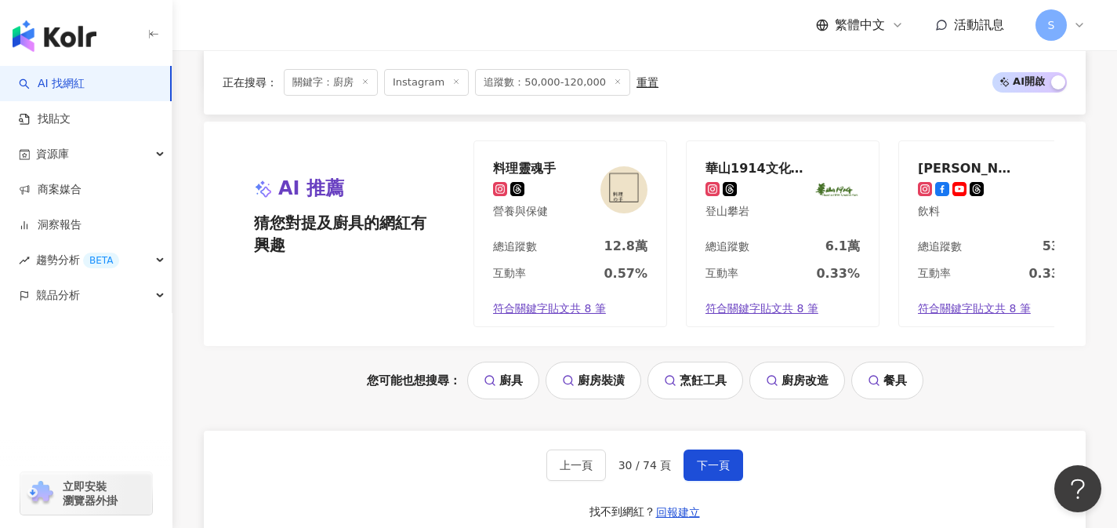
scroll to position [3294, 0]
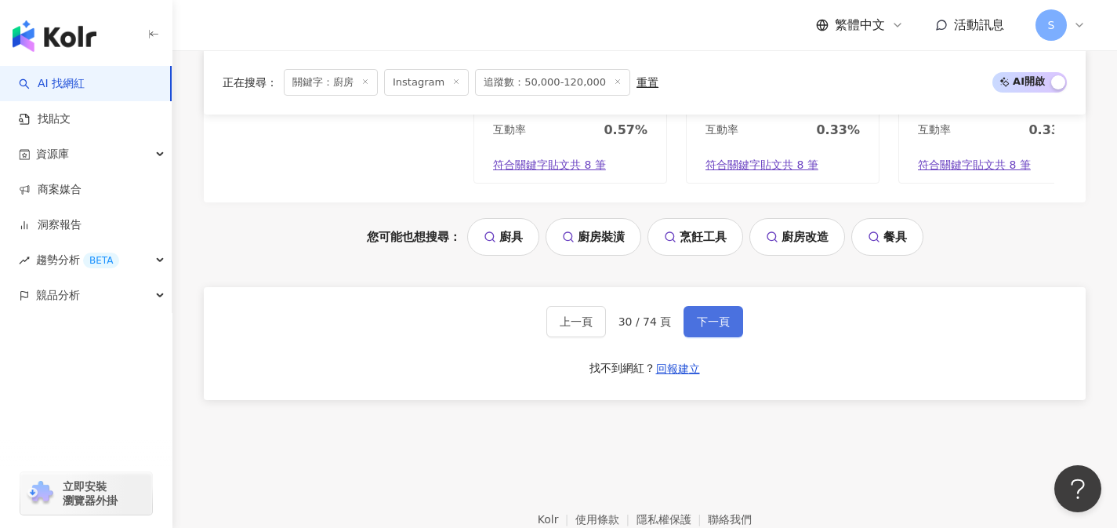
click at [718, 328] on span "下一頁" at bounding box center [713, 321] width 33 height 13
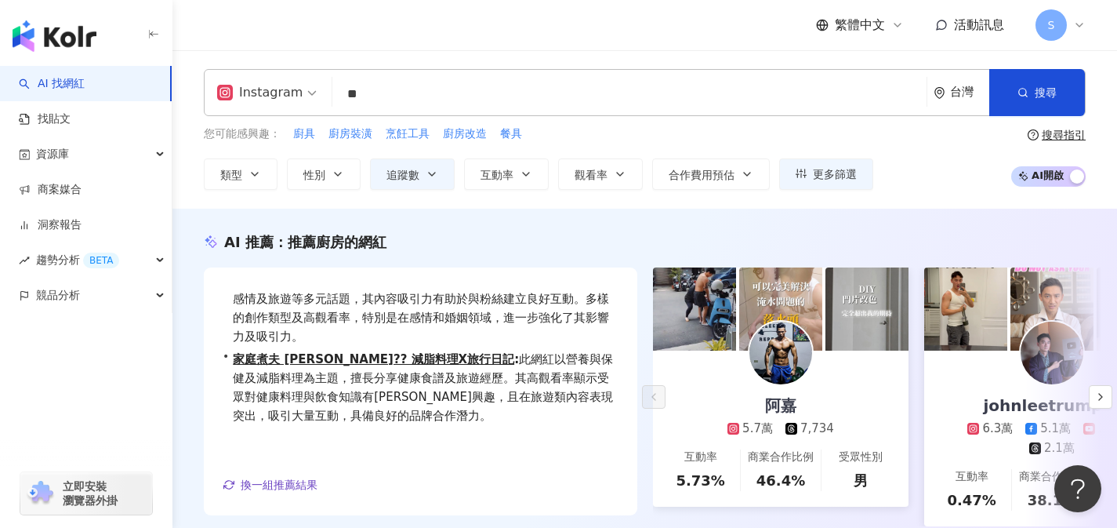
scroll to position [71, 0]
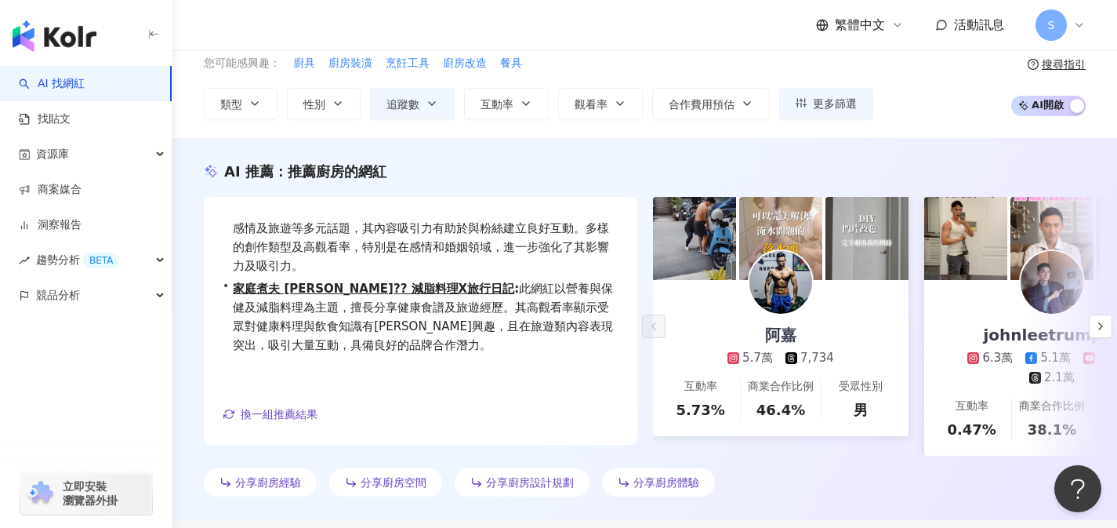
click at [888, 160] on div "AI 推薦 ： 推薦廚房的網紅 • 阿嘉 : 該網紅常分享與科技及日常生活相關的內容，提供實用的廚房產品推薦，互動性高，內容涵蓋生活風格與設計，適合任何對新產…" at bounding box center [645, 329] width 945 height 382
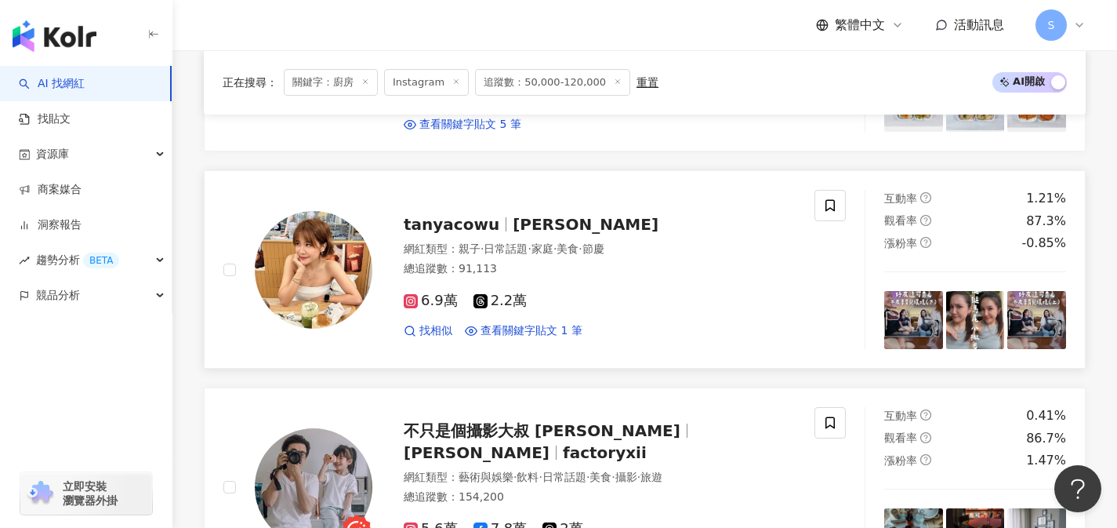
scroll to position [1386, 0]
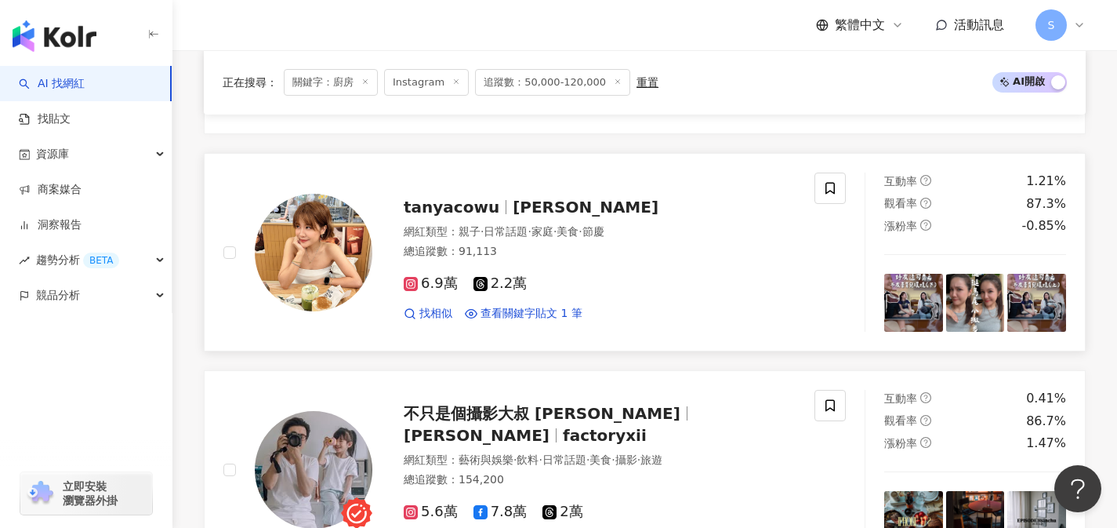
click at [591, 257] on div "網紅類型 ： 親子 · 日常話題 · 家庭 · 美食 · 節慶 總追蹤數 ： 91,113" at bounding box center [600, 243] width 392 height 38
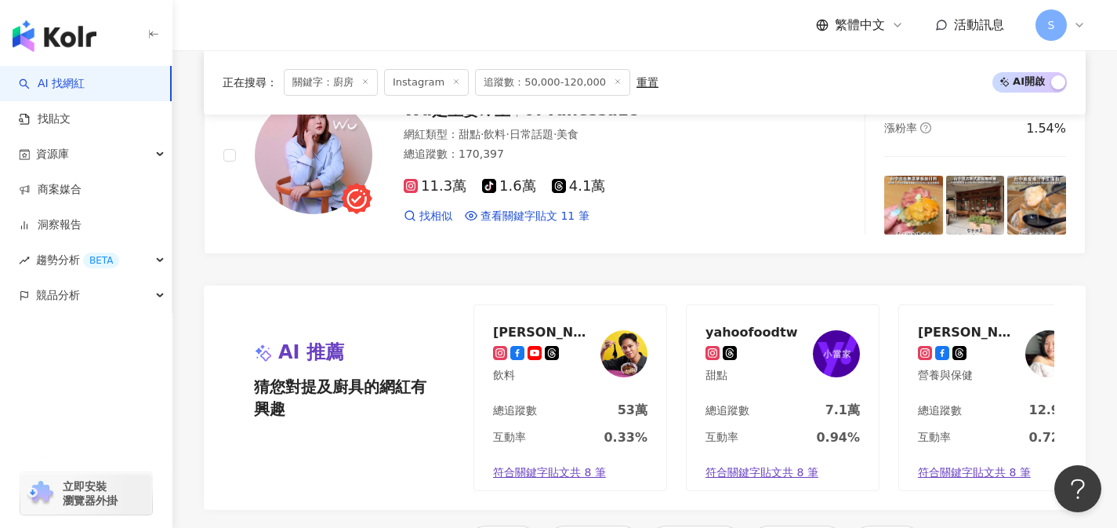
scroll to position [3252, 0]
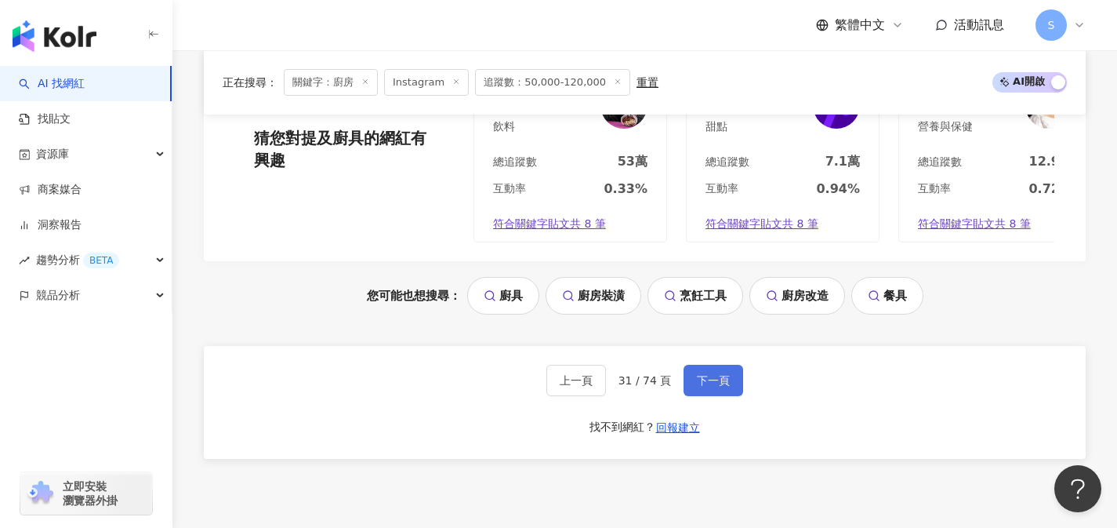
click at [704, 380] on span "下一頁" at bounding box center [713, 380] width 33 height 13
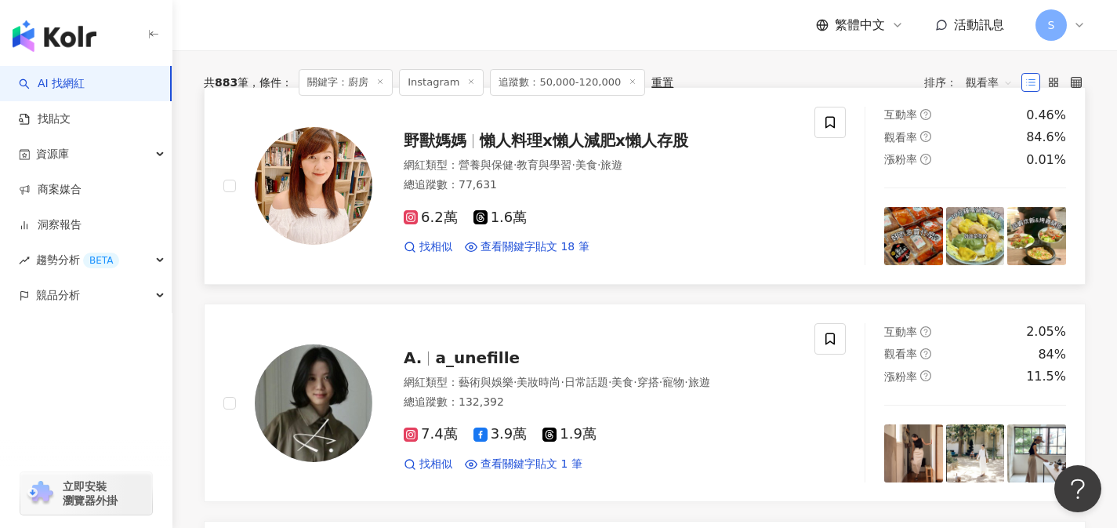
scroll to position [549, 0]
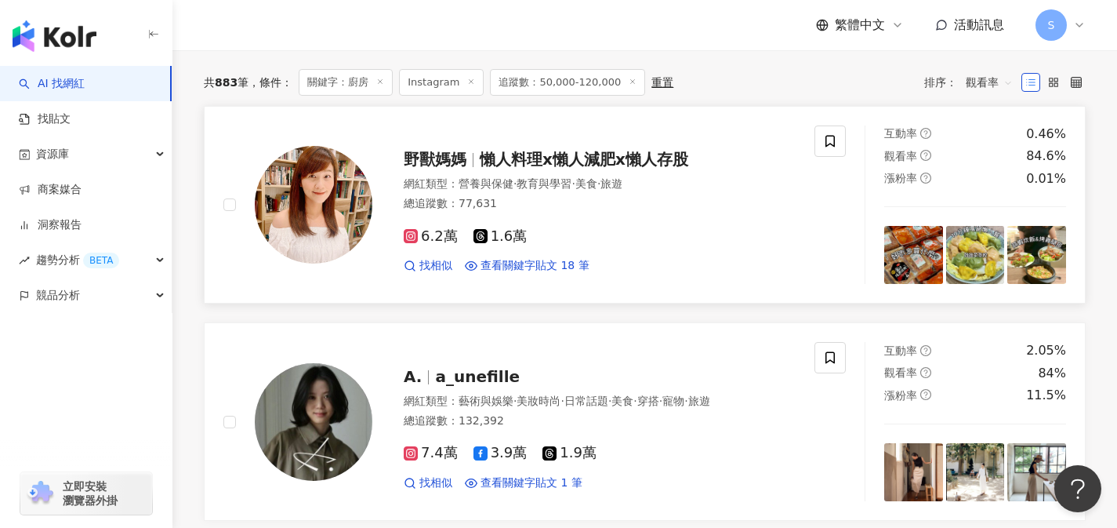
click at [595, 234] on div "6.2萬 1.6萬 找相似 查看關鍵字貼文 18 筆" at bounding box center [600, 245] width 392 height 58
click at [637, 192] on div "網紅類型 ： 營養與保健 · 教育與學習 · 美食 · 旅遊" at bounding box center [600, 184] width 392 height 16
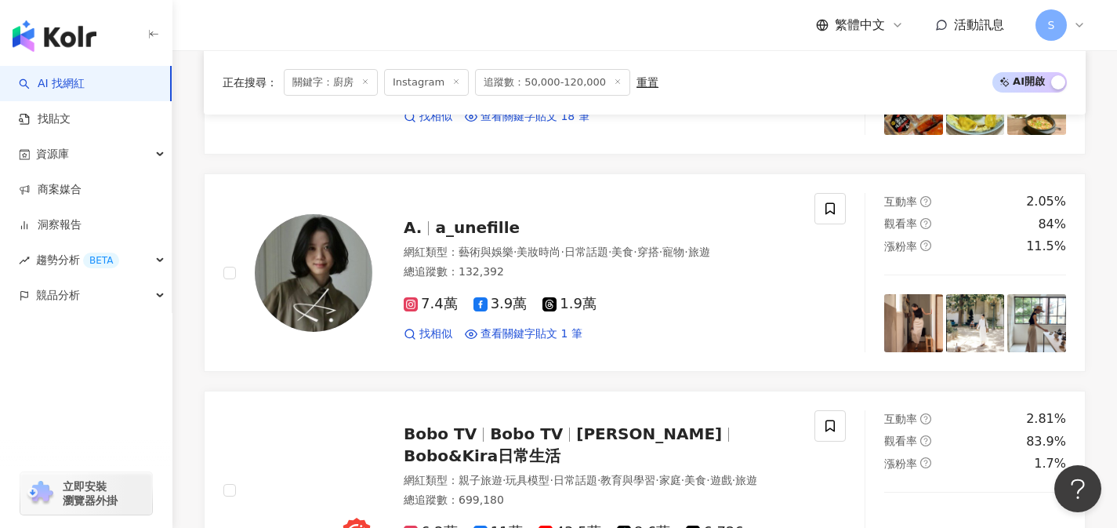
scroll to position [778, 0]
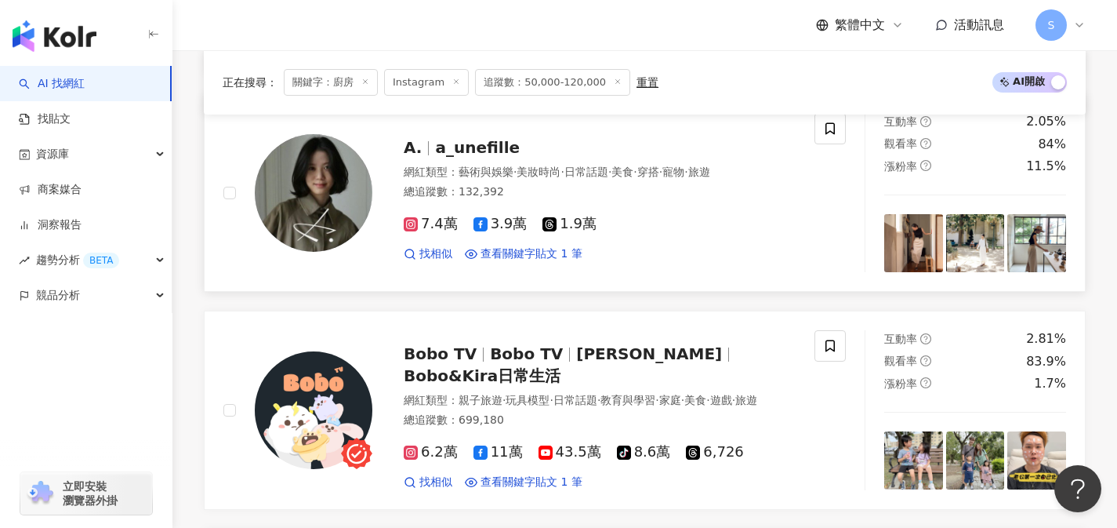
click at [555, 203] on div "網紅類型 ： 藝術與娛樂 · 美妝時尚 · 日常話題 · 美食 · 穿搭 · 寵物 · 旅遊 總追蹤數 ： 132,392" at bounding box center [600, 184] width 392 height 38
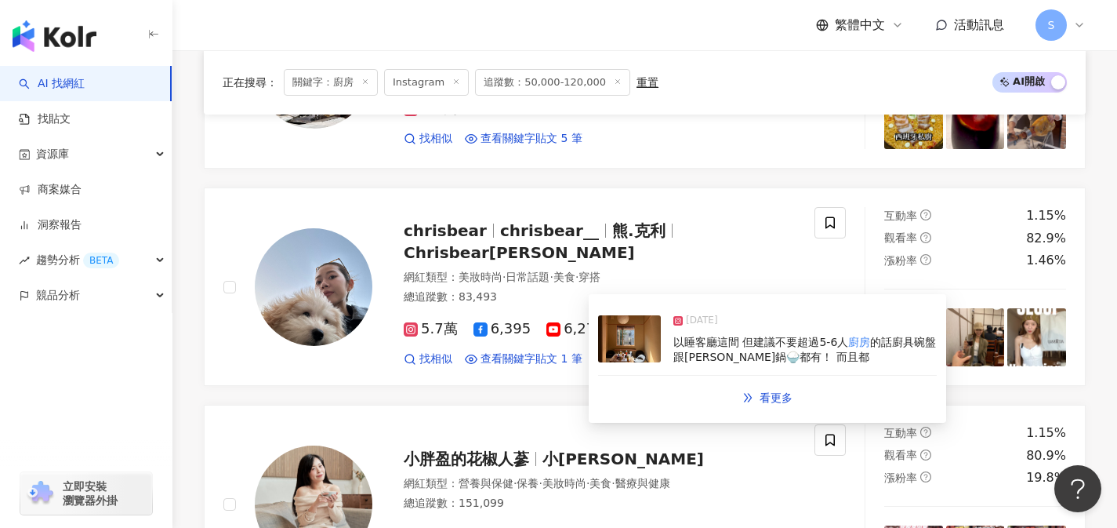
scroll to position [1988, 0]
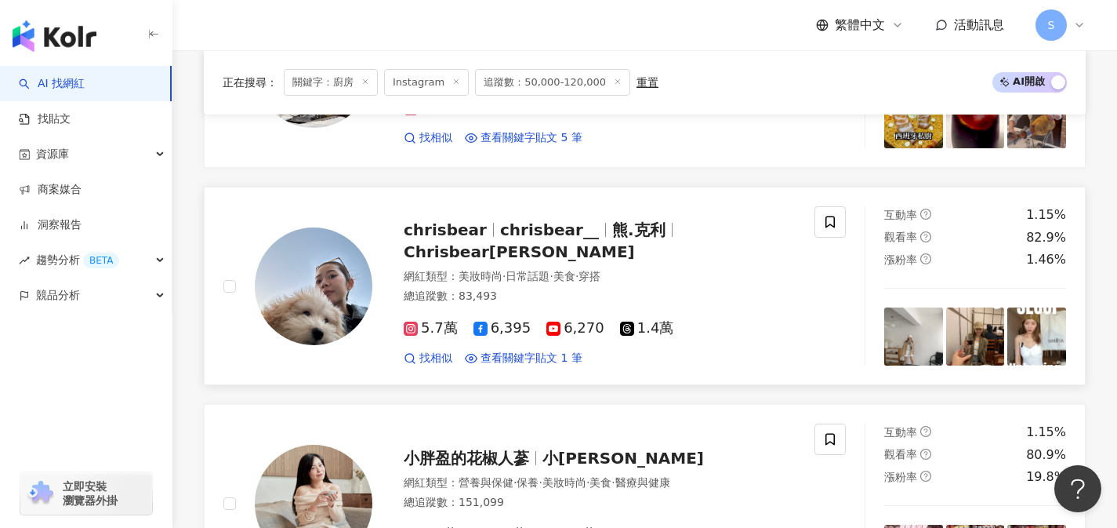
click at [708, 340] on div "5.7萬 6,395 6,270 1.4萬 找相似 查看關鍵字貼文 1 筆" at bounding box center [600, 336] width 392 height 58
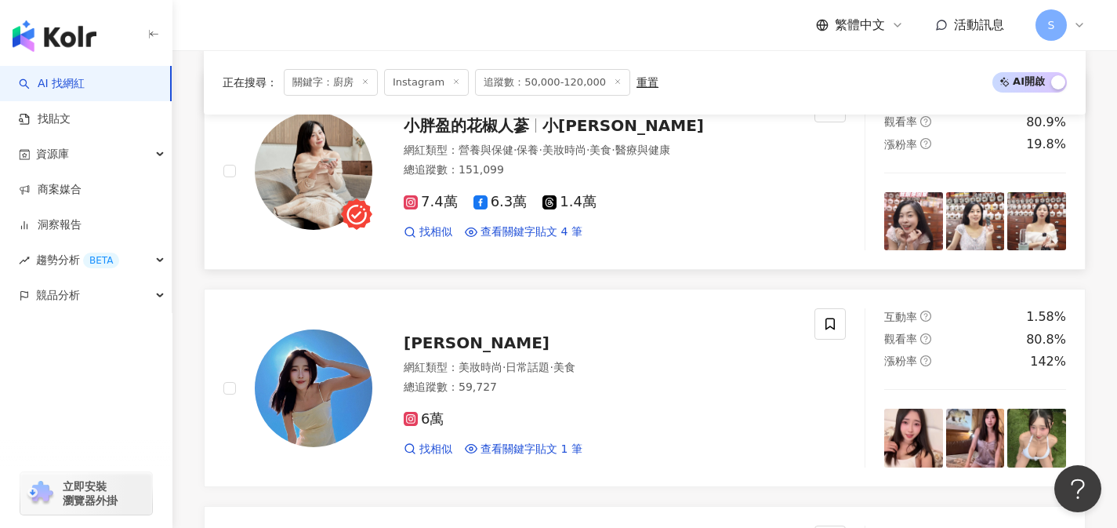
scroll to position [2302, 0]
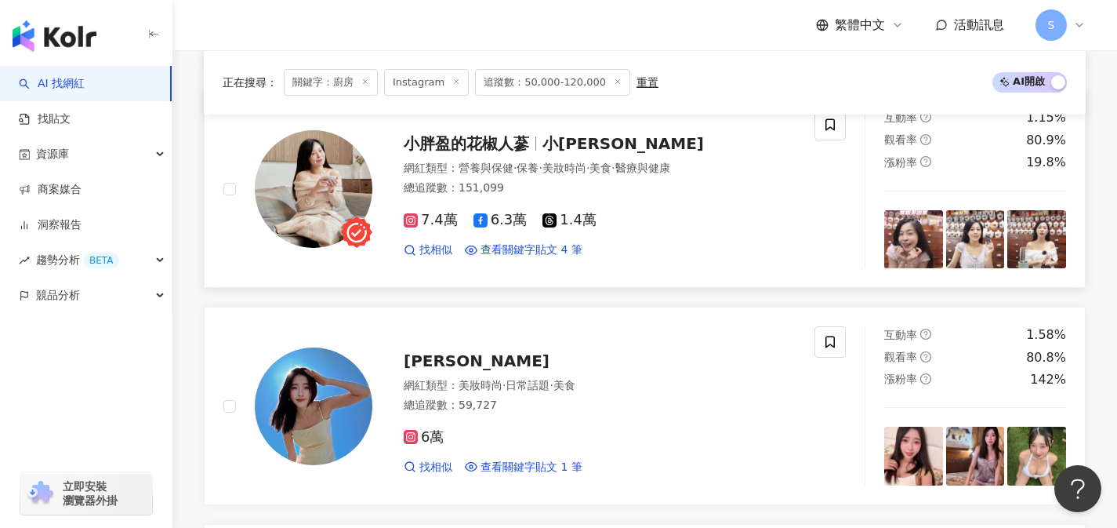
click at [668, 245] on div "7.4萬 6.3萬 1.4萬 找相似 查看關鍵字貼文 4 筆" at bounding box center [600, 228] width 392 height 58
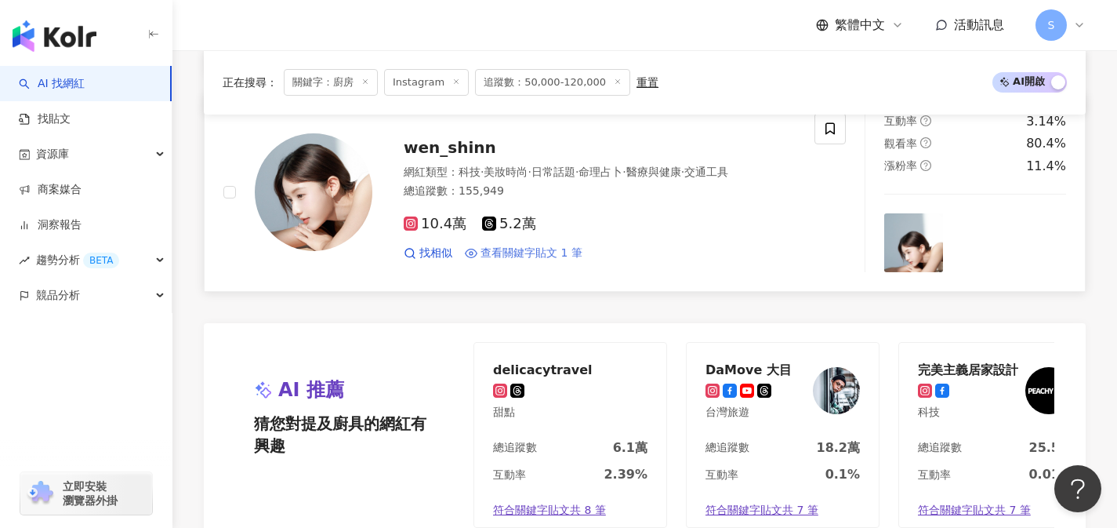
scroll to position [2949, 0]
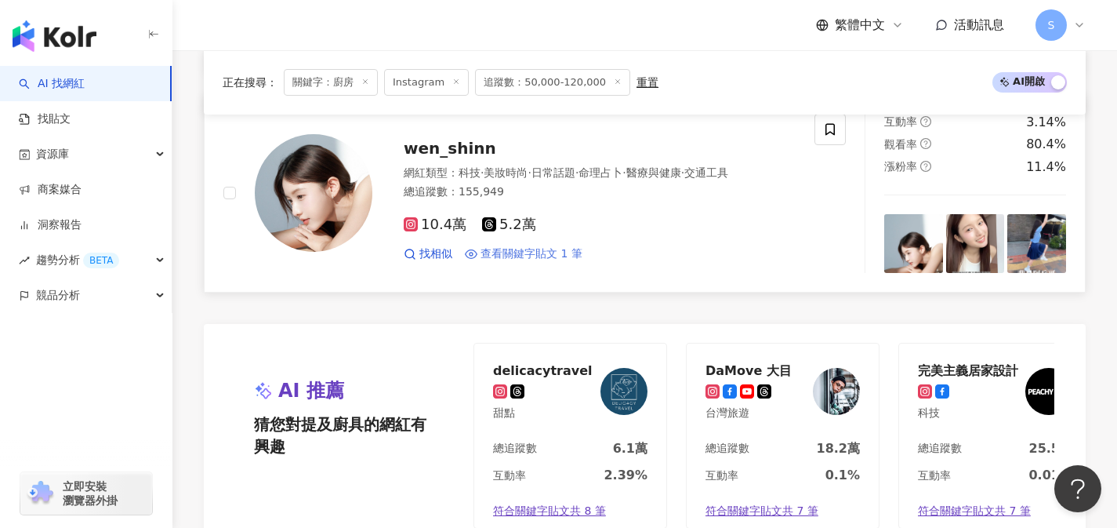
click at [557, 223] on div "10.4萬 5.2萬 找相似 查看關鍵字貼文 1 筆" at bounding box center [600, 233] width 392 height 58
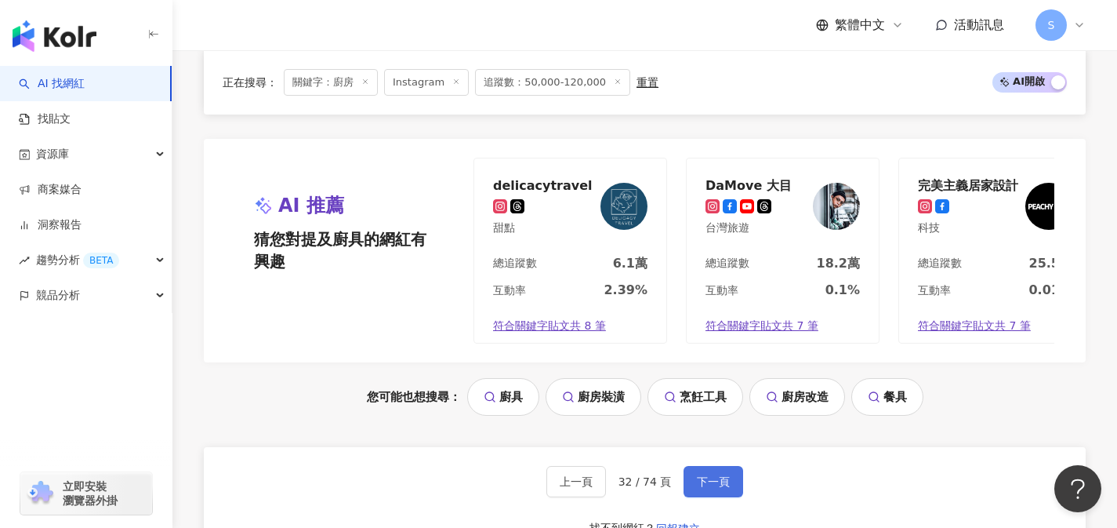
click at [725, 488] on span "下一頁" at bounding box center [713, 481] width 33 height 13
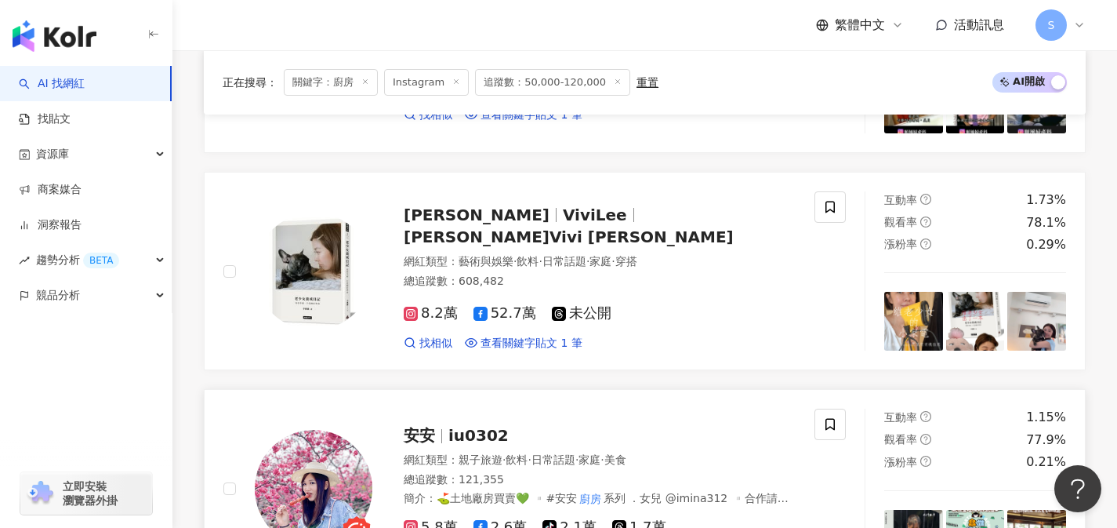
scroll to position [2218, 0]
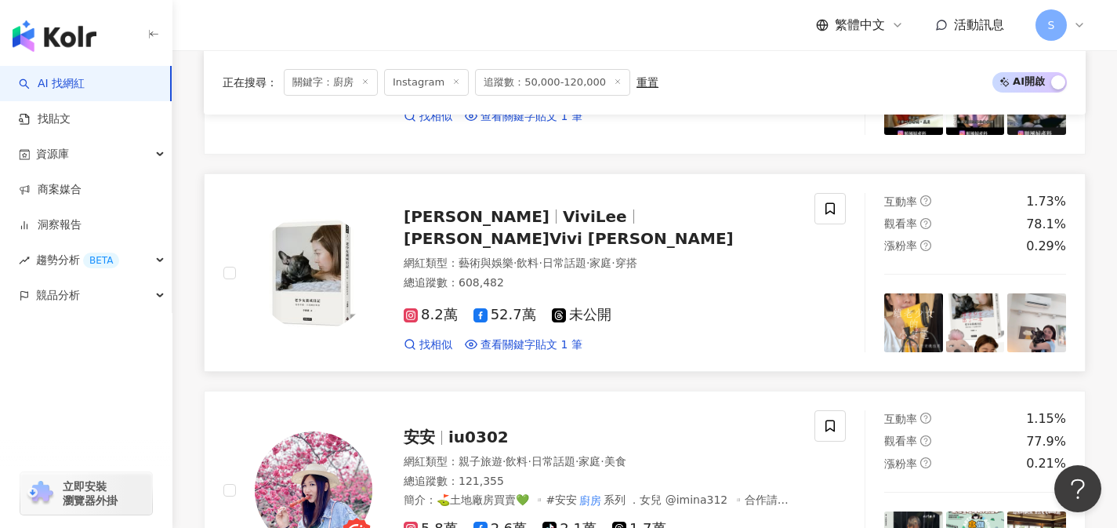
click at [529, 368] on link "李維維 ViviLee 李維維 Vivi Lee 網紅類型 ： 藝術與娛樂 · 飲料 · 日常話題 · 家庭 · 穿搭 總追蹤數 ： 608,482 8.2萬…" at bounding box center [645, 272] width 882 height 198
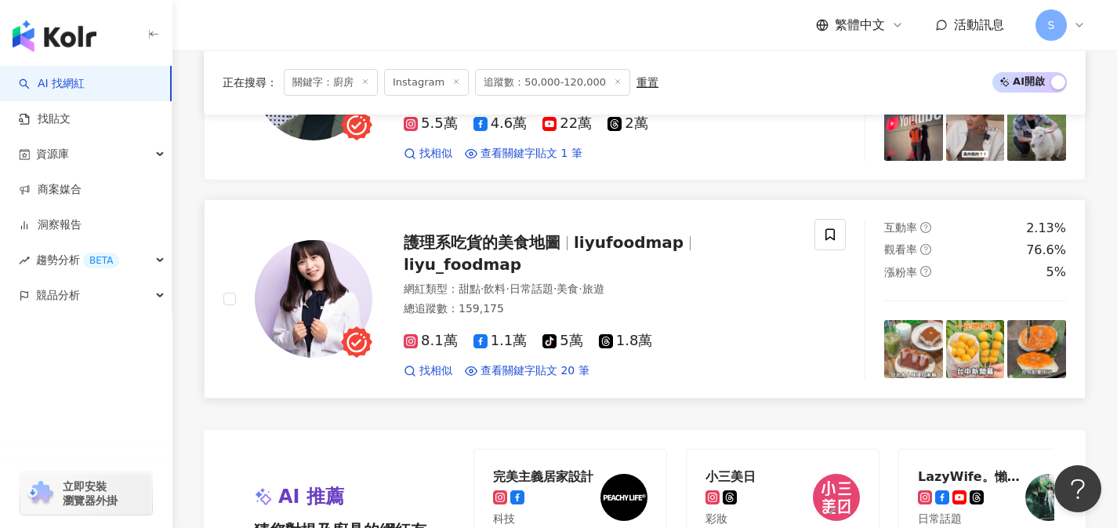
scroll to position [2878, 0]
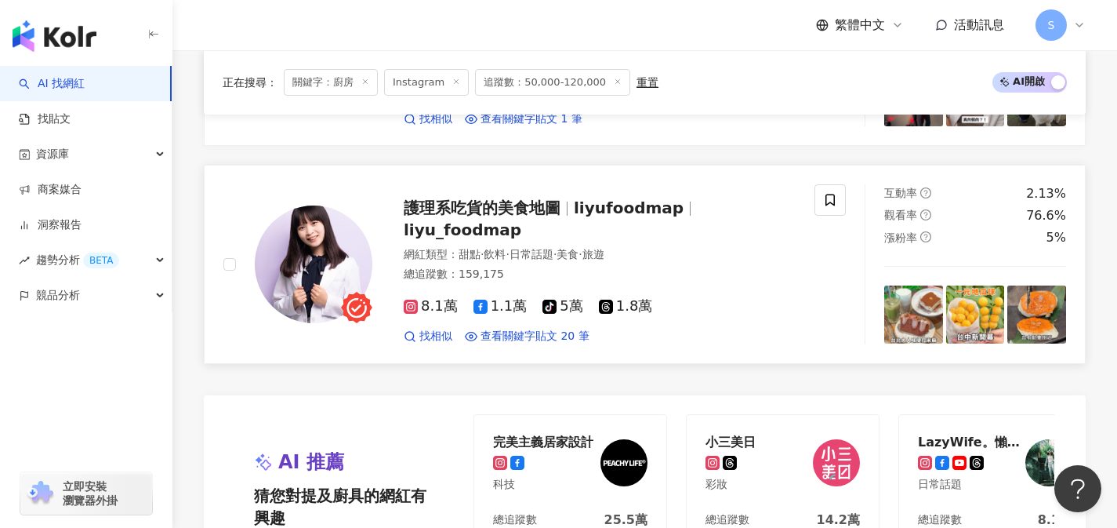
click at [605, 287] on div "8.1萬 1.1萬 tiktok-icon 5萬 1.8萬 找相似 查看關鍵字貼文 20 筆" at bounding box center [600, 314] width 392 height 58
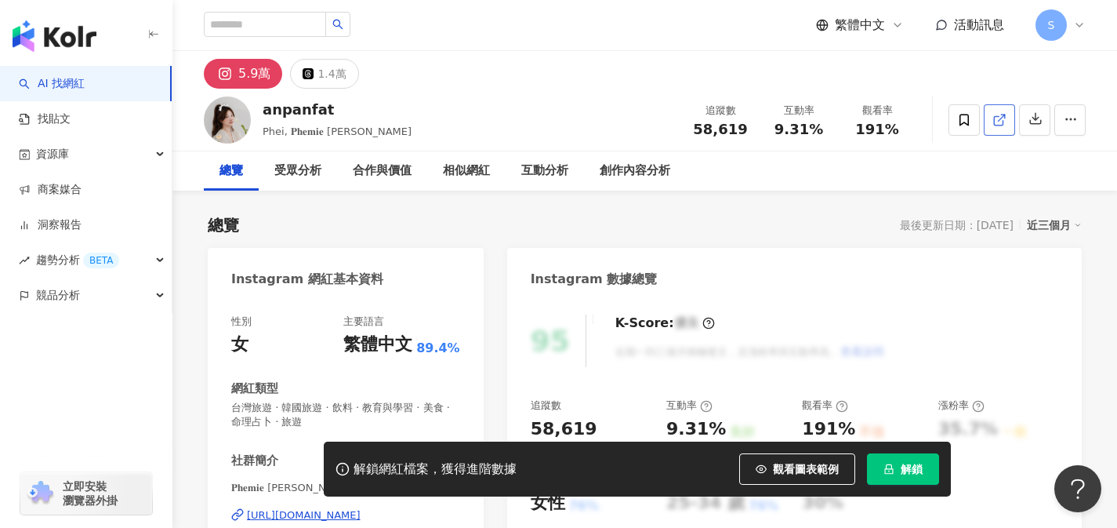
click at [998, 122] on icon at bounding box center [1000, 120] width 14 height 14
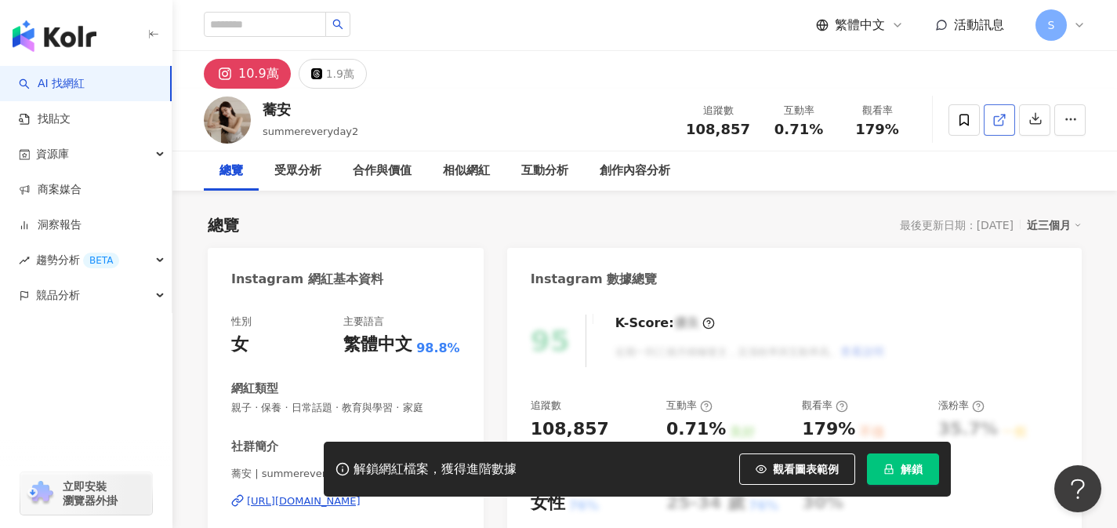
click at [997, 127] on span at bounding box center [1000, 119] width 14 height 16
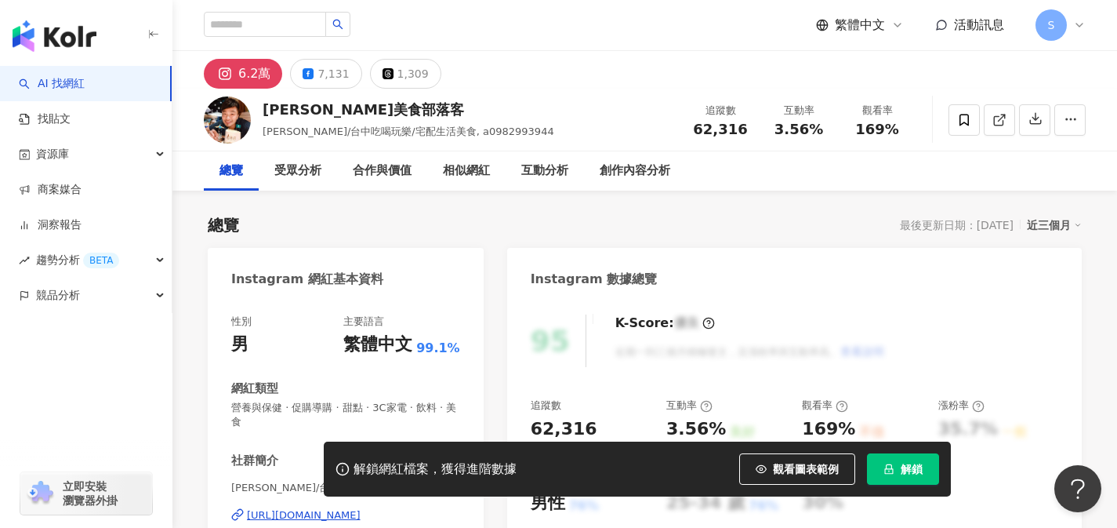
click at [999, 126] on icon at bounding box center [1000, 120] width 14 height 14
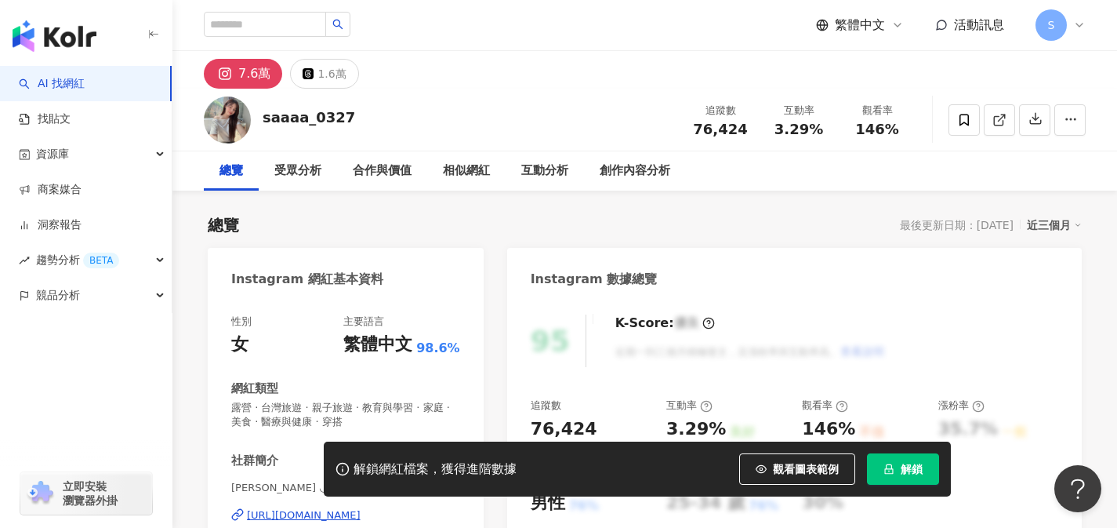
click at [994, 120] on icon at bounding box center [998, 120] width 9 height 9
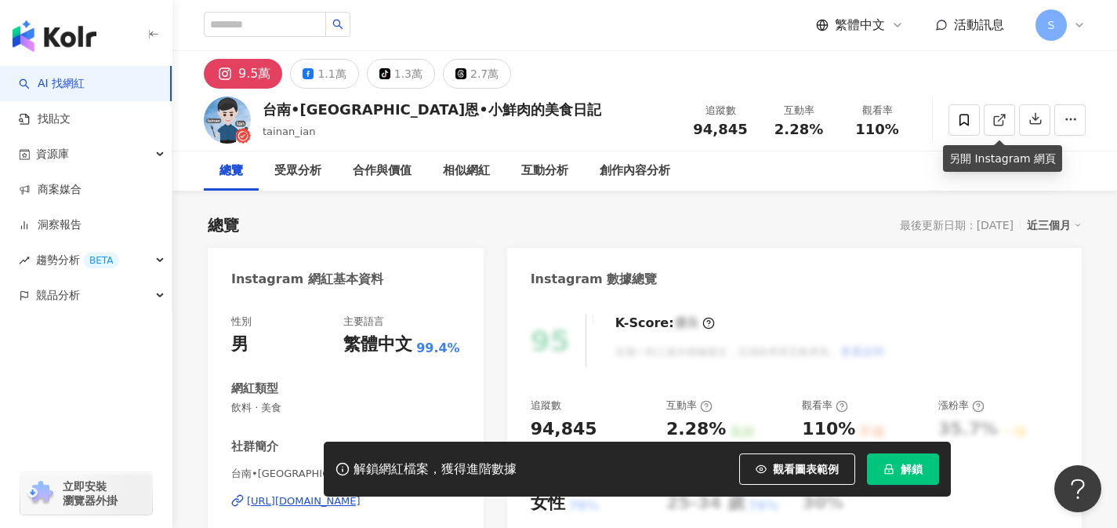
click at [997, 125] on icon at bounding box center [1000, 120] width 14 height 14
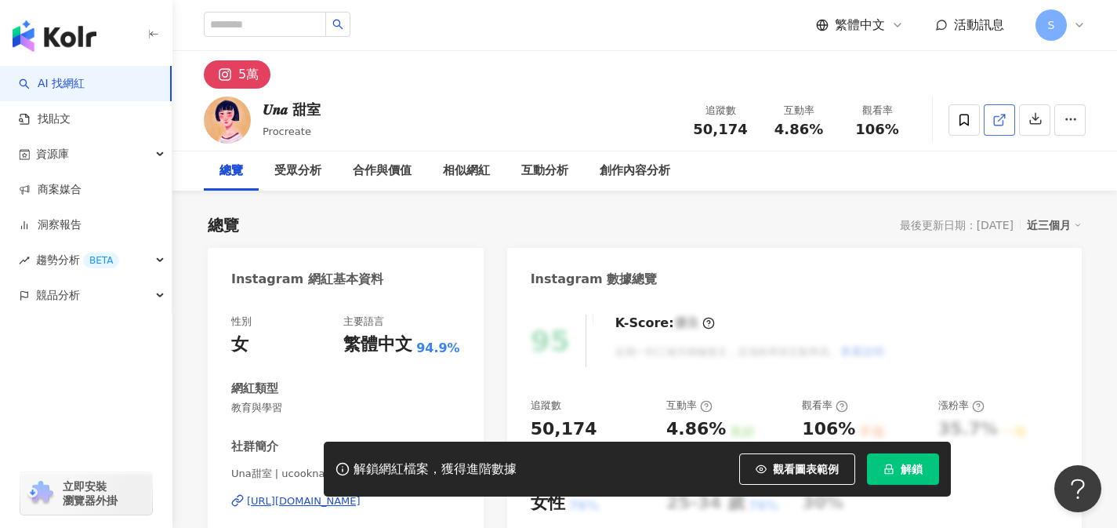
click at [991, 125] on link at bounding box center [999, 119] width 31 height 31
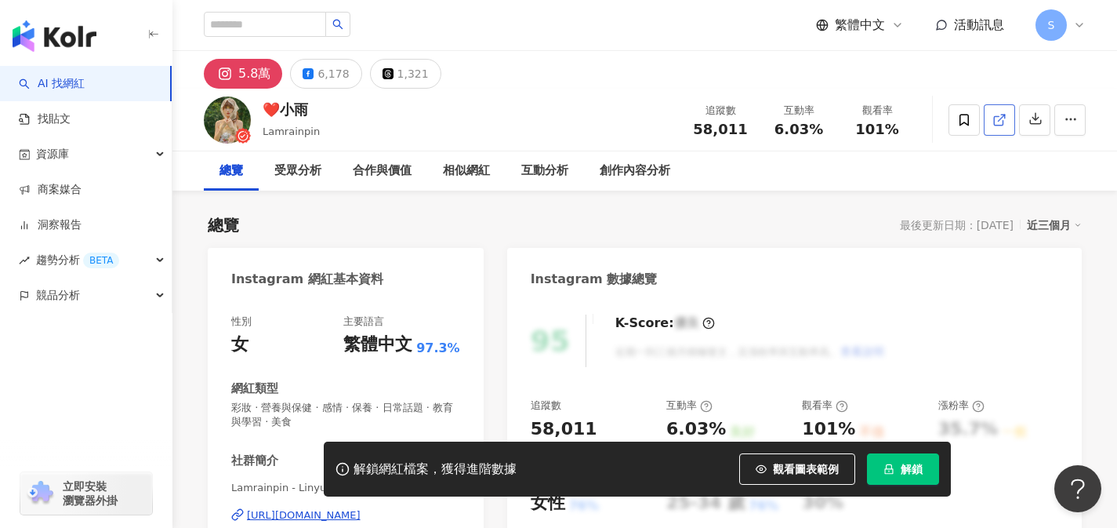
click at [1002, 128] on link at bounding box center [999, 119] width 31 height 31
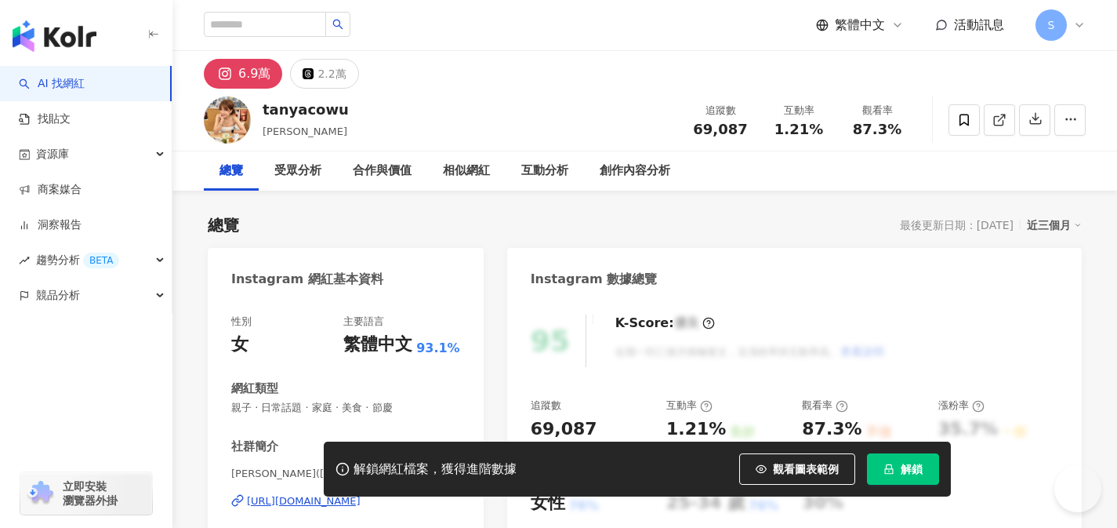
click at [997, 128] on link at bounding box center [999, 119] width 31 height 31
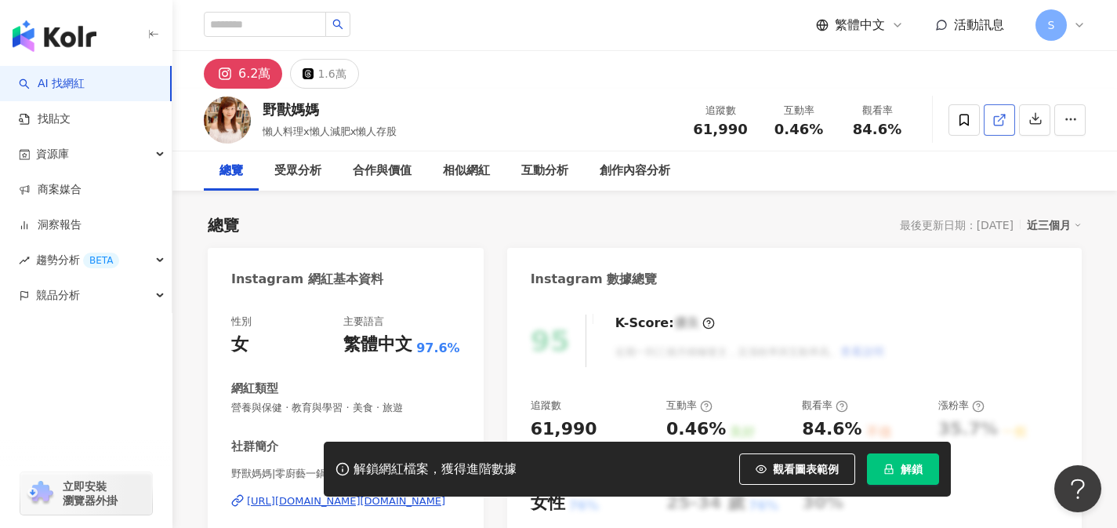
click at [1006, 122] on icon at bounding box center [1000, 120] width 14 height 14
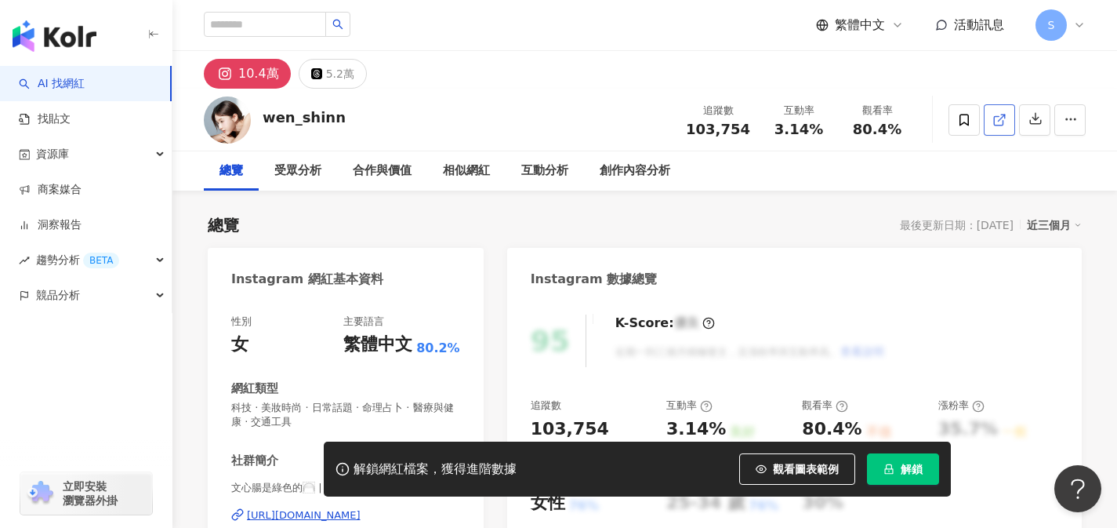
click at [1001, 118] on icon at bounding box center [1000, 120] width 14 height 14
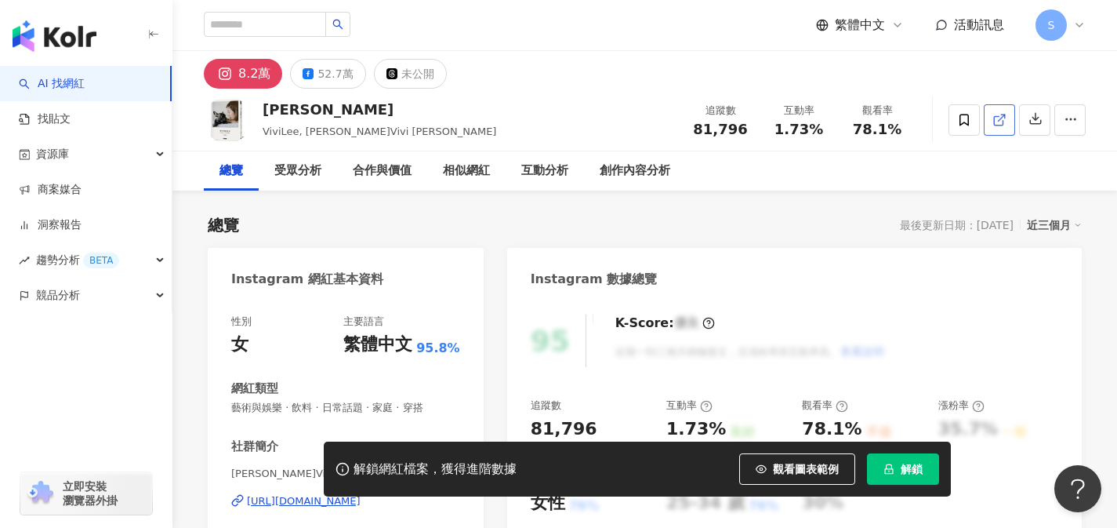
click at [1000, 122] on icon at bounding box center [1000, 120] width 14 height 14
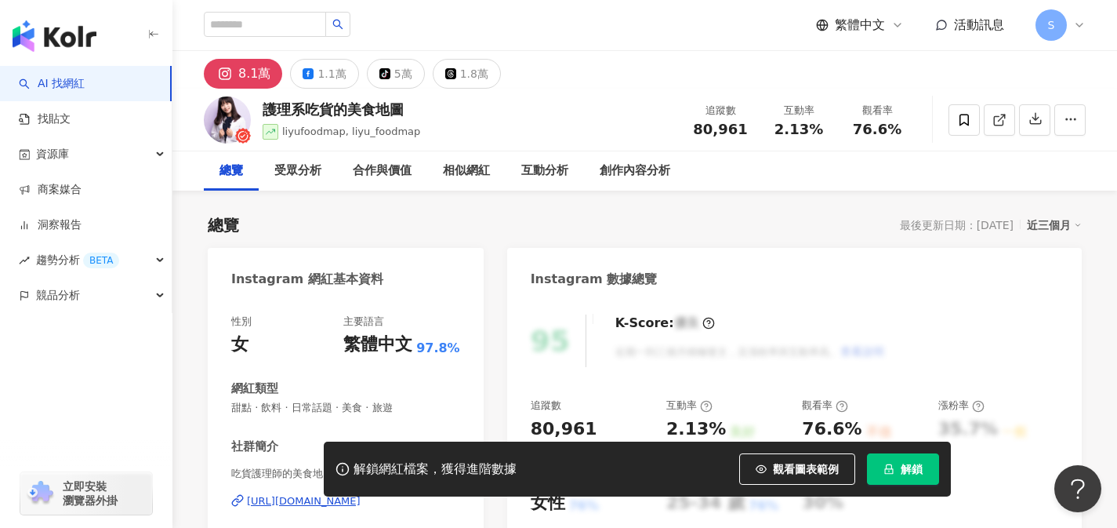
click at [994, 129] on link at bounding box center [999, 119] width 31 height 31
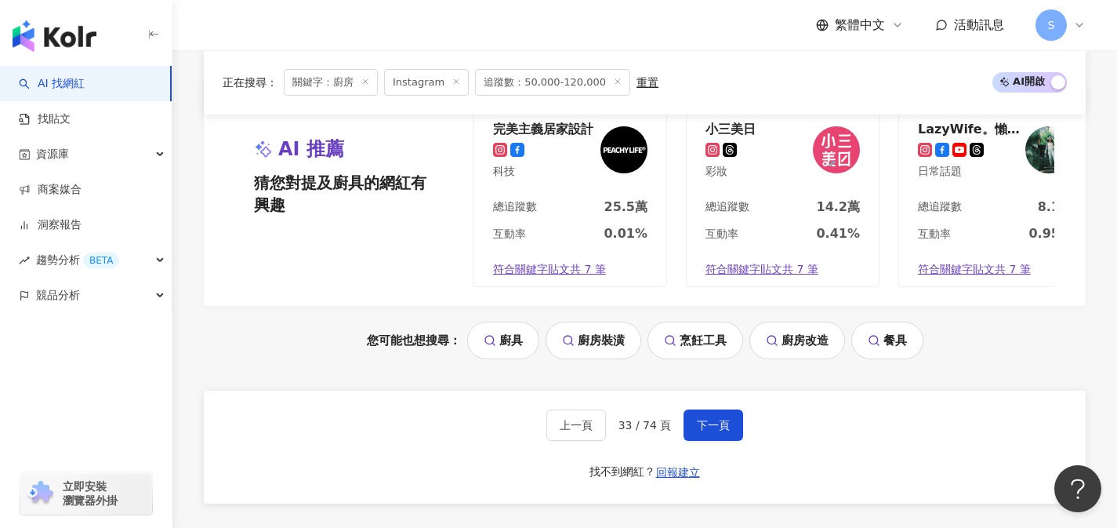
scroll to position [3260, 0]
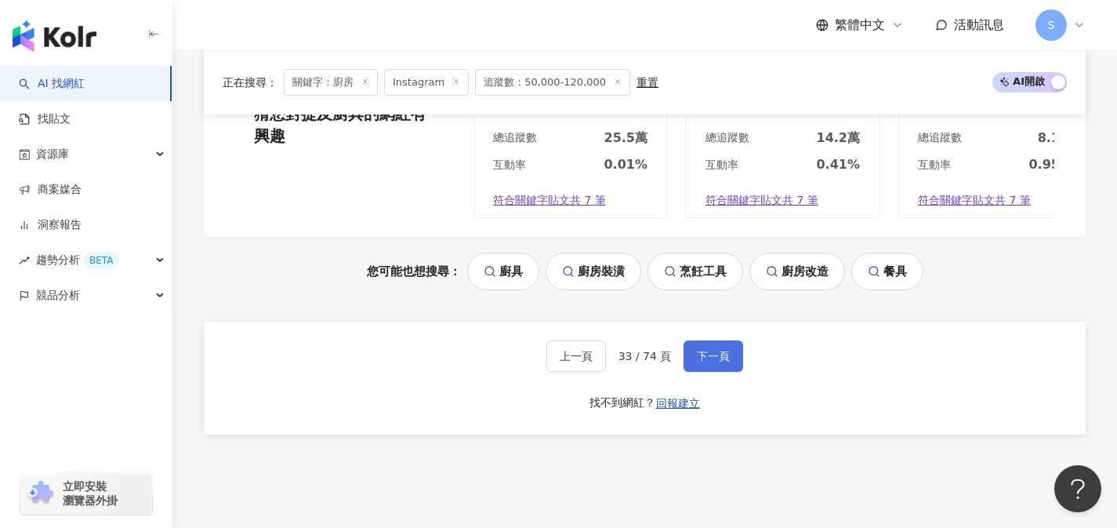
click at [726, 362] on span "下一頁" at bounding box center [713, 356] width 33 height 13
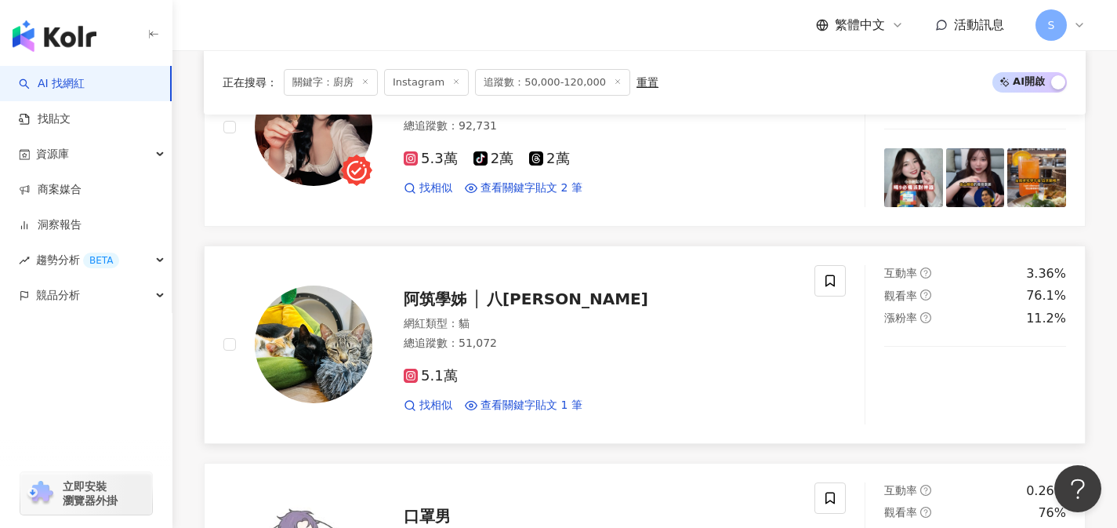
scroll to position [846, 0]
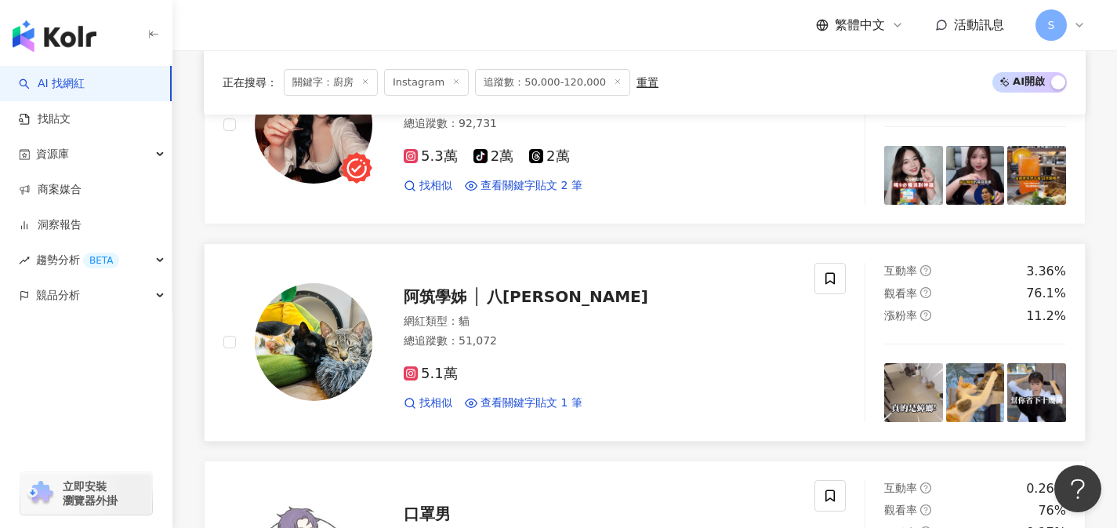
click at [531, 352] on div "網紅類型 ： 貓 總追蹤數 ： 51,072" at bounding box center [600, 333] width 392 height 38
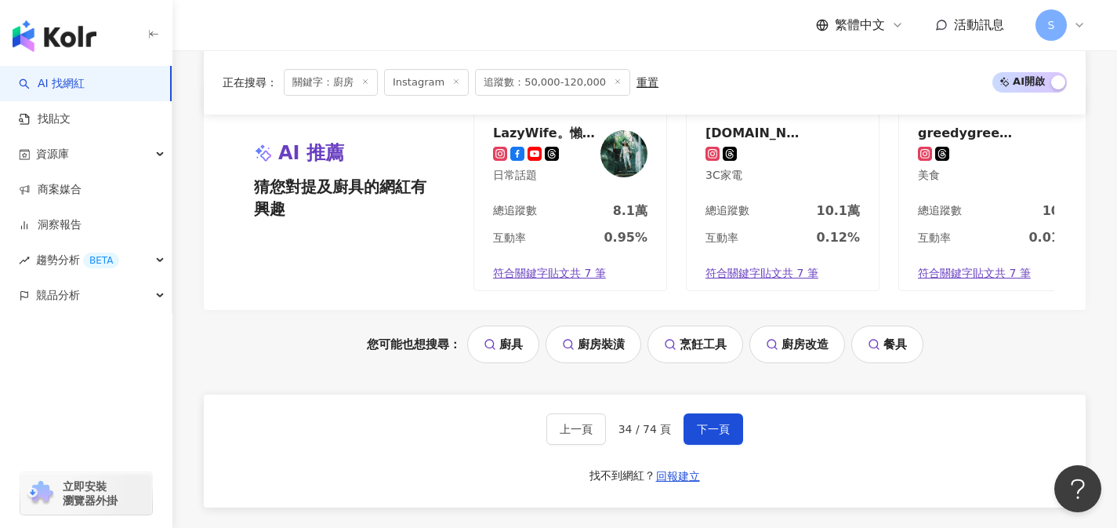
scroll to position [3256, 0]
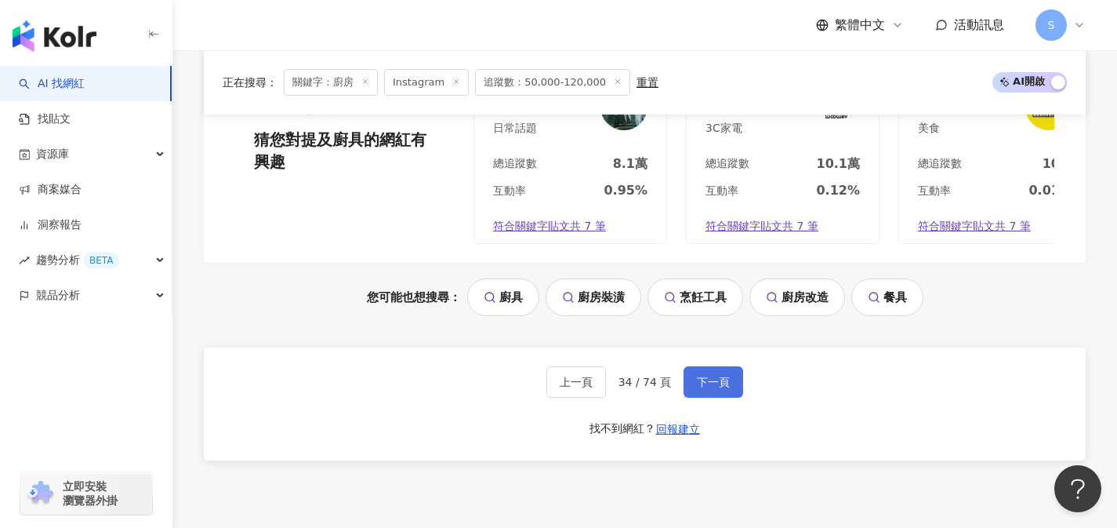
click at [703, 388] on span "下一頁" at bounding box center [713, 382] width 33 height 13
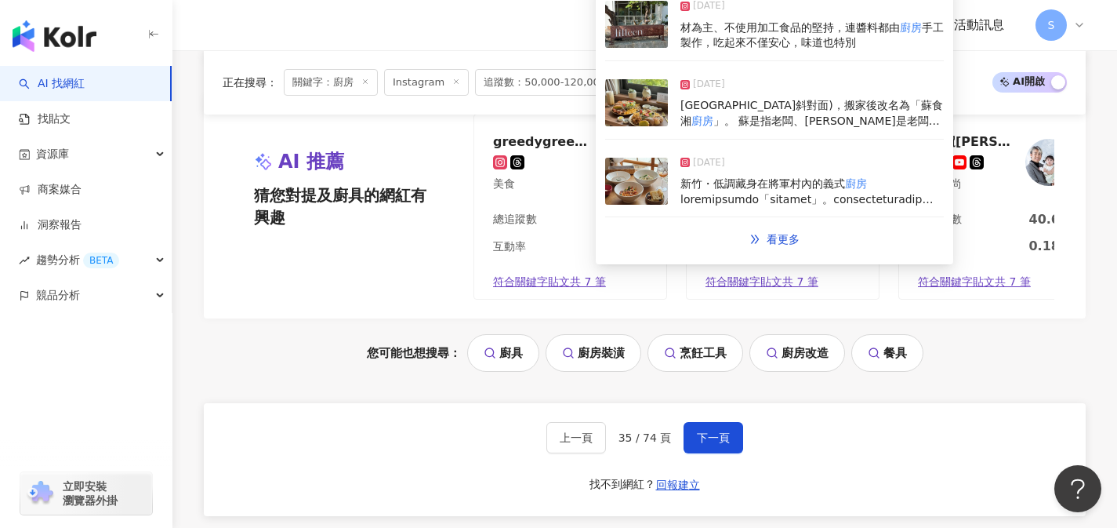
scroll to position [3183, 0]
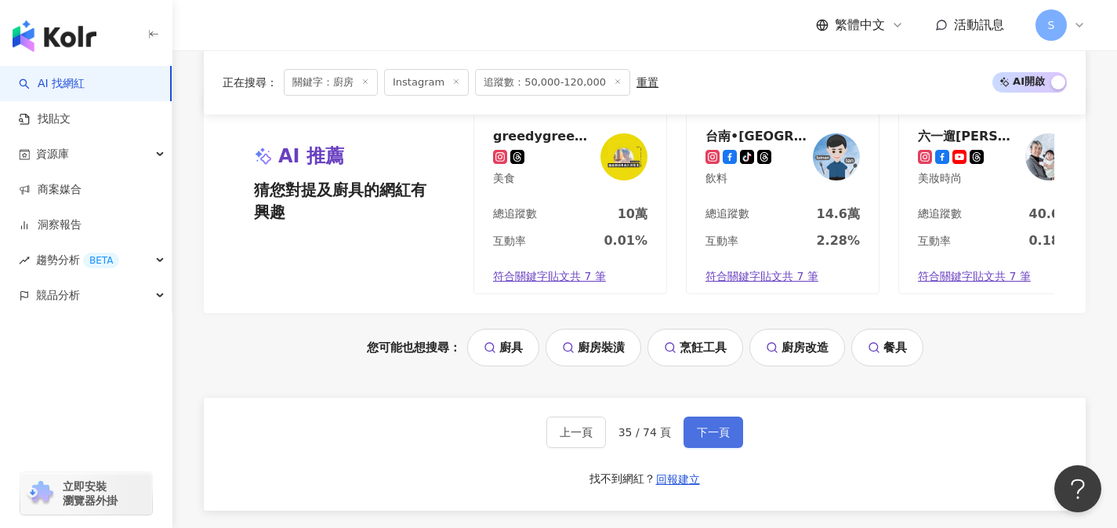
click at [707, 438] on span "下一頁" at bounding box center [713, 432] width 33 height 13
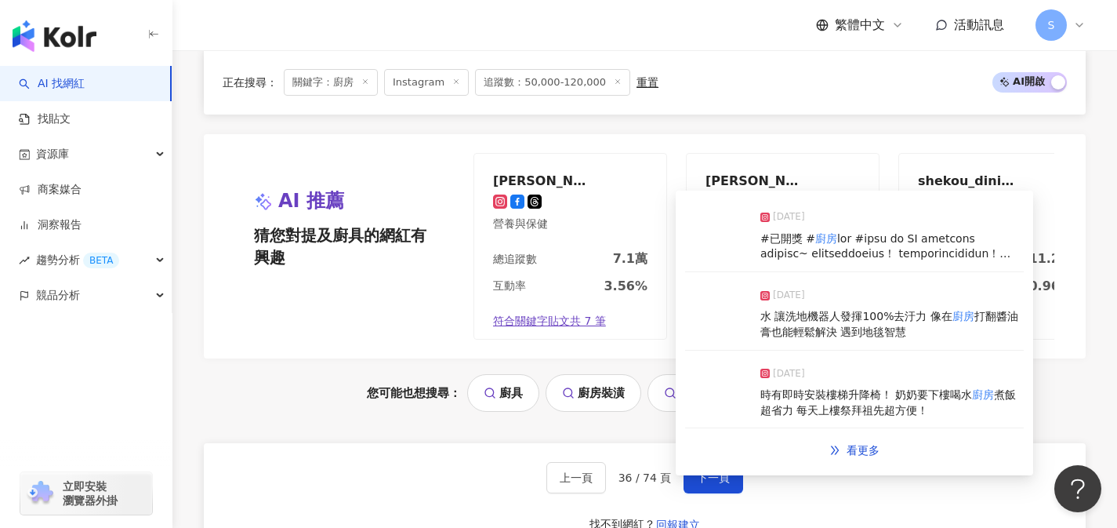
scroll to position [3283, 0]
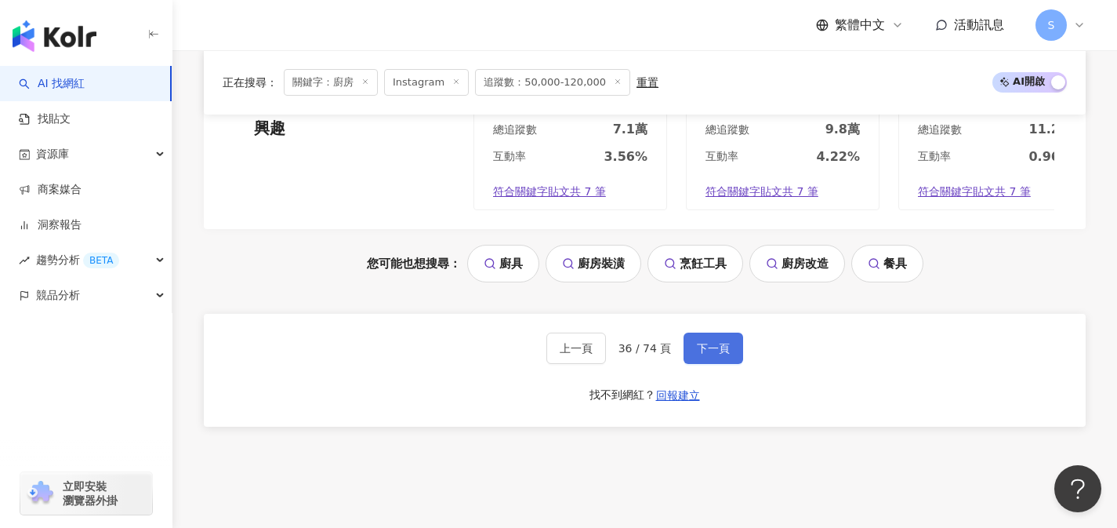
click at [714, 354] on span "下一頁" at bounding box center [713, 348] width 33 height 13
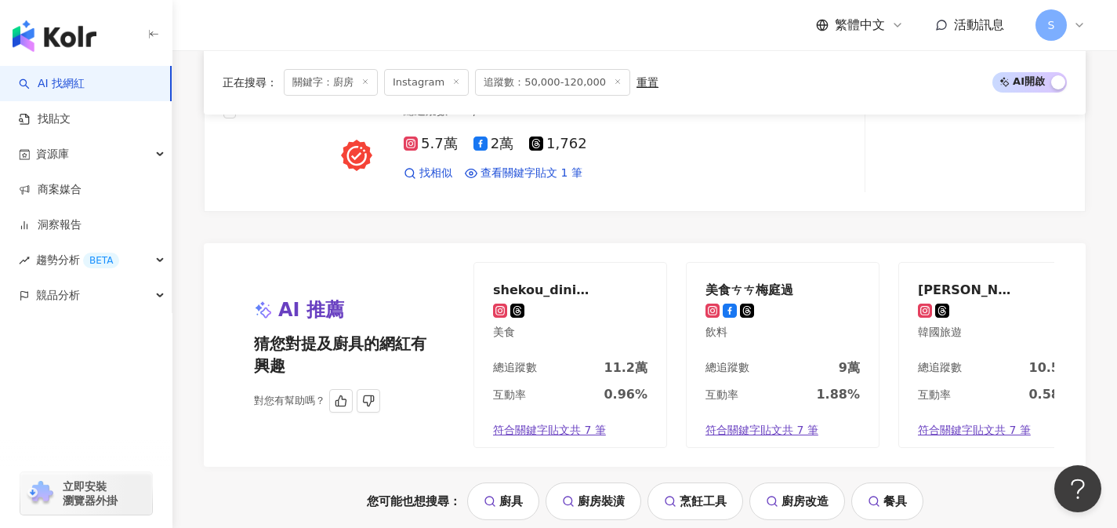
scroll to position [3250, 0]
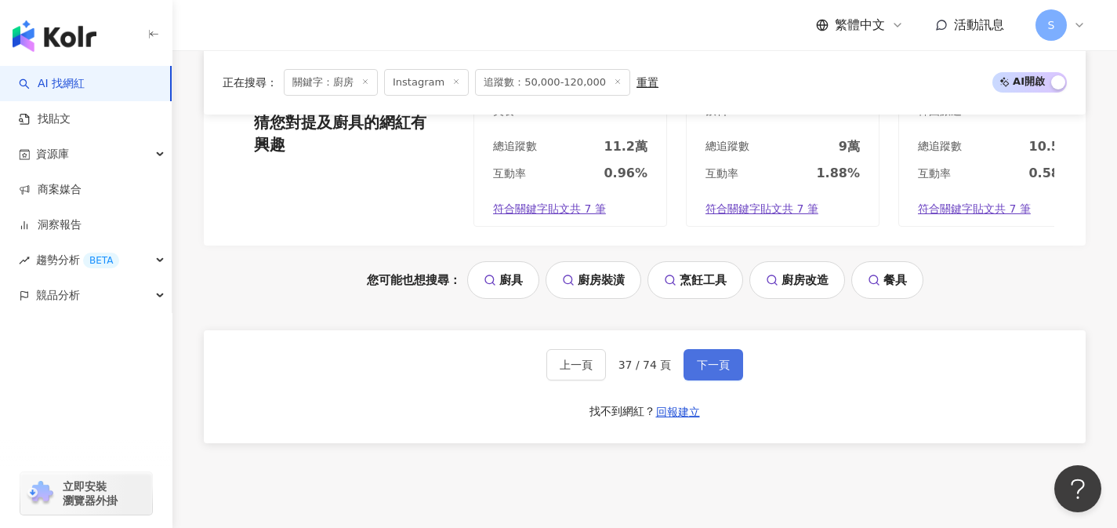
click at [697, 371] on span "下一頁" at bounding box center [713, 364] width 33 height 13
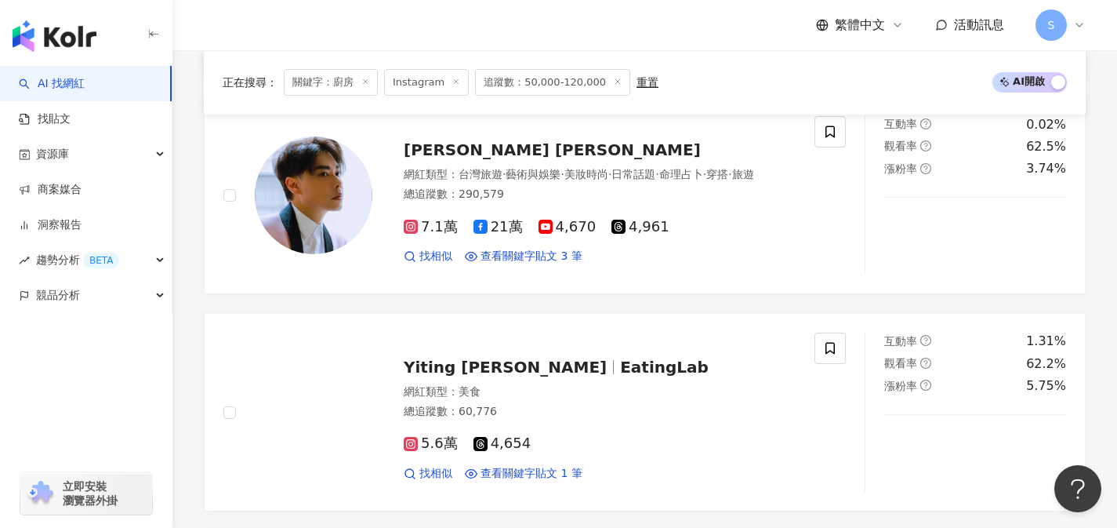
scroll to position [2213, 0]
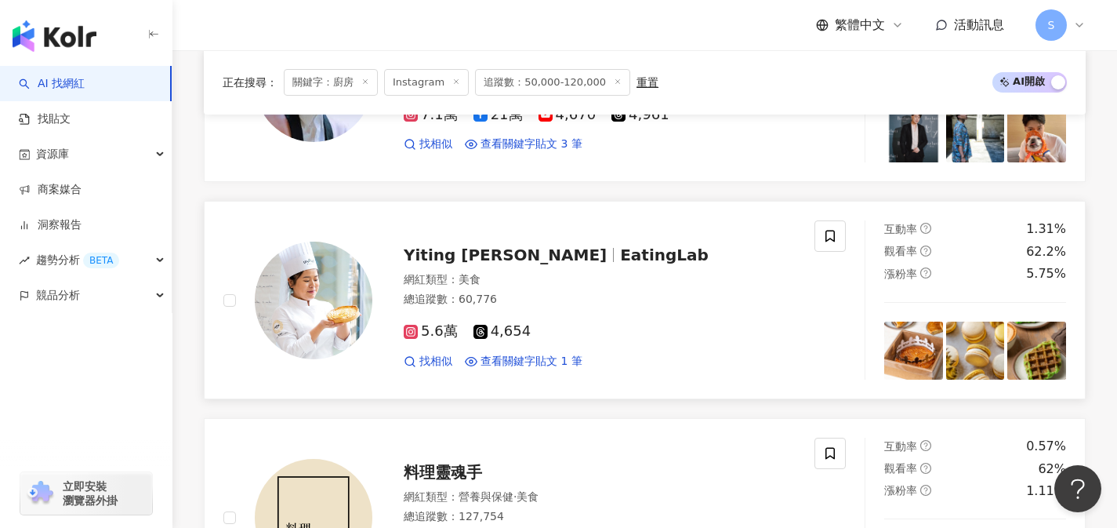
click at [551, 295] on div "總追蹤數 ： 60,776" at bounding box center [600, 300] width 392 height 16
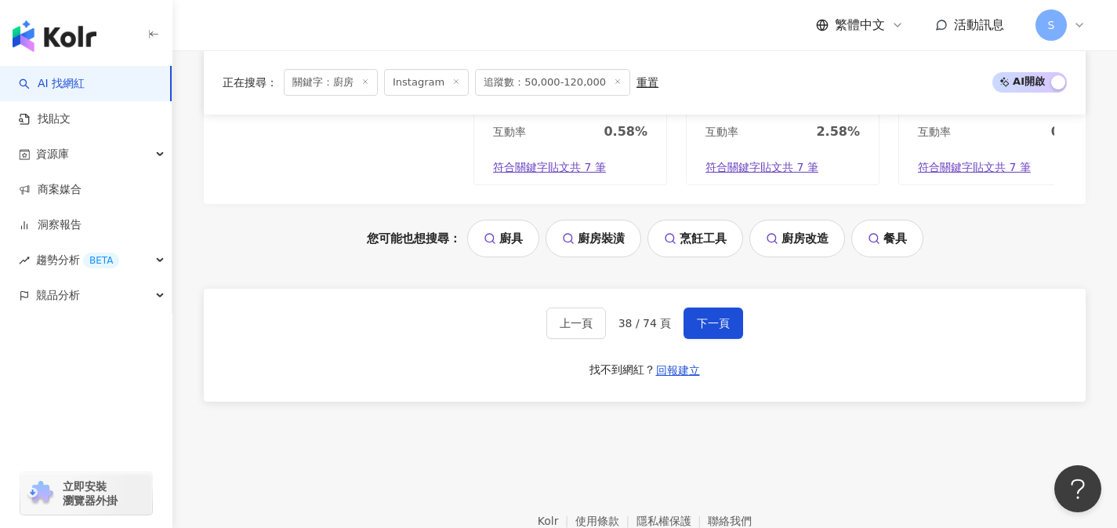
scroll to position [3321, 0]
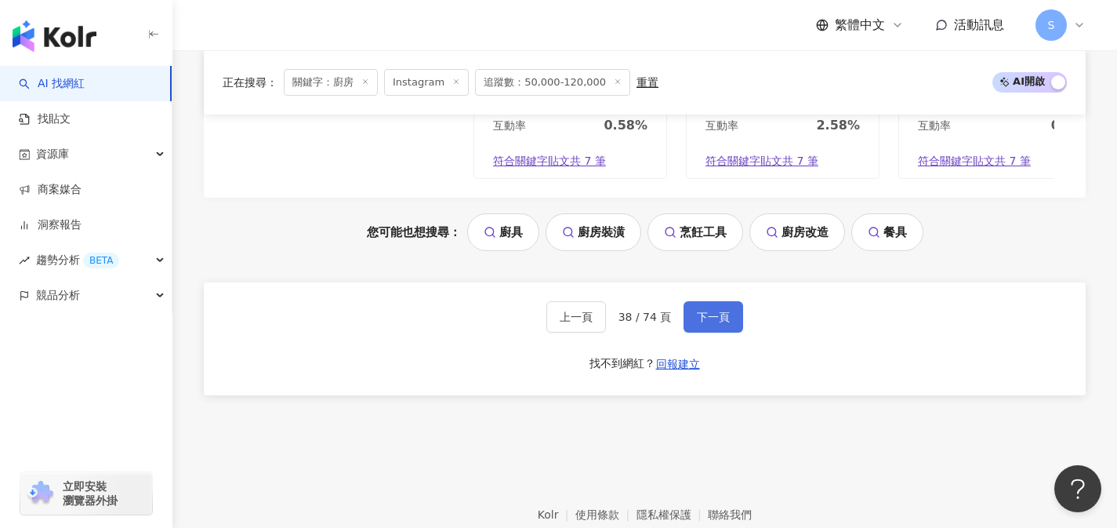
click at [712, 317] on span "下一頁" at bounding box center [713, 317] width 33 height 13
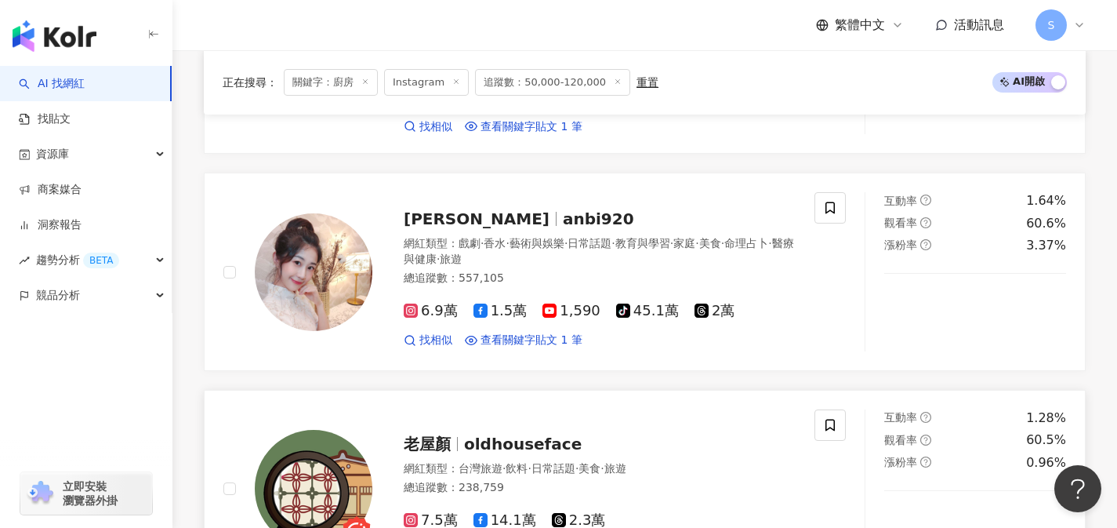
scroll to position [1380, 0]
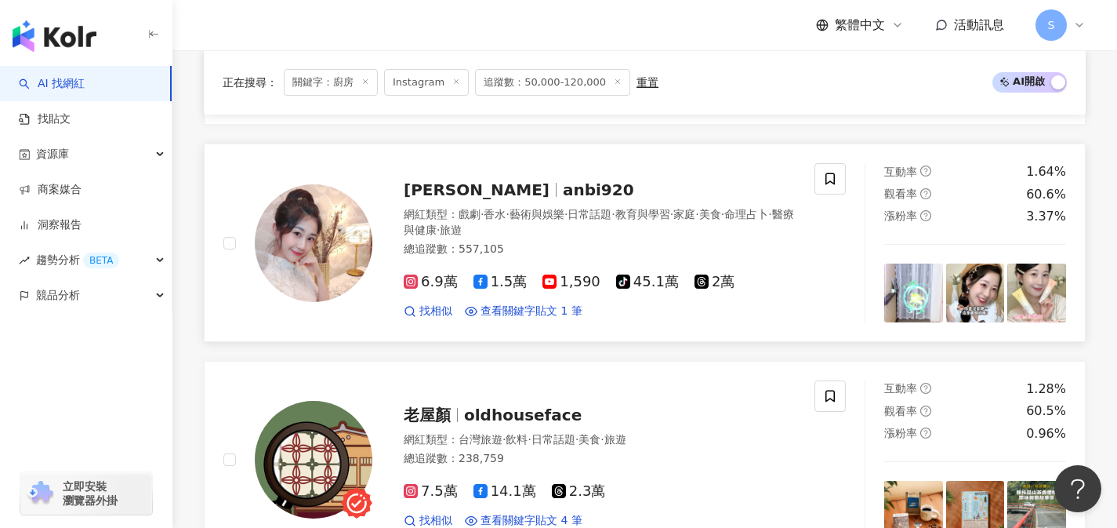
click at [575, 238] on div "網紅類型 ： 戲劇 · 香水 · 藝術與娛樂 · 日常話題 · 教育與學習 · 家庭 · 美食 · 命理占卜 · 醫療與健康 · 旅遊" at bounding box center [600, 222] width 392 height 31
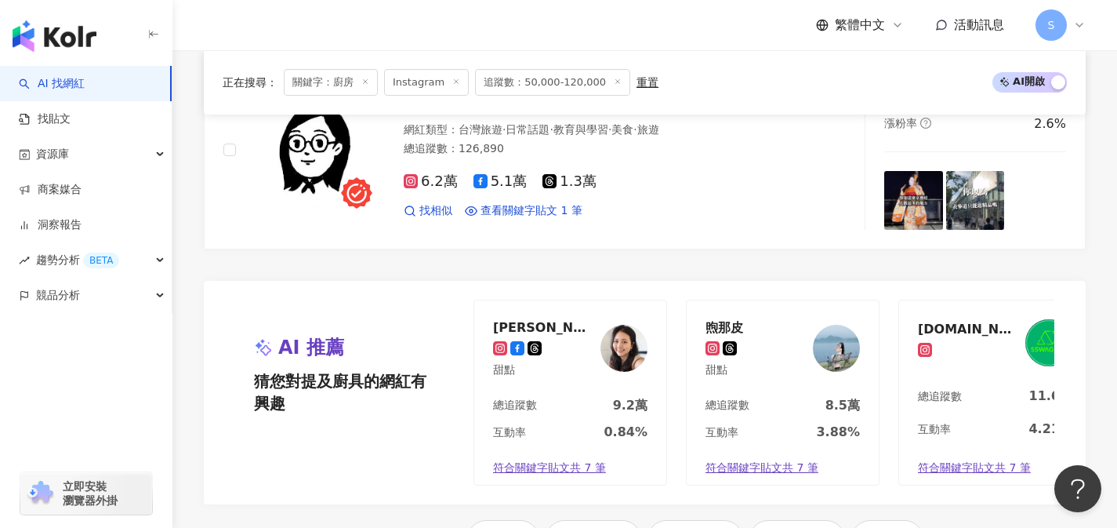
scroll to position [3257, 0]
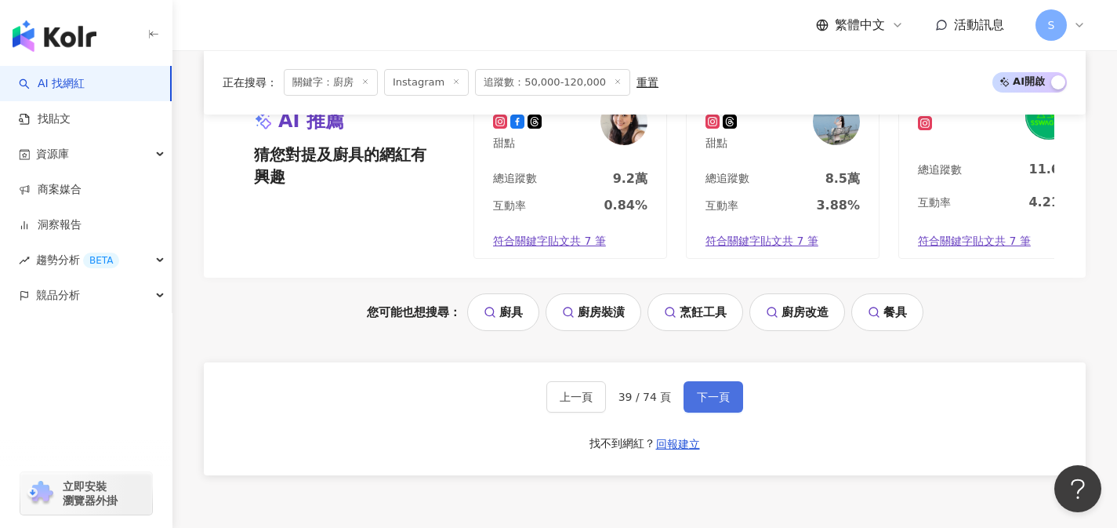
click at [715, 400] on span "下一頁" at bounding box center [713, 397] width 33 height 13
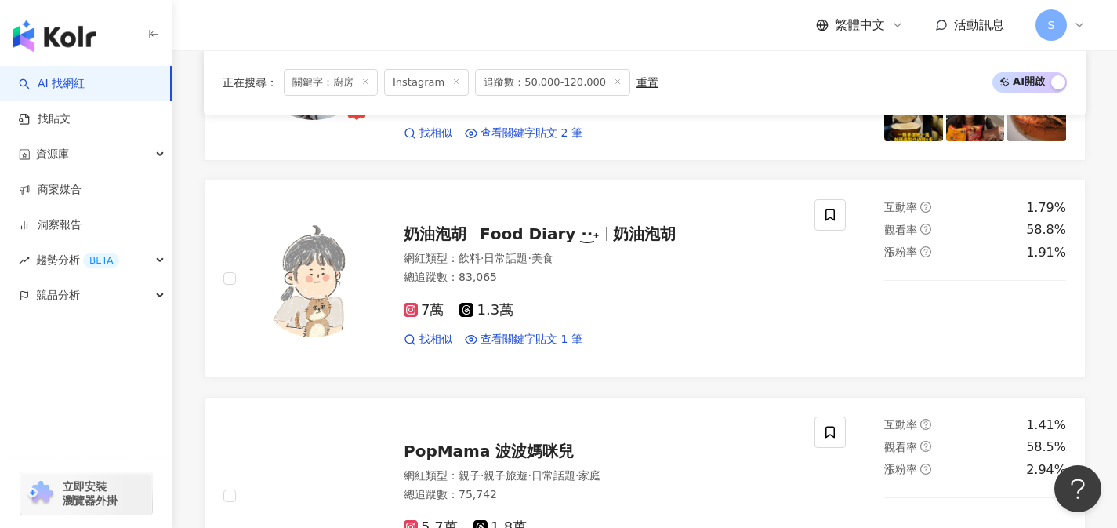
scroll to position [1132, 0]
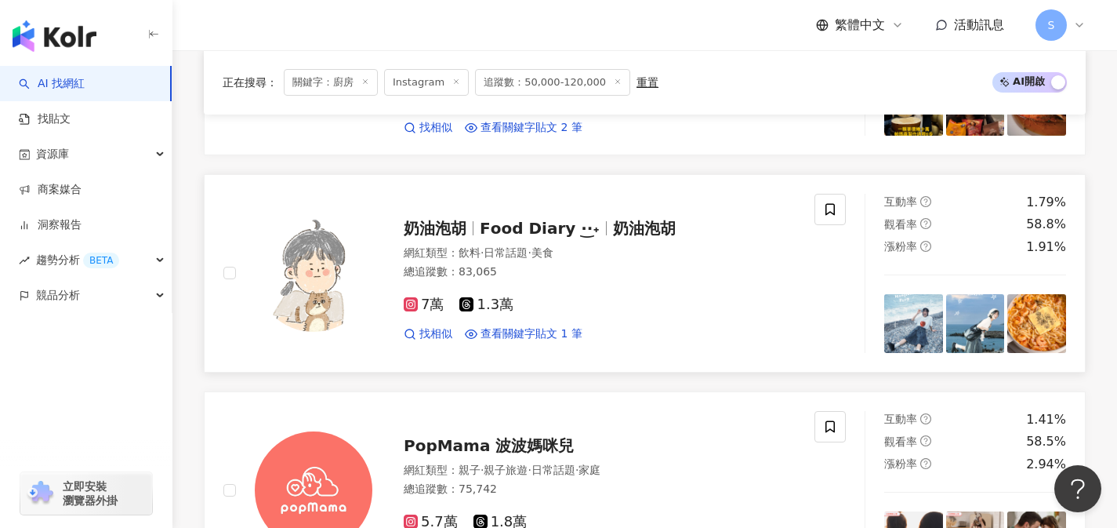
click at [553, 309] on div "7萬 1.3萬" at bounding box center [600, 304] width 392 height 17
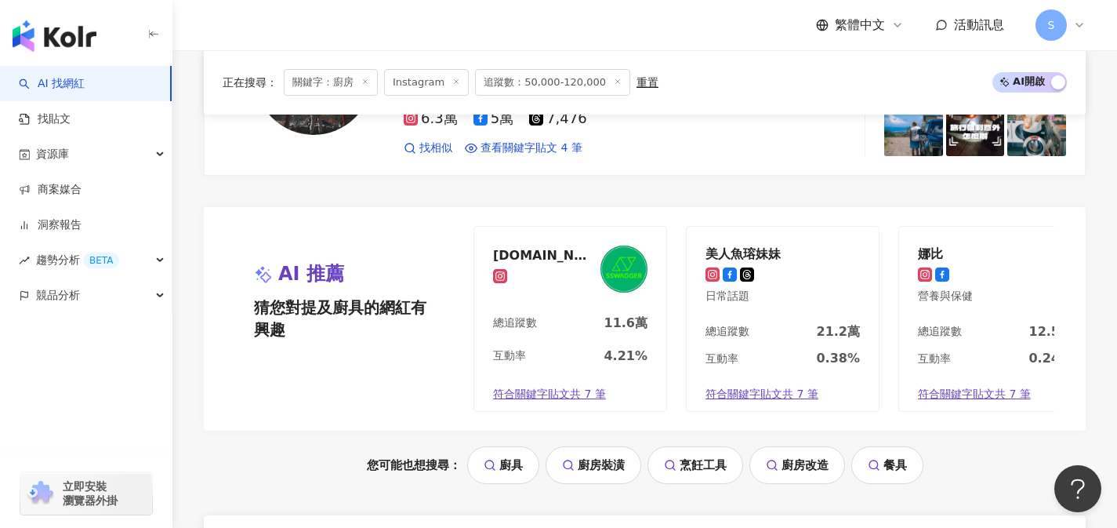
scroll to position [3230, 0]
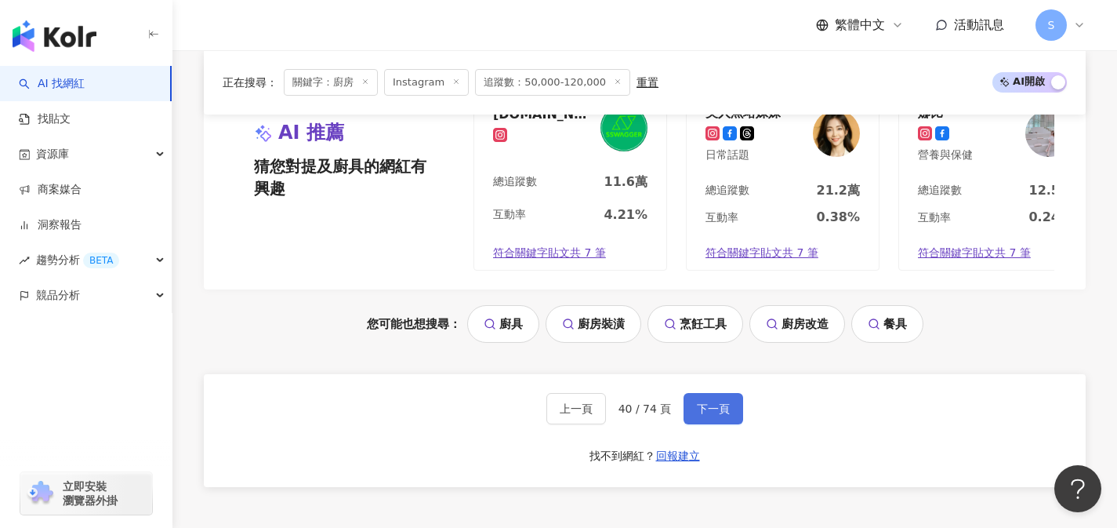
click at [727, 406] on span "下一頁" at bounding box center [713, 408] width 33 height 13
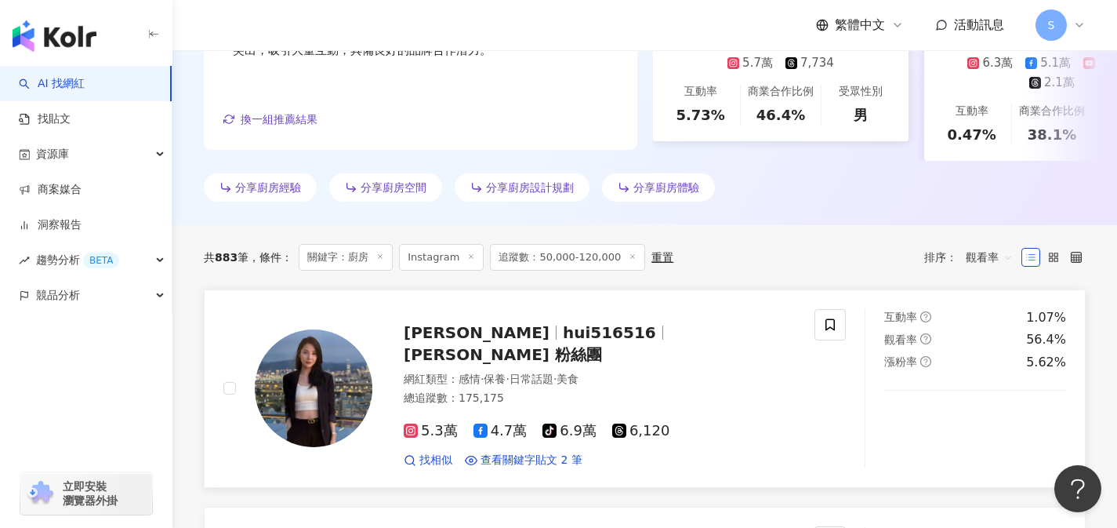
scroll to position [529, 0]
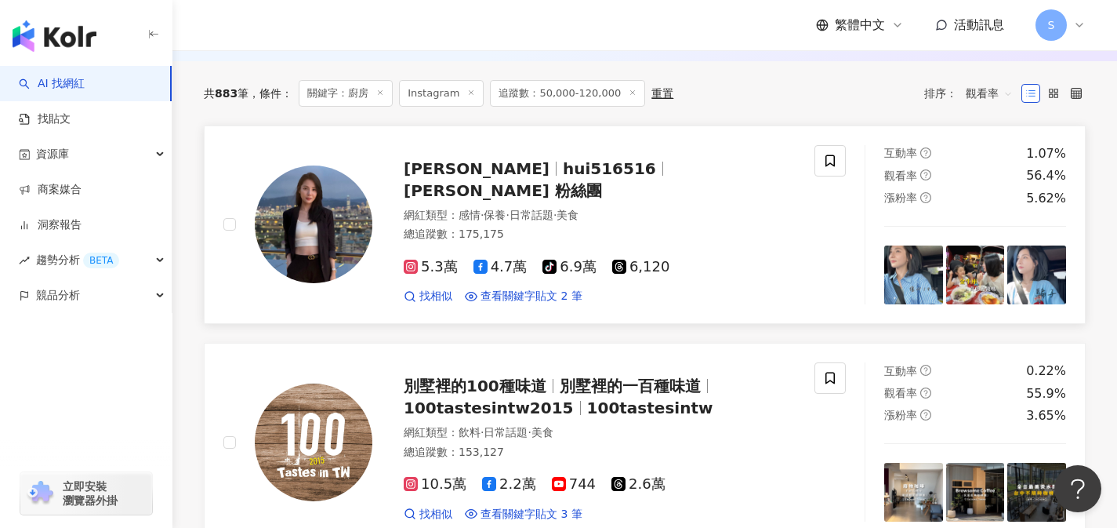
click at [559, 318] on link "蔡市蕙 hui516516 蔡市蕙 粉絲團 網紅類型 ： 感情 · 保養 · 日常話題 · 美食 總追蹤數 ： 175,175 5.3萬 4.7萬 tikto…" at bounding box center [645, 224] width 882 height 198
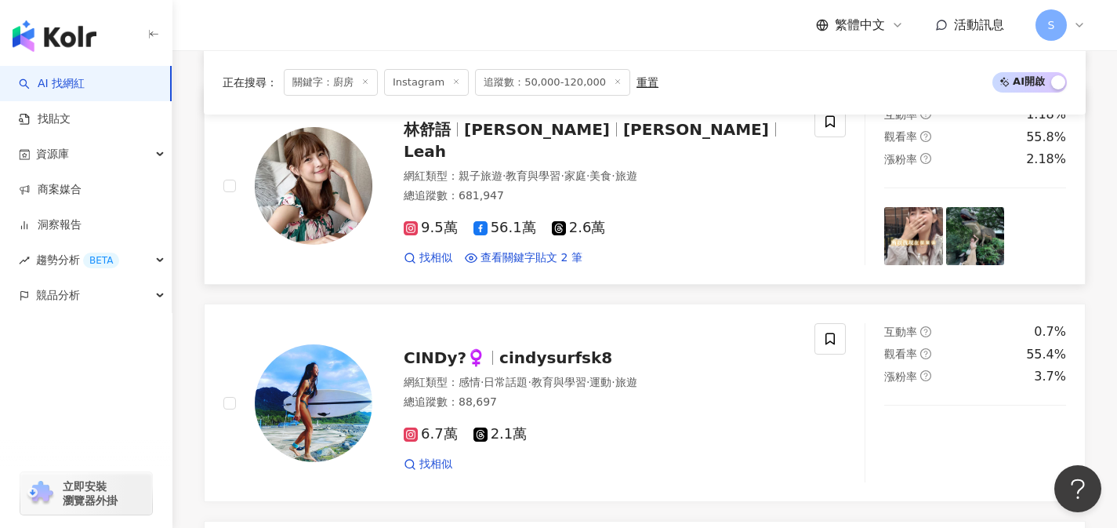
scroll to position [992, 0]
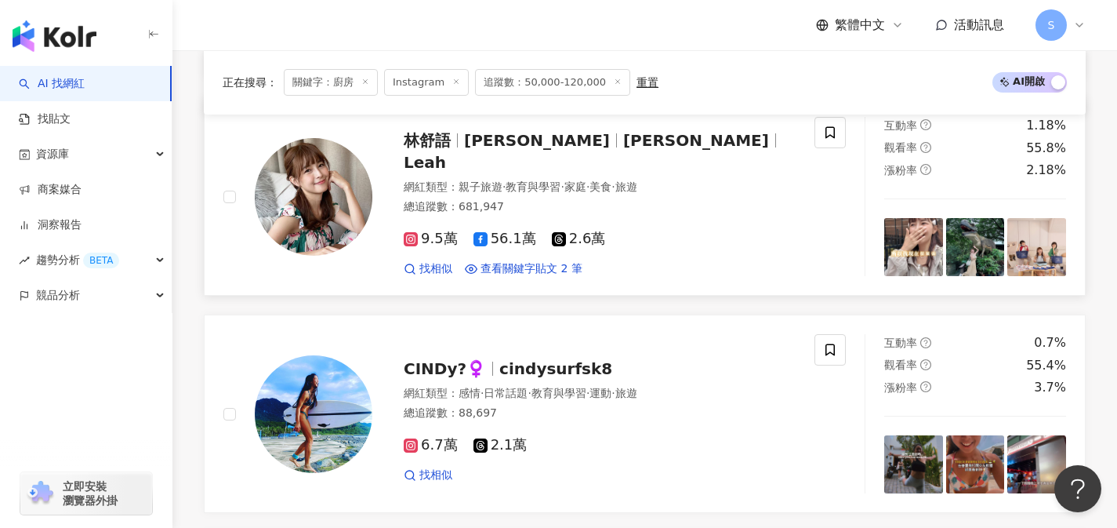
click at [627, 233] on div "9.5萬 56.1萬 2.6萬" at bounding box center [600, 239] width 392 height 17
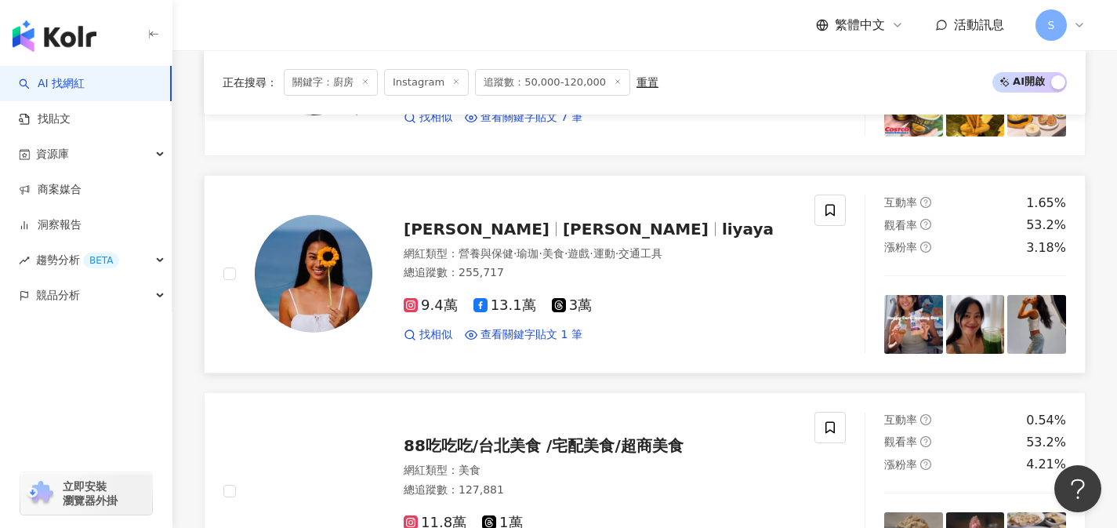
scroll to position [2276, 0]
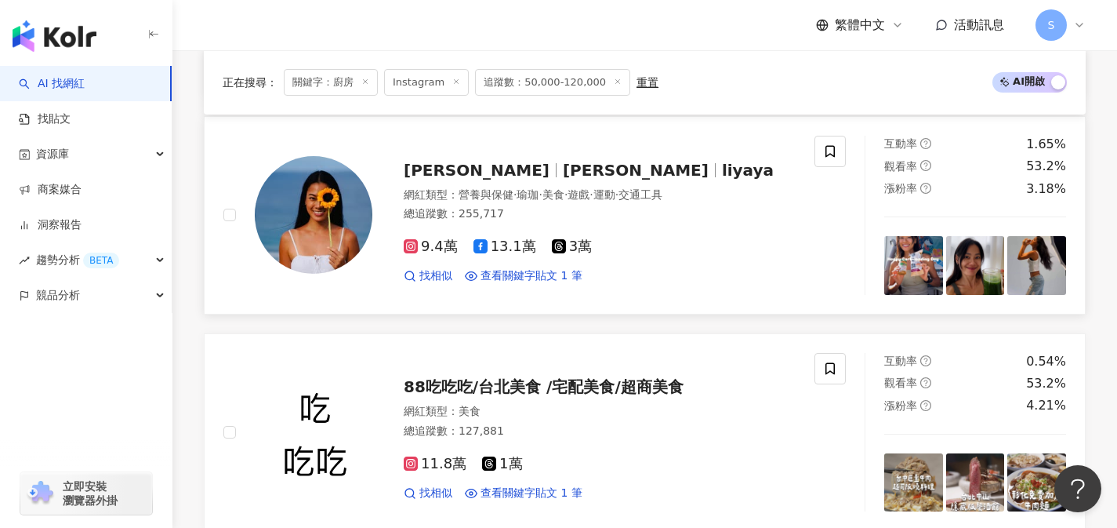
click at [579, 216] on div "總追蹤數 ： 255,717" at bounding box center [600, 214] width 392 height 16
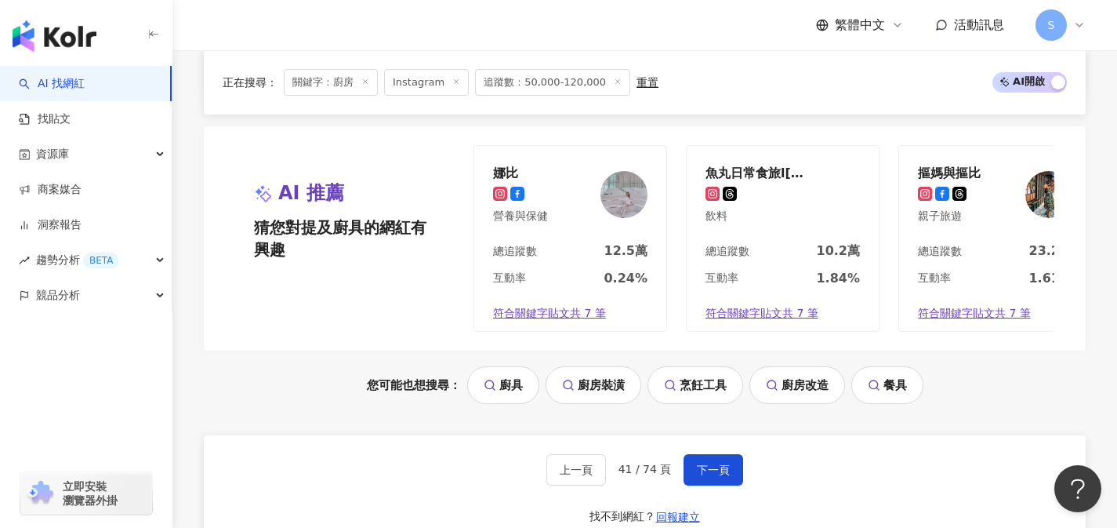
scroll to position [3354, 0]
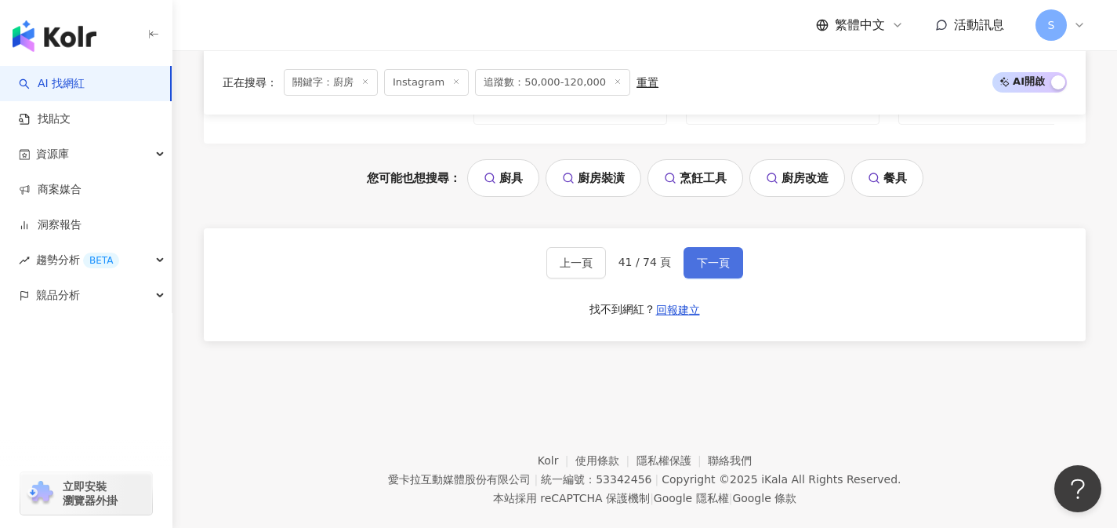
click at [738, 278] on button "下一頁" at bounding box center [714, 262] width 60 height 31
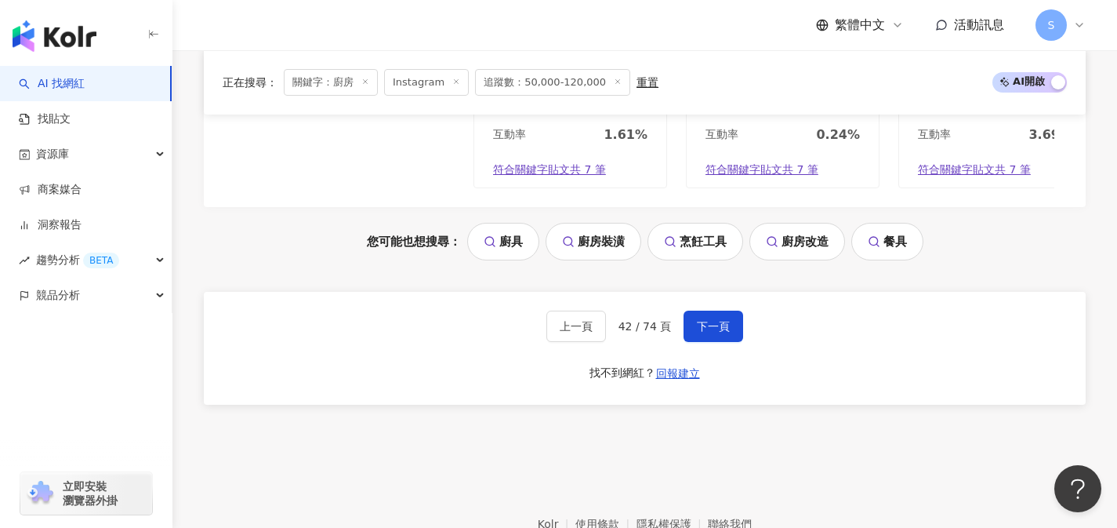
scroll to position [3353, 0]
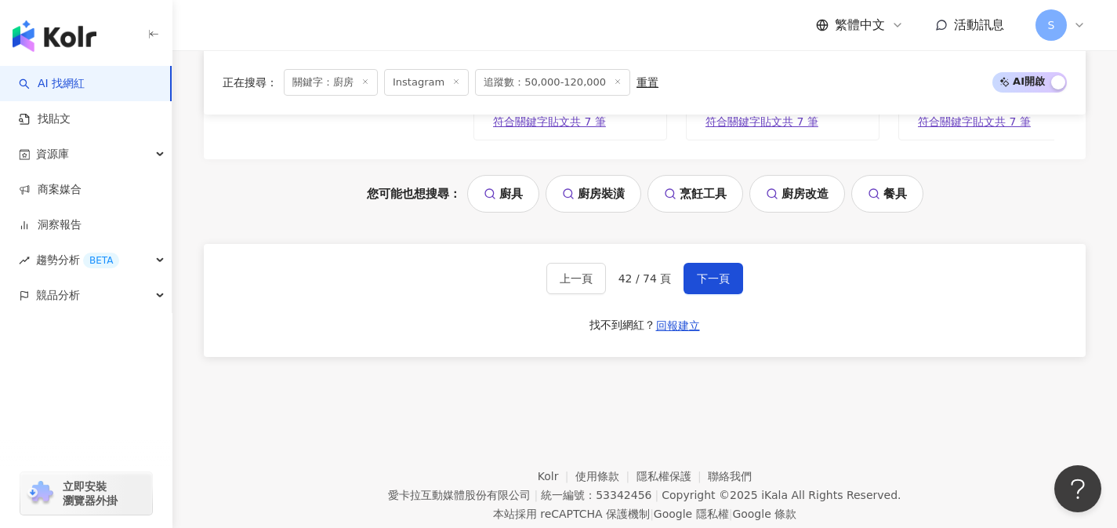
click at [708, 282] on div "上一頁 42 / 74 頁 下一頁 找不到網紅？ 回報建立" at bounding box center [645, 300] width 882 height 113
click at [709, 285] on button "下一頁" at bounding box center [714, 278] width 60 height 31
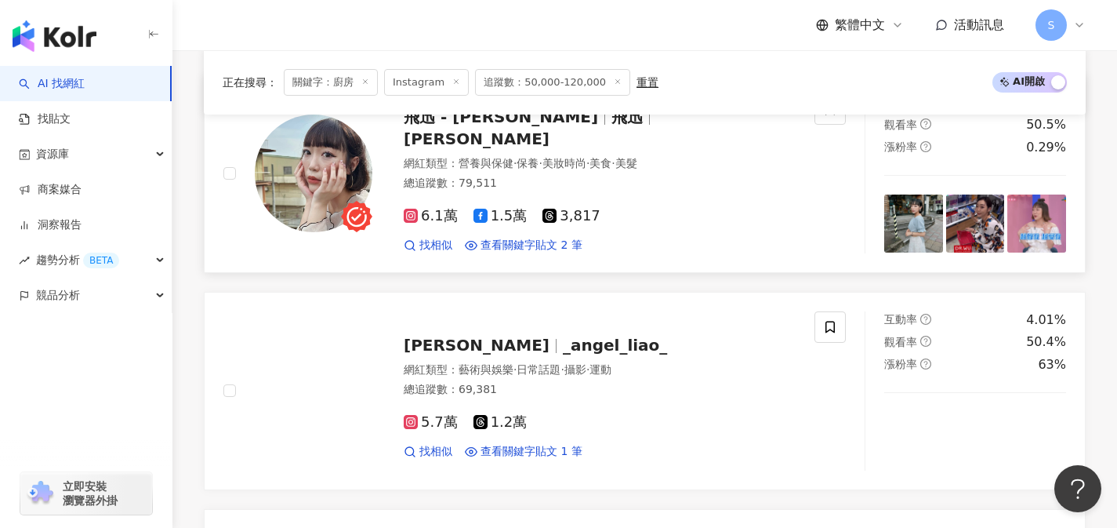
scroll to position [786, 0]
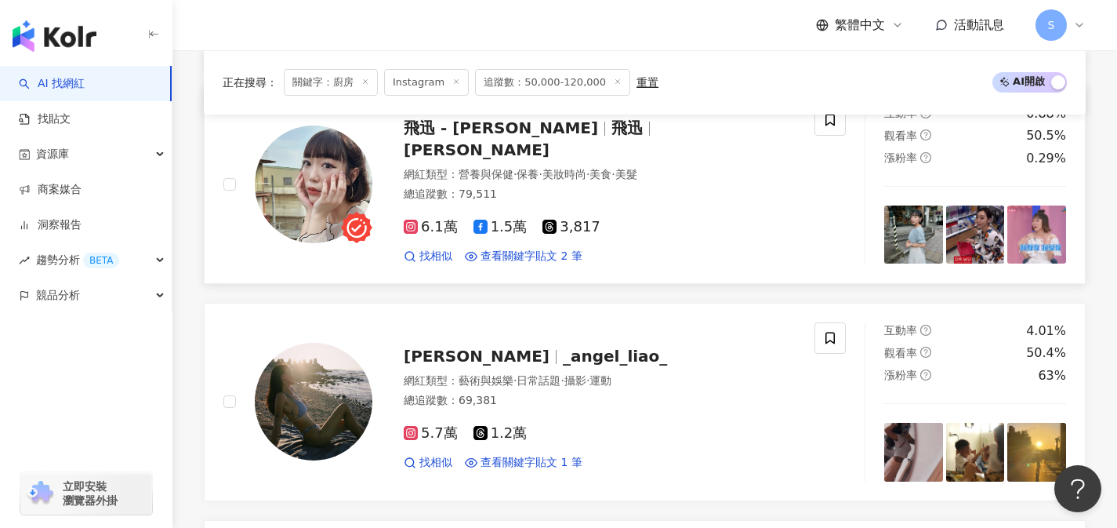
click at [579, 211] on div "6.1萬 1.5萬 3,817 找相似 查看關鍵字貼文 2 筆" at bounding box center [600, 235] width 392 height 58
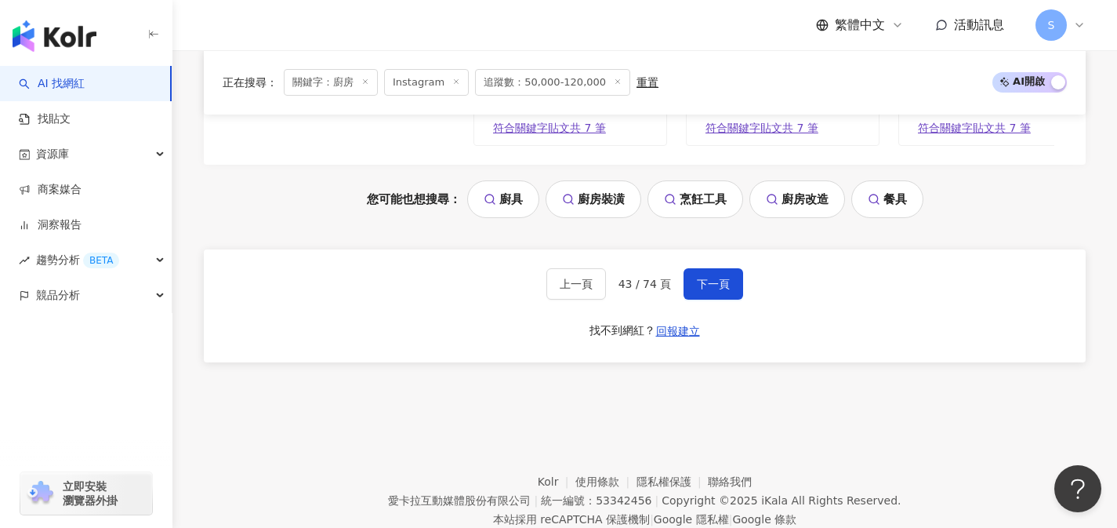
scroll to position [3355, 0]
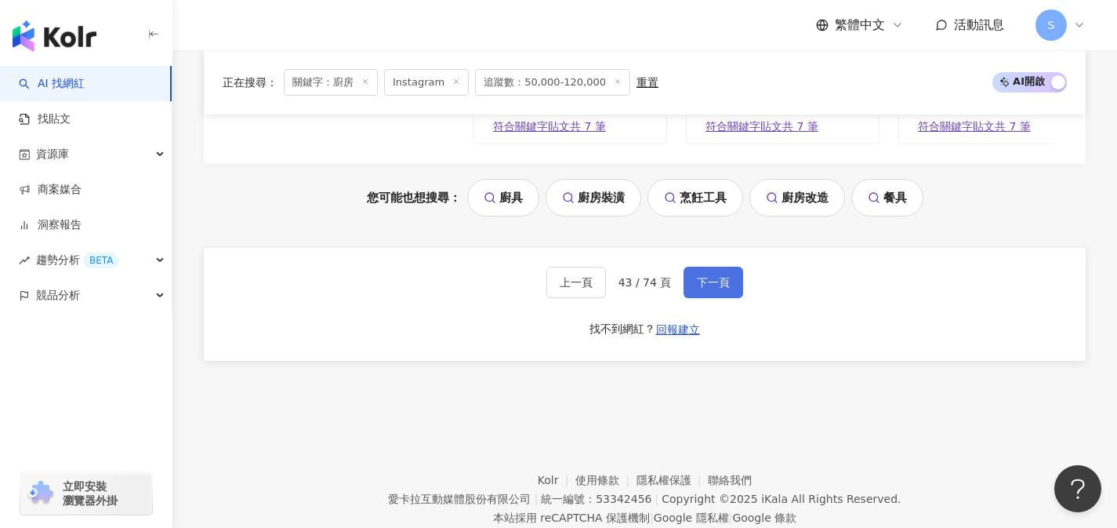
click at [722, 296] on button "下一頁" at bounding box center [714, 282] width 60 height 31
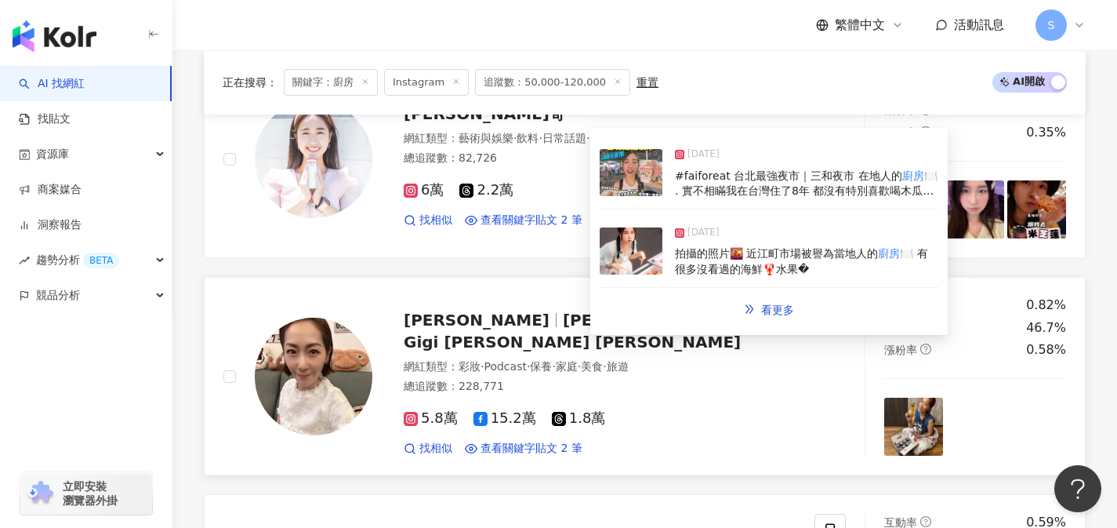
scroll to position [1543, 0]
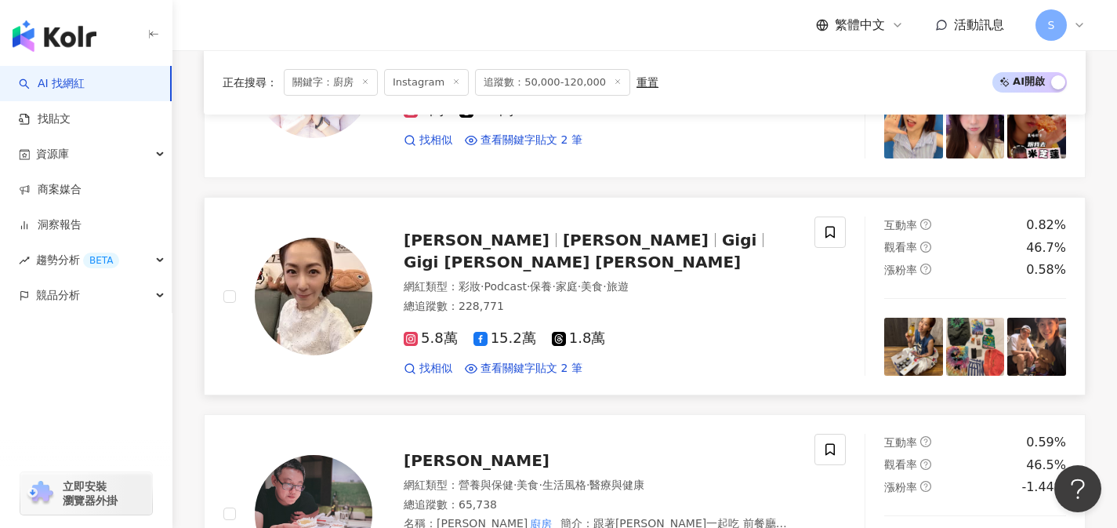
click at [653, 336] on div "5.8萬 15.2萬 1.8萬" at bounding box center [600, 338] width 392 height 17
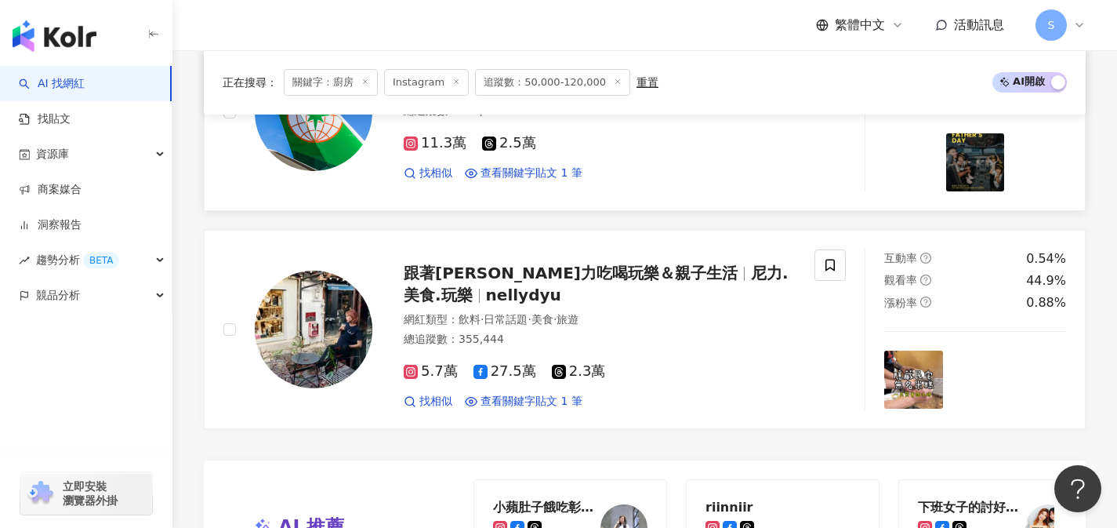
scroll to position [2959, 0]
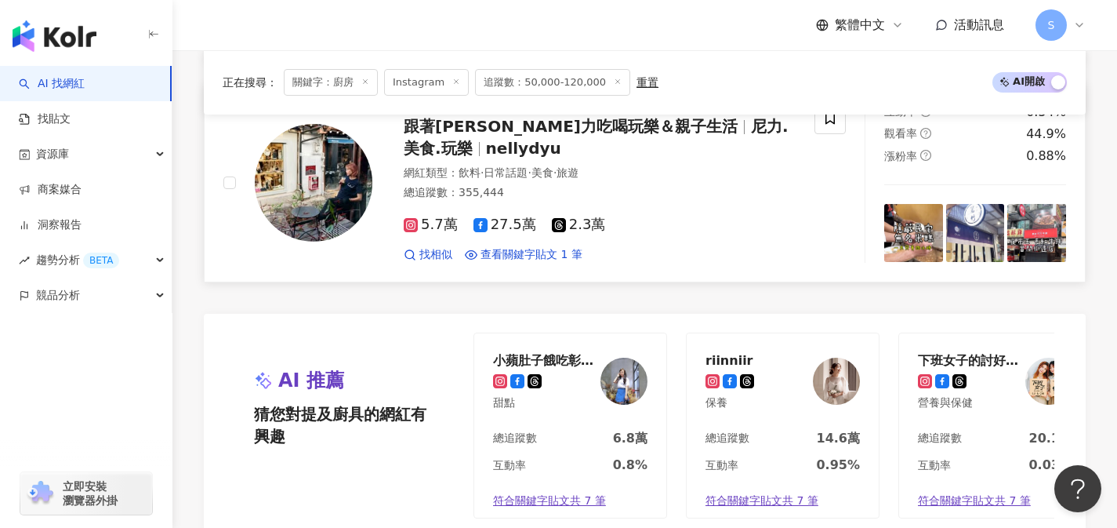
click at [555, 216] on div "5.7萬 27.5萬 2.3萬 找相似 查看關鍵字貼文 1 筆" at bounding box center [600, 233] width 392 height 58
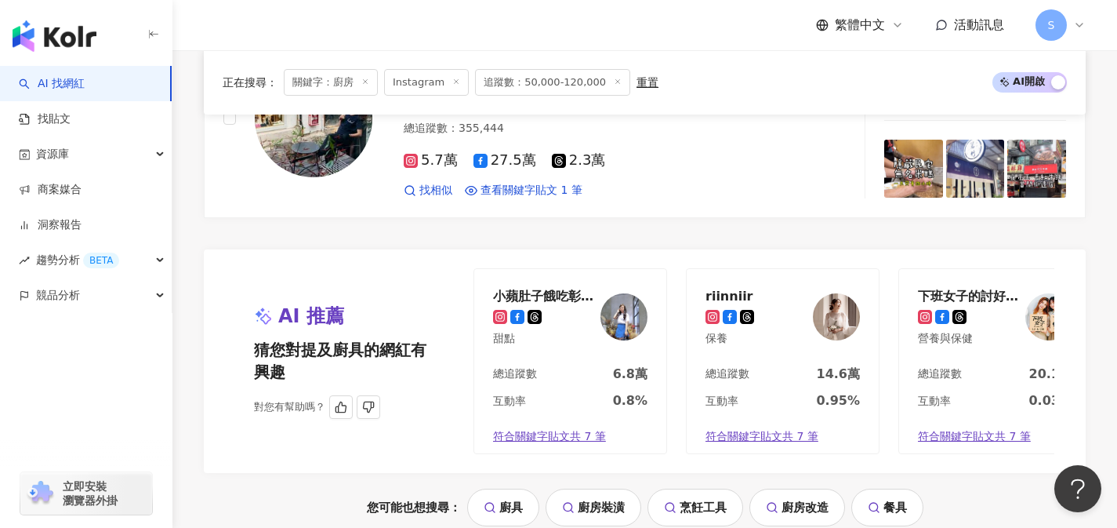
scroll to position [3203, 0]
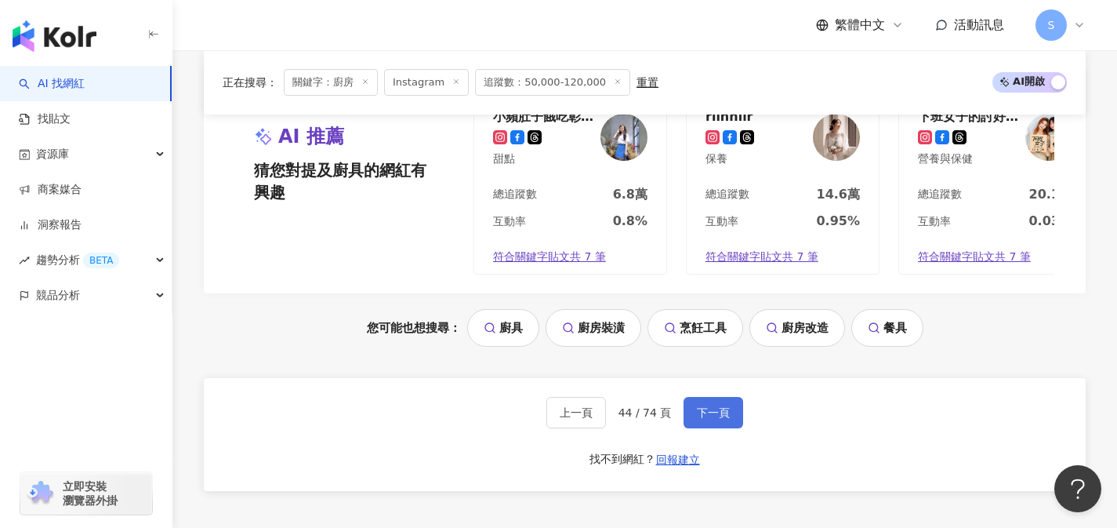
click at [715, 427] on button "下一頁" at bounding box center [714, 412] width 60 height 31
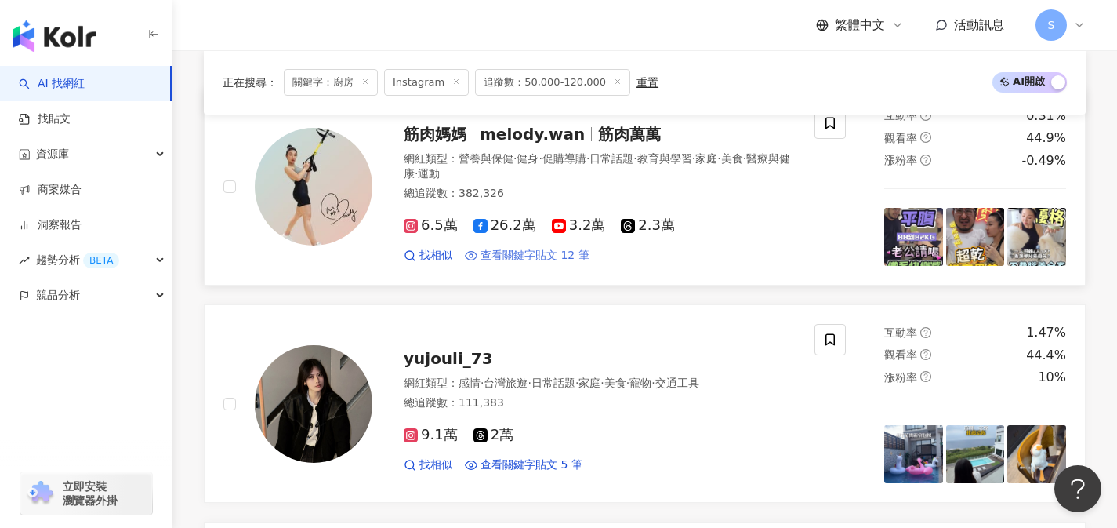
scroll to position [554, 0]
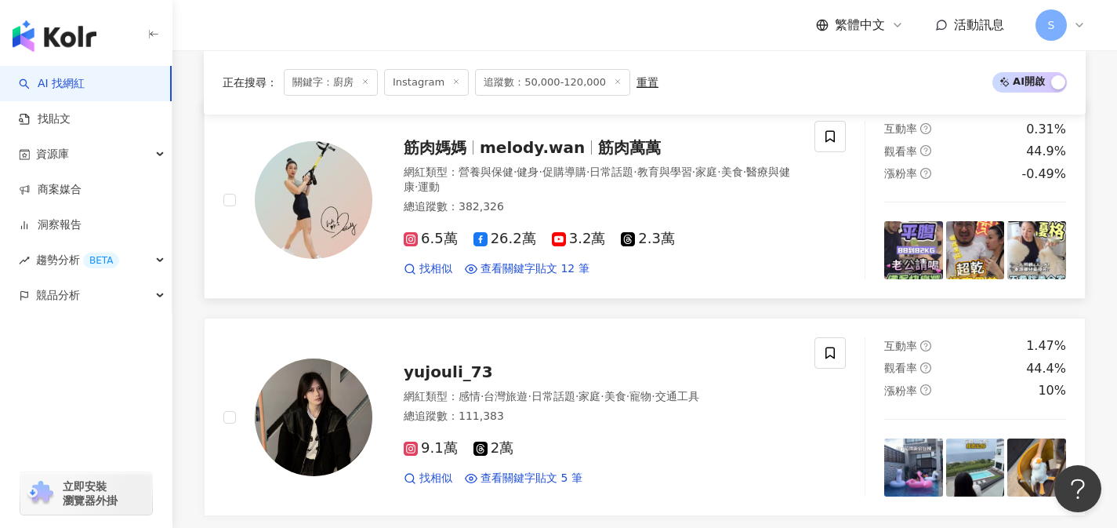
click at [587, 210] on div "總追蹤數 ： 382,326" at bounding box center [600, 207] width 392 height 16
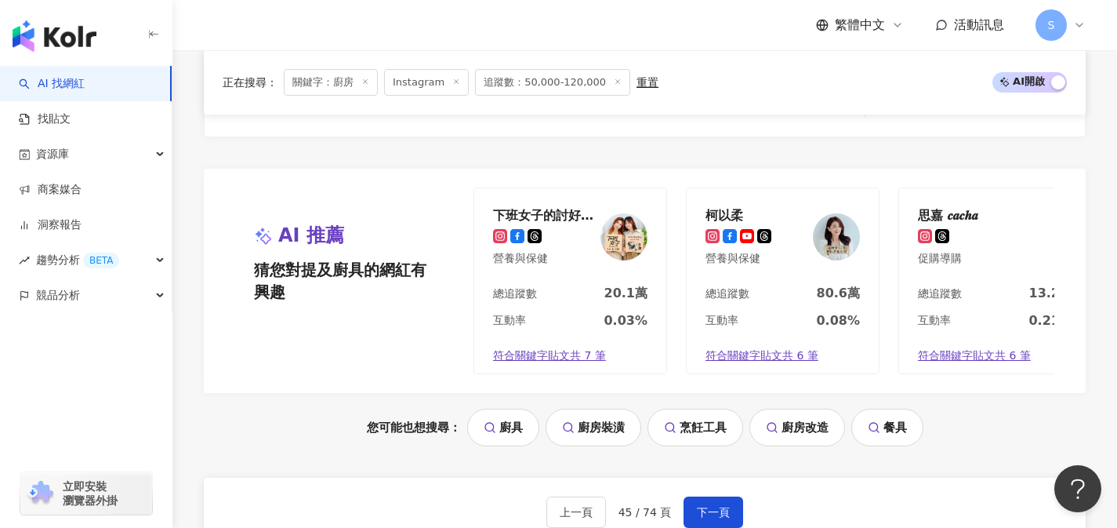
scroll to position [3303, 0]
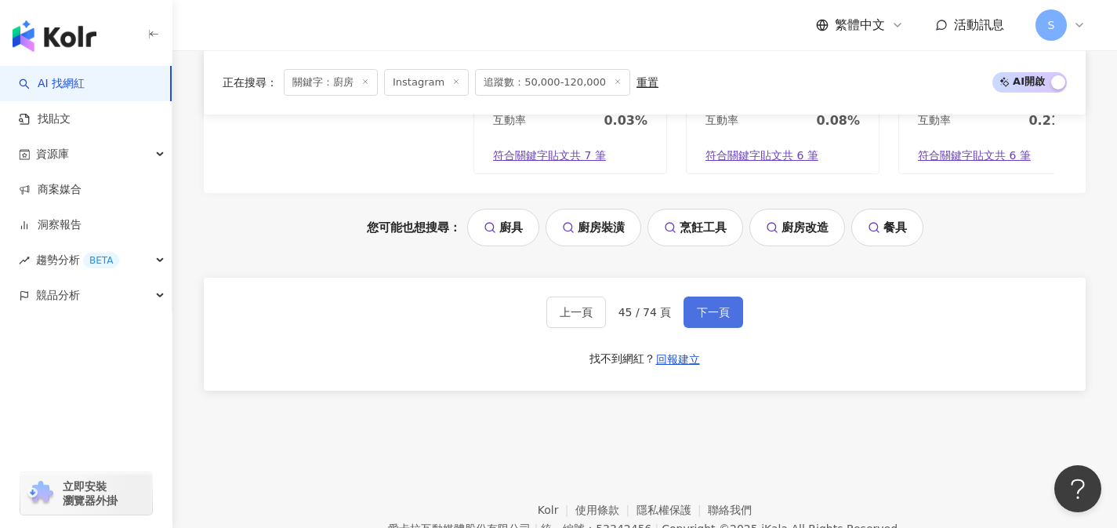
click at [693, 328] on button "下一頁" at bounding box center [714, 311] width 60 height 31
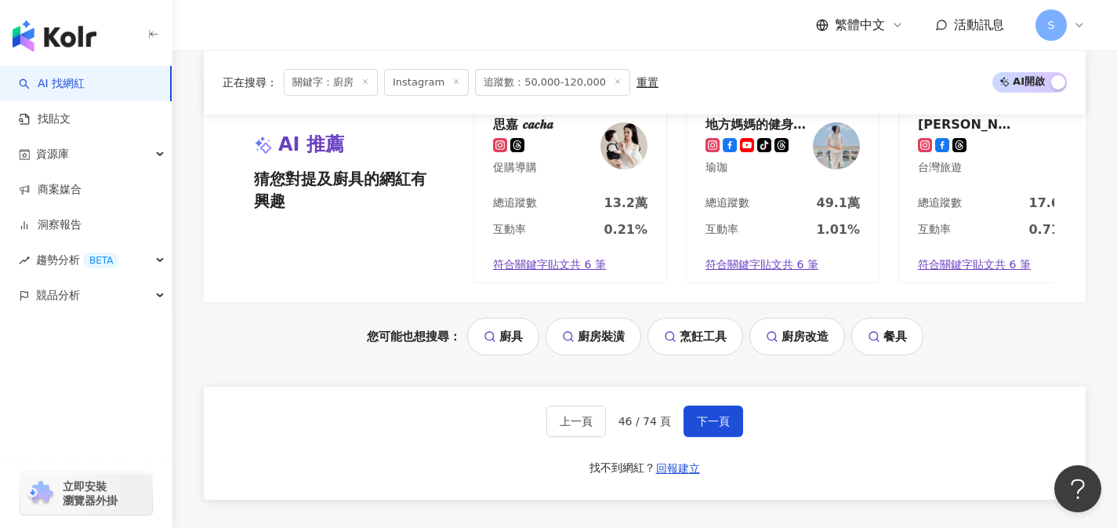
scroll to position [3296, 0]
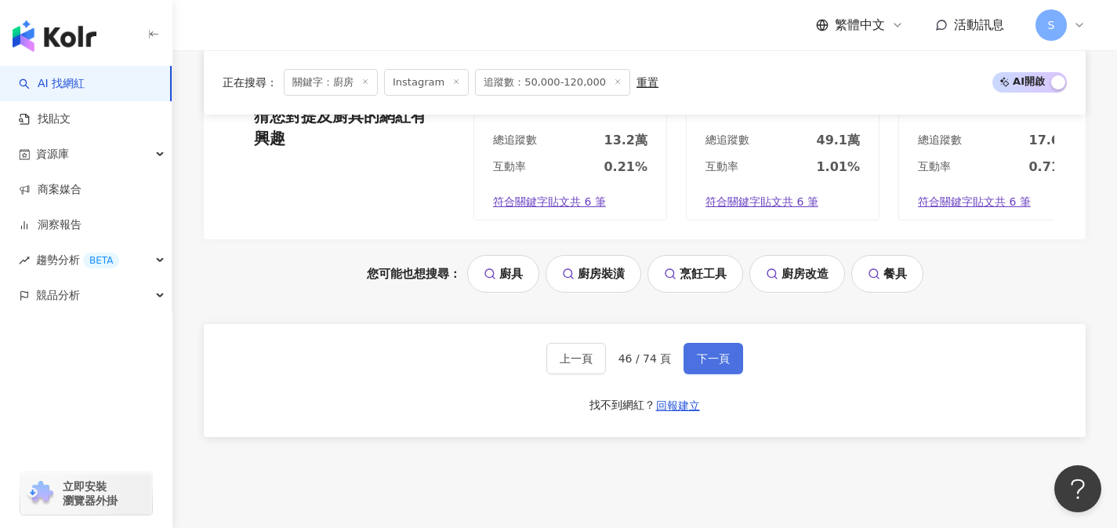
click at [705, 357] on span "下一頁" at bounding box center [713, 358] width 33 height 13
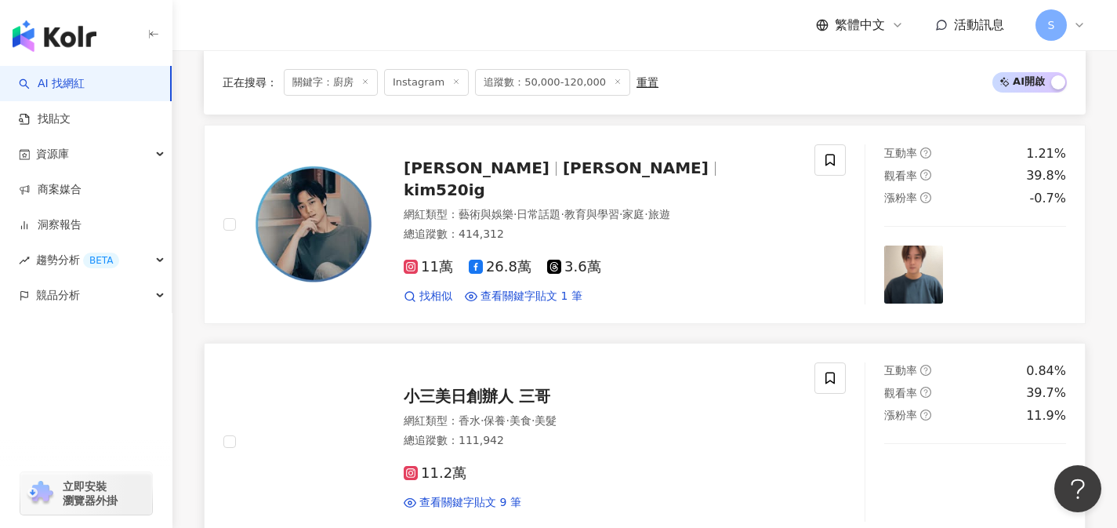
scroll to position [757, 0]
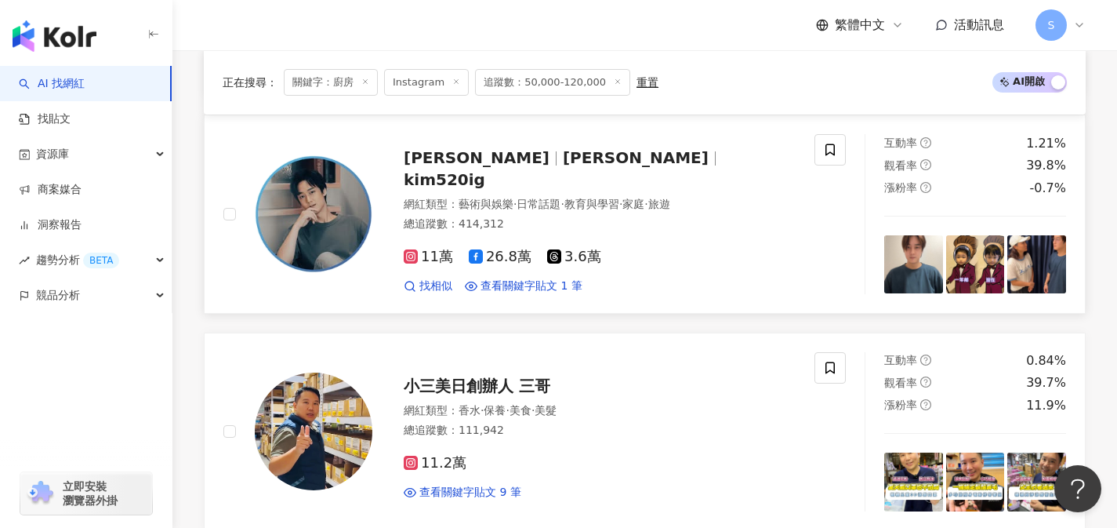
click at [587, 217] on div "總追蹤數 ： 414,312" at bounding box center [600, 224] width 392 height 16
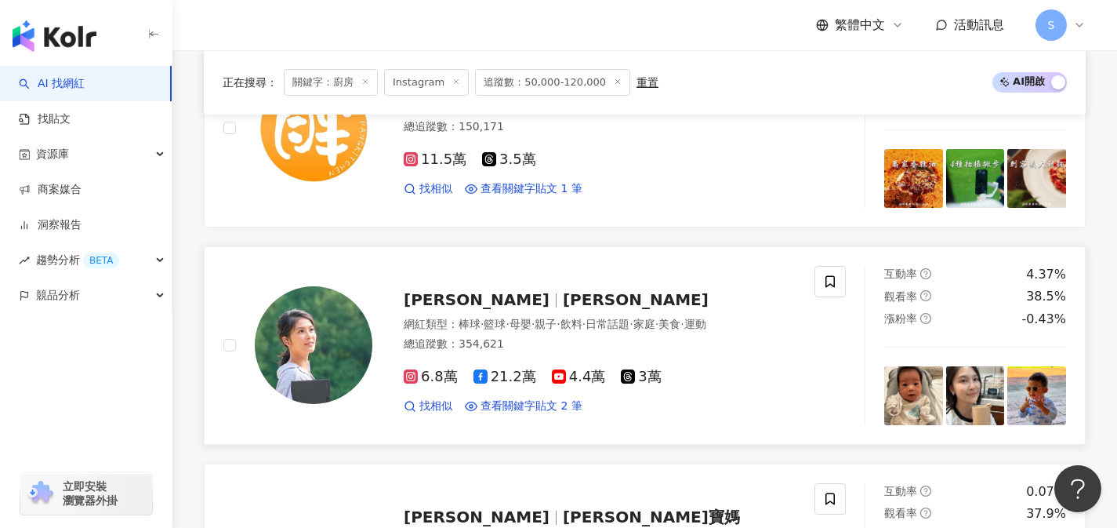
scroll to position [2393, 0]
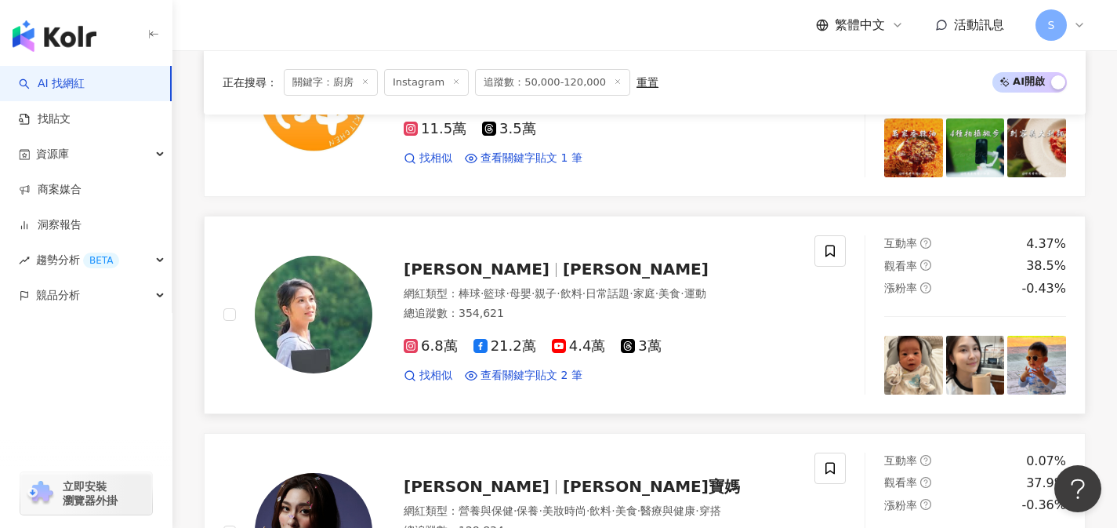
click at [544, 321] on div "總追蹤數 ： 354,621" at bounding box center [600, 314] width 392 height 16
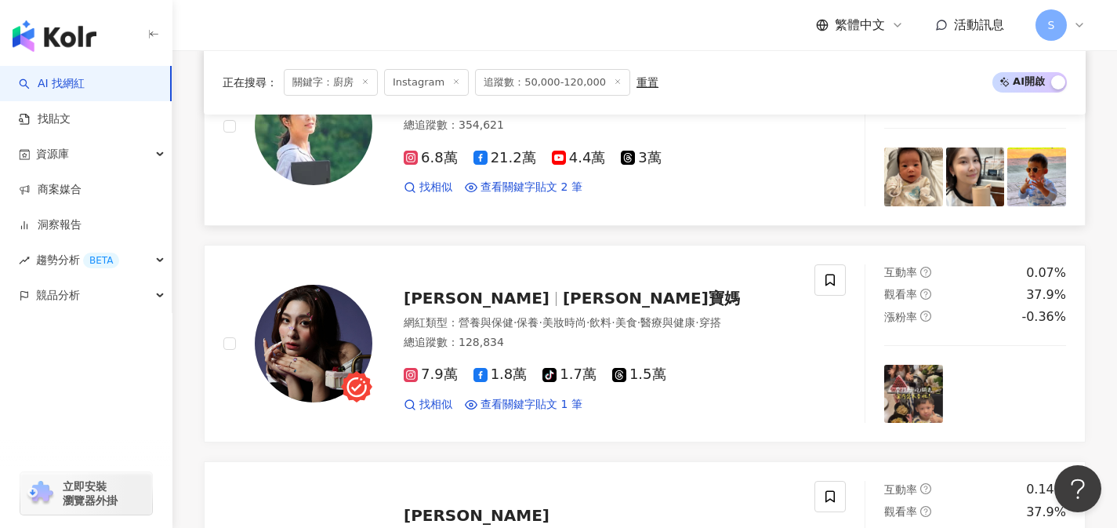
scroll to position [2661, 0]
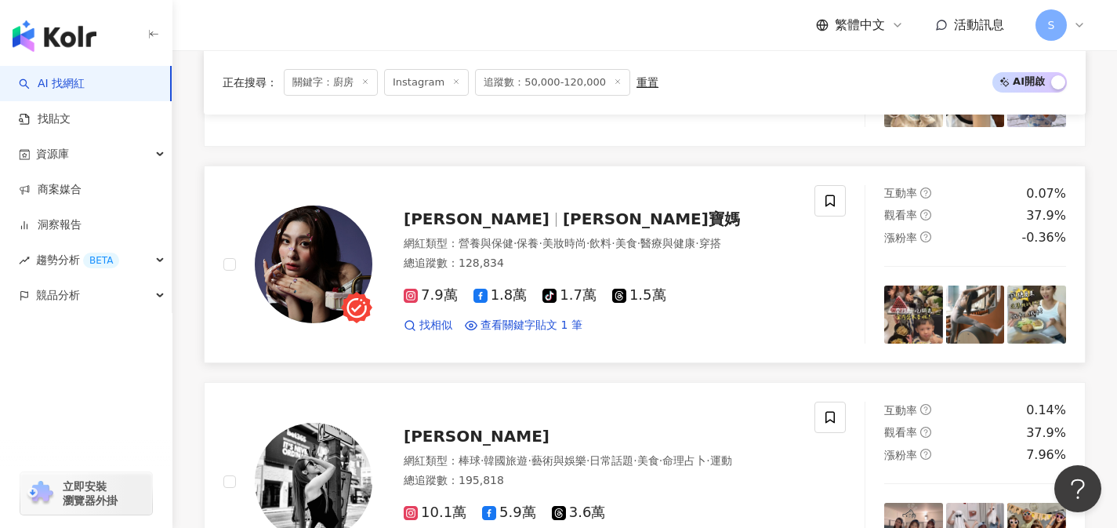
click at [550, 271] on div "總追蹤數 ： 128,834" at bounding box center [600, 264] width 392 height 16
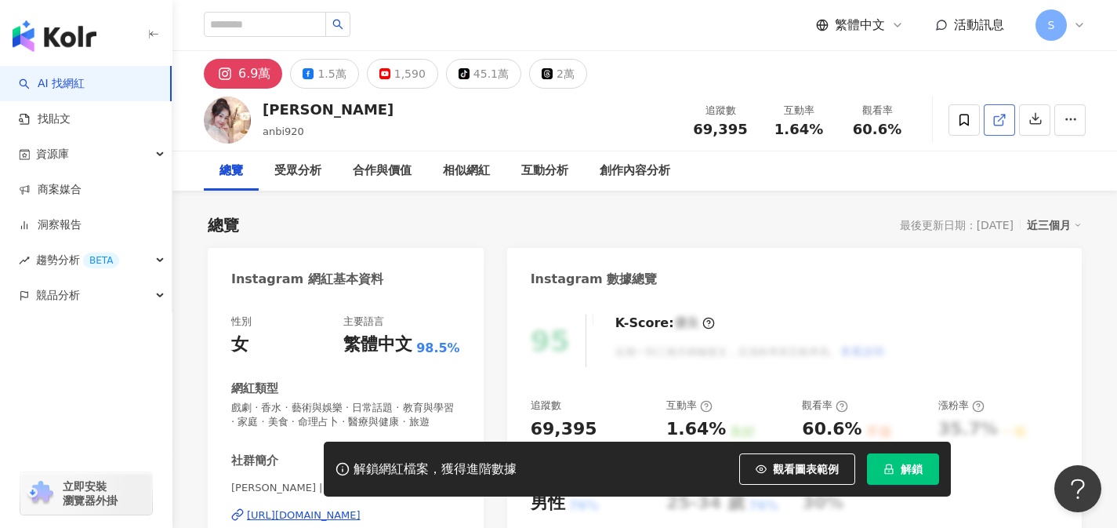
click at [995, 127] on span at bounding box center [1000, 119] width 14 height 16
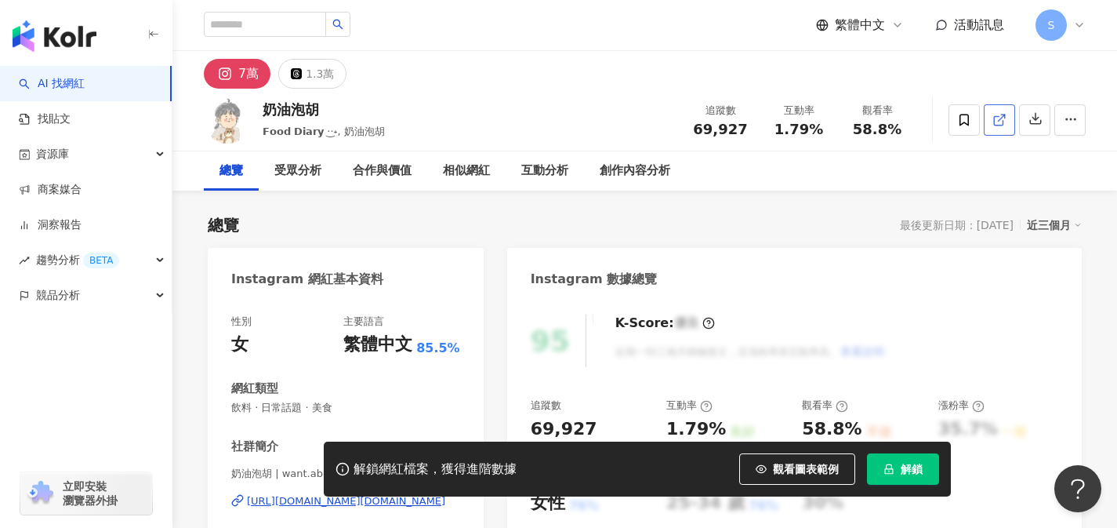
click at [993, 126] on icon at bounding box center [1000, 120] width 14 height 14
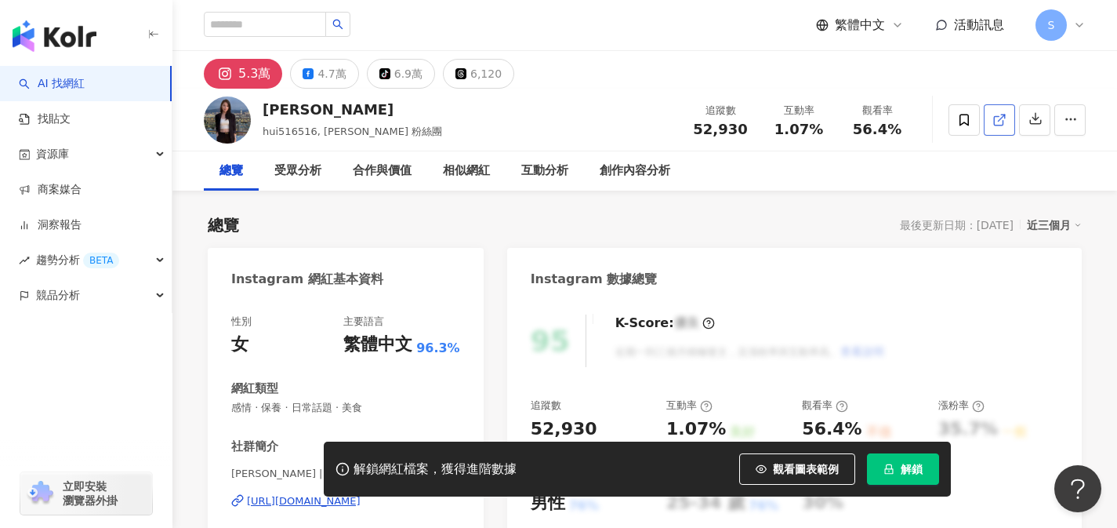
click at [991, 130] on link at bounding box center [999, 119] width 31 height 31
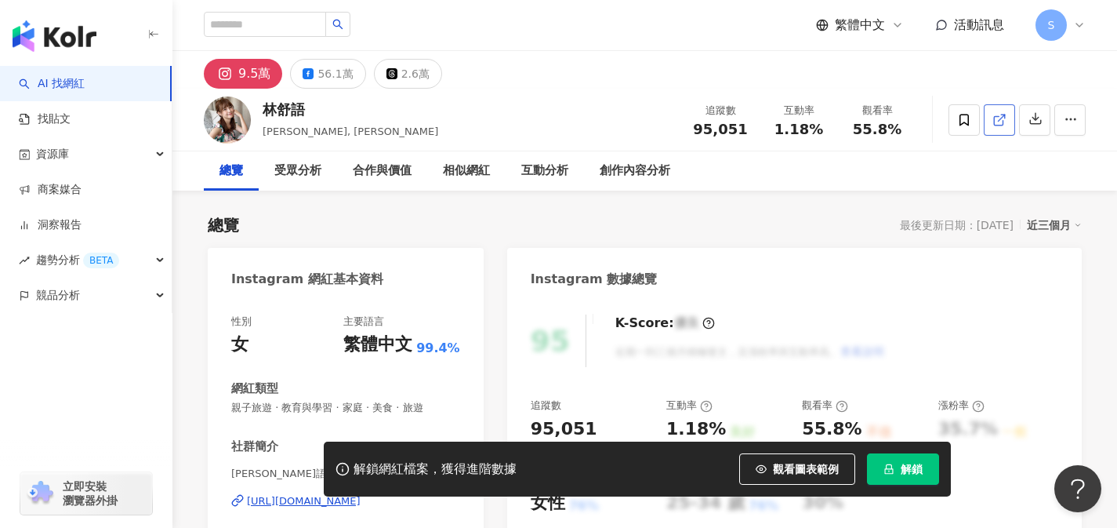
click at [1001, 127] on link at bounding box center [999, 119] width 31 height 31
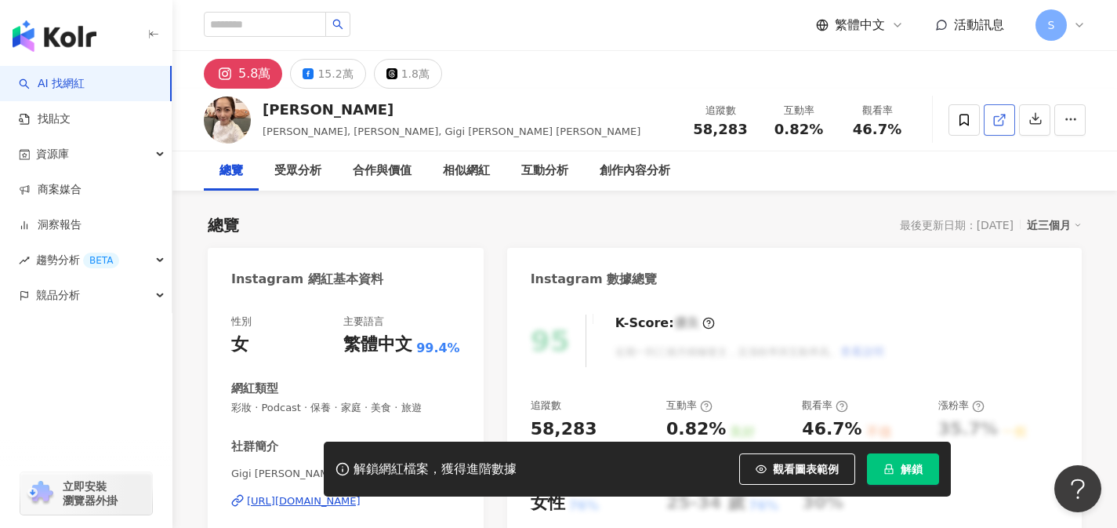
click at [1001, 114] on icon at bounding box center [1000, 120] width 14 height 14
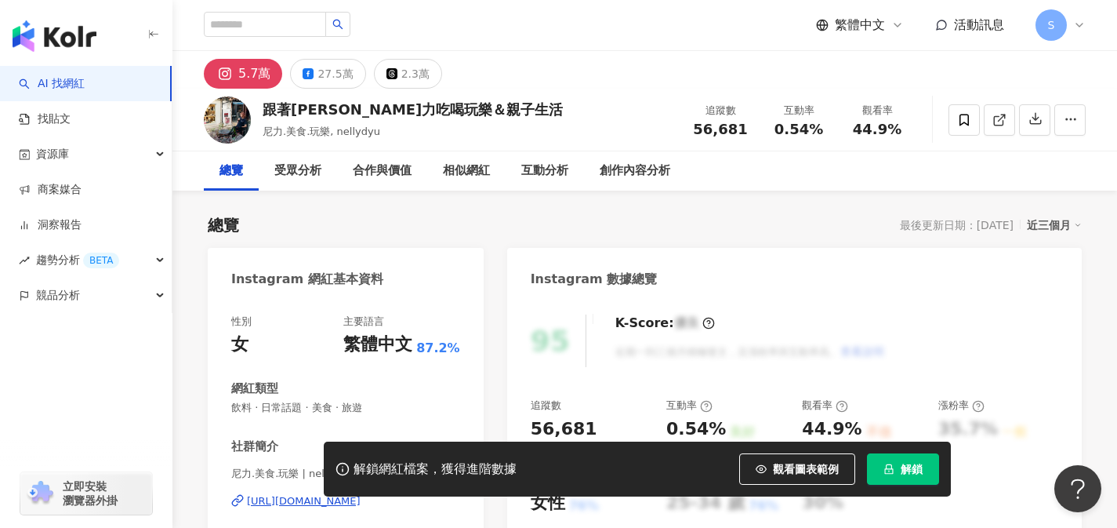
click at [996, 123] on icon at bounding box center [1000, 120] width 14 height 14
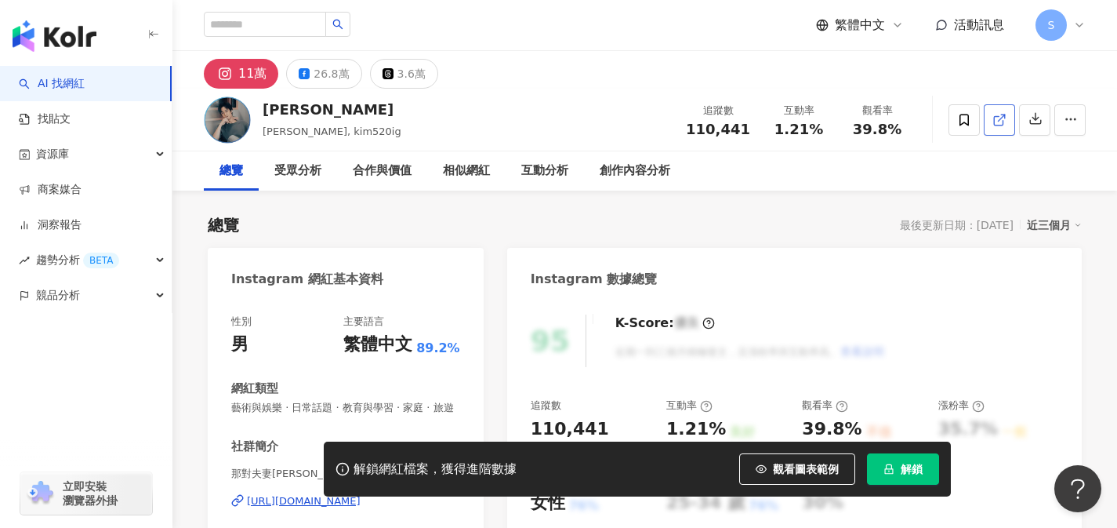
click at [1010, 115] on link at bounding box center [999, 119] width 31 height 31
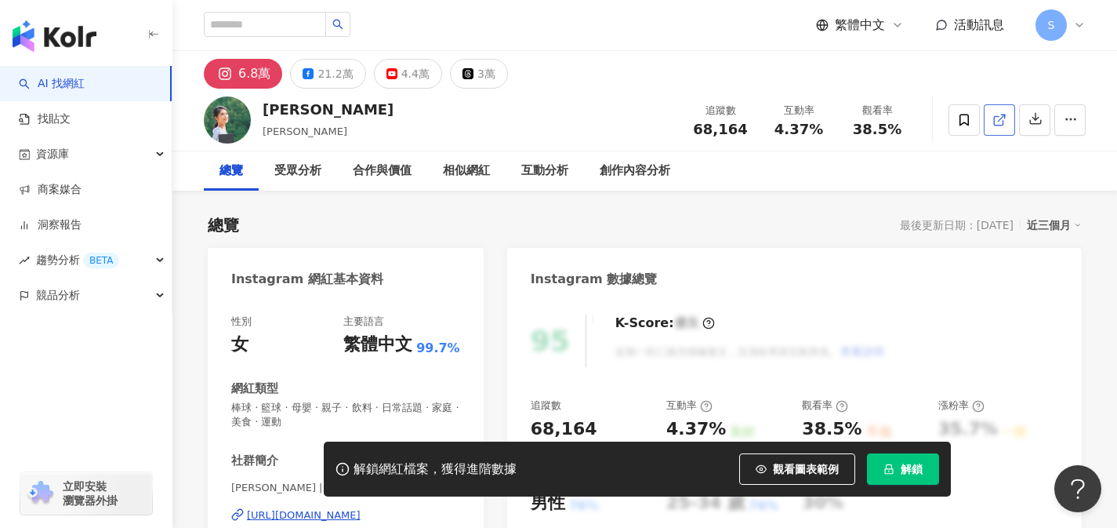
click at [997, 126] on icon at bounding box center [1000, 120] width 14 height 14
click at [1005, 126] on span at bounding box center [1000, 119] width 14 height 16
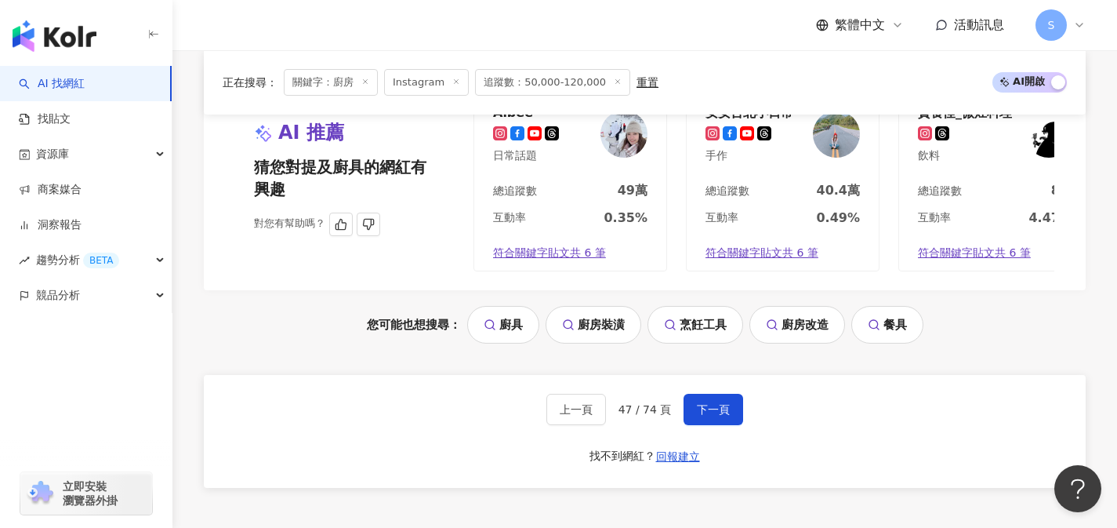
scroll to position [3223, 0]
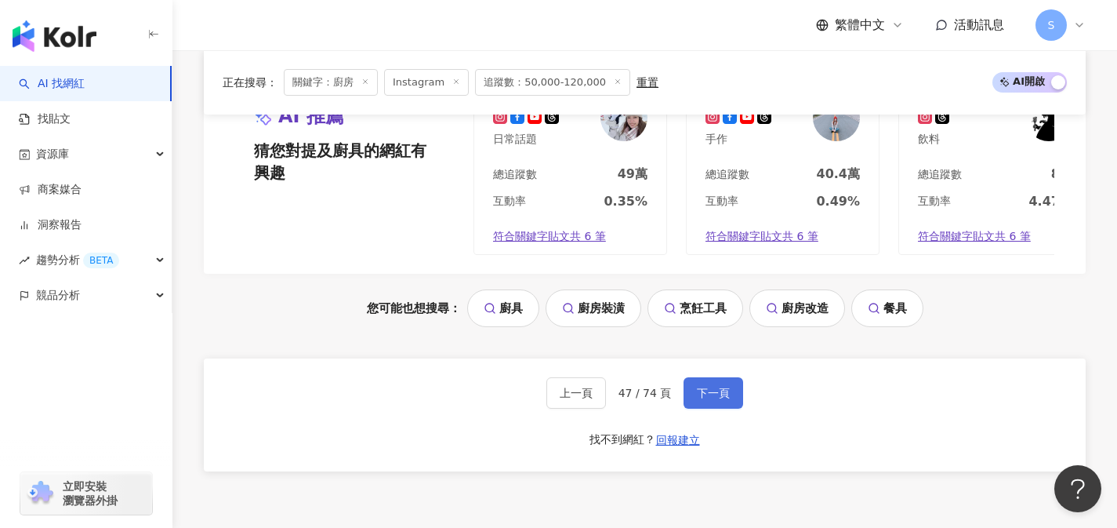
click at [713, 399] on span "下一頁" at bounding box center [713, 393] width 33 height 13
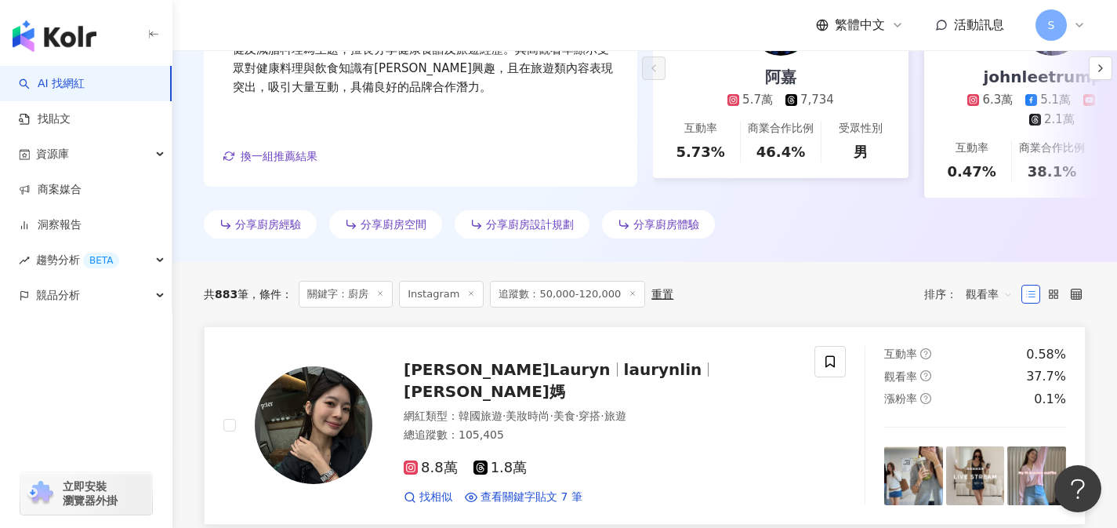
scroll to position [417, 0]
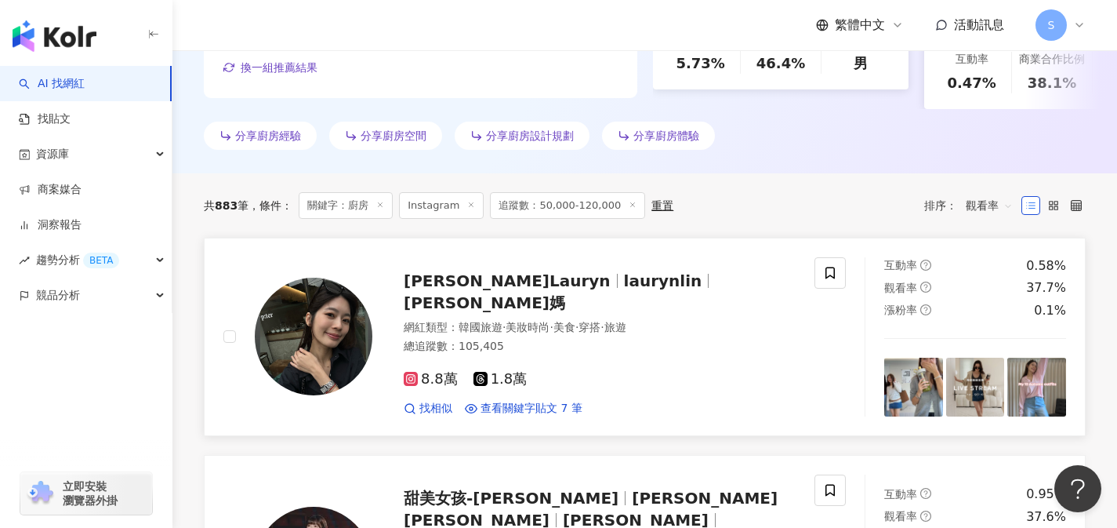
click at [552, 380] on div "8.8萬 1.8萬" at bounding box center [600, 379] width 392 height 17
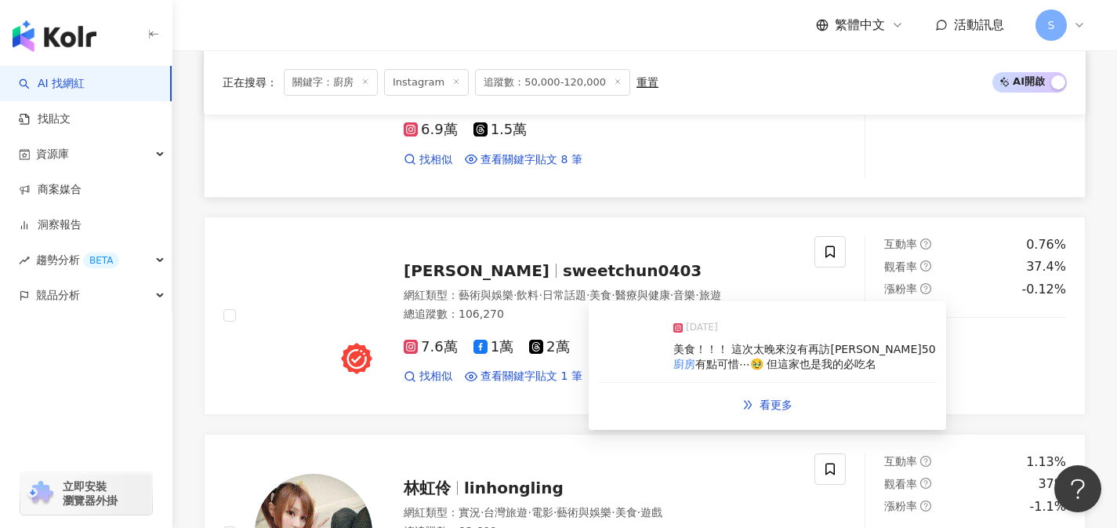
scroll to position [968, 0]
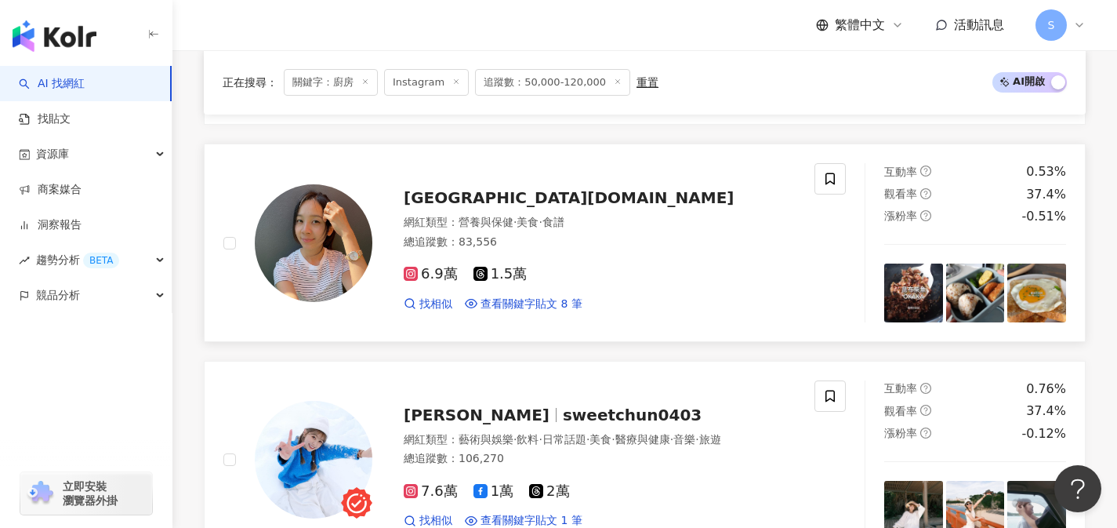
click at [691, 235] on div "總追蹤數 ： 83,556" at bounding box center [600, 242] width 392 height 16
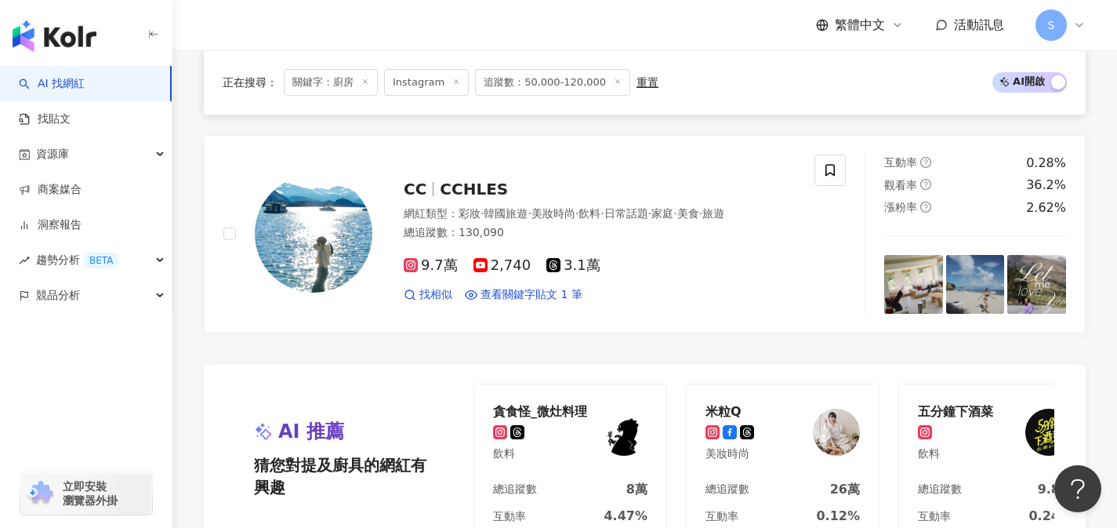
scroll to position [3148, 0]
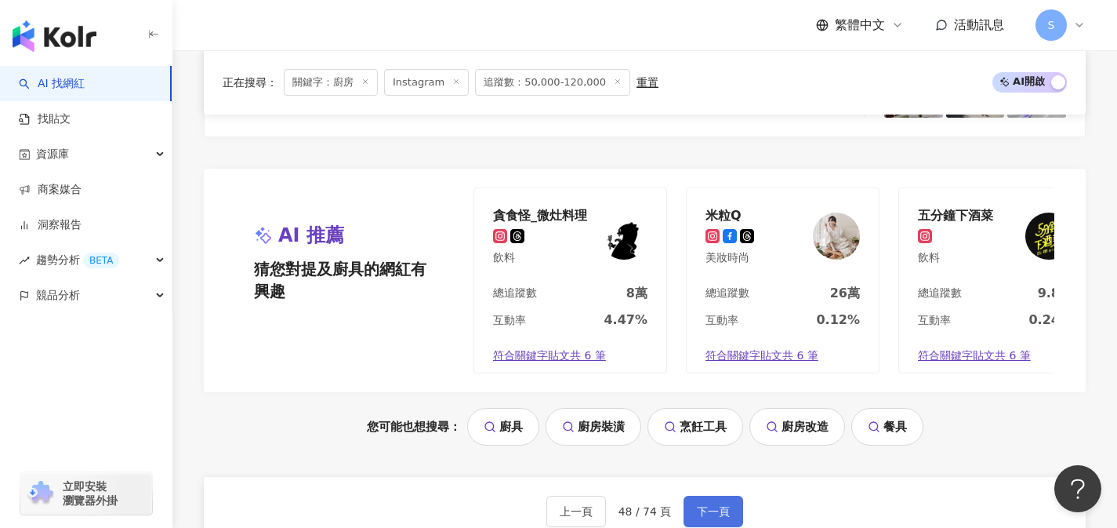
click at [726, 505] on span "下一頁" at bounding box center [713, 511] width 33 height 13
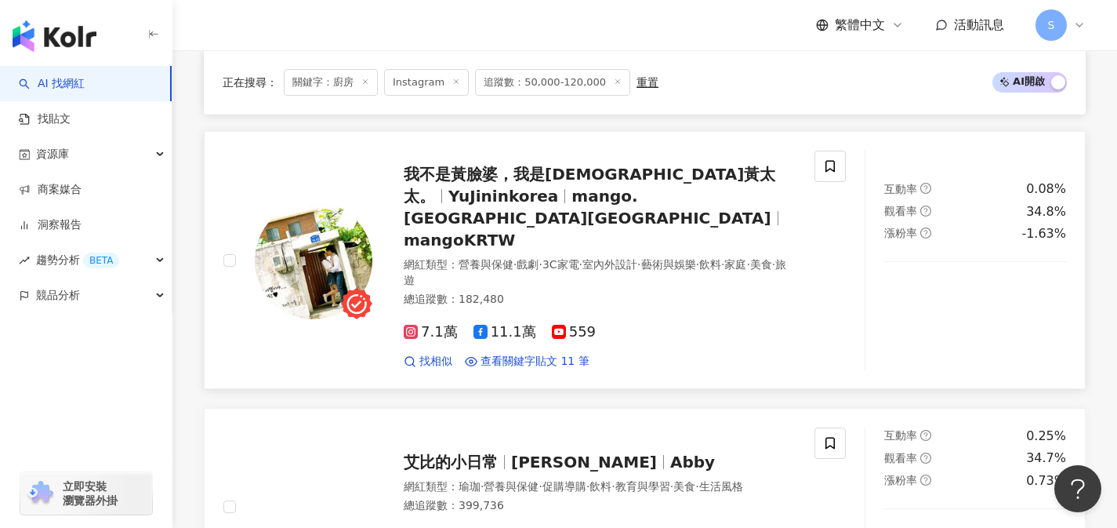
scroll to position [2534, 0]
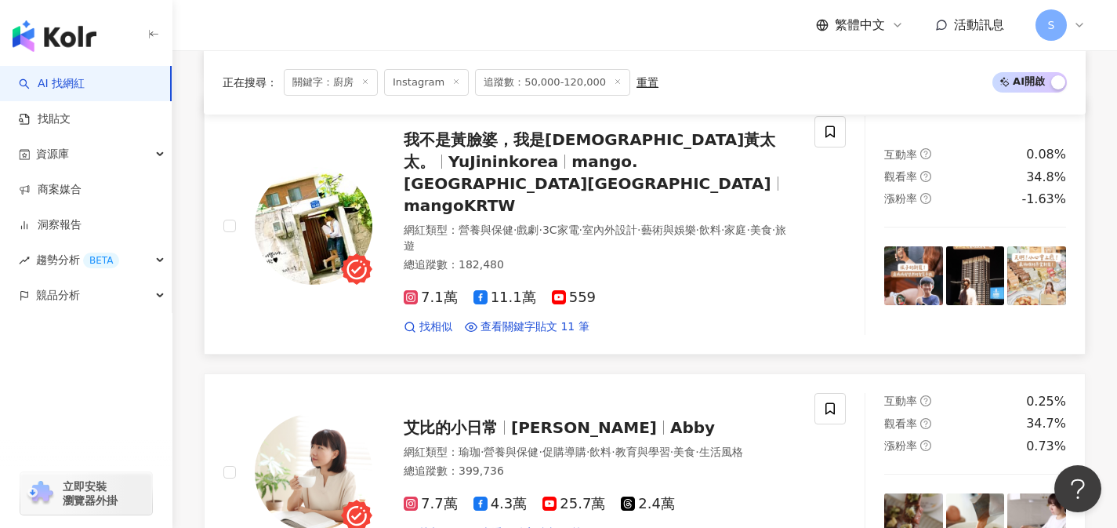
click at [654, 277] on div "7.1萬 11.1萬 559 找相似 查看關鍵字貼文 11 筆" at bounding box center [600, 306] width 392 height 58
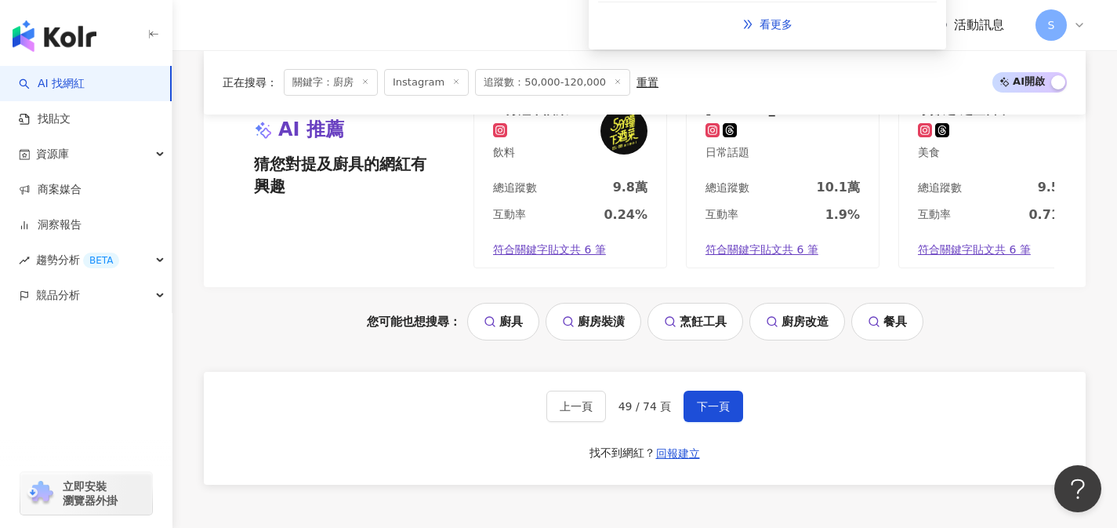
scroll to position [3399, 0]
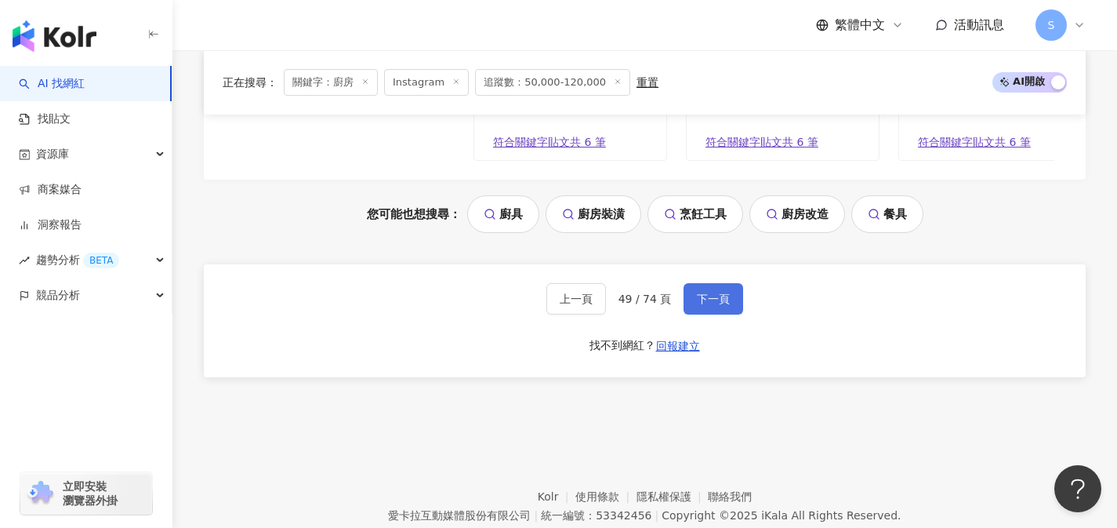
click at [739, 283] on button "下一頁" at bounding box center [714, 298] width 60 height 31
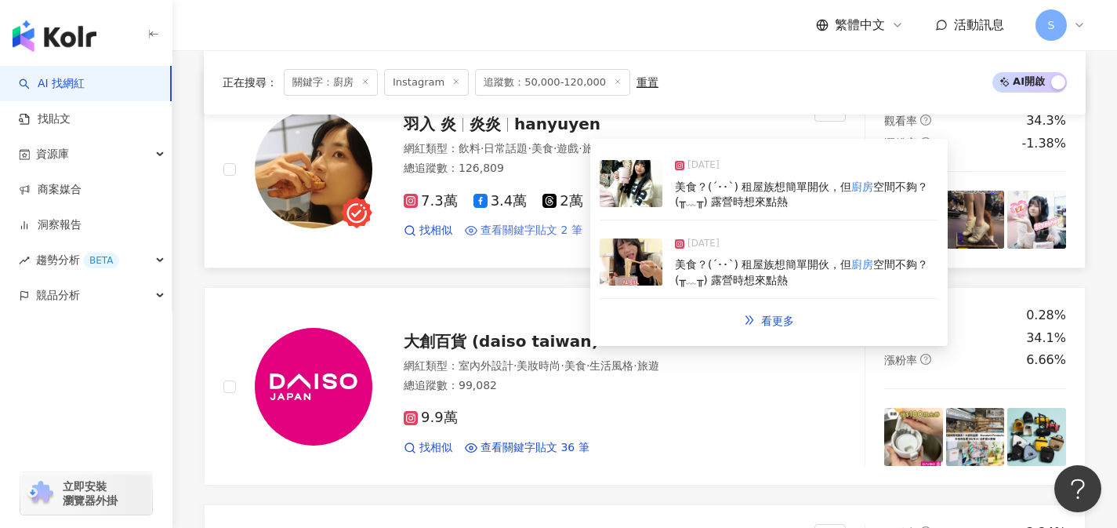
scroll to position [555, 0]
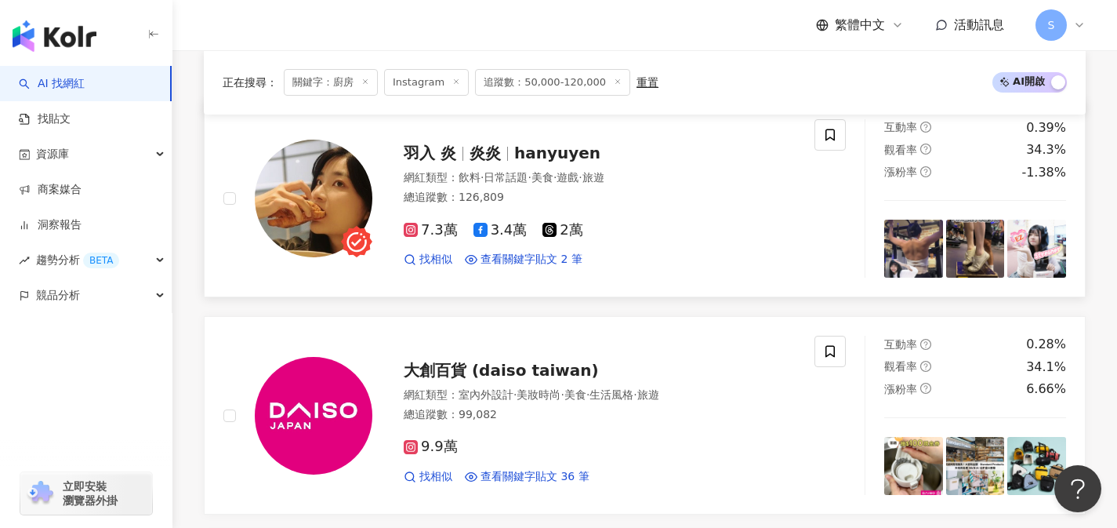
click at [543, 205] on div "總追蹤數 ： 126,809" at bounding box center [600, 198] width 392 height 16
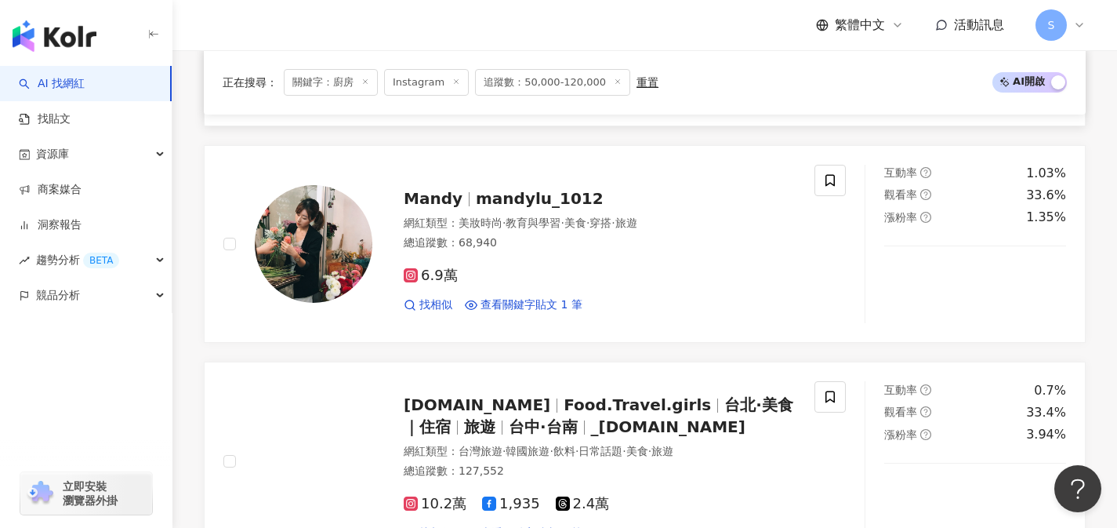
scroll to position [1627, 0]
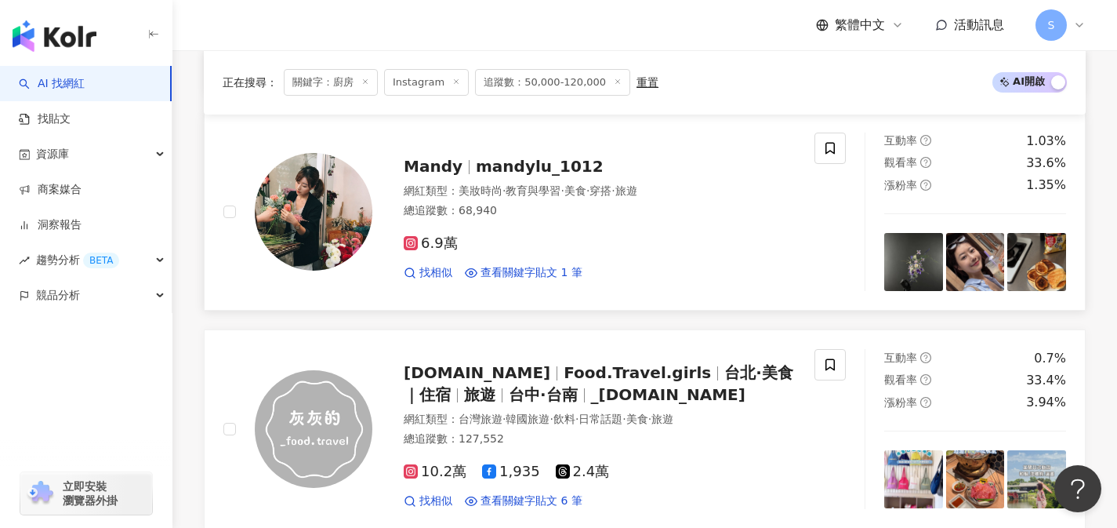
click at [541, 243] on div "6.9萬 找相似 查看關鍵字貼文 1 筆" at bounding box center [600, 252] width 392 height 58
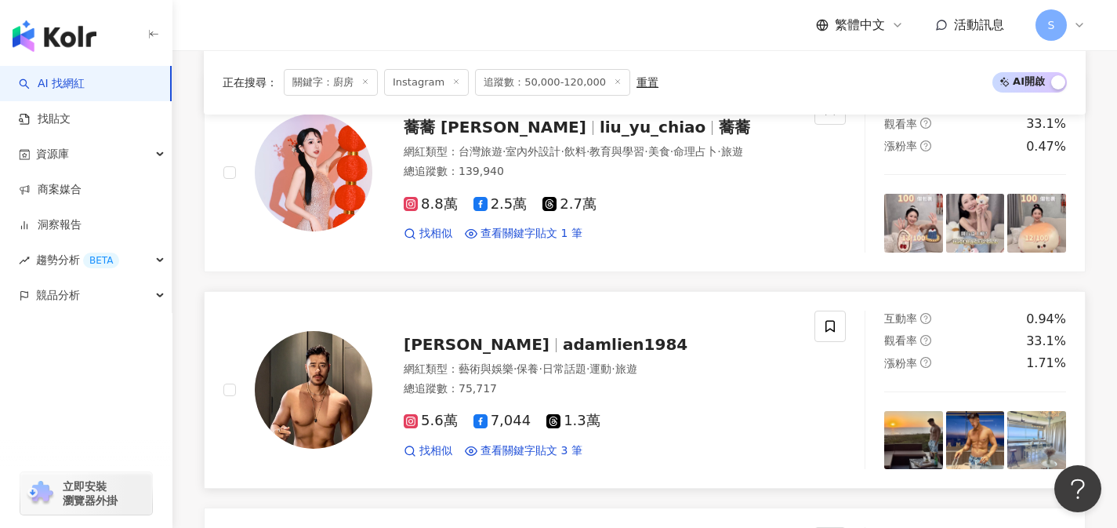
scroll to position [2539, 0]
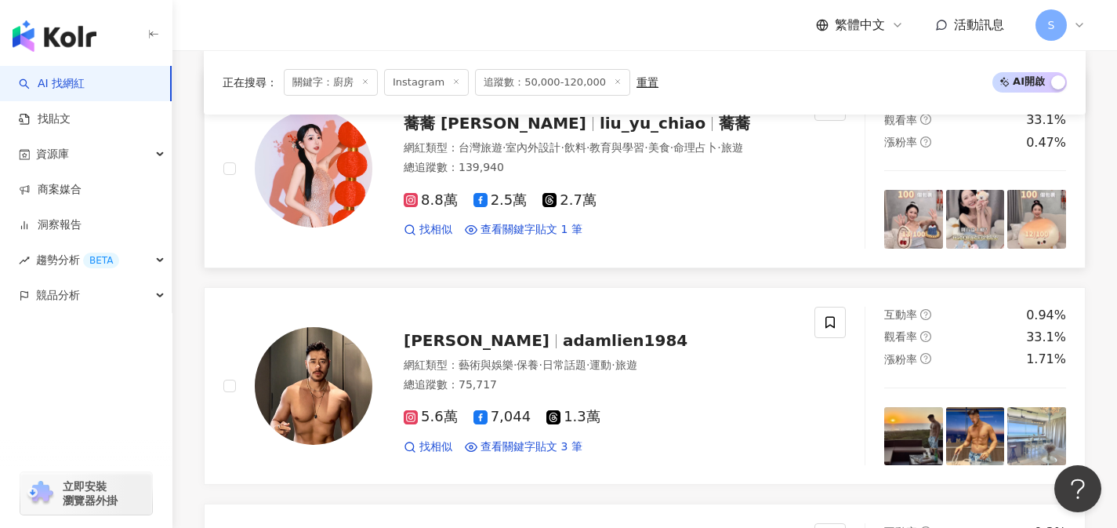
click at [678, 249] on div "蕎蕎 劉雨蕎 liu_yu_chiao 蕎蕎 網紅類型 ： 台灣旅遊 · 室內外設計 · 飲料 · 教育與學習 · 美食 · 命理占卜 · 旅遊 總追蹤數 ：…" at bounding box center [518, 168] width 591 height 159
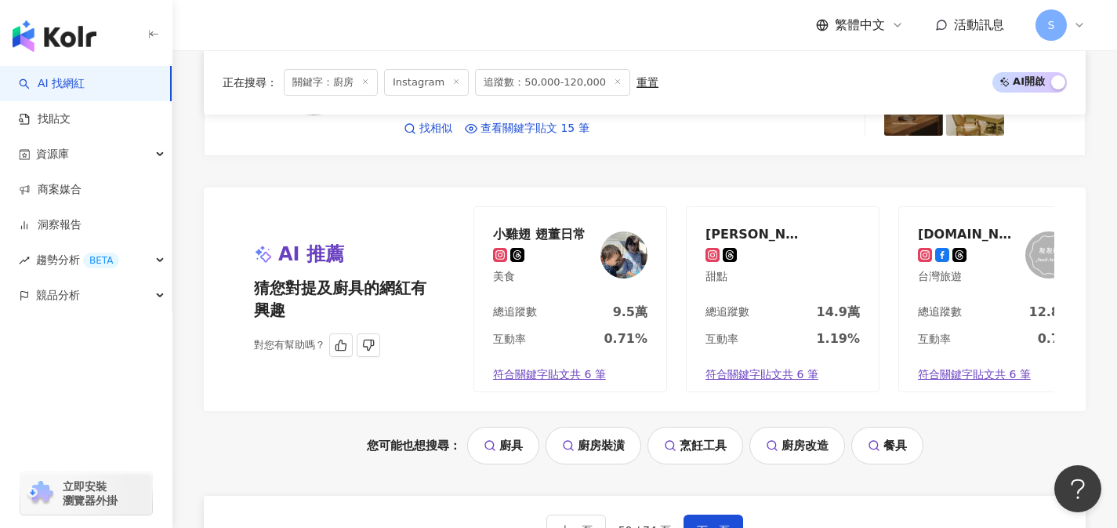
scroll to position [3176, 0]
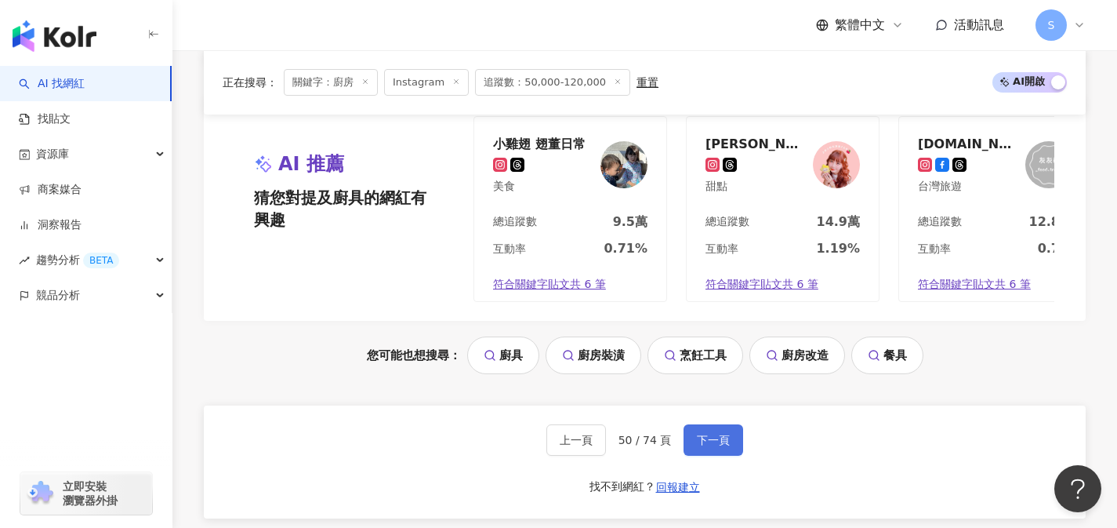
click at [728, 456] on button "下一頁" at bounding box center [714, 439] width 60 height 31
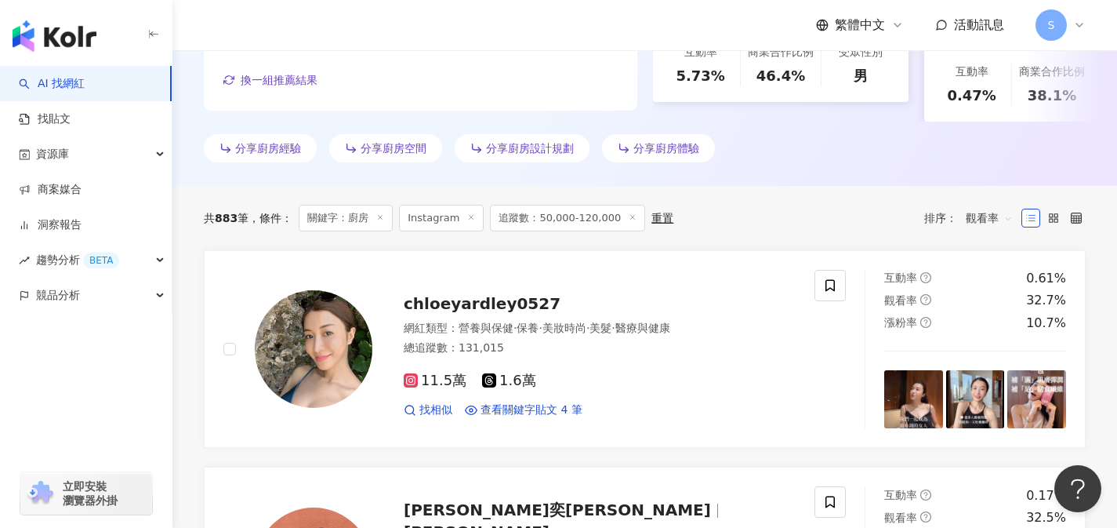
scroll to position [558, 0]
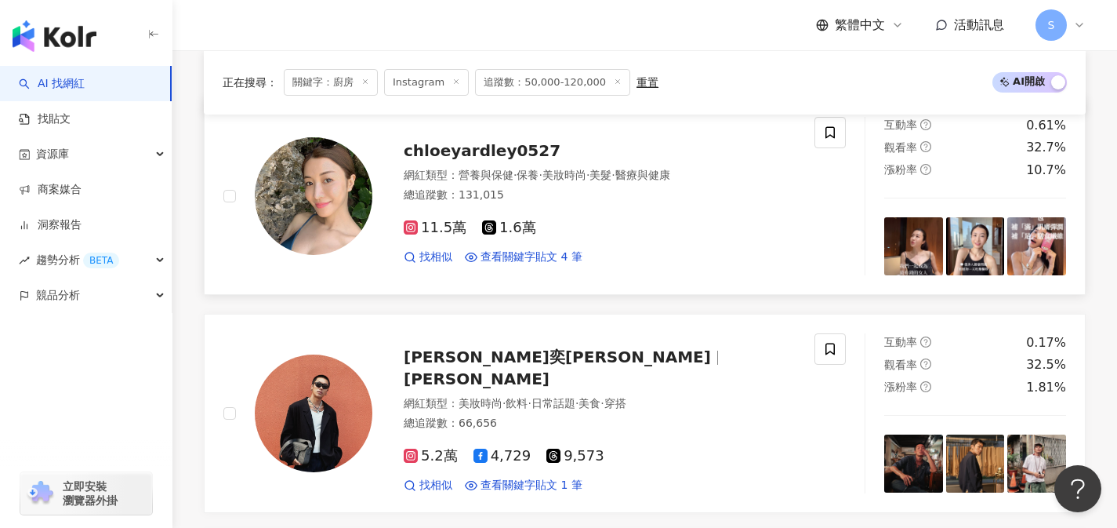
click at [580, 231] on div "11.5萬 1.6萬" at bounding box center [600, 228] width 392 height 17
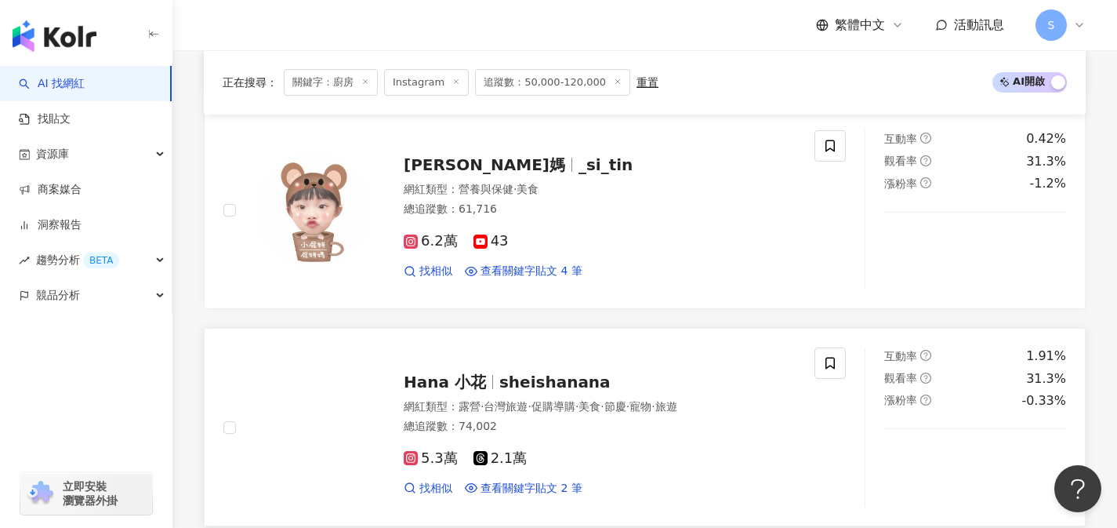
scroll to position [2274, 0]
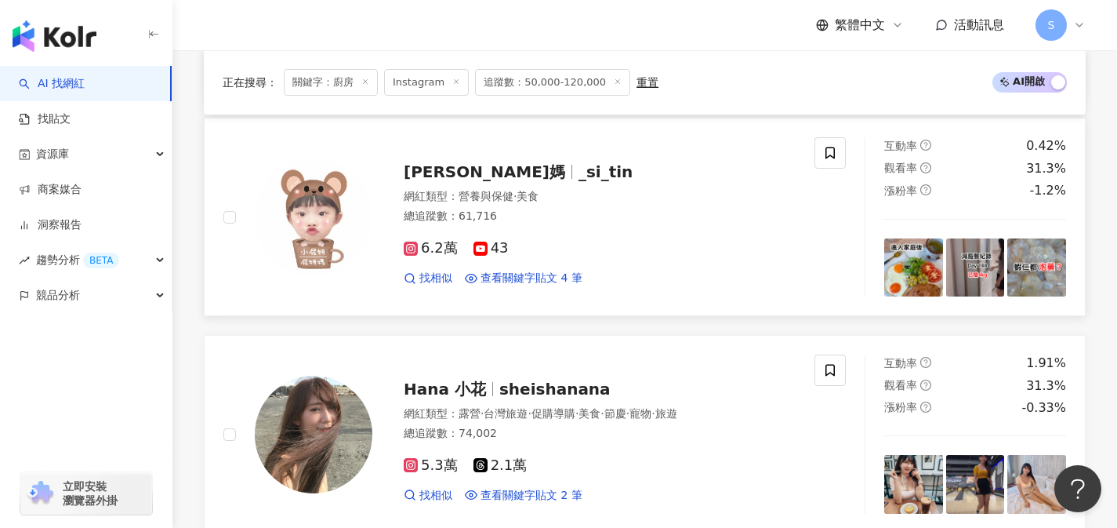
click at [554, 256] on div "6.2萬 43" at bounding box center [600, 248] width 392 height 17
click at [666, 286] on div "找相似 查看關鍵字貼文 4 筆" at bounding box center [600, 279] width 392 height 16
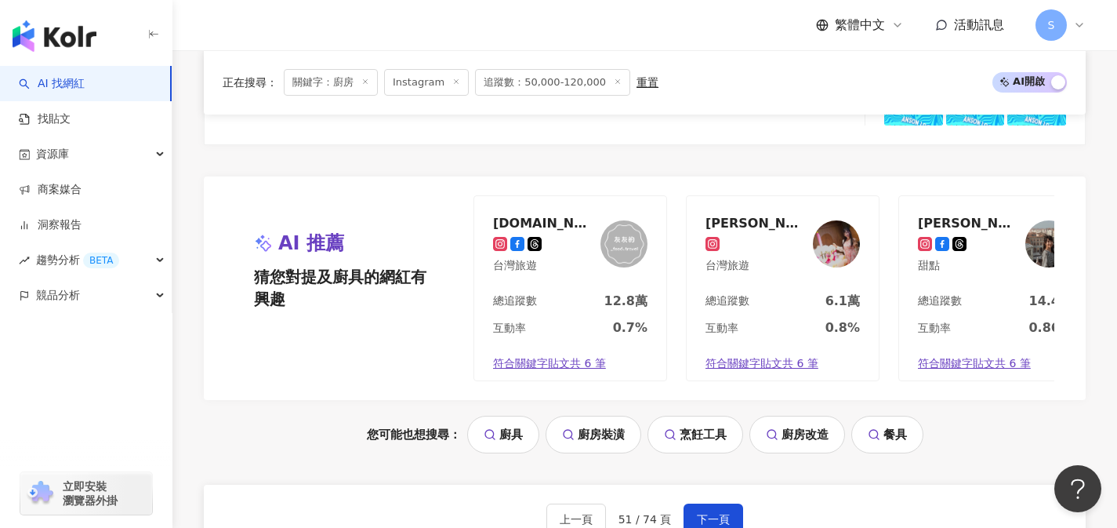
scroll to position [3160, 0]
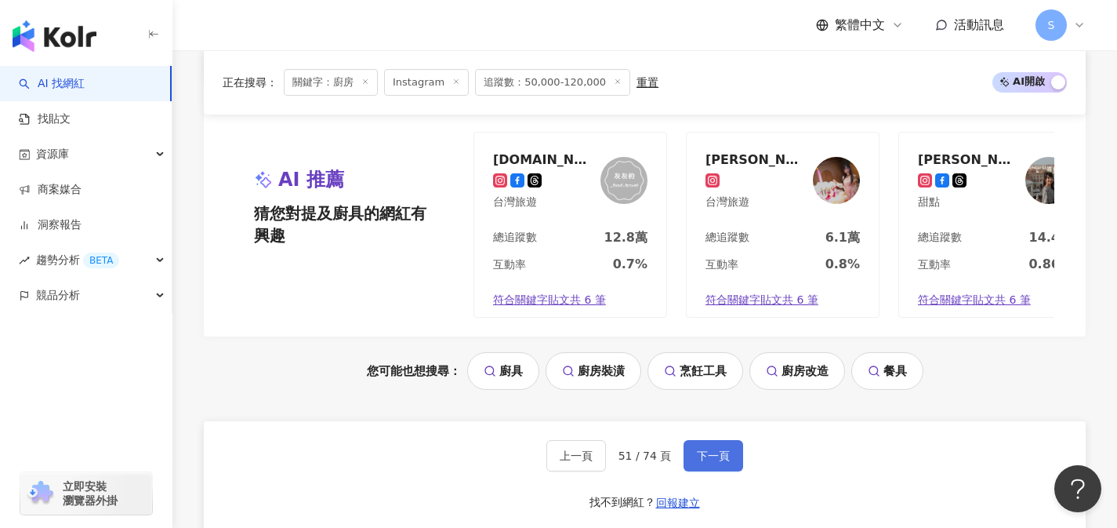
click at [714, 469] on button "下一頁" at bounding box center [714, 455] width 60 height 31
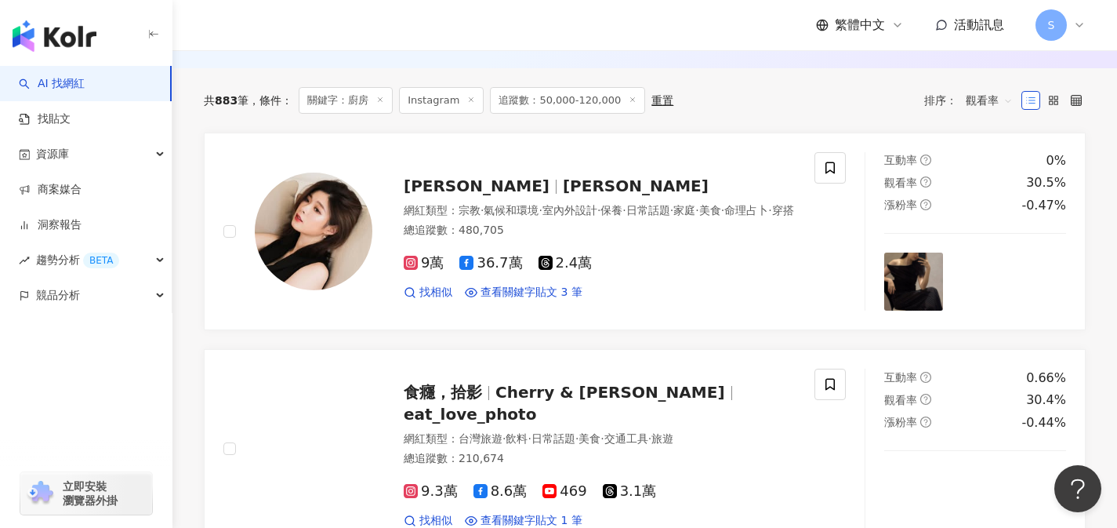
scroll to position [512, 0]
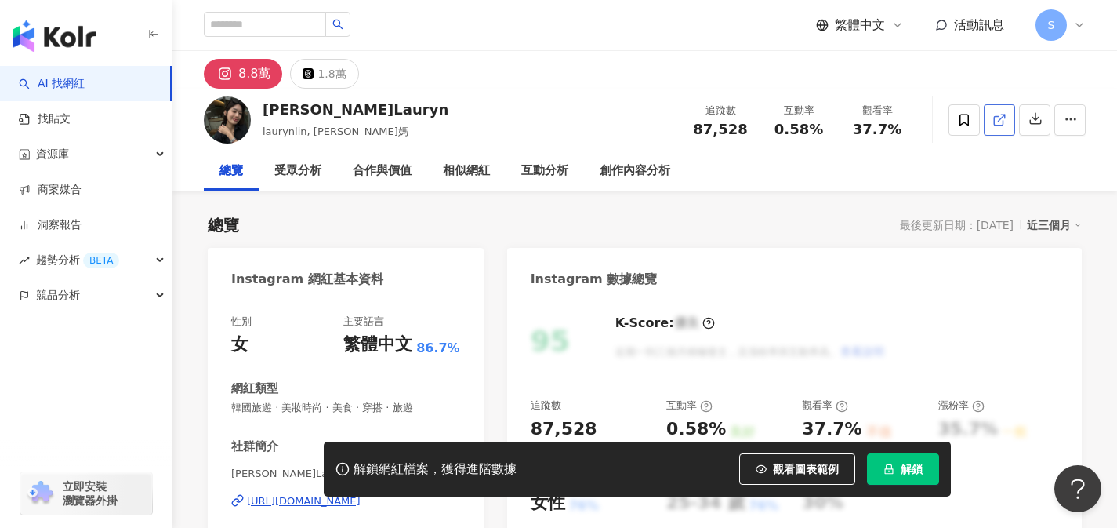
click at [1001, 126] on icon at bounding box center [1000, 120] width 14 height 14
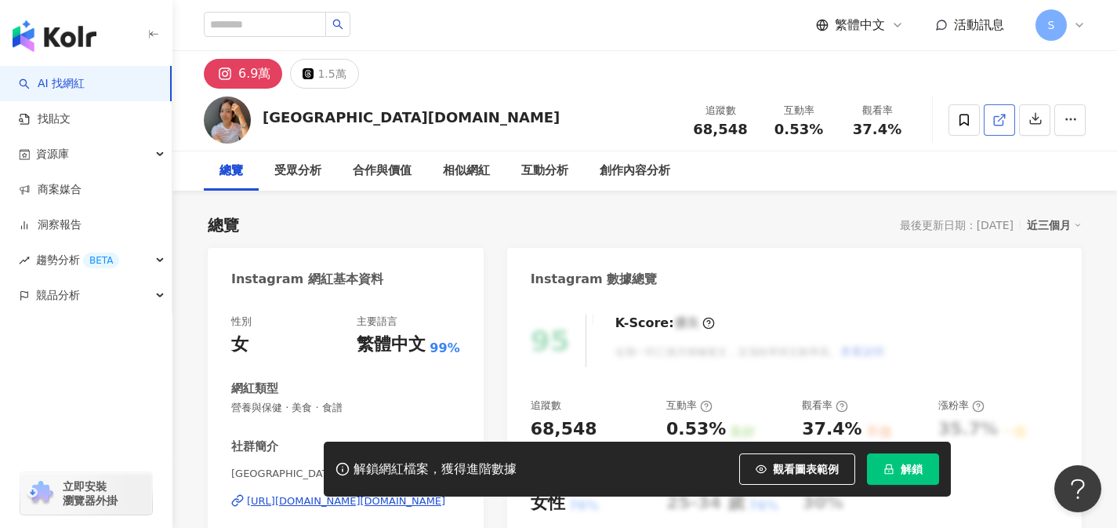
click at [995, 128] on link at bounding box center [999, 119] width 31 height 31
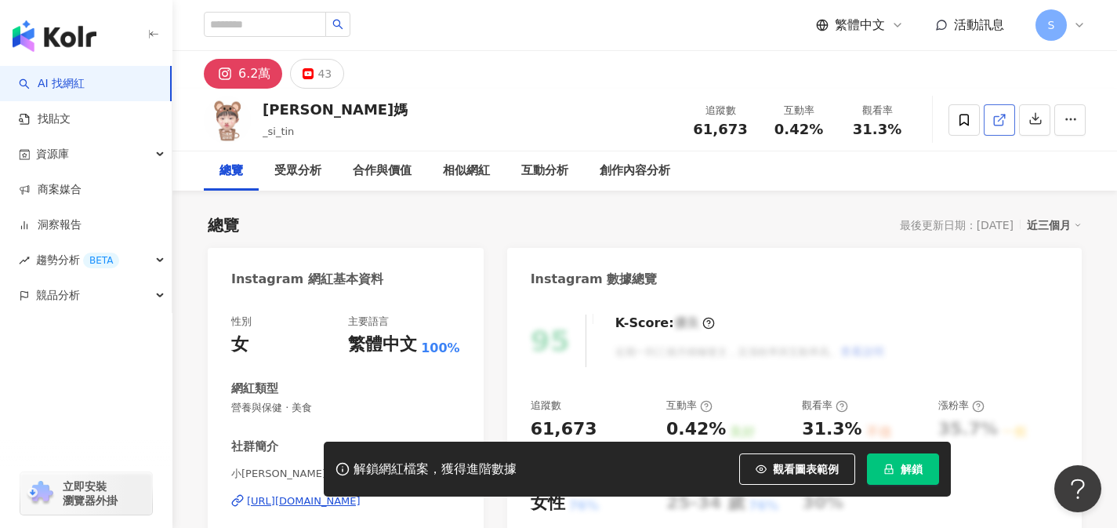
click at [1004, 117] on icon at bounding box center [1000, 120] width 14 height 14
click at [988, 115] on link at bounding box center [999, 119] width 31 height 31
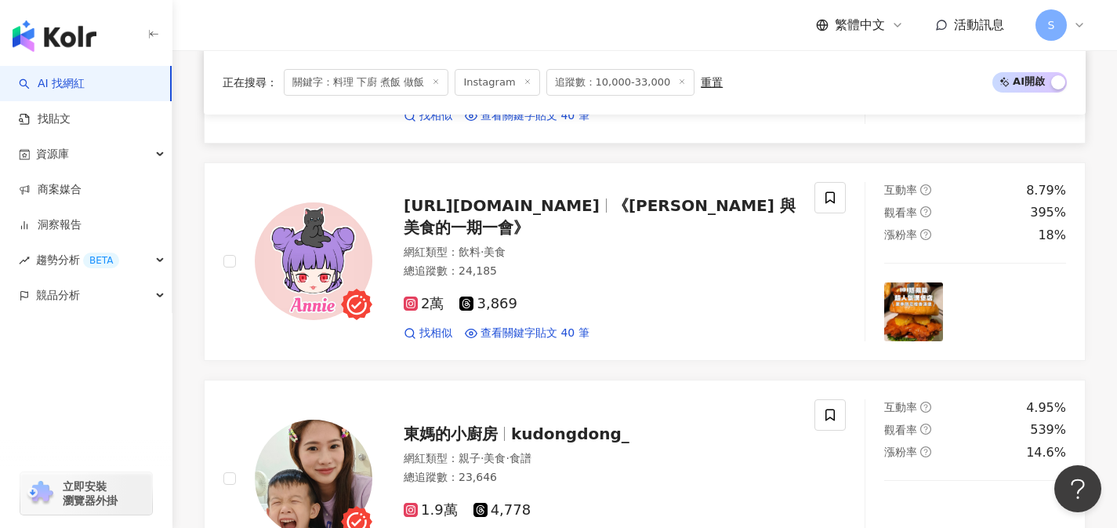
scroll to position [1091, 0]
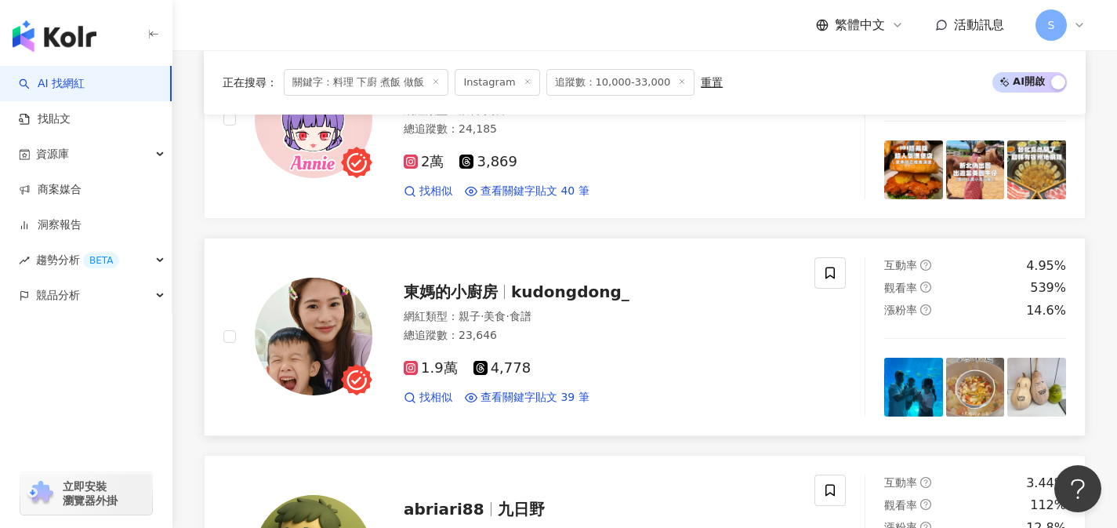
click at [576, 369] on div "1.9萬 4,778" at bounding box center [600, 368] width 392 height 17
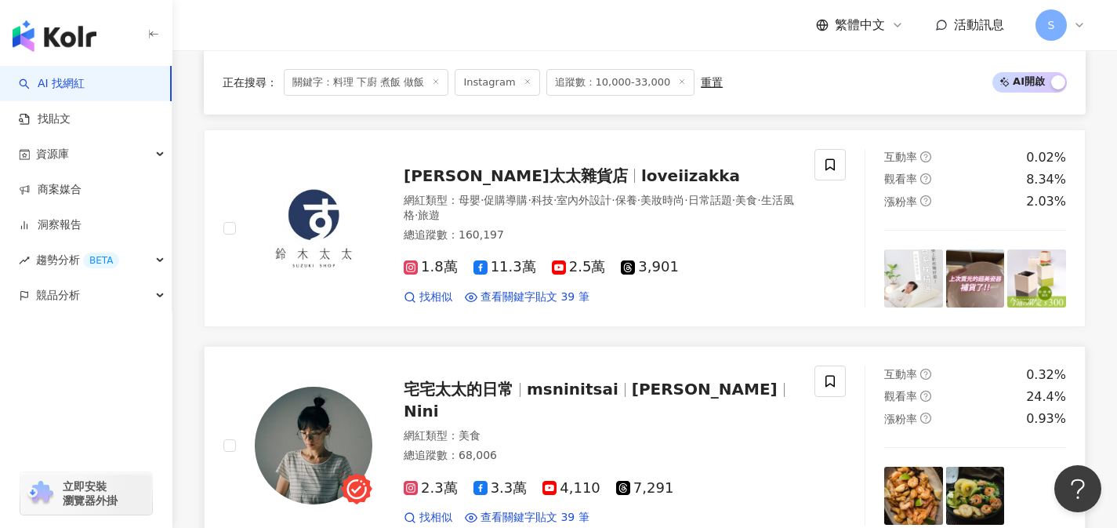
scroll to position [1629, 0]
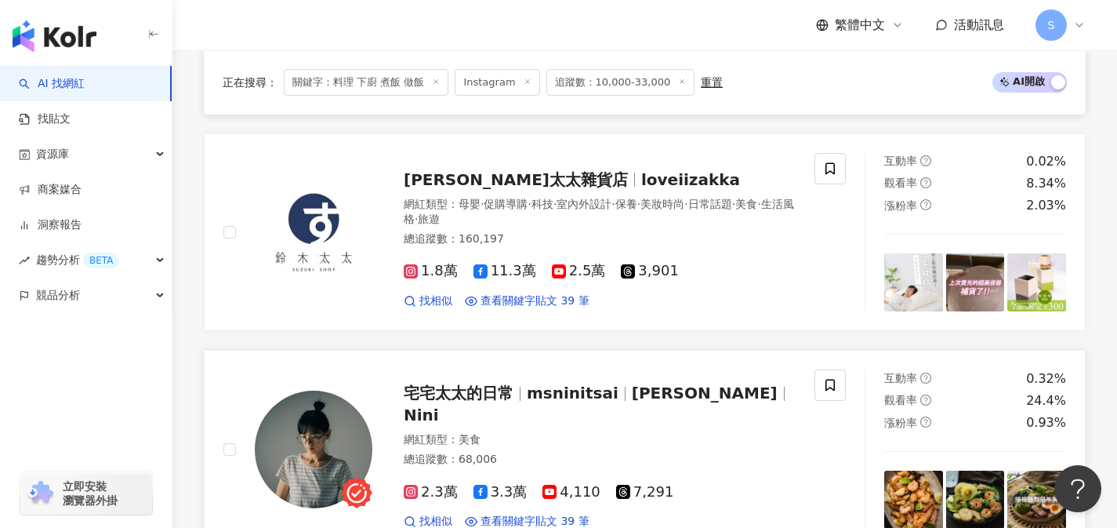
click at [580, 390] on span "msninitsai" at bounding box center [573, 392] width 92 height 19
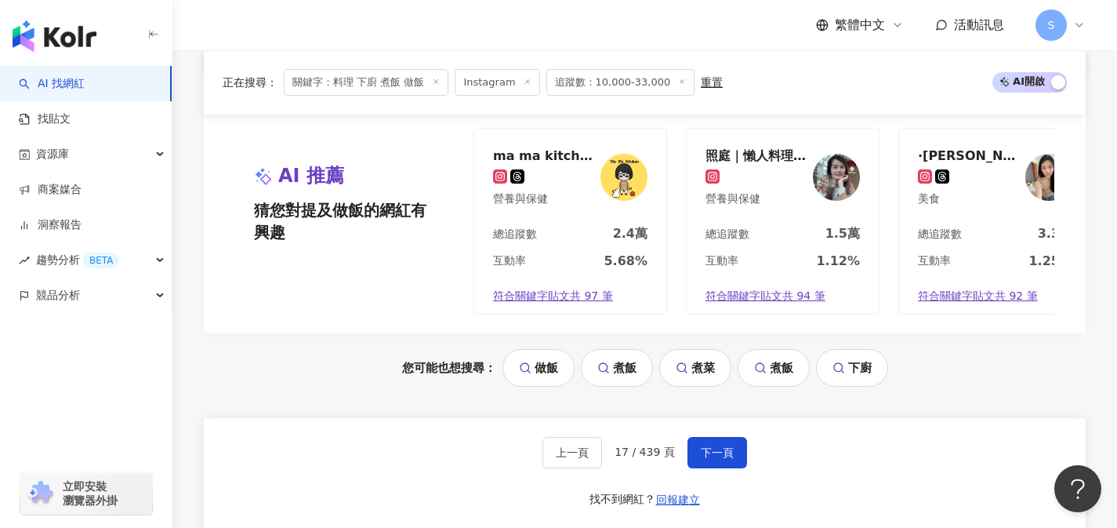
scroll to position [3203, 0]
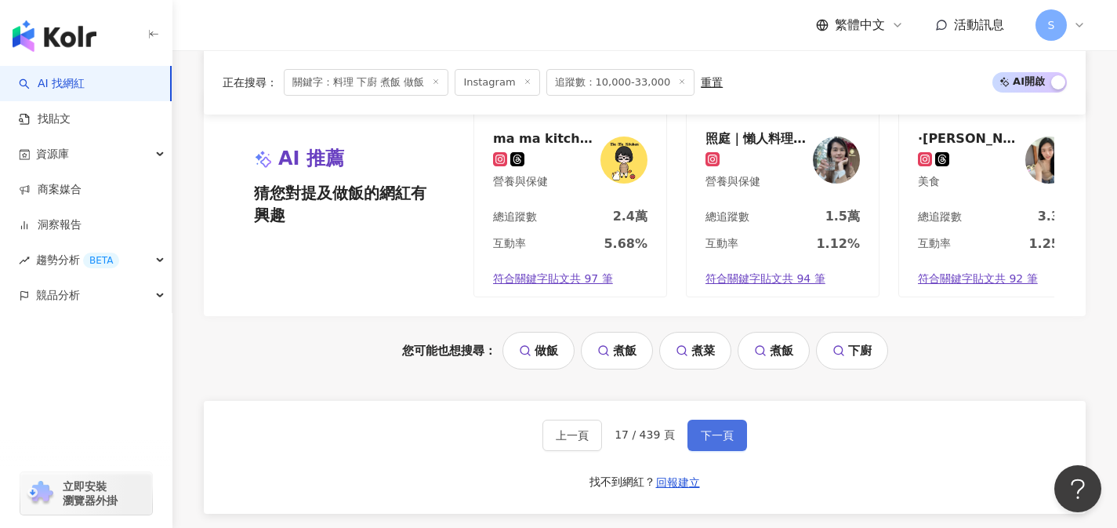
click at [725, 430] on button "下一頁" at bounding box center [718, 435] width 60 height 31
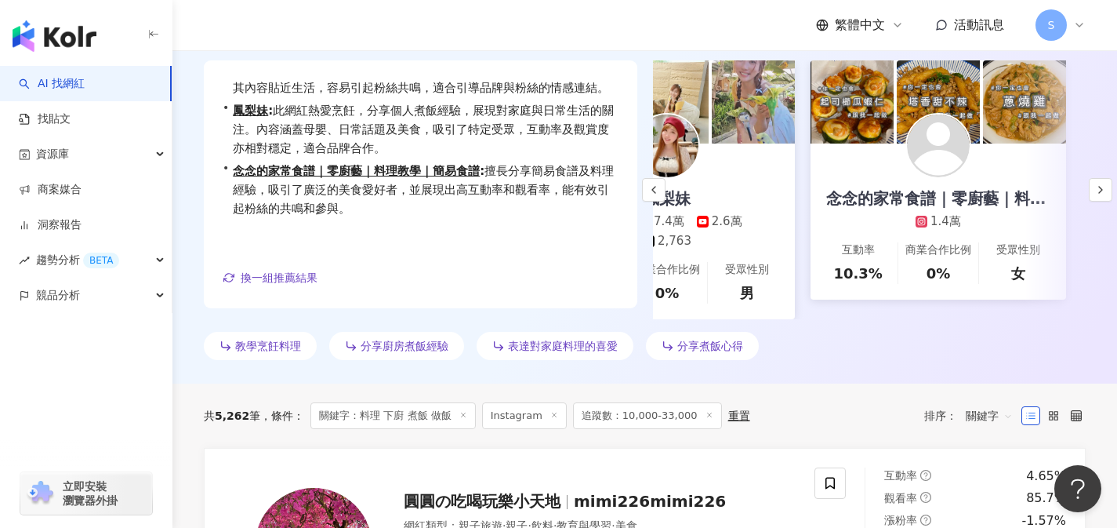
scroll to position [421, 0]
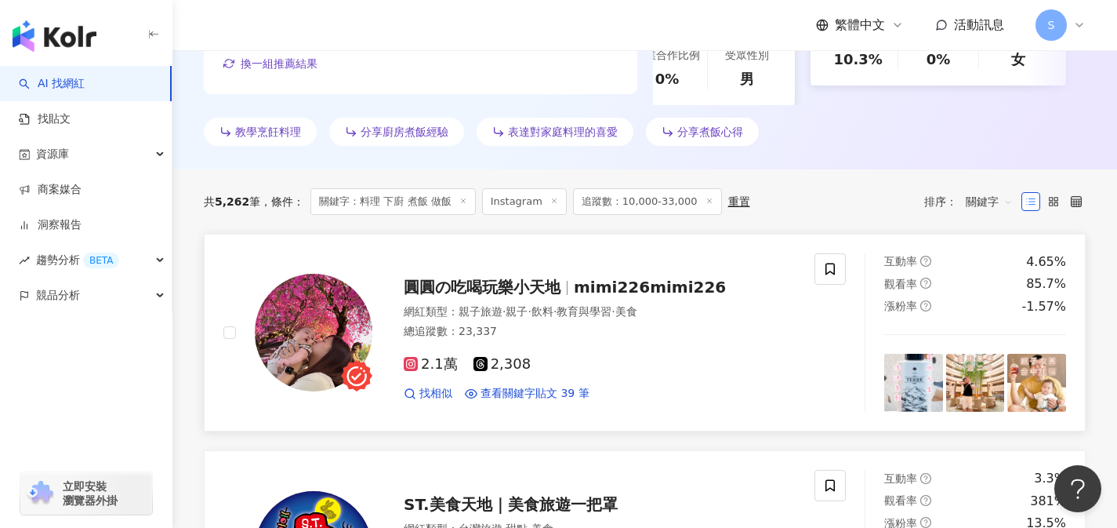
click at [550, 363] on div "2.1萬 2,308" at bounding box center [600, 364] width 392 height 17
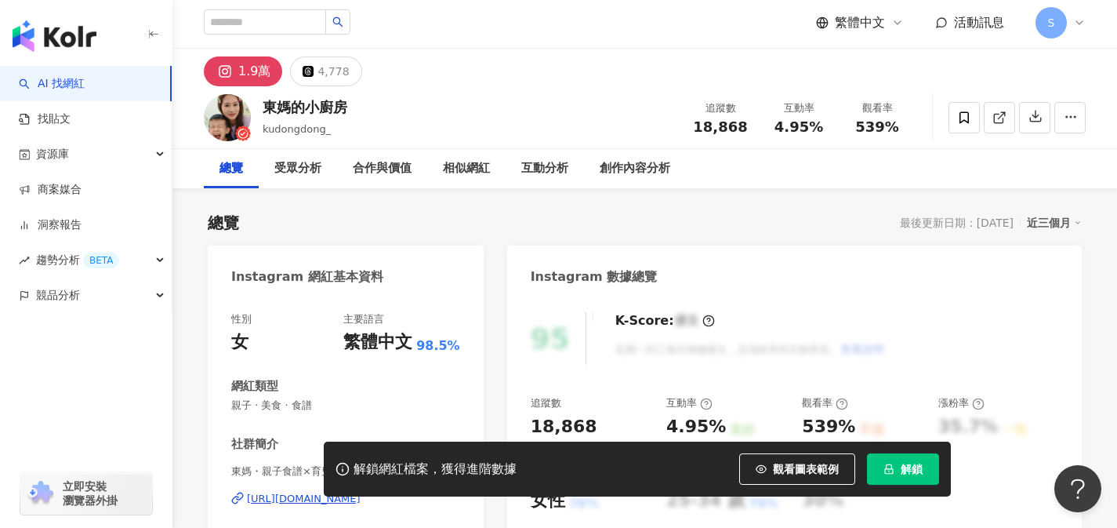
scroll to position [3, 0]
click at [999, 115] on icon at bounding box center [1000, 117] width 14 height 14
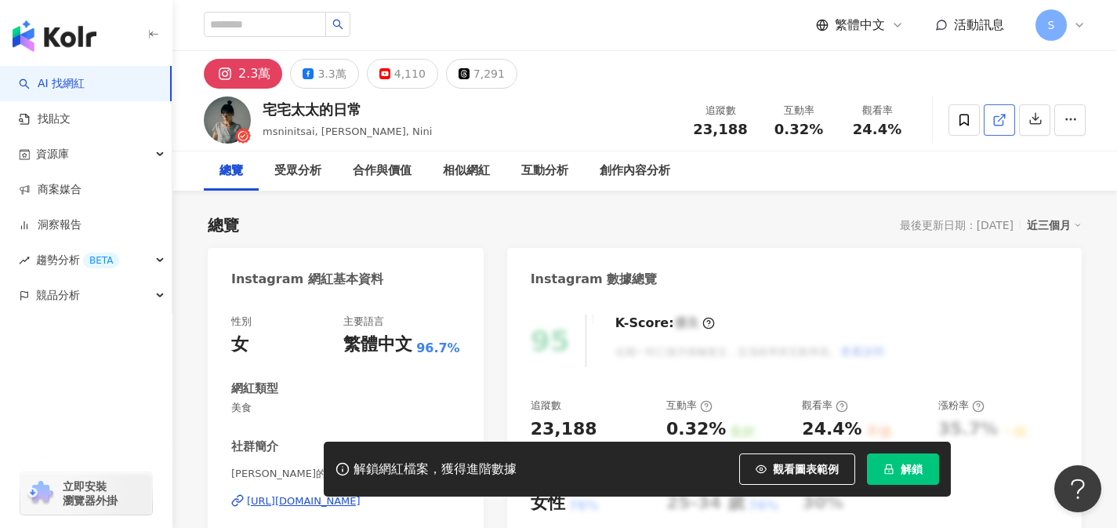
click at [994, 129] on link at bounding box center [999, 119] width 31 height 31
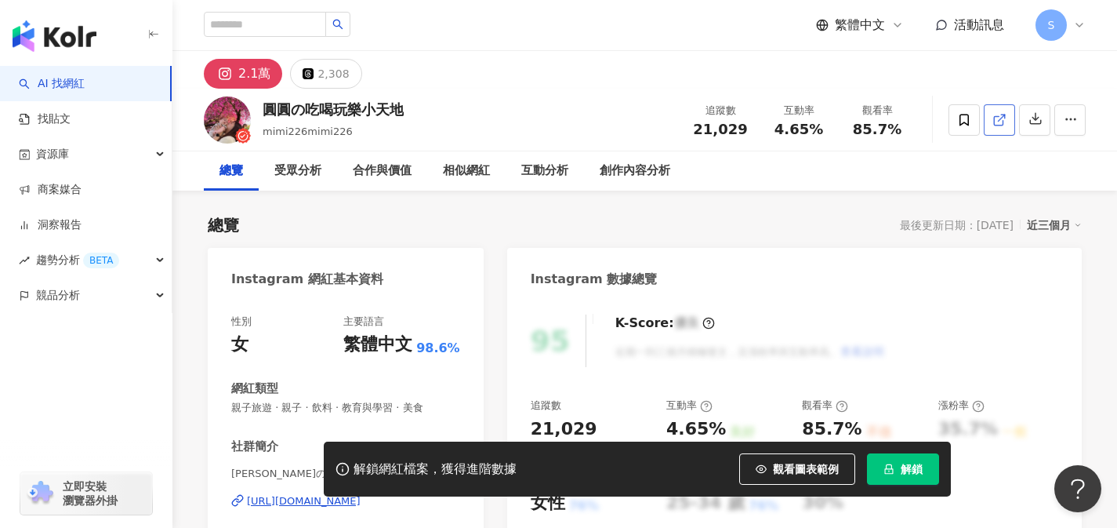
click at [994, 128] on link at bounding box center [999, 119] width 31 height 31
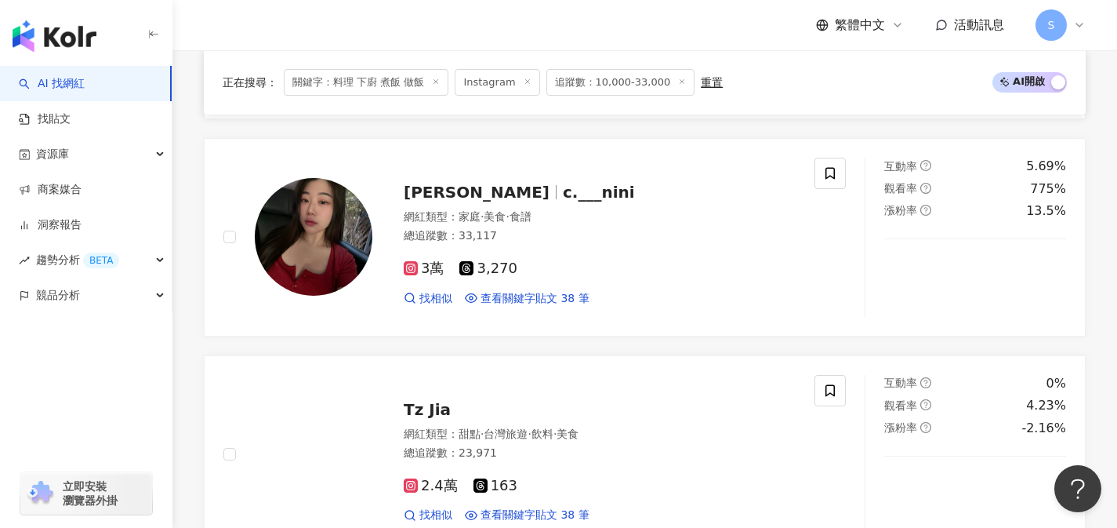
scroll to position [1600, 0]
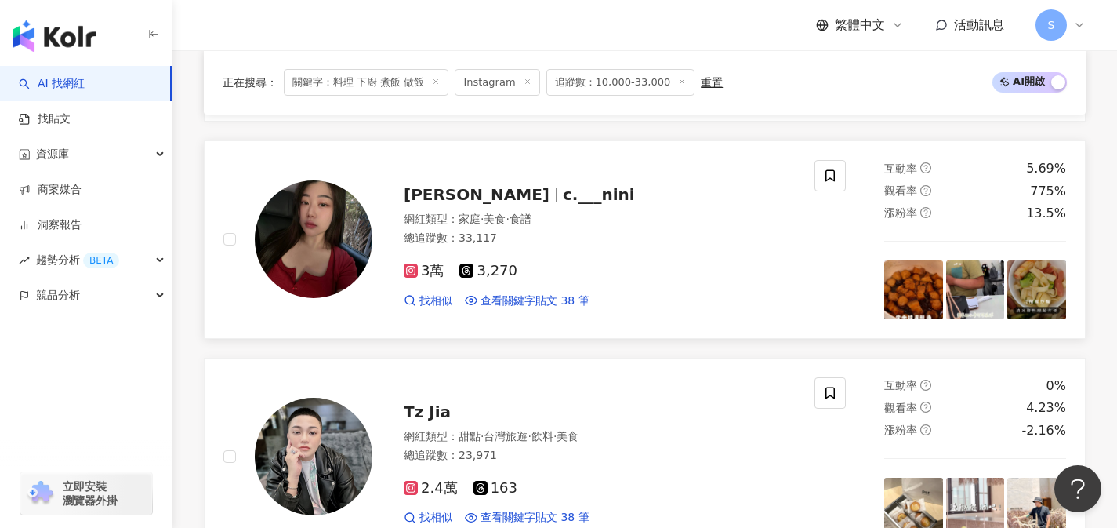
click at [543, 238] on div "總追蹤數 ： 33,117" at bounding box center [600, 239] width 392 height 16
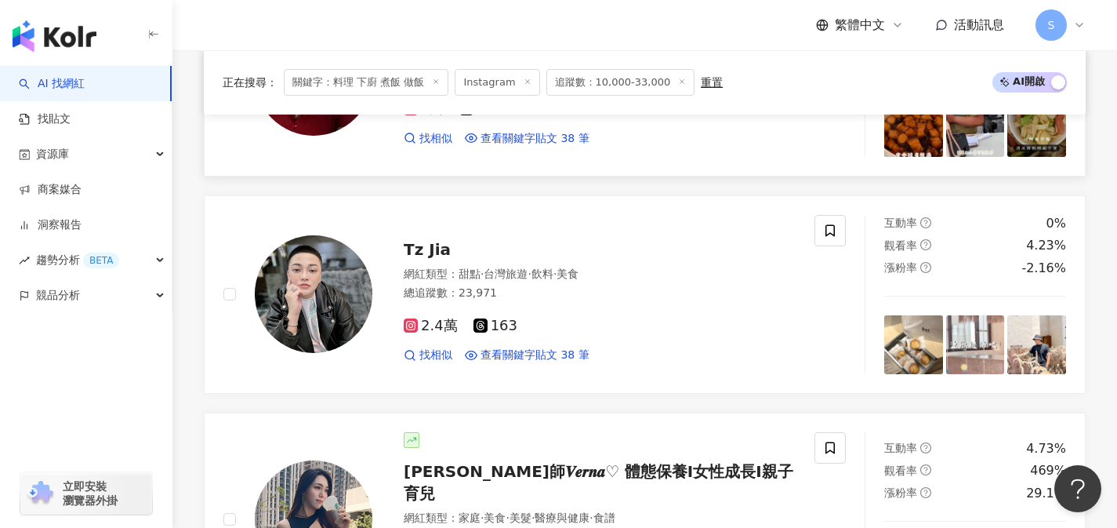
scroll to position [1824, 0]
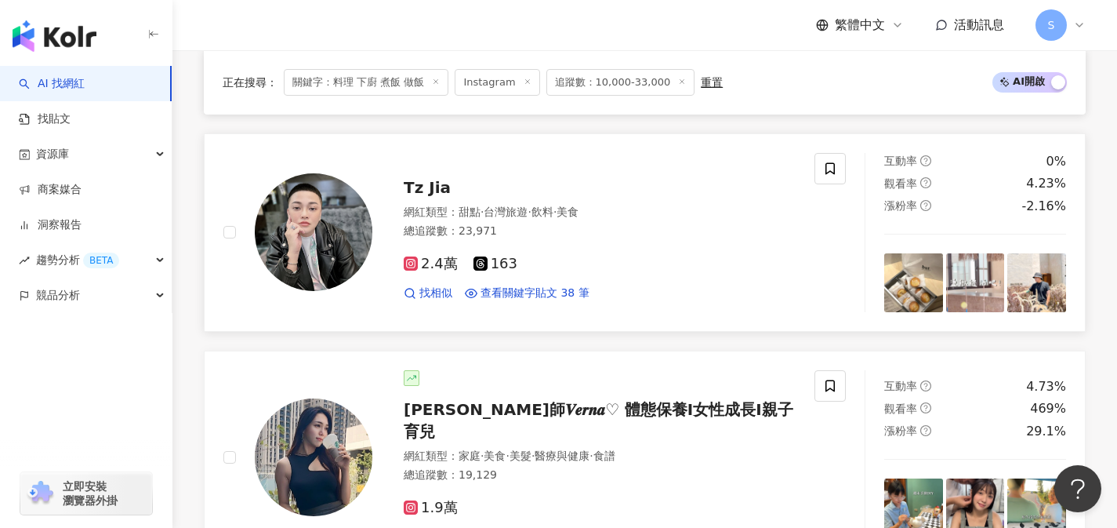
click at [567, 267] on div "2.4萬 163 找相似 查看關鍵字貼文 38 筆" at bounding box center [600, 272] width 392 height 58
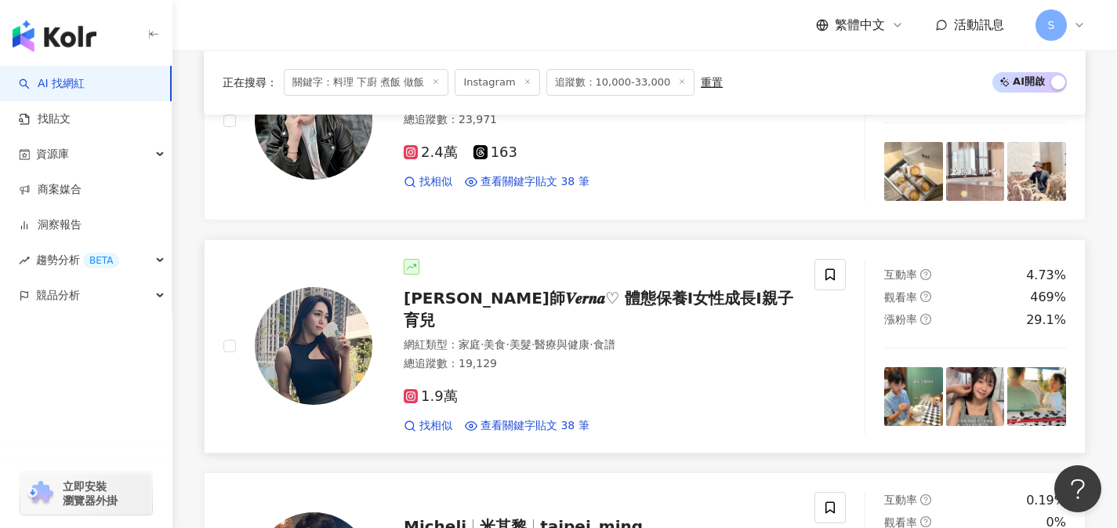
click at [560, 376] on div "1.9萬 找相似 查看關鍵字貼文 38 筆" at bounding box center [600, 405] width 392 height 58
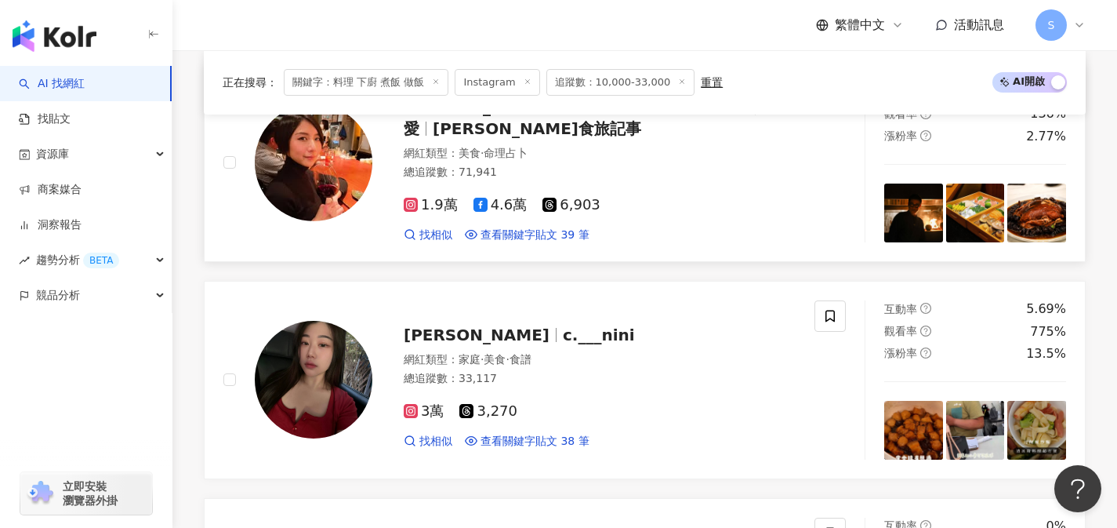
scroll to position [1423, 0]
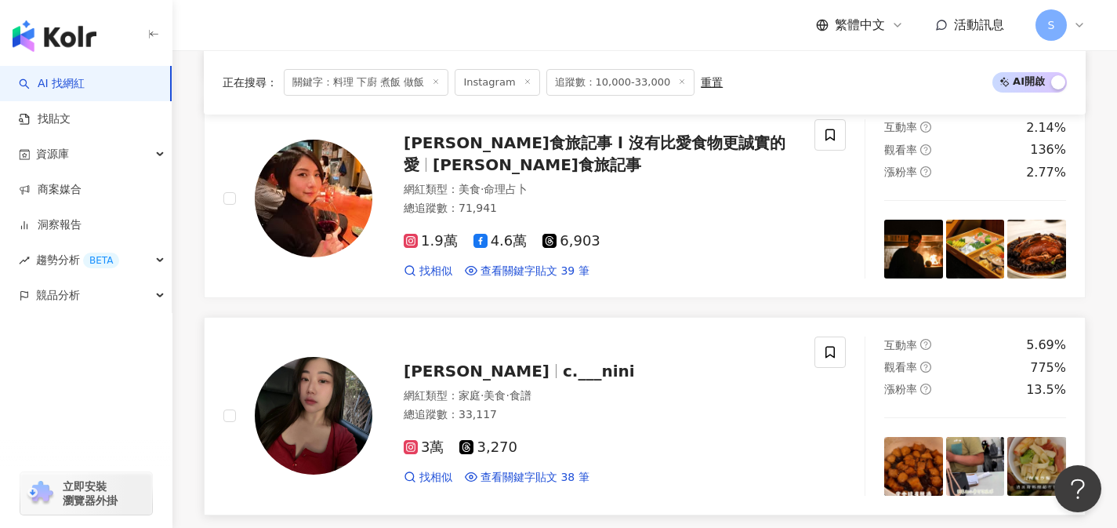
click at [775, 364] on div "妮妮 c.___nini" at bounding box center [600, 371] width 392 height 22
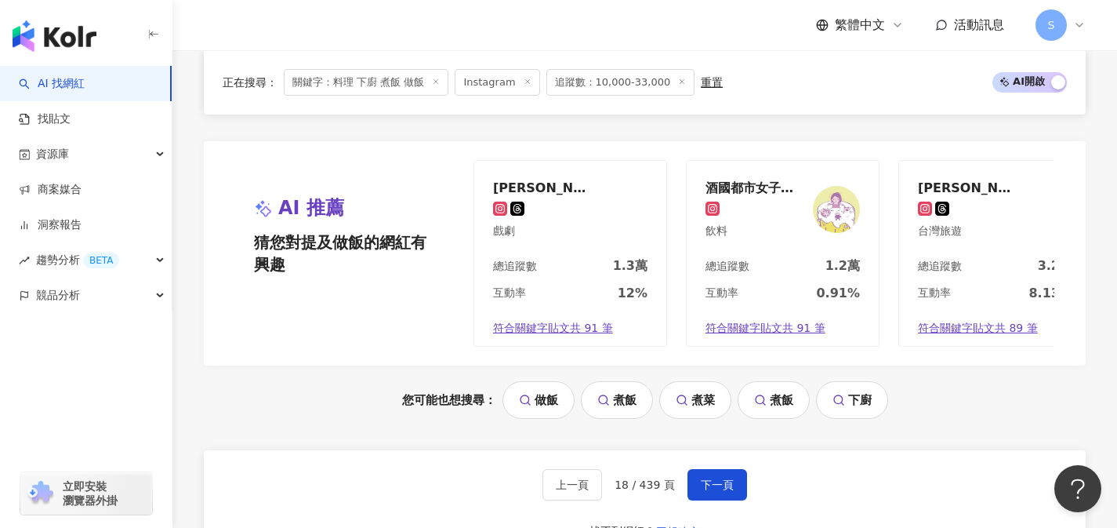
scroll to position [3162, 0]
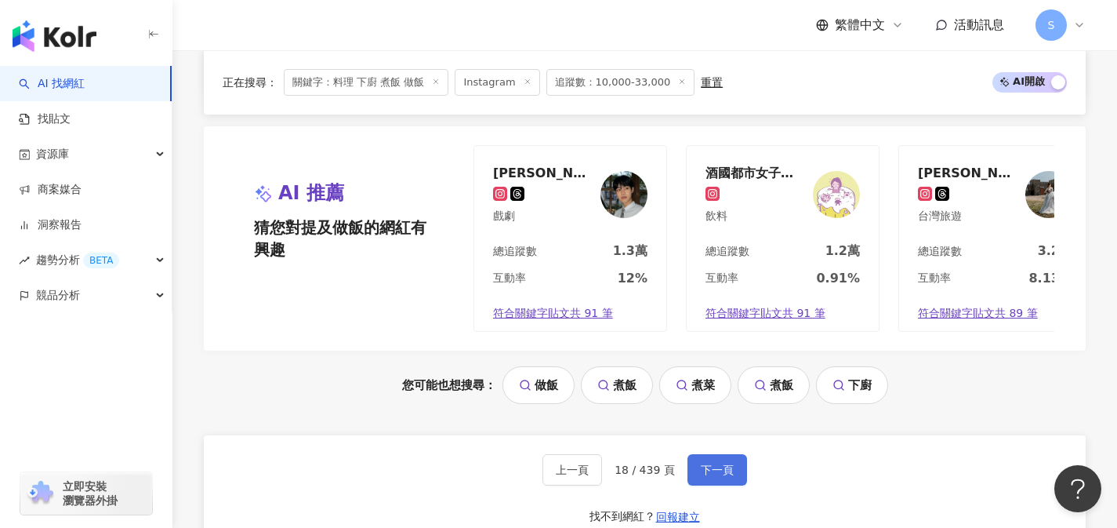
click at [713, 463] on span "下一頁" at bounding box center [717, 469] width 33 height 13
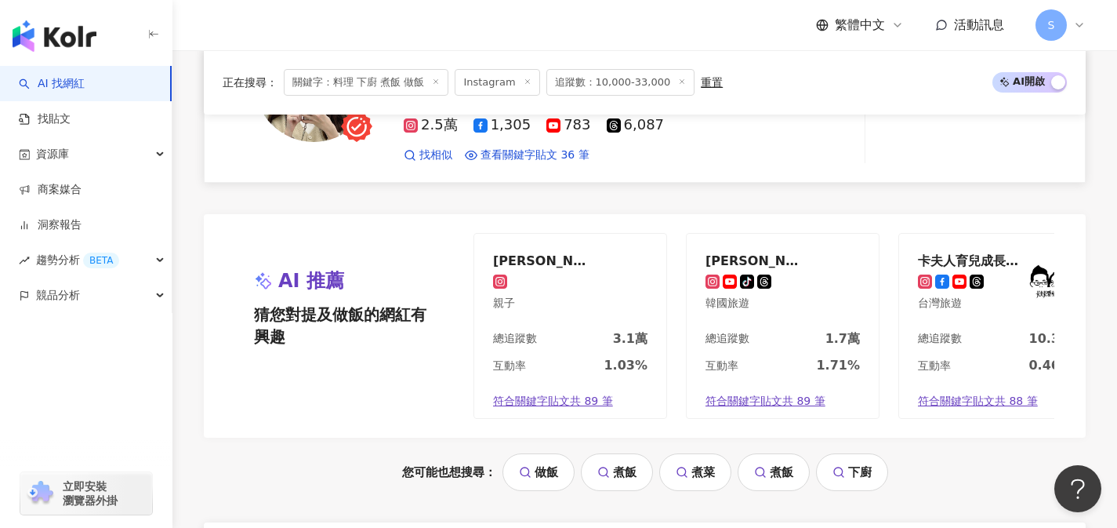
scroll to position [3088, 0]
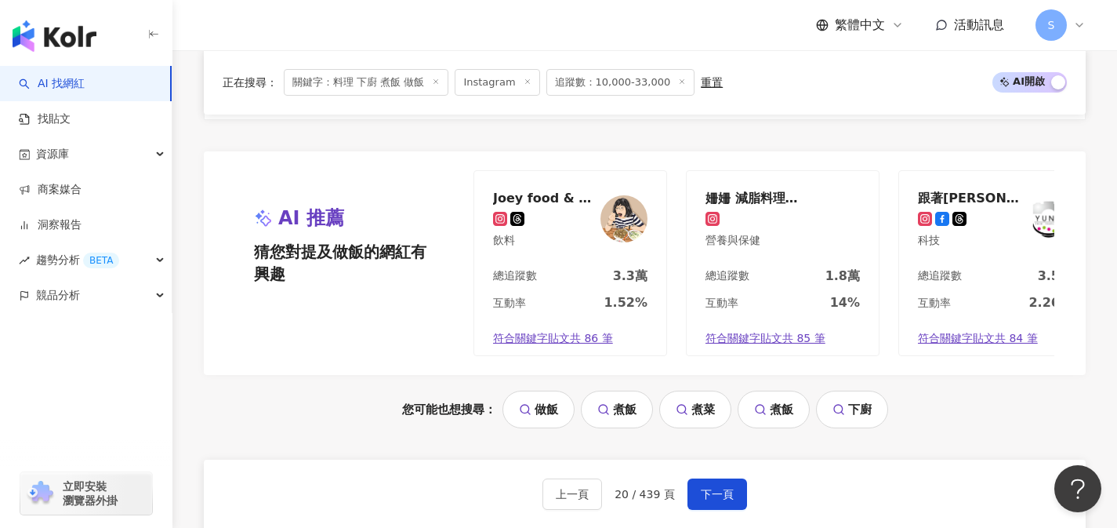
scroll to position [3141, 0]
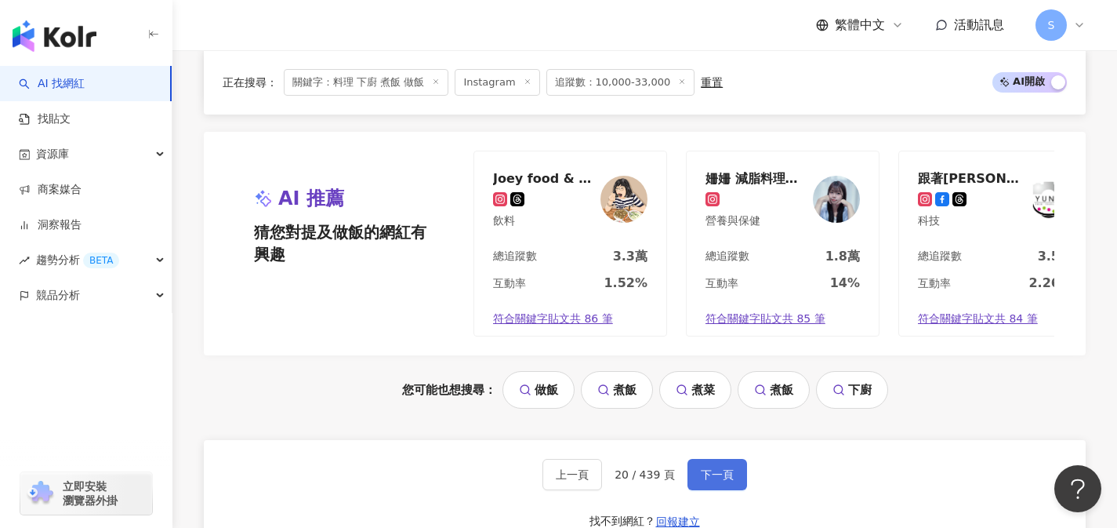
click at [715, 471] on button "下一頁" at bounding box center [718, 474] width 60 height 31
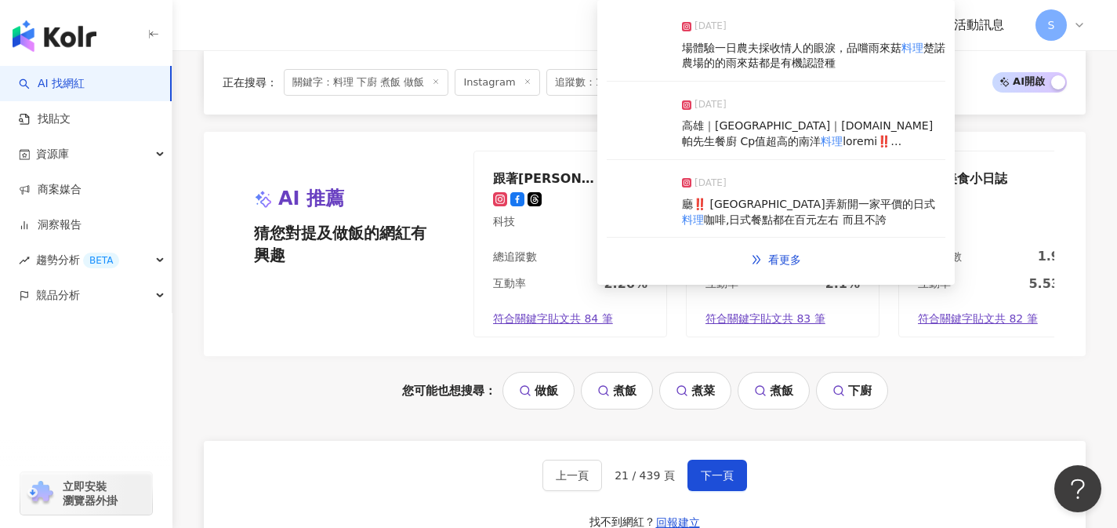
scroll to position [3148, 0]
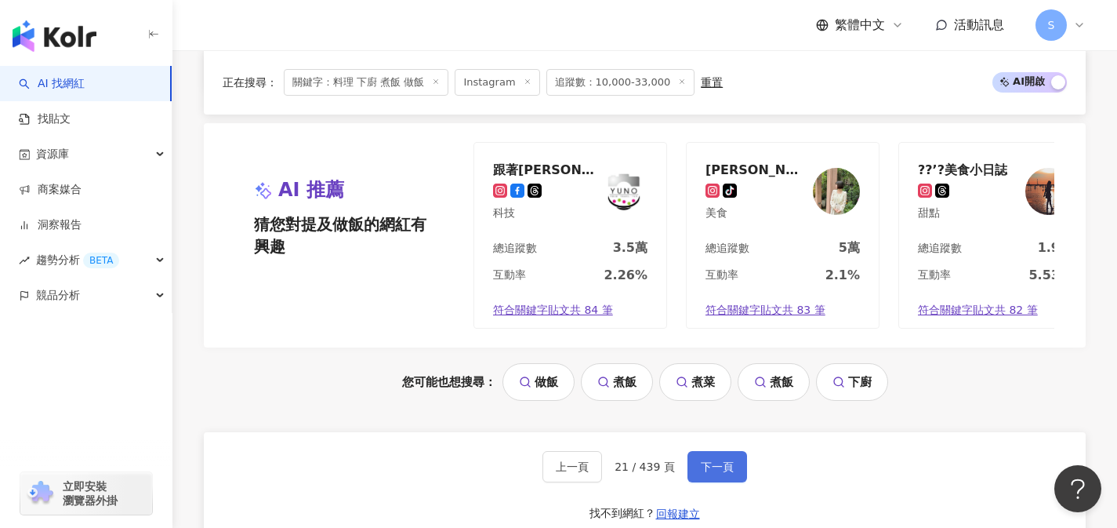
click at [717, 467] on span "下一頁" at bounding box center [717, 466] width 33 height 13
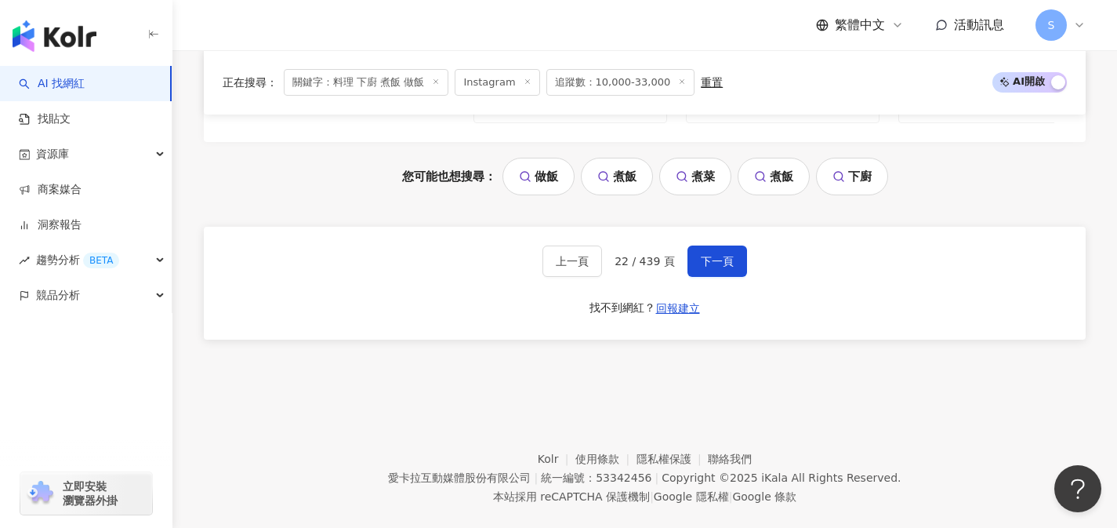
scroll to position [3377, 0]
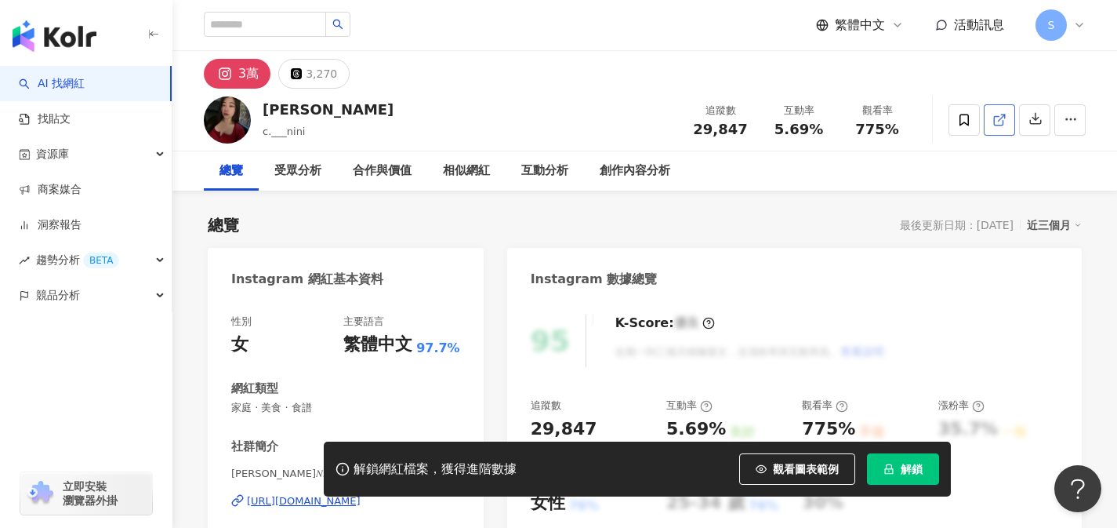
click at [1004, 126] on span at bounding box center [1000, 119] width 14 height 16
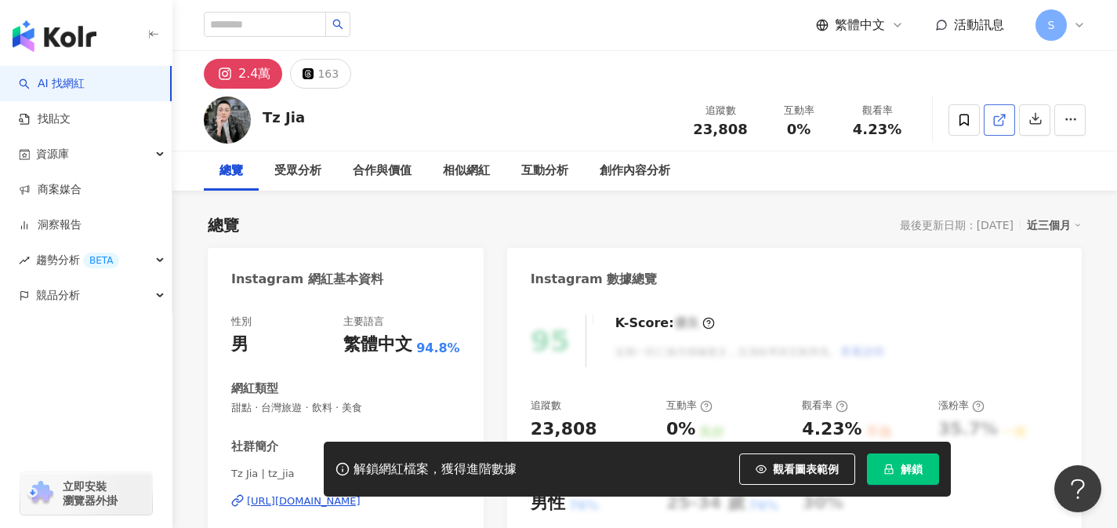
click at [986, 125] on link at bounding box center [999, 119] width 31 height 31
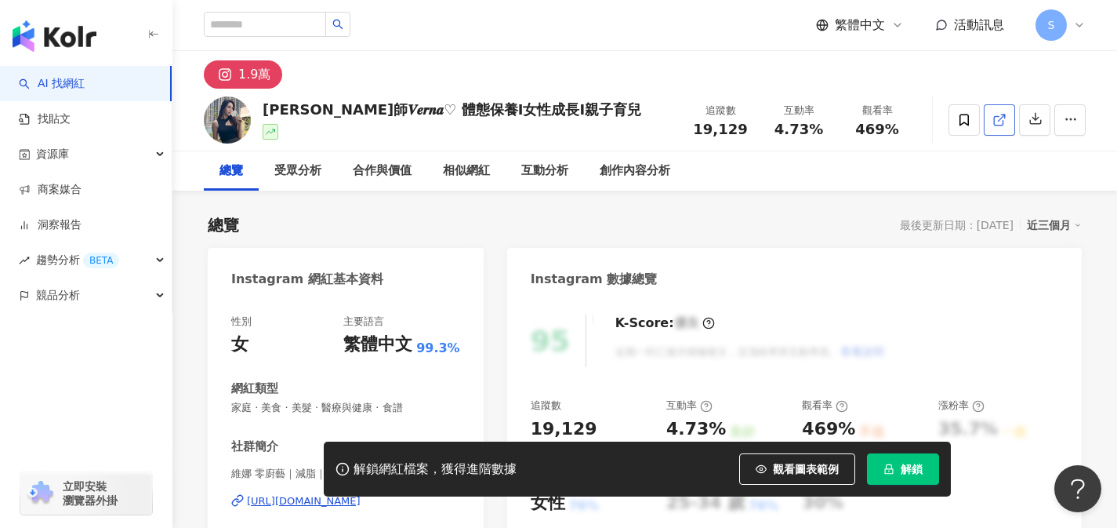
click at [994, 127] on span at bounding box center [1000, 119] width 14 height 16
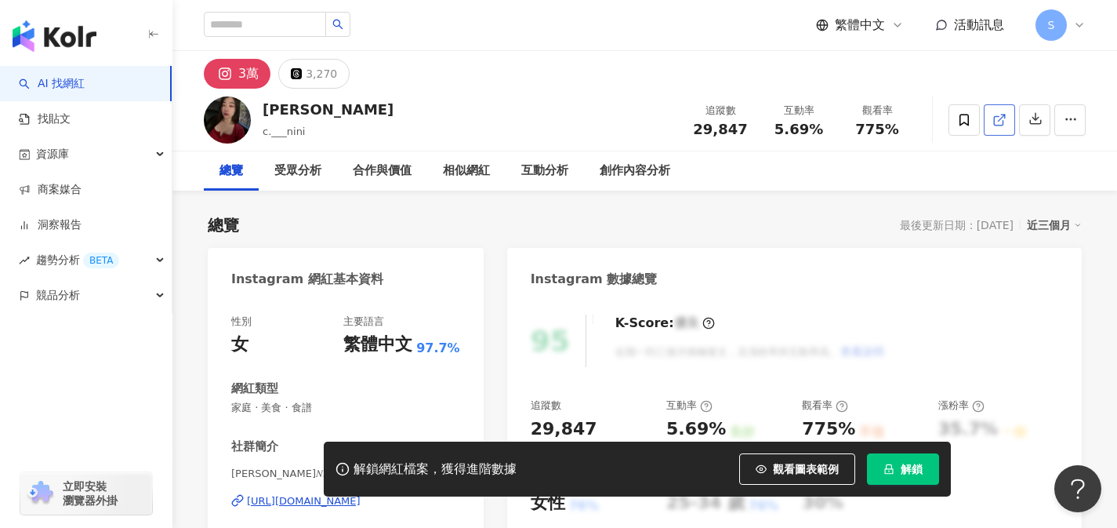
click at [990, 128] on link at bounding box center [999, 119] width 31 height 31
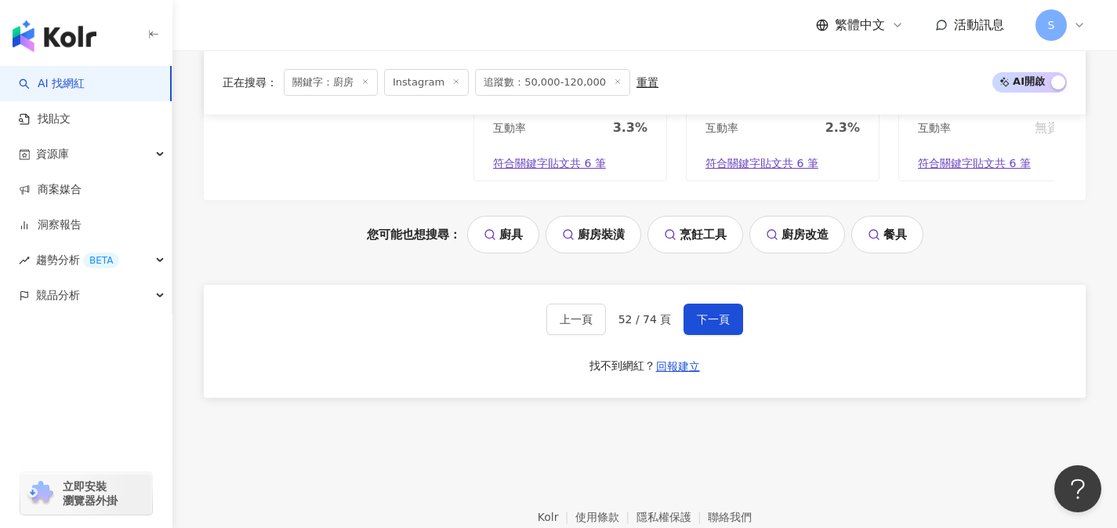
scroll to position [3402, 0]
